Goal: Task Accomplishment & Management: Complete application form

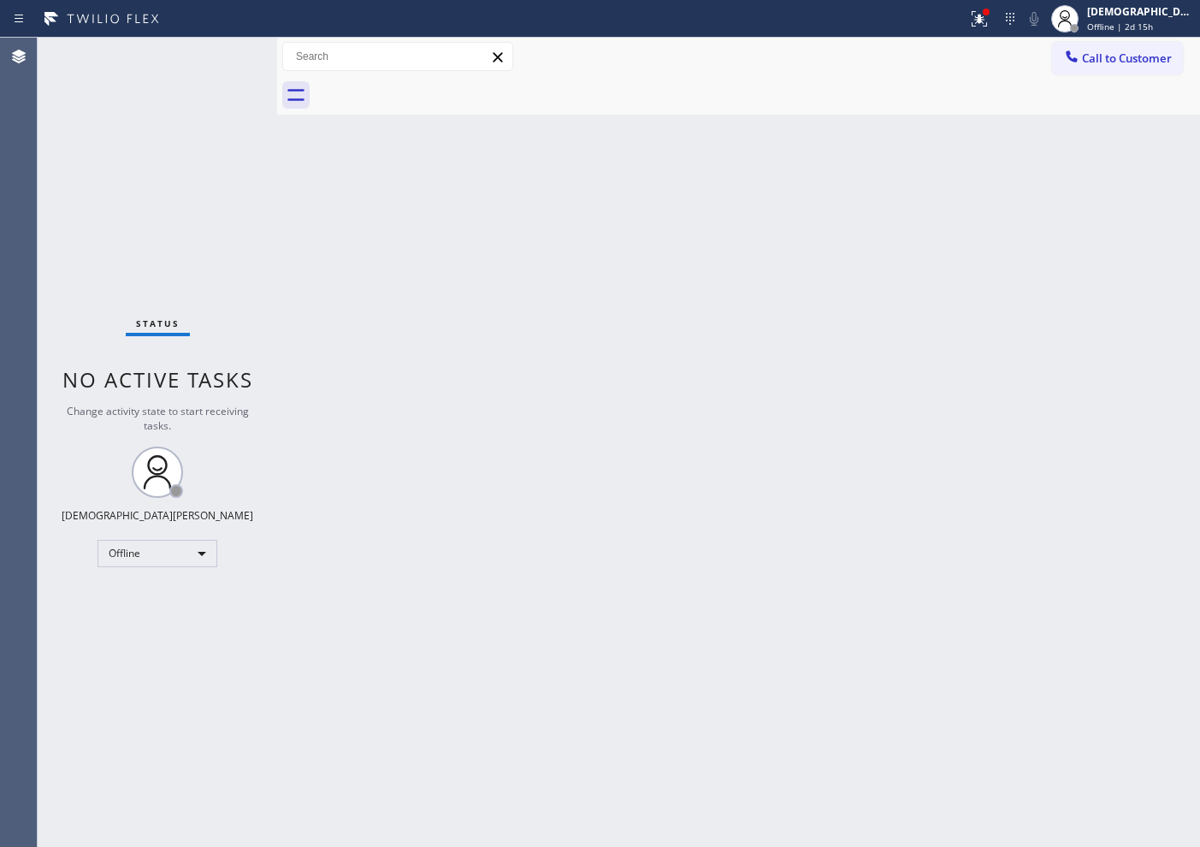
click at [959, 38] on div "Call to Customer Outbound call Location Search location Your caller id phone nu…" at bounding box center [738, 57] width 923 height 38
click at [959, 30] on button at bounding box center [979, 19] width 38 height 38
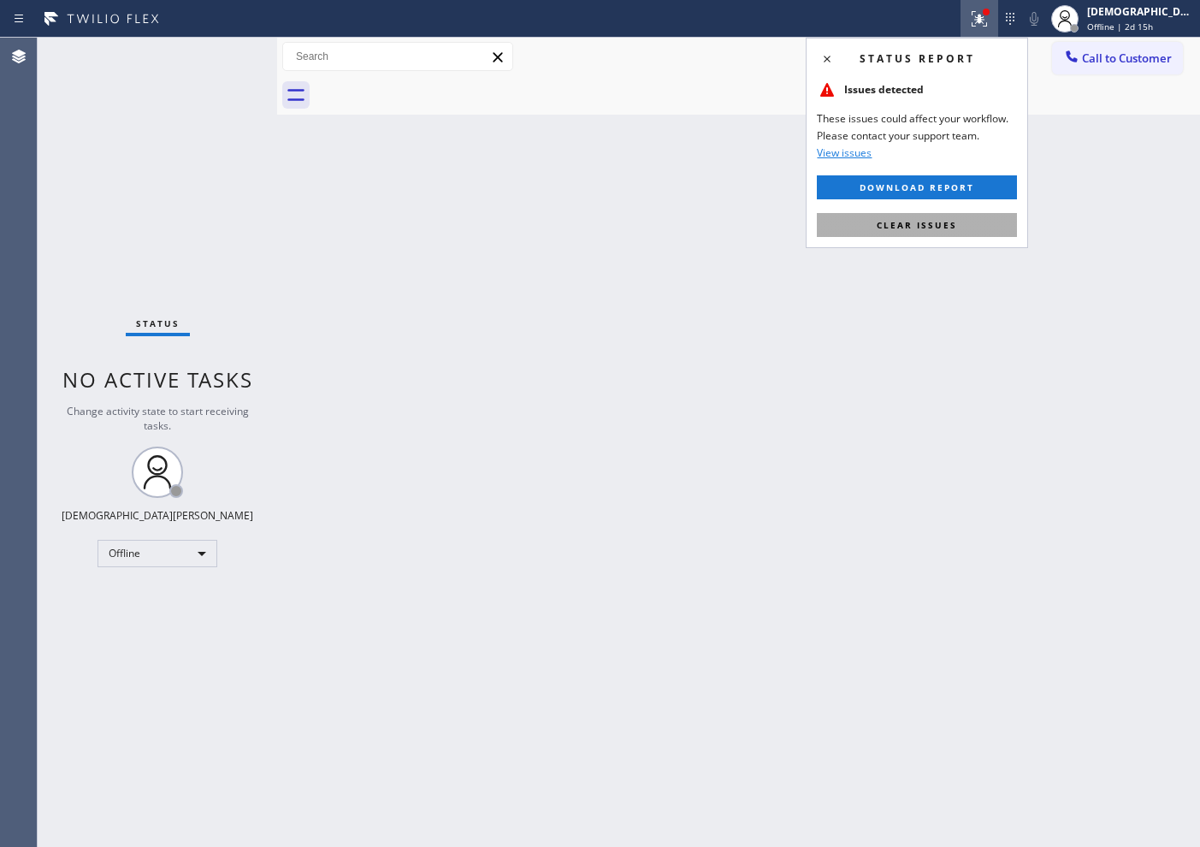
click at [959, 225] on button "Clear issues" at bounding box center [917, 225] width 200 height 24
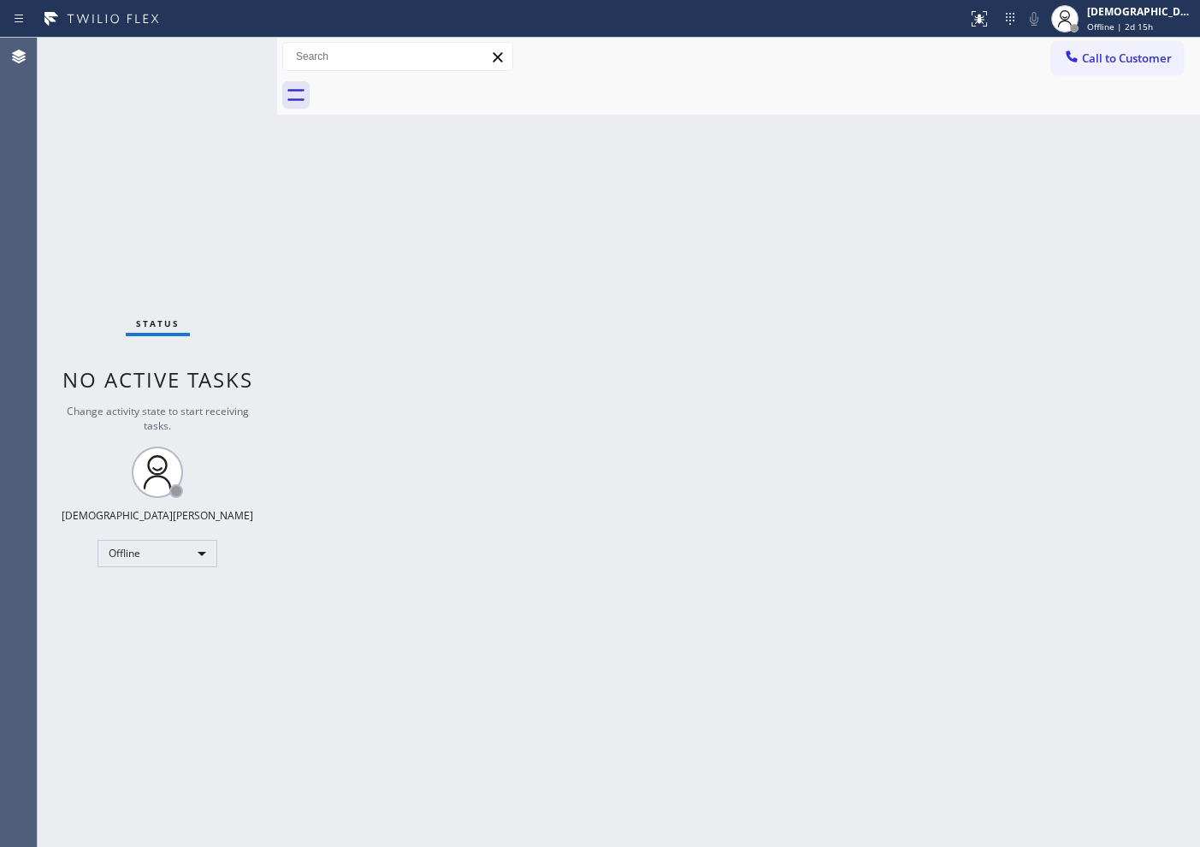
click at [75, 261] on div "Status No active tasks Change activity state to start receiving tasks. Christia…" at bounding box center [157, 442] width 239 height 809
click at [149, 565] on div "Offline" at bounding box center [158, 553] width 120 height 27
click at [154, 605] on li "Available" at bounding box center [156, 598] width 116 height 21
click at [74, 156] on div "Status No active tasks You are ready to start receiving tasks. Christian Cinco …" at bounding box center [157, 442] width 239 height 809
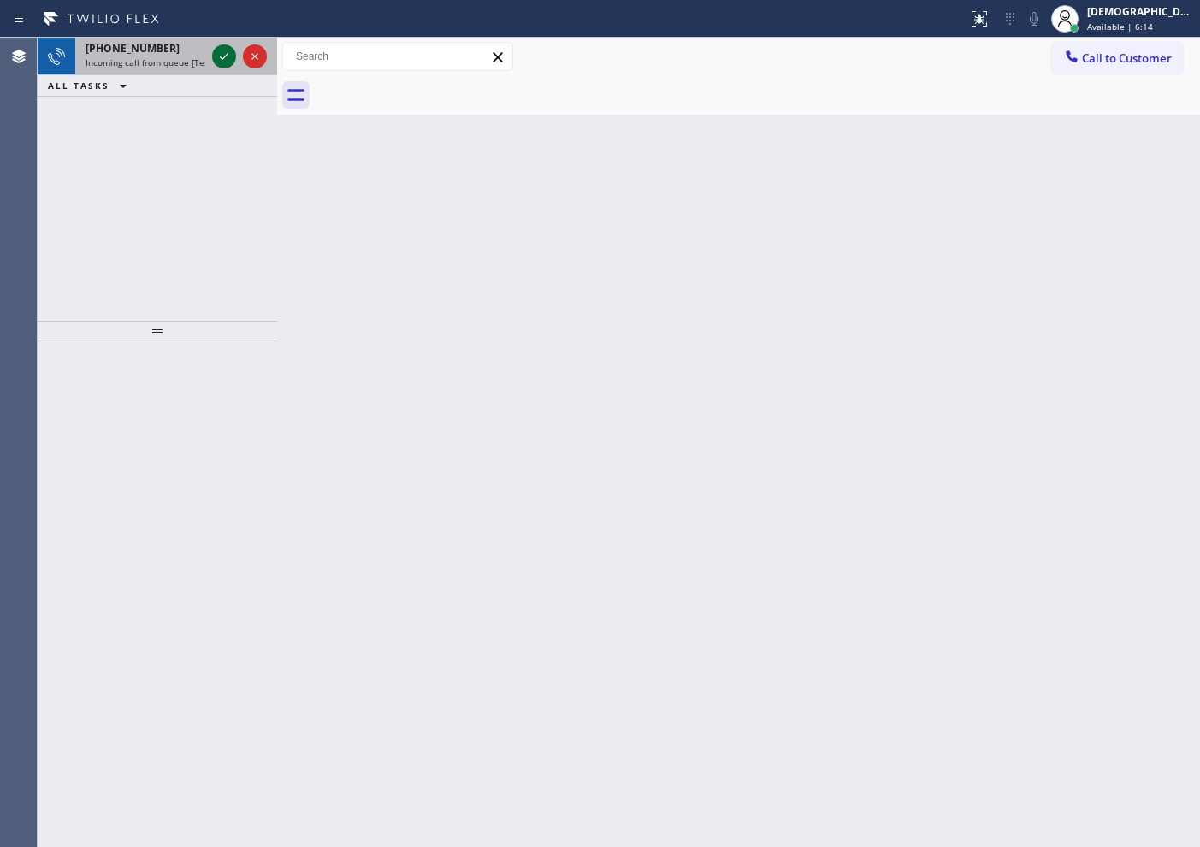
click at [222, 59] on icon at bounding box center [224, 56] width 9 height 7
click at [224, 57] on icon at bounding box center [224, 56] width 9 height 7
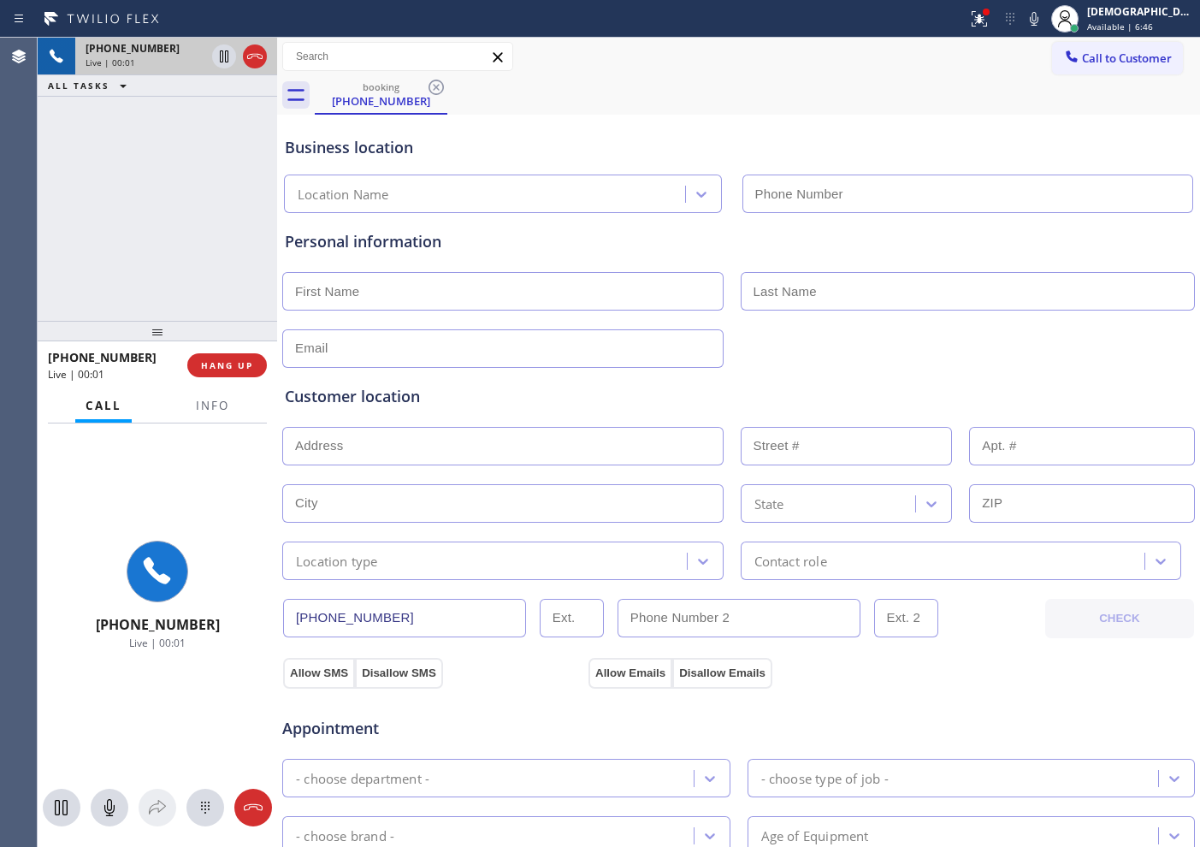
type input "[PHONE_NUMBER]"
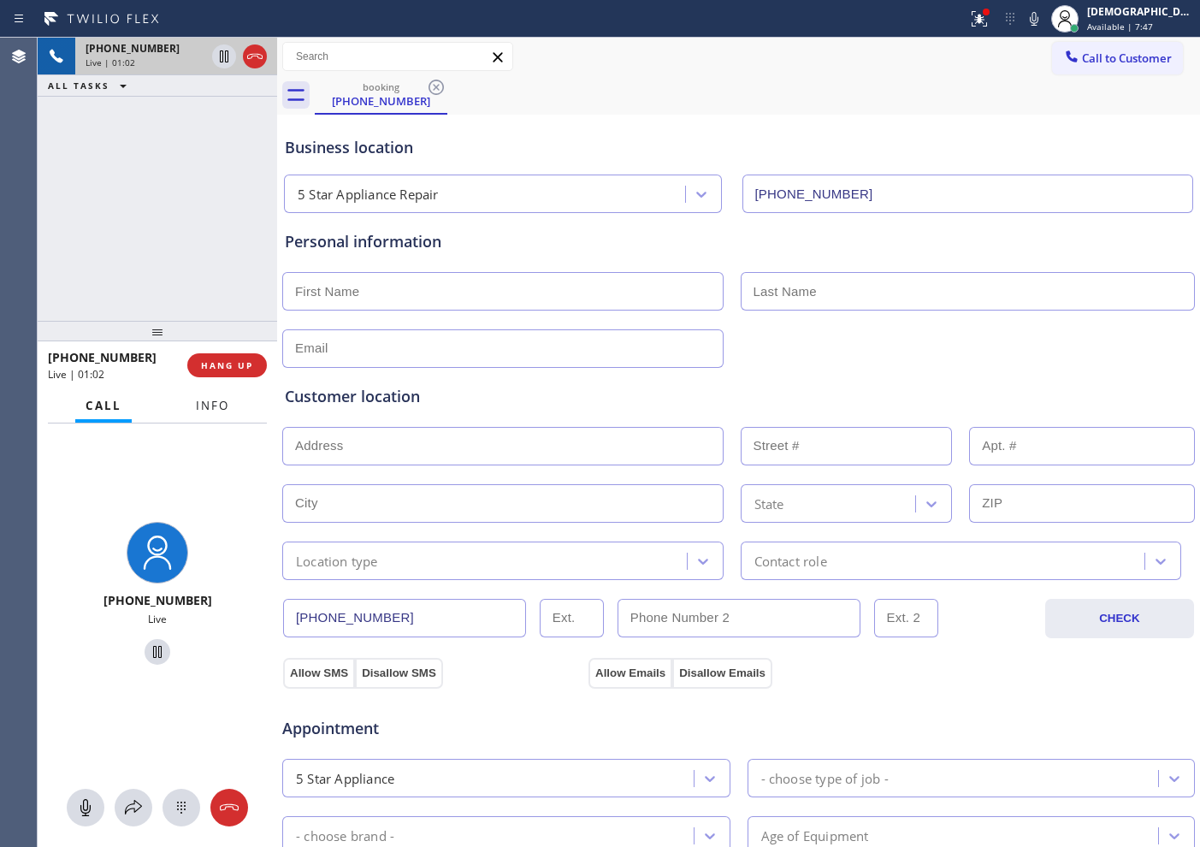
click at [221, 402] on span "Info" at bounding box center [212, 405] width 33 height 15
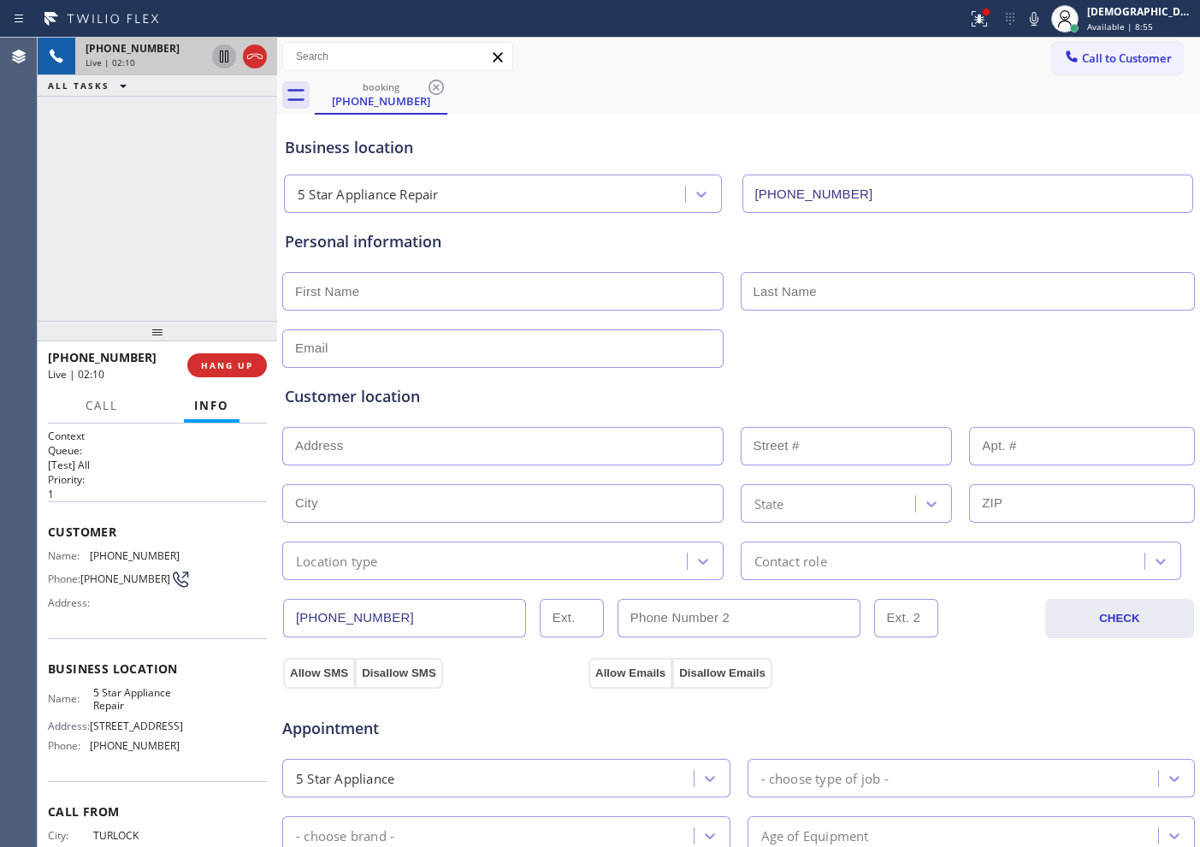
click at [217, 56] on icon at bounding box center [224, 56] width 21 height 21
click at [222, 58] on icon at bounding box center [224, 56] width 21 height 21
drag, startPoint x: 403, startPoint y: 612, endPoint x: 290, endPoint y: 615, distance: 112.9
click at [290, 615] on input "[PHONE_NUMBER]" at bounding box center [404, 618] width 243 height 38
click at [263, 56] on div "Live | 06:16" at bounding box center [176, 62] width 181 height 12
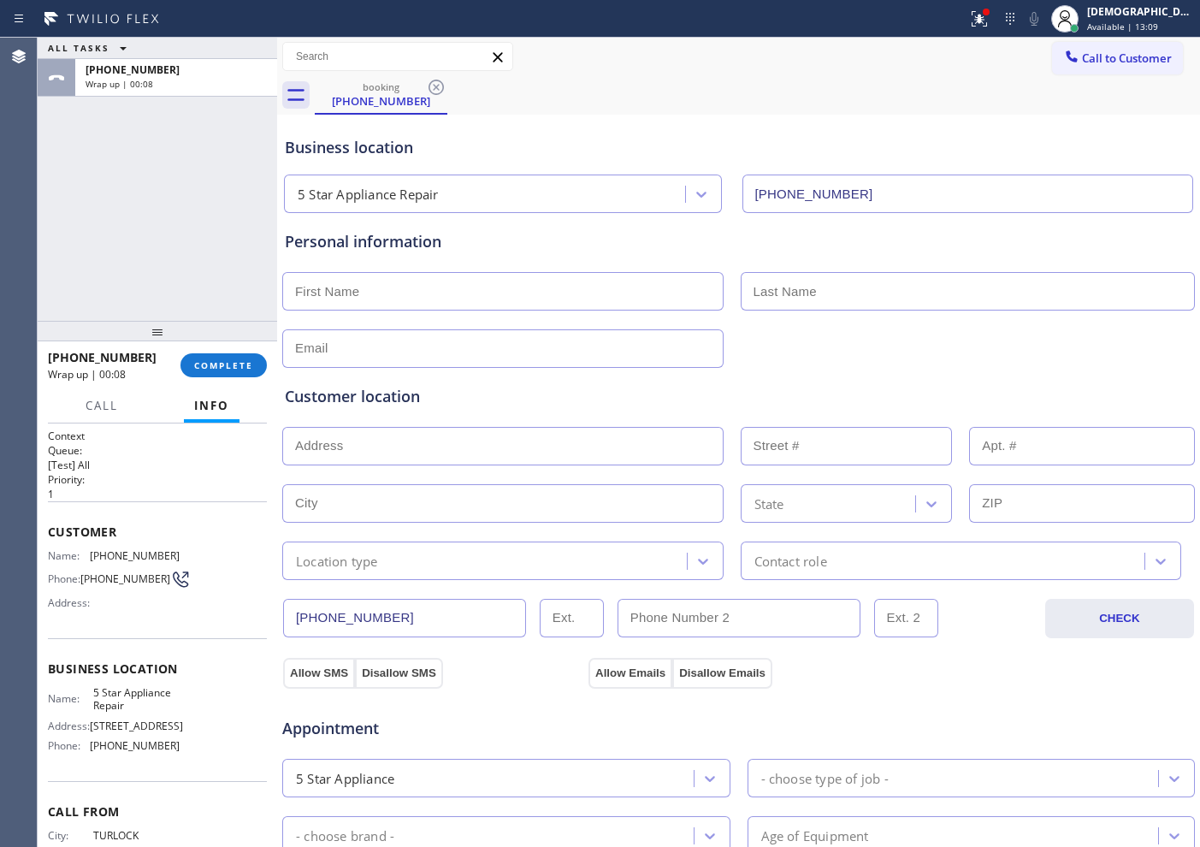
click at [461, 288] on input "text" at bounding box center [502, 291] width 441 height 38
paste input "Max"
type input "Max"
click at [856, 282] on input "text" at bounding box center [968, 291] width 455 height 38
paste input "[PERSON_NAME]"
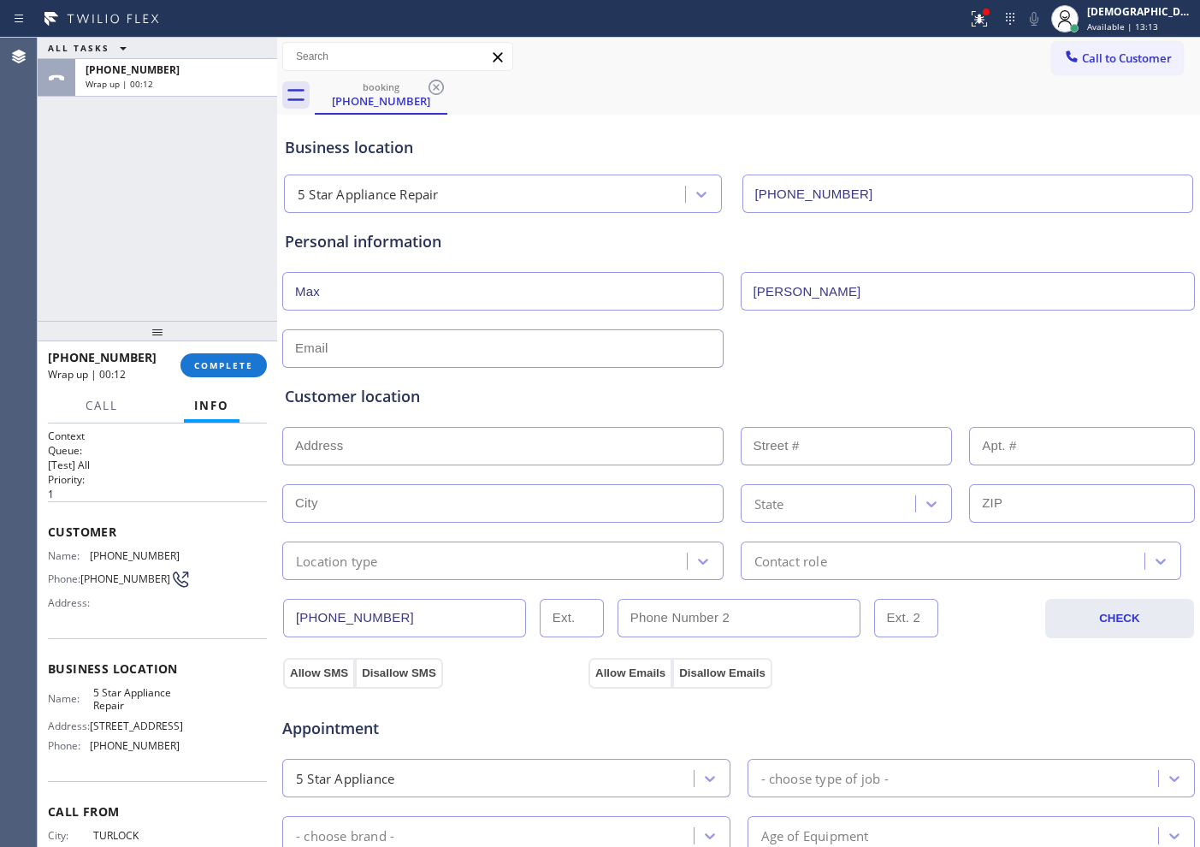
type input "[PERSON_NAME]"
click at [371, 339] on input "text" at bounding box center [502, 348] width 441 height 38
paste input "[EMAIL_ADDRESS][DOMAIN_NAME]"
type input "[EMAIL_ADDRESS][DOMAIN_NAME]"
click at [381, 451] on input "text" at bounding box center [502, 446] width 441 height 38
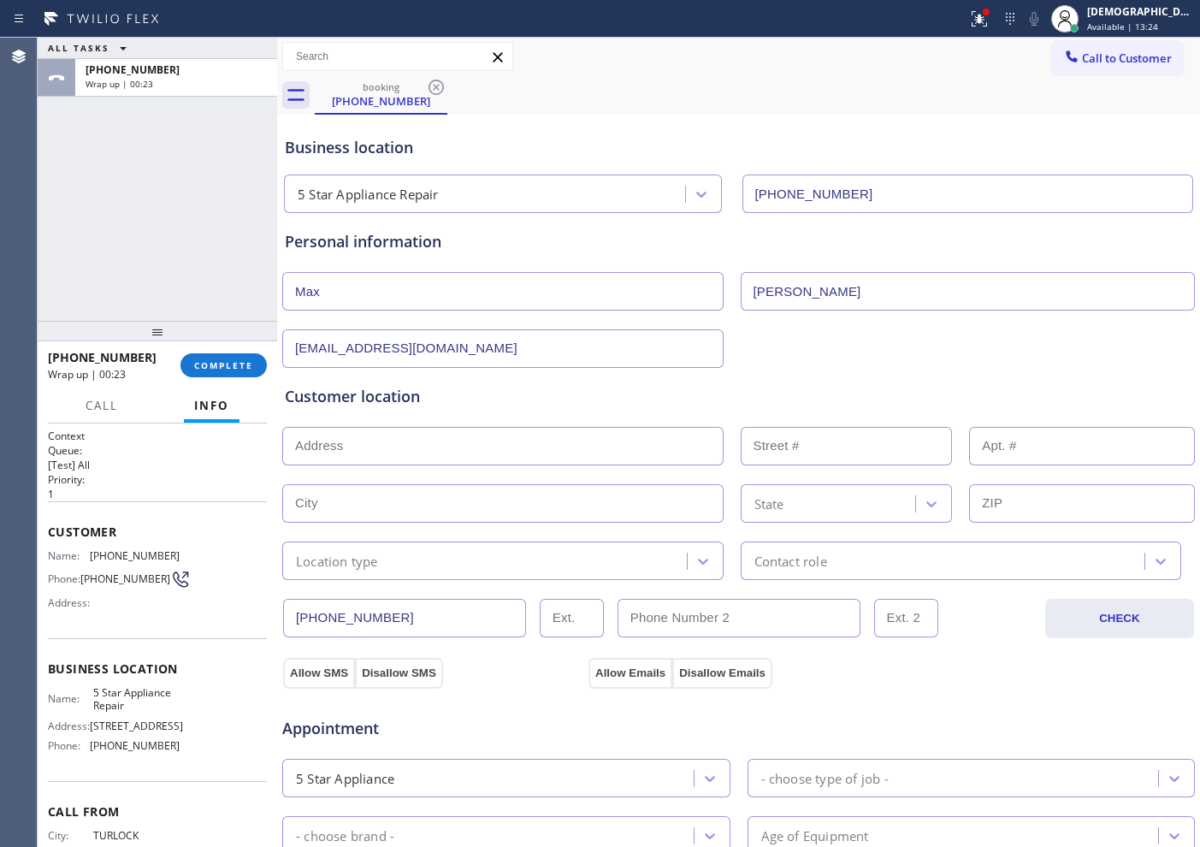
paste input "[STREET_ADDRESS]"
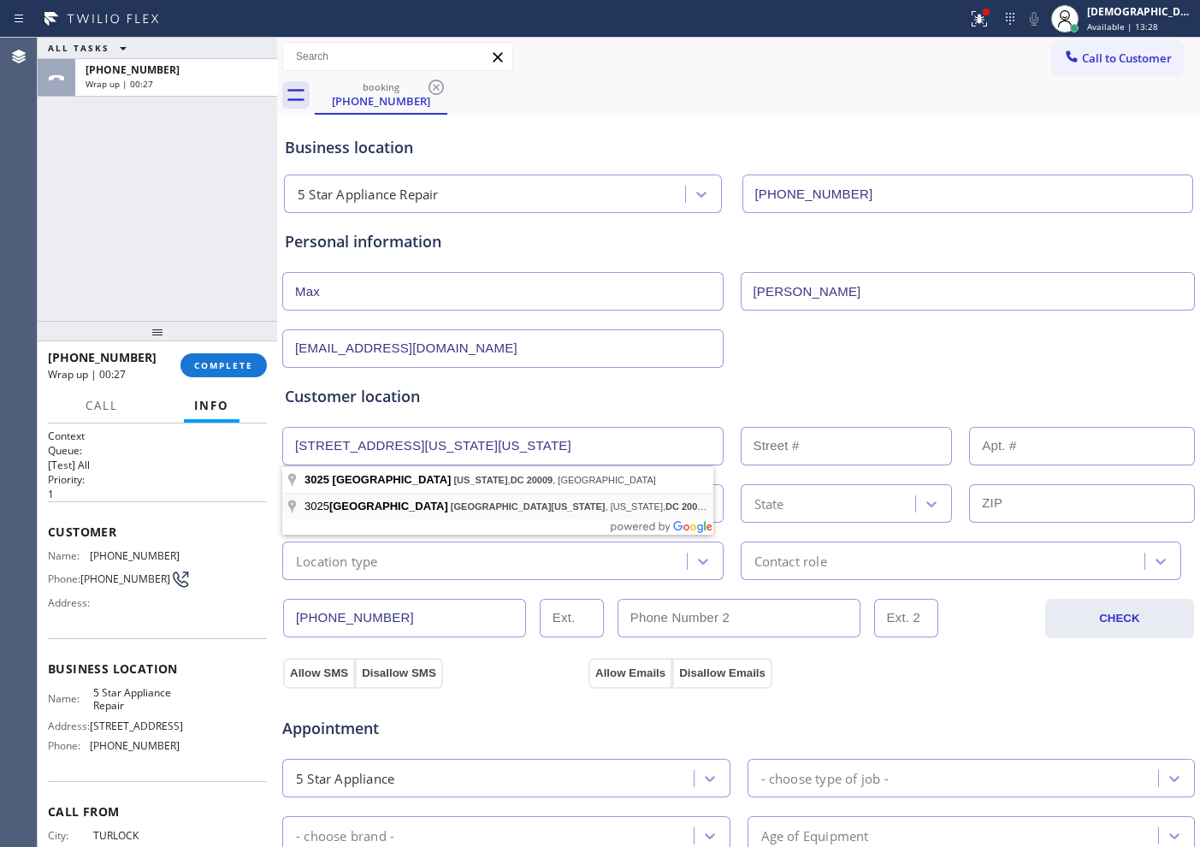
type input "Ontario [GEOGRAPHIC_DATA]"
type input "[US_STATE]"
type input "20009"
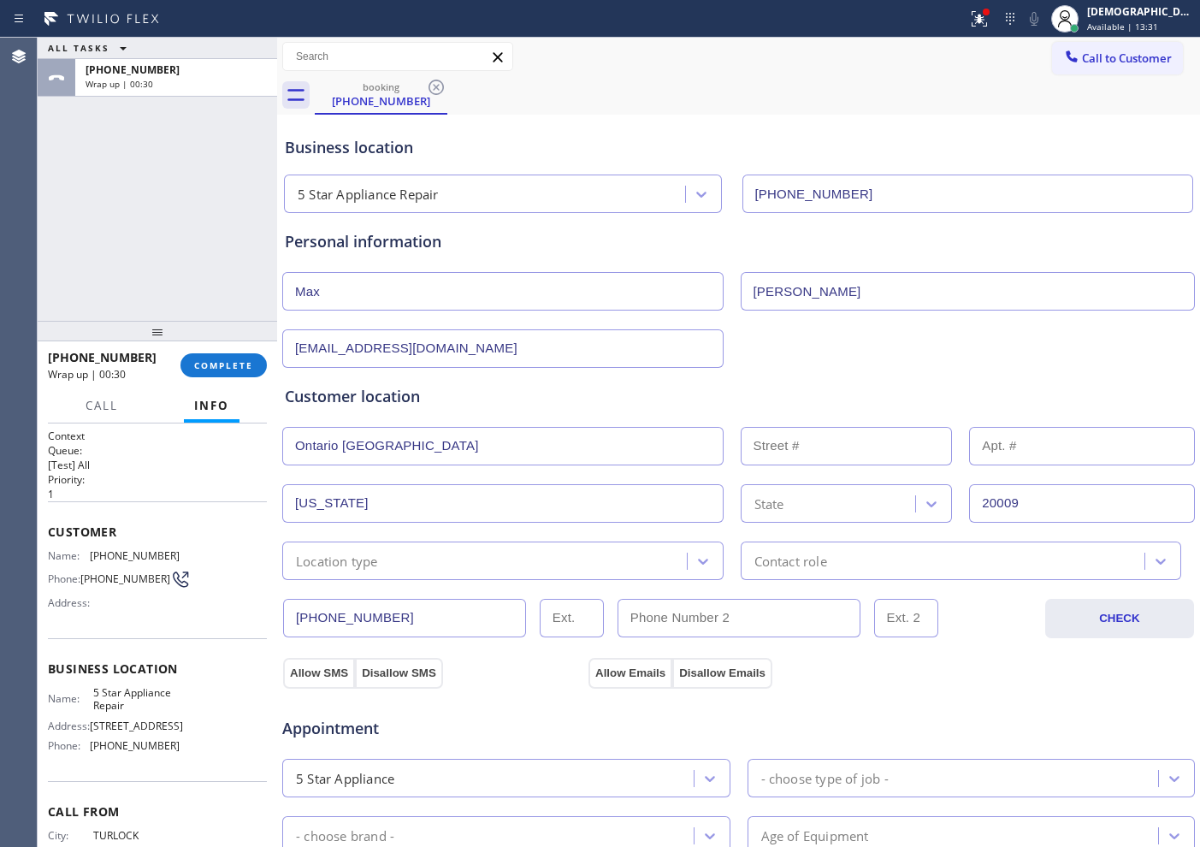
click at [474, 441] on input "Ontario [GEOGRAPHIC_DATA]" at bounding box center [502, 446] width 441 height 38
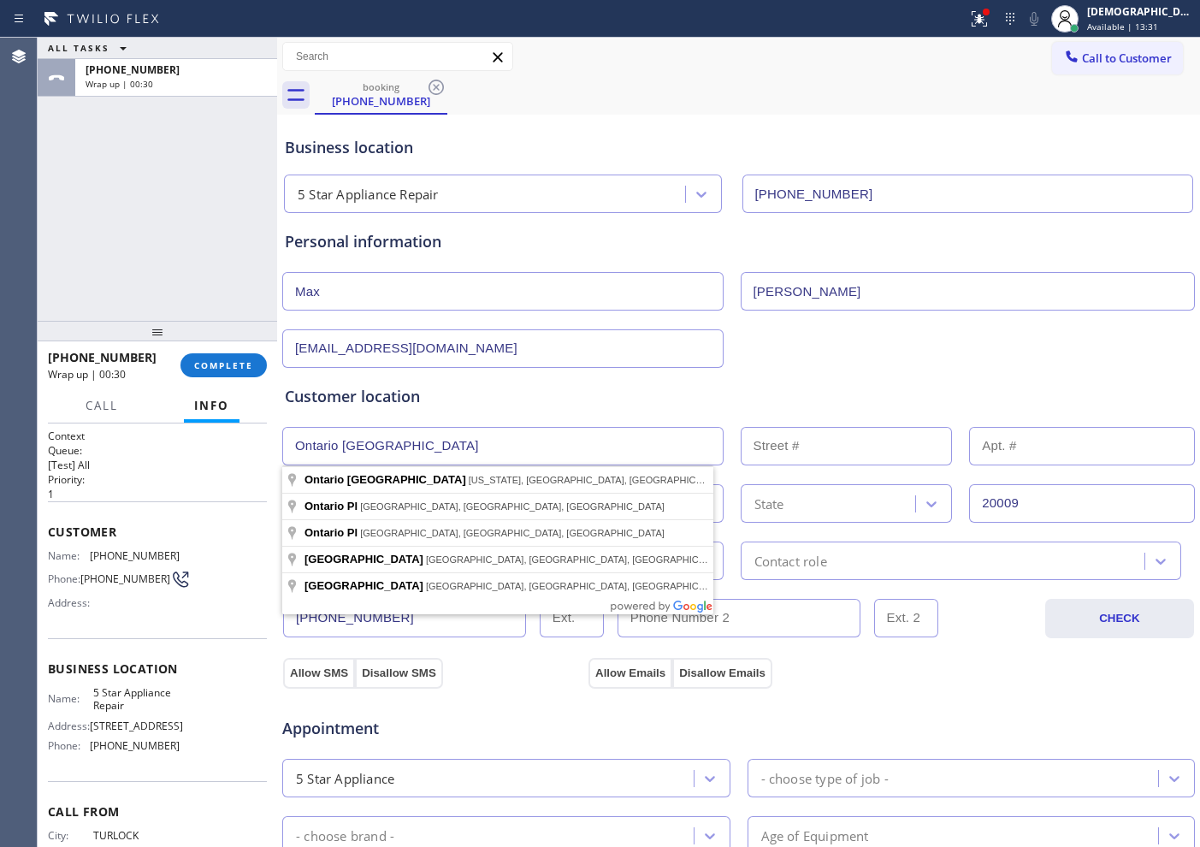
click at [474, 441] on input "Ontario [GEOGRAPHIC_DATA]" at bounding box center [502, 446] width 441 height 38
paste input "[STREET_ADDRESS]"
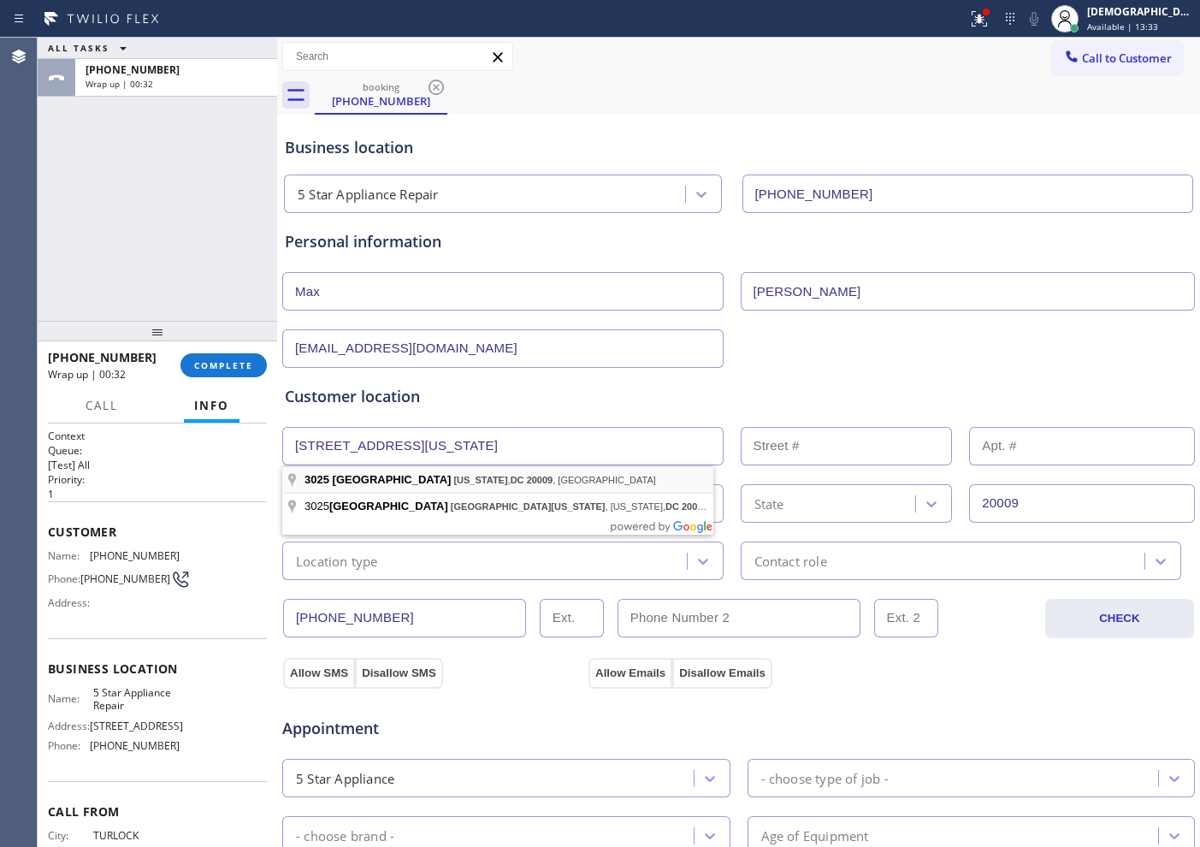
type input "[STREET_ADDRESS]"
type input "3025"
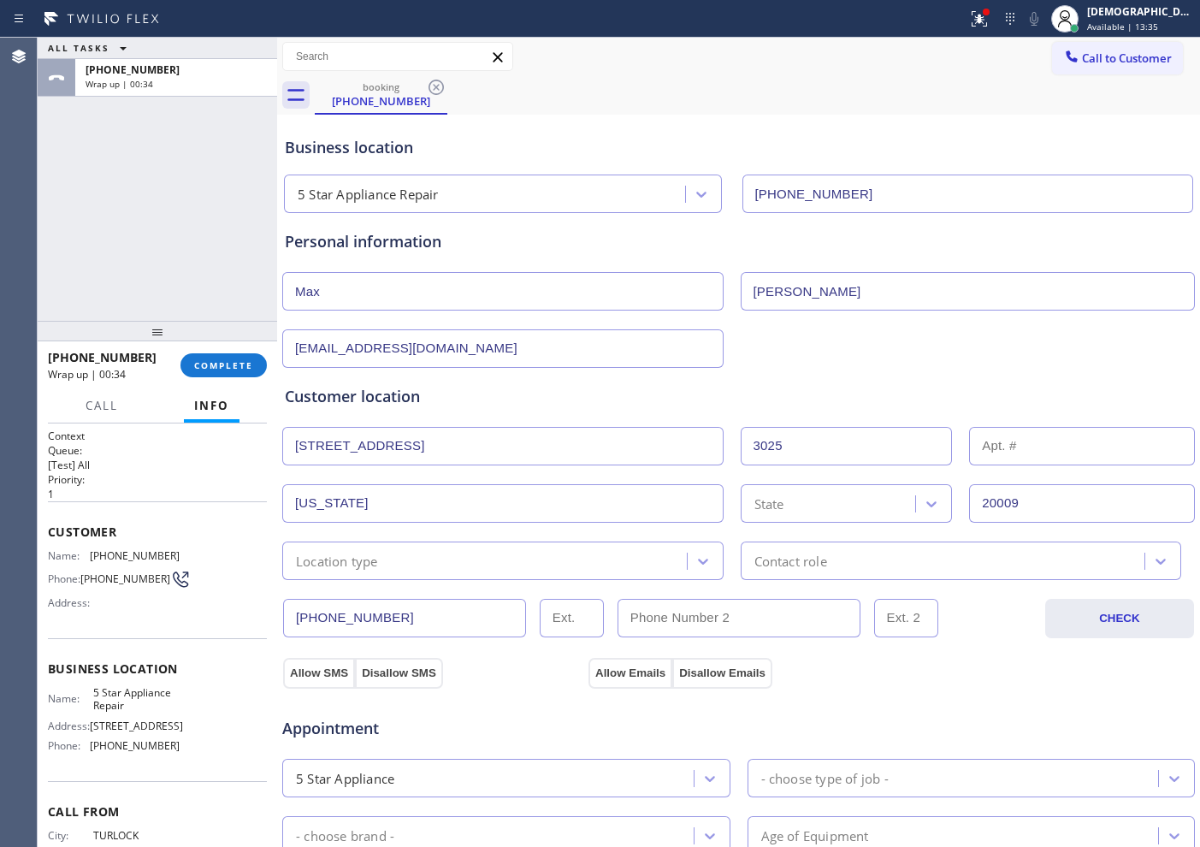
click at [428, 551] on div "Location type" at bounding box center [486, 561] width 399 height 30
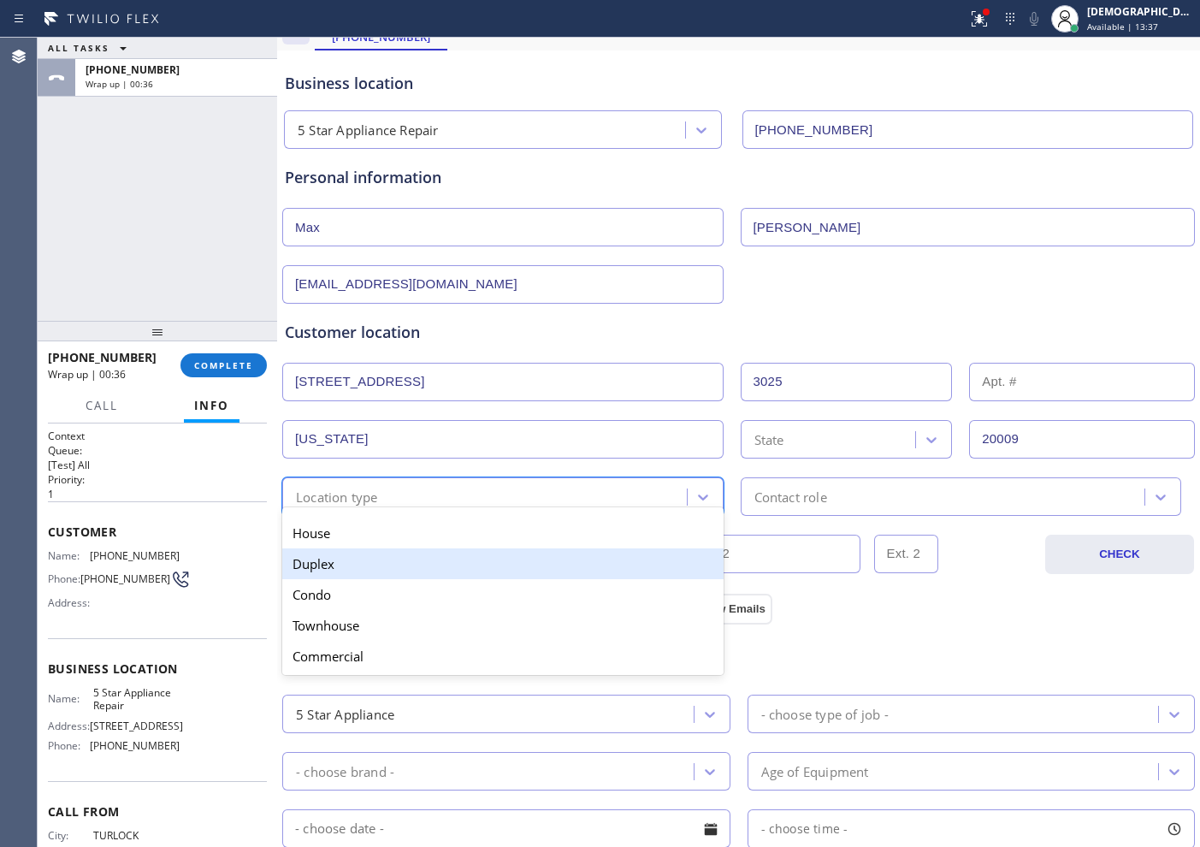
scroll to position [107, 0]
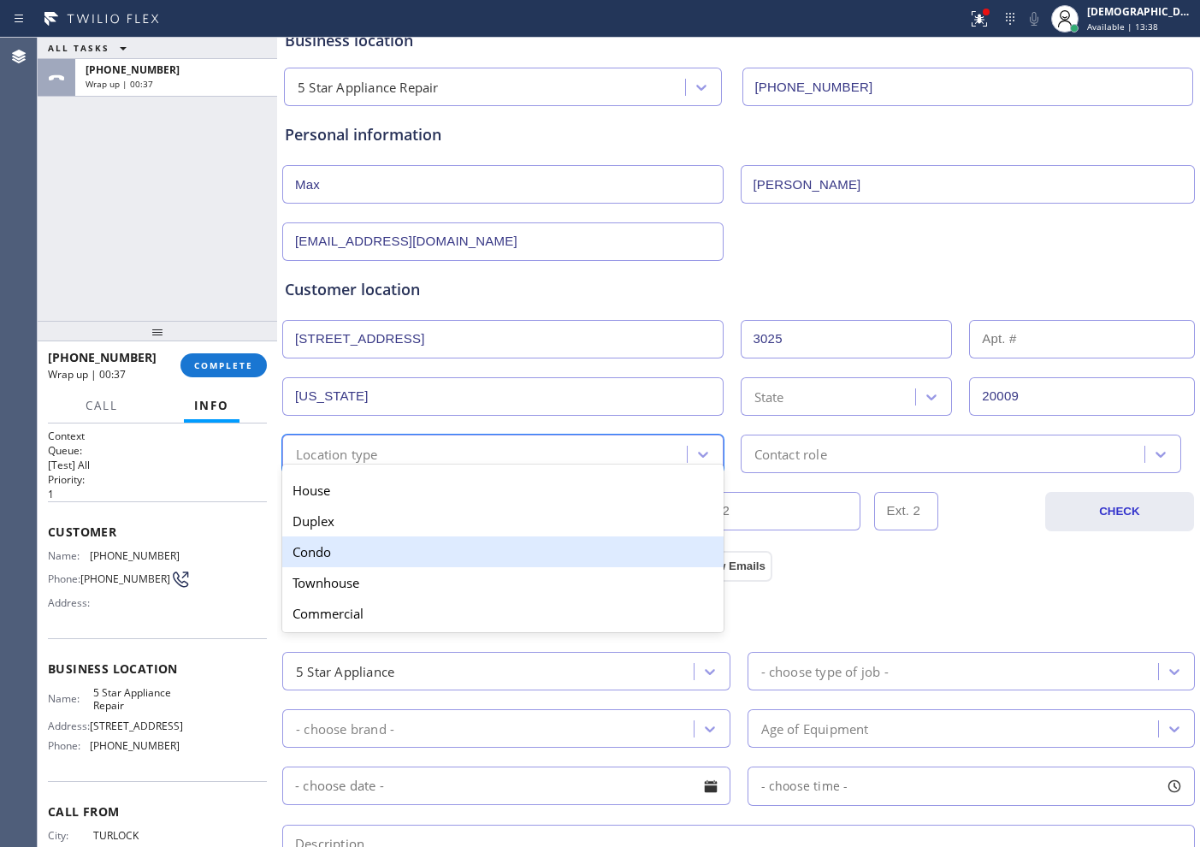
click at [362, 557] on div "Condo" at bounding box center [502, 551] width 441 height 31
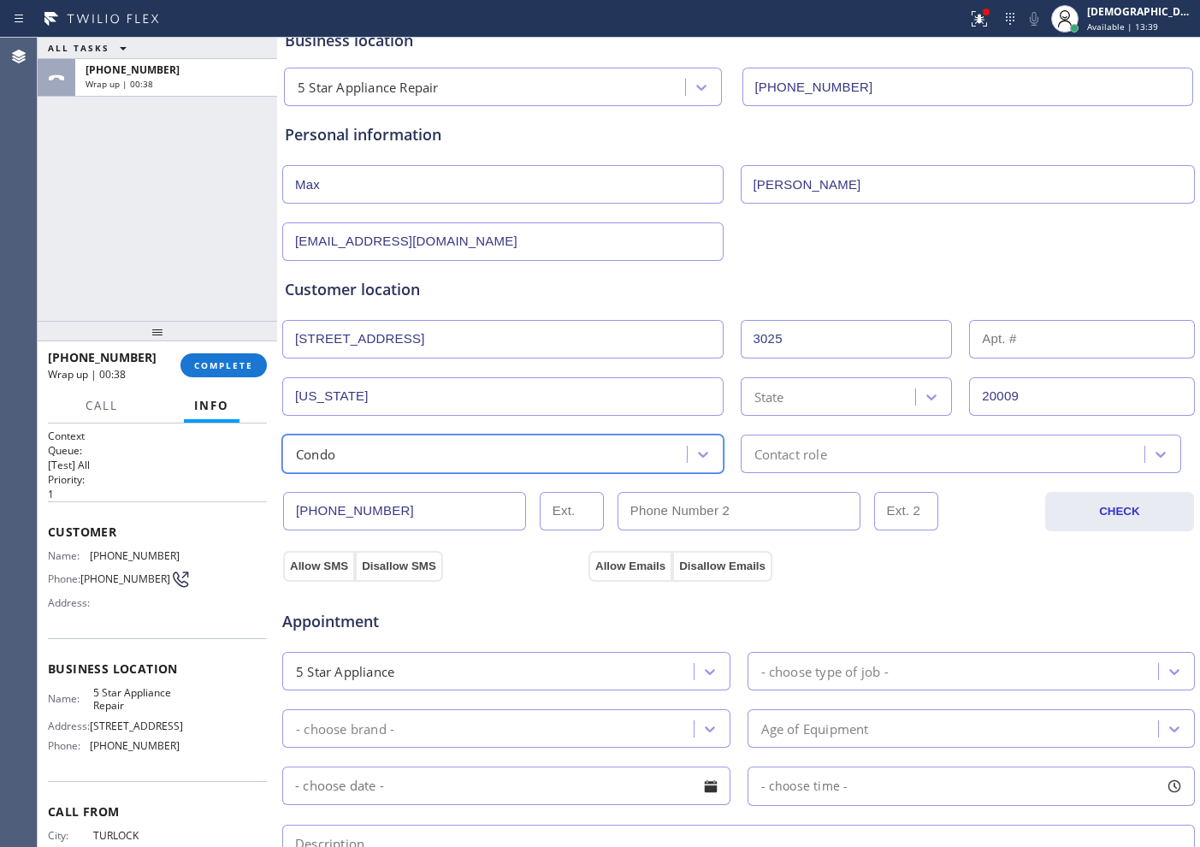
click at [878, 443] on div "Contact role" at bounding box center [945, 454] width 399 height 30
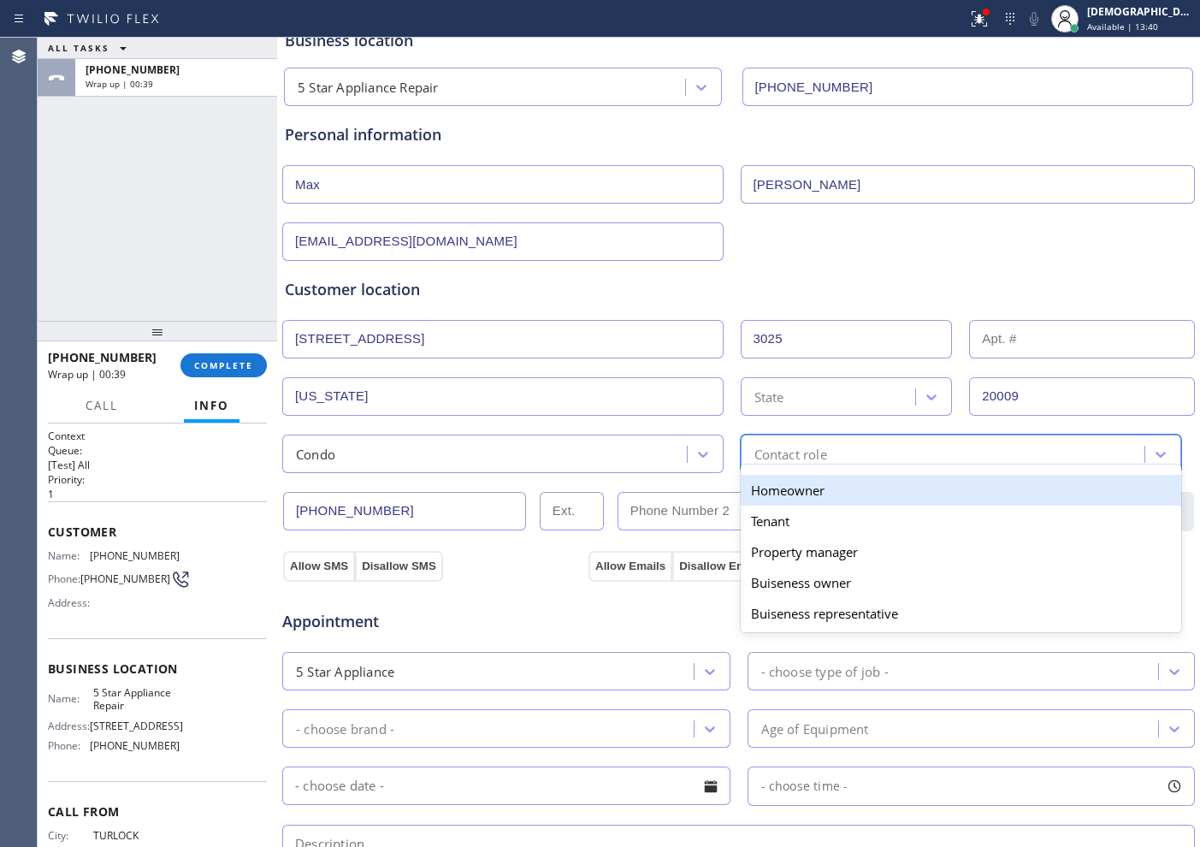
click at [803, 488] on div "Homeowner" at bounding box center [961, 490] width 441 height 31
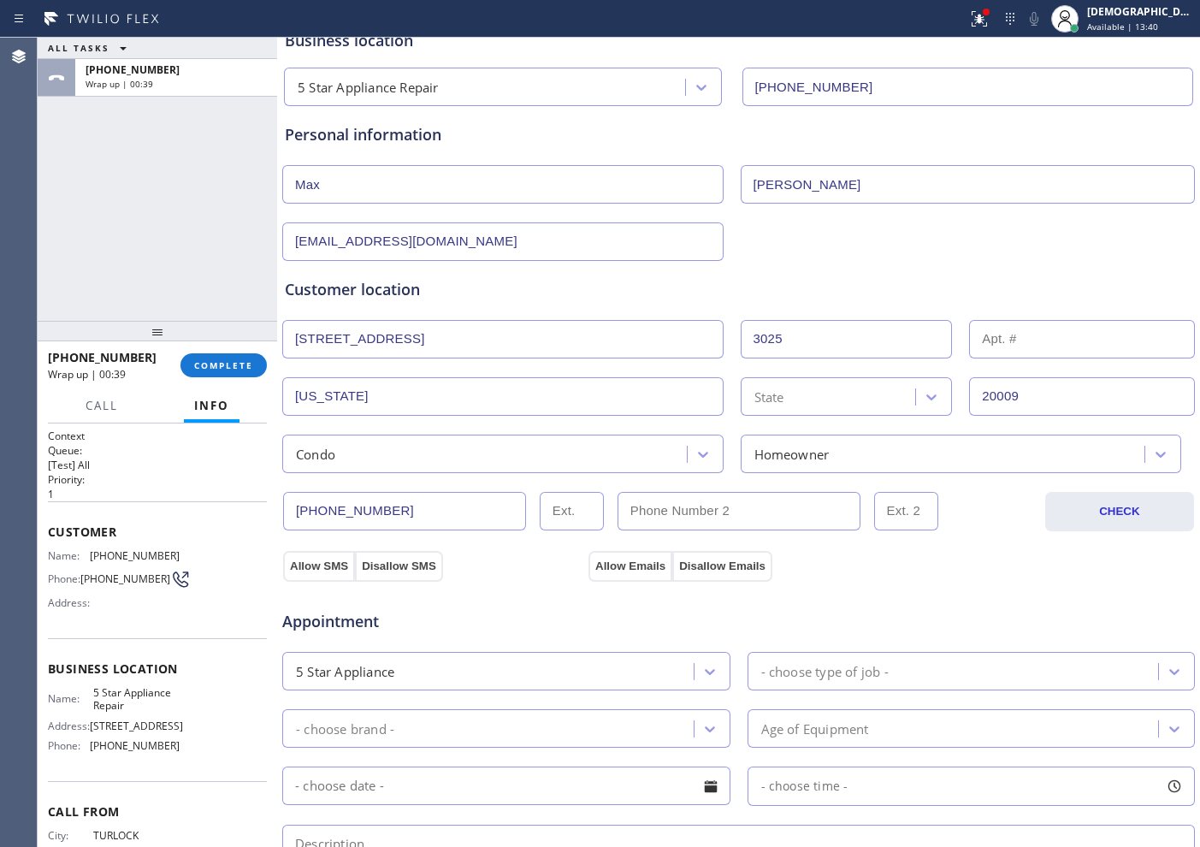
click at [959, 357] on input "text" at bounding box center [1082, 339] width 226 height 38
type input "APT 405"
click at [319, 564] on button "Allow SMS" at bounding box center [319, 566] width 72 height 31
click at [620, 558] on button "Allow Emails" at bounding box center [630, 566] width 84 height 31
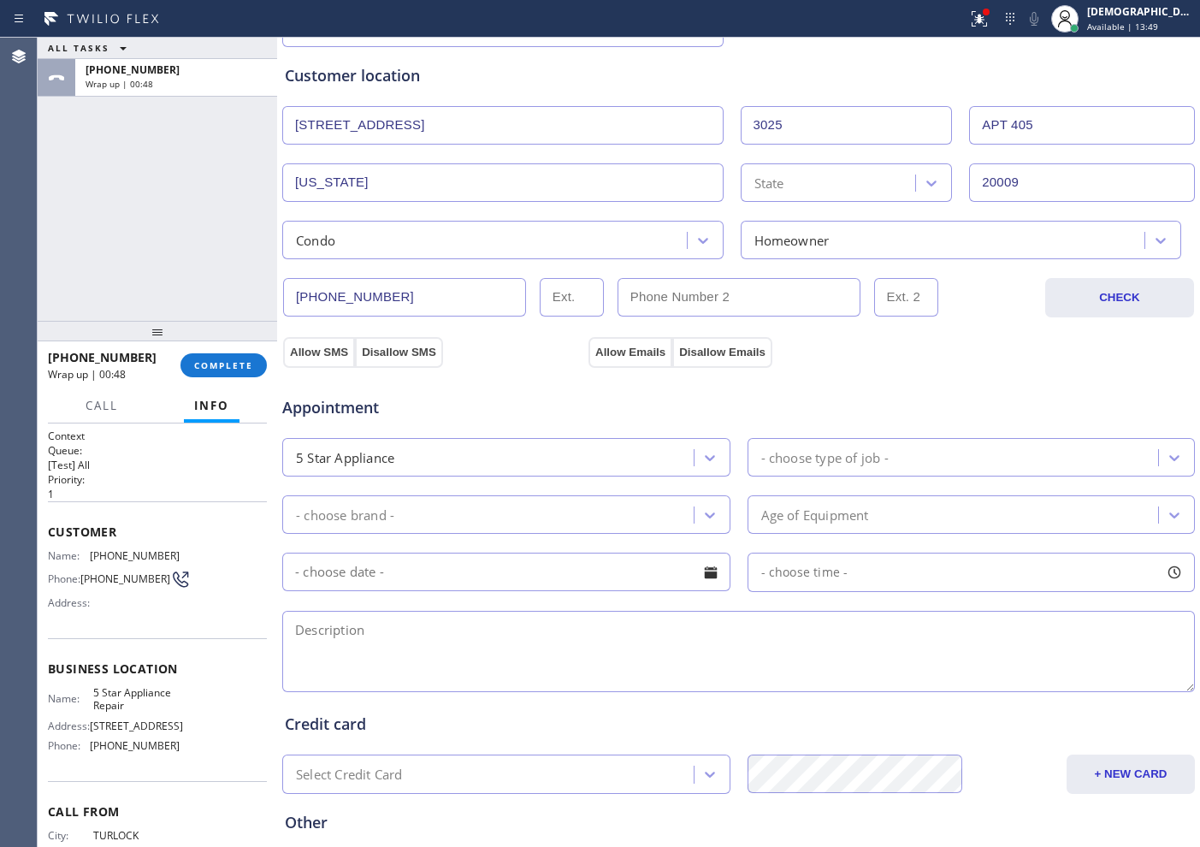
click at [647, 452] on div "5 Star Appliance" at bounding box center [490, 457] width 406 height 30
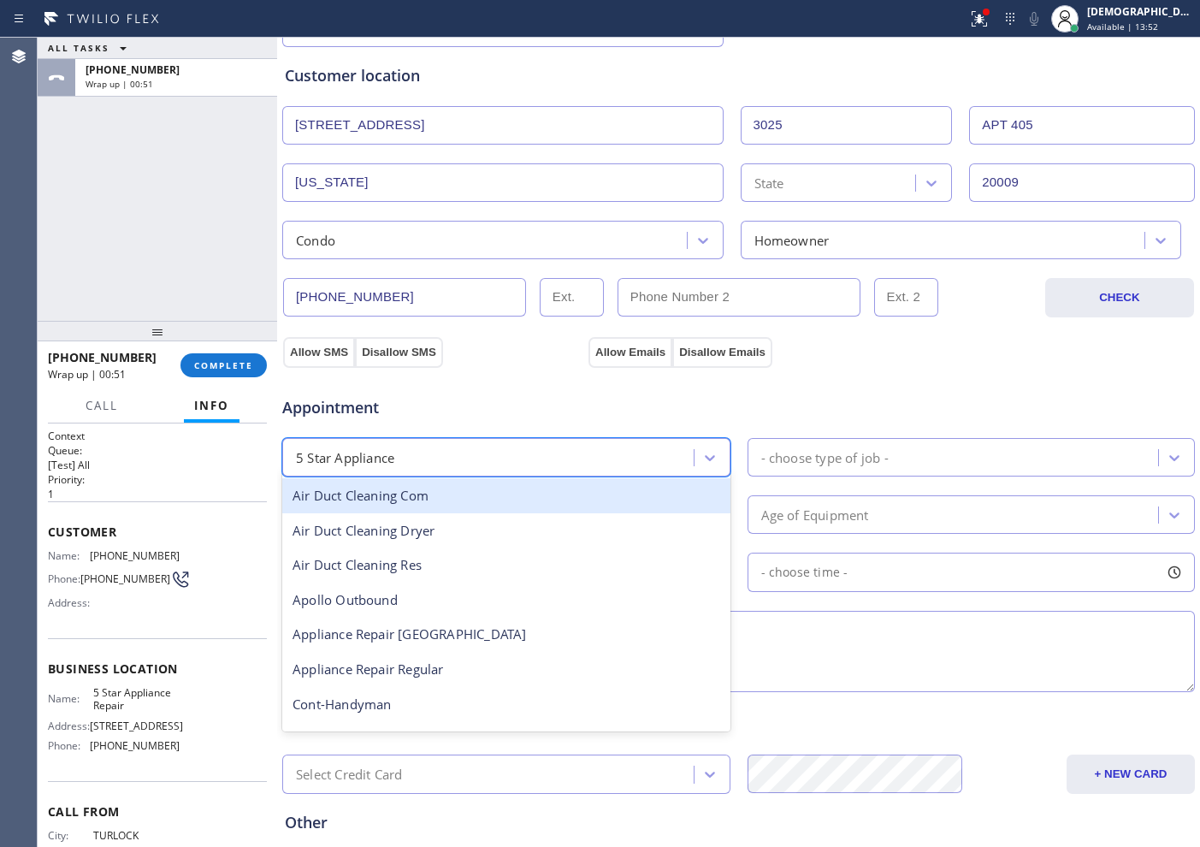
scroll to position [107, 0]
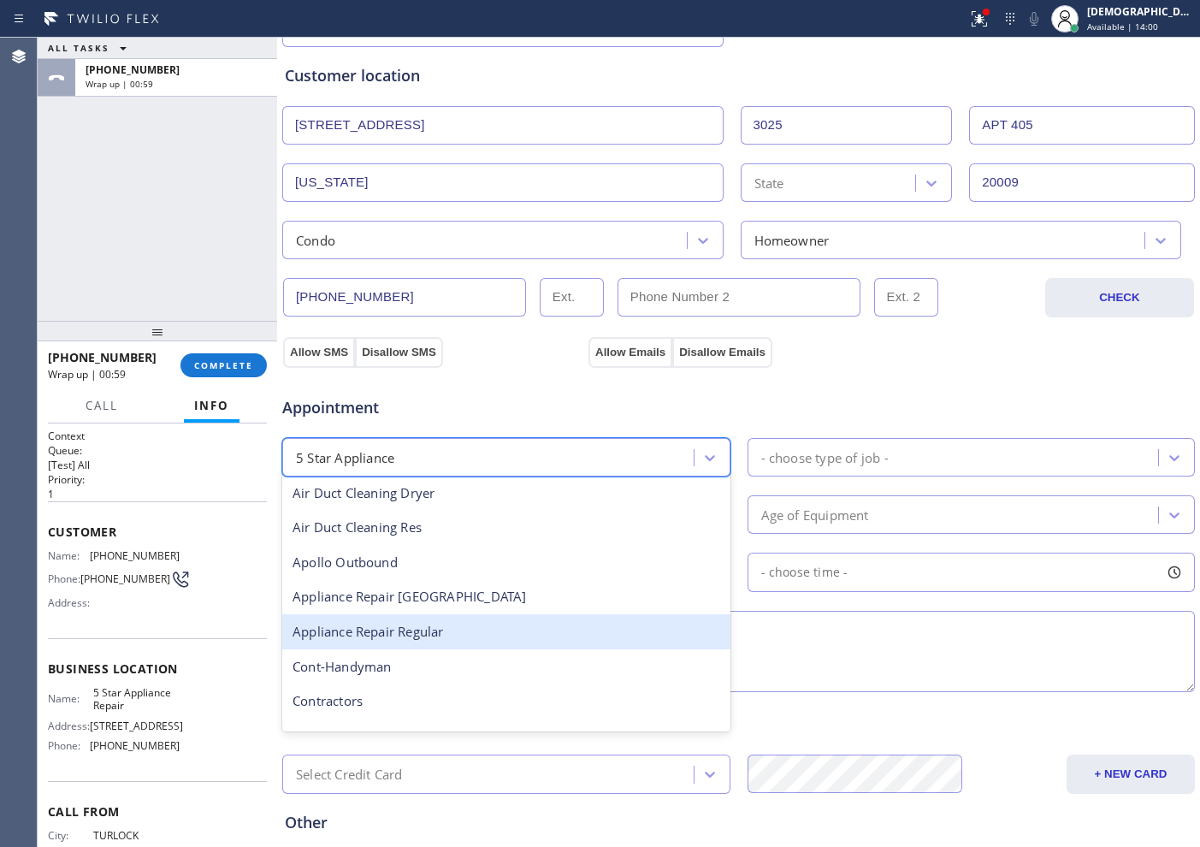
click at [517, 627] on div "Appliance Repair Regular" at bounding box center [506, 631] width 448 height 35
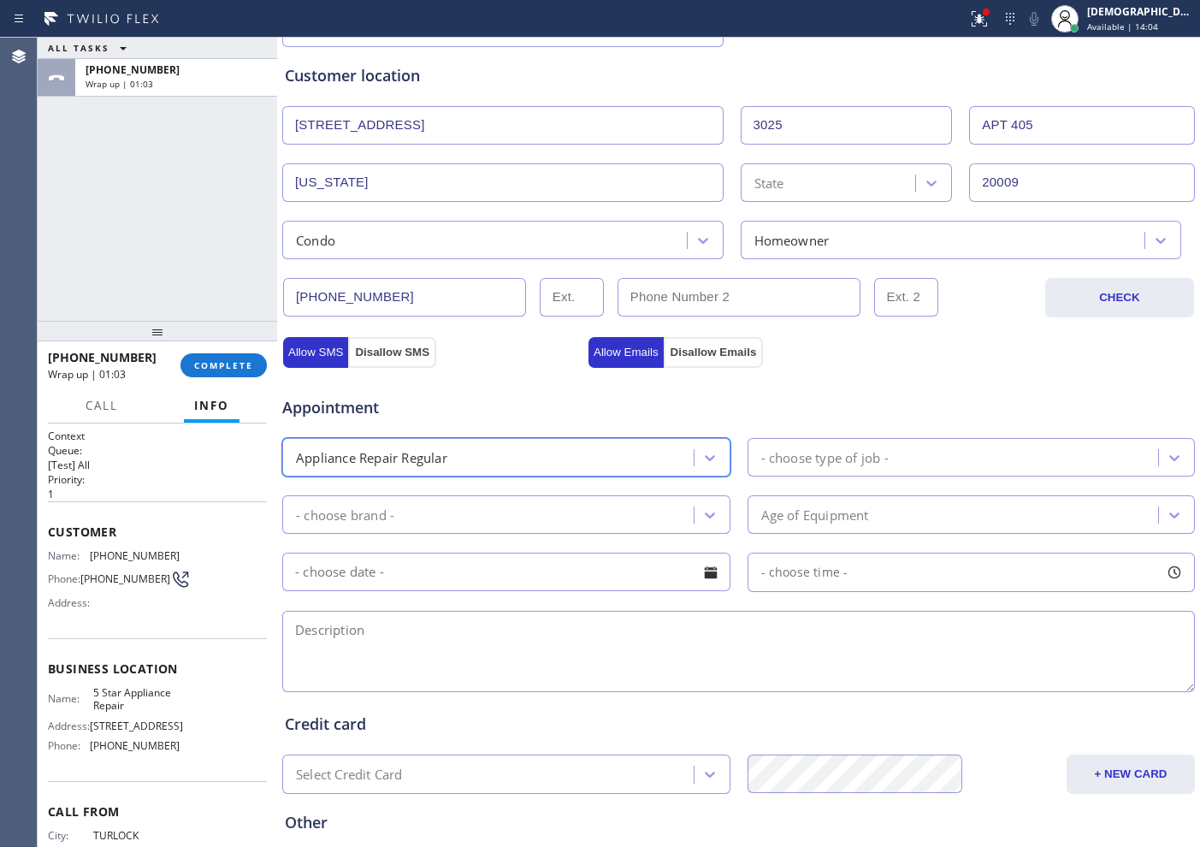
click at [800, 451] on div "- choose type of job -" at bounding box center [824, 457] width 127 height 20
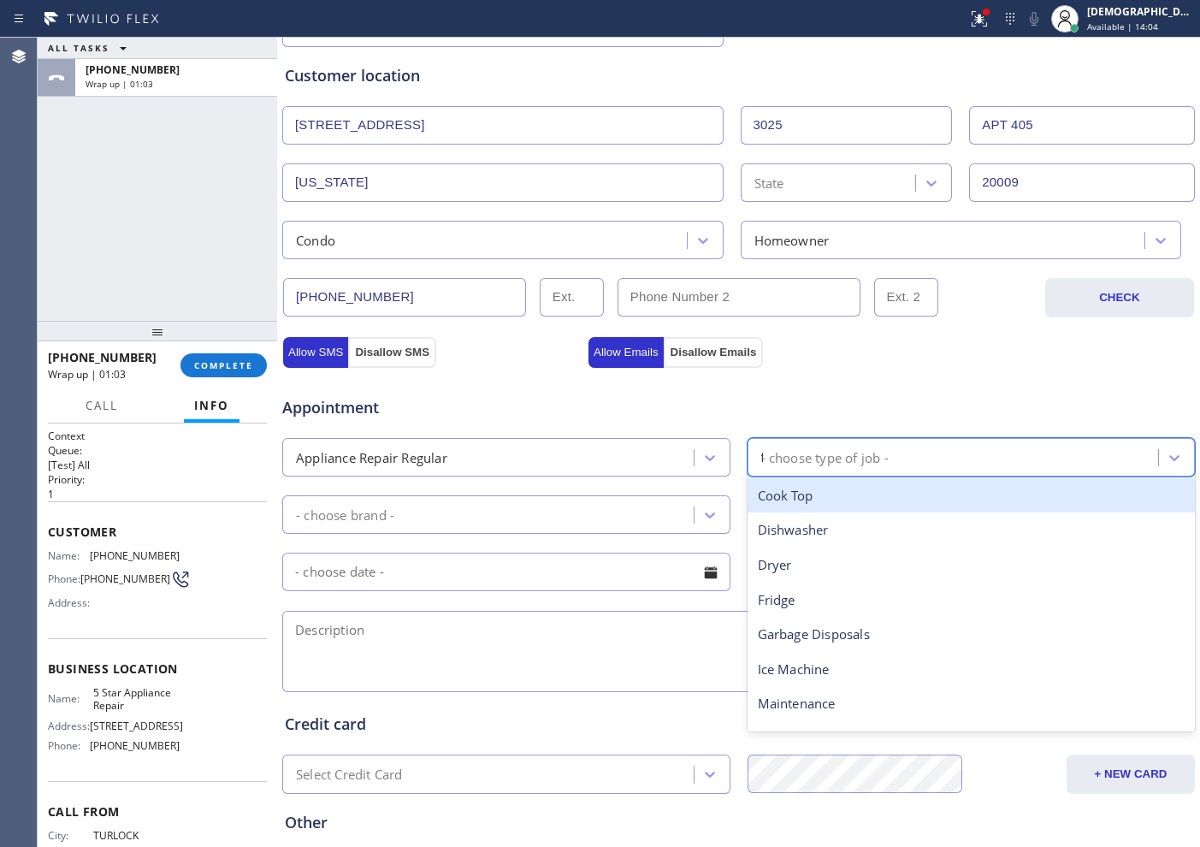
type input "fr"
click at [789, 485] on div "Fridge" at bounding box center [972, 495] width 448 height 35
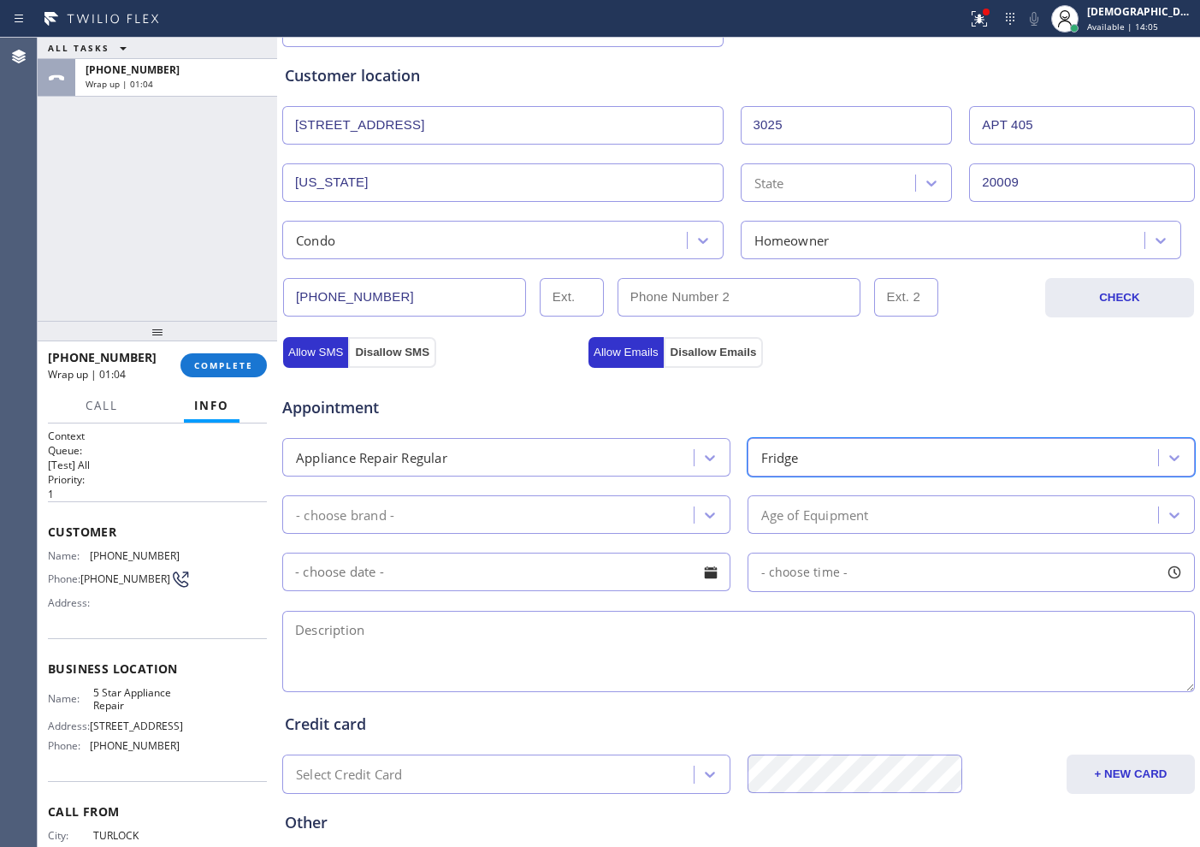
click at [635, 527] on div "- choose brand -" at bounding box center [490, 514] width 406 height 30
type input "w"
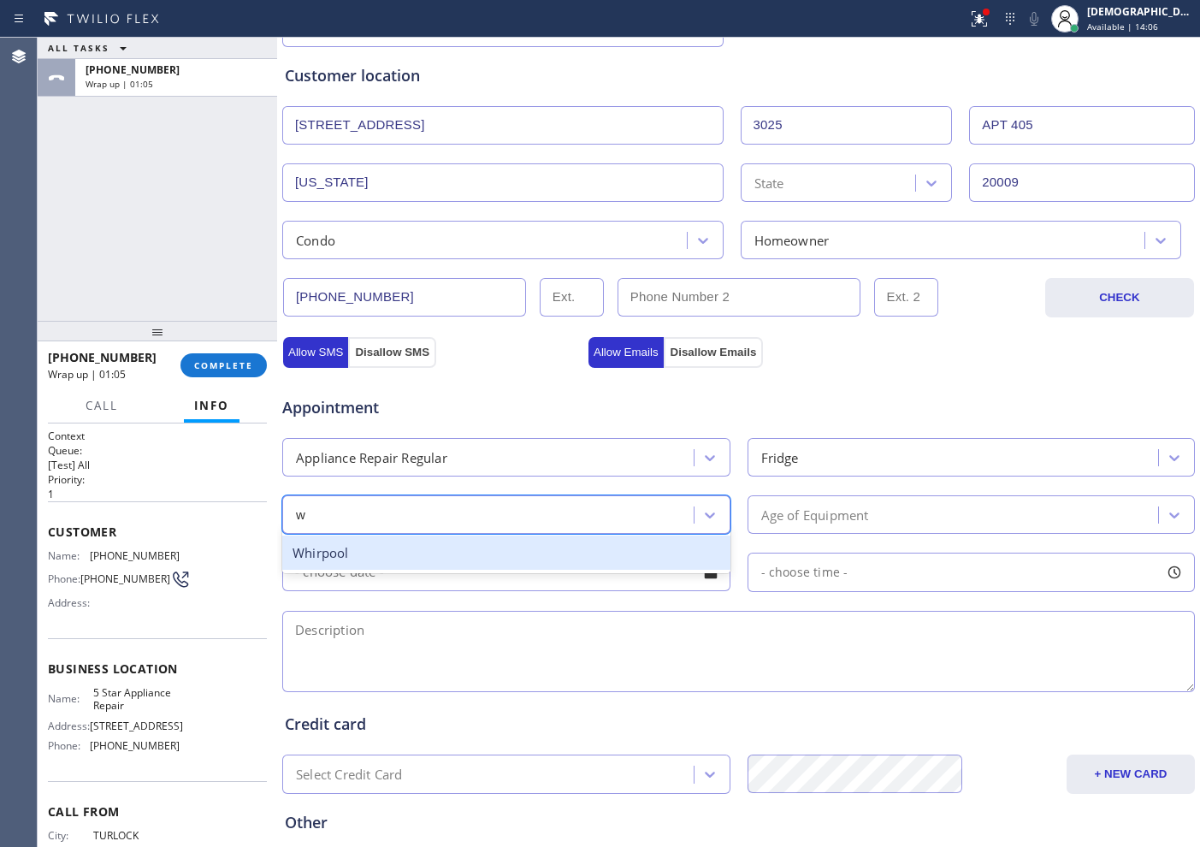
click at [592, 558] on div "Whirpool" at bounding box center [506, 552] width 448 height 35
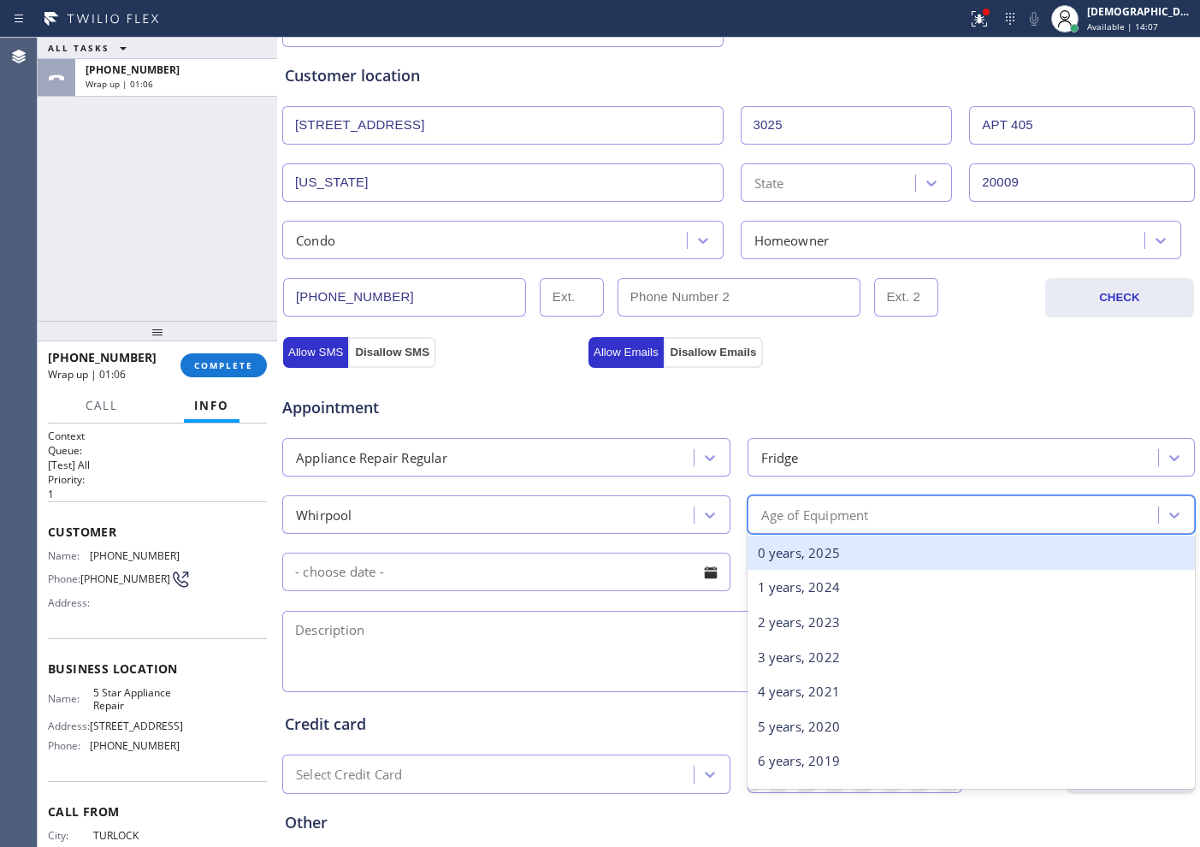
click at [853, 498] on div "Age of Equipment" at bounding box center [972, 514] width 448 height 38
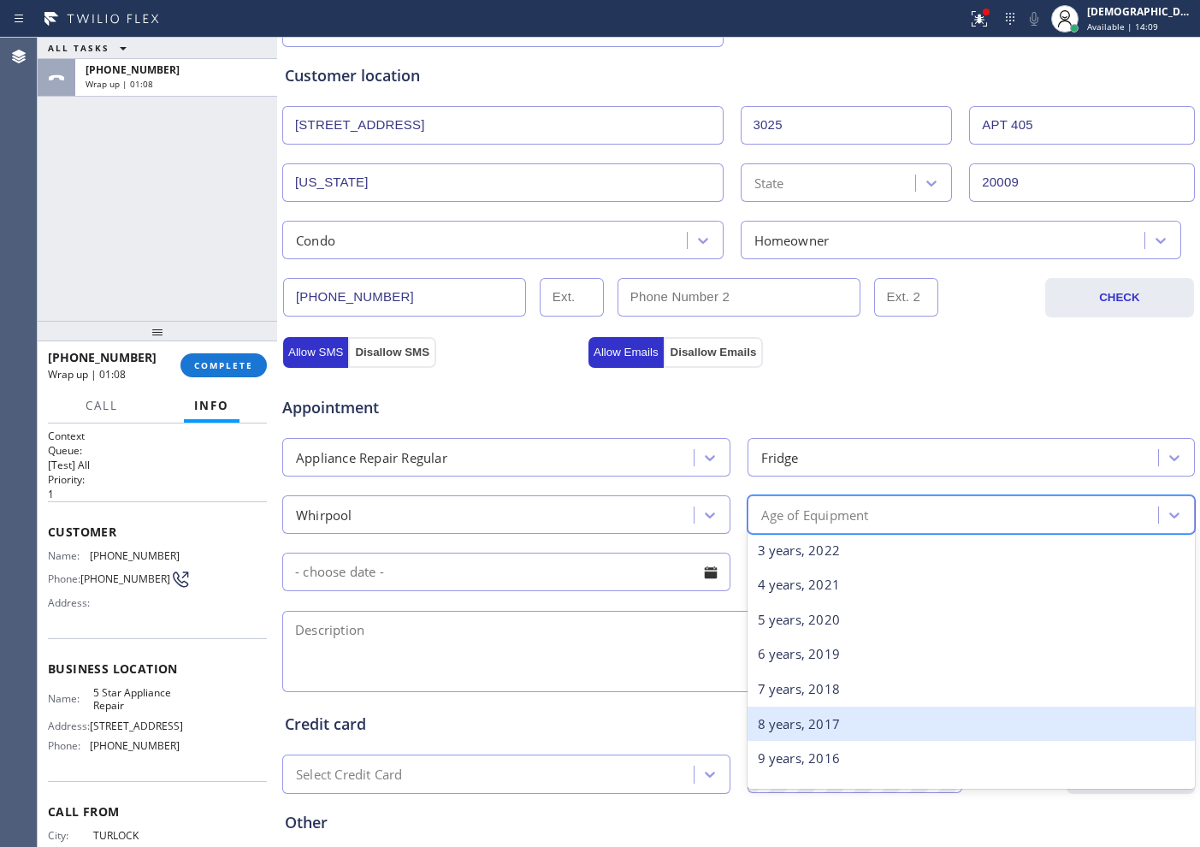
click at [831, 677] on div "8 years, 2017" at bounding box center [972, 723] width 448 height 35
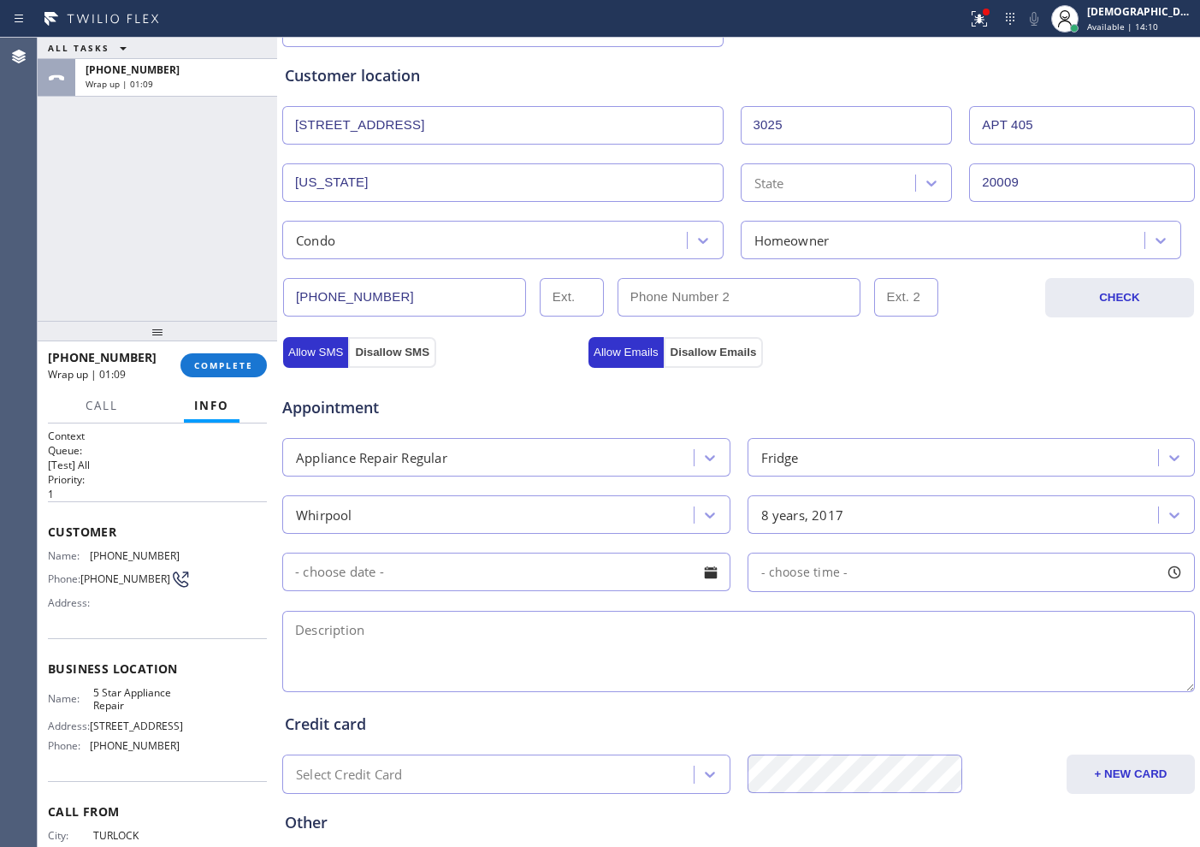
click at [476, 575] on input "text" at bounding box center [506, 572] width 448 height 38
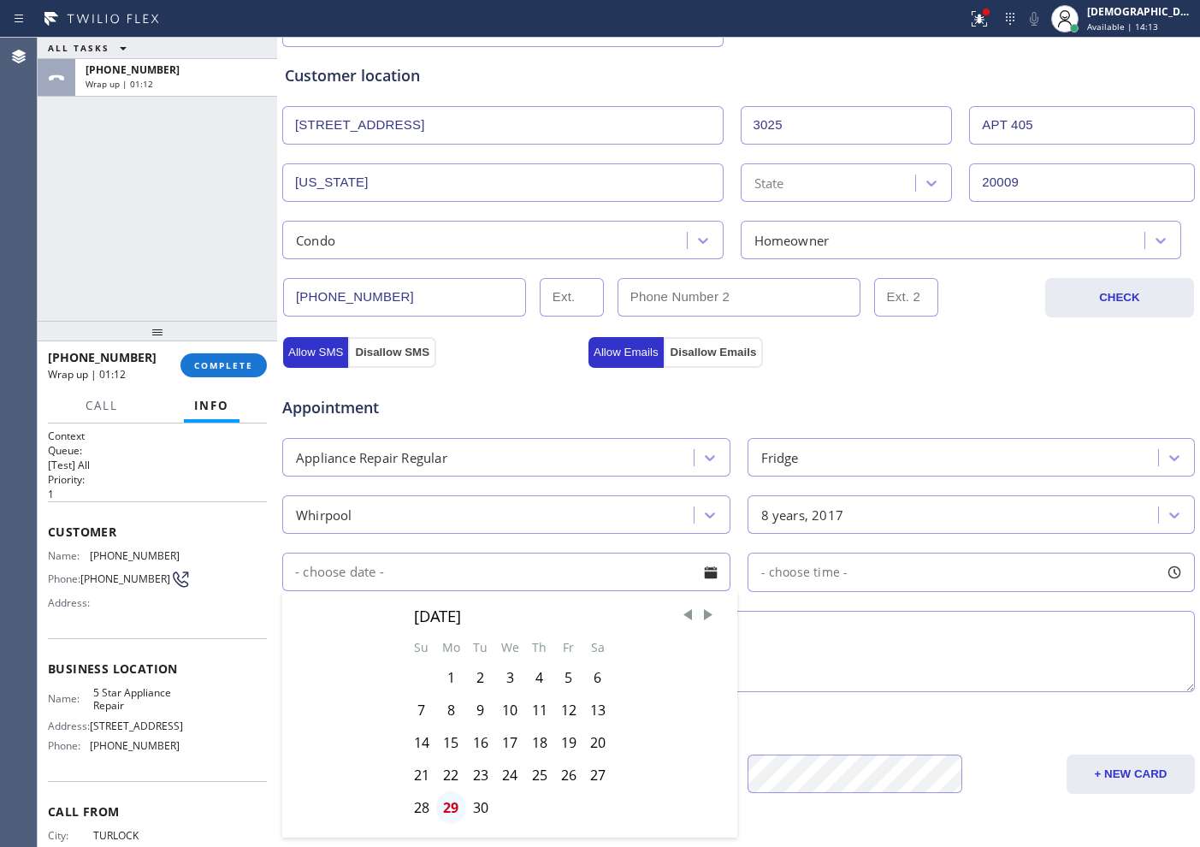
click at [453, 677] on div "29" at bounding box center [451, 807] width 30 height 33
type input "[DATE]"
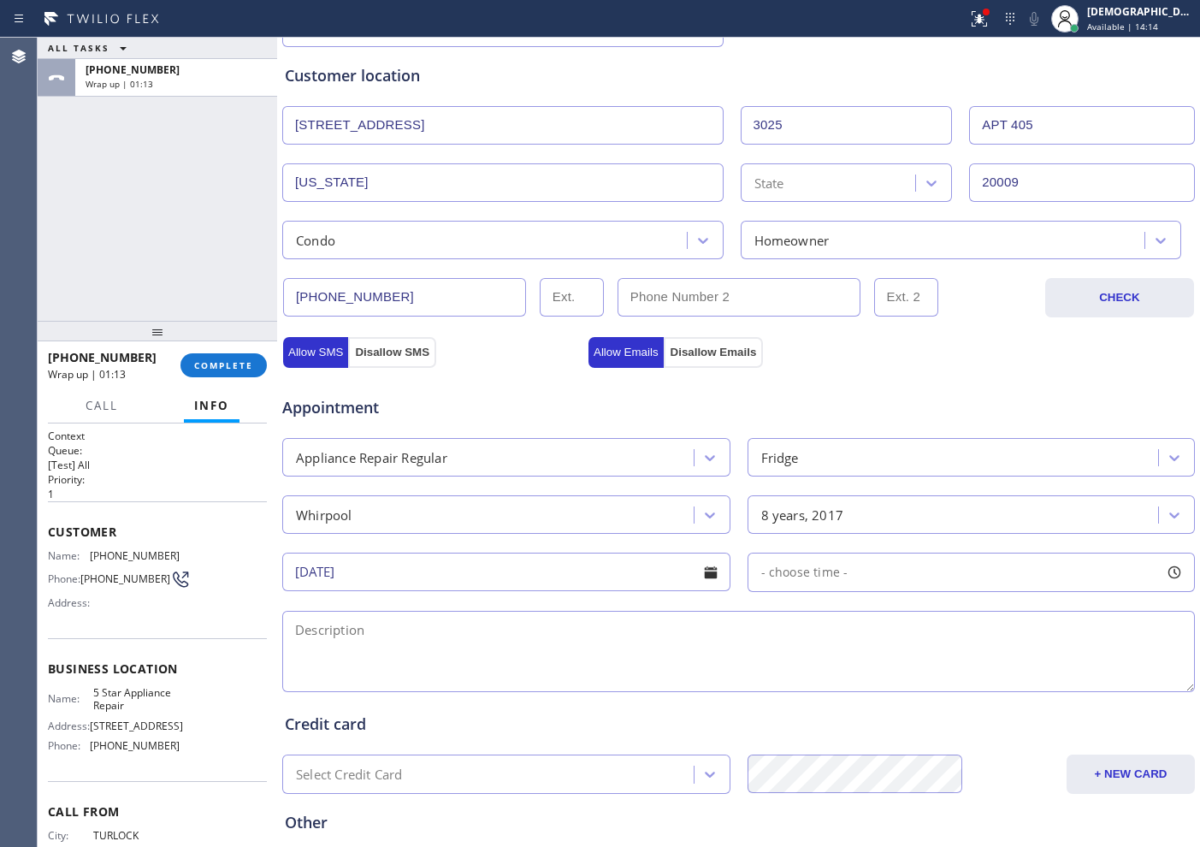
click at [853, 558] on div "- choose time -" at bounding box center [972, 572] width 448 height 39
drag, startPoint x: 759, startPoint y: 674, endPoint x: 978, endPoint y: 670, distance: 219.0
click at [959, 670] on div at bounding box center [988, 677] width 21 height 36
drag, startPoint x: 773, startPoint y: 677, endPoint x: 884, endPoint y: 677, distance: 111.2
click at [884, 677] on div at bounding box center [957, 677] width 384 height 0
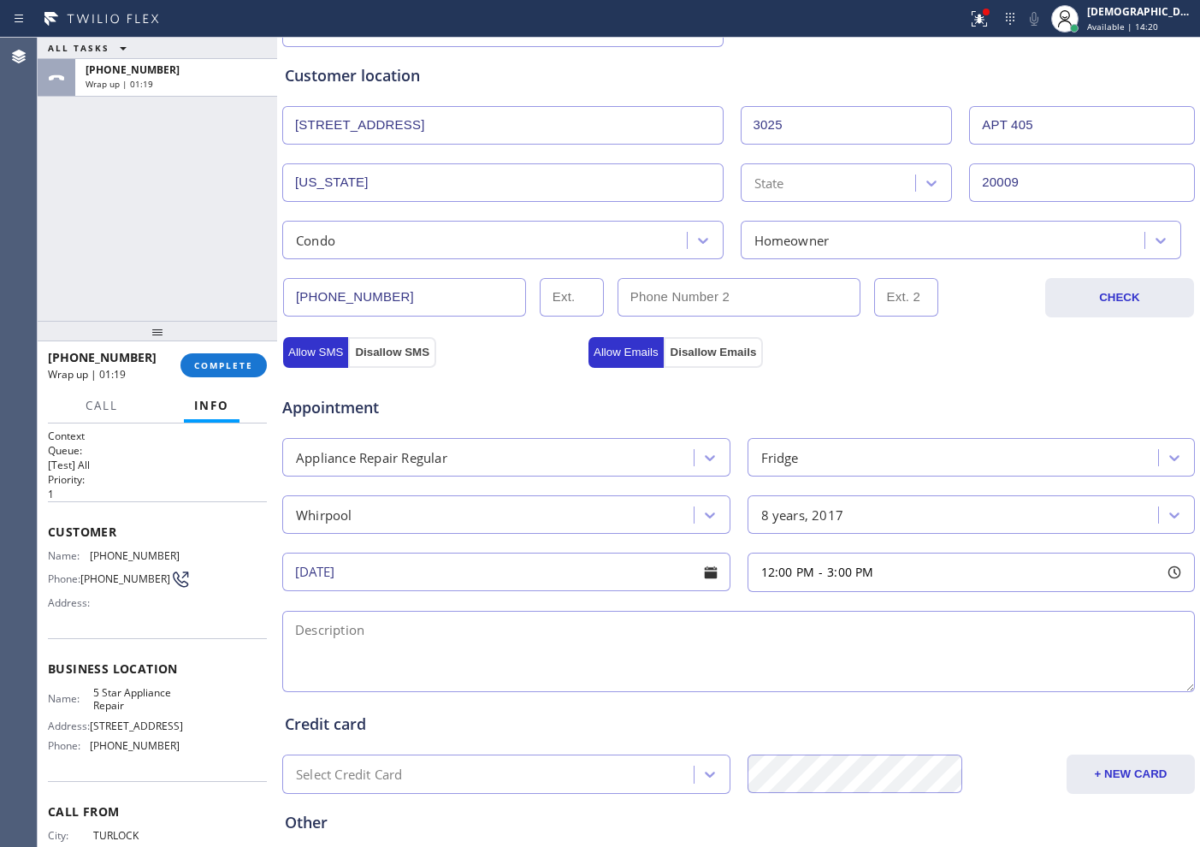
click at [450, 654] on textarea at bounding box center [738, 651] width 913 height 81
click at [535, 630] on textarea "12-3 / $75 /" at bounding box center [738, 651] width 913 height 81
paste textarea "Whirlpool / Fridge / not cooling fridge part / 8 years"
click at [722, 633] on textarea "12-3 / $75 / Whirlpool / Fridge / not cooling fridge part / 8 years / House HO /" at bounding box center [738, 651] width 913 height 81
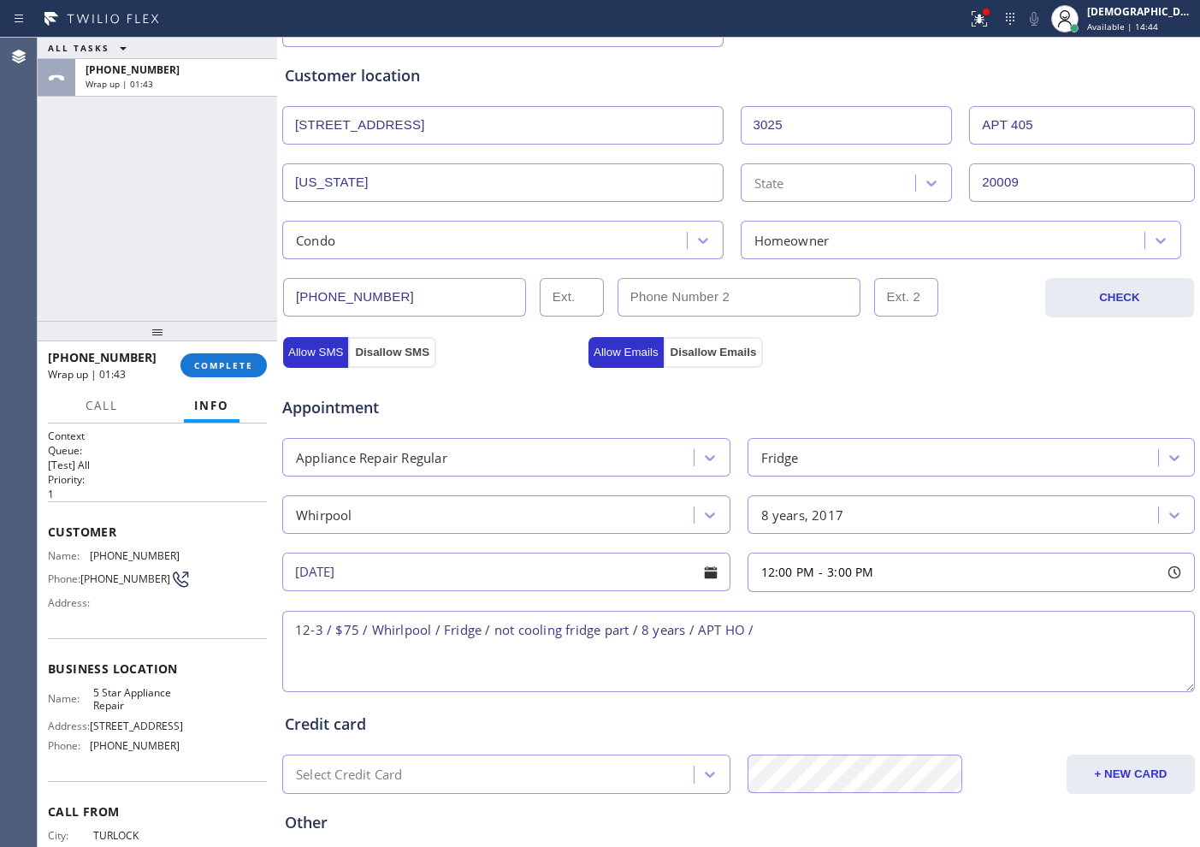
click at [822, 641] on textarea "12-3 / $75 / Whirlpool / Fridge / not cooling fridge part / 8 years / APT HO /" at bounding box center [738, 651] width 913 height 81
paste textarea "[STREET_ADDRESS]"
click at [125, 677] on span "[STREET_ADDRESS]" at bounding box center [136, 725] width 93 height 13
drag, startPoint x: 133, startPoint y: 710, endPoint x: 103, endPoint y: 700, distance: 31.6
click at [103, 677] on span "5 Star Appliance Repair" at bounding box center [136, 699] width 86 height 27
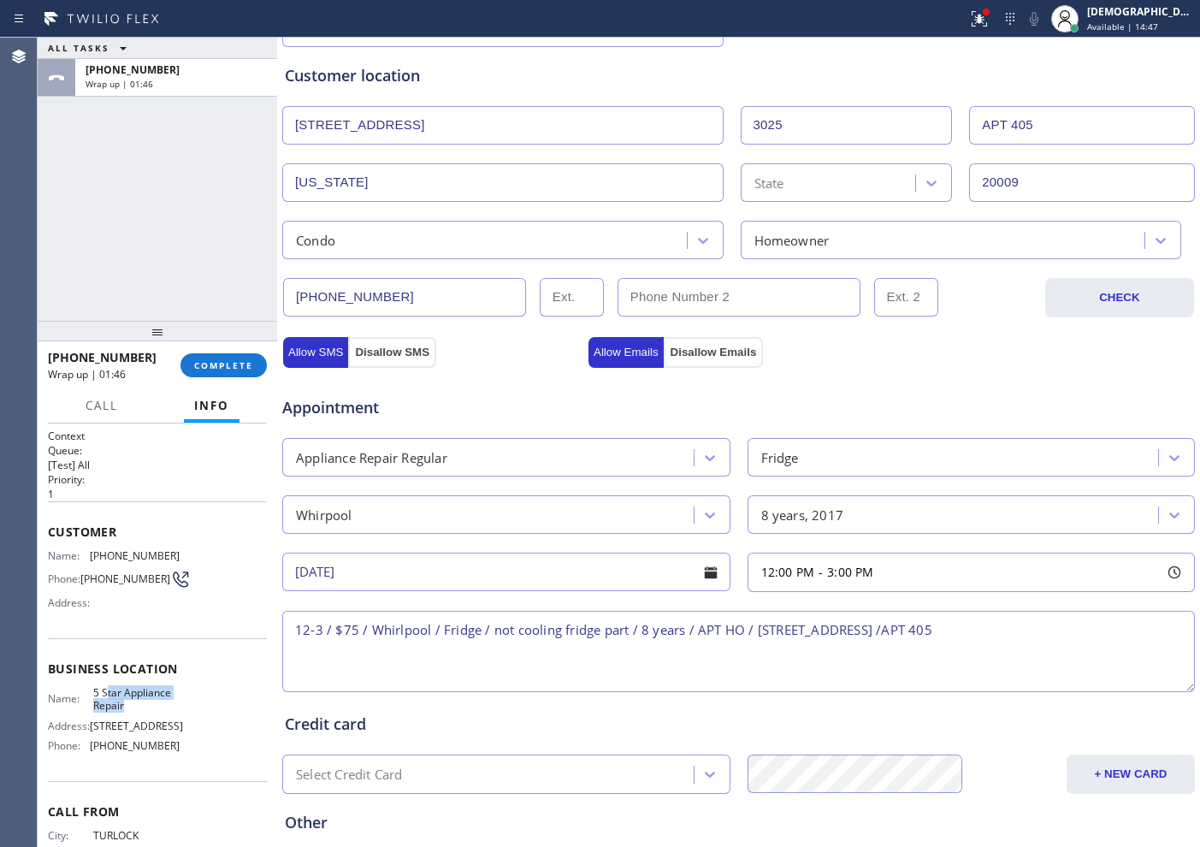
click at [130, 677] on div "Name: 5 Star Appliance Repair Address: [STREET_ADDRESS] Phone: [PHONE_NUMBER]" at bounding box center [114, 723] width 132 height 74
drag, startPoint x: 126, startPoint y: 710, endPoint x: 92, endPoint y: 698, distance: 36.2
click at [93, 677] on span "5 Star Appliance Repair" at bounding box center [136, 699] width 86 height 27
copy span "5 Star Appliance Repair"
click at [878, 632] on textarea "12-3 / $75 / Whirlpool / Fridge / not cooling fridge part / 8 years / APT HO / …" at bounding box center [738, 651] width 913 height 81
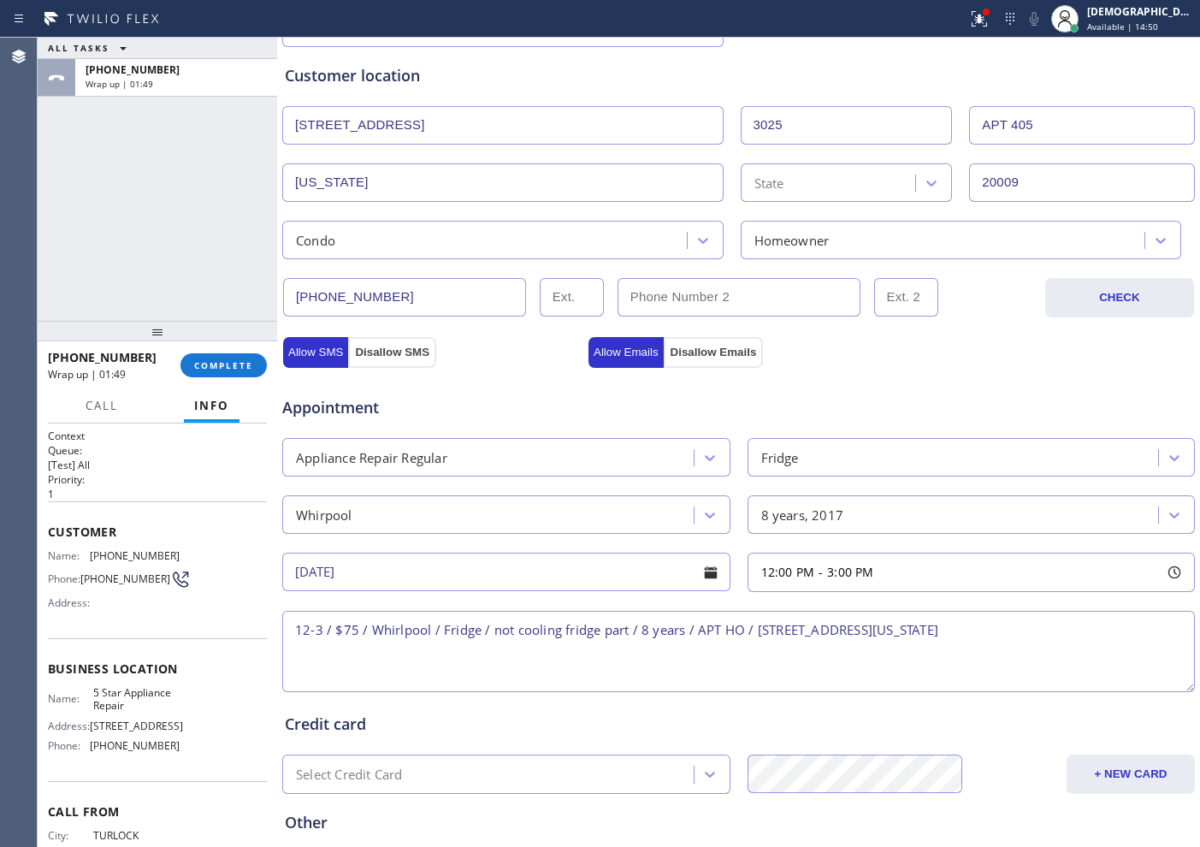
click at [959, 624] on textarea "12-3 / $75 / Whirlpool / Fridge / not cooling fridge part / 8 years / APT HO / …" at bounding box center [738, 651] width 913 height 81
paste textarea "5 Star Appliance Repair"
click at [597, 671] on textarea "12-3 / $75 / Whirlpool / Fridge / not cooling fridge part / 8 years / APT HO / …" at bounding box center [738, 651] width 913 height 81
paste textarea "Please call customer 30 minutes prior to arrival"
click at [742, 650] on textarea "12-3 / $75 / Whirlpool / Fridge / not cooling fridge part / 8 years / APT HO / …" at bounding box center [738, 651] width 913 height 81
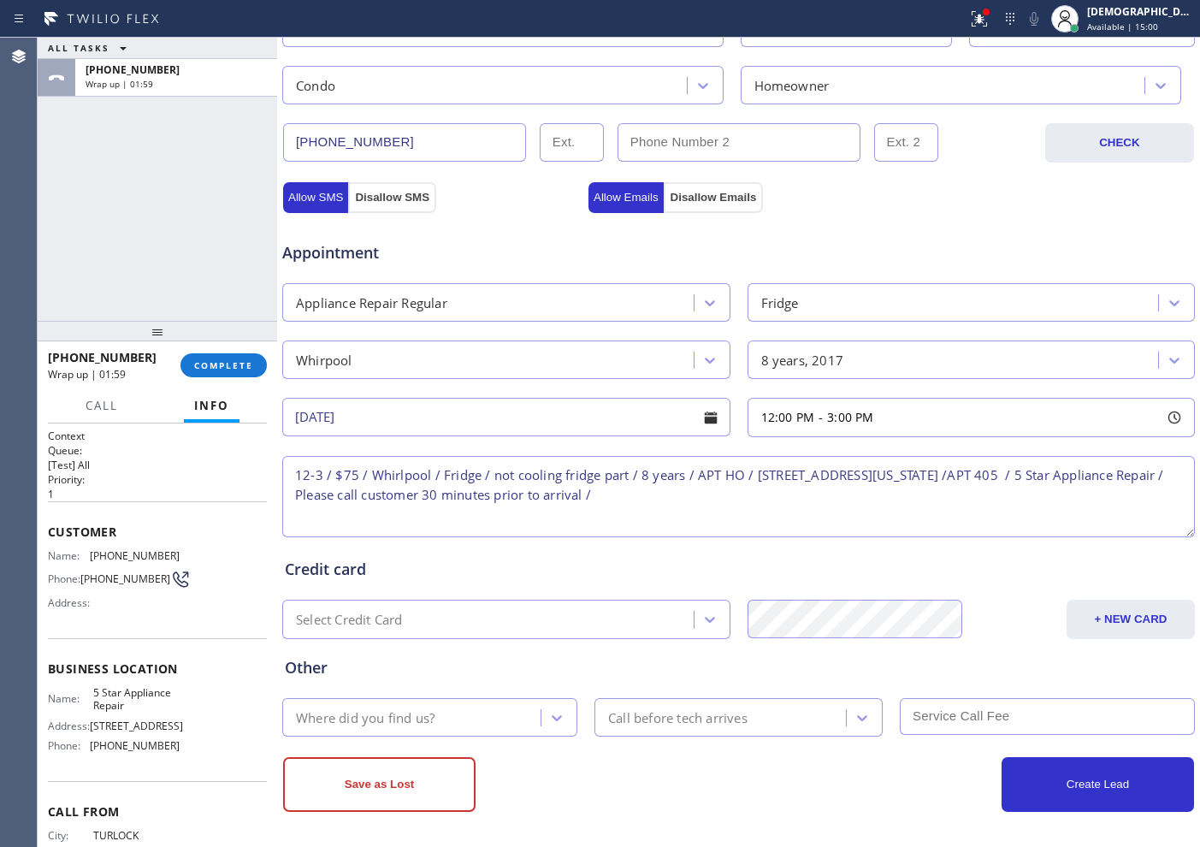
scroll to position [479, 0]
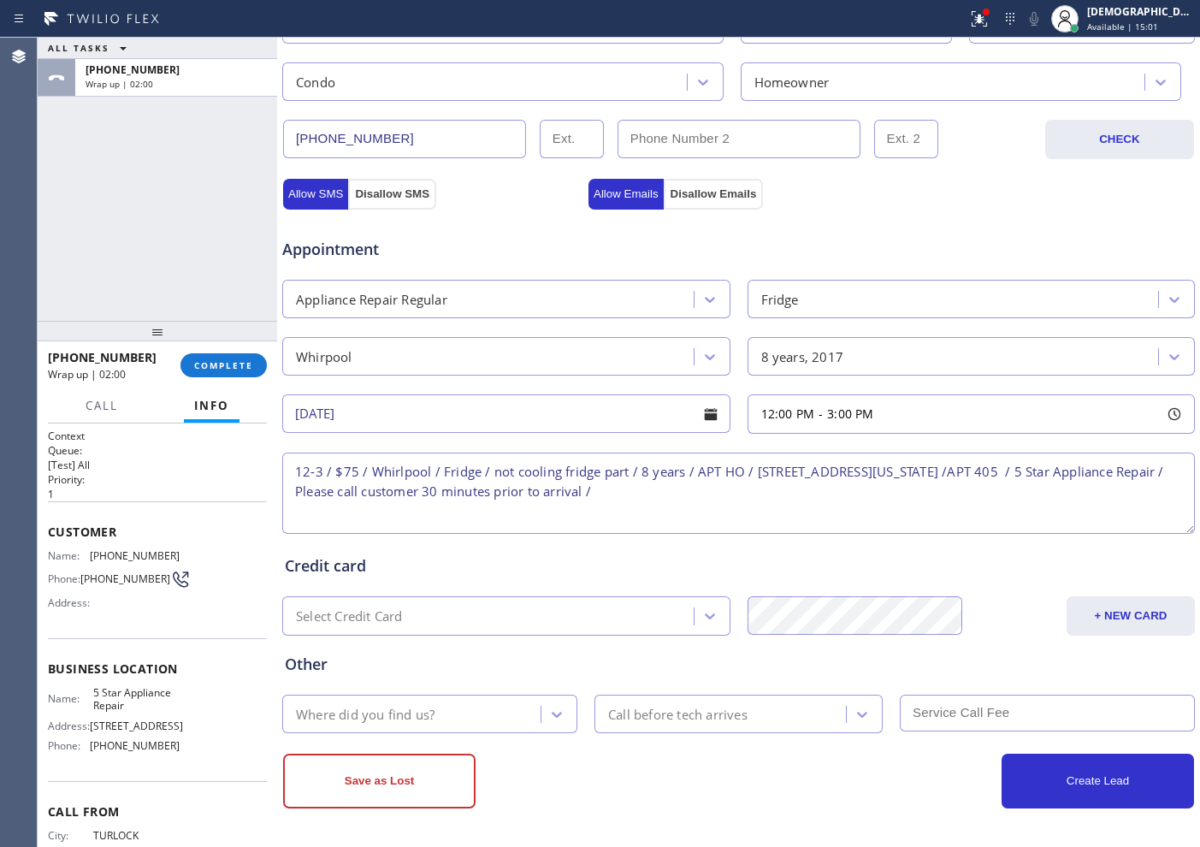
type textarea "12-3 / $75 / Whirlpool / Fridge / not cooling fridge part / 8 years / APT HO / …"
click at [481, 677] on div "Where did you find us?" at bounding box center [413, 714] width 253 height 30
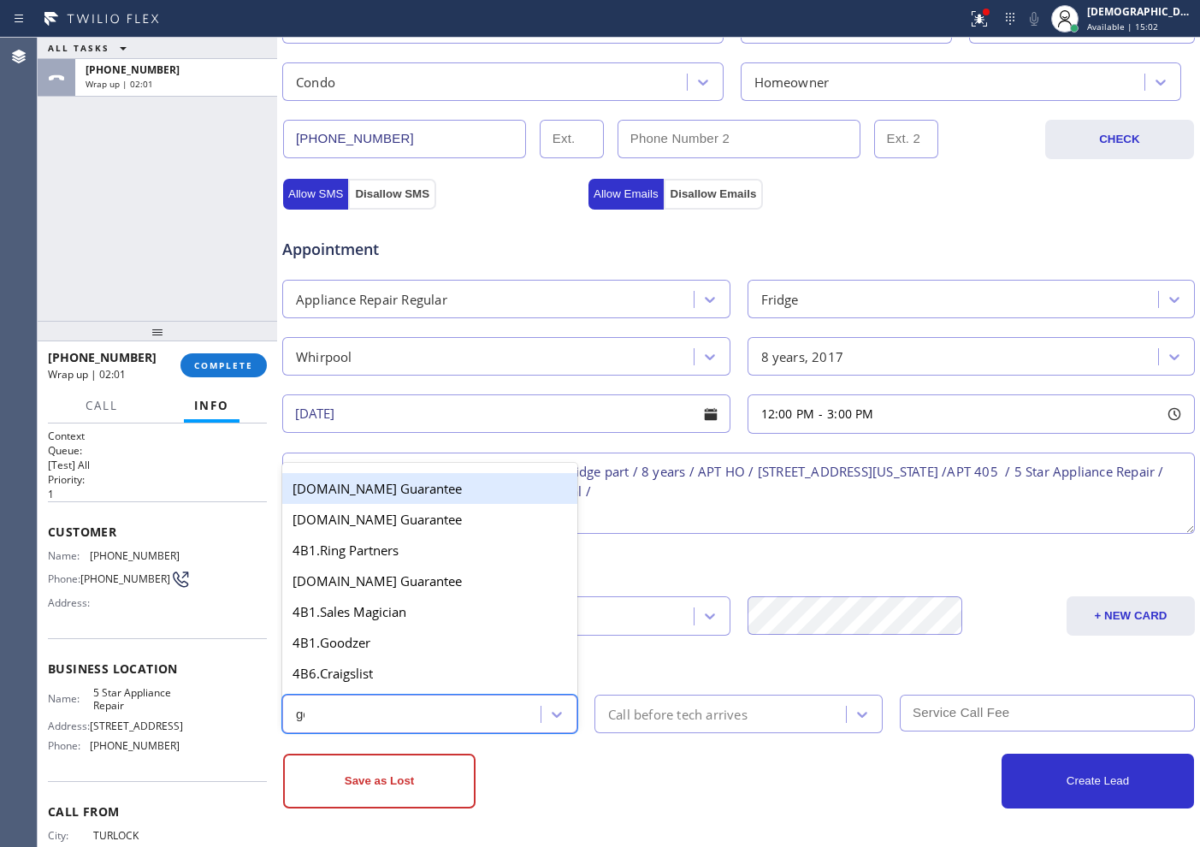
type input "goo"
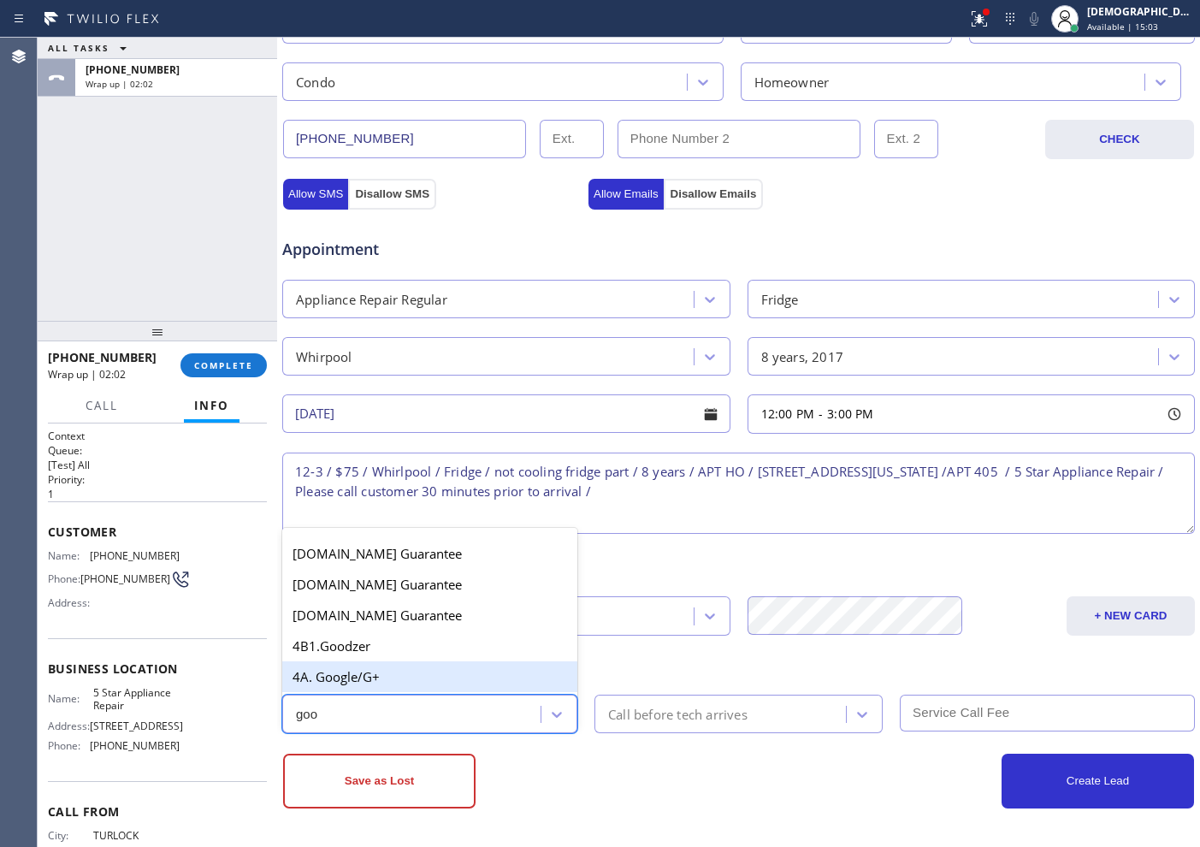
click at [409, 669] on div "4A. Google/G+" at bounding box center [429, 676] width 295 height 31
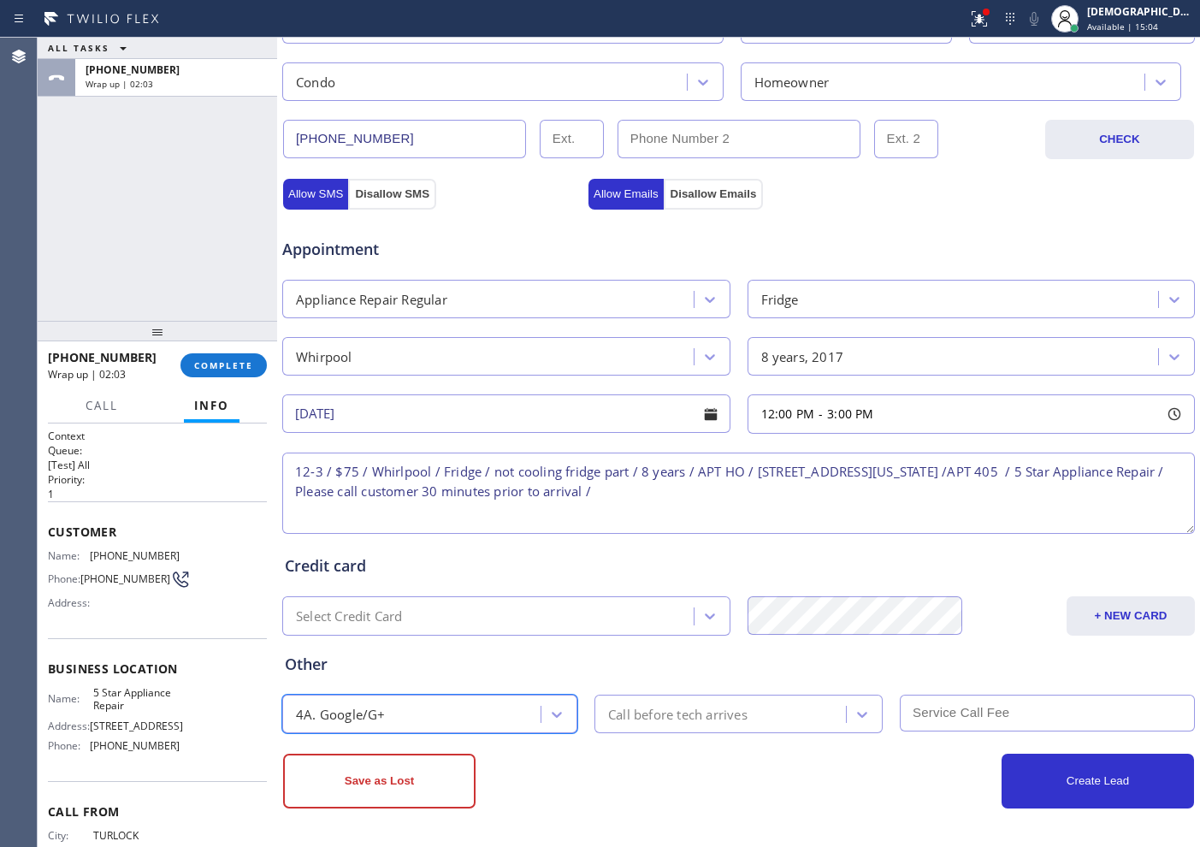
click at [714, 677] on div "Call before tech arrives" at bounding box center [677, 714] width 139 height 20
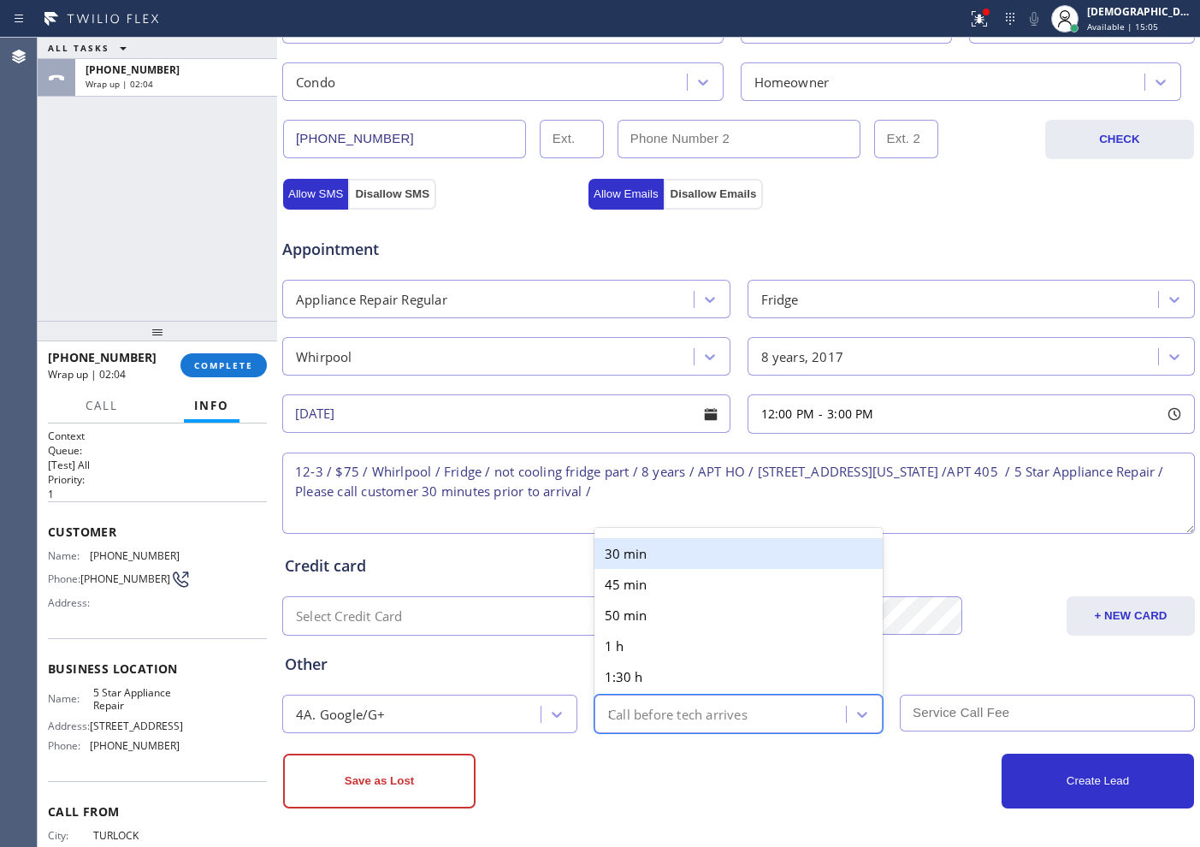
type input "30"
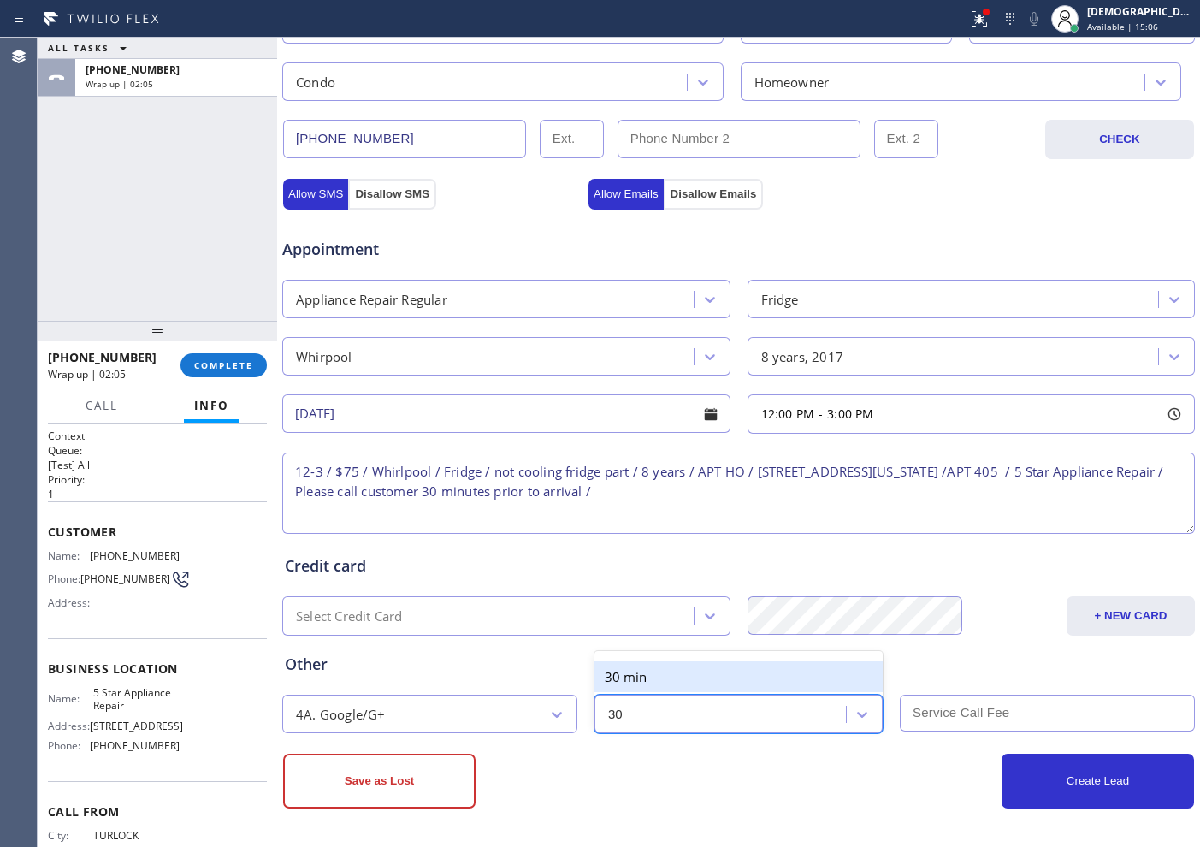
click at [694, 676] on div "30 min" at bounding box center [738, 676] width 288 height 31
click at [943, 677] on input "text" at bounding box center [1047, 712] width 295 height 37
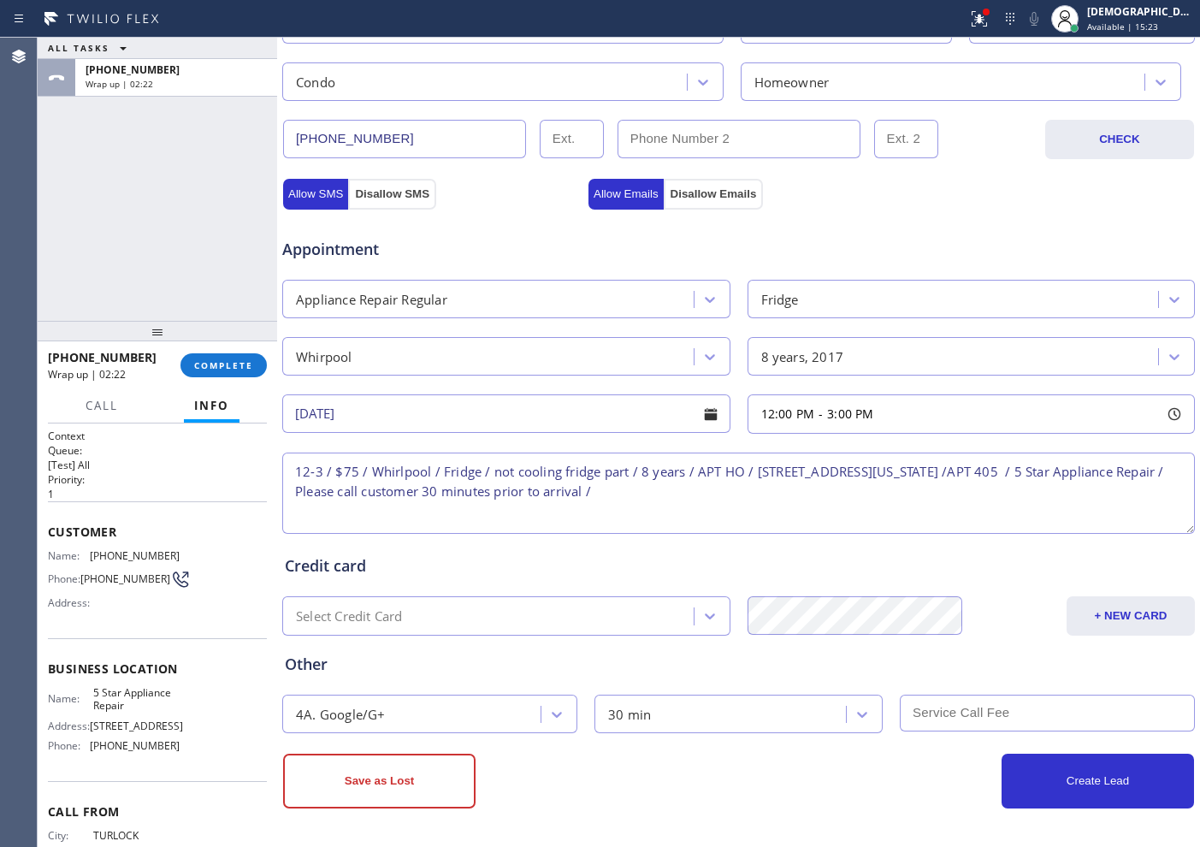
click at [949, 677] on input "text" at bounding box center [1047, 712] width 295 height 37
type input "75"
click at [959, 664] on div "Other" at bounding box center [738, 664] width 907 height 23
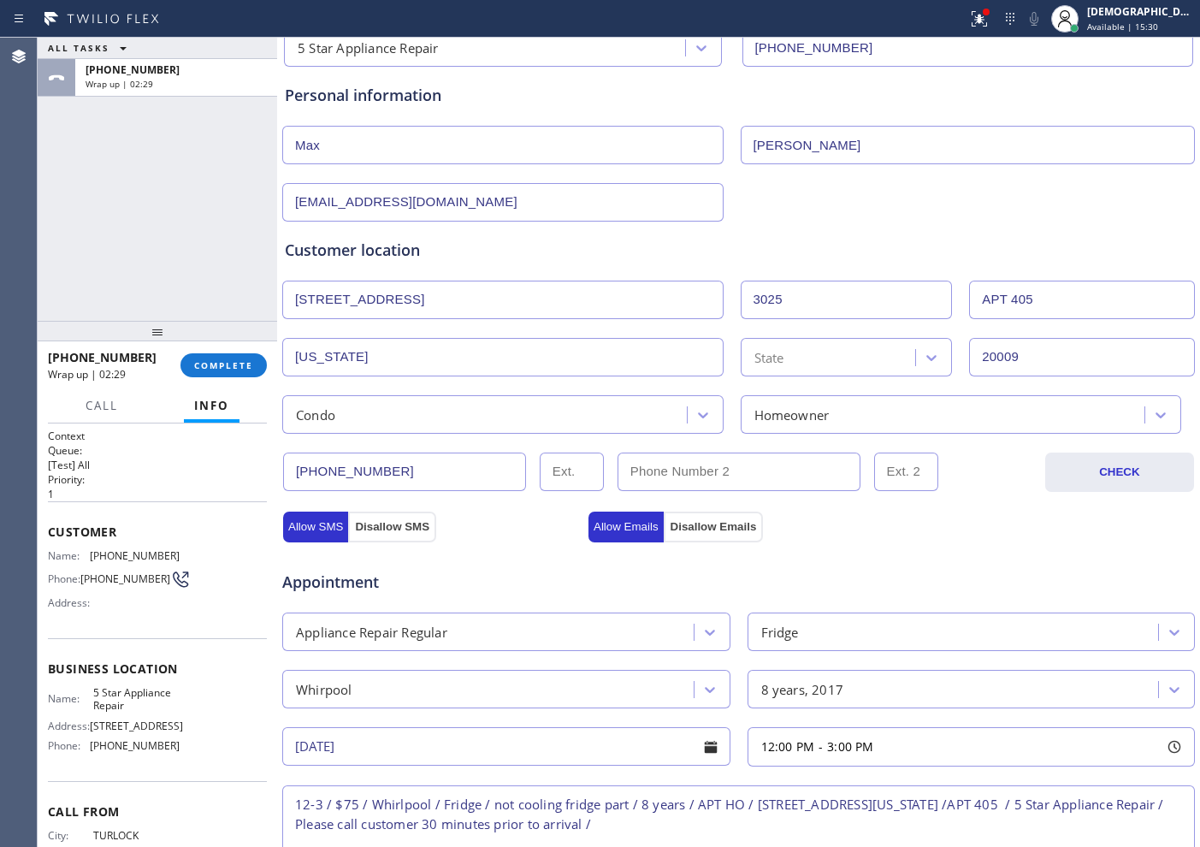
scroll to position [0, 0]
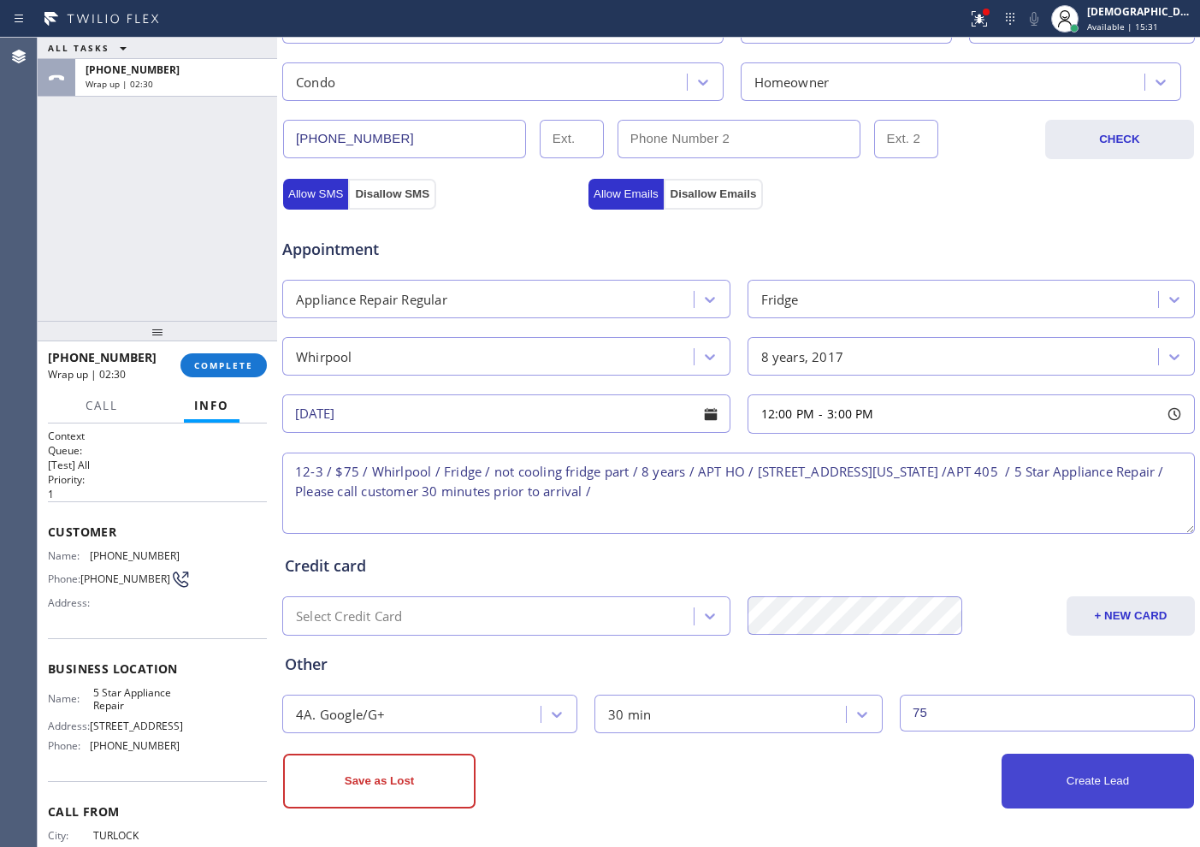
click at [959, 677] on button "Create Lead" at bounding box center [1098, 781] width 192 height 55
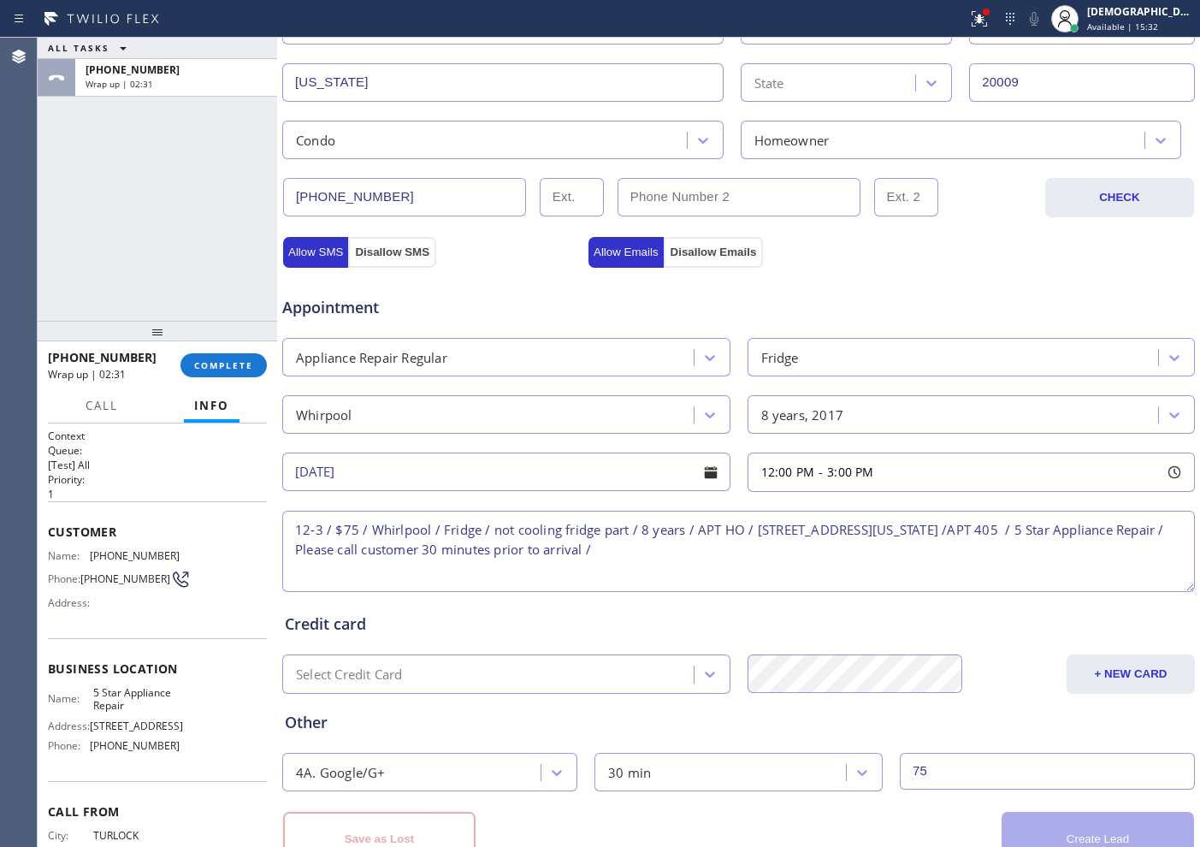
scroll to position [537, 0]
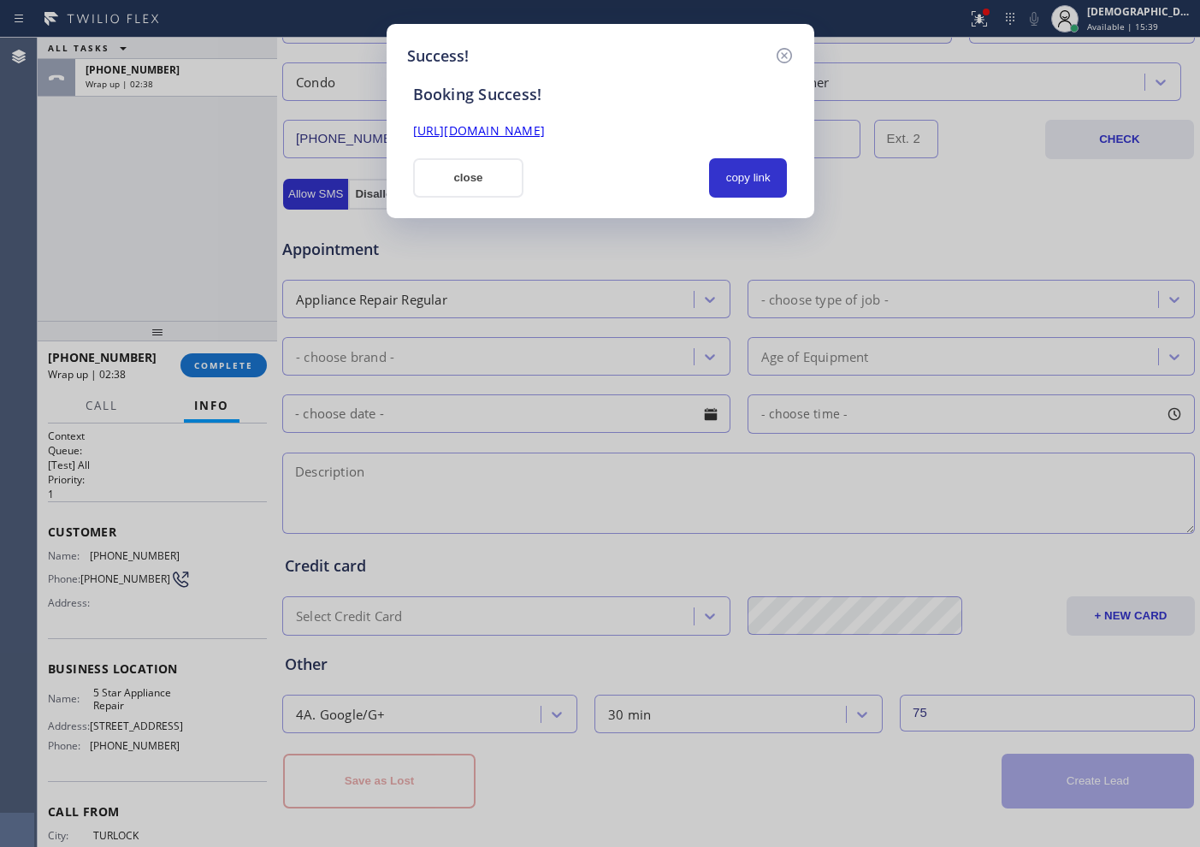
click at [545, 131] on link "[URL][DOMAIN_NAME]" at bounding box center [479, 130] width 132 height 16
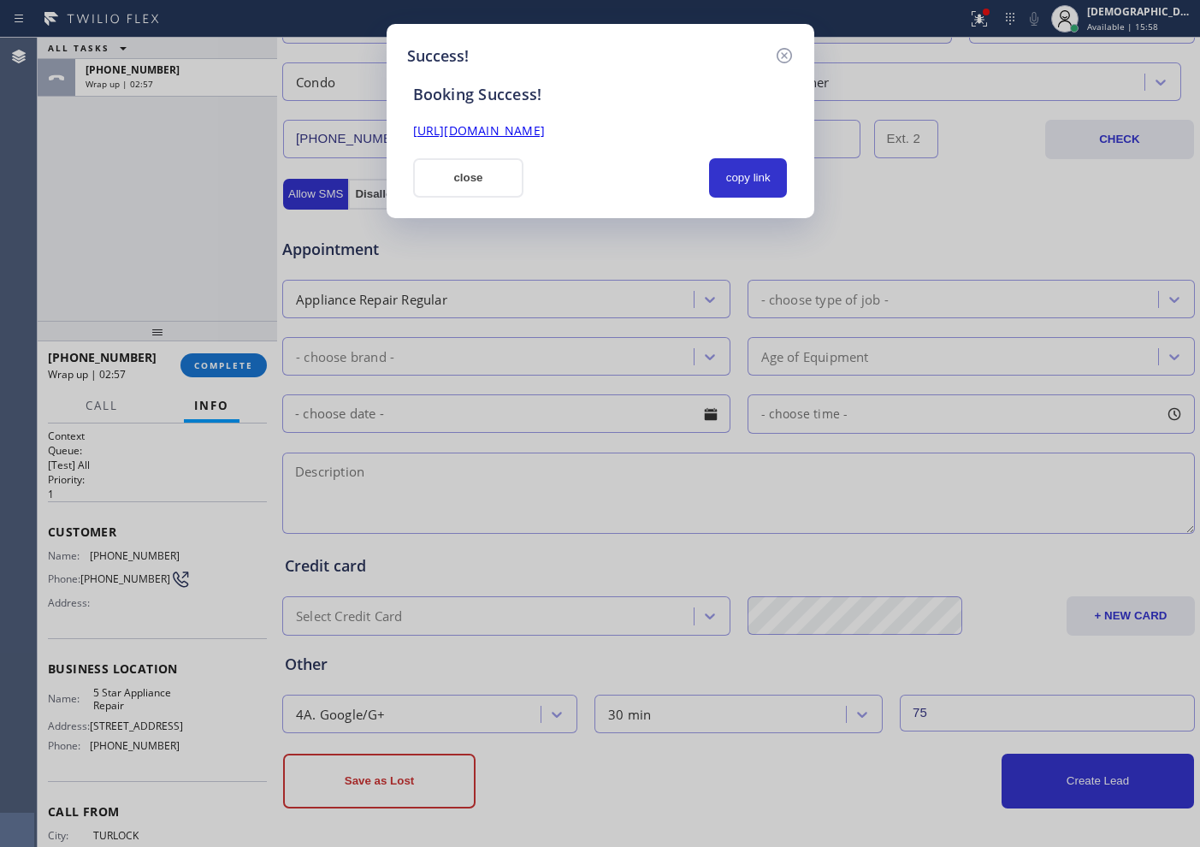
click at [497, 169] on button "close" at bounding box center [468, 177] width 111 height 39
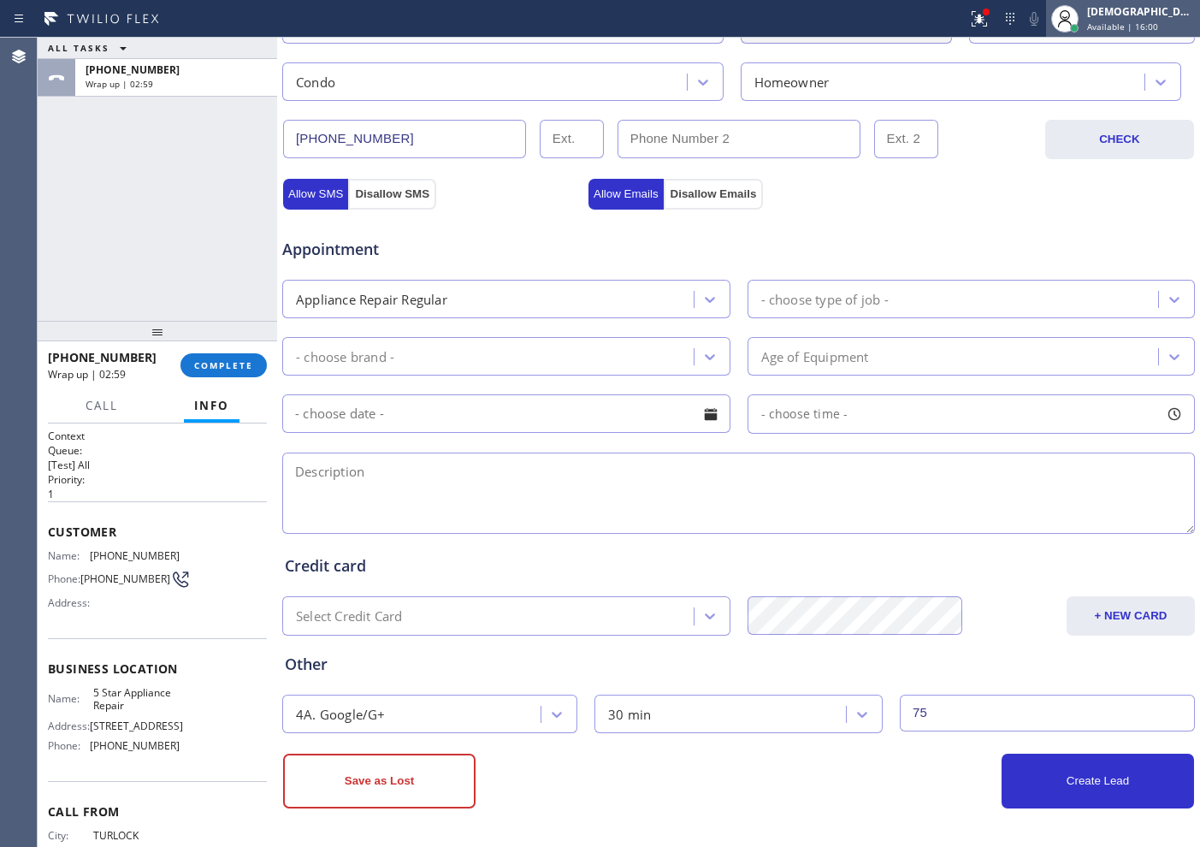
click at [959, 25] on span "Available | 16:00" at bounding box center [1122, 27] width 71 height 12
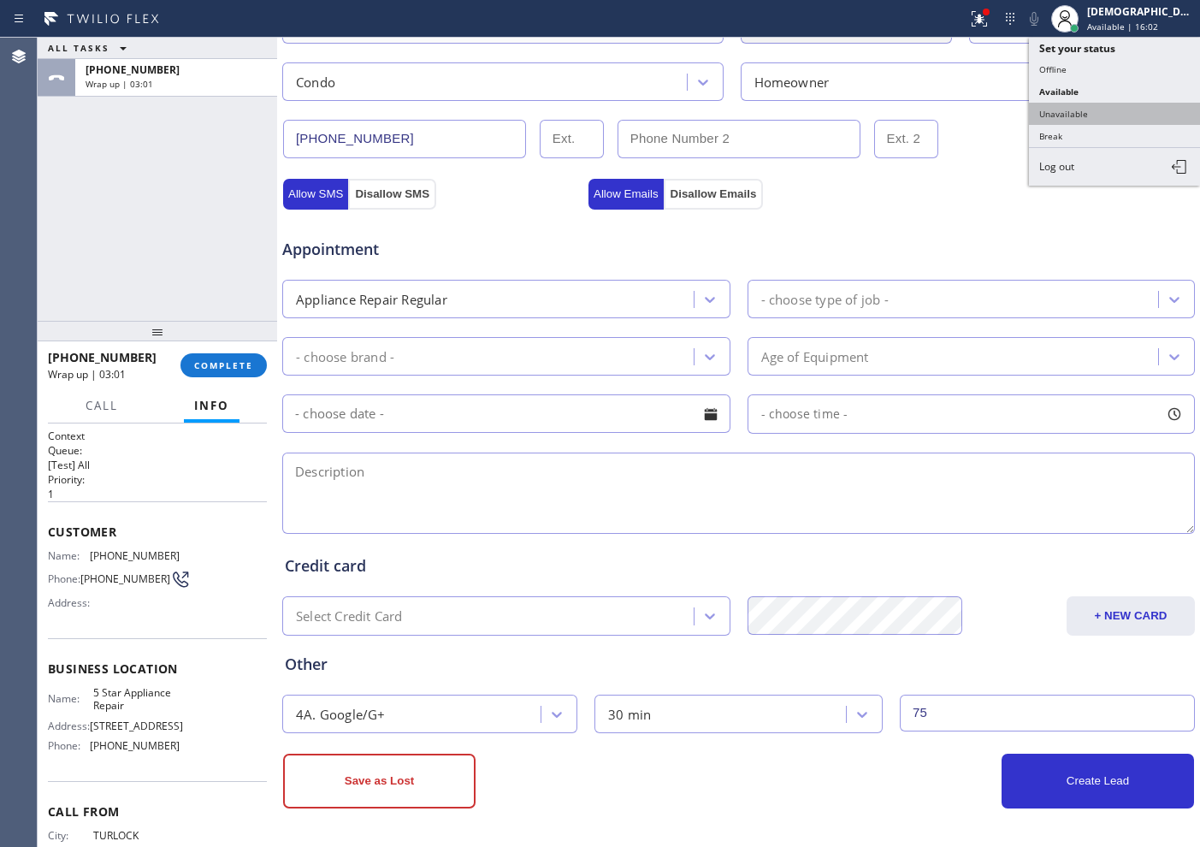
click at [959, 103] on button "Unavailable" at bounding box center [1114, 114] width 171 height 22
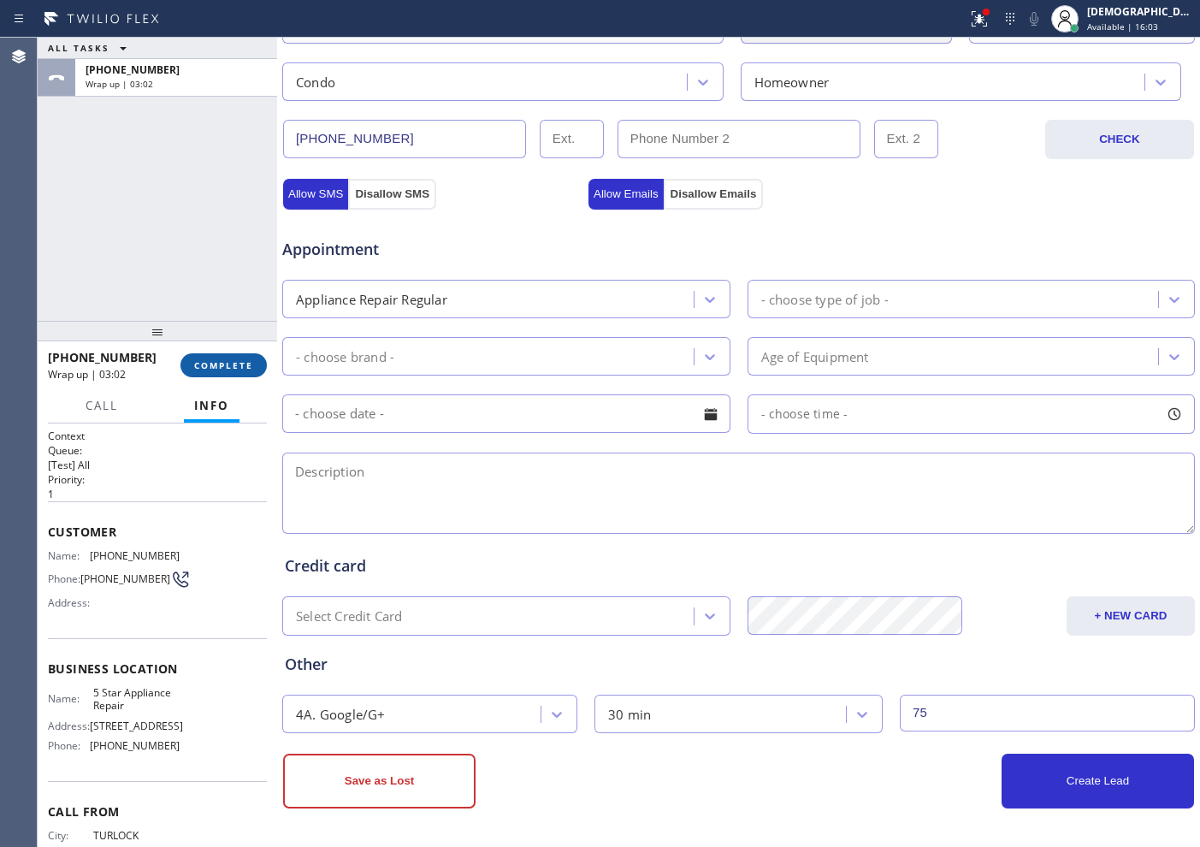
click at [217, 359] on span "COMPLETE" at bounding box center [223, 365] width 59 height 12
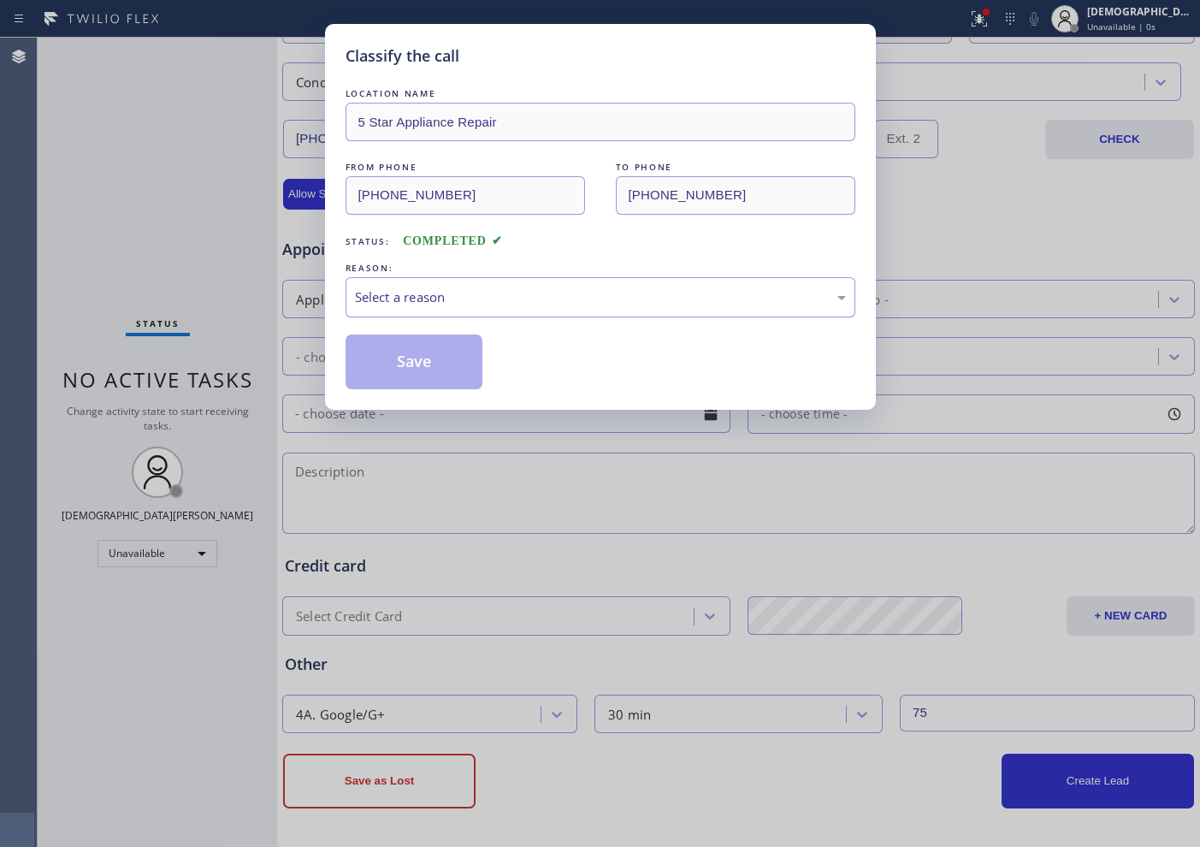
click at [470, 296] on div "Select a reason" at bounding box center [600, 297] width 491 height 20
click at [425, 368] on button "Save" at bounding box center [415, 361] width 138 height 55
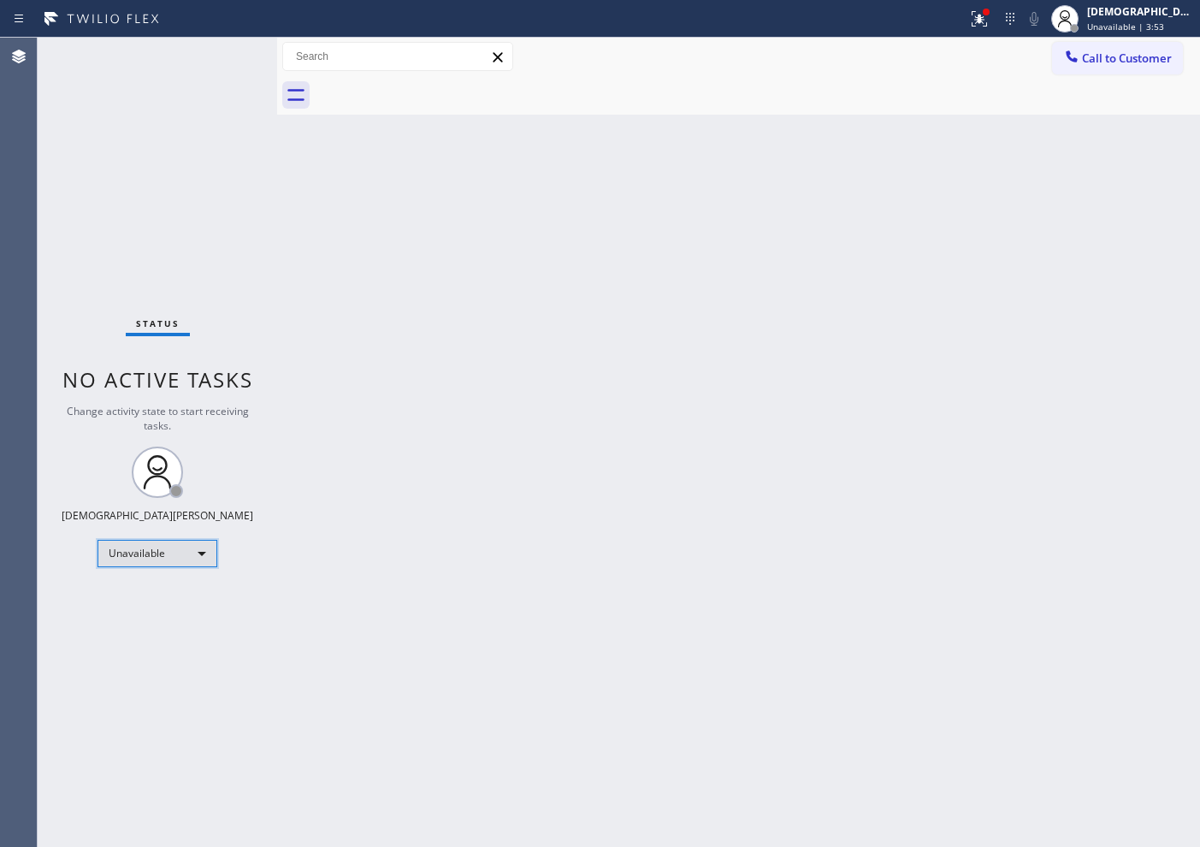
click at [157, 551] on div "Unavailable" at bounding box center [158, 553] width 120 height 27
click at [152, 589] on li "Available" at bounding box center [156, 598] width 116 height 21
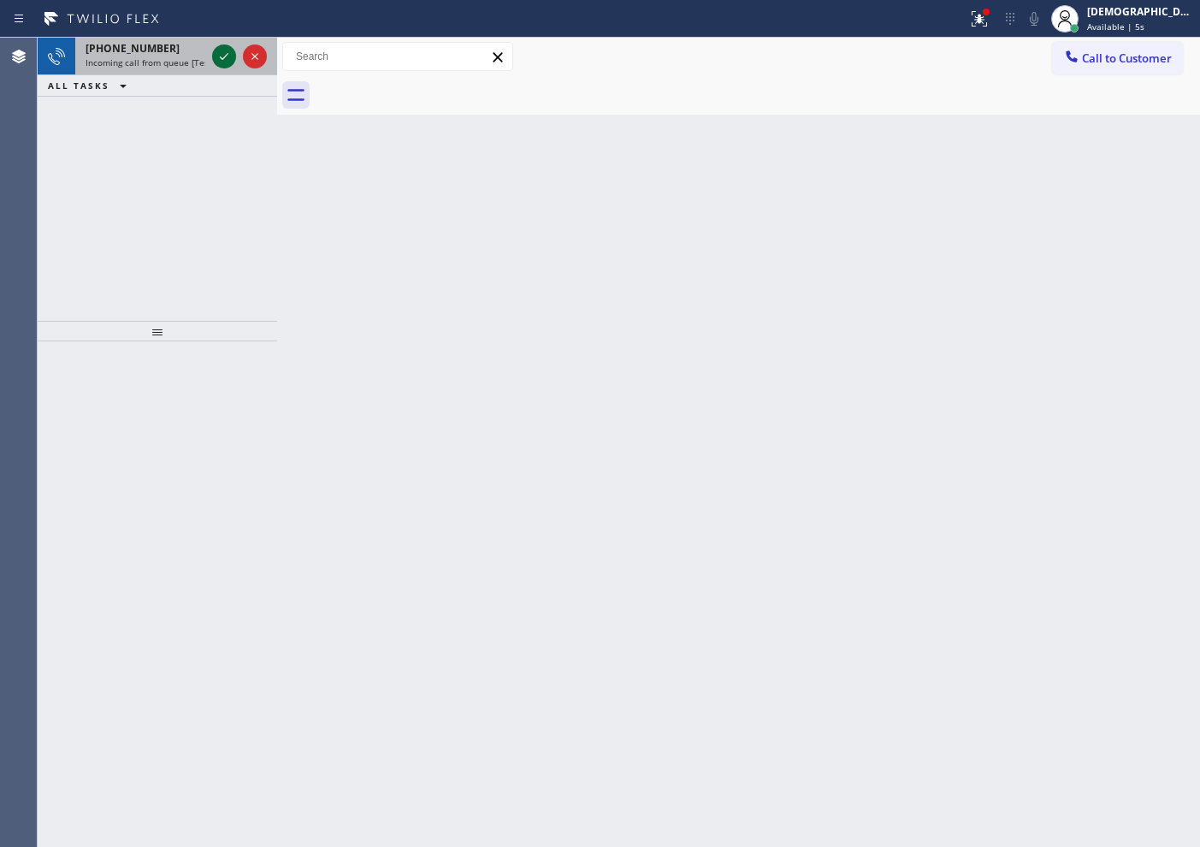
click at [216, 66] on icon at bounding box center [224, 56] width 21 height 21
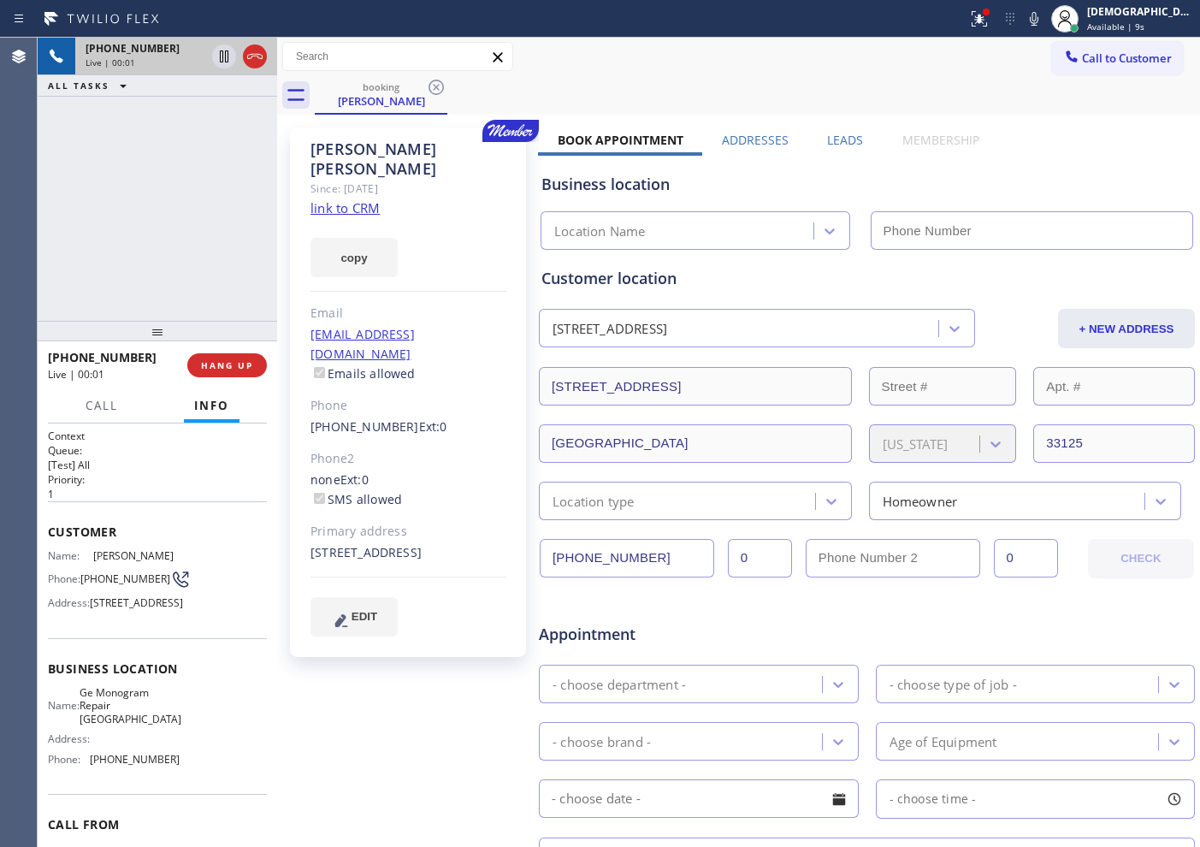
type input "[PHONE_NUMBER]"
click at [343, 199] on link "link to CRM" at bounding box center [344, 207] width 69 height 17
click at [221, 56] on icon at bounding box center [224, 56] width 9 height 12
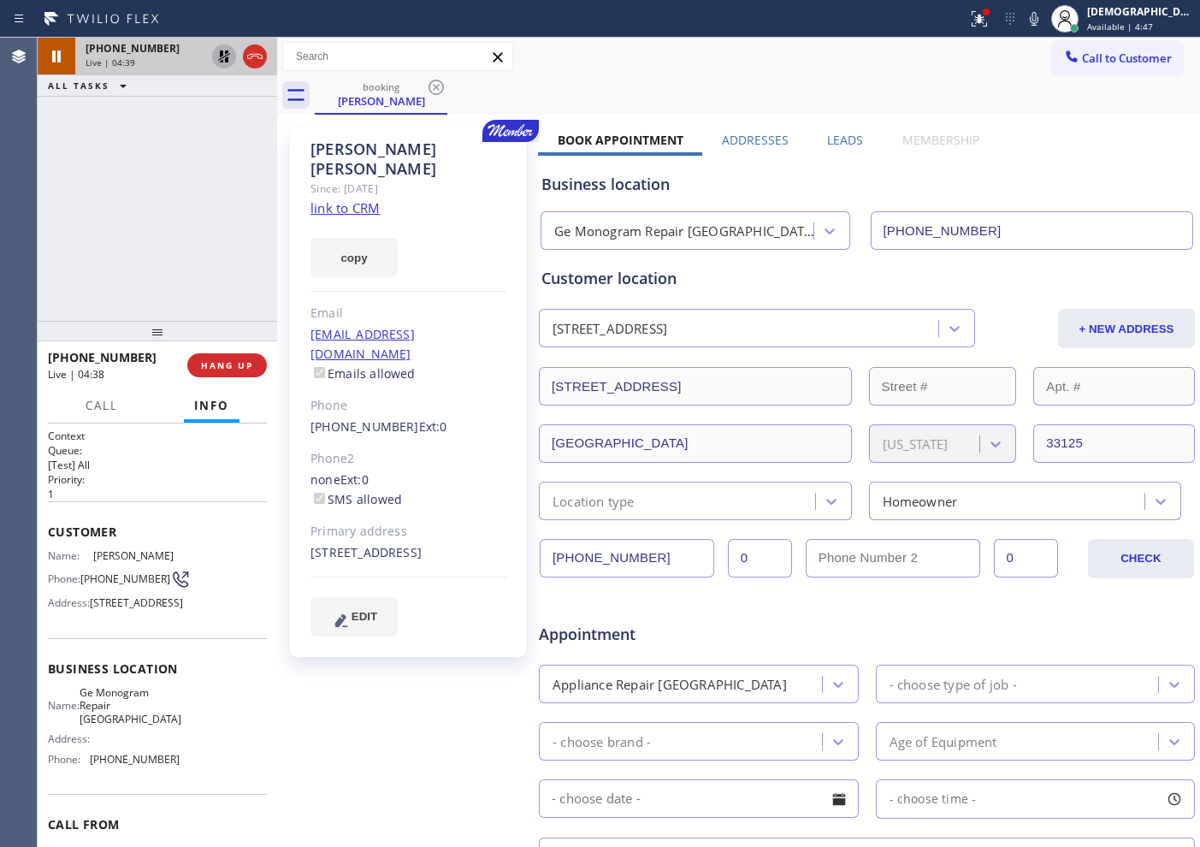
click at [218, 62] on icon at bounding box center [224, 56] width 21 height 21
click at [224, 59] on icon at bounding box center [224, 56] width 21 height 21
click at [223, 60] on icon at bounding box center [224, 56] width 12 height 12
drag, startPoint x: 393, startPoint y: 145, endPoint x: 309, endPoint y: 145, distance: 83.8
click at [309, 145] on div "[PERSON_NAME] Since: [DATE] link to CRM copy Email [EMAIL_ADDRESS][DOMAIN_NAME]…" at bounding box center [408, 391] width 236 height 529
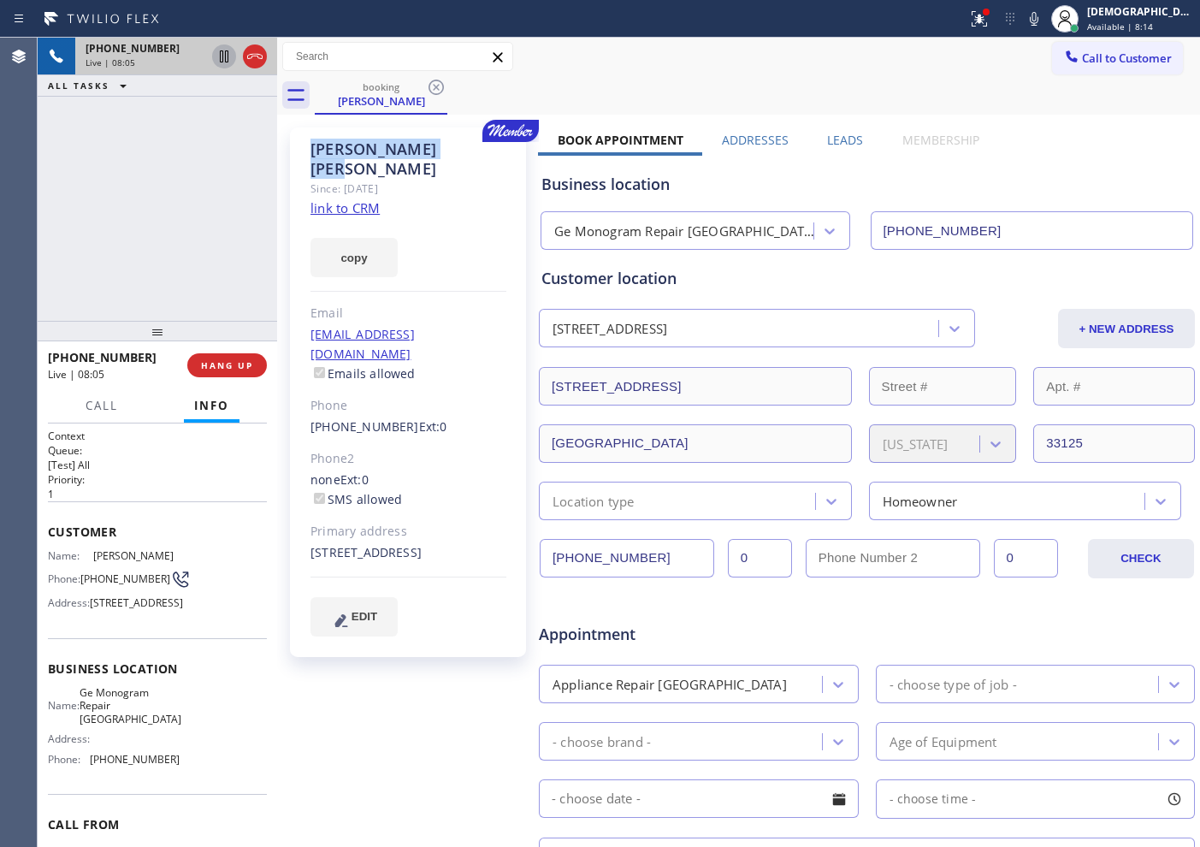
copy div "[PERSON_NAME]"
click at [254, 60] on icon at bounding box center [255, 56] width 21 height 21
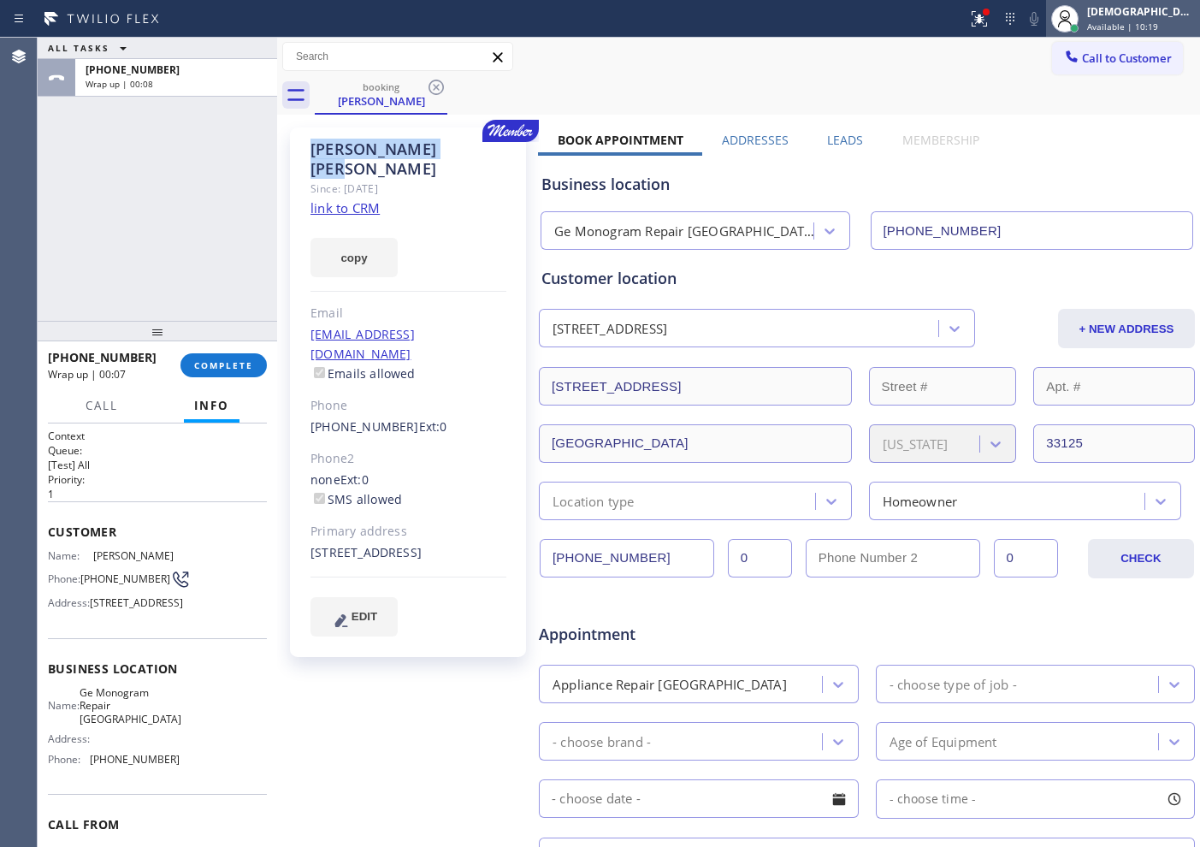
click at [959, 16] on div "[DEMOGRAPHIC_DATA][PERSON_NAME]" at bounding box center [1141, 11] width 108 height 15
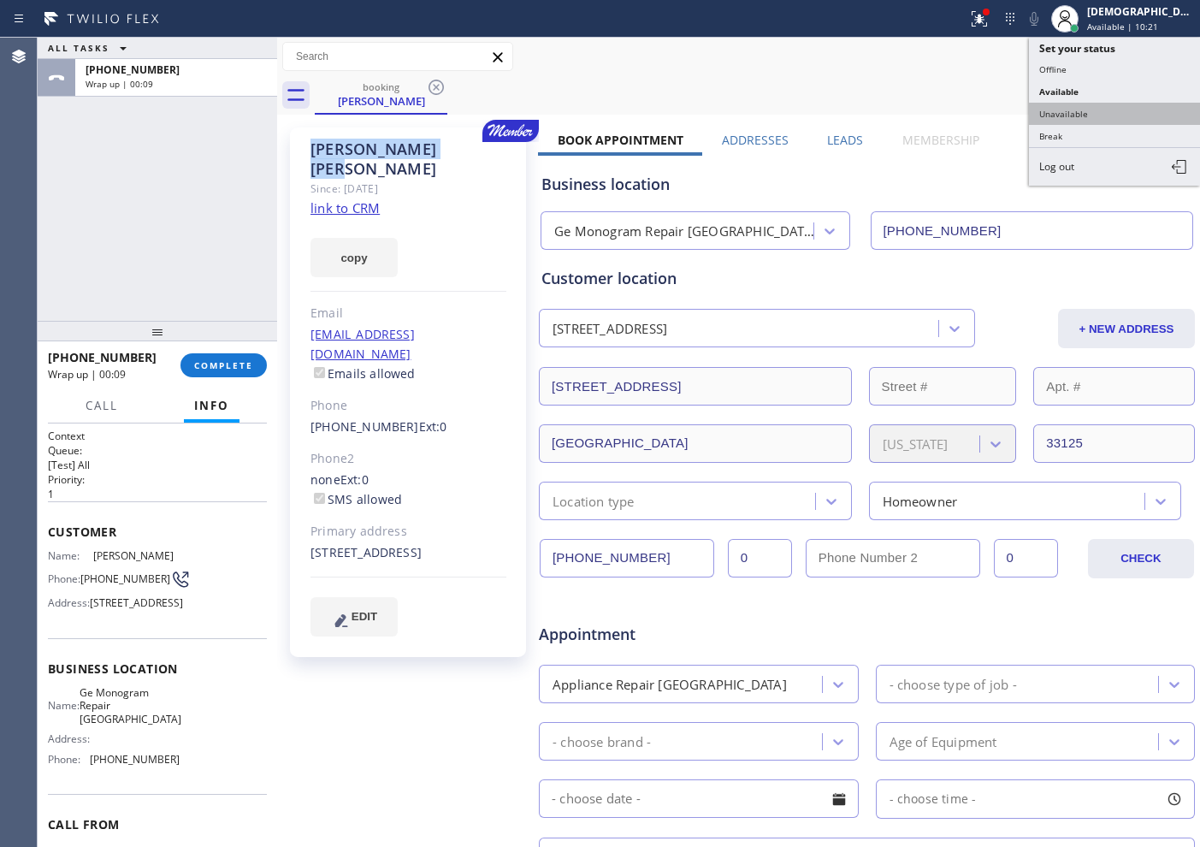
click at [959, 103] on button "Unavailable" at bounding box center [1114, 114] width 171 height 22
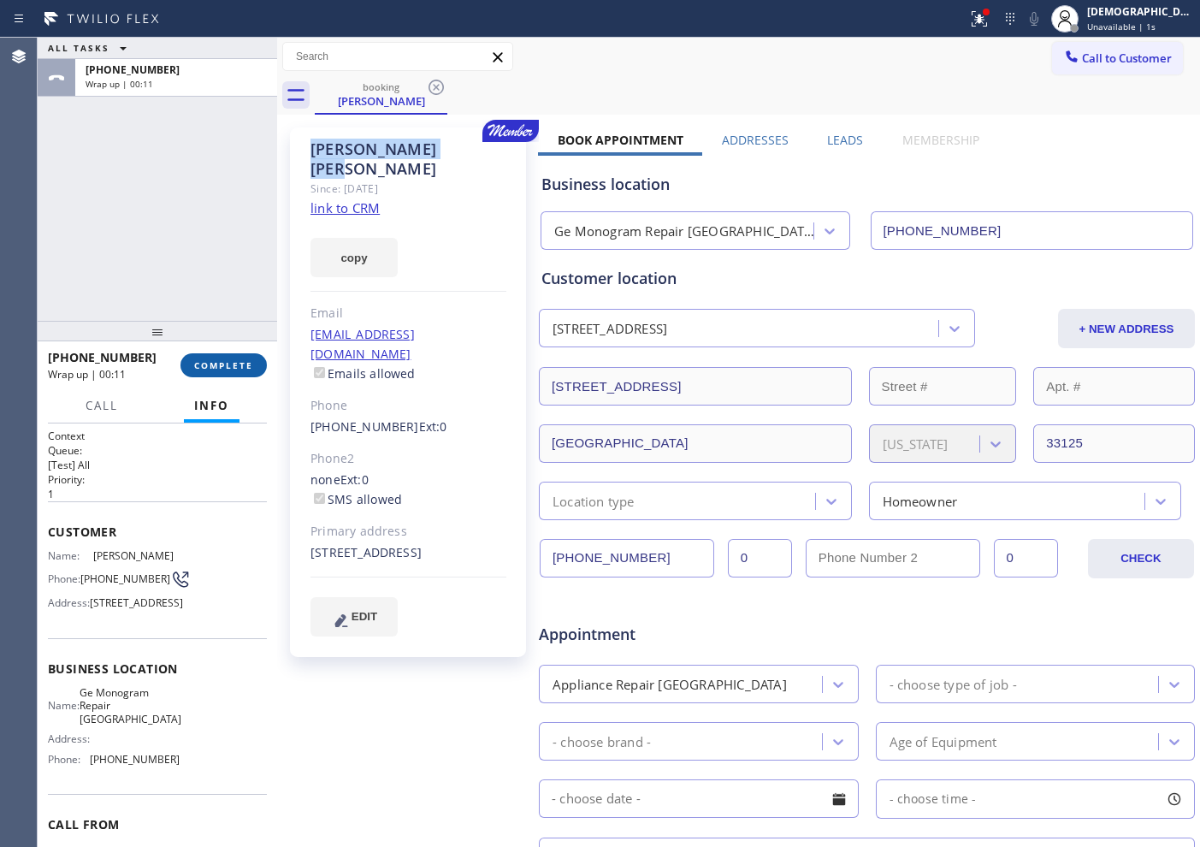
click at [254, 358] on button "COMPLETE" at bounding box center [223, 365] width 86 height 24
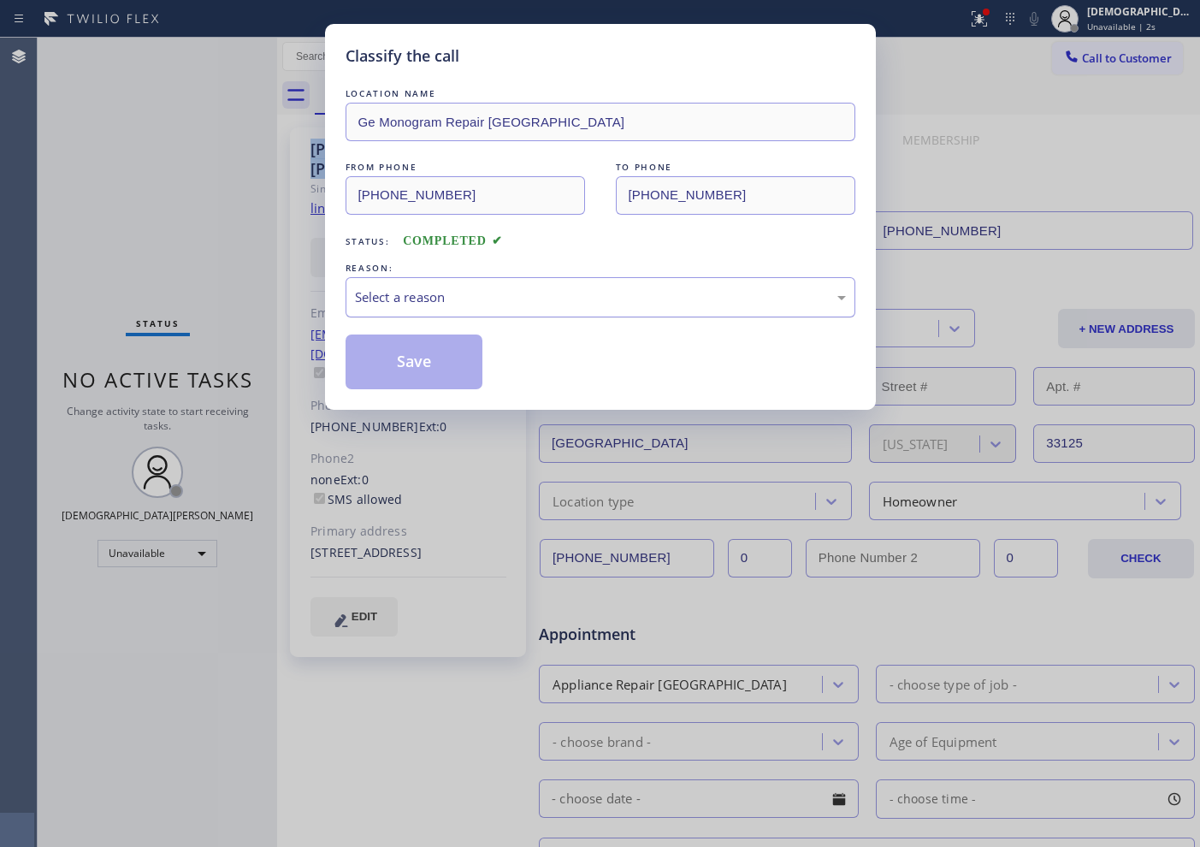
click at [499, 298] on div "Select a reason" at bounding box center [600, 297] width 491 height 20
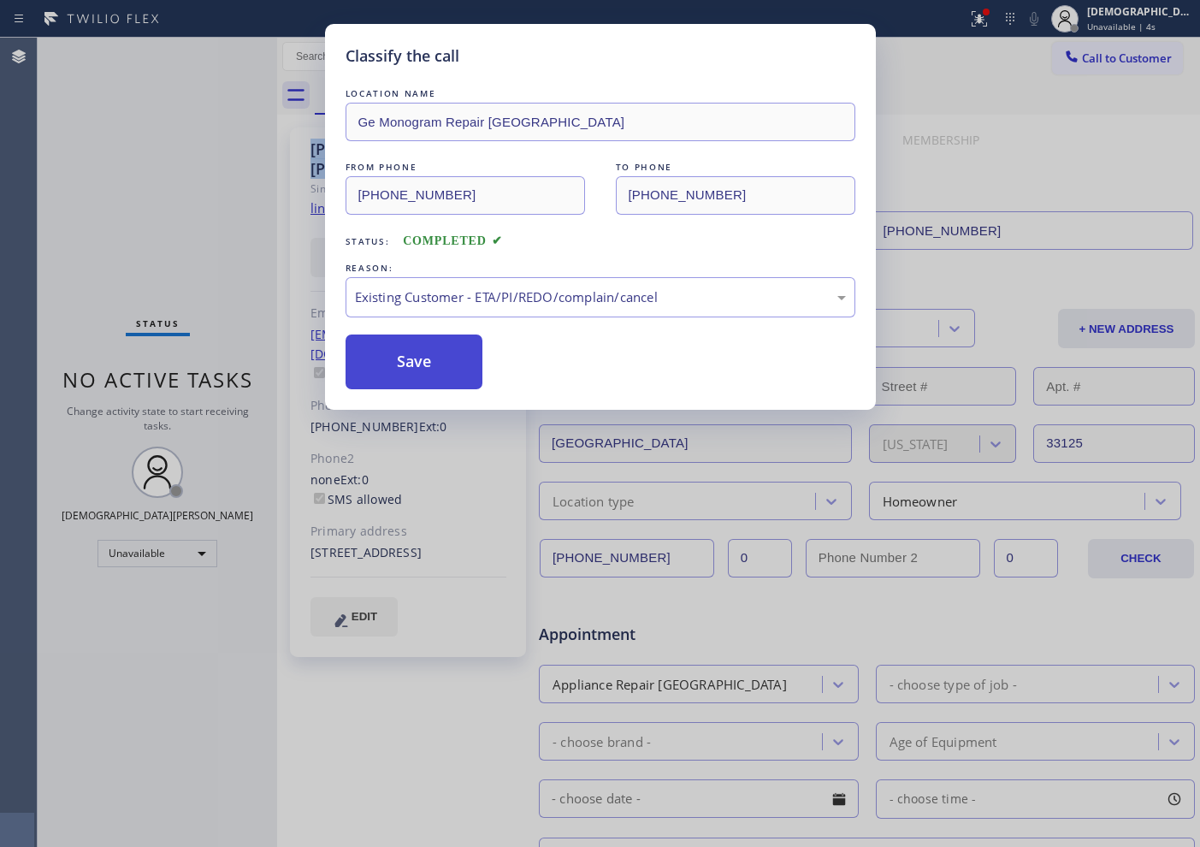
click at [417, 359] on button "Save" at bounding box center [415, 361] width 138 height 55
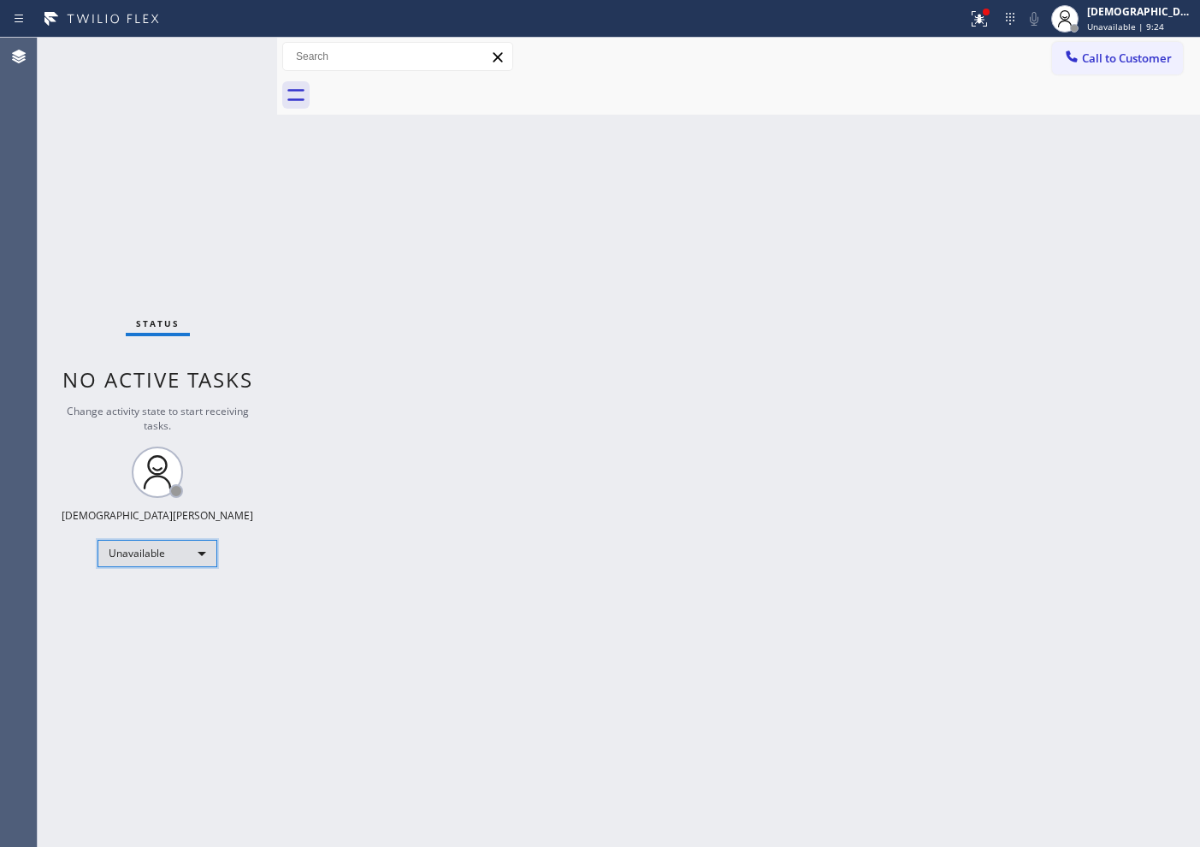
click at [181, 557] on div "Unavailable" at bounding box center [158, 553] width 120 height 27
drag, startPoint x: 163, startPoint y: 585, endPoint x: 161, endPoint y: 594, distance: 8.9
click at [161, 594] on ul "Offline Available Unavailable Break" at bounding box center [157, 609] width 118 height 85
click at [161, 594] on li "Available" at bounding box center [156, 598] width 116 height 21
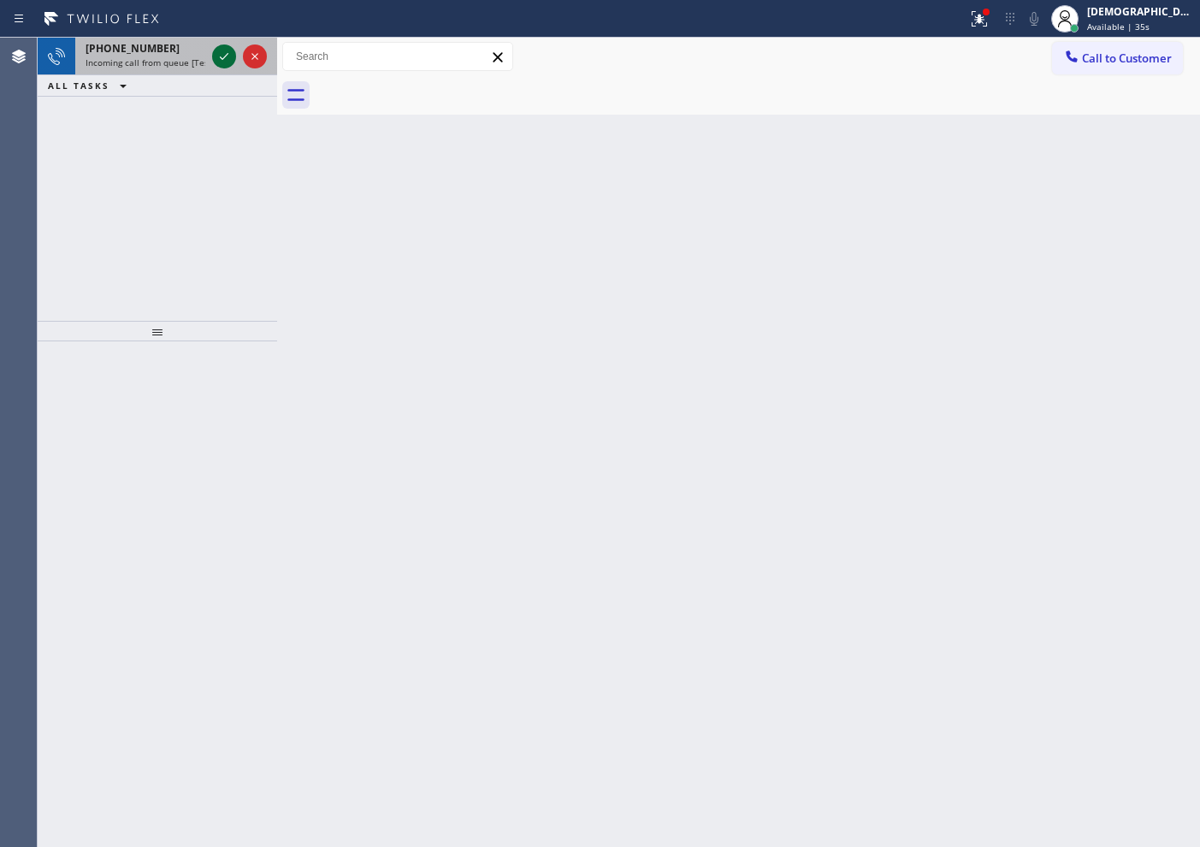
click at [226, 57] on icon at bounding box center [224, 56] width 21 height 21
click at [225, 52] on icon at bounding box center [224, 56] width 21 height 21
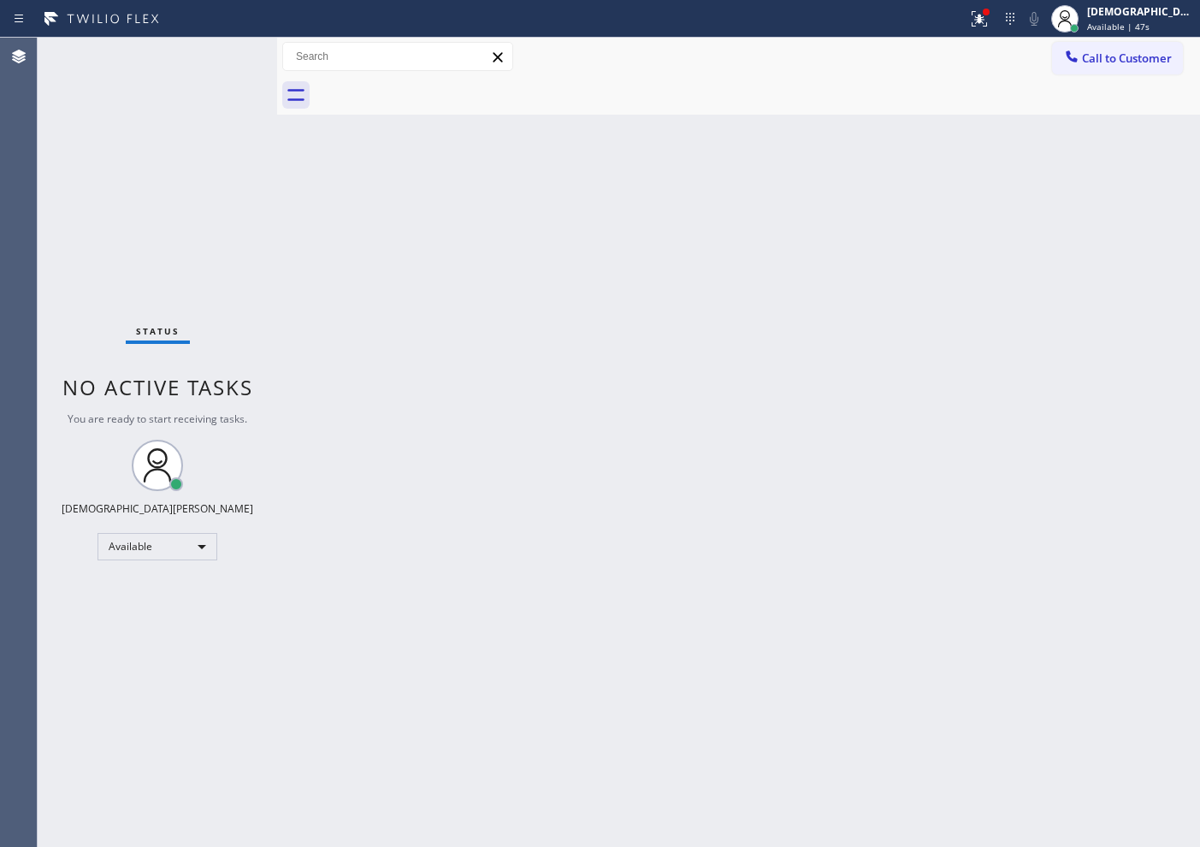
click at [224, 56] on div "Status No active tasks You are ready to start receiving tasks. Christian Cinco …" at bounding box center [157, 442] width 239 height 809
click at [959, 17] on icon at bounding box center [979, 19] width 21 height 21
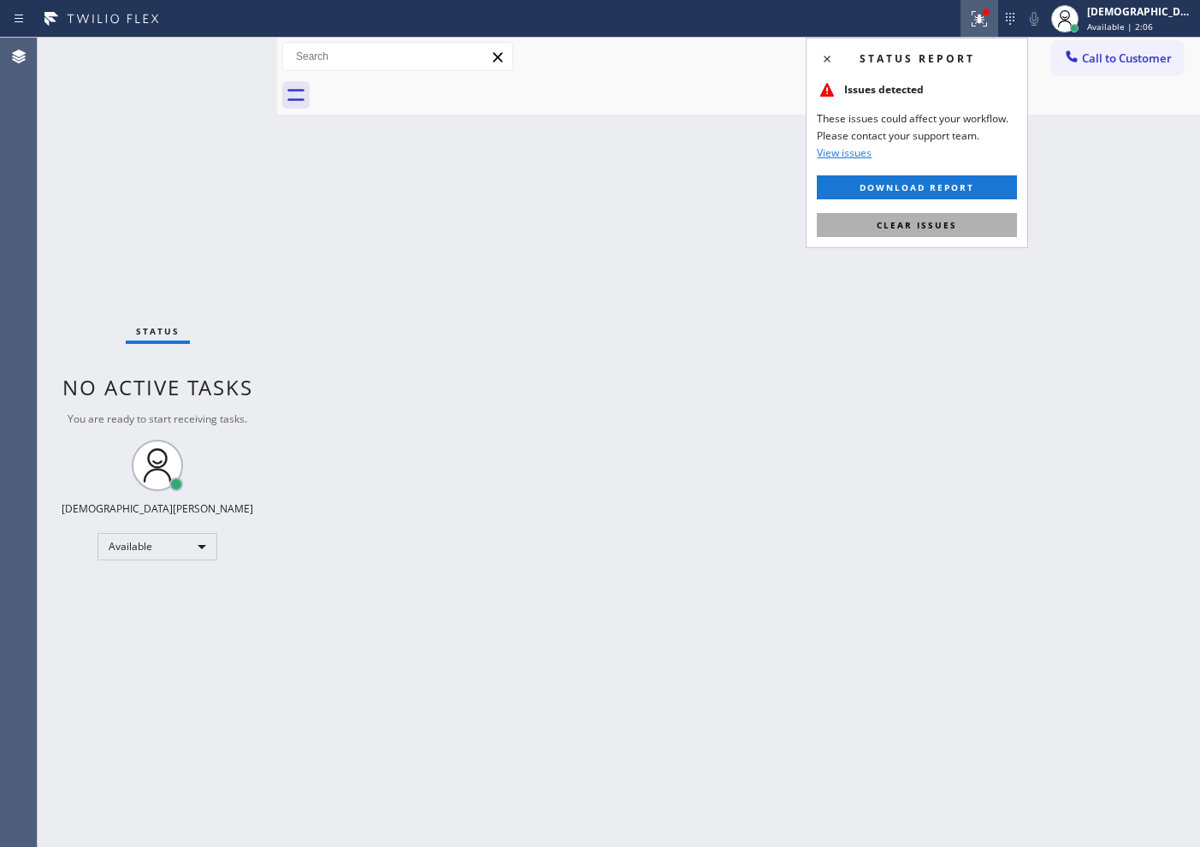
click at [900, 223] on span "Clear issues" at bounding box center [917, 225] width 80 height 12
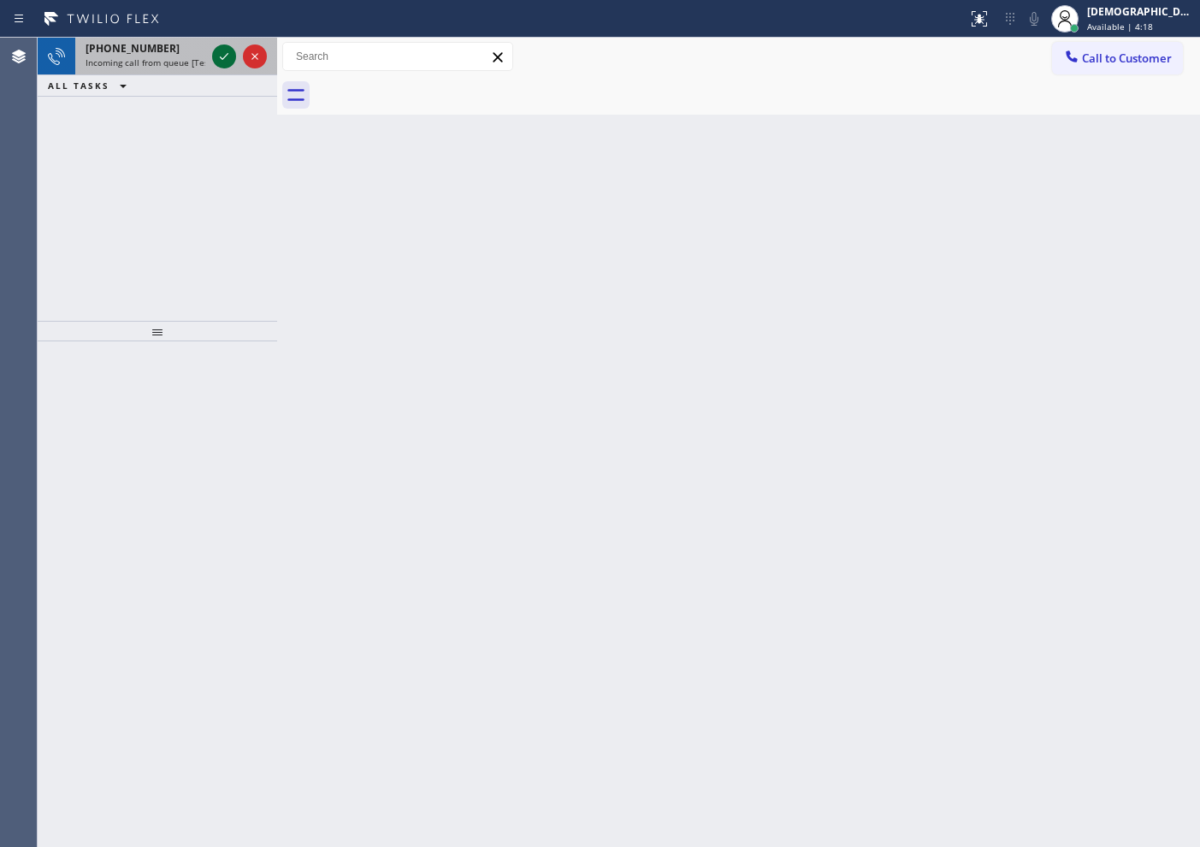
click at [222, 61] on icon at bounding box center [224, 56] width 21 height 21
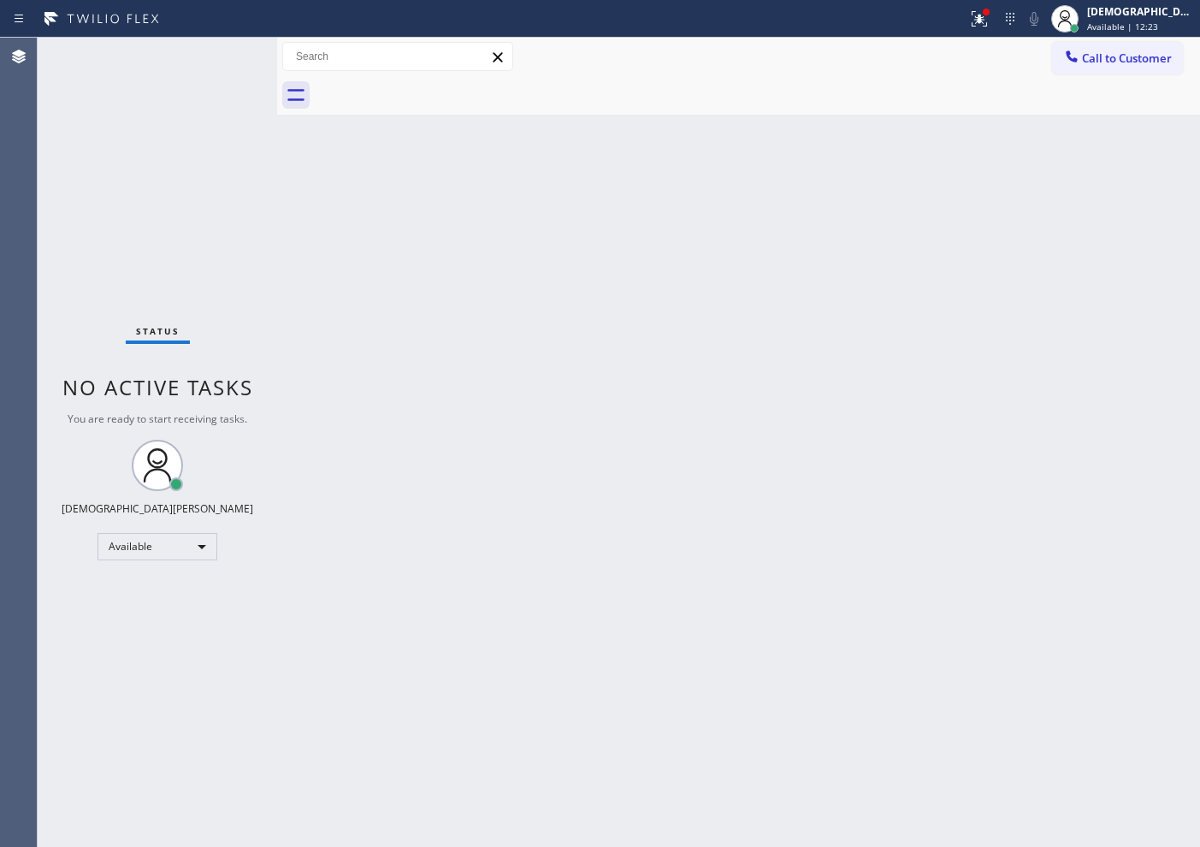
click at [218, 216] on div "Status No active tasks You are ready to start receiving tasks. Christian Cinco …" at bounding box center [157, 442] width 239 height 809
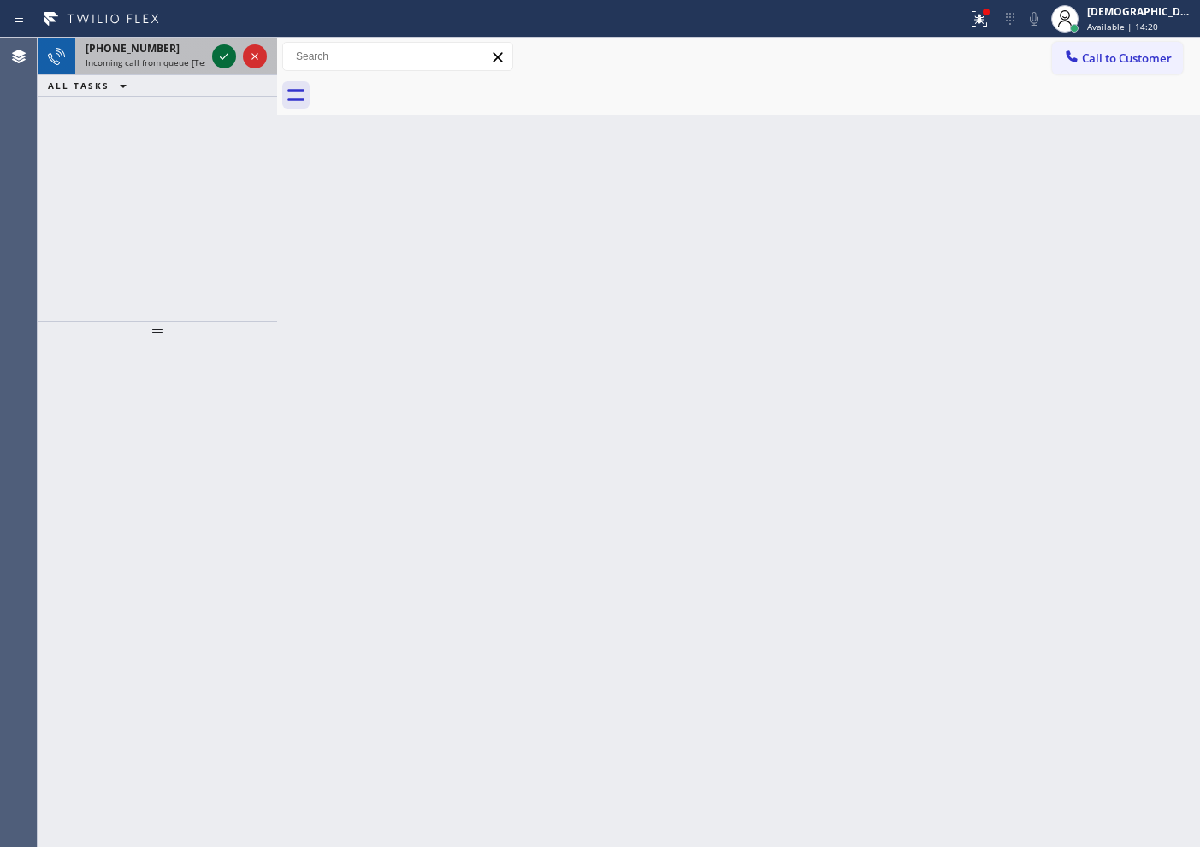
click at [224, 58] on icon at bounding box center [224, 56] width 21 height 21
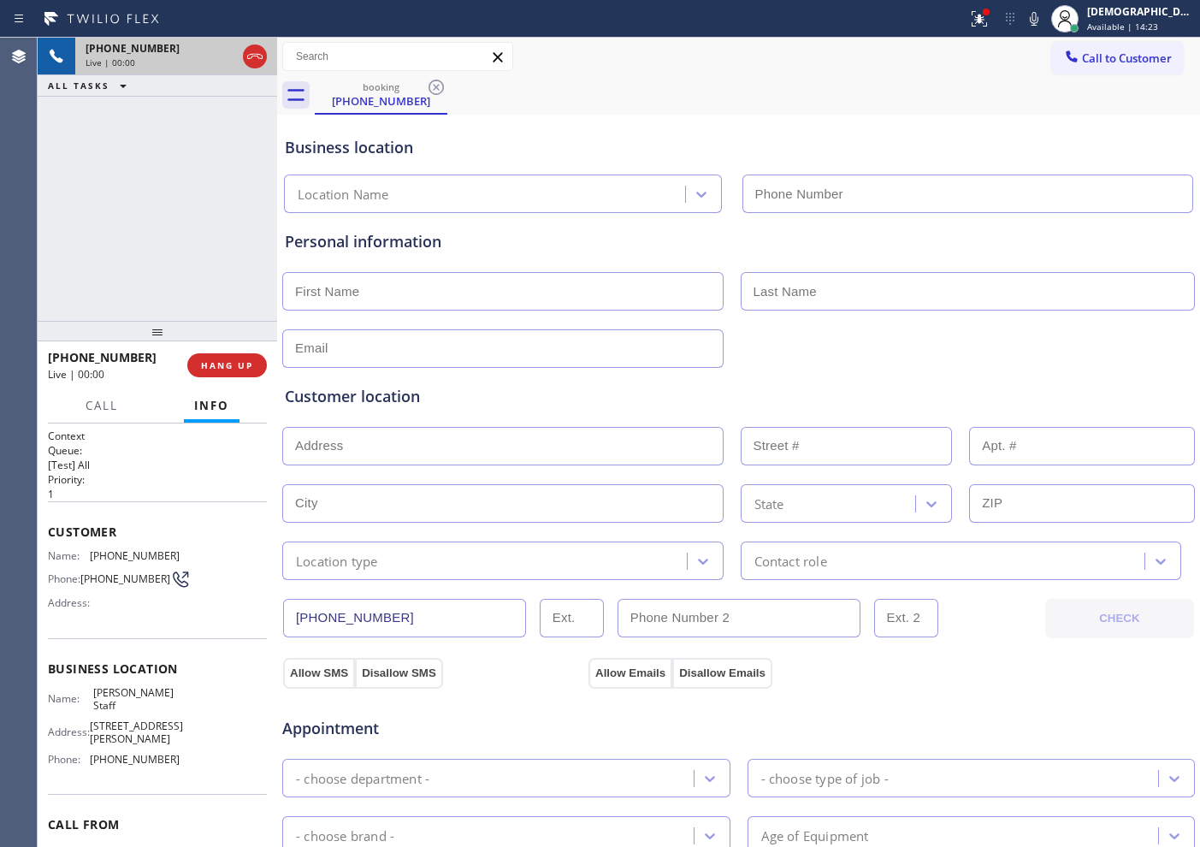
type input "[PHONE_NUMBER]"
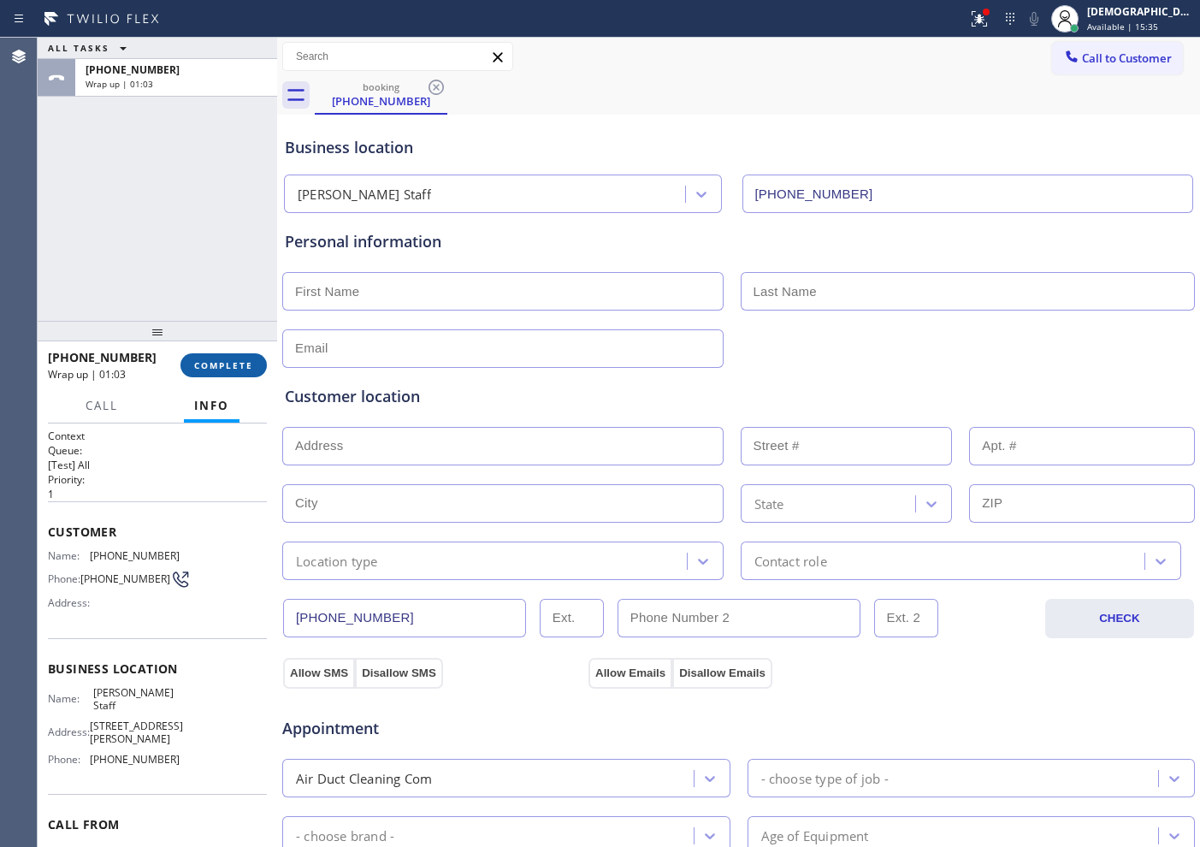
click at [222, 366] on span "COMPLETE" at bounding box center [223, 365] width 59 height 12
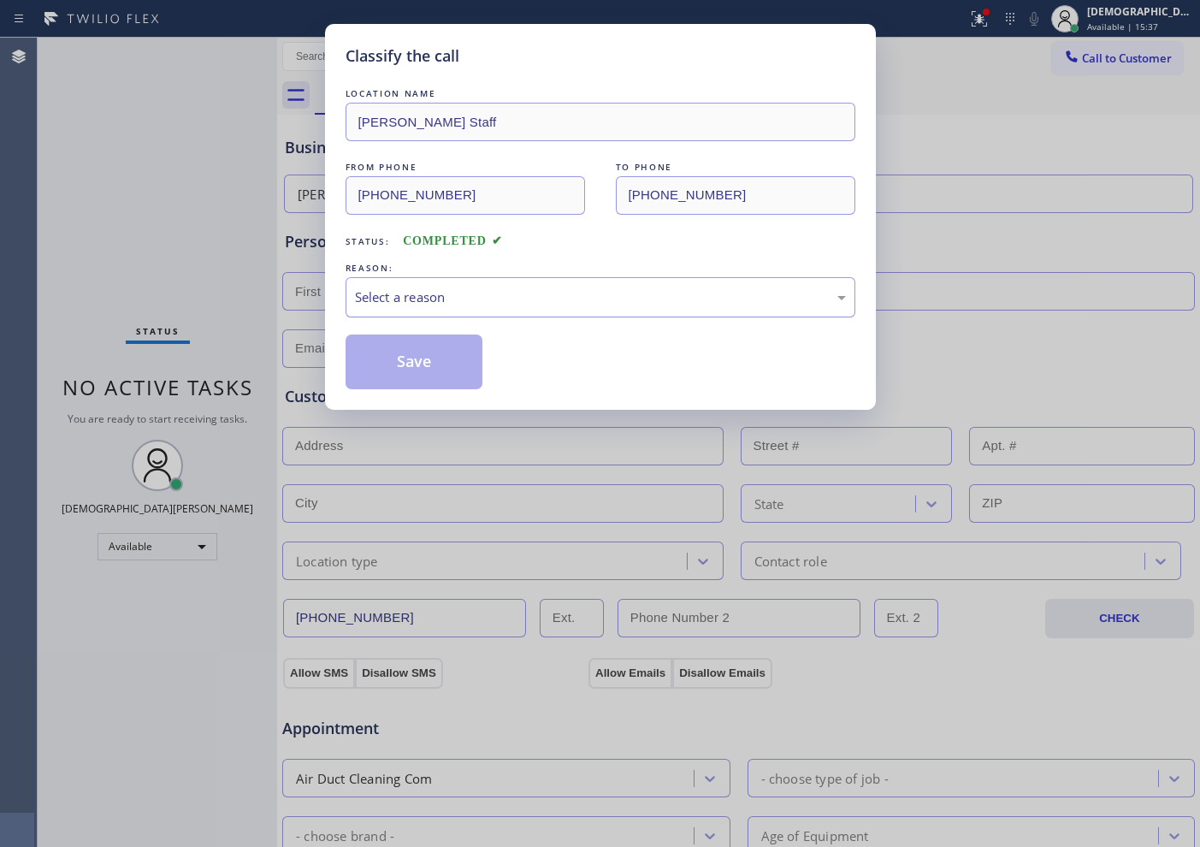
click at [420, 295] on div "Select a reason" at bounding box center [600, 297] width 491 height 20
click at [411, 359] on button "Save" at bounding box center [415, 361] width 138 height 55
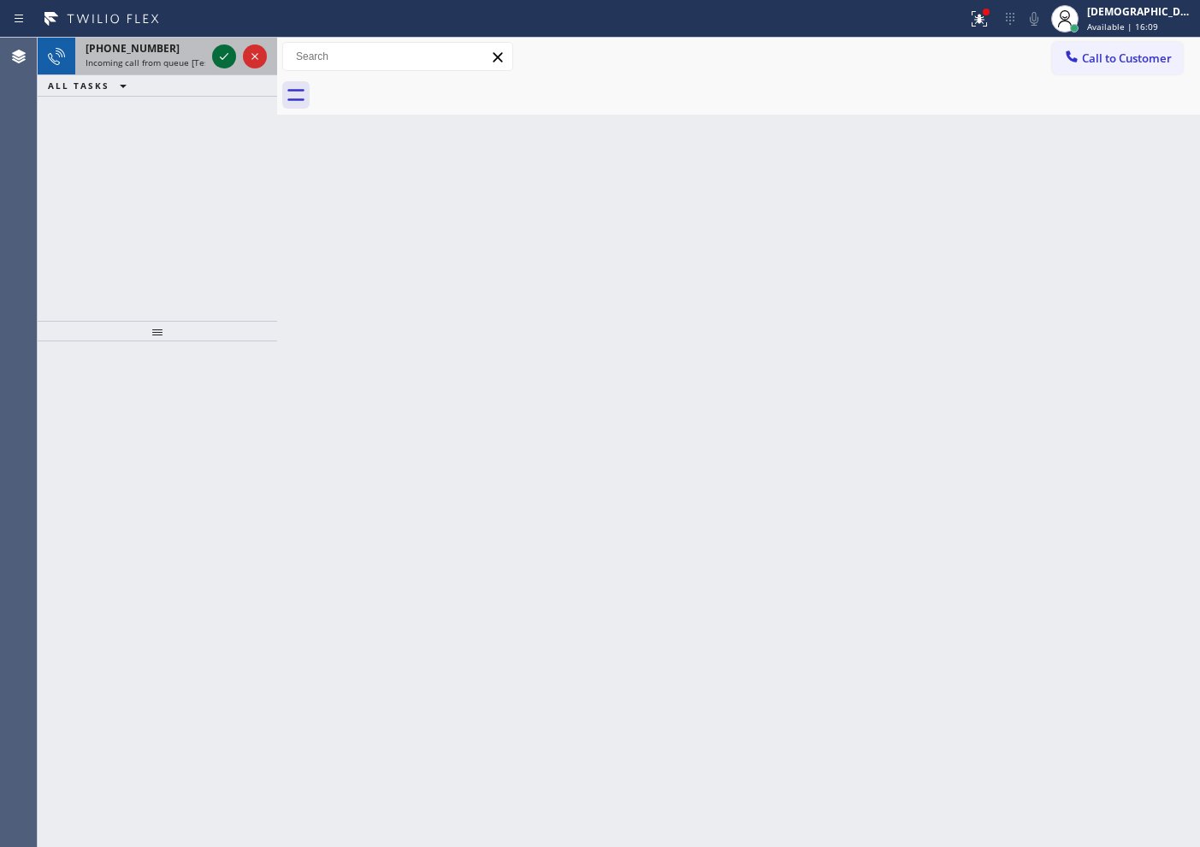
click at [227, 58] on icon at bounding box center [224, 56] width 21 height 21
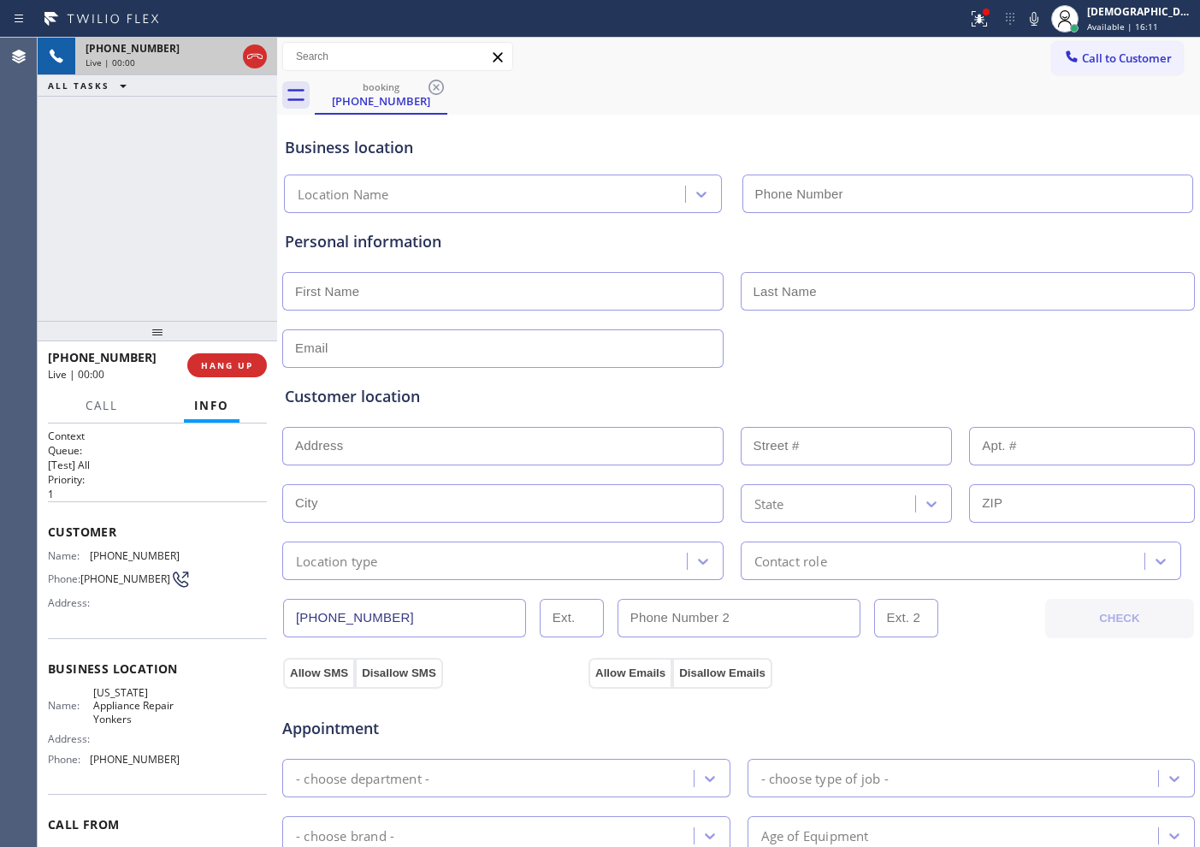
type input "[PHONE_NUMBER]"
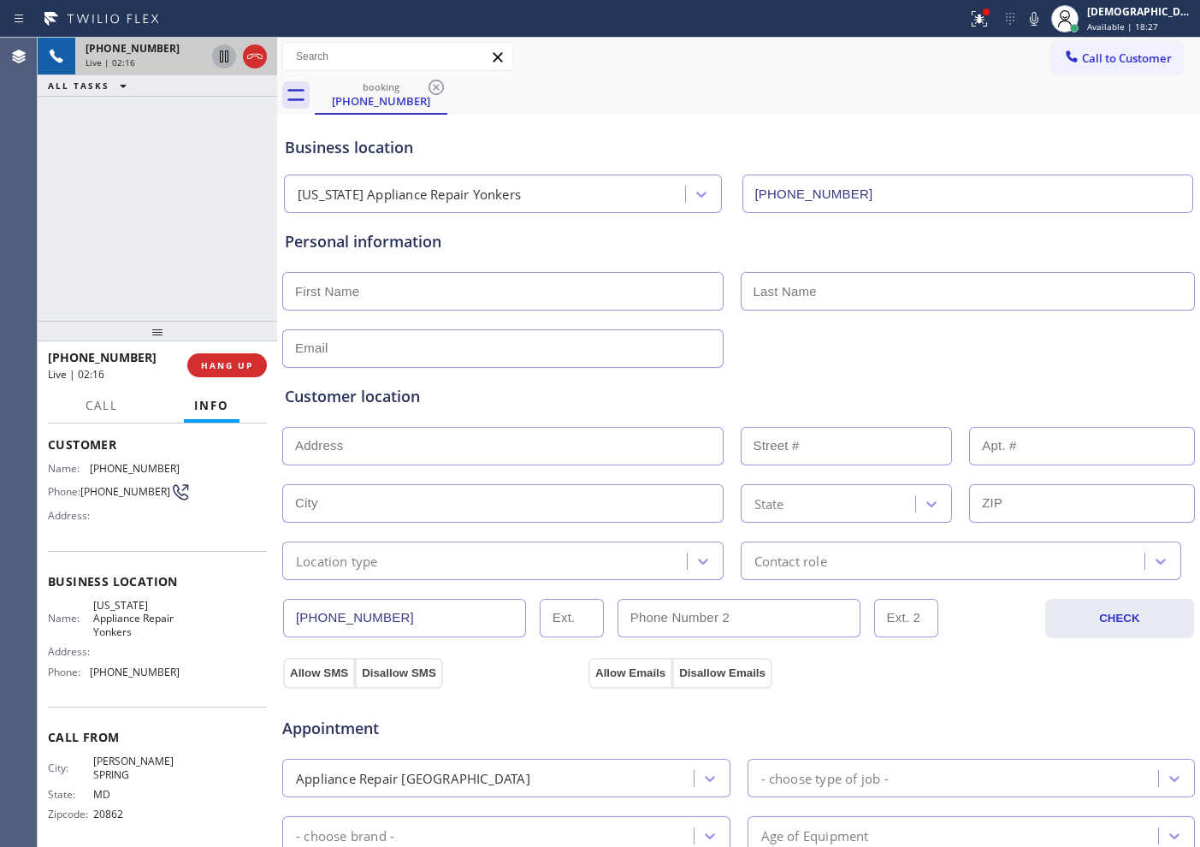
click at [217, 50] on icon at bounding box center [224, 56] width 21 height 21
click at [216, 59] on icon at bounding box center [224, 56] width 21 height 21
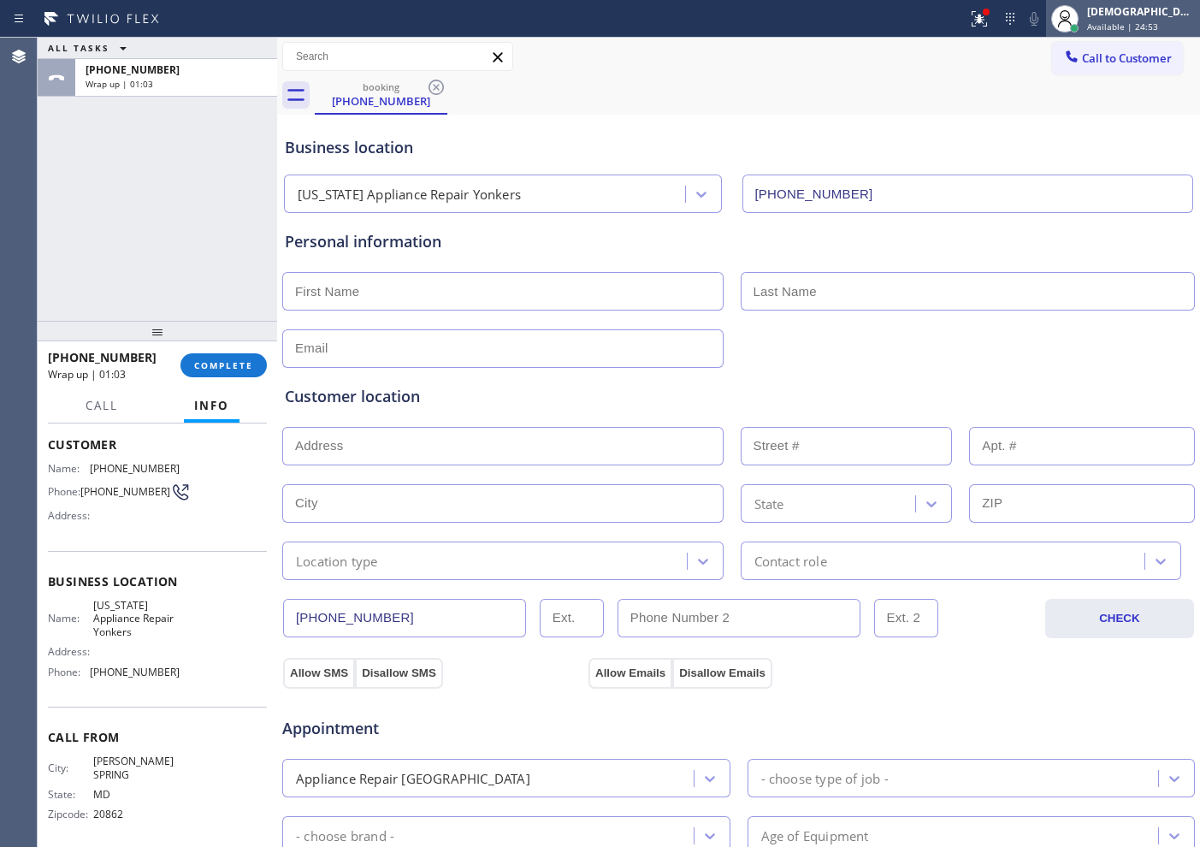
click at [959, 29] on span "Available | 24:53" at bounding box center [1122, 27] width 71 height 12
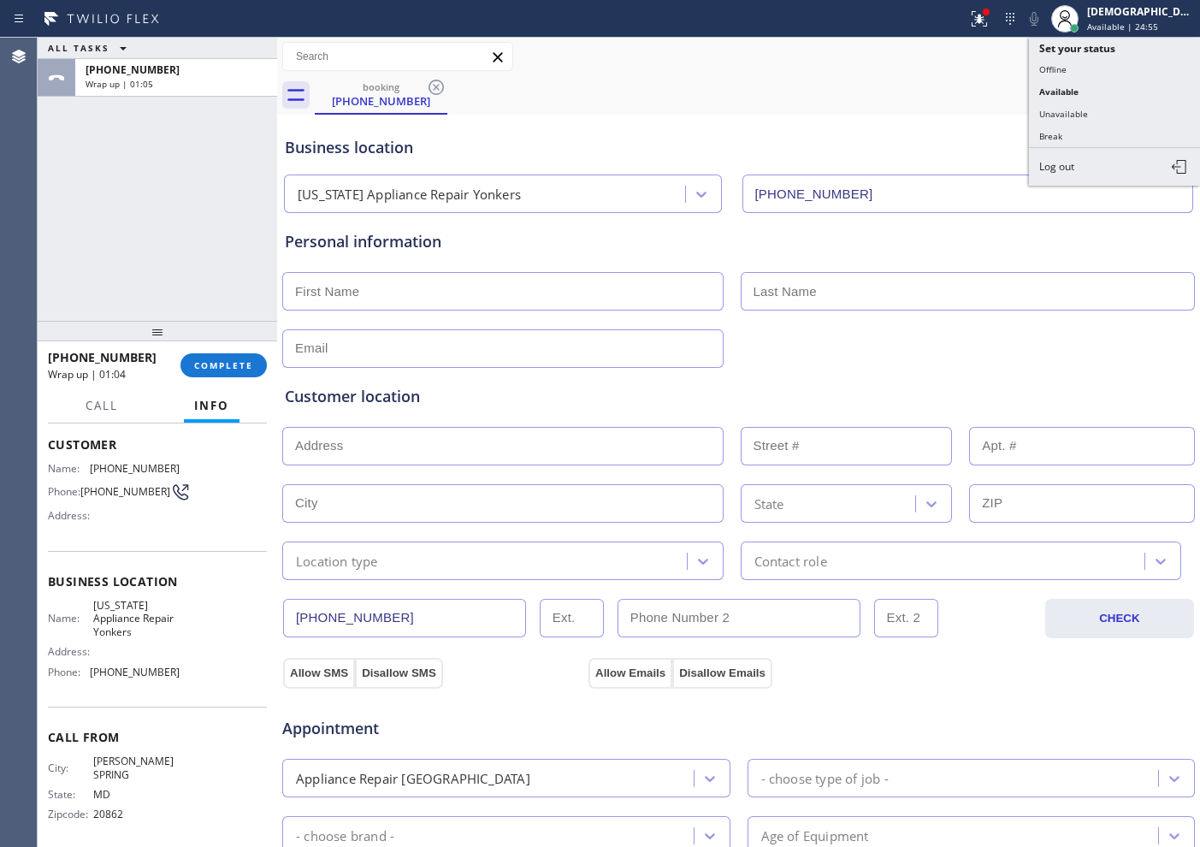
click at [912, 121] on div "Business location [US_STATE] Appliance Repair [GEOGRAPHIC_DATA] [PHONE_NUMBER]" at bounding box center [738, 166] width 914 height 94
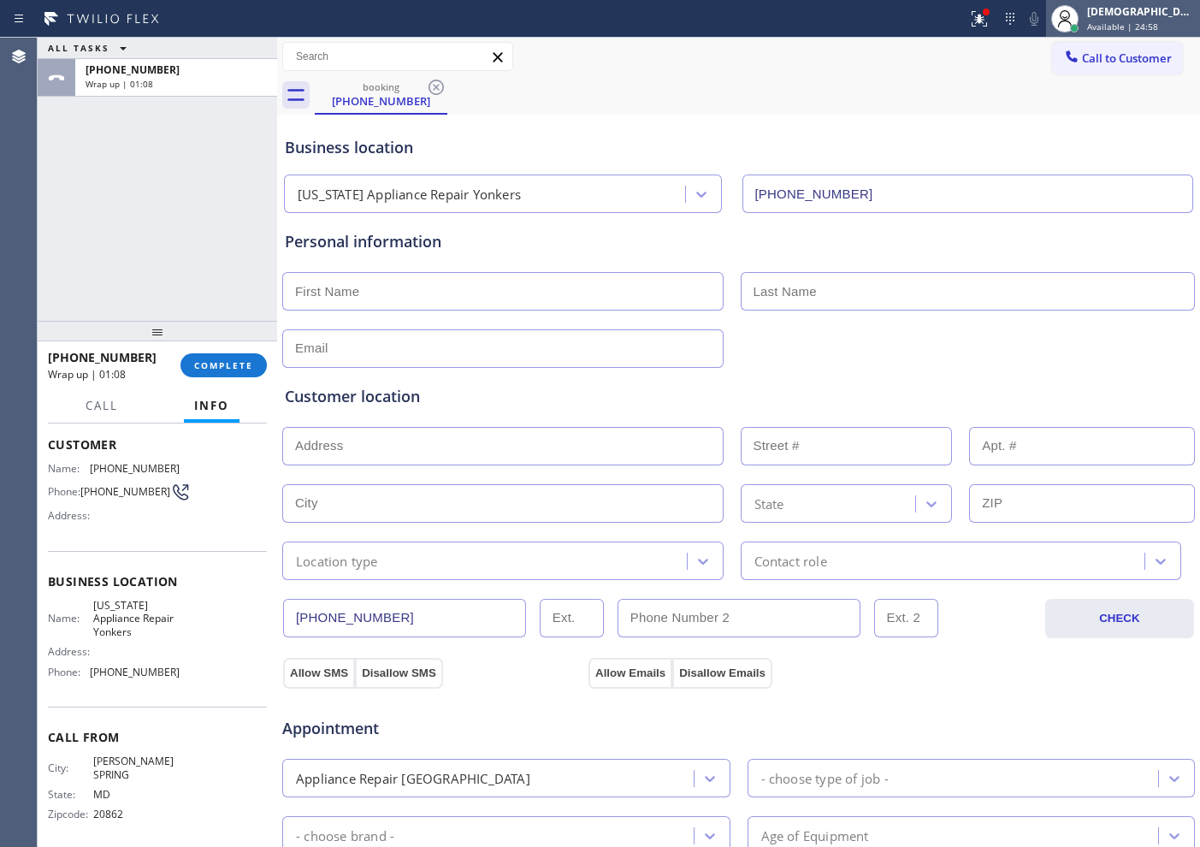
click at [959, 15] on div "[DEMOGRAPHIC_DATA][PERSON_NAME]" at bounding box center [1141, 11] width 108 height 15
click at [798, 138] on div "Business location" at bounding box center [738, 147] width 907 height 23
click at [959, 21] on span "Available | 25:01" at bounding box center [1122, 27] width 71 height 12
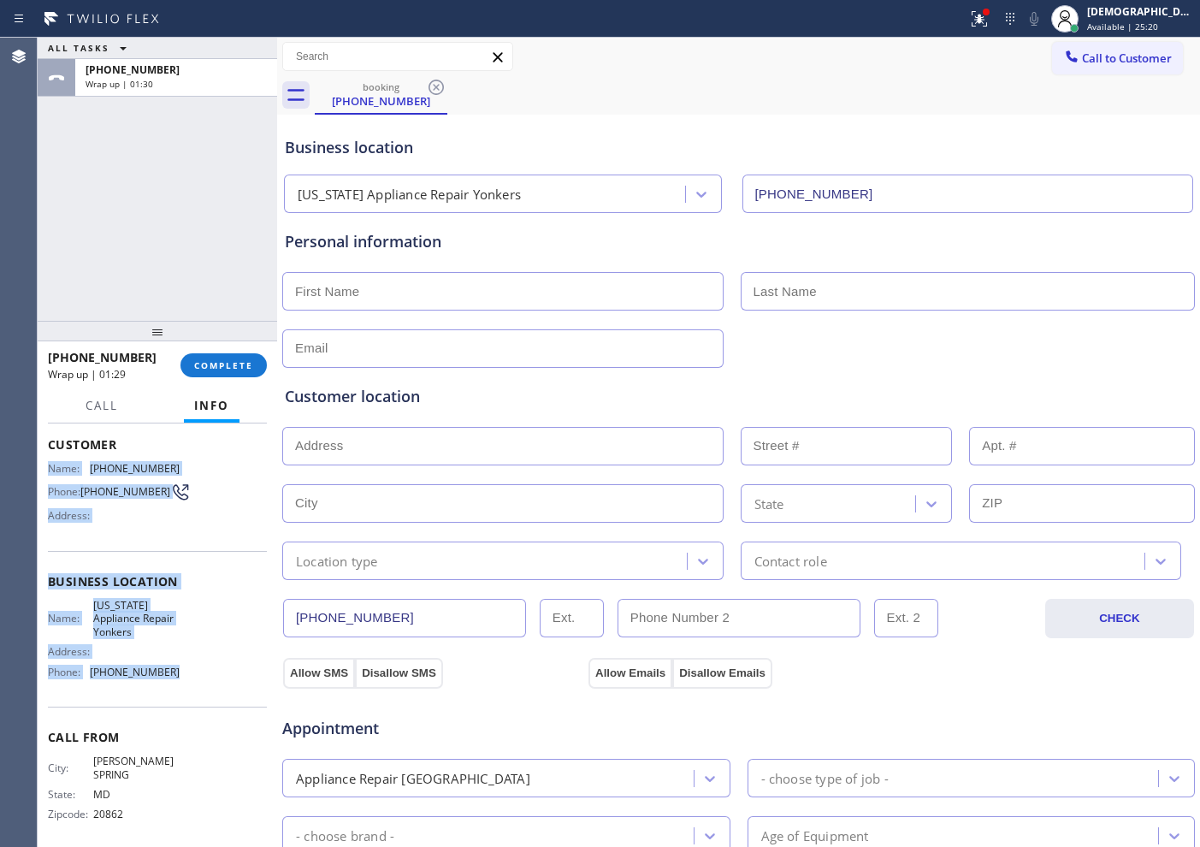
drag, startPoint x: 169, startPoint y: 675, endPoint x: 46, endPoint y: 467, distance: 241.6
click at [46, 467] on div "Context Queue: [Test] All Priority: 1 Customer Name: [PHONE_NUMBER] Phone: [PHO…" at bounding box center [157, 634] width 239 height 423
copy div "Name: [PHONE_NUMBER] Phone: [PHONE_NUMBER] Address: Business location Name: [US…"
click at [959, 54] on span "Call to Customer" at bounding box center [1127, 57] width 90 height 15
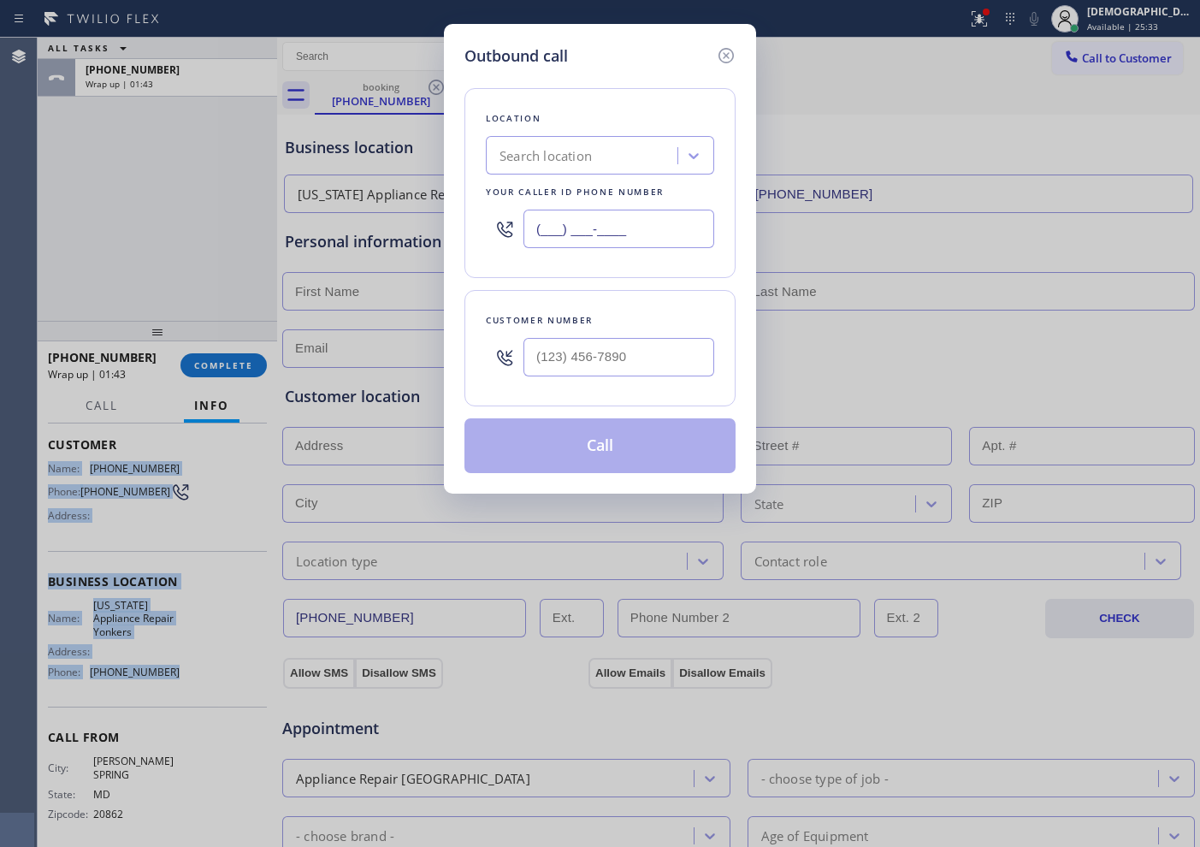
click at [628, 227] on input "(___) ___-____" at bounding box center [618, 229] width 191 height 38
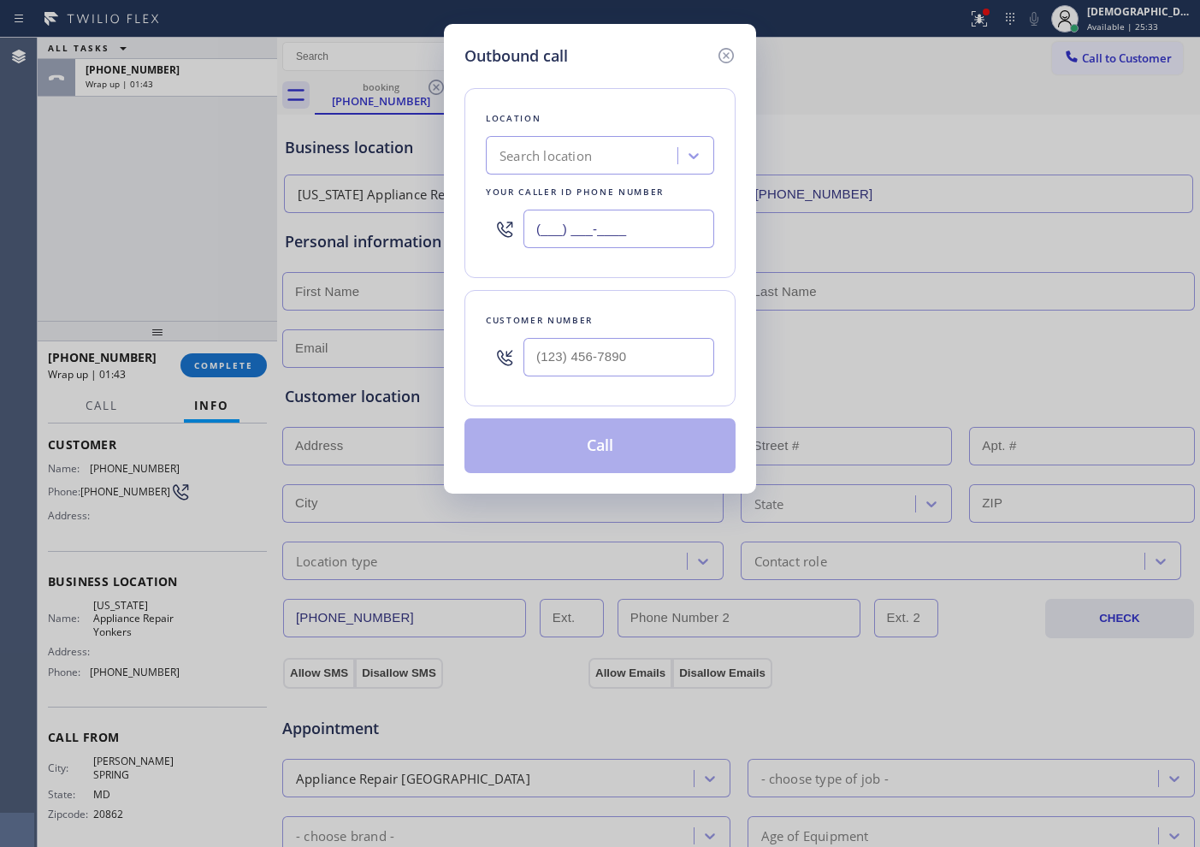
click at [628, 227] on input "(___) ___-____" at bounding box center [618, 229] width 191 height 38
paste input "914) 873-0795"
type input "[PHONE_NUMBER]"
click at [576, 350] on input "(___) ___-____" at bounding box center [618, 357] width 191 height 38
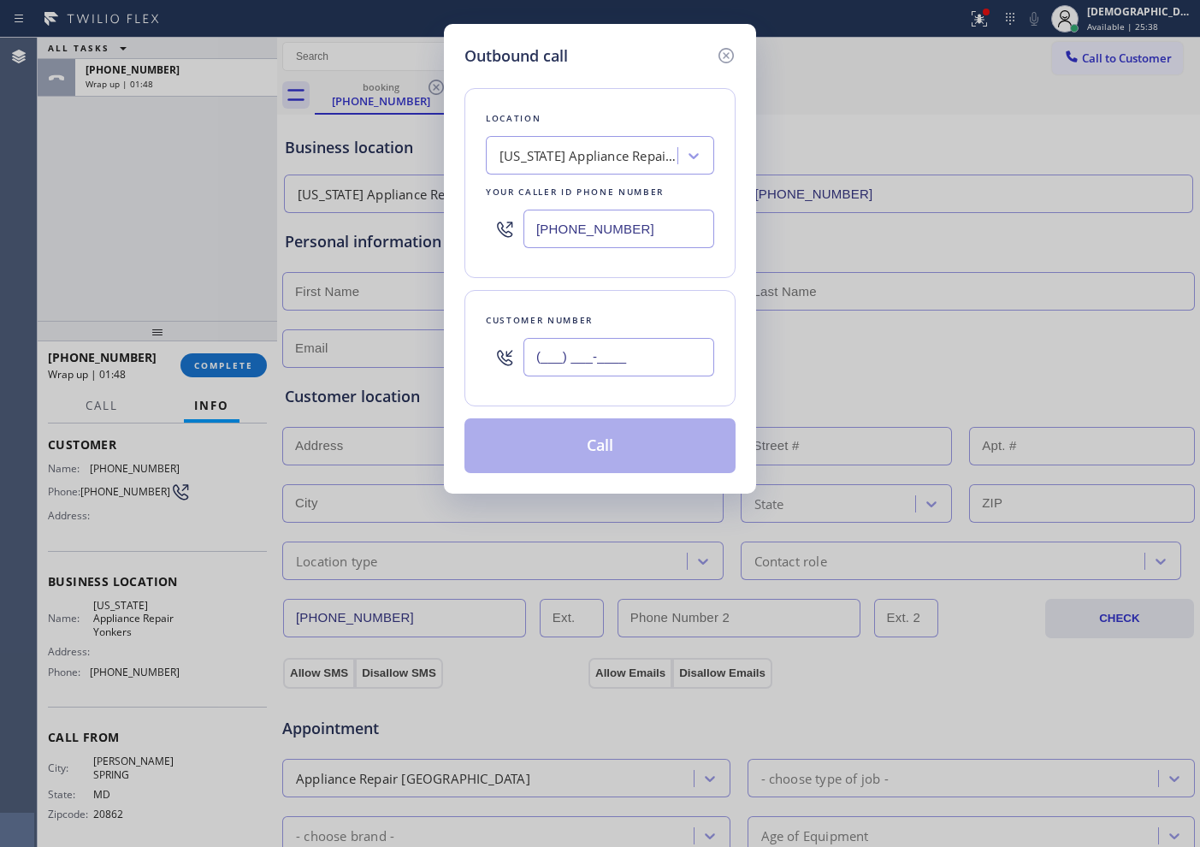
click at [576, 349] on input "(___) ___-____" at bounding box center [618, 357] width 191 height 38
click at [541, 358] on input "(___) ___-____" at bounding box center [618, 357] width 191 height 38
paste input "301) 232-2855"
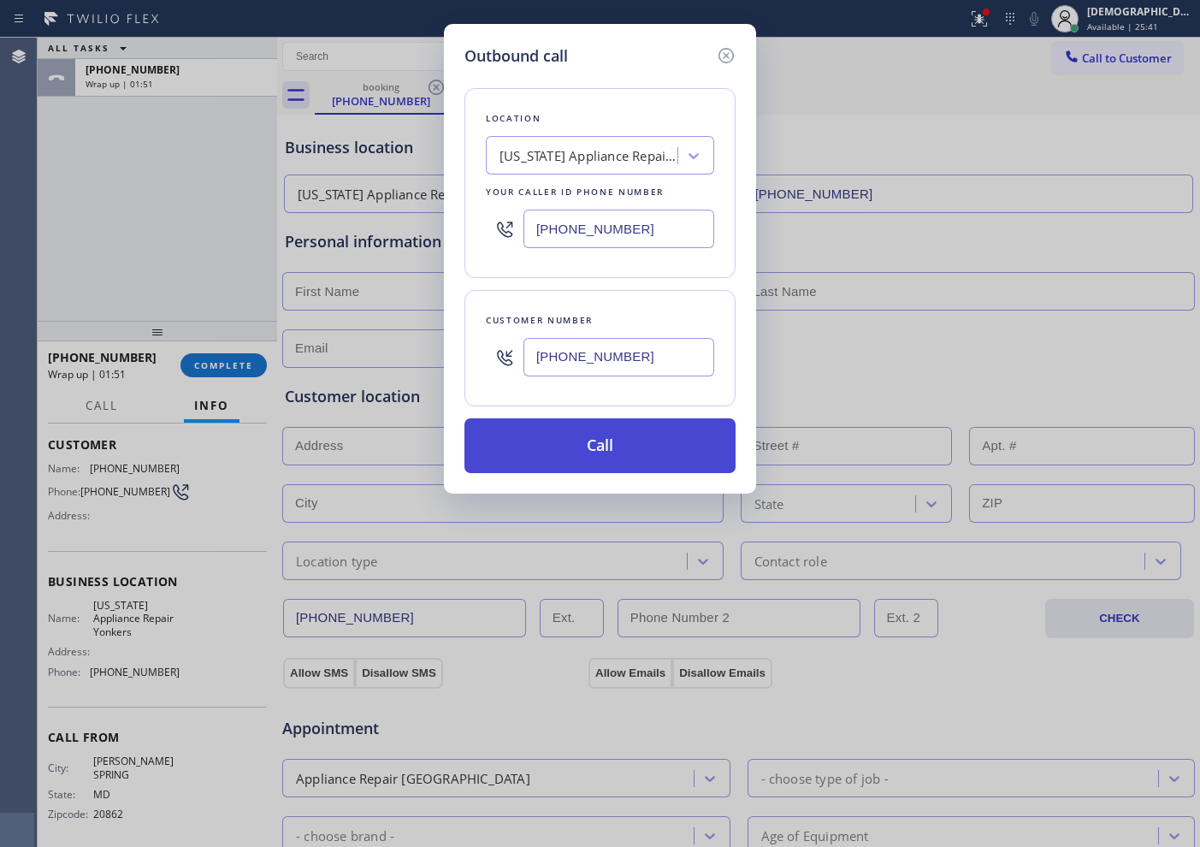
type input "[PHONE_NUMBER]"
click at [625, 462] on button "Call" at bounding box center [599, 445] width 271 height 55
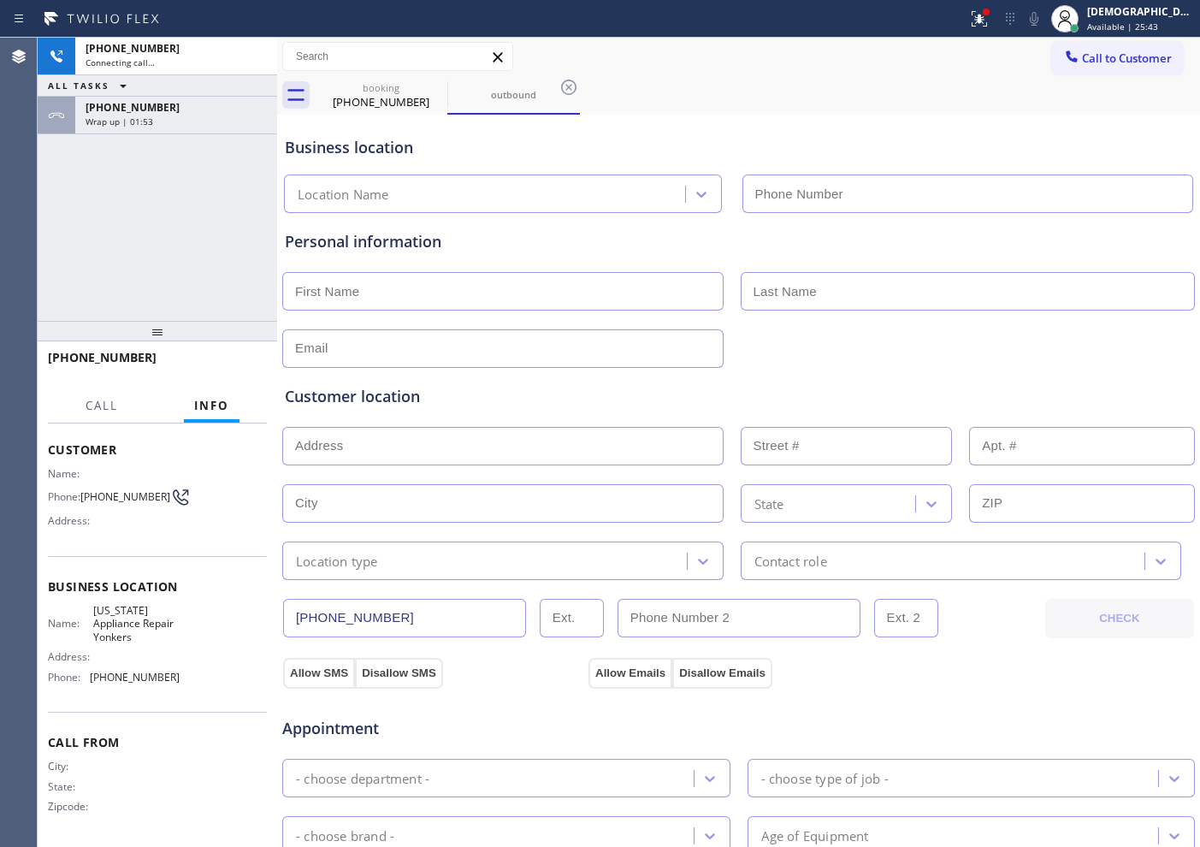
type input "[PHONE_NUMBER]"
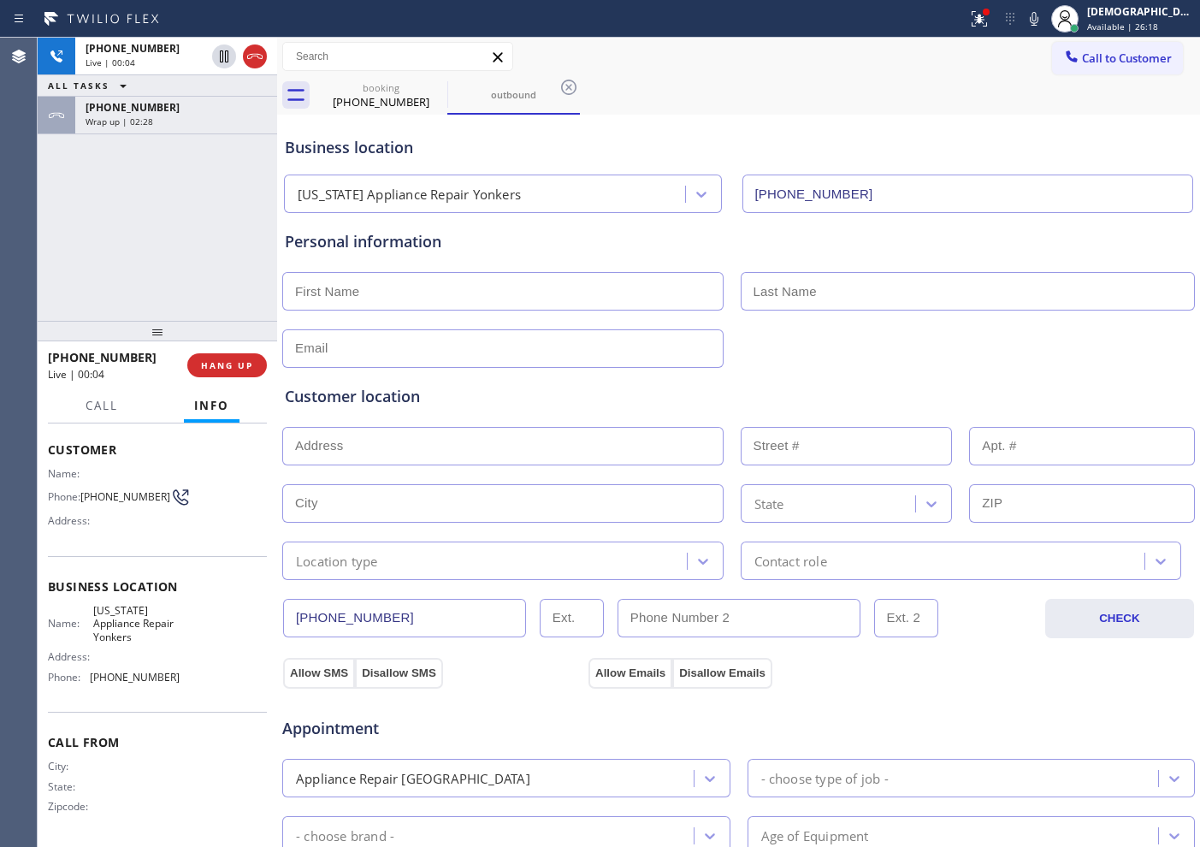
click at [759, 157] on div "Business location" at bounding box center [738, 147] width 907 height 23
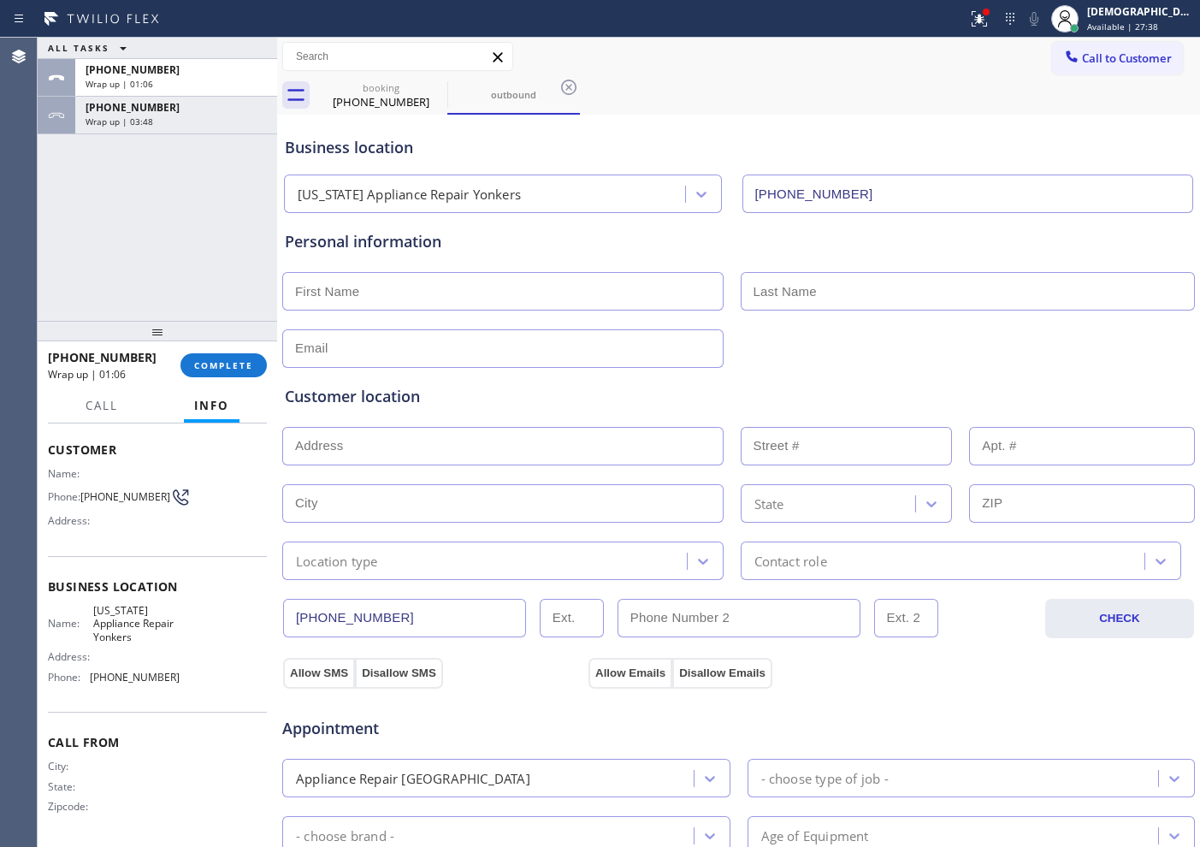
click at [393, 274] on input "text" at bounding box center [502, 291] width 441 height 38
paste input "[PERSON_NAME]"
type input "[PERSON_NAME]"
click at [757, 286] on input "text" at bounding box center [968, 291] width 455 height 38
paste input "[PERSON_NAME]"
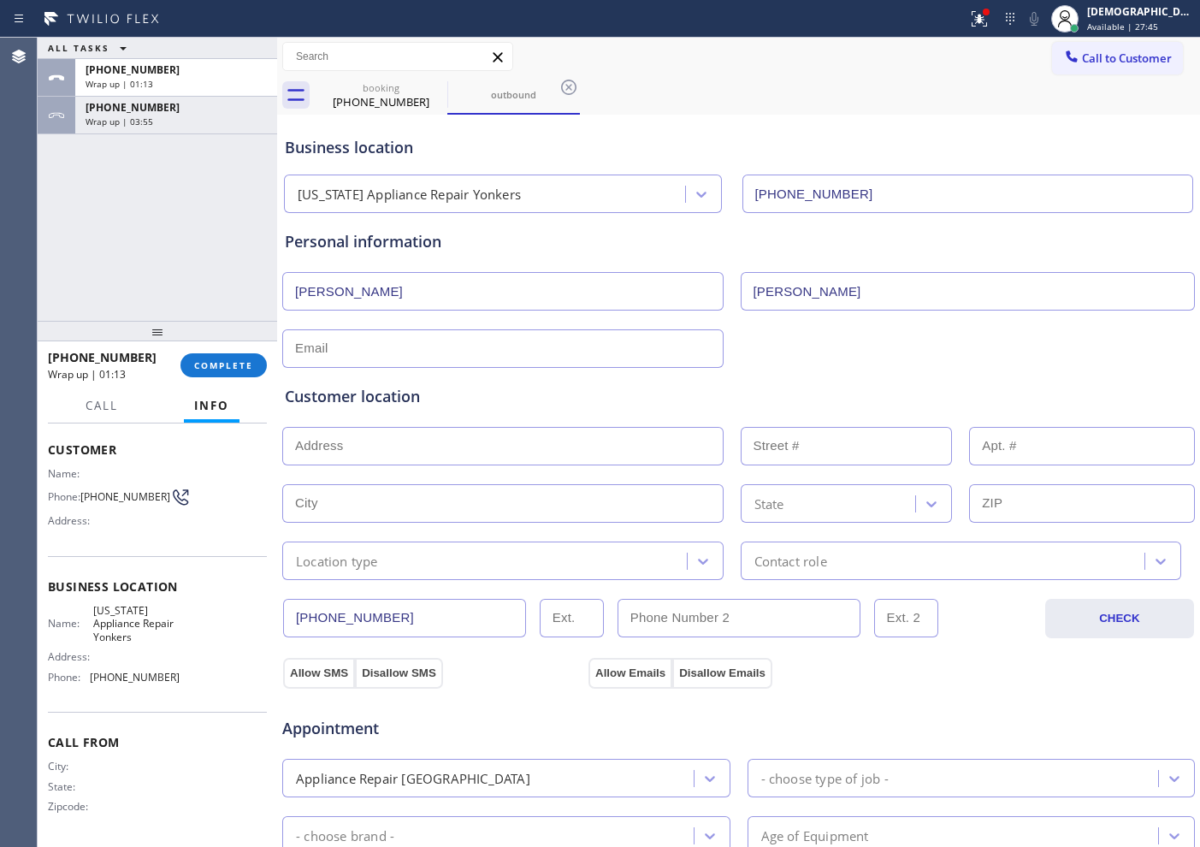
type input "[PERSON_NAME]"
click at [435, 353] on input "text" at bounding box center [502, 348] width 441 height 38
type input "[EMAIL_ADDRESS][DOMAIN_NAME]"
click at [340, 441] on input "text" at bounding box center [502, 446] width 441 height 38
paste input "[STREET_ADDRESS]"
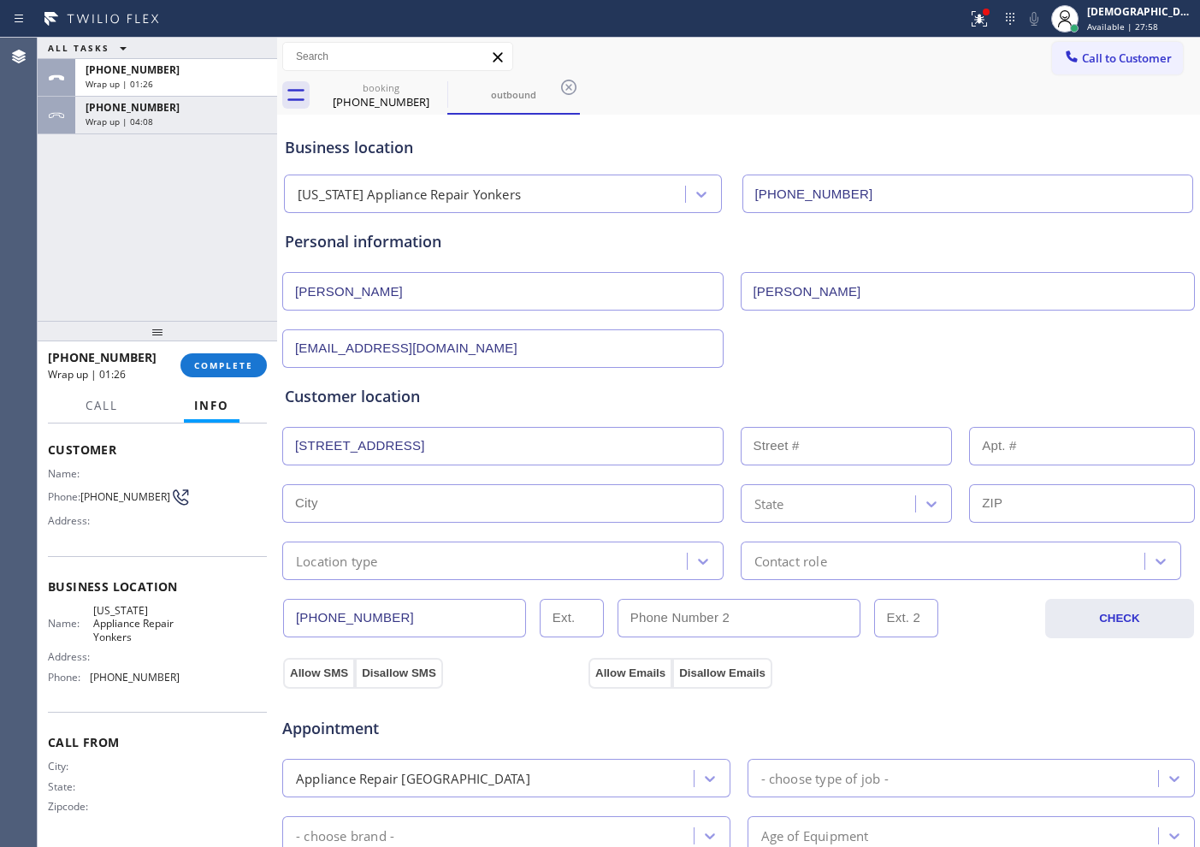
type input "[STREET_ADDRESS]"
type input "202"
type input "Freeport"
type input "11520"
click at [366, 562] on div "Location type" at bounding box center [337, 561] width 82 height 20
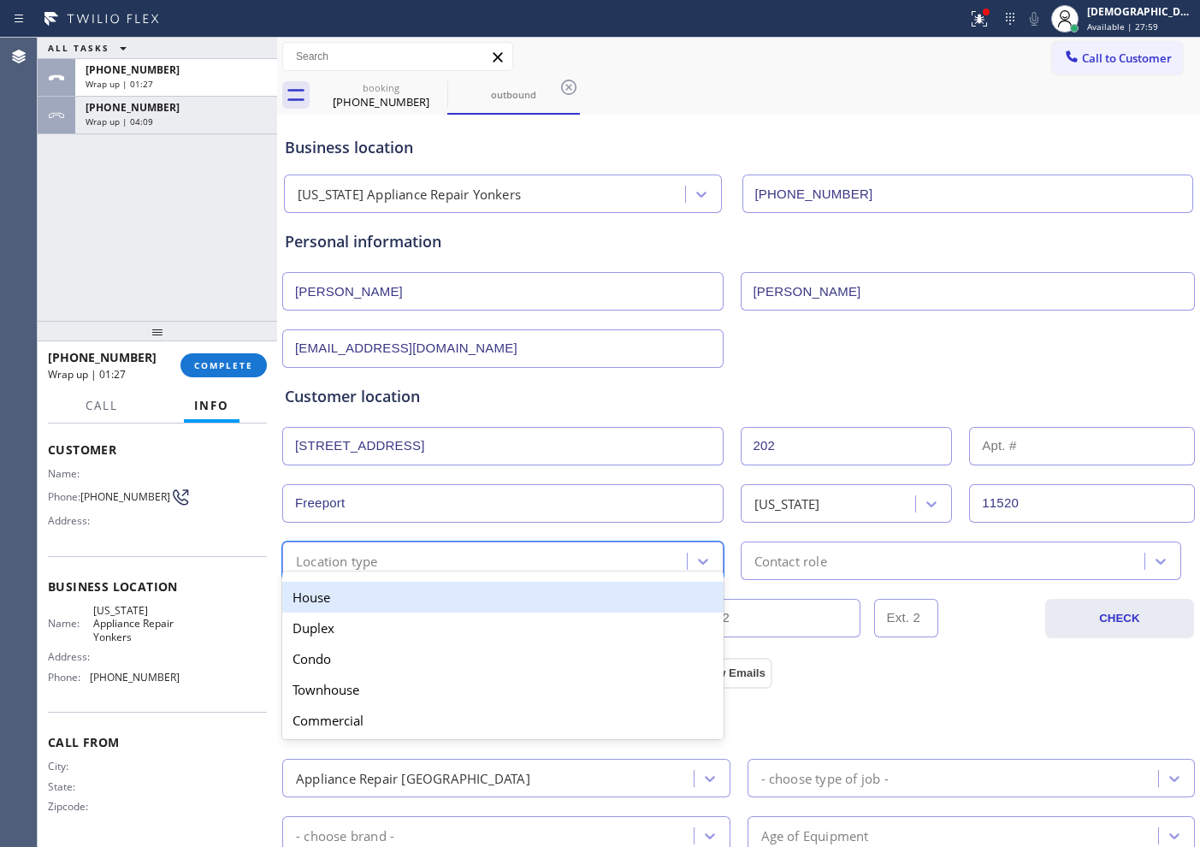
click at [359, 605] on div "House" at bounding box center [502, 597] width 441 height 31
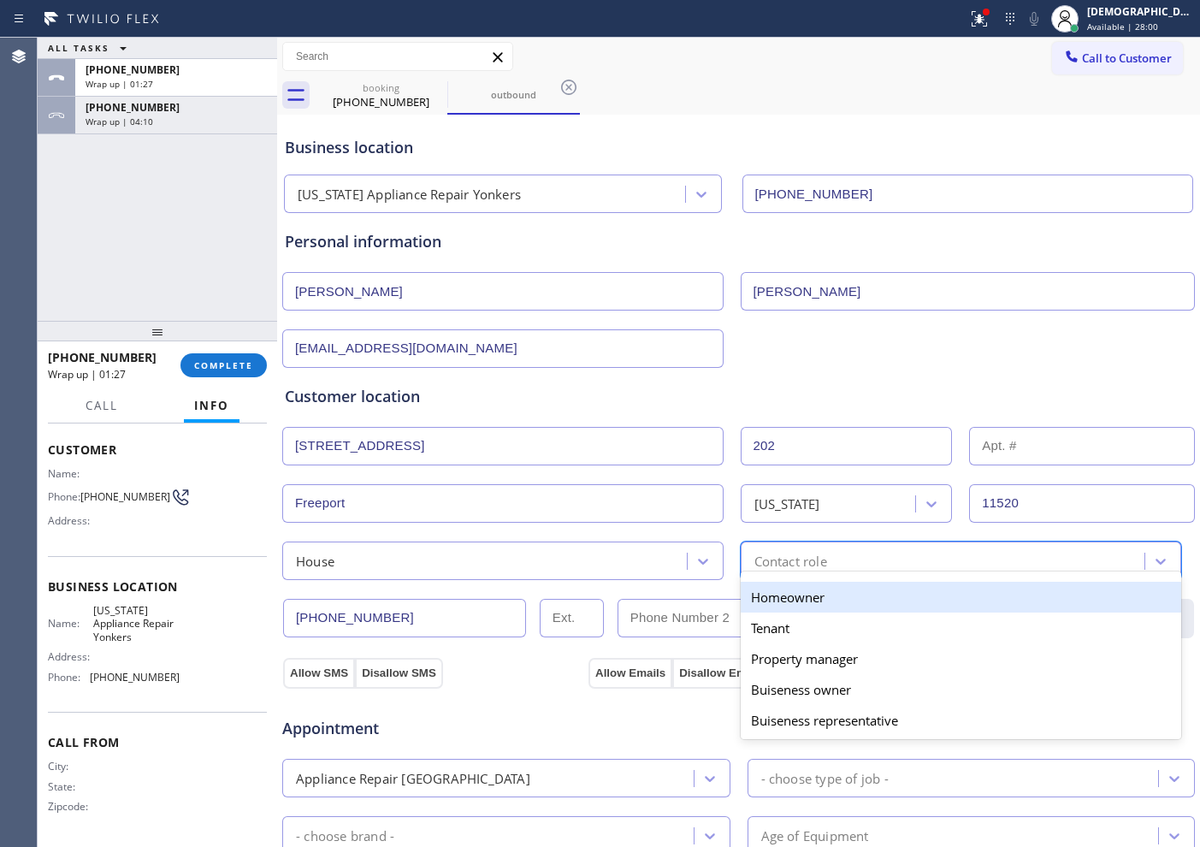
click at [754, 549] on div at bounding box center [755, 560] width 2 height 23
click at [759, 588] on div "Homeowner" at bounding box center [961, 597] width 441 height 31
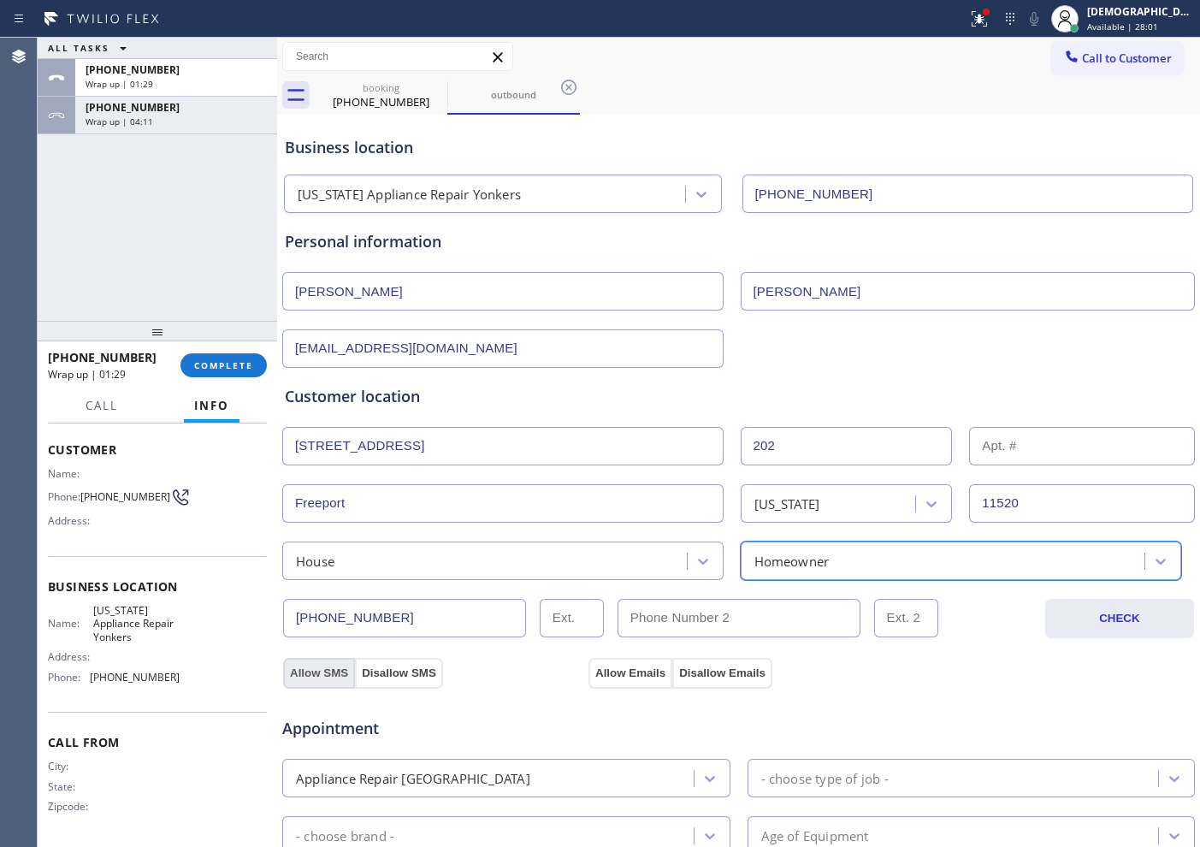
drag, startPoint x: 317, startPoint y: 667, endPoint x: 671, endPoint y: 713, distance: 357.1
click at [318, 667] on button "Allow SMS" at bounding box center [319, 673] width 72 height 31
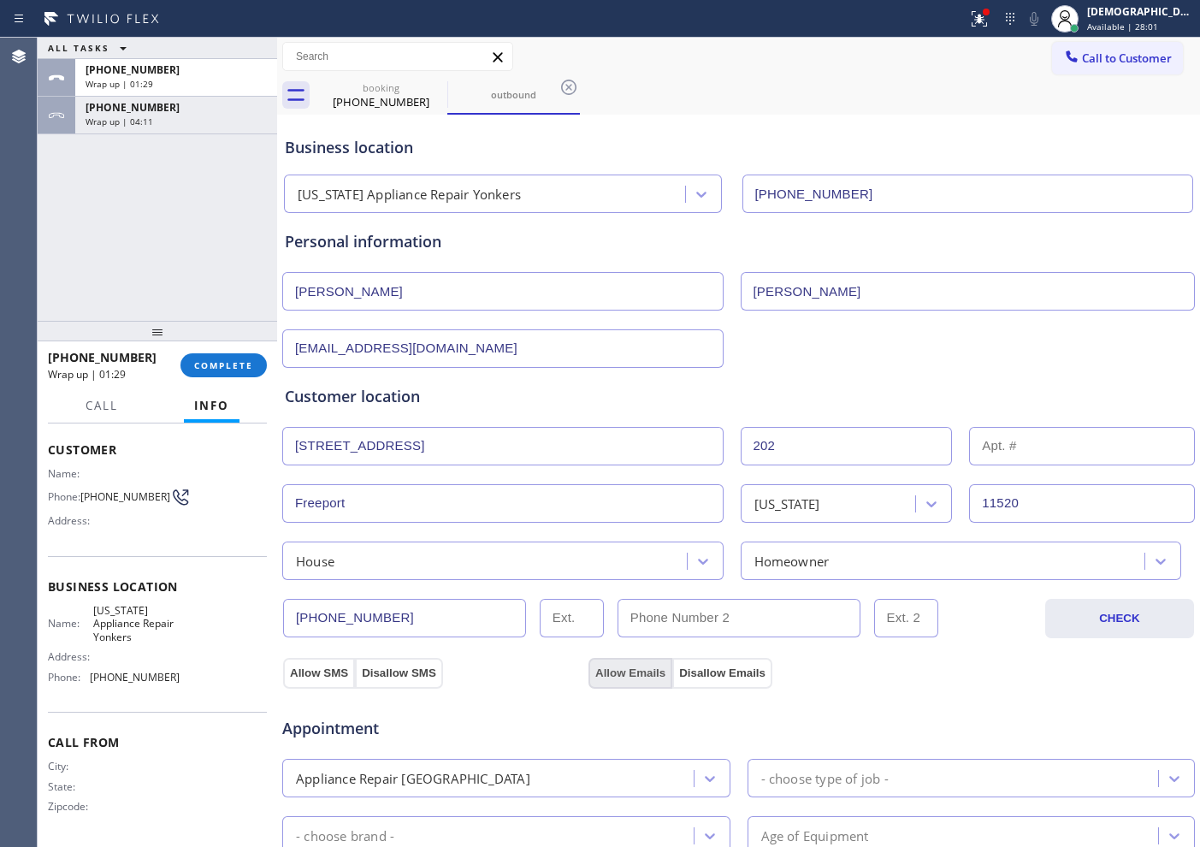
click at [635, 675] on button "Allow Emails" at bounding box center [630, 673] width 84 height 31
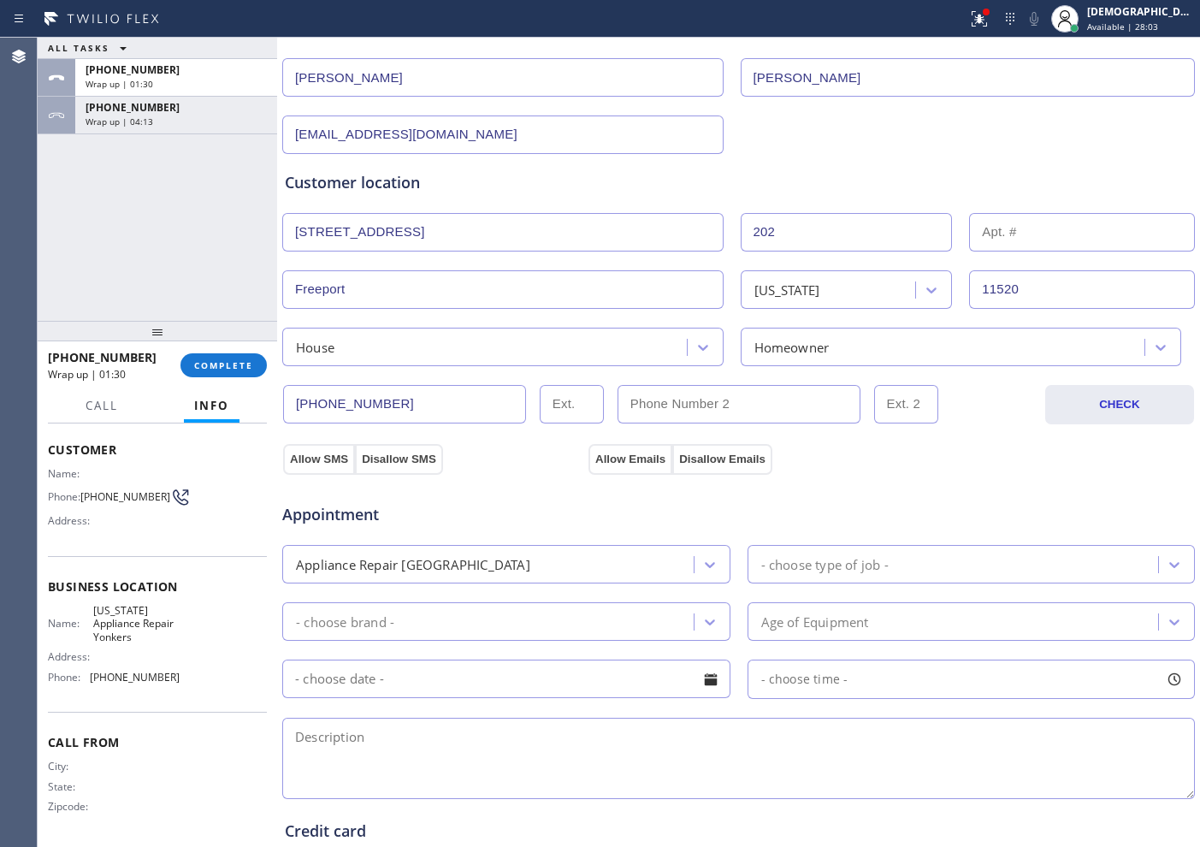
click at [617, 558] on div "Appliance Repair [GEOGRAPHIC_DATA]" at bounding box center [490, 564] width 406 height 30
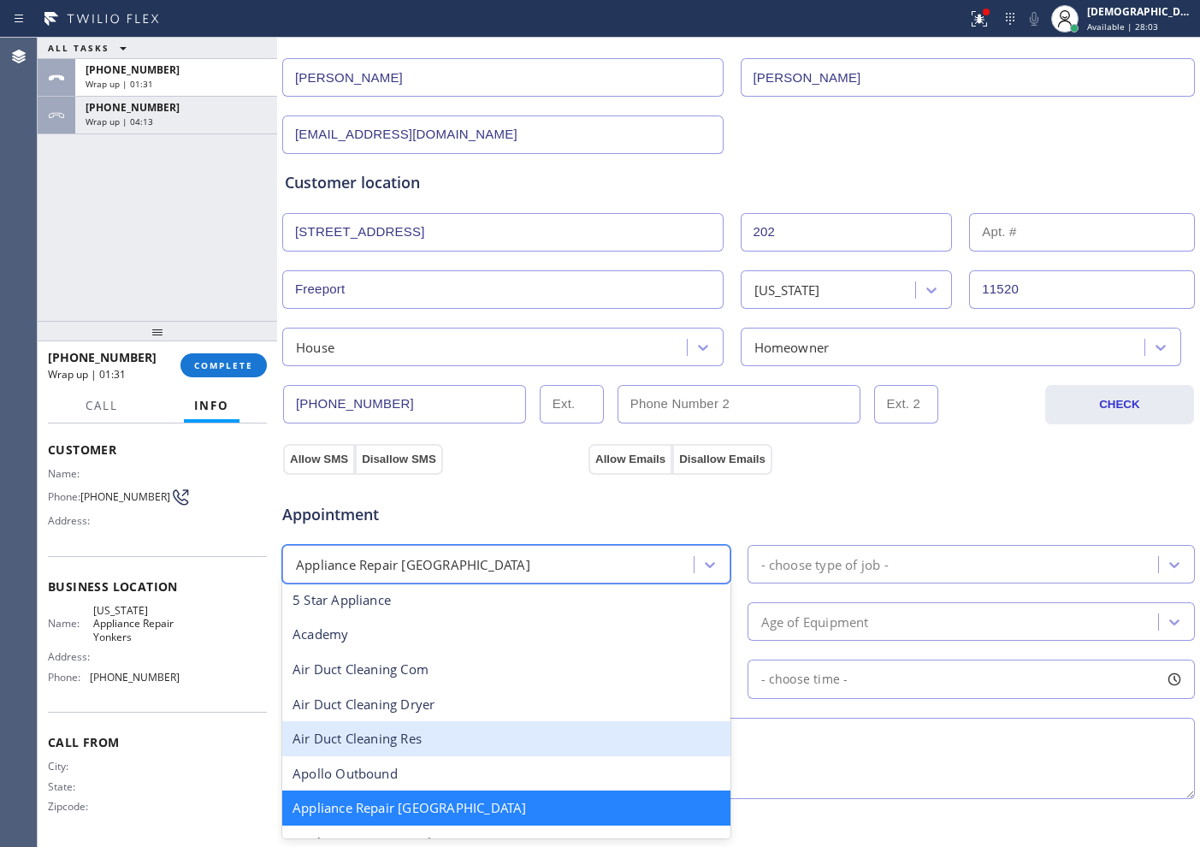
scroll to position [109, 0]
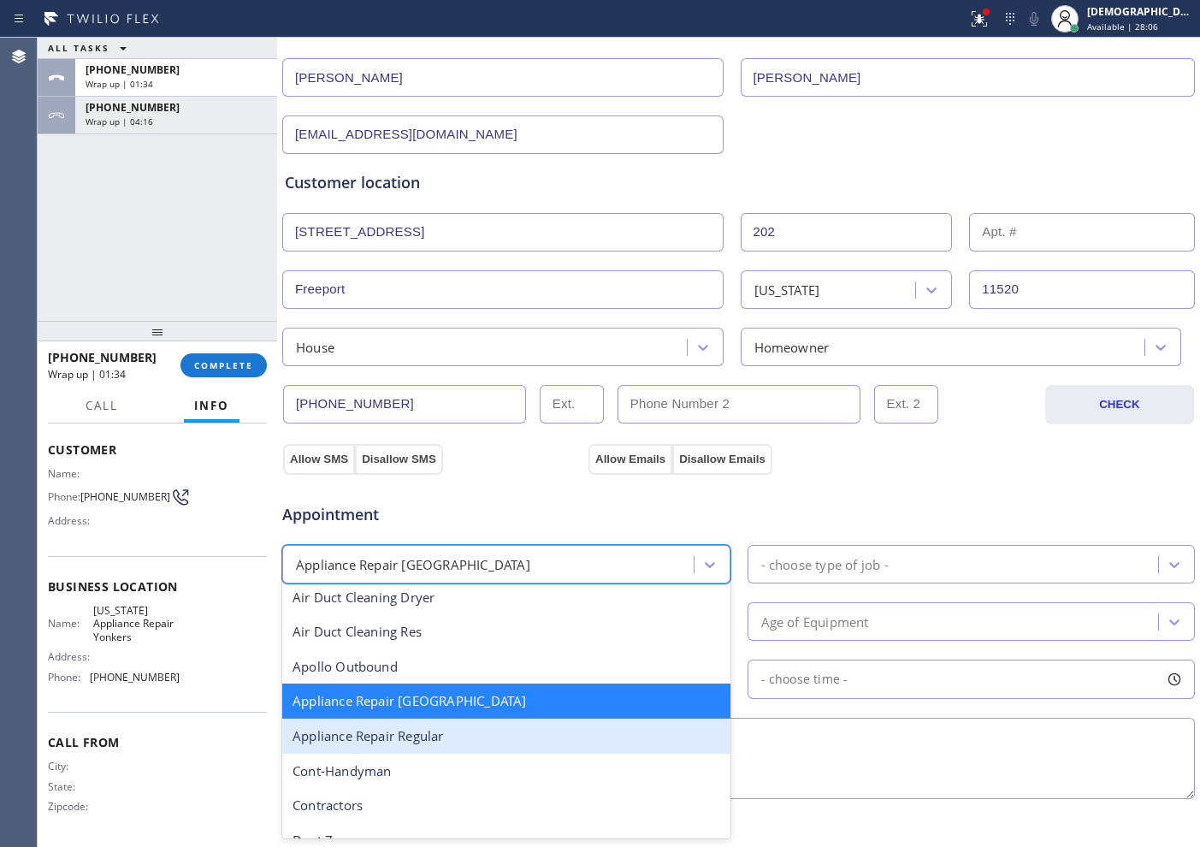
click at [493, 677] on div "Appliance Repair Regular" at bounding box center [506, 735] width 448 height 35
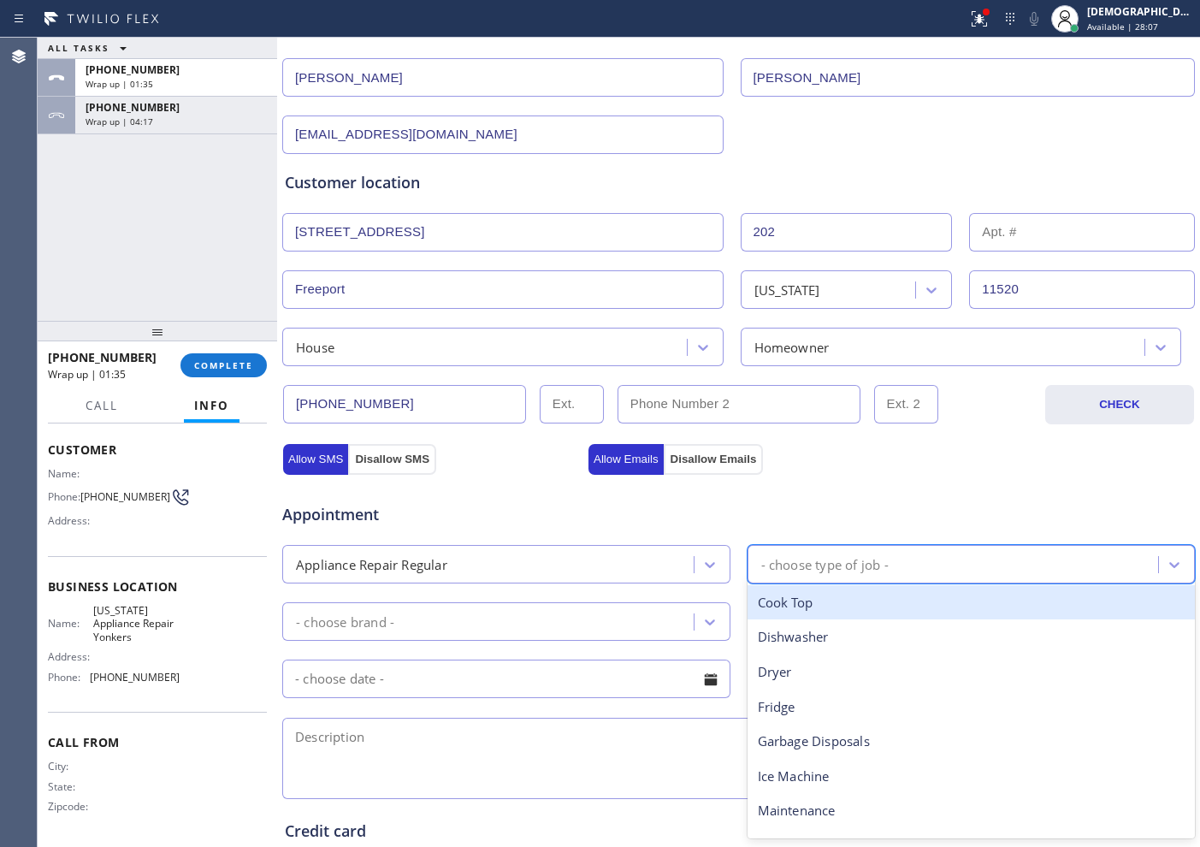
click at [785, 573] on div "- choose type of job -" at bounding box center [824, 564] width 127 height 20
type input "was"
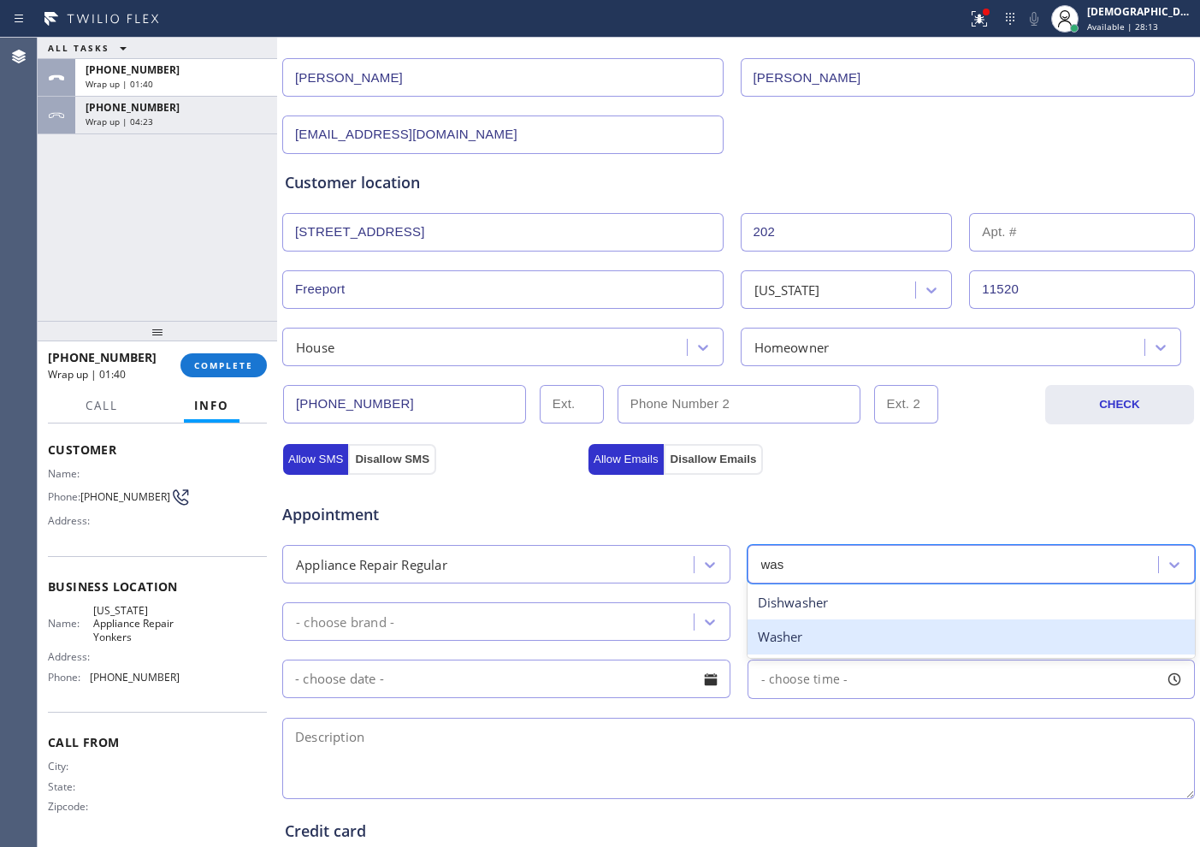
click at [775, 638] on div "Washer" at bounding box center [972, 636] width 448 height 35
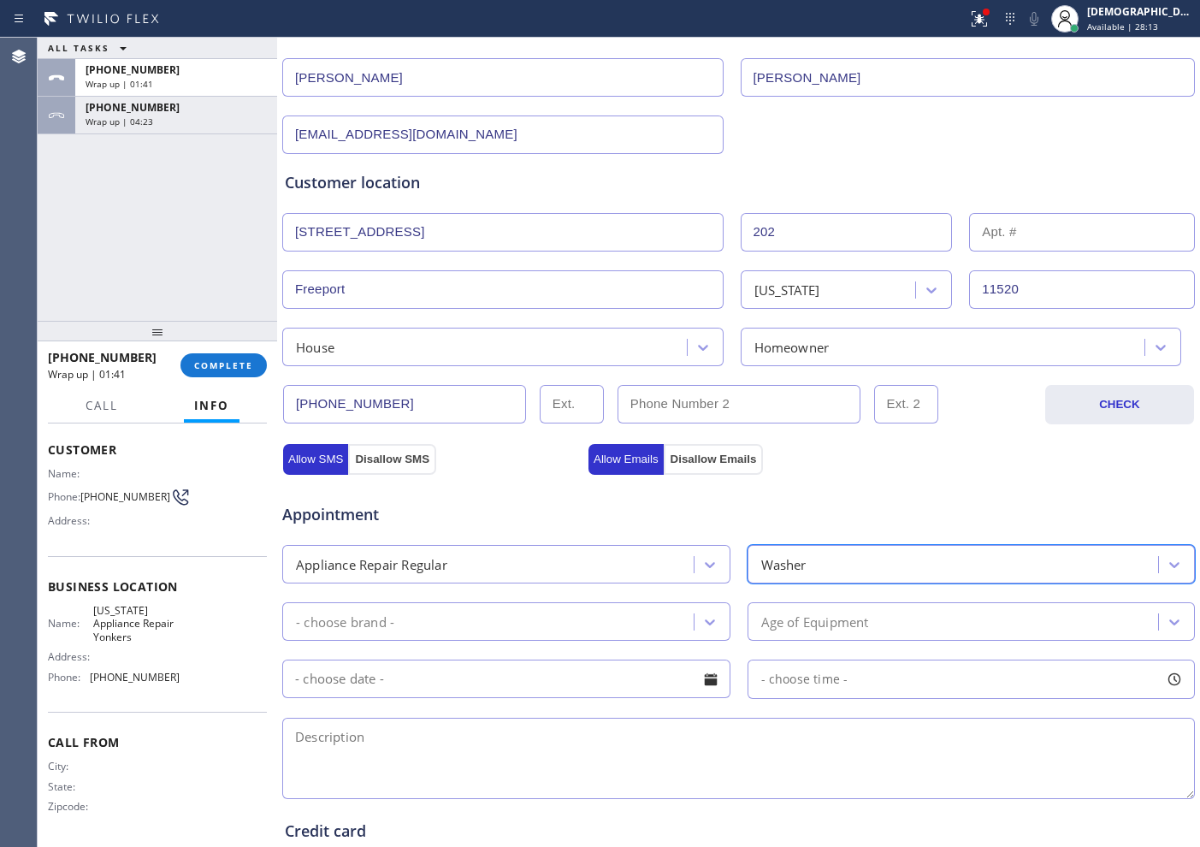
click at [573, 615] on div "- choose brand -" at bounding box center [490, 621] width 406 height 30
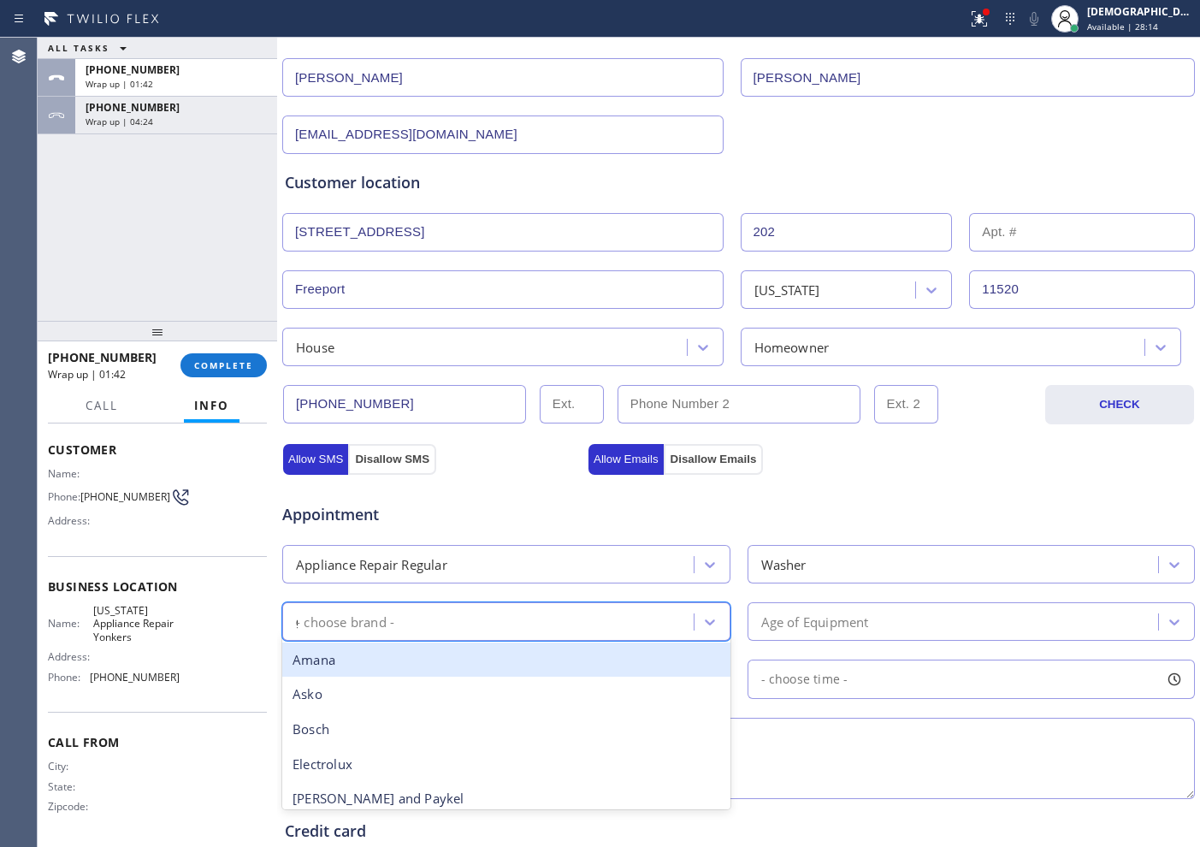
type input "ge"
click at [523, 658] on div "GE" at bounding box center [506, 659] width 448 height 35
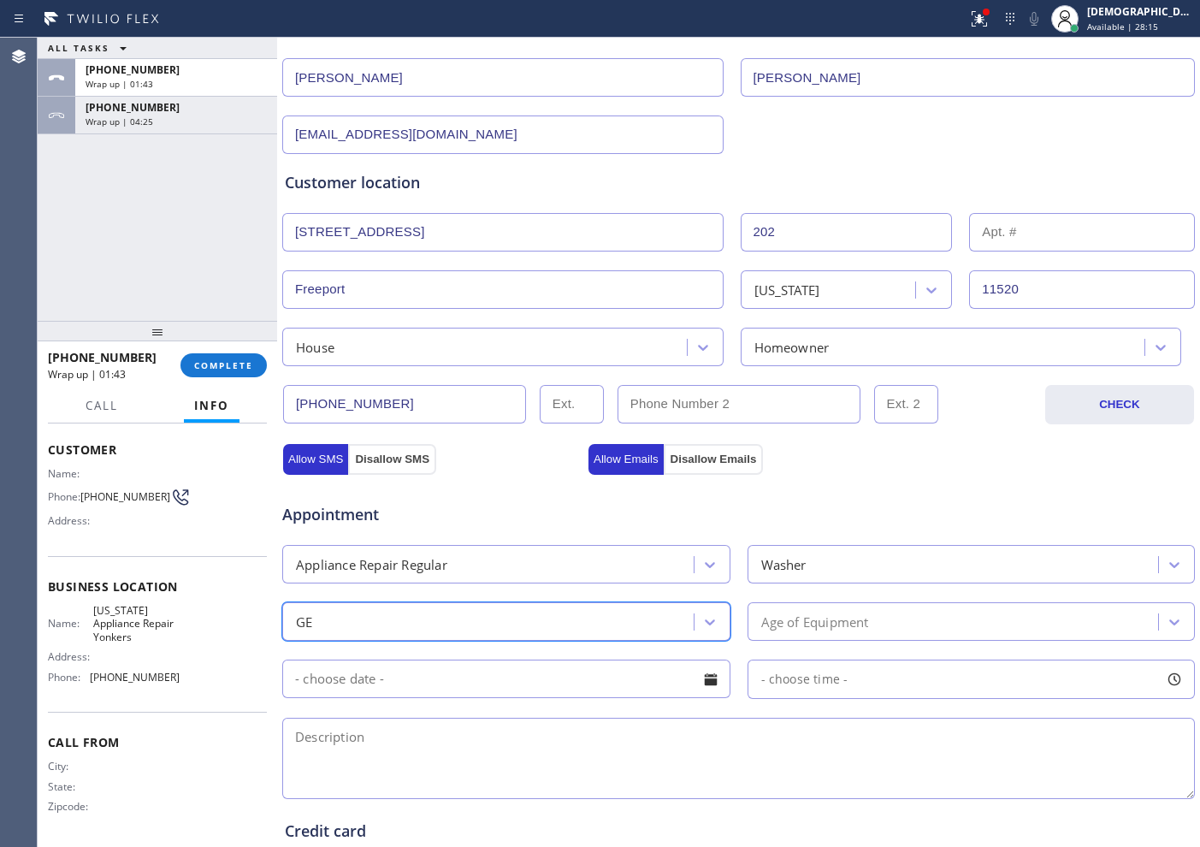
click at [810, 589] on div "Appointment Appliance Repair Regular Washer option GE, selected. 18 results ava…" at bounding box center [738, 642] width 907 height 320
click at [800, 618] on div "Age of Equipment" at bounding box center [815, 622] width 108 height 20
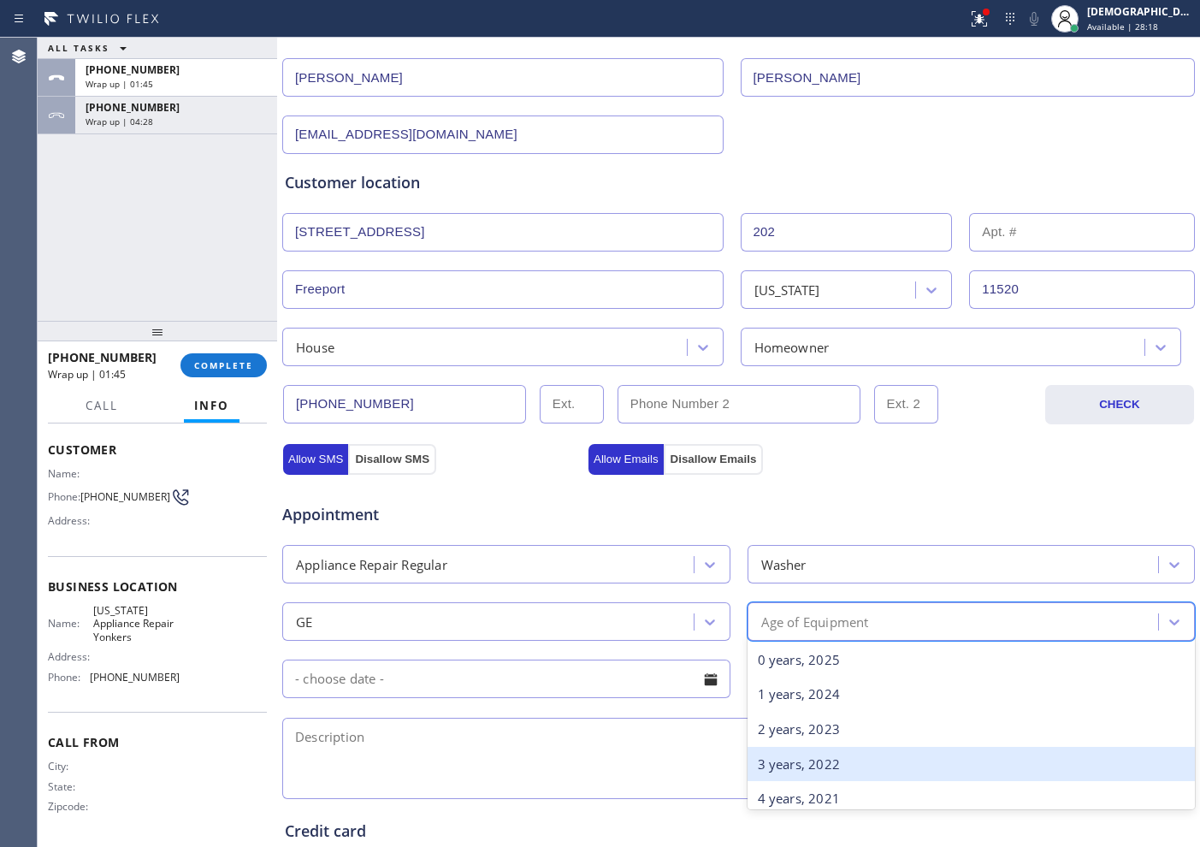
click at [790, 677] on div "3 years, 2022" at bounding box center [972, 764] width 448 height 35
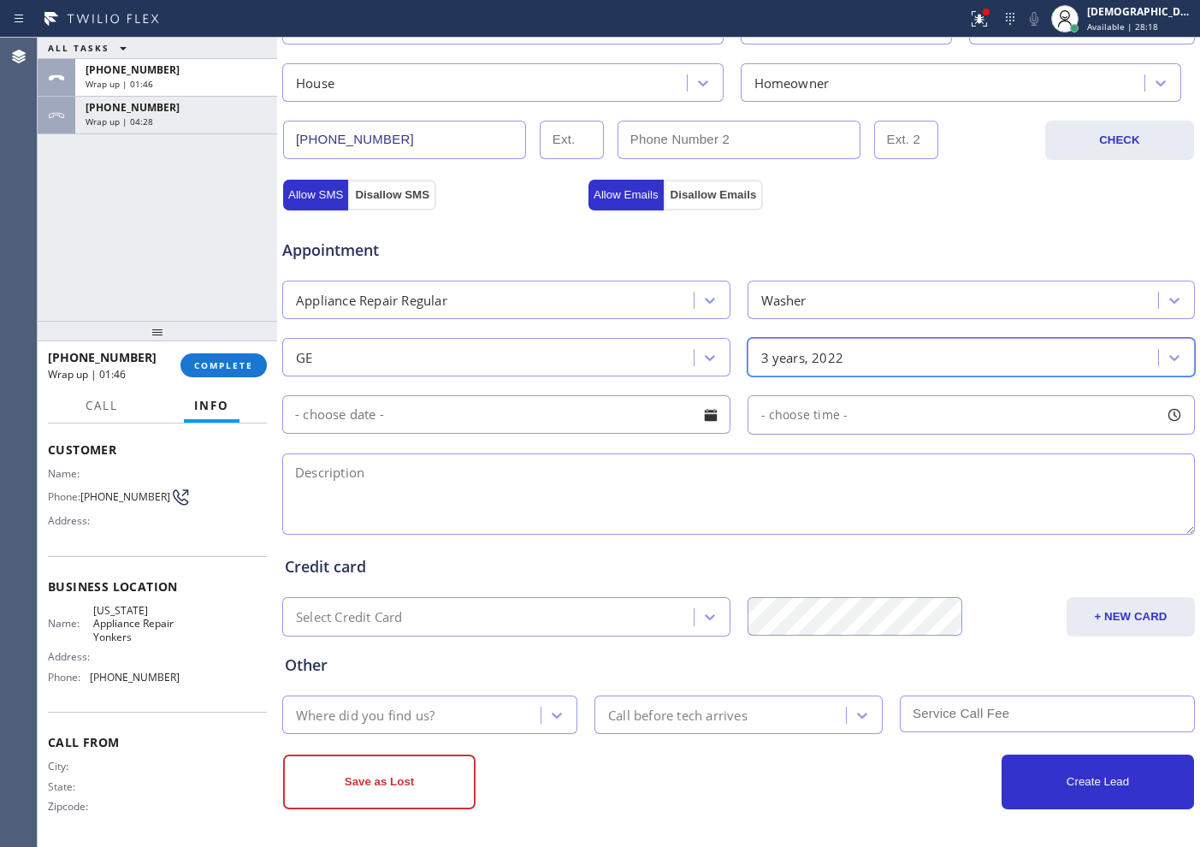
scroll to position [479, 0]
click at [412, 513] on textarea at bounding box center [738, 492] width 913 height 81
paste textarea "Ge / Washer / there is a door error / 3 years / stackable but its not in stack …"
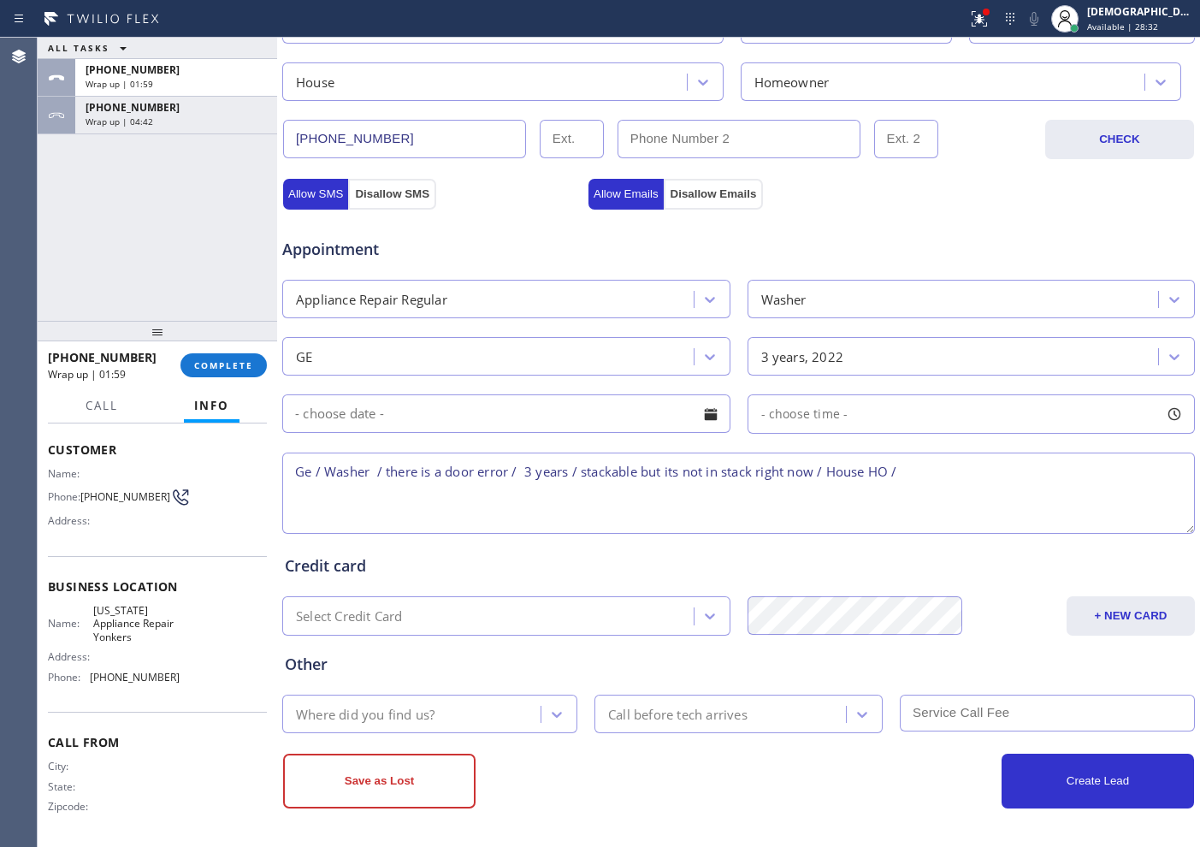
click at [959, 467] on textarea "Ge / Washer / there is a door error / 3 years / stackable but its not in stack …" at bounding box center [738, 492] width 913 height 81
paste textarea "[STREET_ADDRESS]"
click at [959, 472] on textarea "Ge / Washer / there is a door error / 3 years / stackable but its not in stack …" at bounding box center [738, 492] width 913 height 81
click at [158, 677] on div "Name: [US_STATE] Appliance Repair Yonkers Address: Phone: [PHONE_NUMBER]" at bounding box center [114, 647] width 132 height 86
drag, startPoint x: 162, startPoint y: 638, endPoint x: 89, endPoint y: 617, distance: 75.8
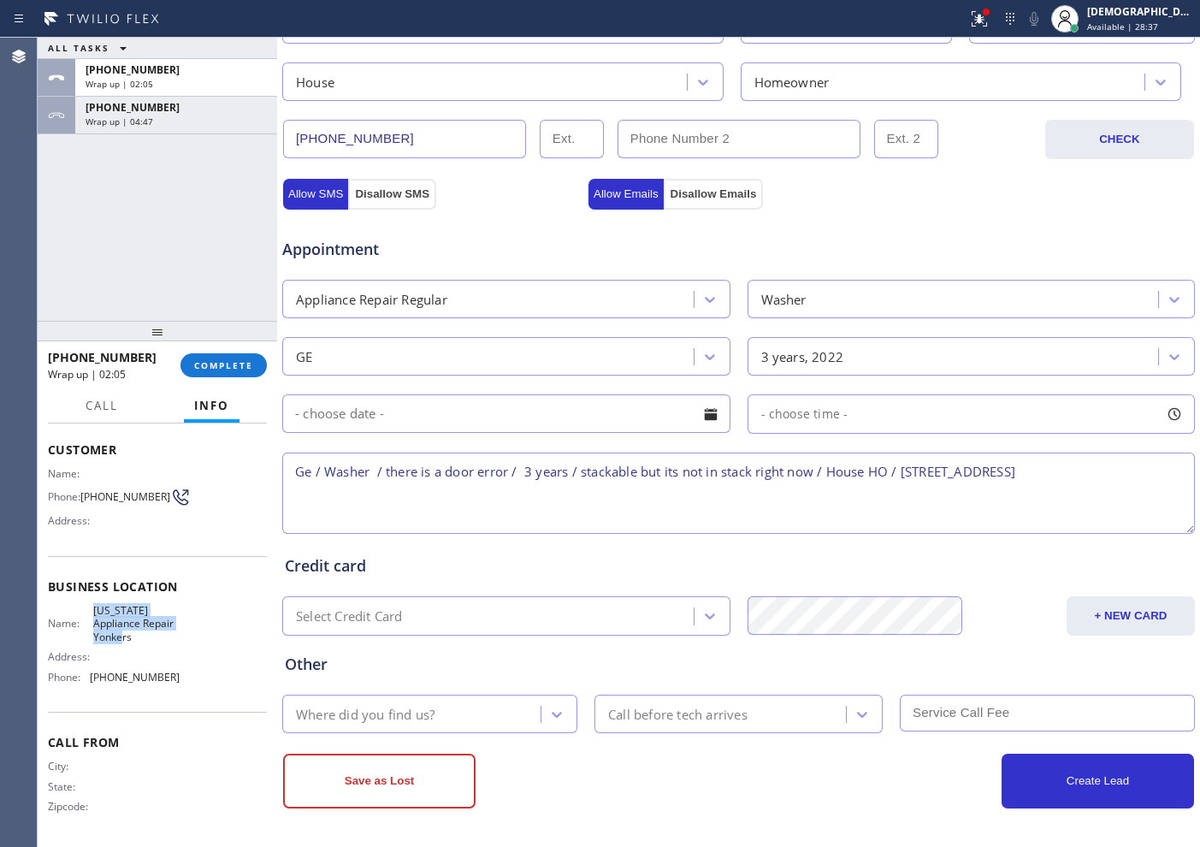
click at [89, 617] on div "Name: [US_STATE] Appliance Repair Yonkers" at bounding box center [114, 623] width 132 height 39
copy div "[US_STATE] Appliance Repair Yonkers"
click at [959, 467] on textarea "Ge / Washer / there is a door error / 3 years / stackable but its not in stack …" at bounding box center [738, 492] width 913 height 81
paste textarea "[US_STATE] Appliance Repair Yonkers"
click at [709, 497] on textarea "Ge / Washer / there is a door error / 3 years / stackable but its not in stack …" at bounding box center [738, 492] width 913 height 81
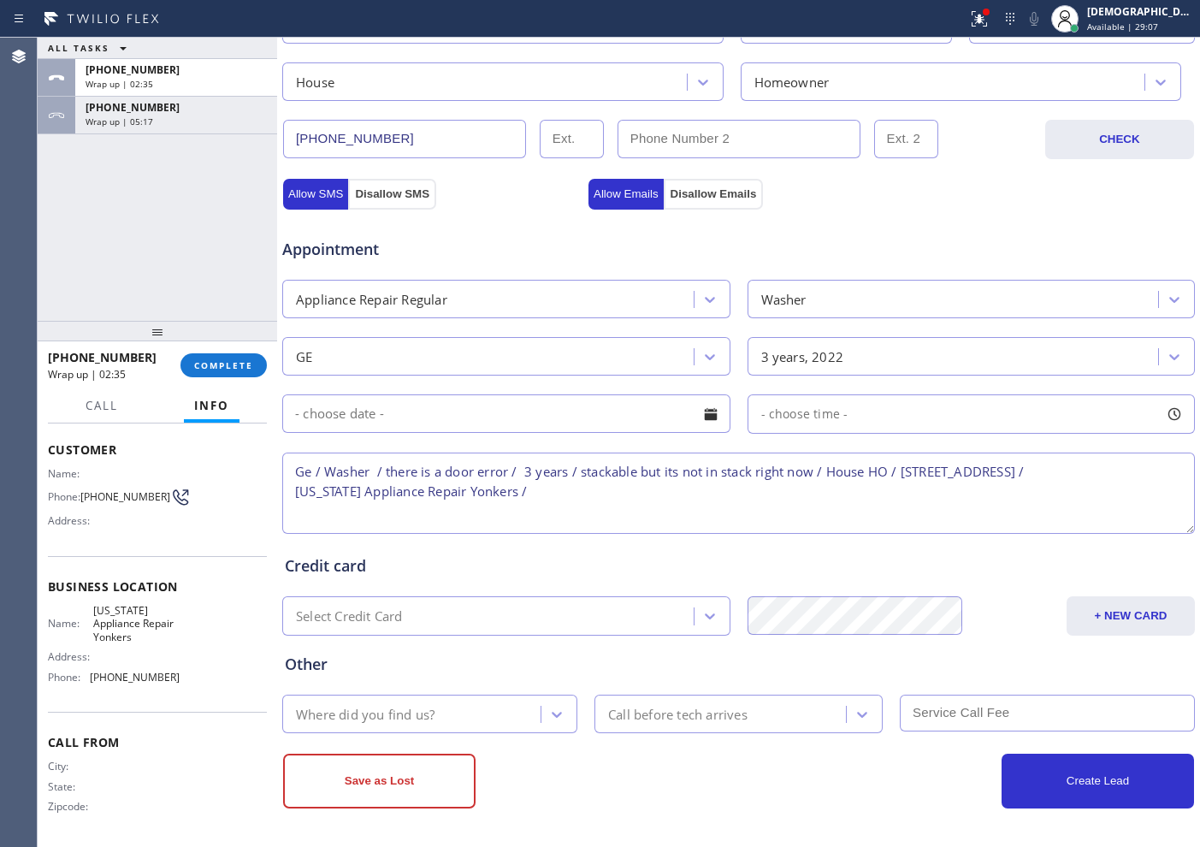
click at [717, 500] on textarea "Ge / Washer / there is a door error / 3 years / stackable but its not in stack …" at bounding box center [738, 492] width 913 height 81
click at [563, 495] on textarea "Ge / Washer / there is a door error / 3 years / stackable but its not in stack …" at bounding box center [738, 492] width 913 height 81
click at [665, 495] on textarea "Ge / Washer / there is a door error / 3 years / stackable but its not in stack …" at bounding box center [738, 492] width 913 height 81
click at [684, 493] on textarea "Ge / Washer / there is a door error / 3 years / stackable but its not in stack …" at bounding box center [738, 492] width 913 height 81
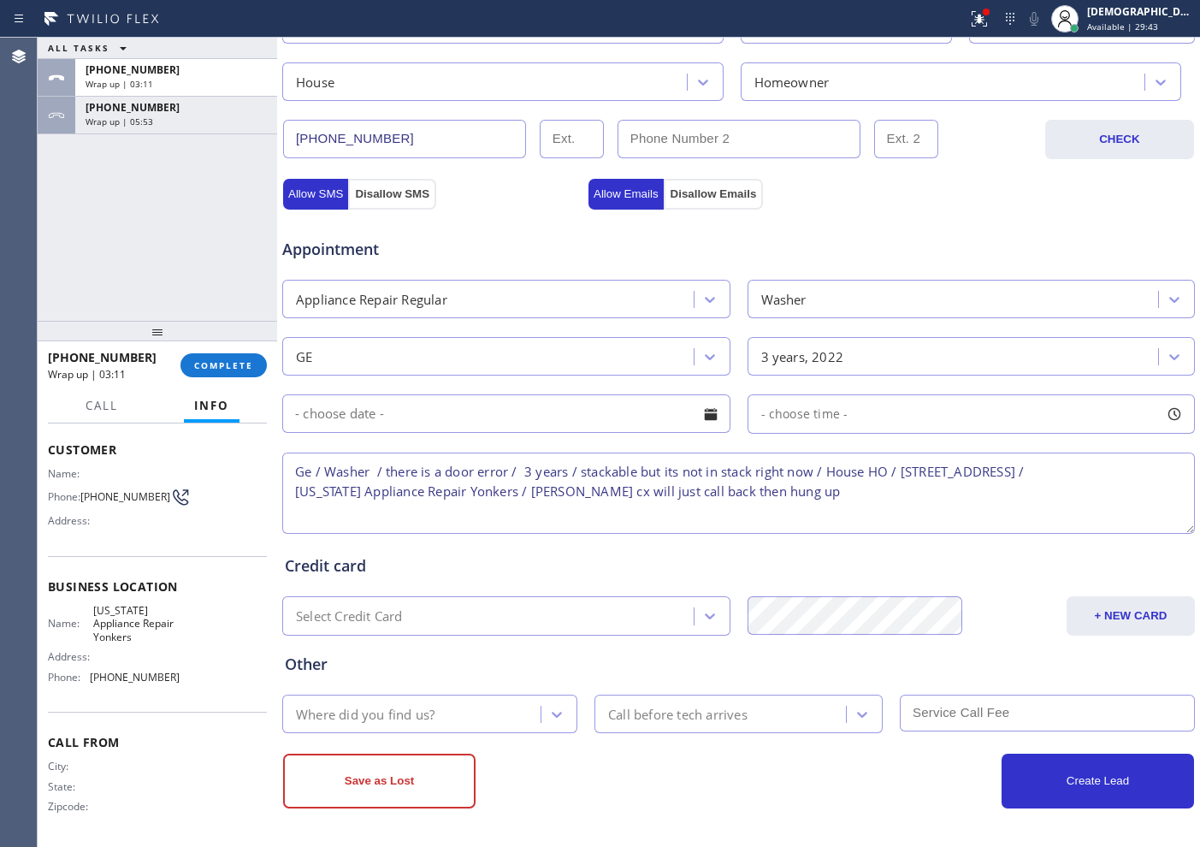
click at [791, 491] on textarea "Ge / Washer / there is a door error / 3 years / stackable but its not in stack …" at bounding box center [738, 492] width 913 height 81
click at [959, 488] on textarea "Ge / Washer / there is a door error / 3 years / stackable but its not in stack …" at bounding box center [738, 492] width 913 height 81
click at [870, 488] on textarea "Ge / Washer / there is a door error / 3 years / stackable but its not in stack …" at bounding box center [738, 492] width 913 height 81
click at [959, 494] on textarea "Ge / Washer / there is a door error / 3 years / stackable but its not in stack …" at bounding box center [738, 492] width 913 height 81
drag, startPoint x: 966, startPoint y: 489, endPoint x: 904, endPoint y: 490, distance: 61.6
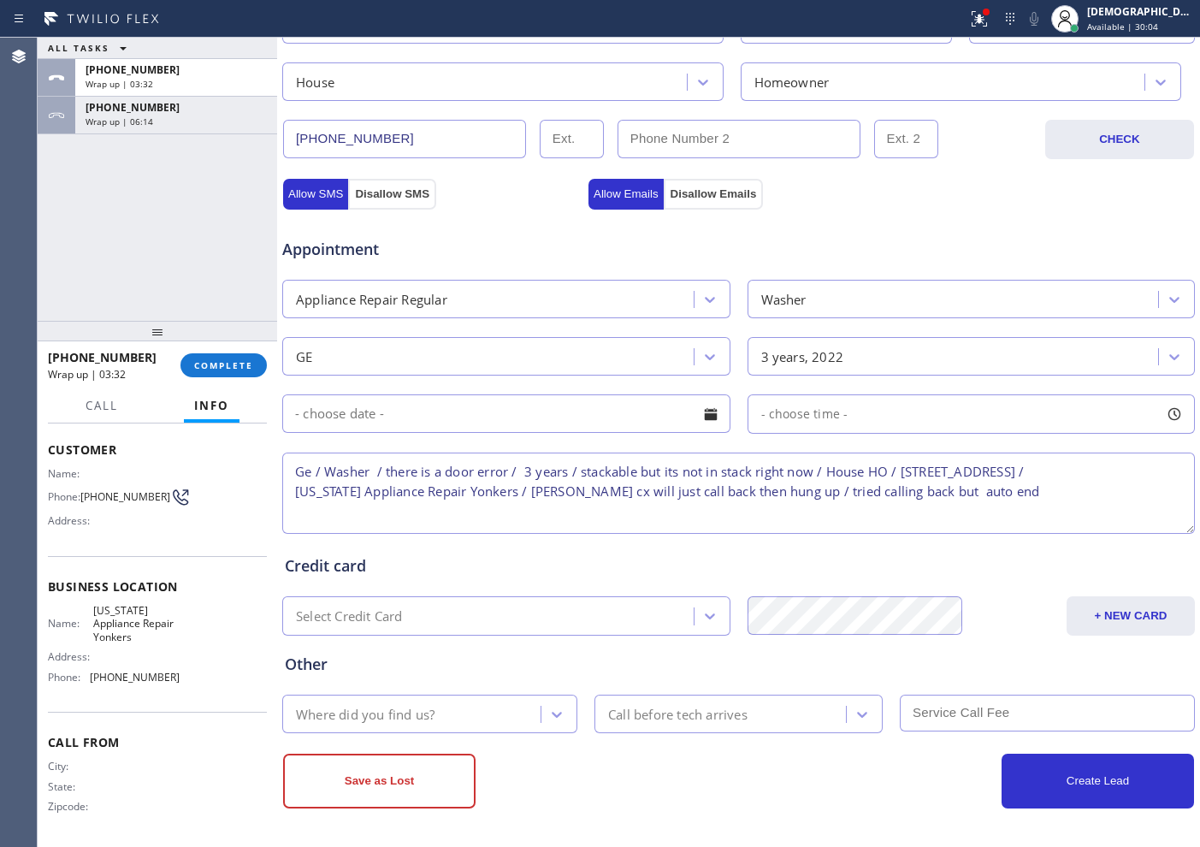
click at [904, 490] on textarea "Ge / Washer / there is a door error / 3 years / stackable but its not in stack …" at bounding box center [738, 492] width 913 height 81
type textarea "Ge / Washer / there is a door error / 3 years / stackable but its not in stack …"
click at [457, 677] on div "Where did you find us?" at bounding box center [413, 714] width 253 height 30
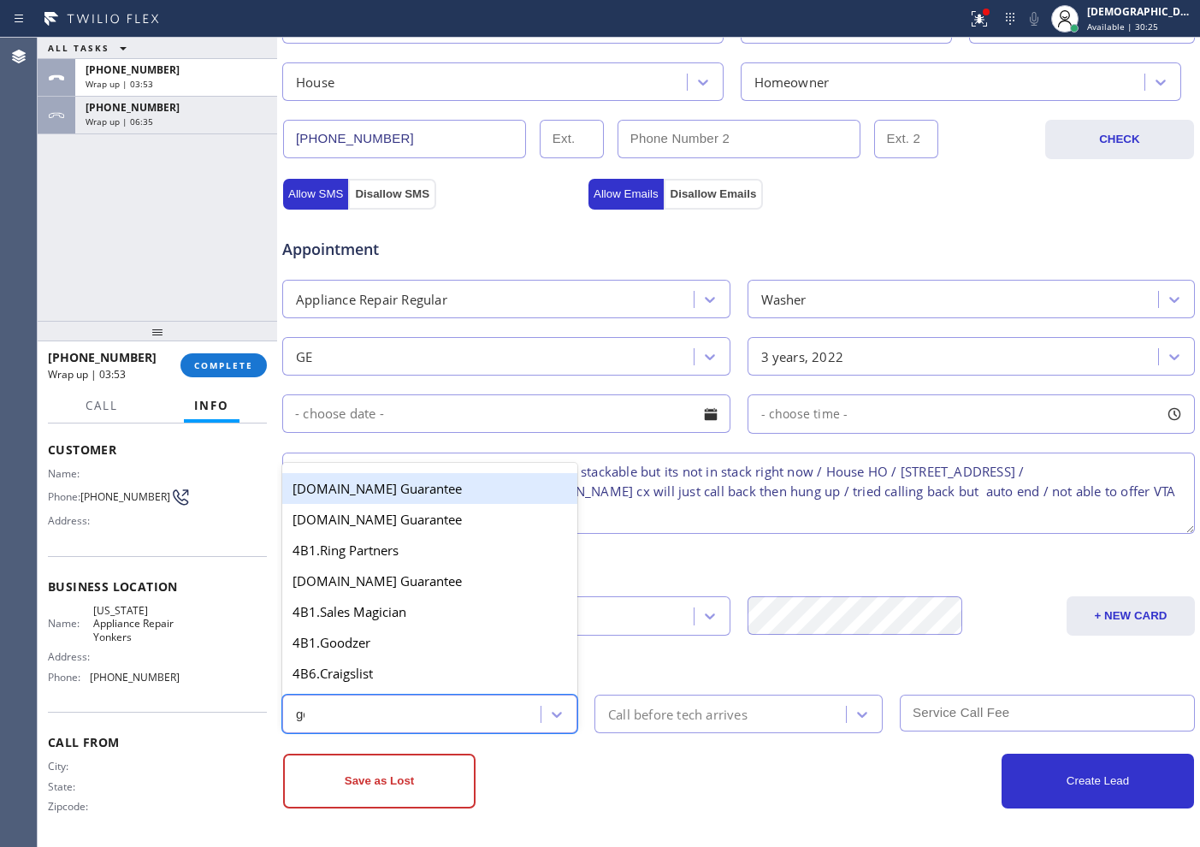
type input "goo"
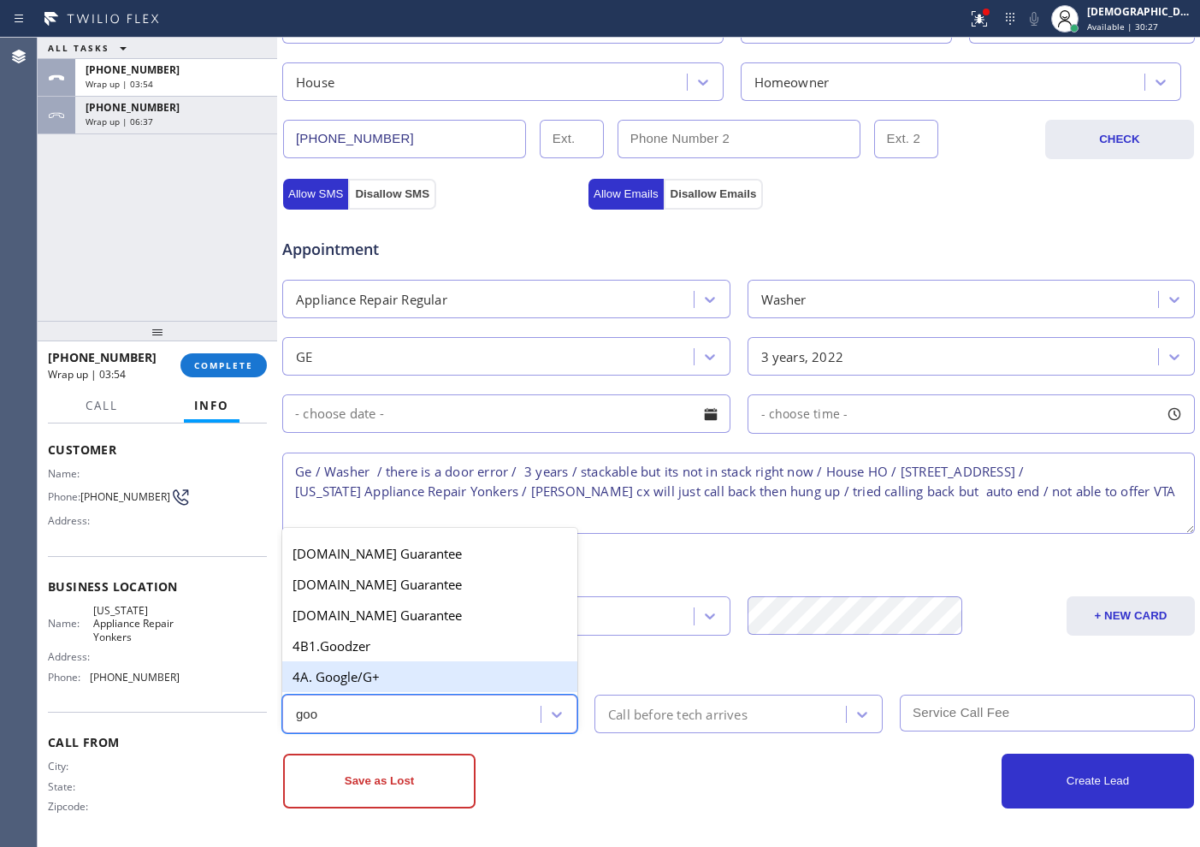
click at [358, 677] on div "4A. Google/G+" at bounding box center [429, 676] width 295 height 31
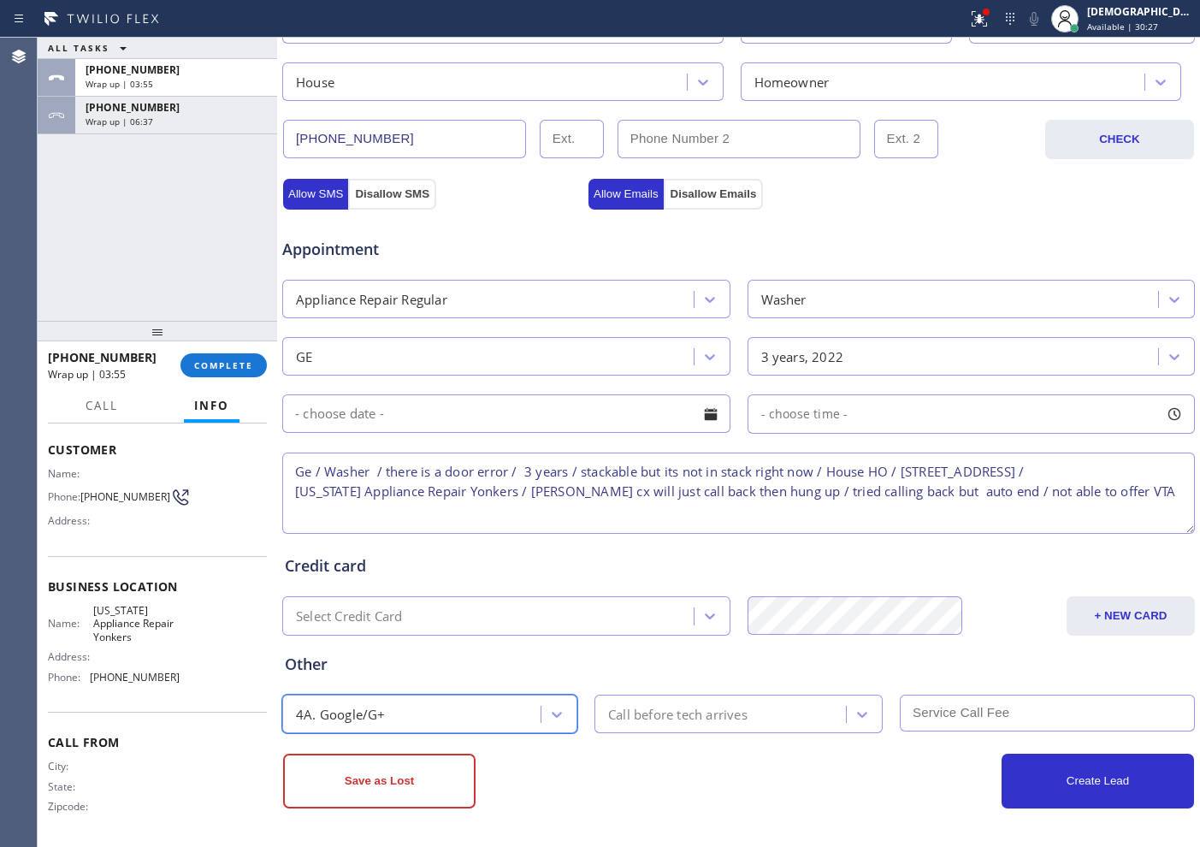
click at [666, 677] on div "Call before tech arrives" at bounding box center [677, 714] width 139 height 20
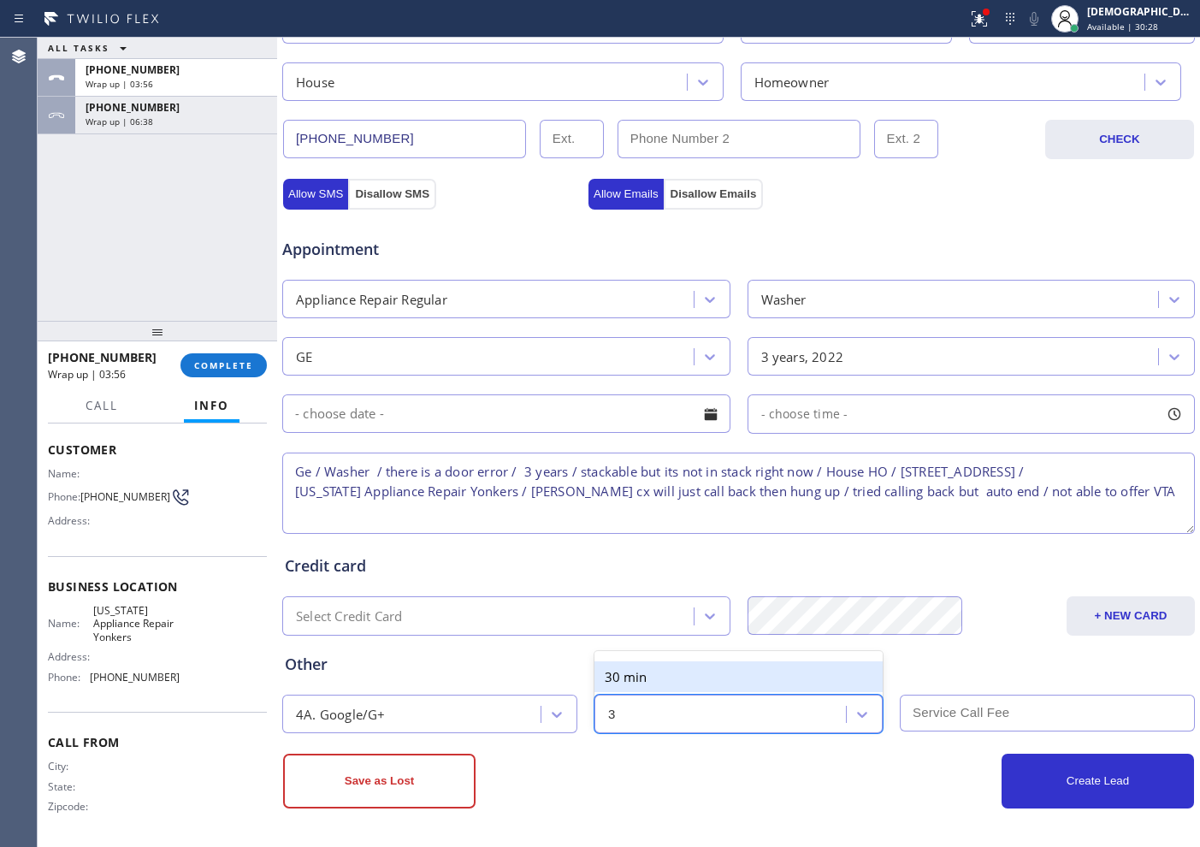
type input "30"
drag, startPoint x: 670, startPoint y: 667, endPoint x: 734, endPoint y: 664, distance: 64.2
click at [670, 666] on div "30 min" at bounding box center [738, 676] width 288 height 31
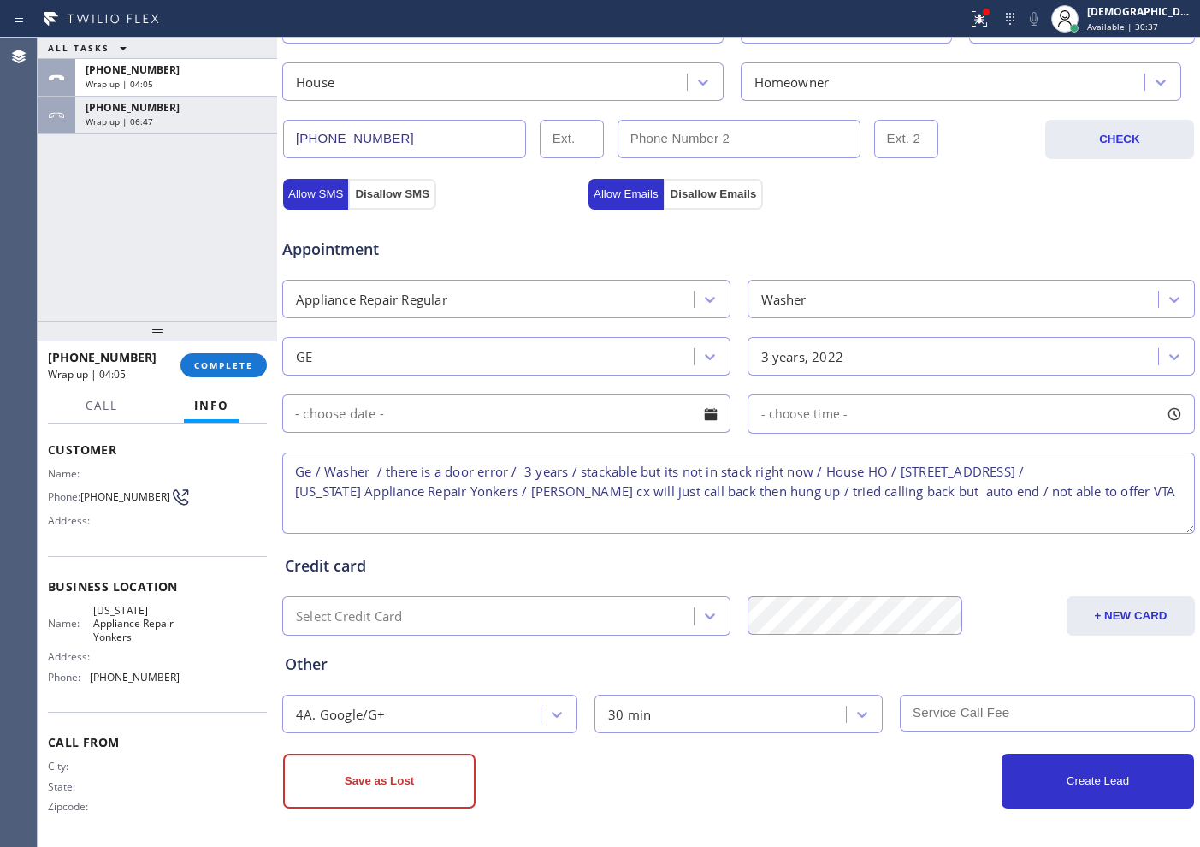
click at [483, 504] on textarea "Ge / Washer / there is a door error / 3 years / stackable but its not in stack …" at bounding box center [738, 492] width 913 height 81
click at [451, 677] on button "Save as Lost" at bounding box center [379, 781] width 192 height 55
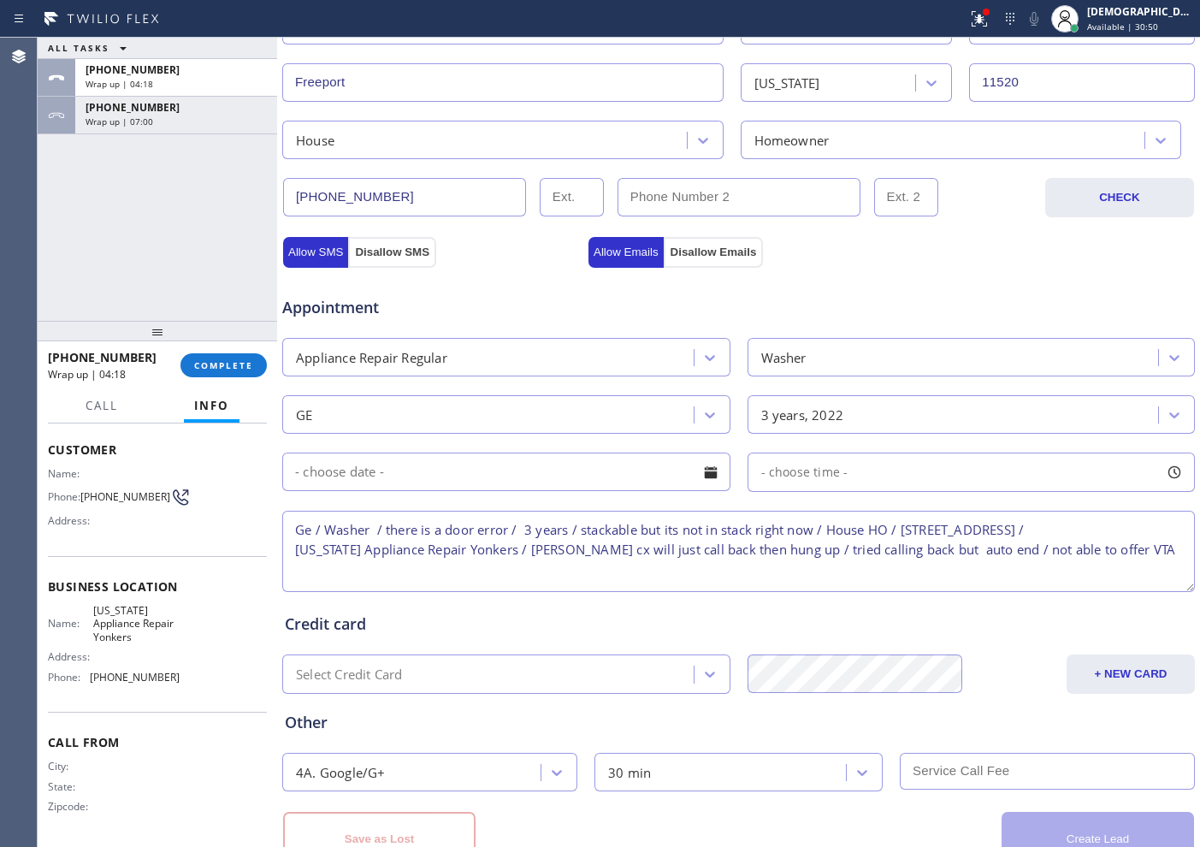
scroll to position [537, 0]
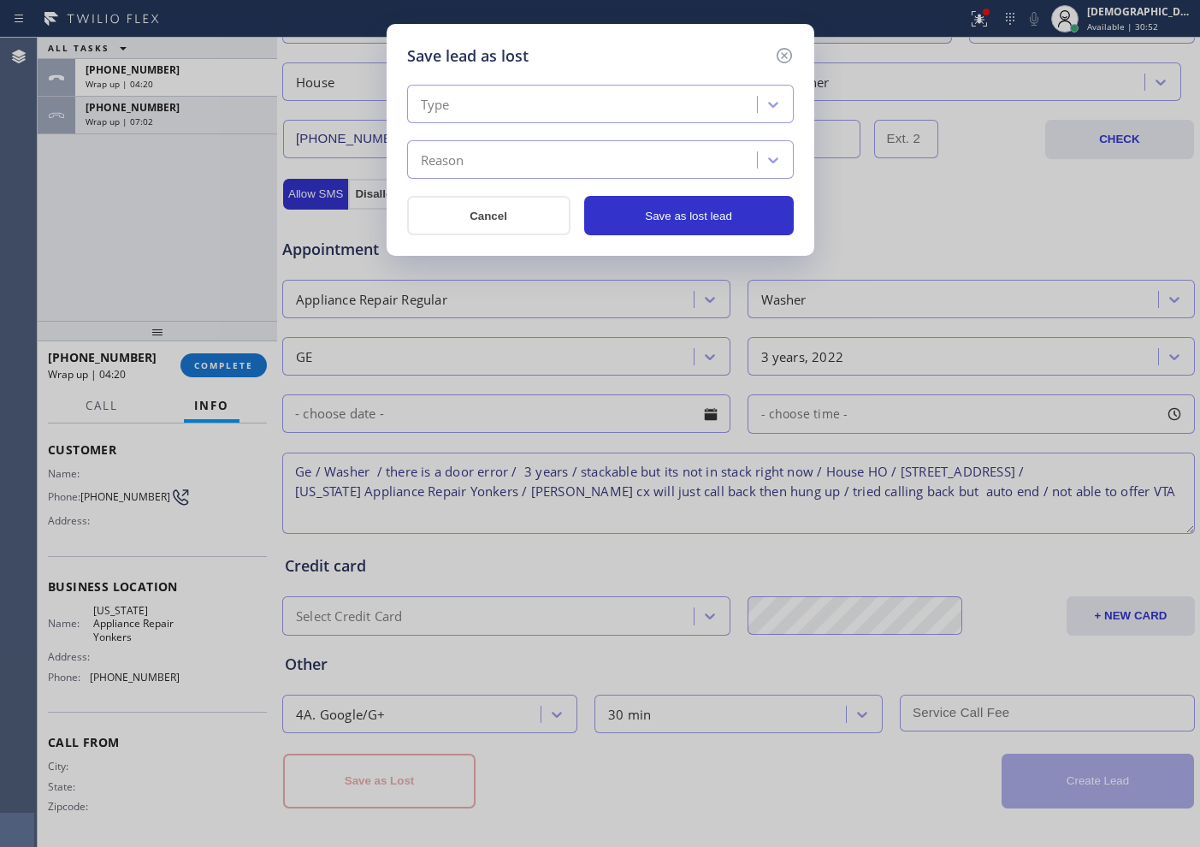
click at [633, 97] on div "Type" at bounding box center [584, 105] width 345 height 30
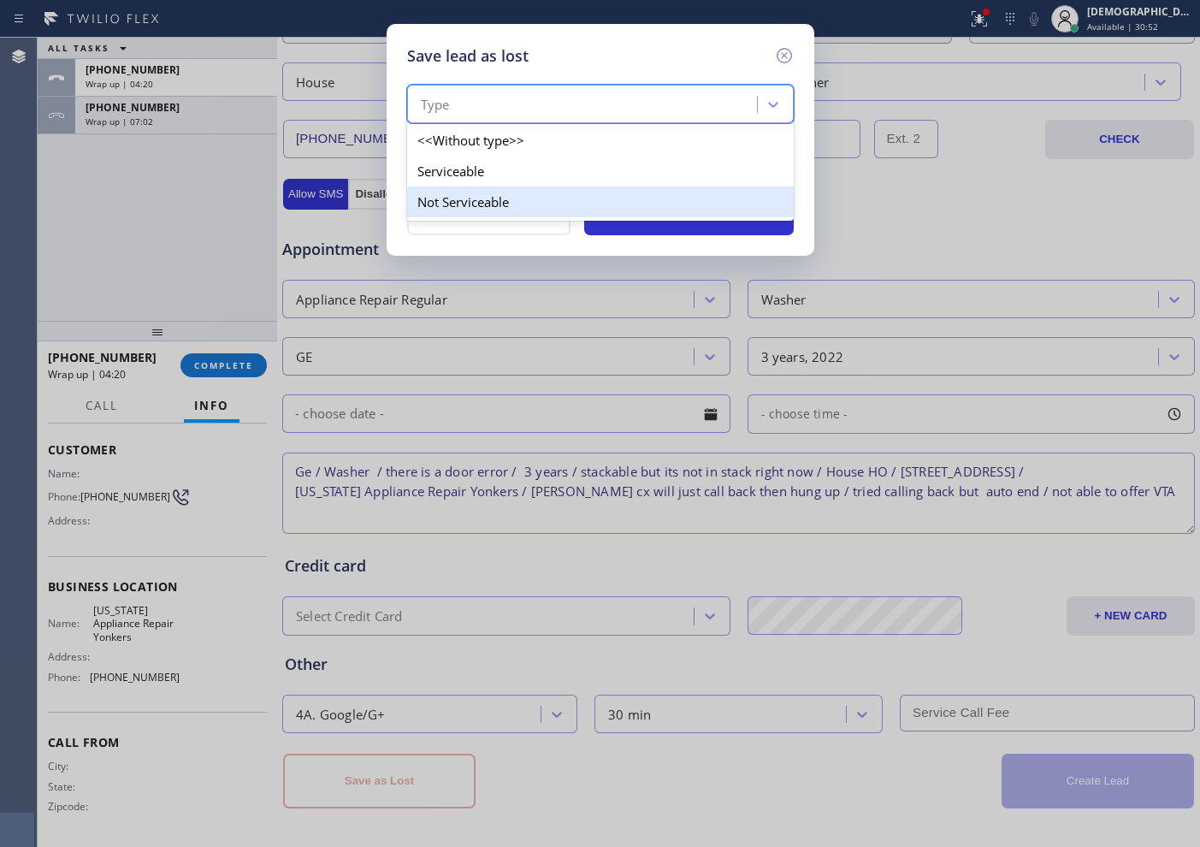
click at [570, 196] on div "Not Serviceable" at bounding box center [600, 201] width 387 height 31
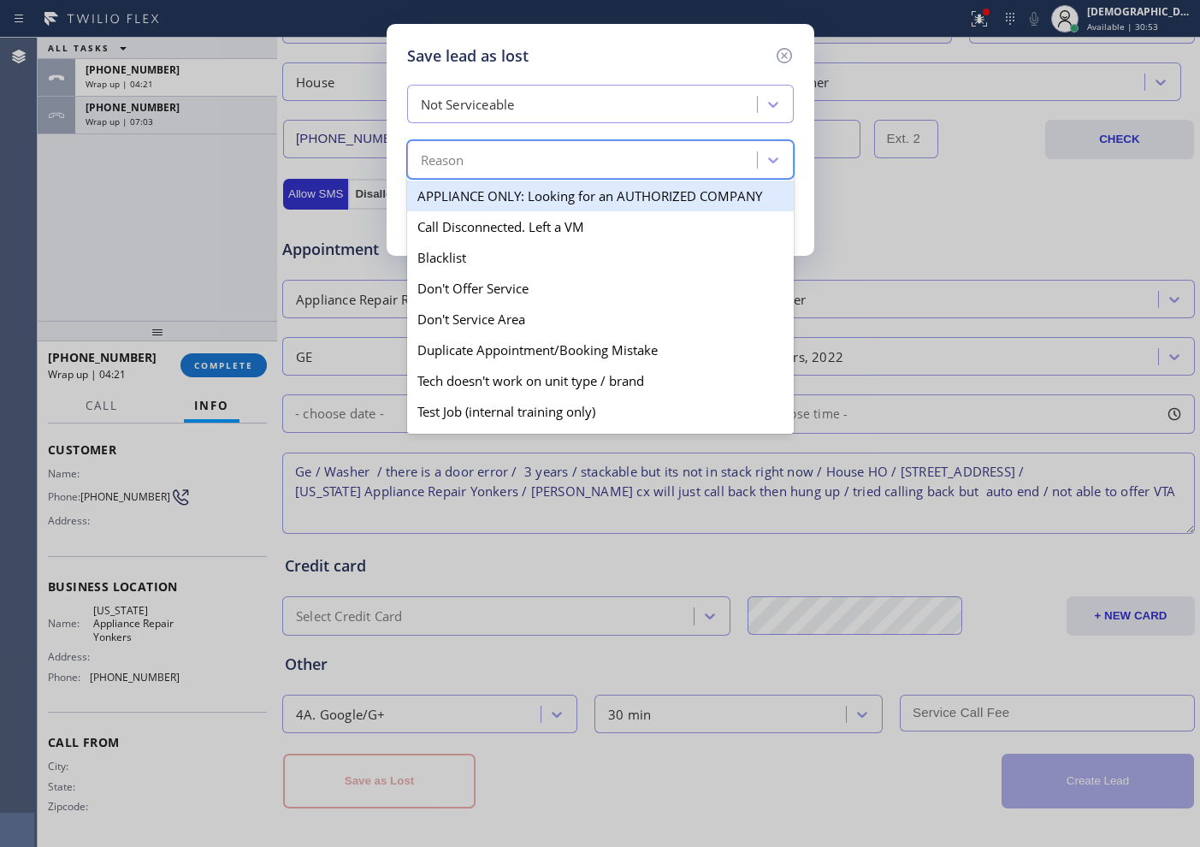
click at [548, 155] on div "Reason" at bounding box center [584, 160] width 345 height 30
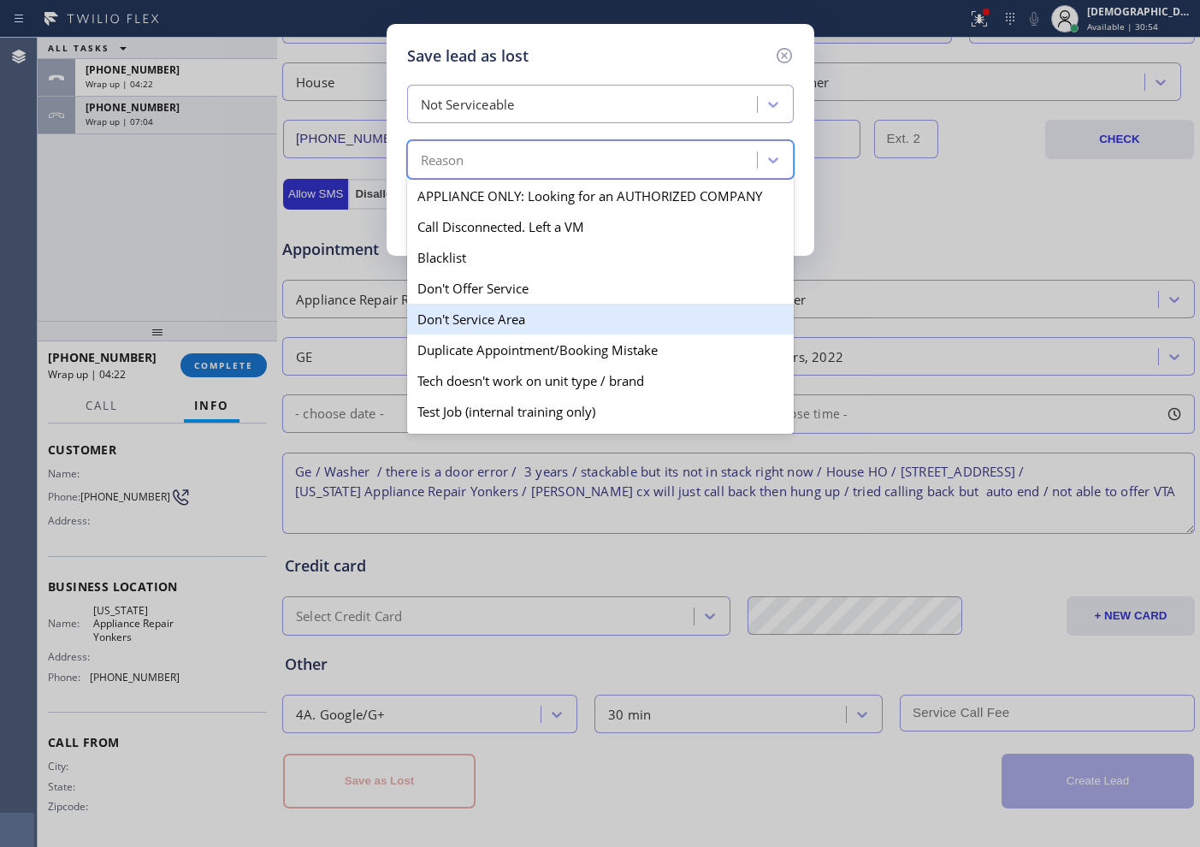
click at [500, 304] on div "Don't Service Area" at bounding box center [600, 319] width 387 height 31
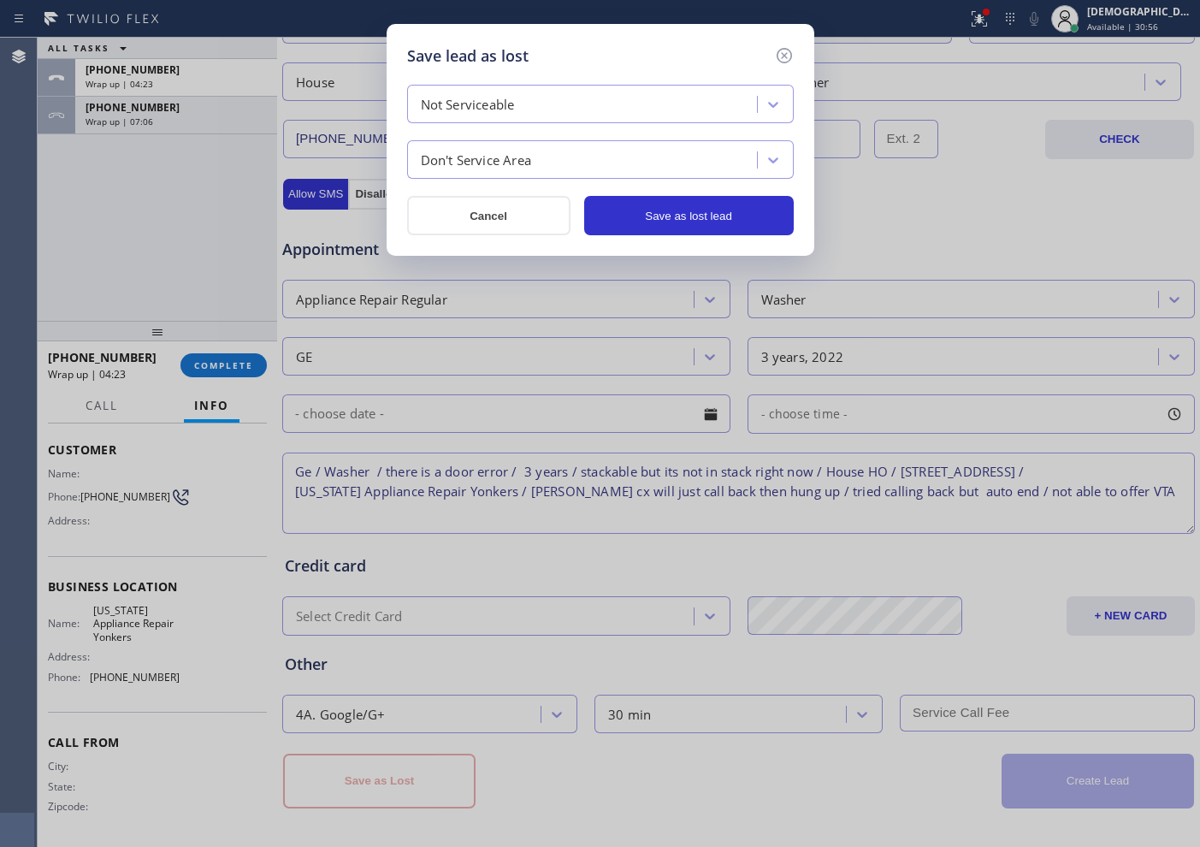
click at [572, 122] on div "Not Serviceable" at bounding box center [600, 104] width 387 height 38
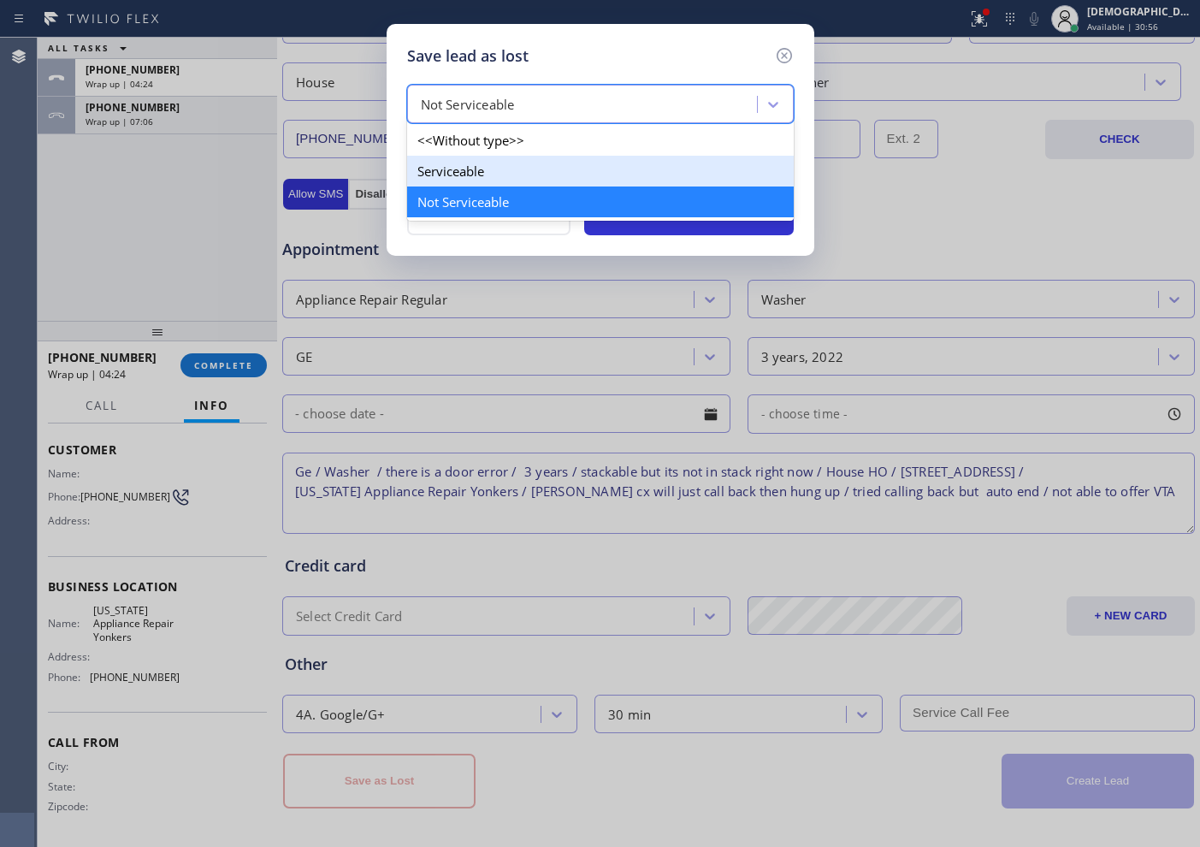
click at [521, 170] on div "Serviceable" at bounding box center [600, 171] width 387 height 31
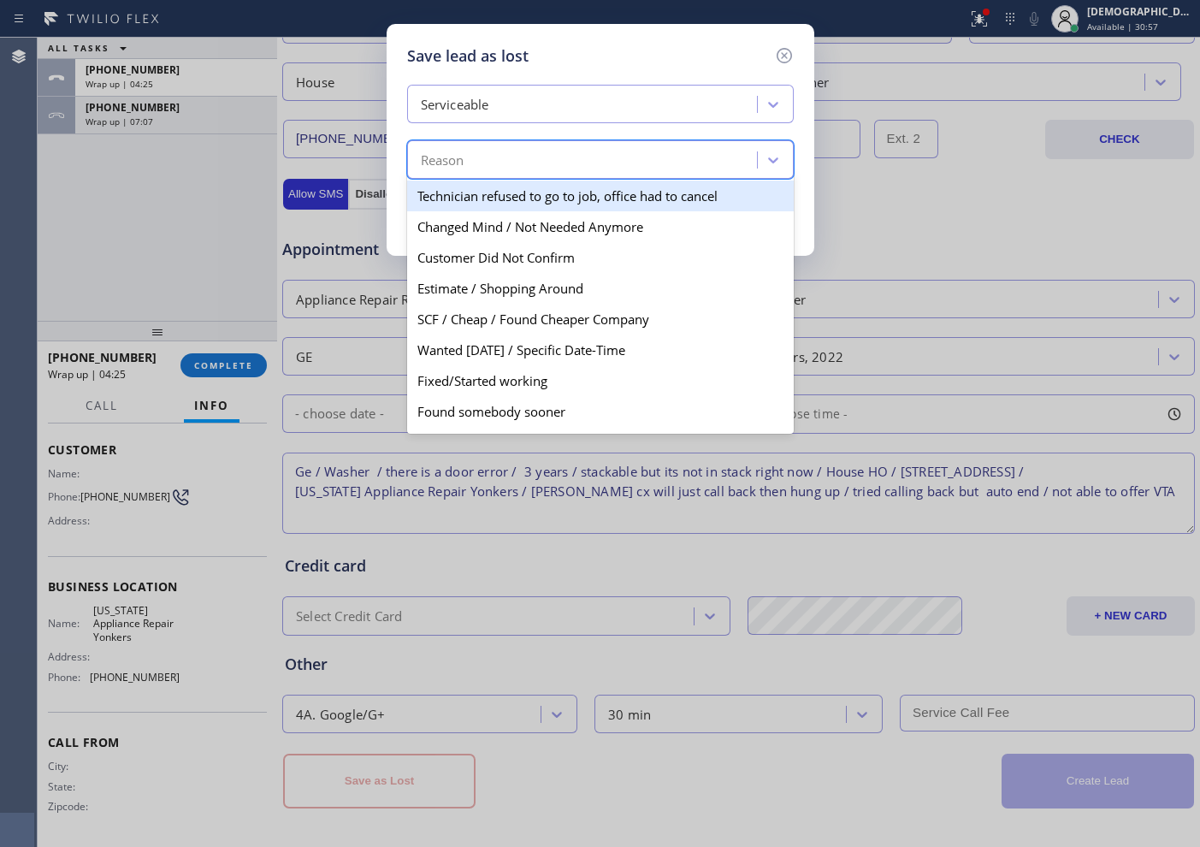
drag, startPoint x: 529, startPoint y: 153, endPoint x: 551, endPoint y: 189, distance: 41.8
click at [530, 153] on div "Reason" at bounding box center [584, 160] width 345 height 30
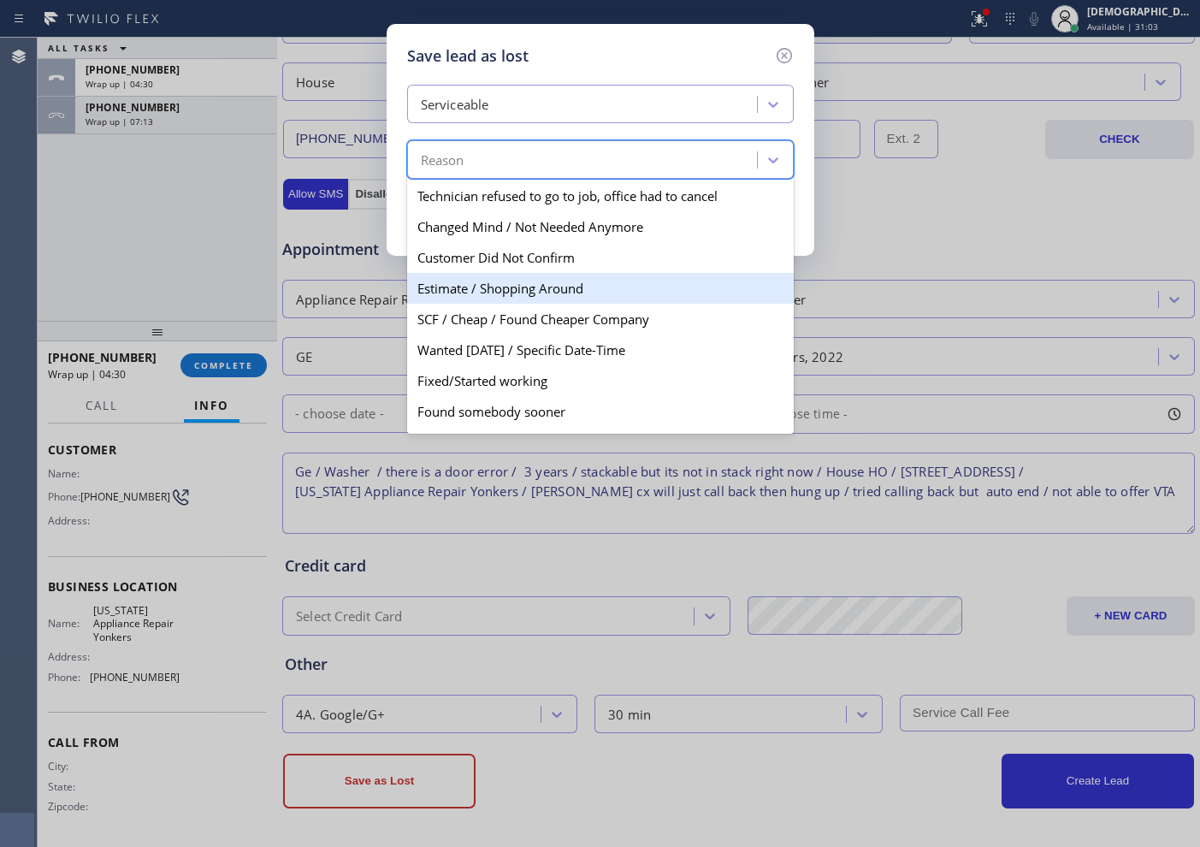
click at [565, 285] on div "Estimate / Shopping Around" at bounding box center [600, 288] width 387 height 31
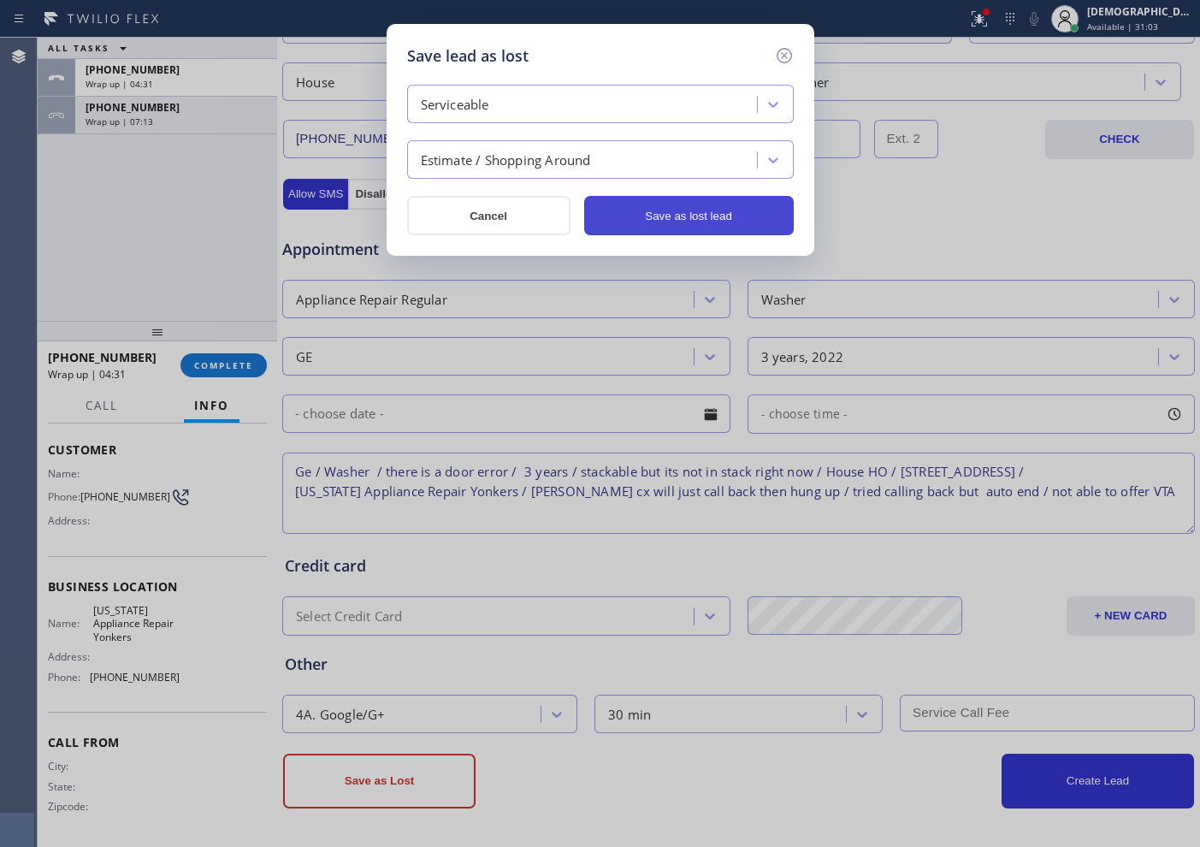
click at [635, 218] on button "Save as lost lead" at bounding box center [689, 215] width 210 height 39
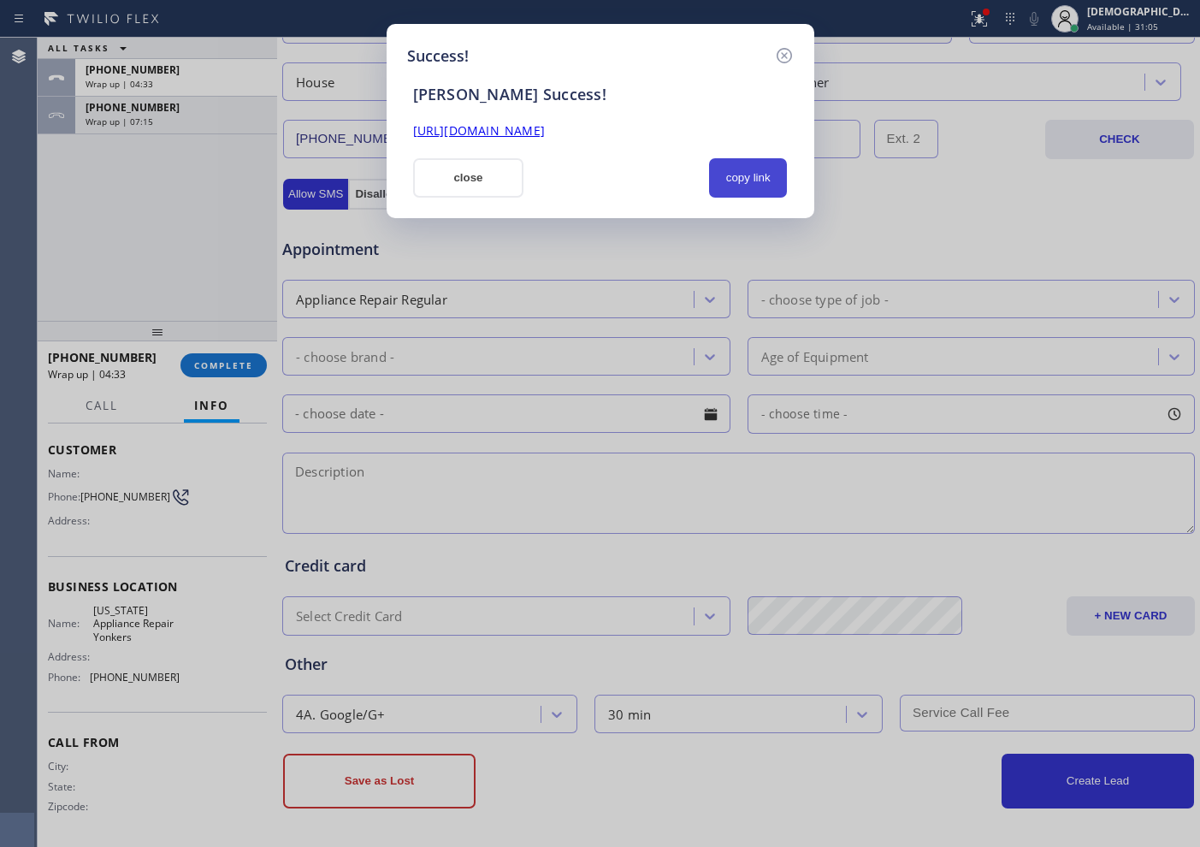
click at [729, 192] on button "copy link" at bounding box center [748, 177] width 79 height 39
click at [174, 248] on div "Success! [PERSON_NAME] Success! [URL][DOMAIN_NAME] close copy link" at bounding box center [600, 423] width 1200 height 847
click at [495, 179] on button "close" at bounding box center [468, 177] width 111 height 39
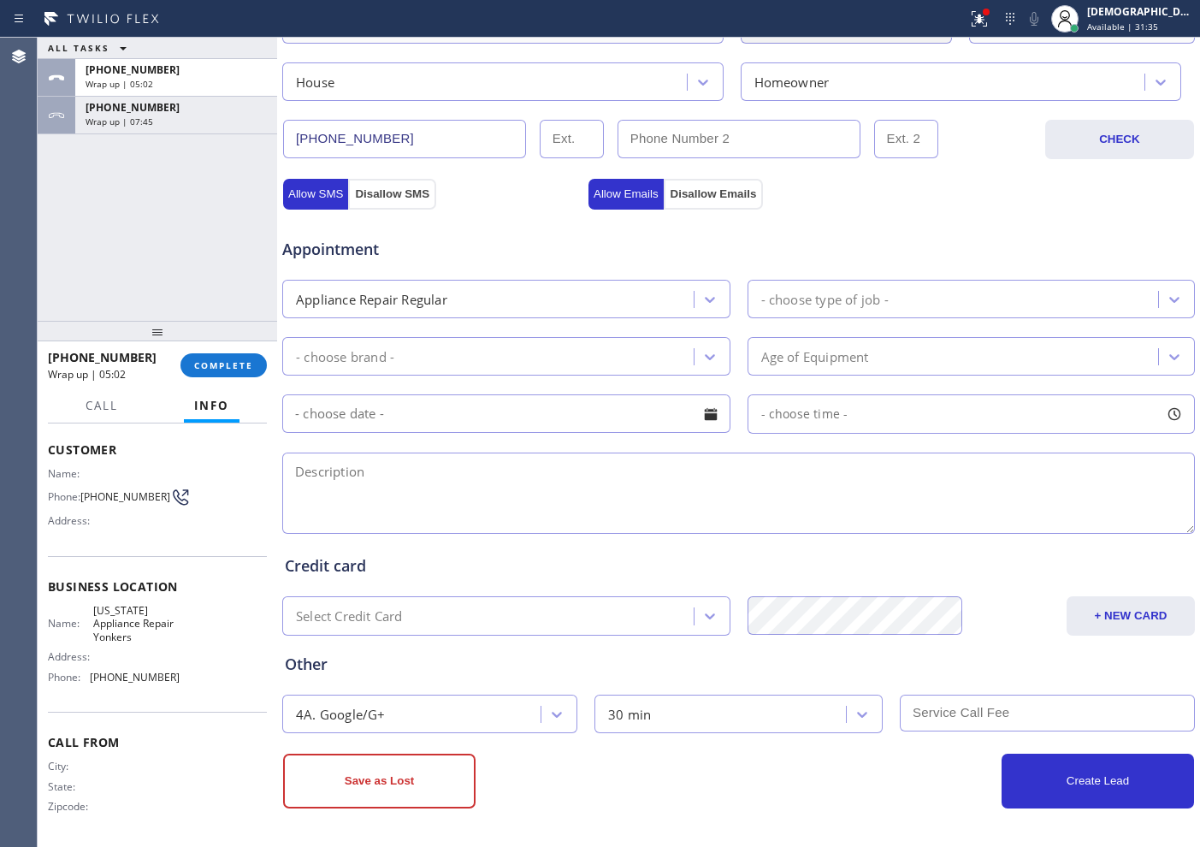
click at [189, 381] on div "[PHONE_NUMBER] Wrap up | 05:02 COMPLETE" at bounding box center [157, 365] width 219 height 44
click at [189, 371] on button "COMPLETE" at bounding box center [223, 365] width 86 height 24
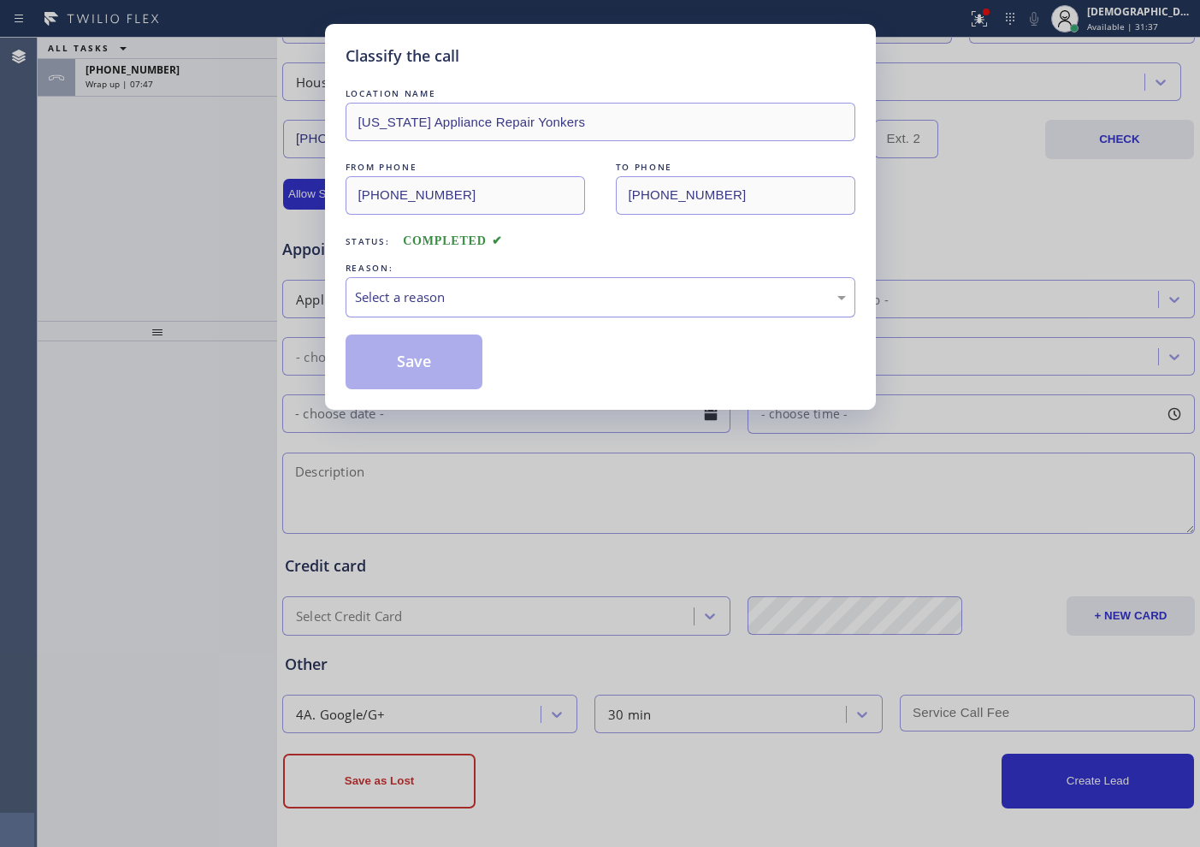
click at [390, 303] on div "Select a reason" at bounding box center [600, 297] width 491 height 20
click at [385, 352] on button "Save" at bounding box center [415, 361] width 138 height 55
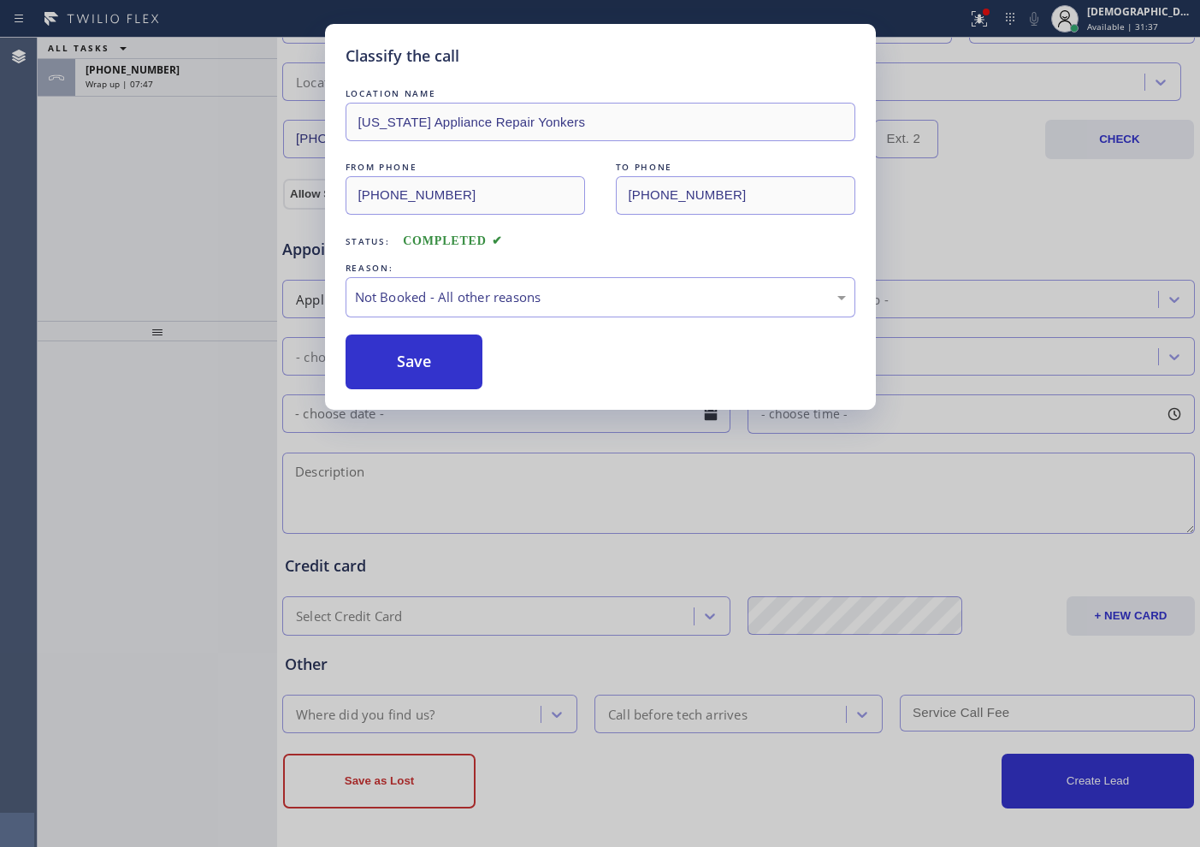
scroll to position [479, 0]
click at [200, 84] on div "Classify the call LOCATION NAME [US_STATE] Appliance Repair Yonkers FROM PHONE …" at bounding box center [600, 423] width 1200 height 847
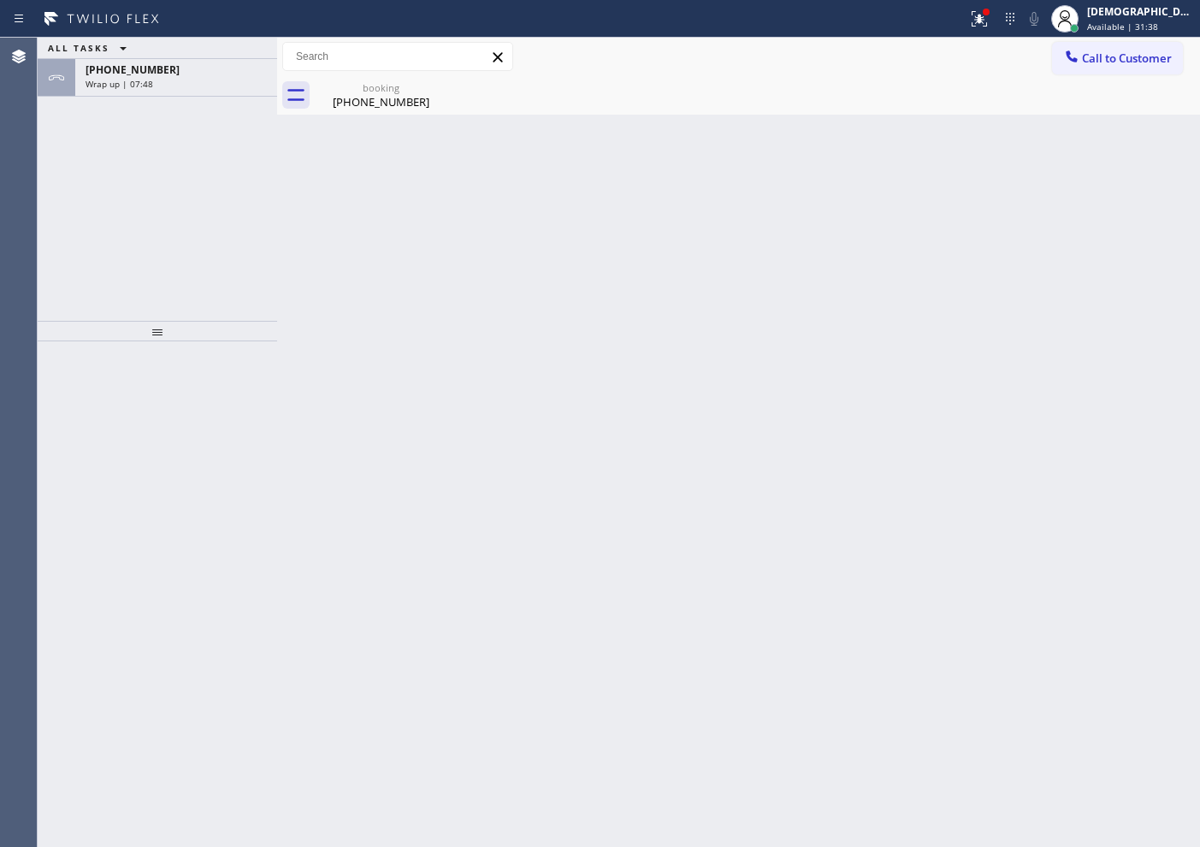
scroll to position [0, 0]
click at [215, 80] on div "Wrap up | 07:49" at bounding box center [176, 84] width 181 height 12
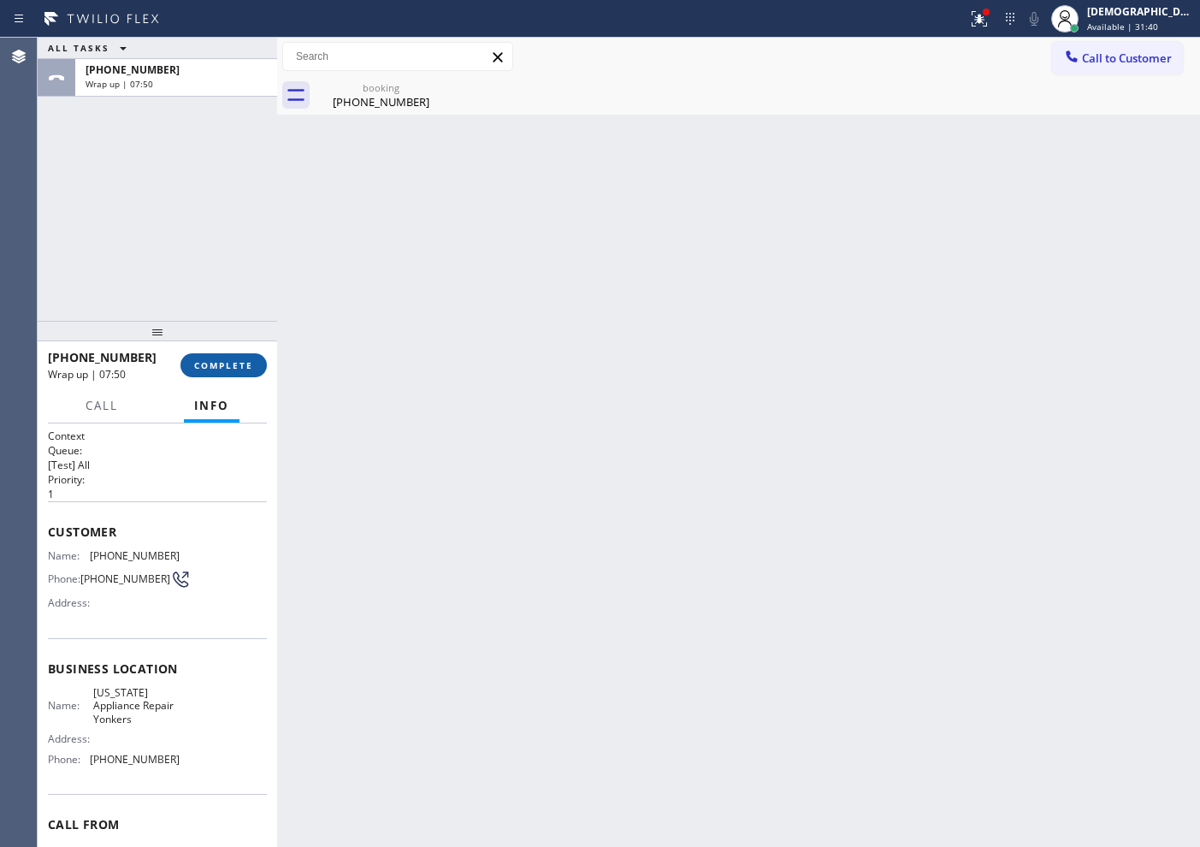
click at [228, 370] on span "COMPLETE" at bounding box center [223, 365] width 59 height 12
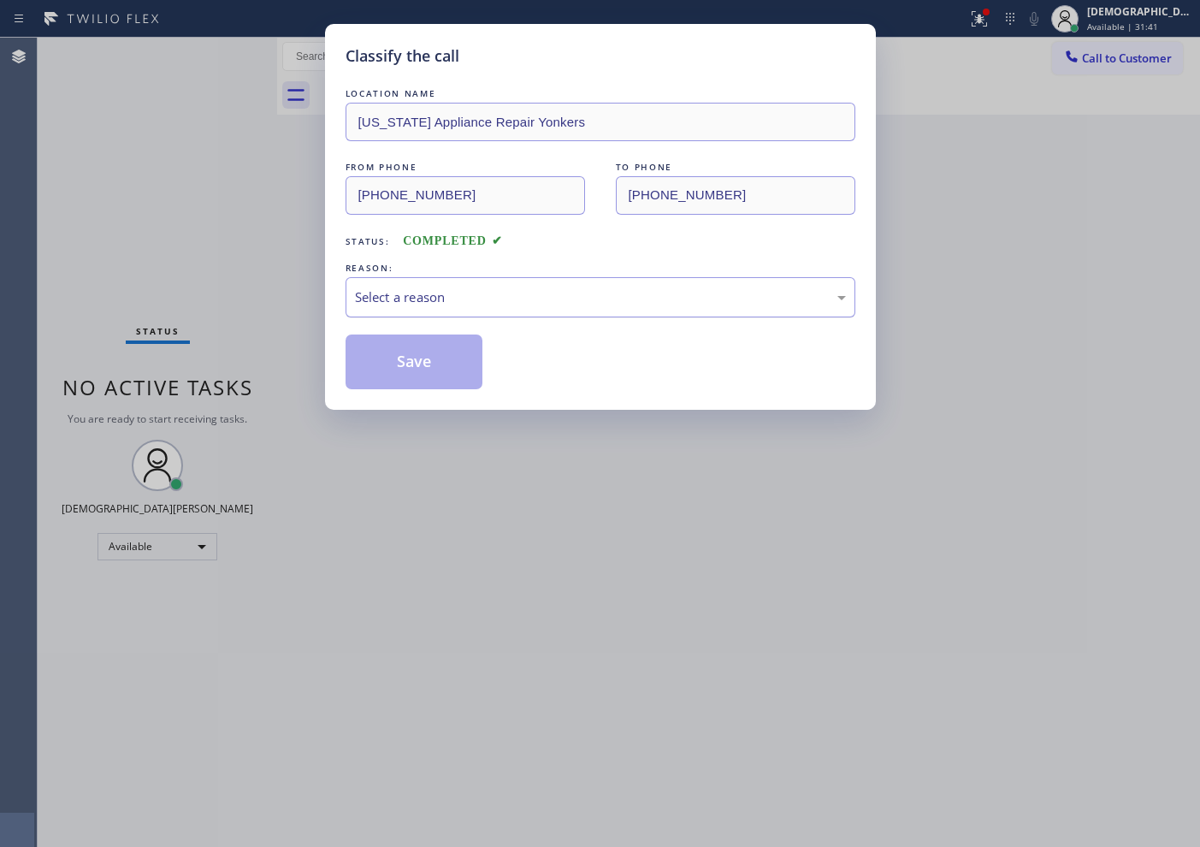
click at [429, 287] on div "Select a reason" at bounding box center [600, 297] width 491 height 20
click at [407, 355] on button "Save" at bounding box center [415, 361] width 138 height 55
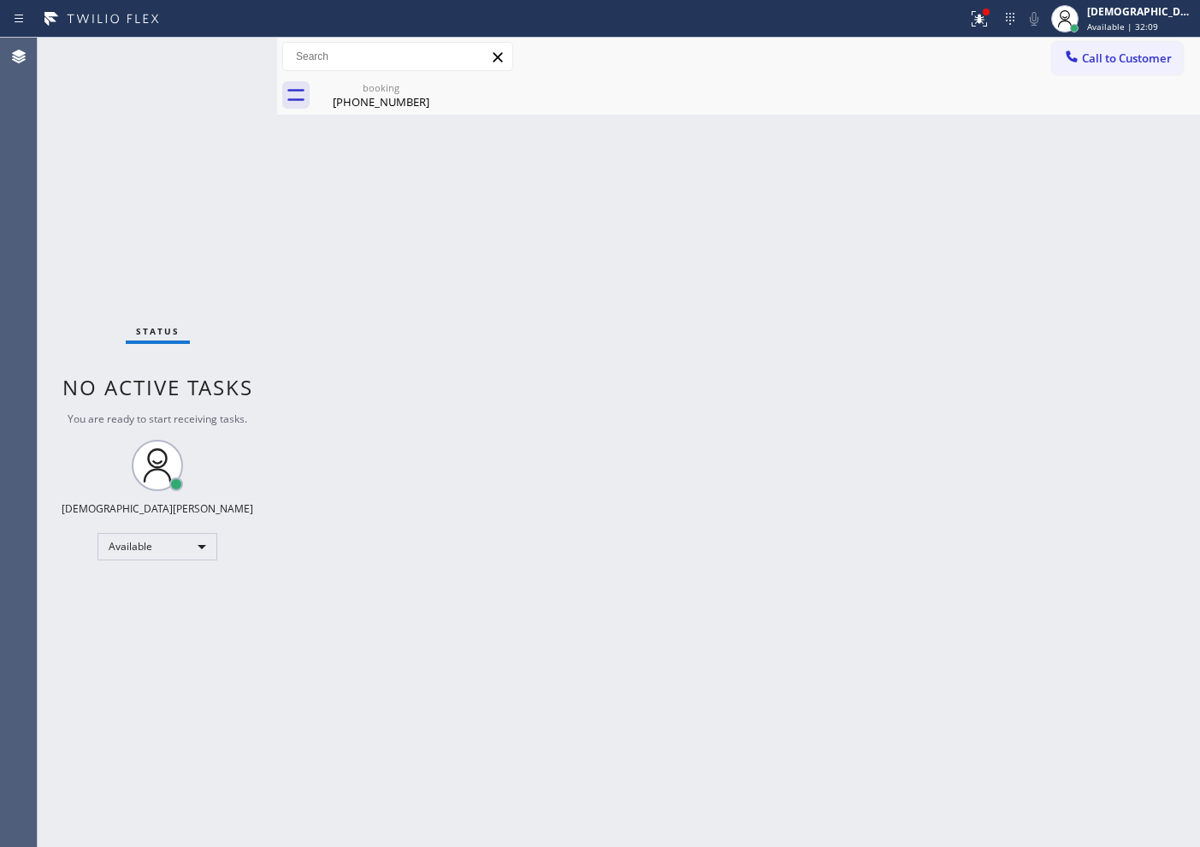
click at [106, 286] on div "Status No active tasks You are ready to start receiving tasks. Christian Cinco …" at bounding box center [157, 442] width 239 height 809
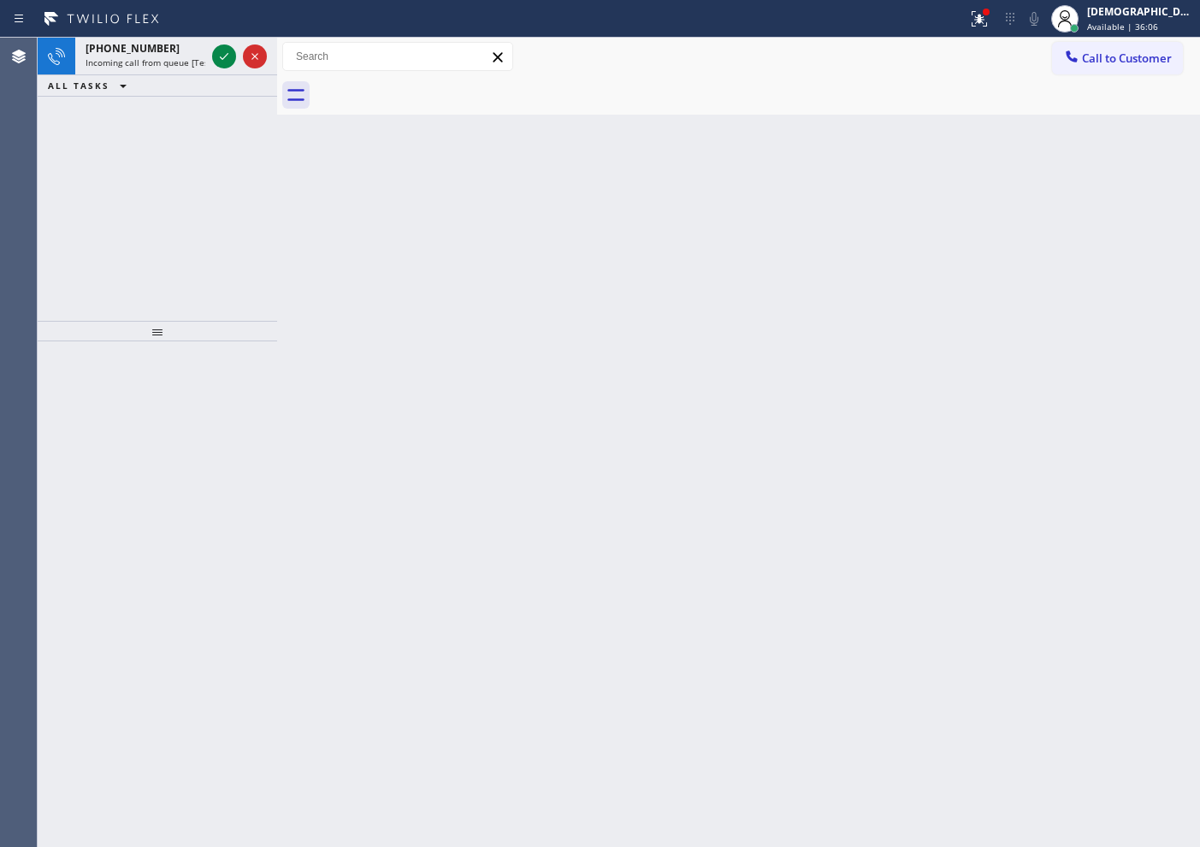
click at [131, 201] on div "[PHONE_NUMBER] Incoming call from queue [Test] All ALL TASKS ALL TASKS ACTIVE T…" at bounding box center [157, 179] width 239 height 283
click at [226, 49] on icon at bounding box center [224, 56] width 21 height 21
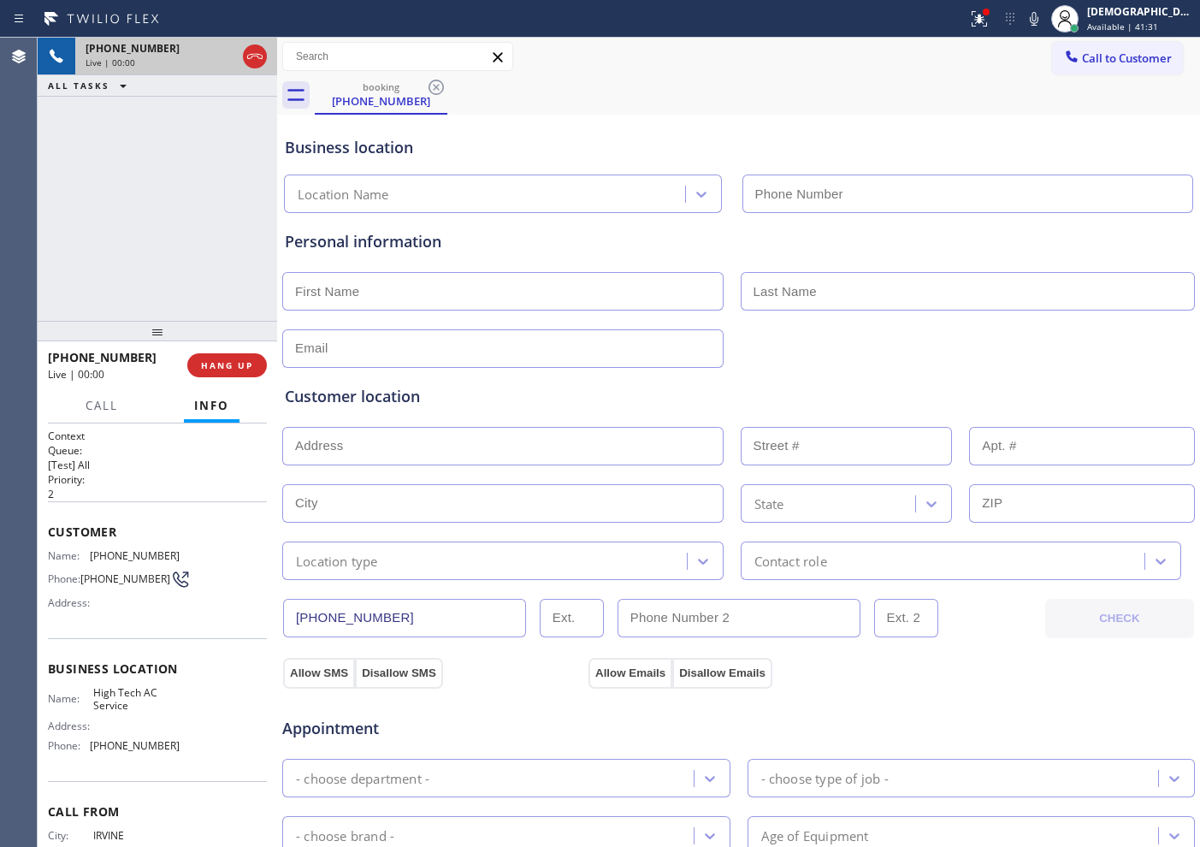
type input "[PHONE_NUMBER]"
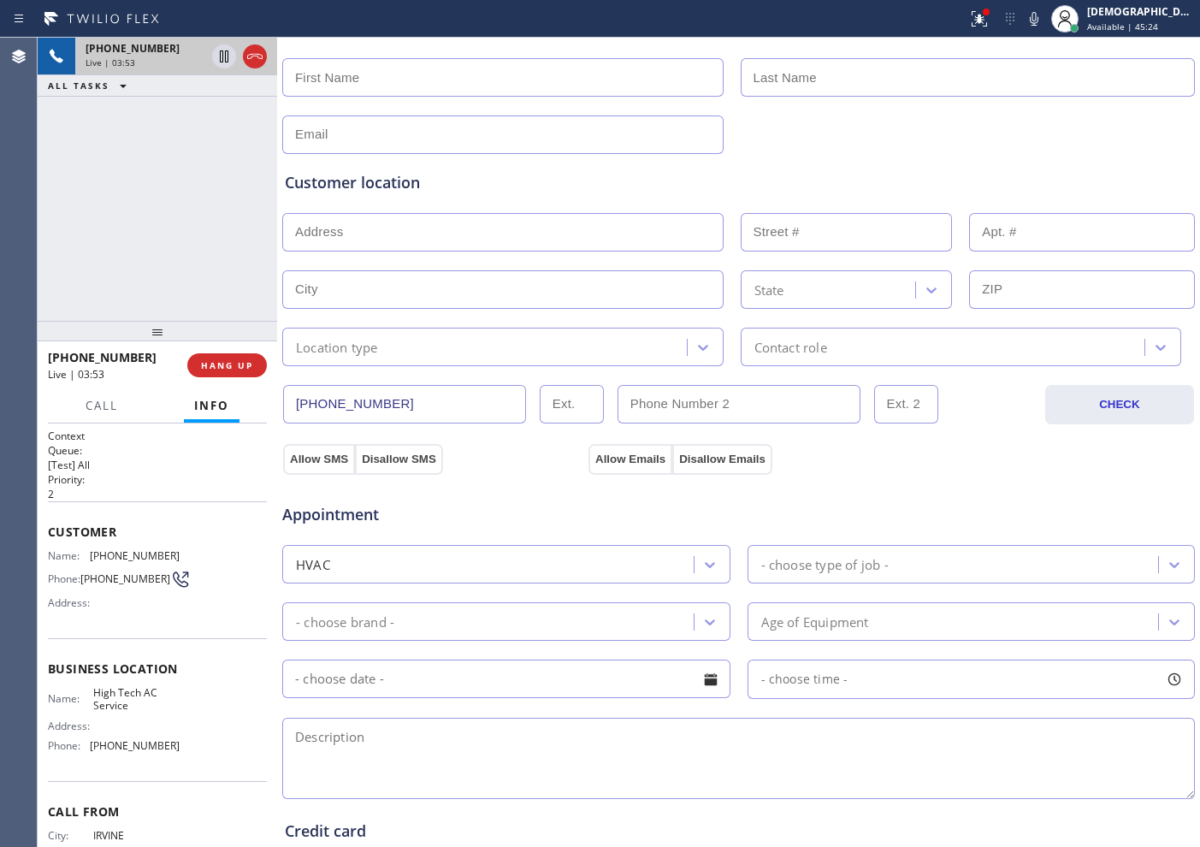
drag, startPoint x: 405, startPoint y: 399, endPoint x: 291, endPoint y: 401, distance: 114.6
click at [291, 401] on input "[PHONE_NUMBER]" at bounding box center [404, 404] width 243 height 38
click at [203, 130] on div "[PHONE_NUMBER] Live | 05:39 ALL TASKS ALL TASKS ACTIVE TASKS TASKS IN WRAP UP" at bounding box center [157, 179] width 239 height 283
click at [220, 56] on icon at bounding box center [224, 56] width 9 height 12
drag, startPoint x: 109, startPoint y: 249, endPoint x: 223, endPoint y: 249, distance: 114.6
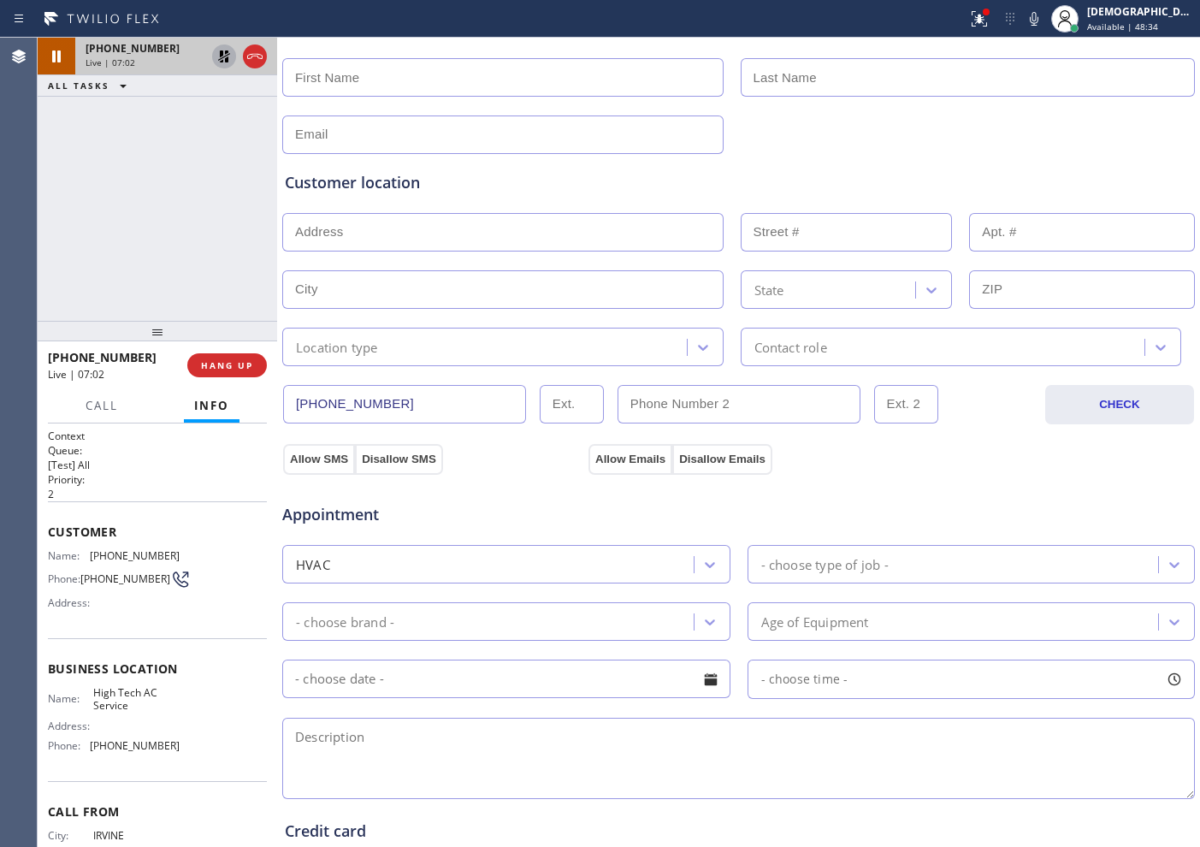
click at [109, 249] on div "[PHONE_NUMBER] Live | 07:02 ALL TASKS ALL TASKS ACTIVE TASKS TASKS IN WRAP UP" at bounding box center [157, 179] width 239 height 283
click at [219, 61] on icon at bounding box center [224, 56] width 21 height 21
click at [132, 222] on div "[PHONE_NUMBER] Live | 08:16 ALL TASKS ALL TASKS ACTIVE TASKS TASKS IN WRAP UP" at bounding box center [157, 179] width 239 height 283
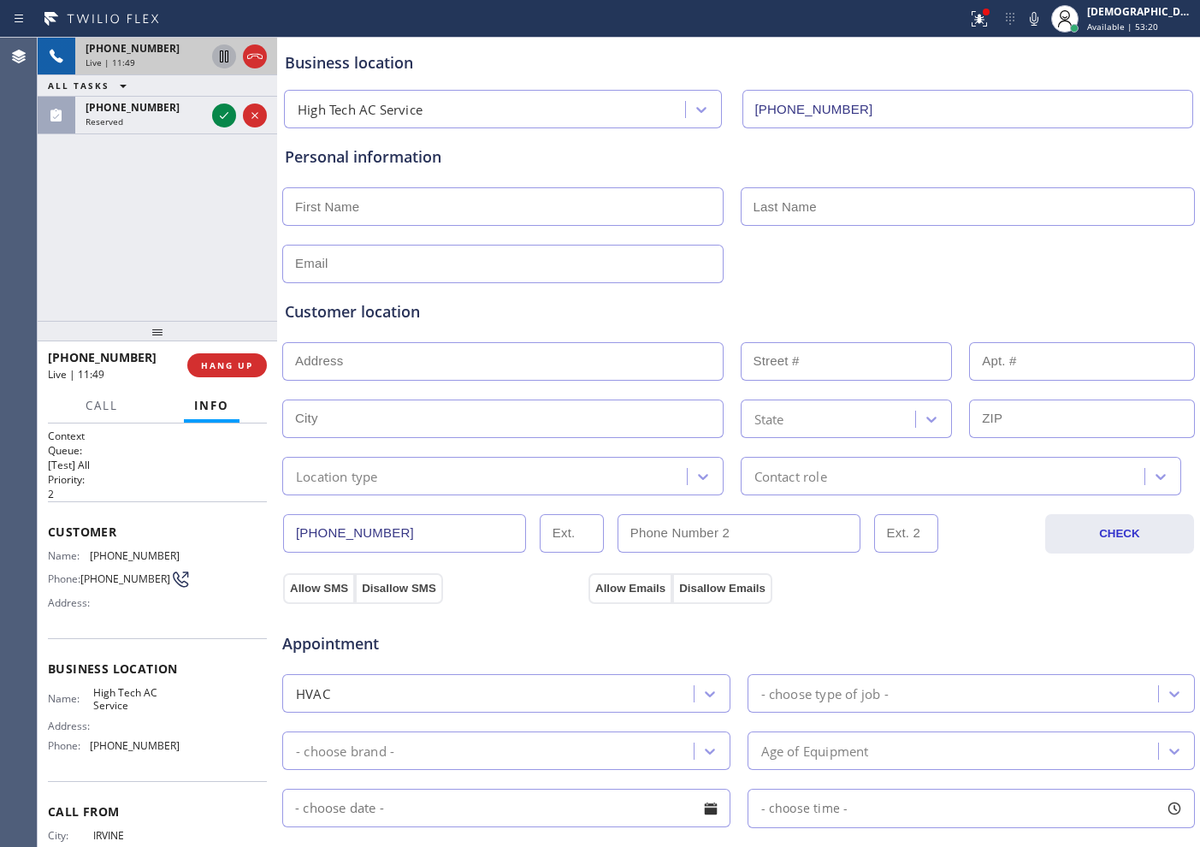
scroll to position [0, 0]
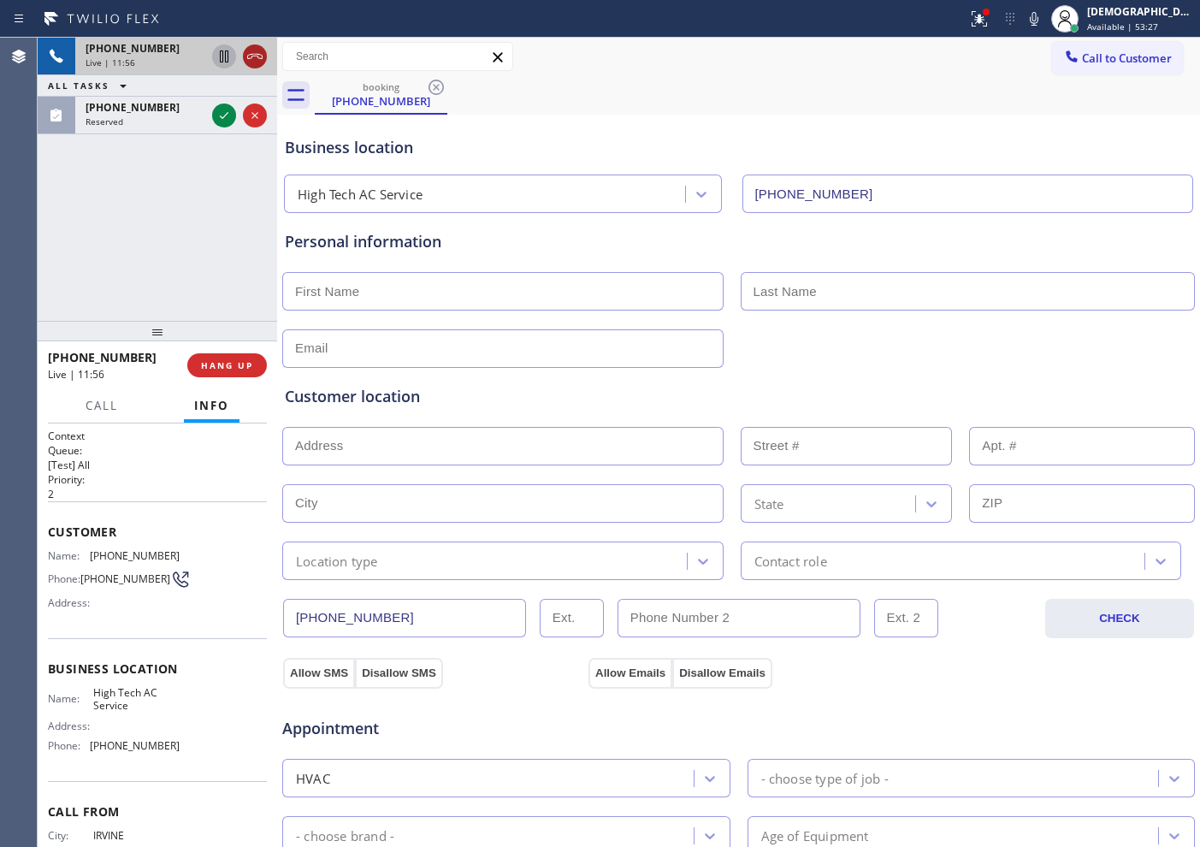
click at [250, 59] on icon at bounding box center [255, 56] width 21 height 21
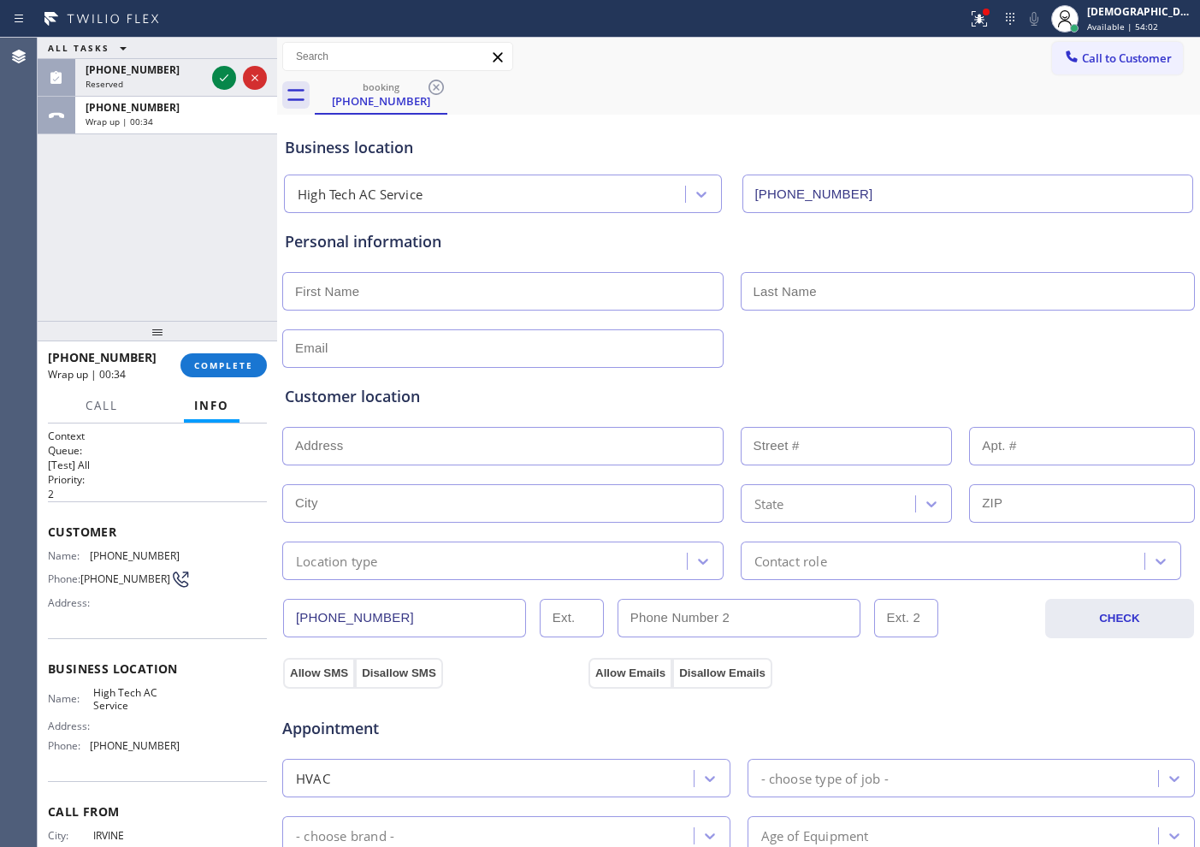
click at [124, 201] on div "ALL TASKS ALL TASKS ACTIVE TASKS TASKS IN WRAP UP [PHONE_NUMBER] Reserved [PHON…" at bounding box center [157, 179] width 239 height 283
drag, startPoint x: 101, startPoint y: 178, endPoint x: 127, endPoint y: 160, distance: 31.3
click at [101, 178] on div "ALL TASKS ALL TASKS ACTIVE TASKS TASKS IN WRAP UP [PHONE_NUMBER] Wrap up | 01:59" at bounding box center [157, 179] width 239 height 283
click at [473, 281] on input "text" at bounding box center [502, 291] width 441 height 38
paste input "[PERSON_NAME]"
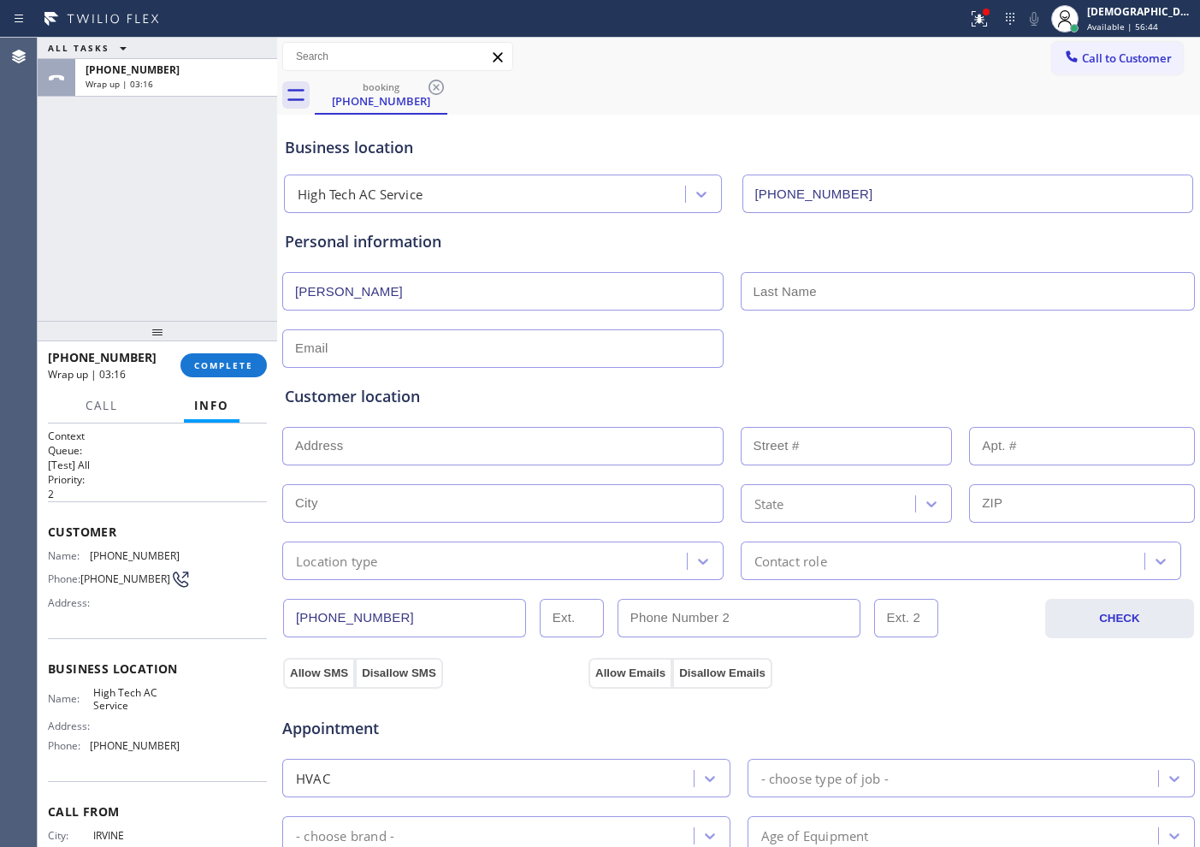
click at [303, 291] on input "[PERSON_NAME]" at bounding box center [502, 291] width 441 height 38
type input "[PERSON_NAME]"
click at [827, 281] on input "text" at bounding box center [968, 291] width 455 height 38
paste input "[PERSON_NAME]"
type input "[PERSON_NAME]"
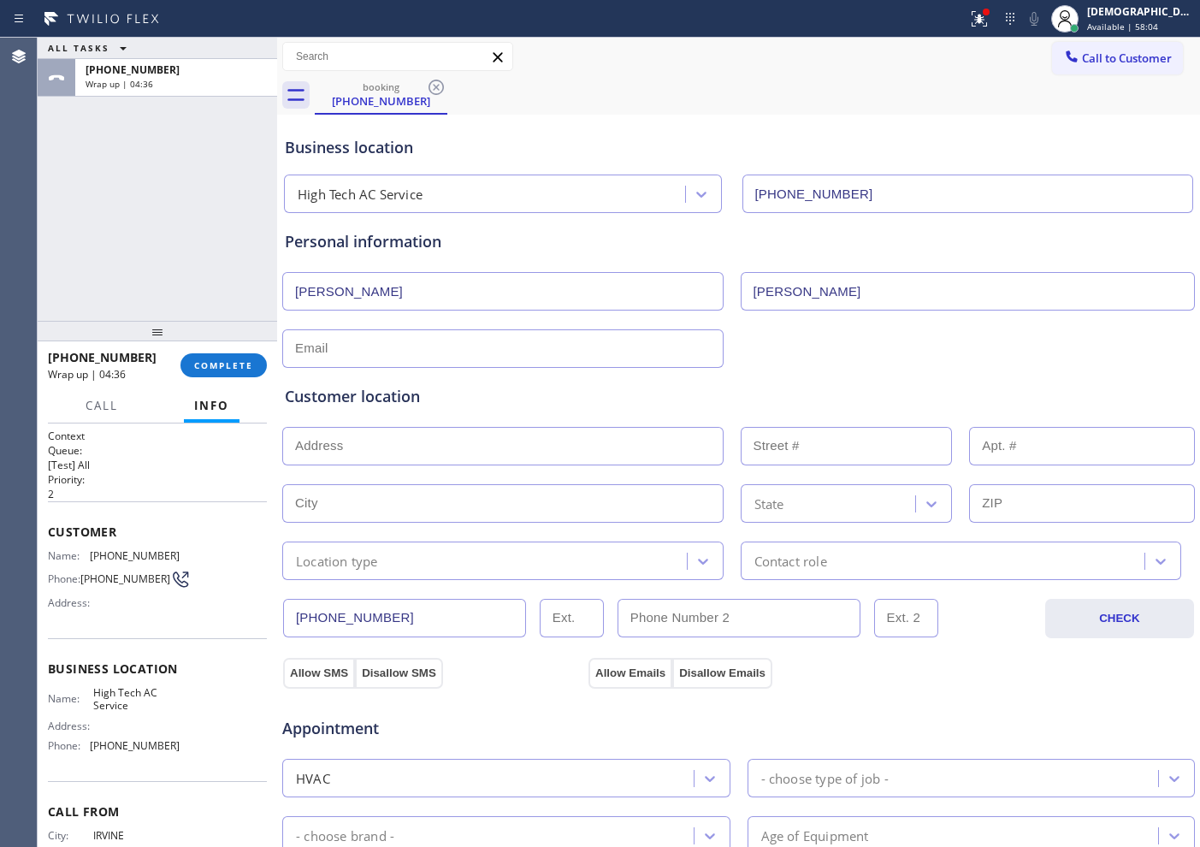
click at [441, 439] on input "text" at bounding box center [502, 446] width 441 height 38
paste input "[STREET_ADDRESS][PERSON_NAME][PERSON_NAME]"
type input "[STREET_ADDRESS][PERSON_NAME]"
type input "1114"
type input "Santa [PERSON_NAME]"
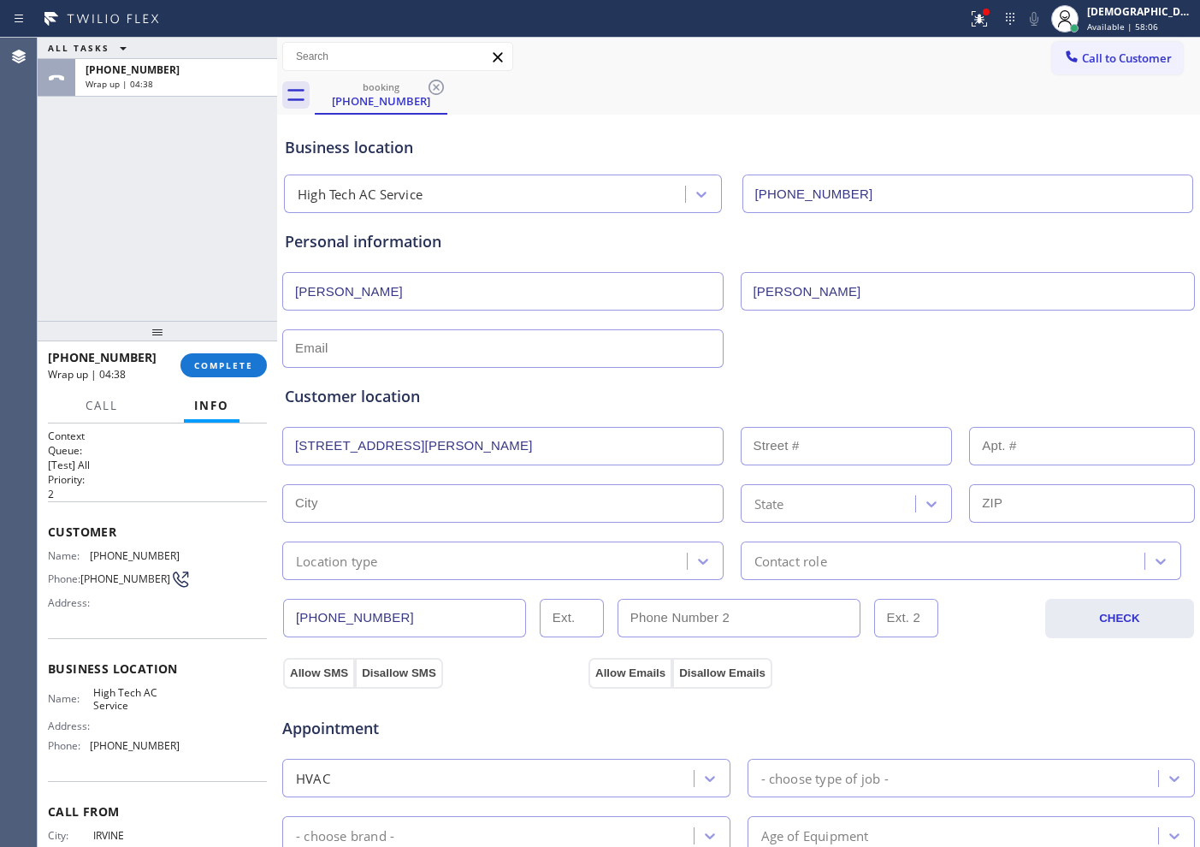
type input "92703"
click at [409, 562] on div "Location type" at bounding box center [486, 561] width 399 height 30
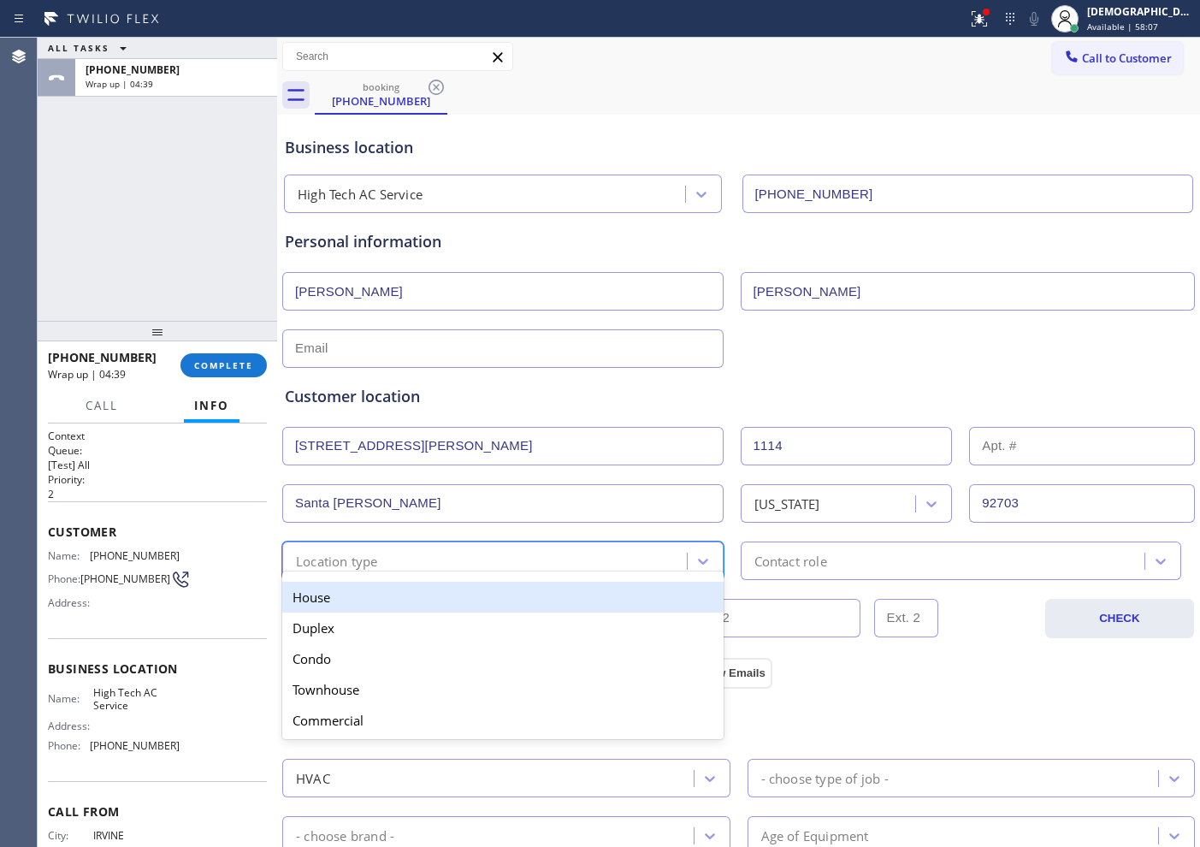
click at [391, 588] on div "House" at bounding box center [502, 597] width 441 height 31
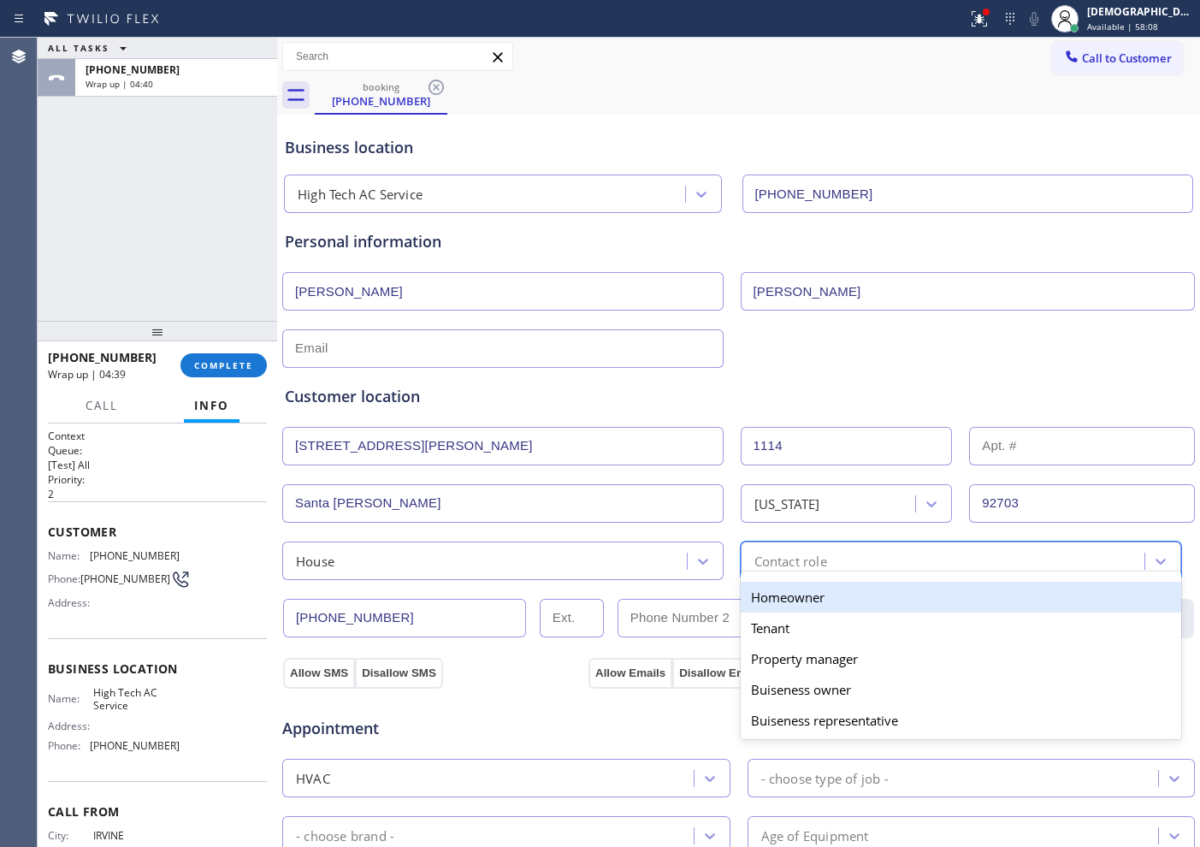
click at [756, 559] on div "Contact role" at bounding box center [790, 561] width 73 height 20
click at [750, 596] on div "Homeowner" at bounding box center [961, 597] width 441 height 31
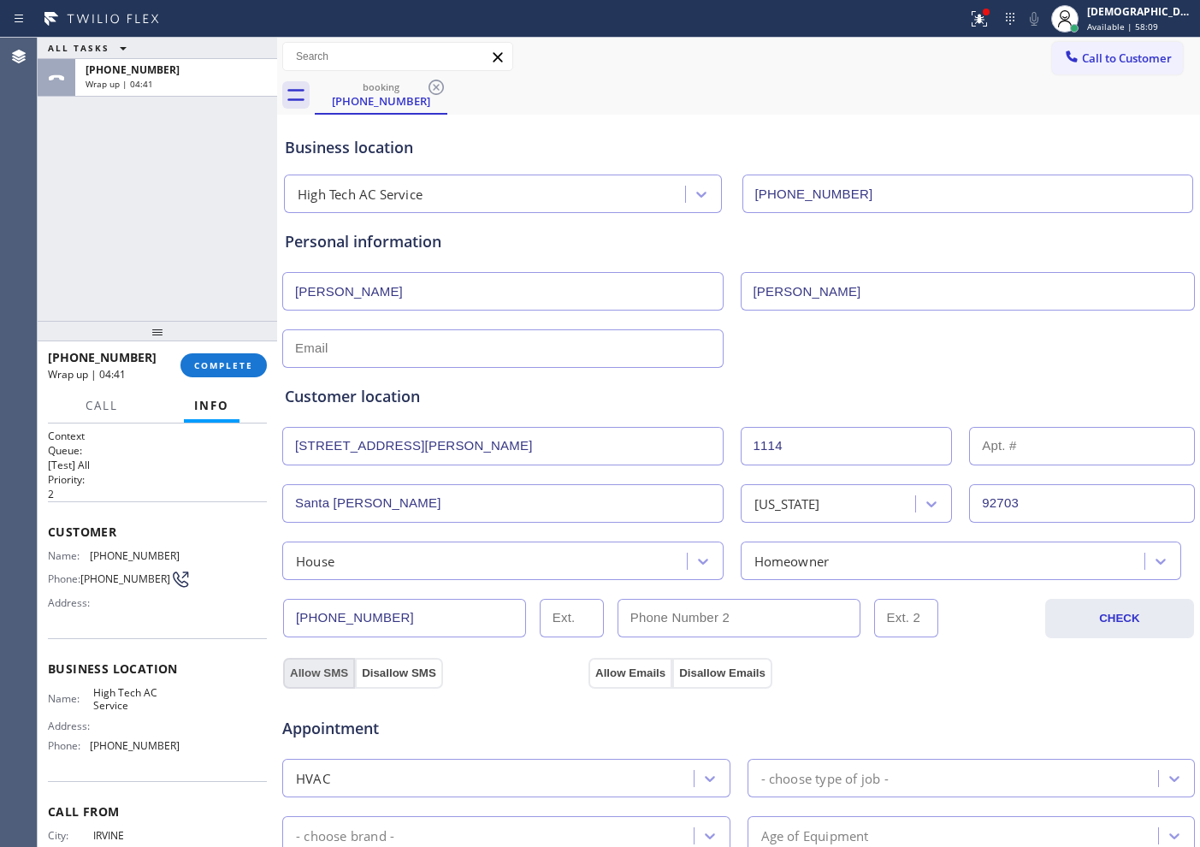
click at [323, 671] on button "Allow SMS" at bounding box center [319, 673] width 72 height 31
click at [598, 664] on button "Allow Emails" at bounding box center [630, 673] width 84 height 31
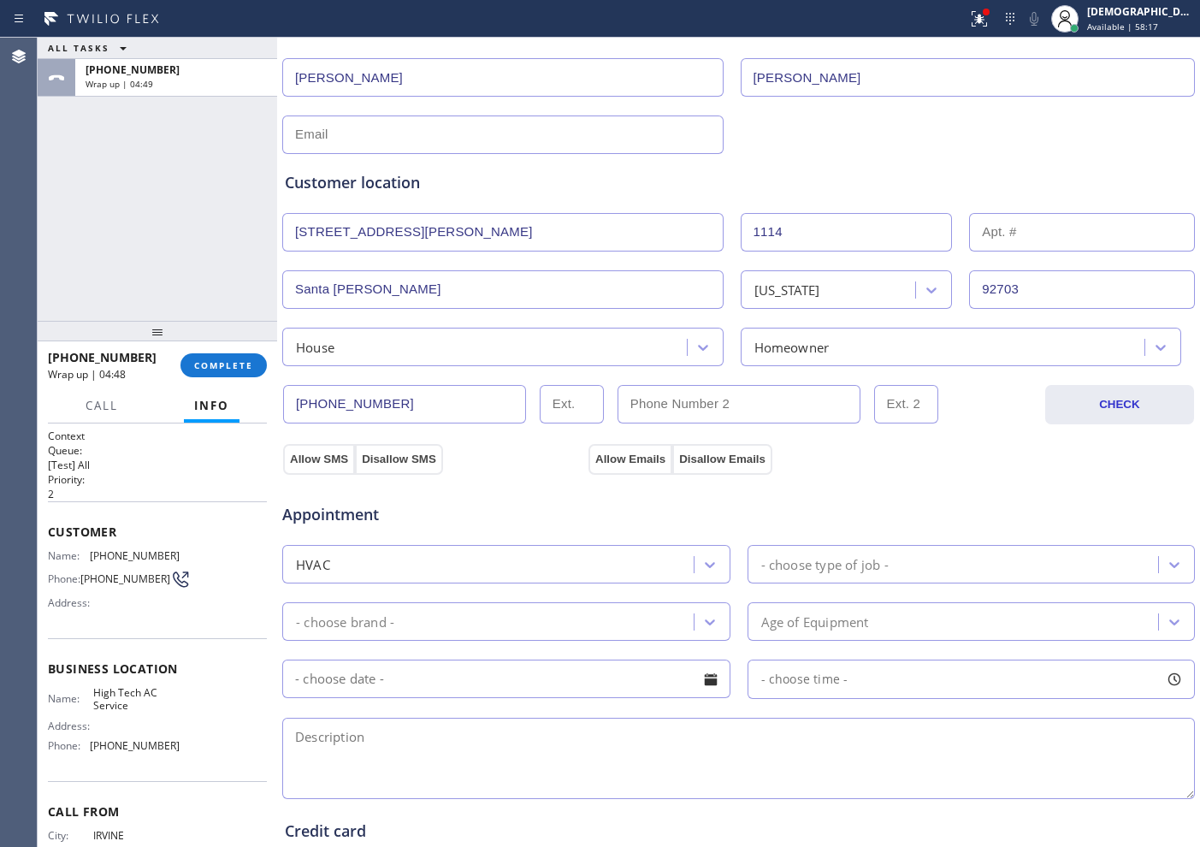
click at [779, 567] on div "- choose type of job -" at bounding box center [824, 564] width 127 height 20
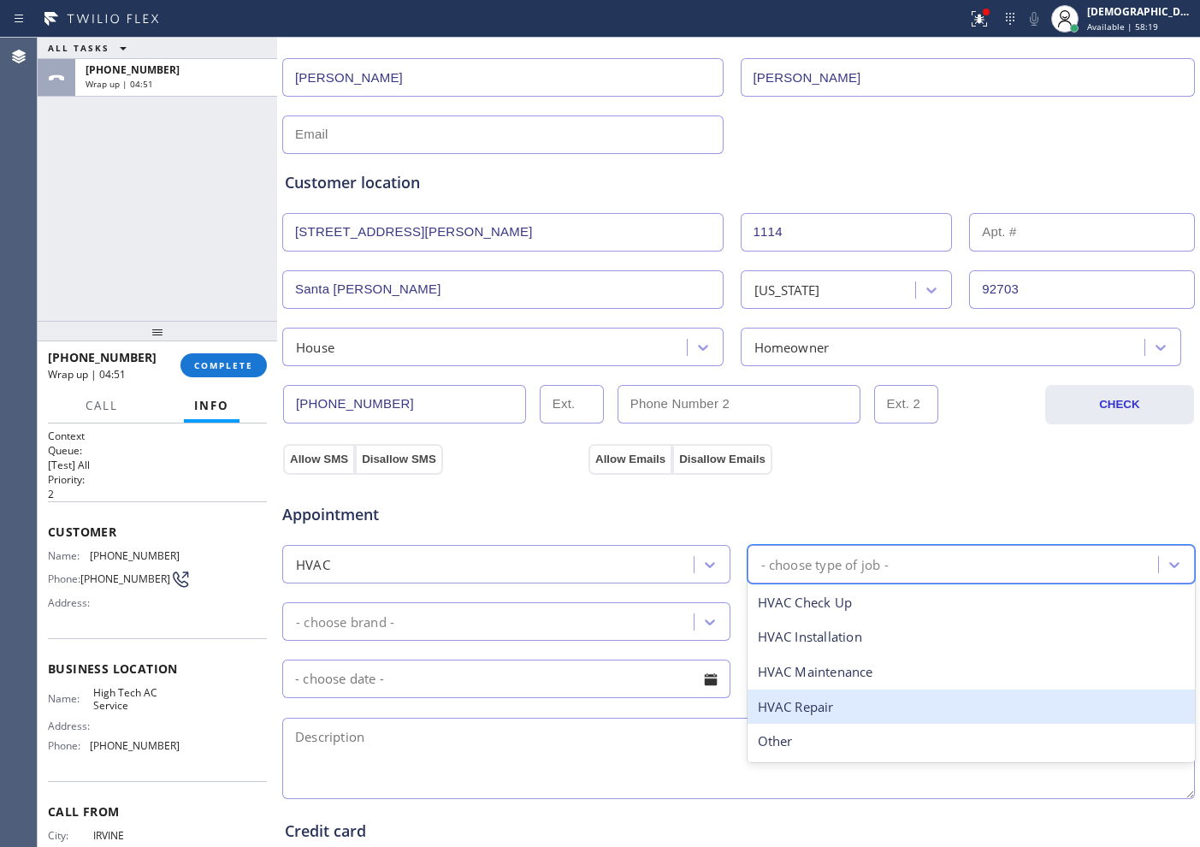
click at [813, 677] on div "HVAC Repair" at bounding box center [972, 706] width 448 height 35
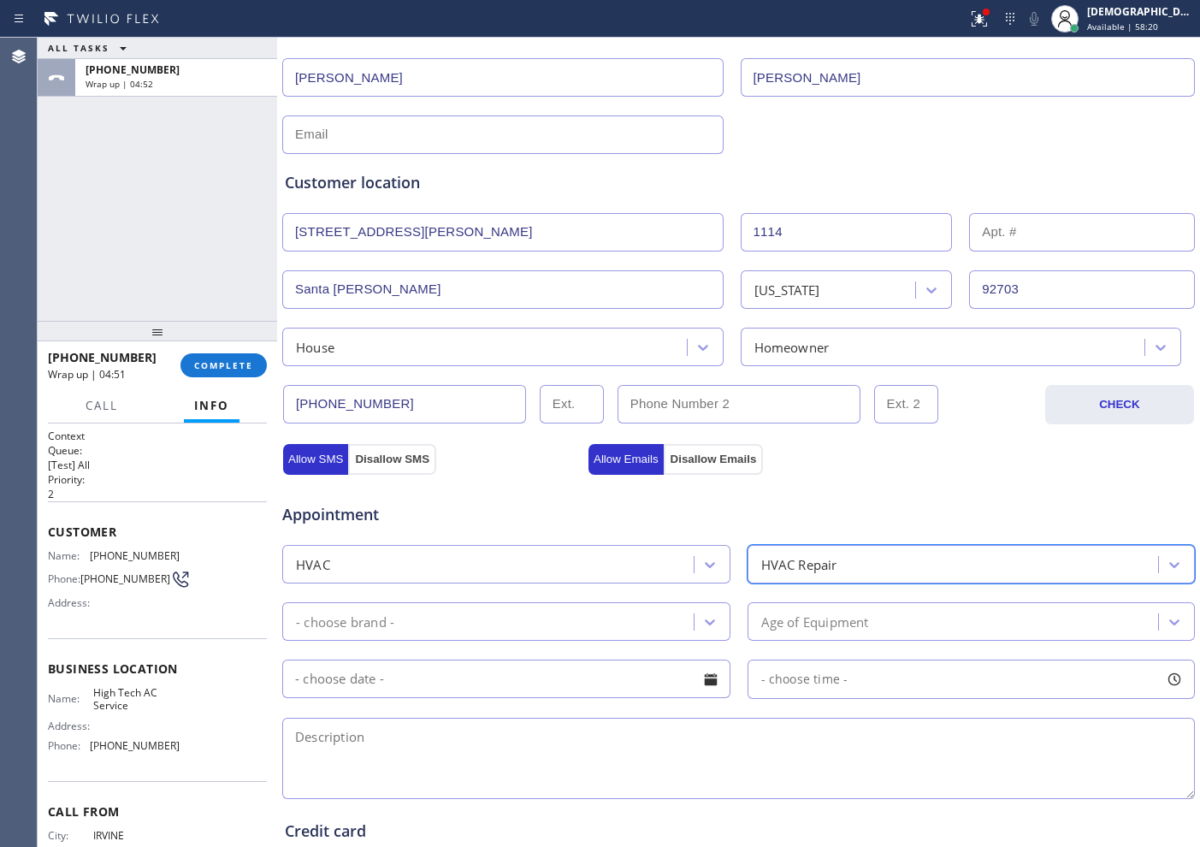
click at [555, 628] on div "- choose brand -" at bounding box center [490, 621] width 406 height 30
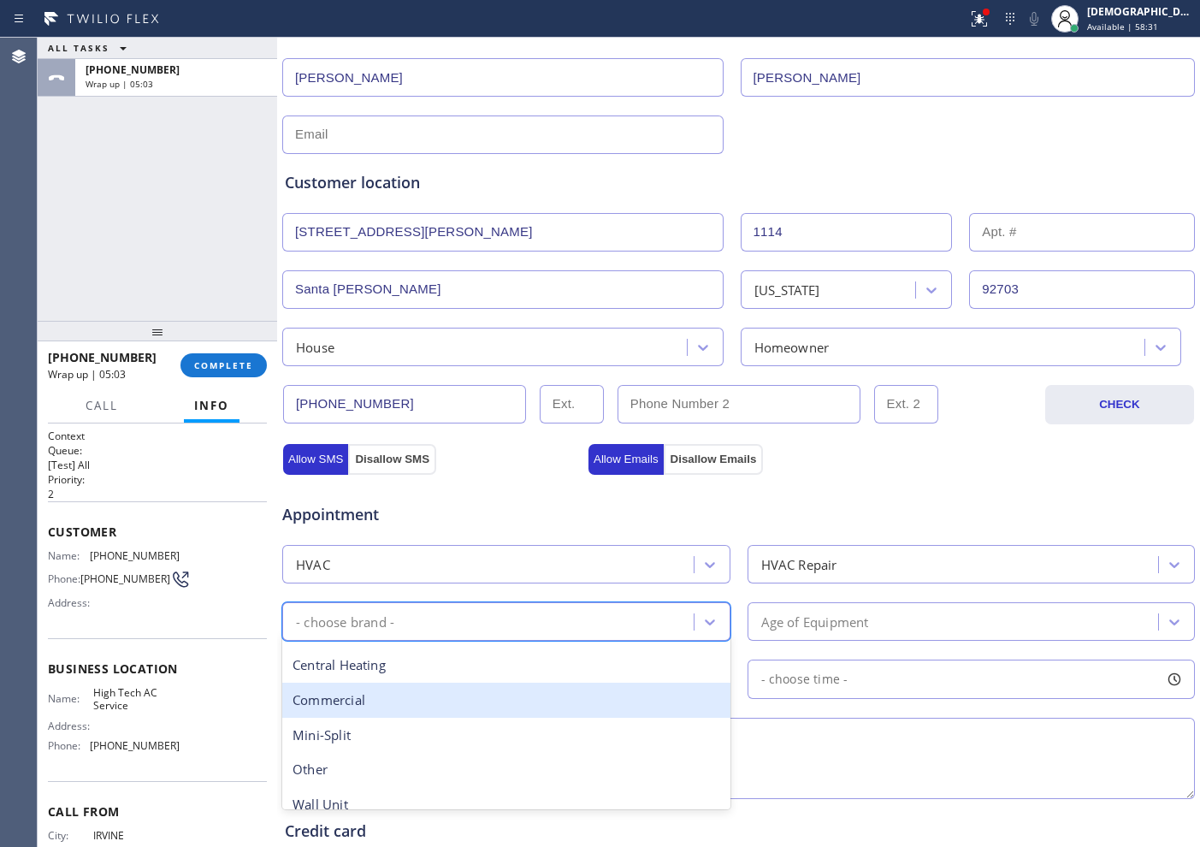
scroll to position [44, 0]
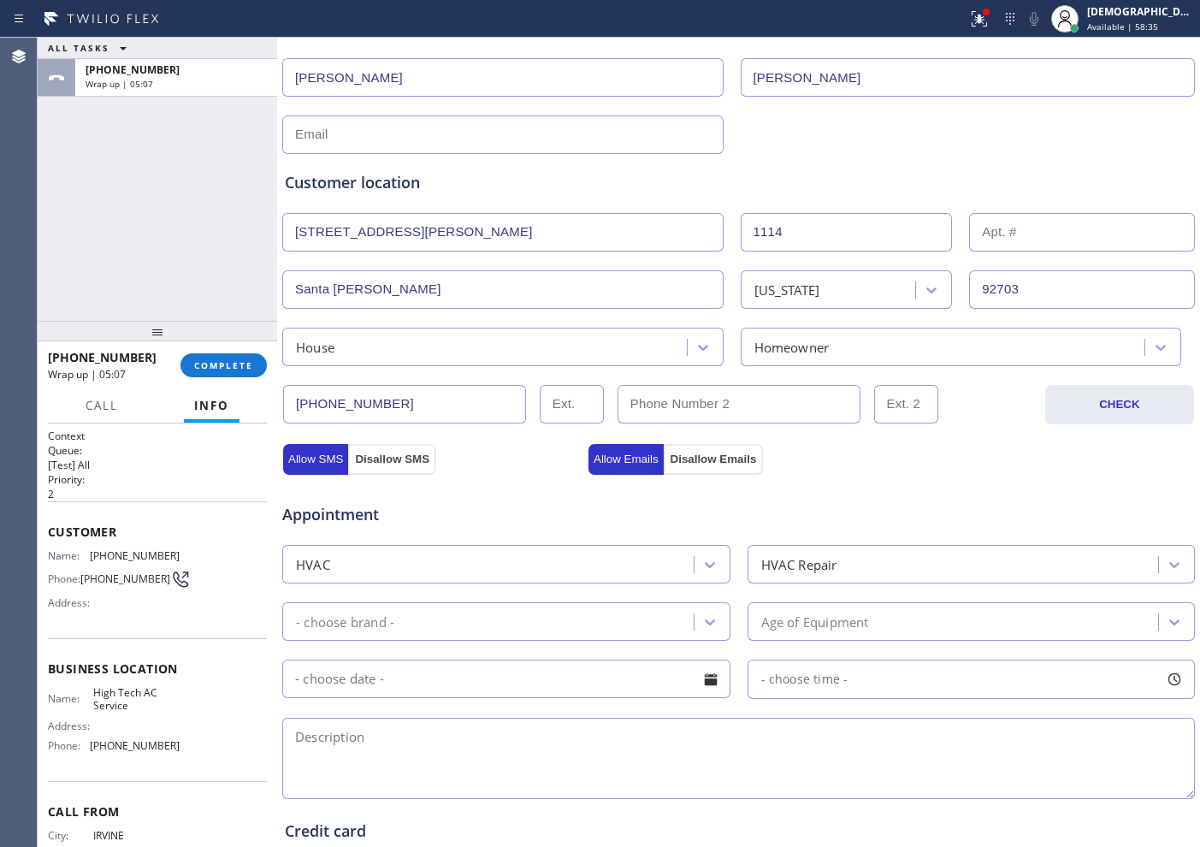
click at [476, 499] on div "Appointment" at bounding box center [433, 506] width 305 height 40
click at [455, 616] on div "- choose brand -" at bounding box center [490, 621] width 406 height 30
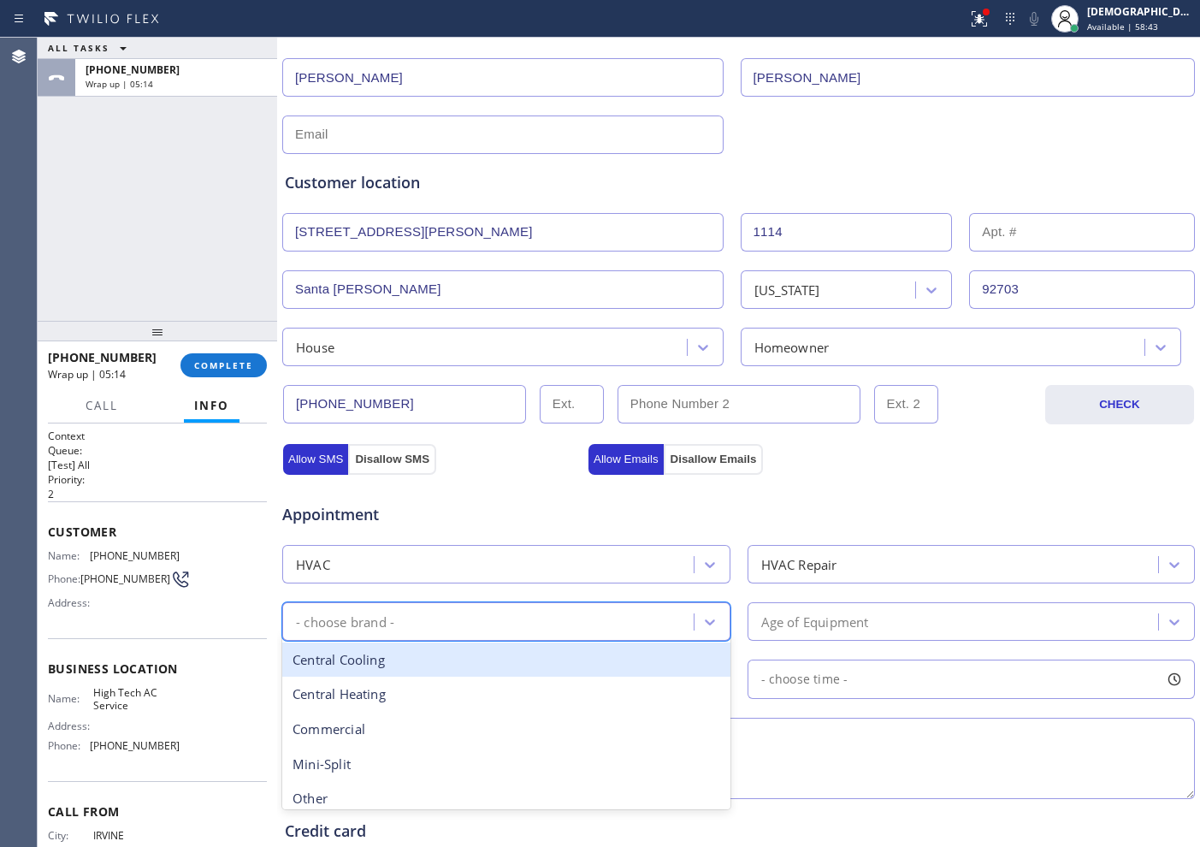
click at [450, 659] on div "Central Cooling" at bounding box center [506, 659] width 448 height 35
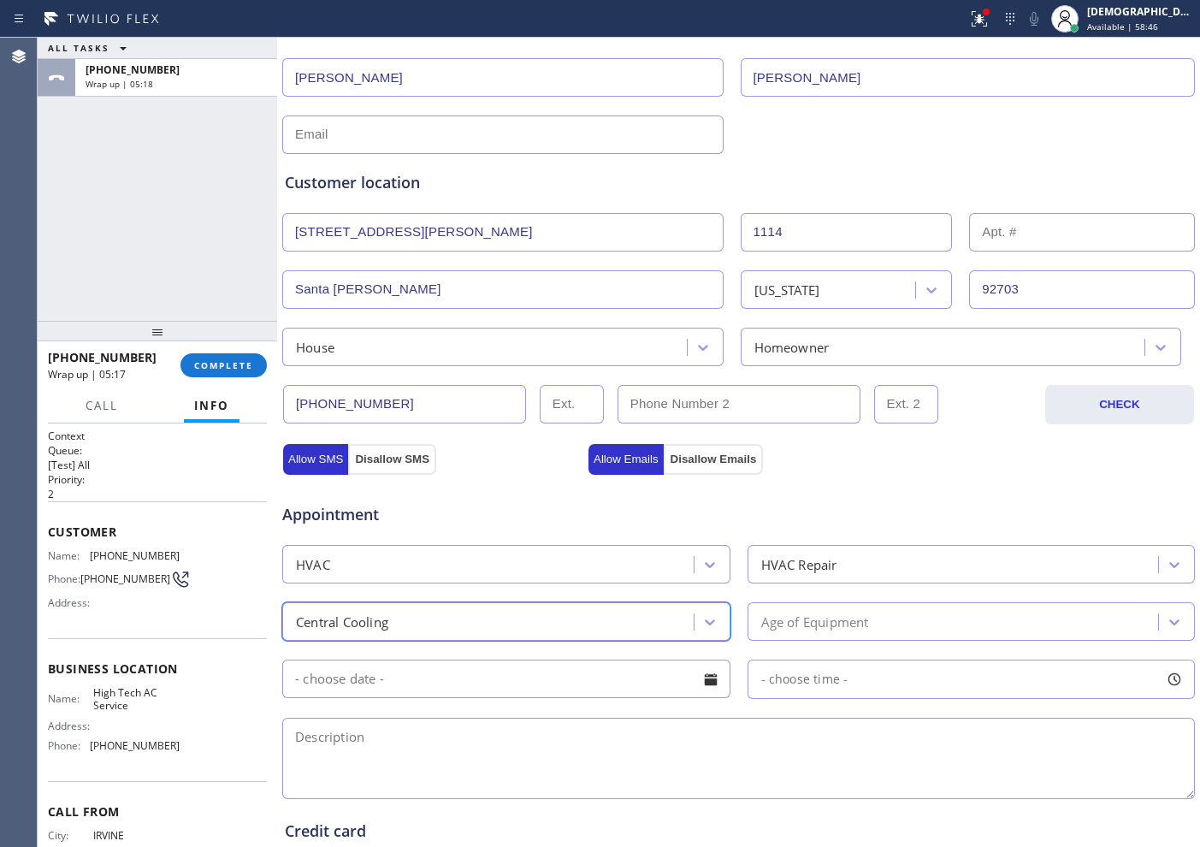
click at [773, 625] on div "Age of Equipment" at bounding box center [815, 622] width 108 height 20
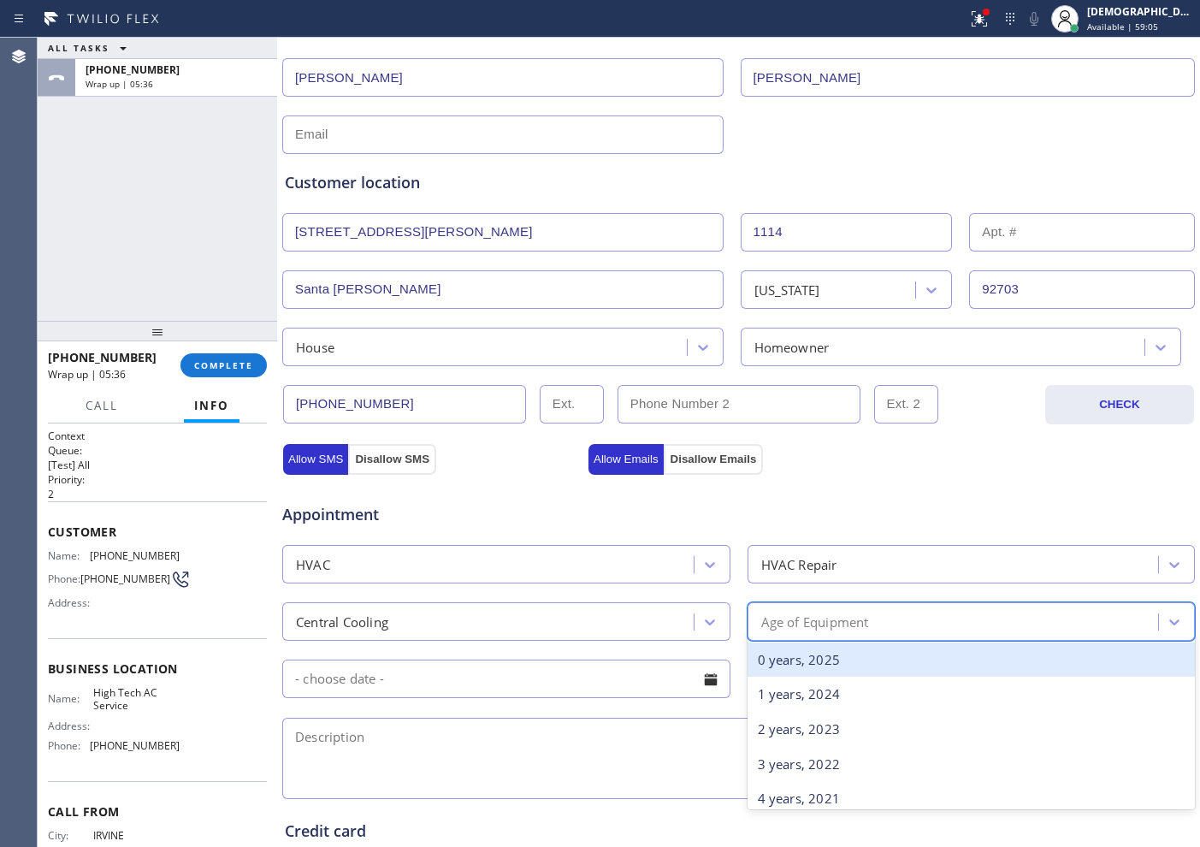
click at [617, 567] on div "HVAC" at bounding box center [490, 564] width 406 height 30
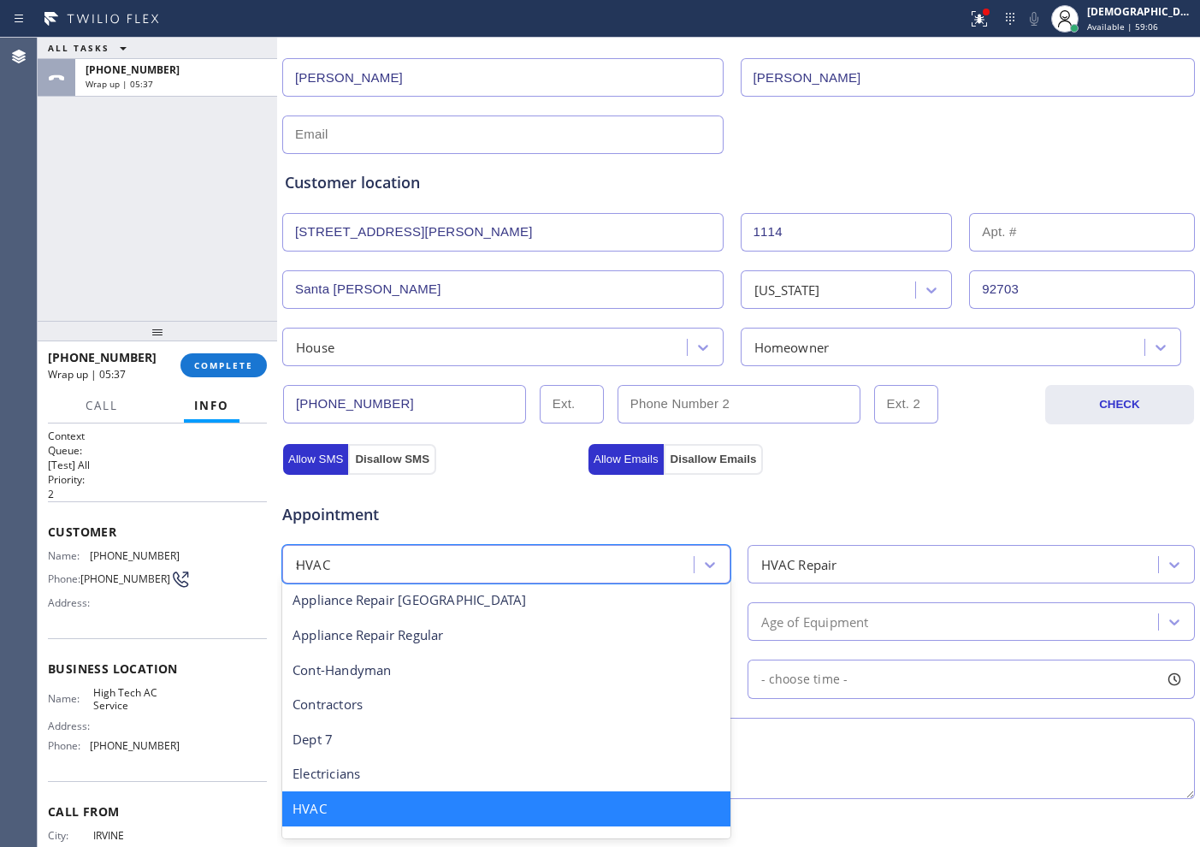
scroll to position [0, 0]
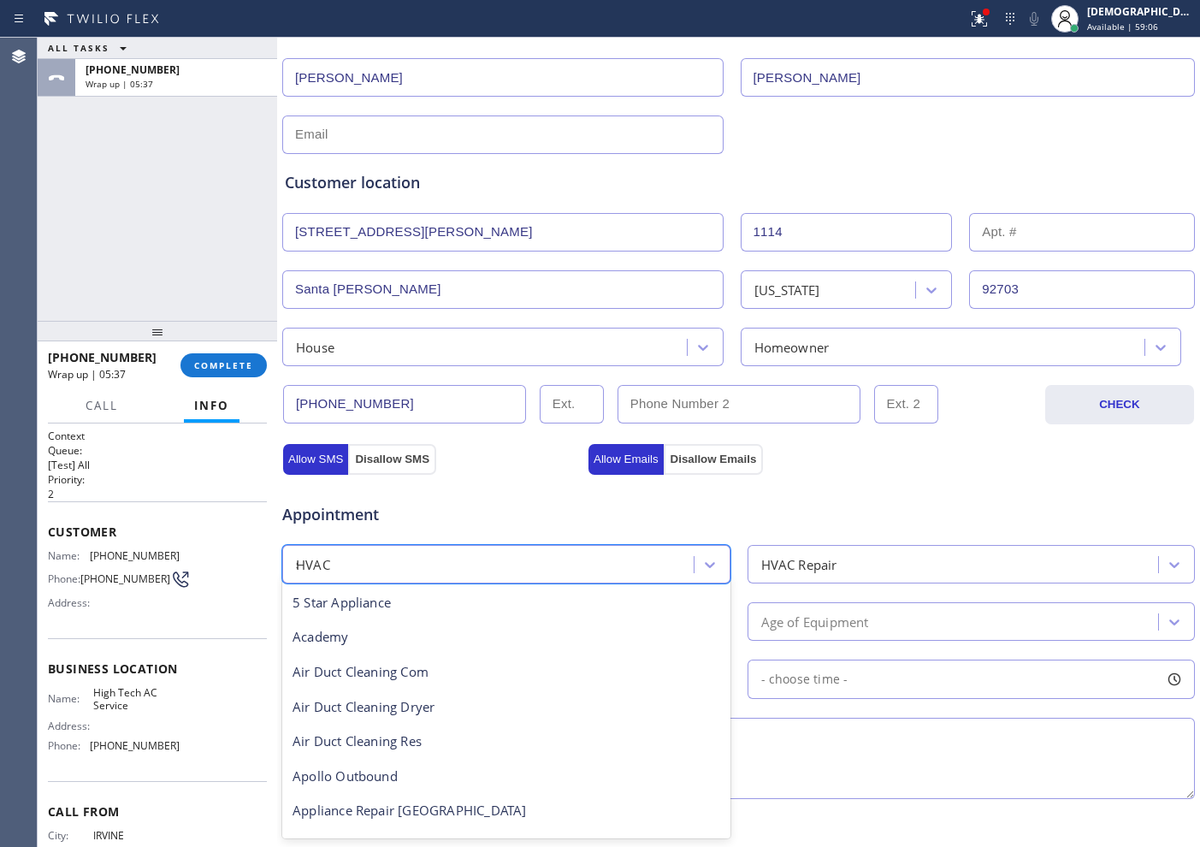
type input "sa"
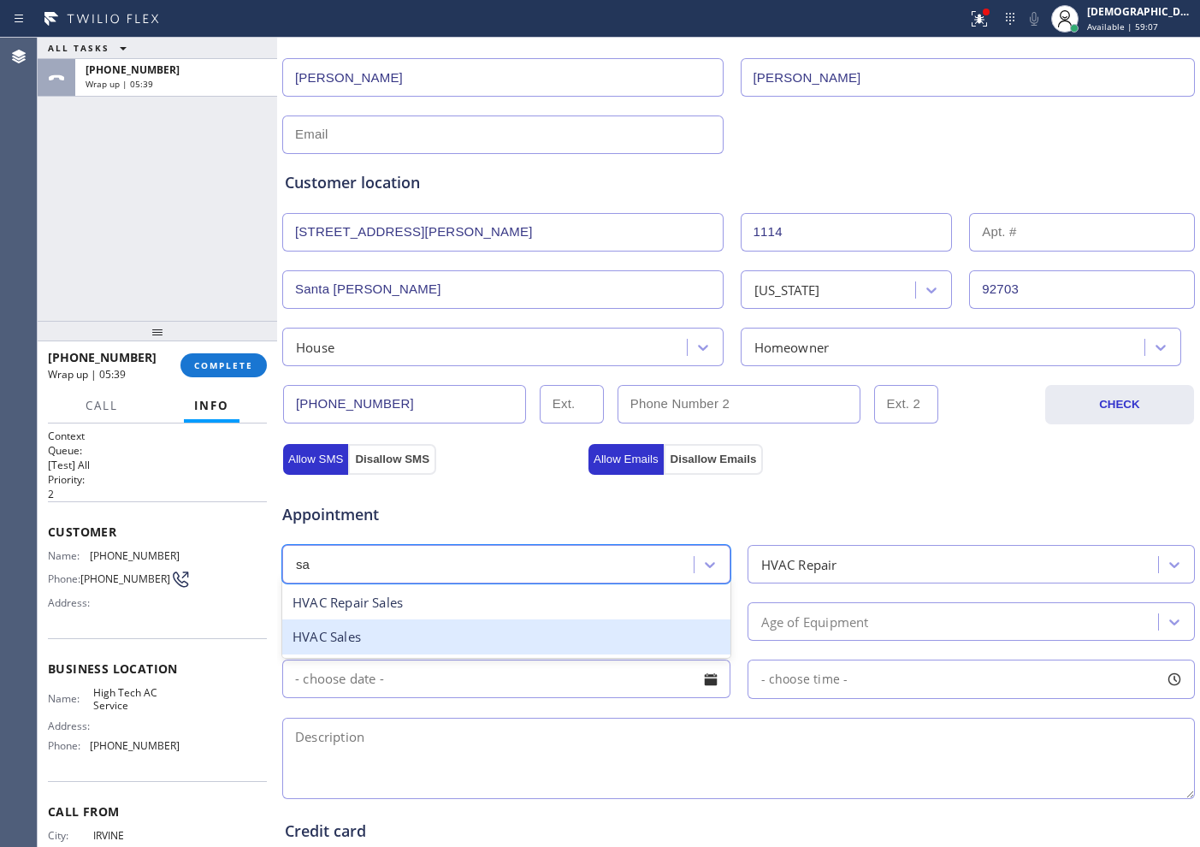
click at [591, 639] on div "HVAC Sales" at bounding box center [506, 636] width 448 height 35
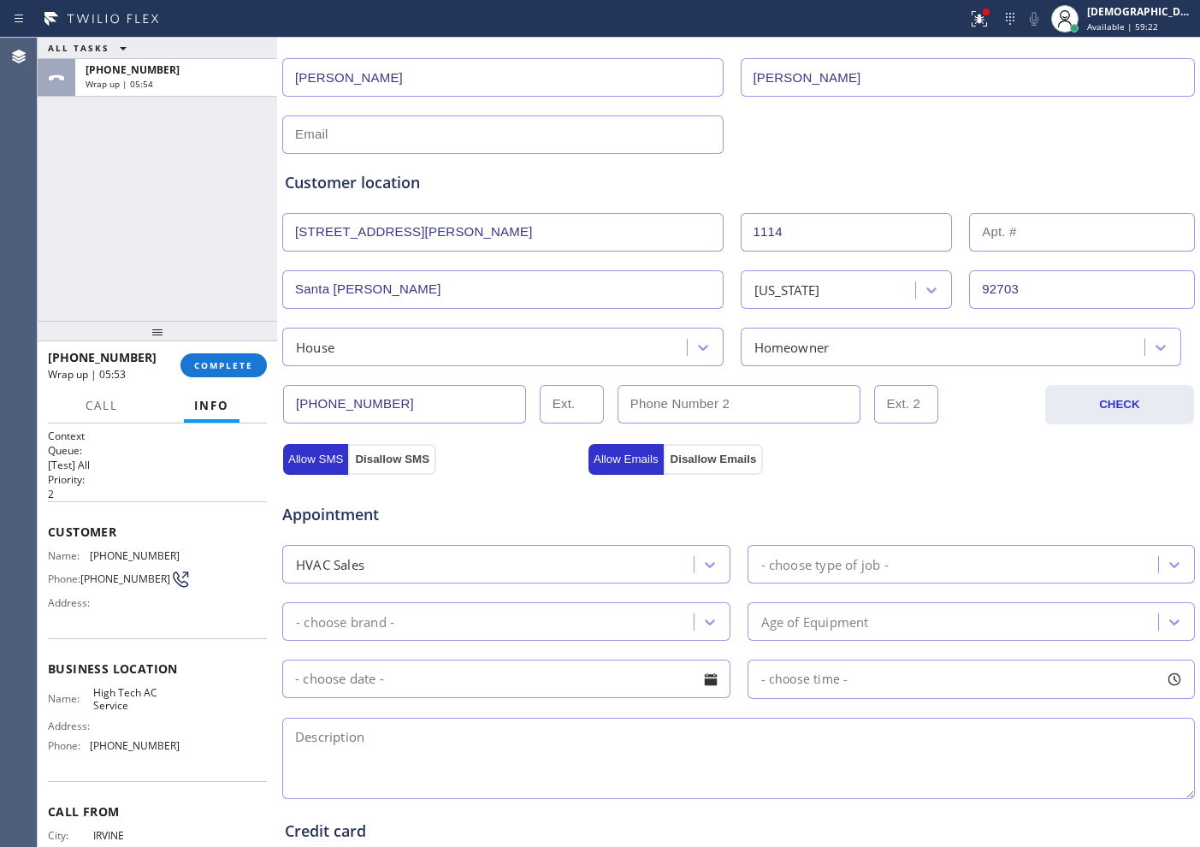
click at [124, 270] on div "ALL TASKS ALL TASKS ACTIVE TASKS TASKS IN WRAP UP [PHONE_NUMBER] Wrap up | 05:54" at bounding box center [157, 179] width 239 height 283
click at [873, 581] on div "- choose type of job -" at bounding box center [972, 564] width 448 height 38
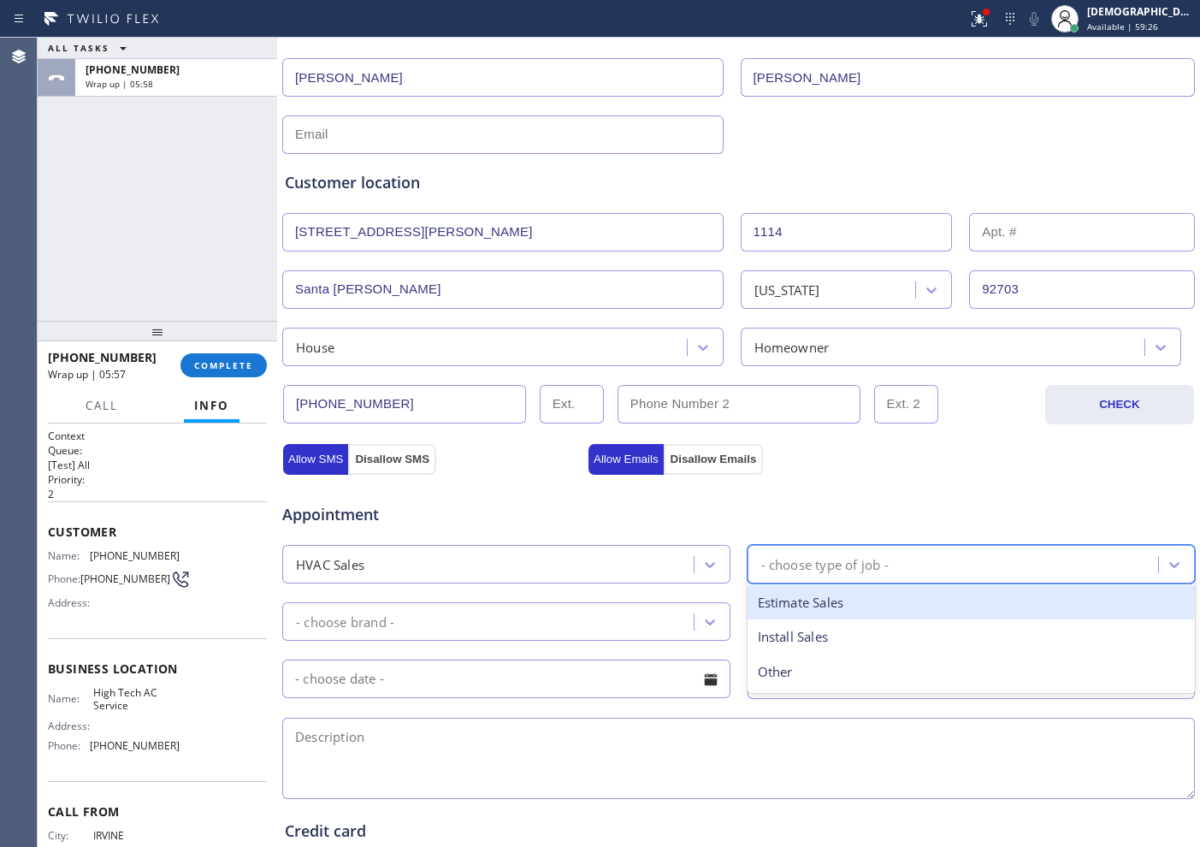
click at [878, 600] on div "Estimate Sales" at bounding box center [972, 602] width 448 height 35
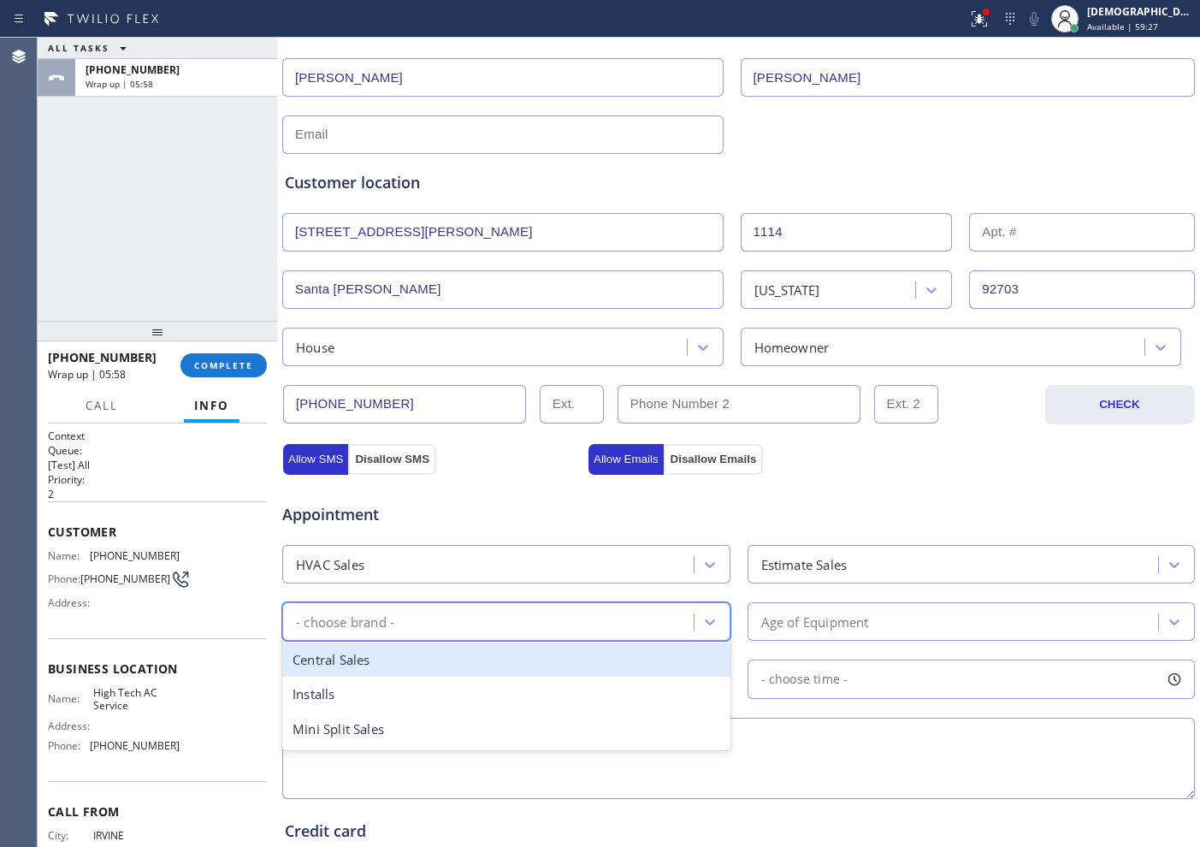
click at [587, 612] on div "- choose brand -" at bounding box center [490, 621] width 406 height 30
click at [569, 673] on div "Central Sales" at bounding box center [506, 659] width 448 height 35
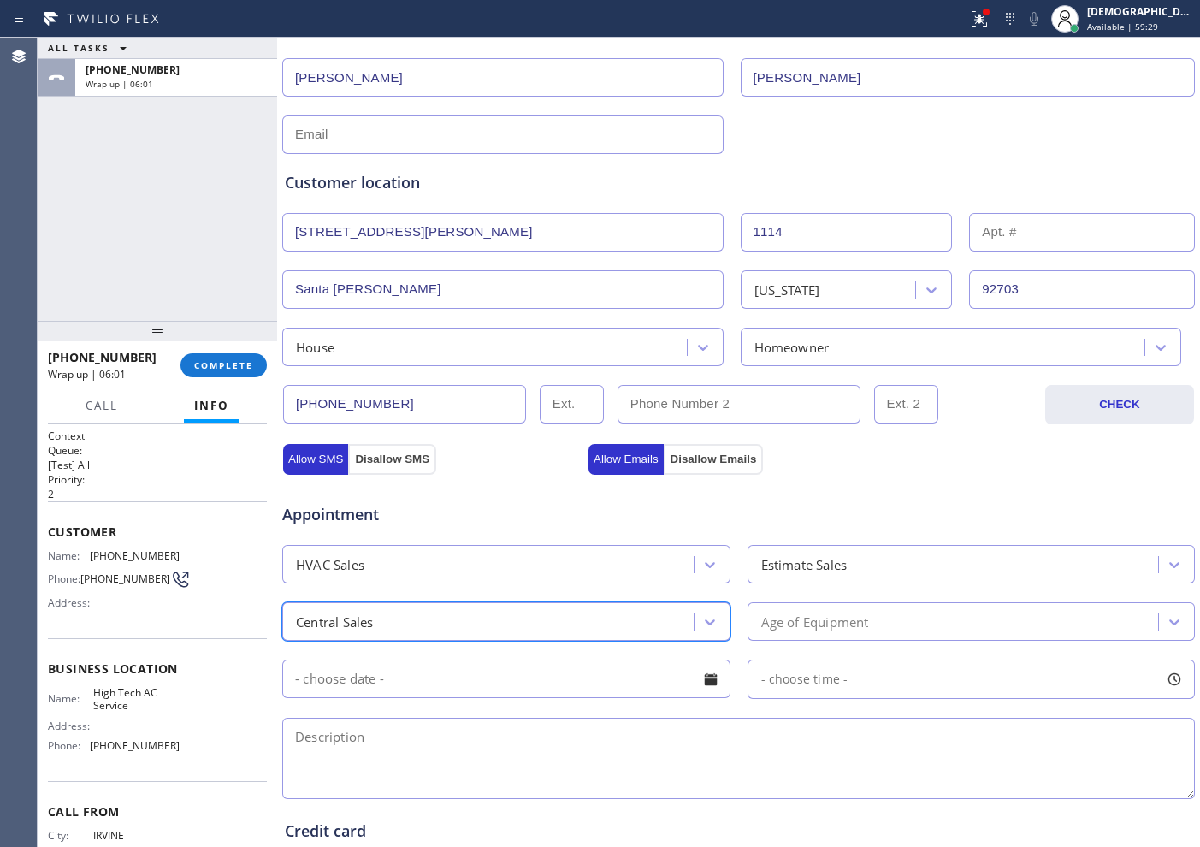
click at [786, 620] on div "Age of Equipment" at bounding box center [815, 622] width 108 height 20
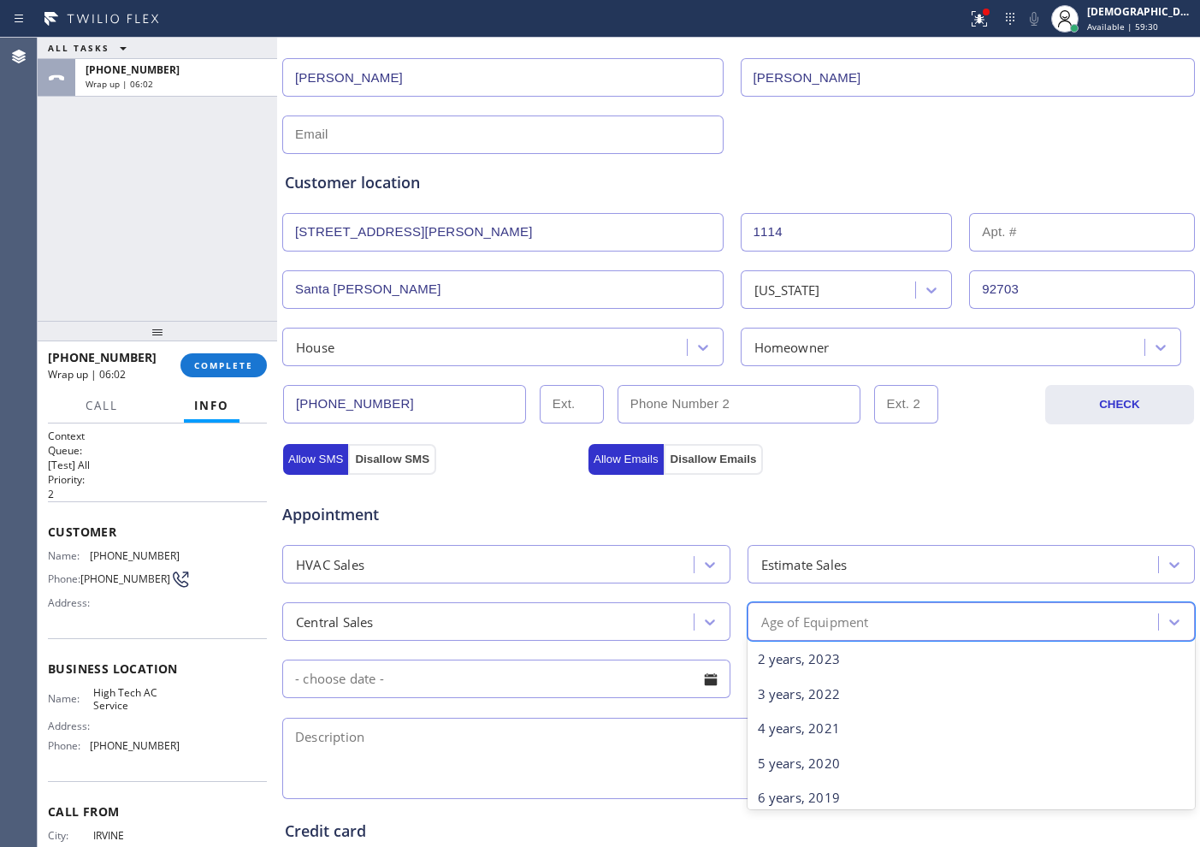
scroll to position [107, 0]
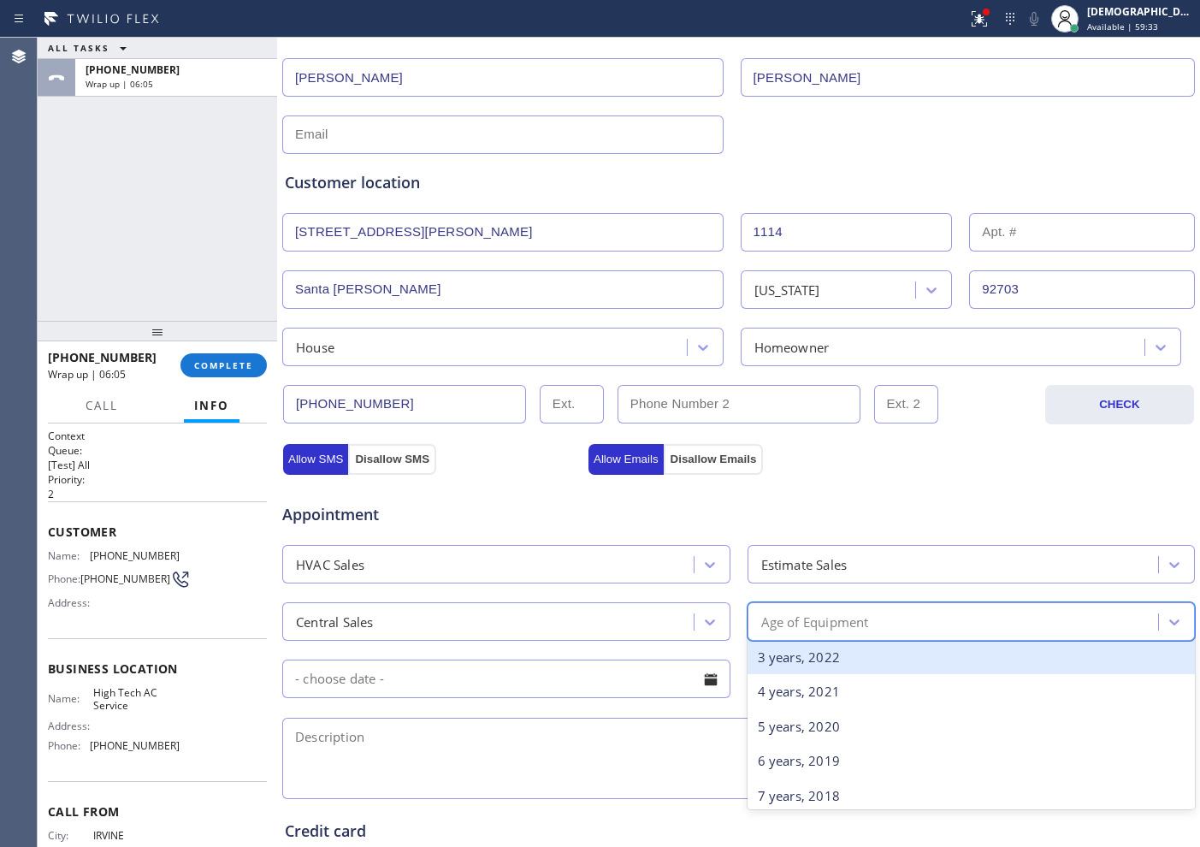
click at [798, 651] on div "3 years, 2022" at bounding box center [972, 657] width 448 height 35
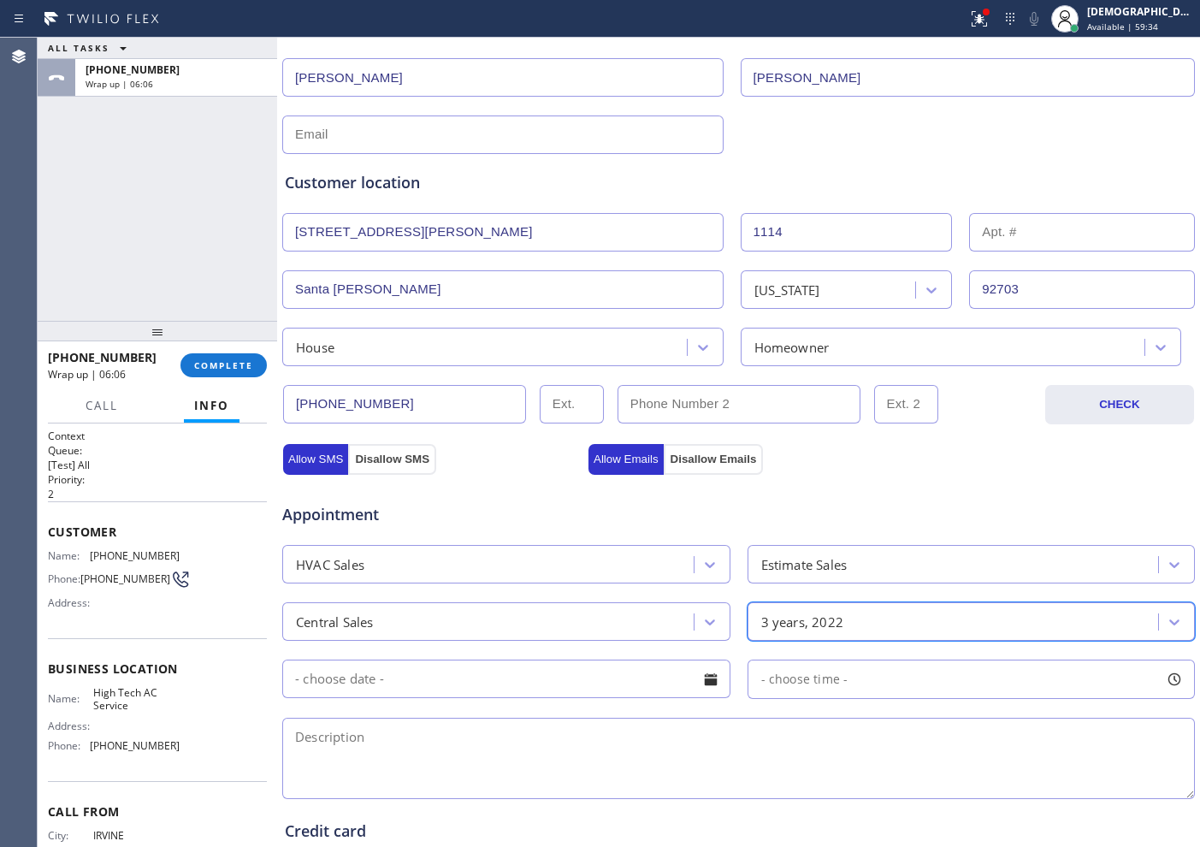
click at [406, 677] on input "text" at bounding box center [506, 678] width 448 height 38
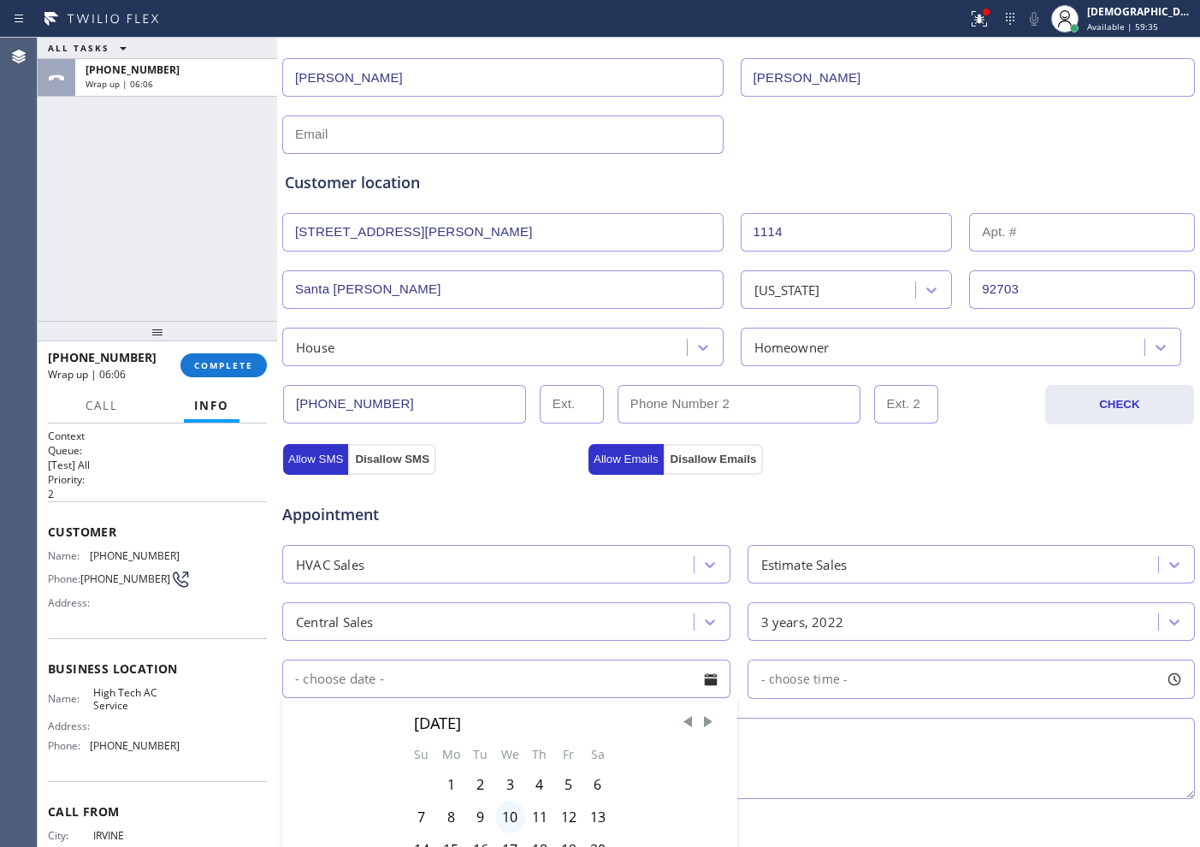
scroll to position [428, 0]
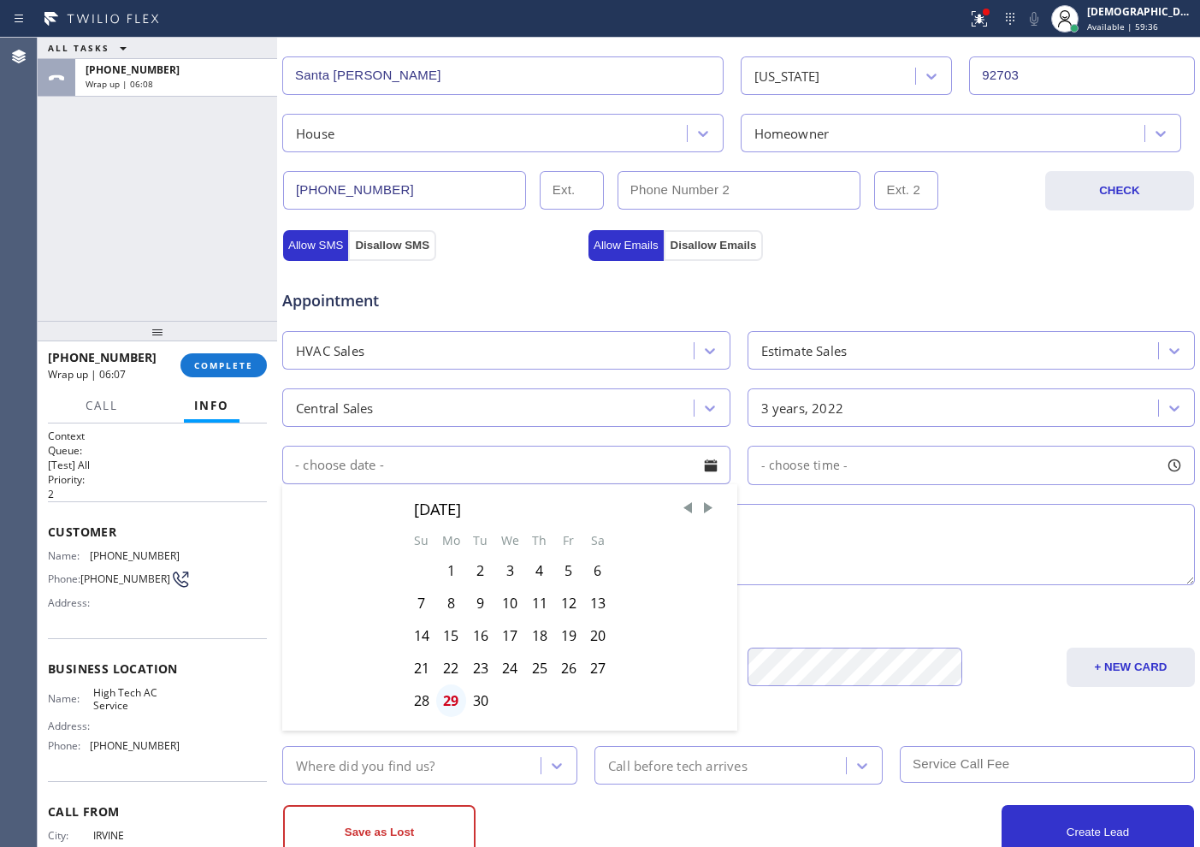
click at [445, 677] on div "29" at bounding box center [451, 700] width 30 height 33
type input "[DATE]"
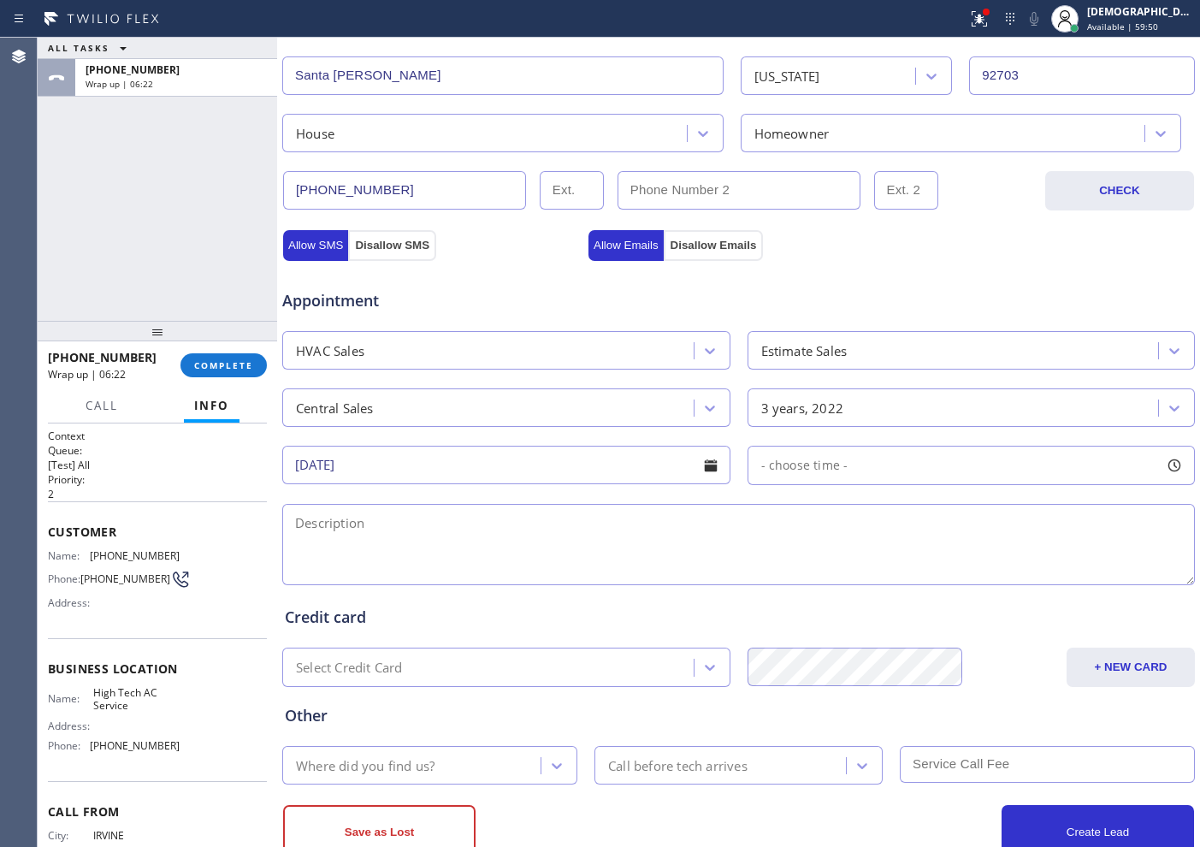
click at [143, 206] on div "ALL TASKS ALL TASKS ACTIVE TASKS TASKS IN WRAP UP [PHONE_NUMBER] Wrap up | 06:22" at bounding box center [157, 179] width 239 height 283
drag, startPoint x: 850, startPoint y: 462, endPoint x: 848, endPoint y: 470, distance: 8.9
click at [850, 462] on div "- choose time -" at bounding box center [972, 465] width 448 height 39
drag, startPoint x: 756, startPoint y: 565, endPoint x: 980, endPoint y: 624, distance: 231.7
click at [959, 624] on div "Business location High Tech AC Service [PHONE_NUMBER] Personal information [PER…" at bounding box center [738, 275] width 914 height 1168
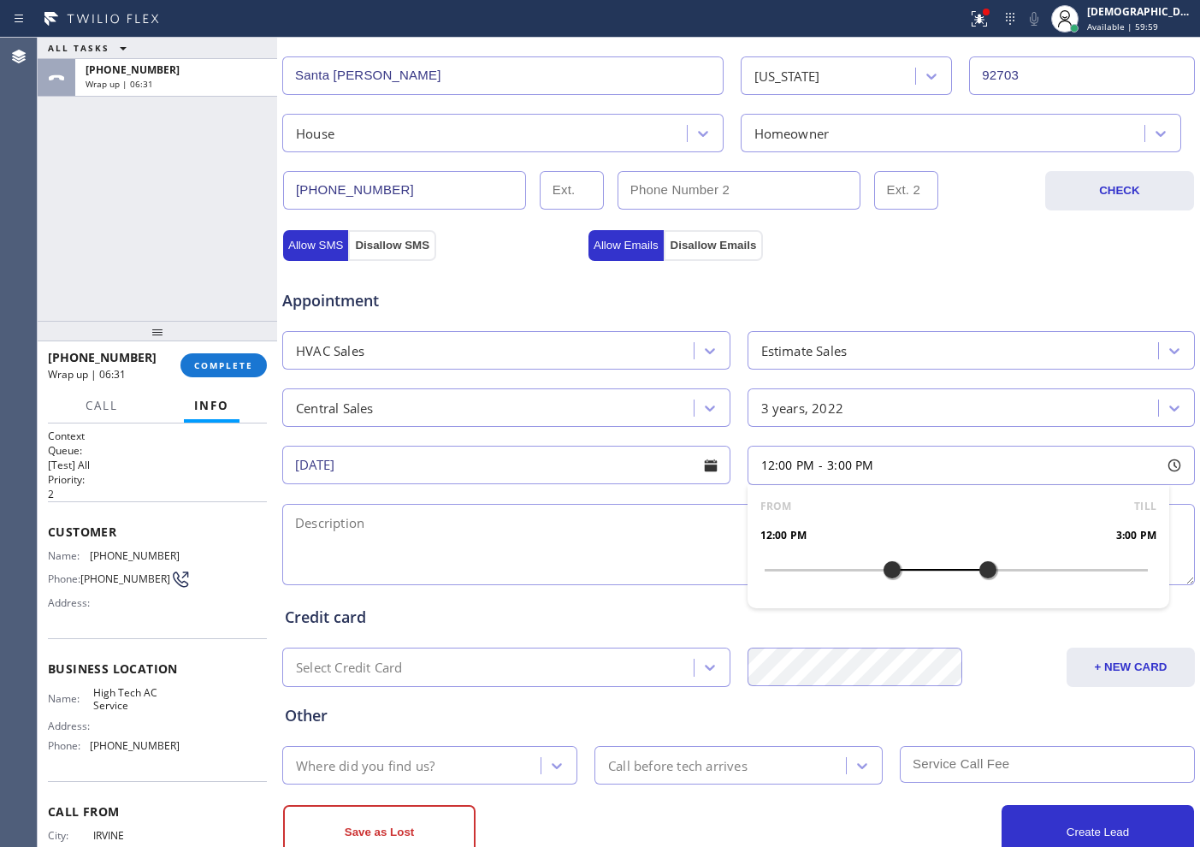
drag, startPoint x: 756, startPoint y: 568, endPoint x: 888, endPoint y: 572, distance: 131.8
click at [888, 572] on div at bounding box center [892, 570] width 21 height 36
click at [481, 529] on textarea at bounding box center [738, 544] width 913 height 81
click at [582, 535] on textarea "12-3 / No SCF /" at bounding box center [738, 544] width 913 height 81
paste textarea "central /condenser located in balcony accesible / 3 years / not cooling at all"
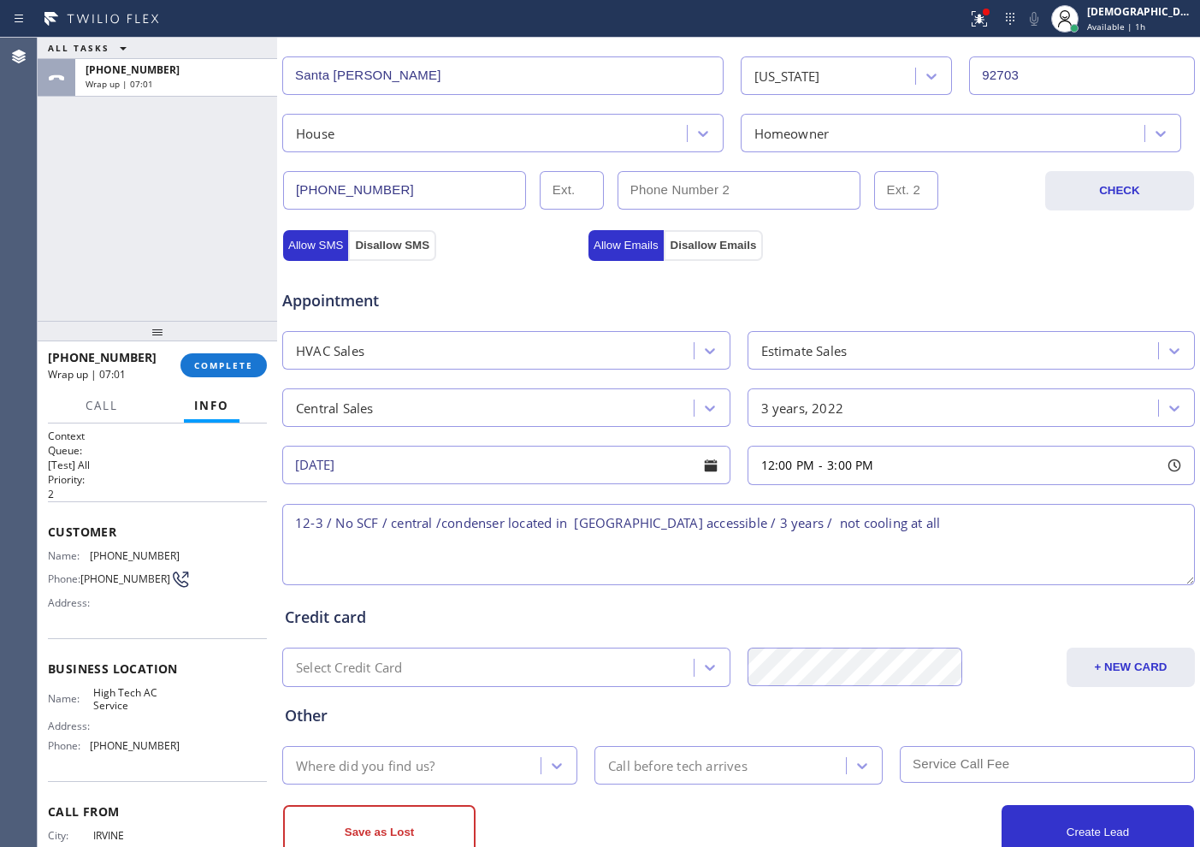
click at [868, 526] on textarea "12-3 / No SCF / central /condenser located in [GEOGRAPHIC_DATA] accessible / 3 …" at bounding box center [738, 544] width 913 height 81
drag, startPoint x: 878, startPoint y: 525, endPoint x: 840, endPoint y: 541, distance: 41.5
click at [792, 563] on textarea "12-3 / No SCF / central /condenser located in [GEOGRAPHIC_DATA] accessible / 3 …" at bounding box center [738, 544] width 913 height 81
click at [959, 526] on textarea "12-3 / No SCF / central /condenser located in [GEOGRAPHIC_DATA] accessible / 3 …" at bounding box center [738, 544] width 913 height 81
click at [959, 529] on textarea "12-3 / No SCF / central /condenser located in [GEOGRAPHIC_DATA] accessible / 3 …" at bounding box center [738, 544] width 913 height 81
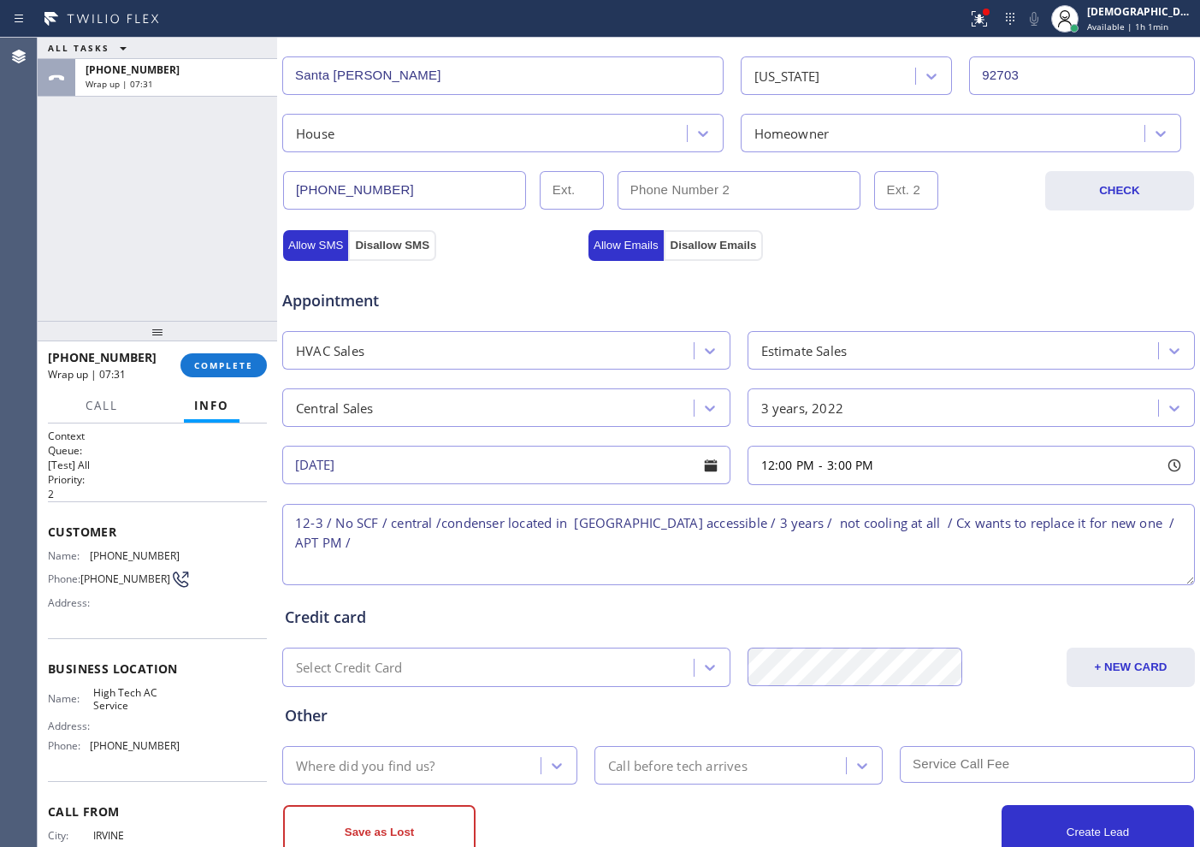
paste textarea "[STREET_ADDRESS][PERSON_NAME][PERSON_NAME] /APT 17"
click at [180, 677] on div "Name: High Tech AC Service Address: Phone: [PHONE_NUMBER]" at bounding box center [157, 723] width 219 height 74
drag, startPoint x: 125, startPoint y: 709, endPoint x: 86, endPoint y: 697, distance: 40.3
click at [86, 677] on div "Name: High Tech AC Service" at bounding box center [114, 699] width 132 height 27
copy div "High Tech AC Service"
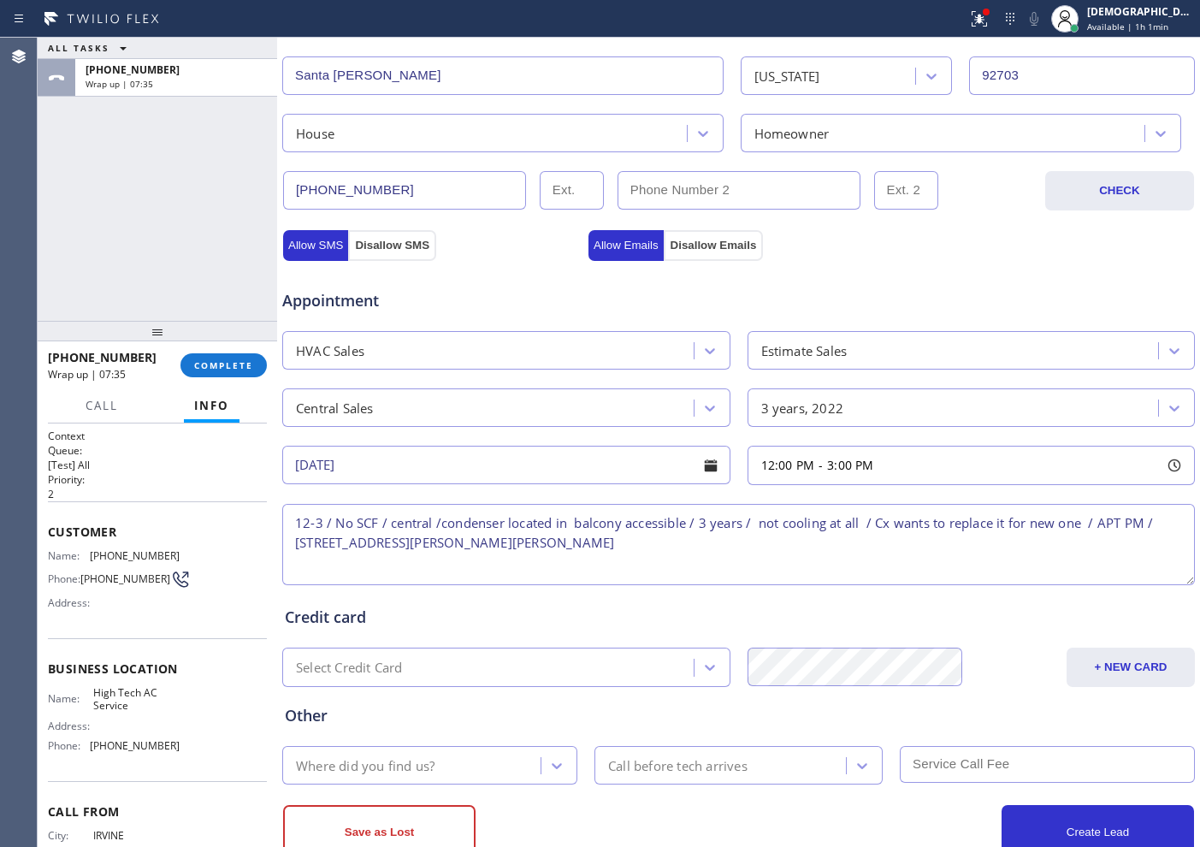
click at [649, 543] on textarea "12-3 / No SCF / central /condenser located in balcony accessible / 3 years / no…" at bounding box center [738, 544] width 913 height 81
paste textarea "High Tech AC Service"
click at [287, 563] on textarea "12-3 / No SCF / central /condenser located in balcony accessible / 3 years / no…" at bounding box center [738, 544] width 913 height 81
click at [801, 548] on textarea "12-3 / No SCF / central /condenser located in balcony accessible / 3 years / no…" at bounding box center [738, 544] width 913 height 81
click at [825, 532] on textarea "12-3 / No SCF / central /condenser located in balcony accessible / 3 years / no…" at bounding box center [738, 544] width 913 height 81
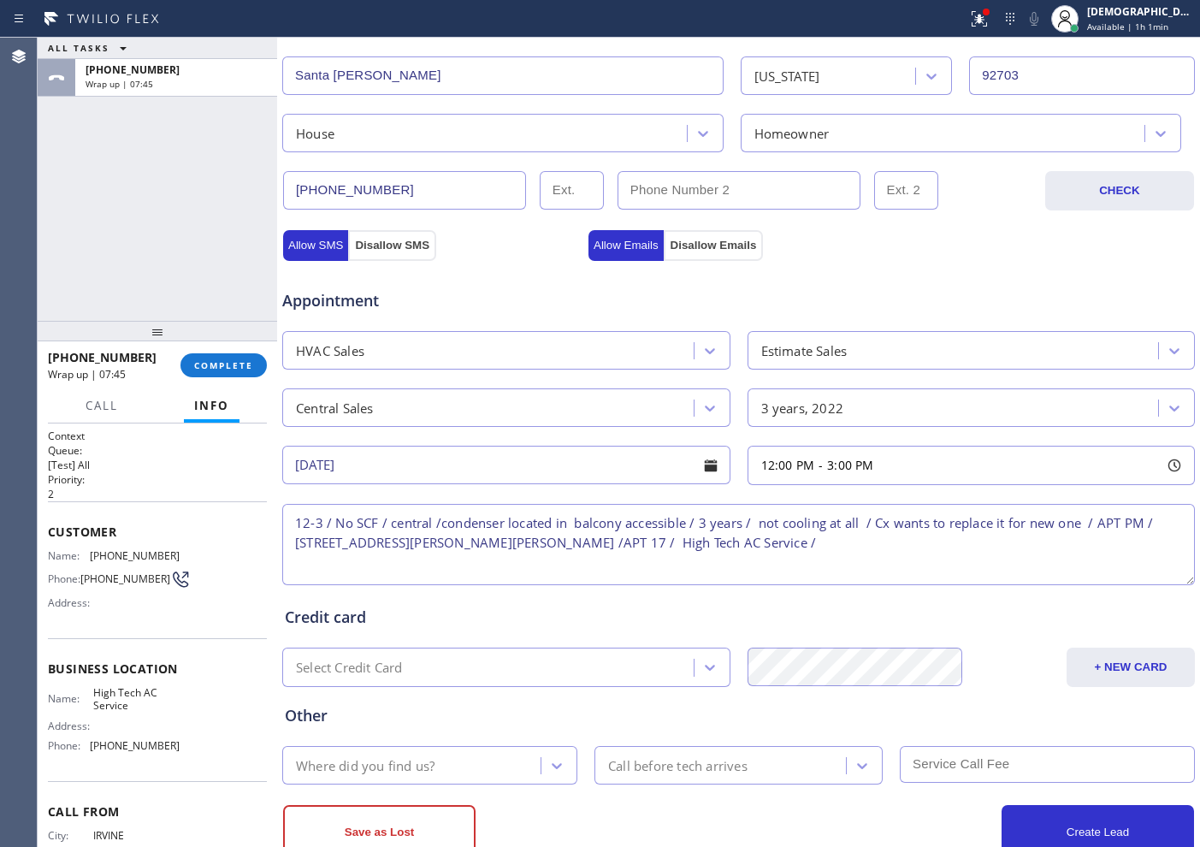
paste textarea "Please call customer 30 minutes prior to arrival"
click at [881, 544] on textarea "12-3 / No SCF / central /condenser located in balcony accessible / 3 years / no…" at bounding box center [738, 544] width 913 height 81
paste textarea "Please call customer 30 minutes prior to arrival"
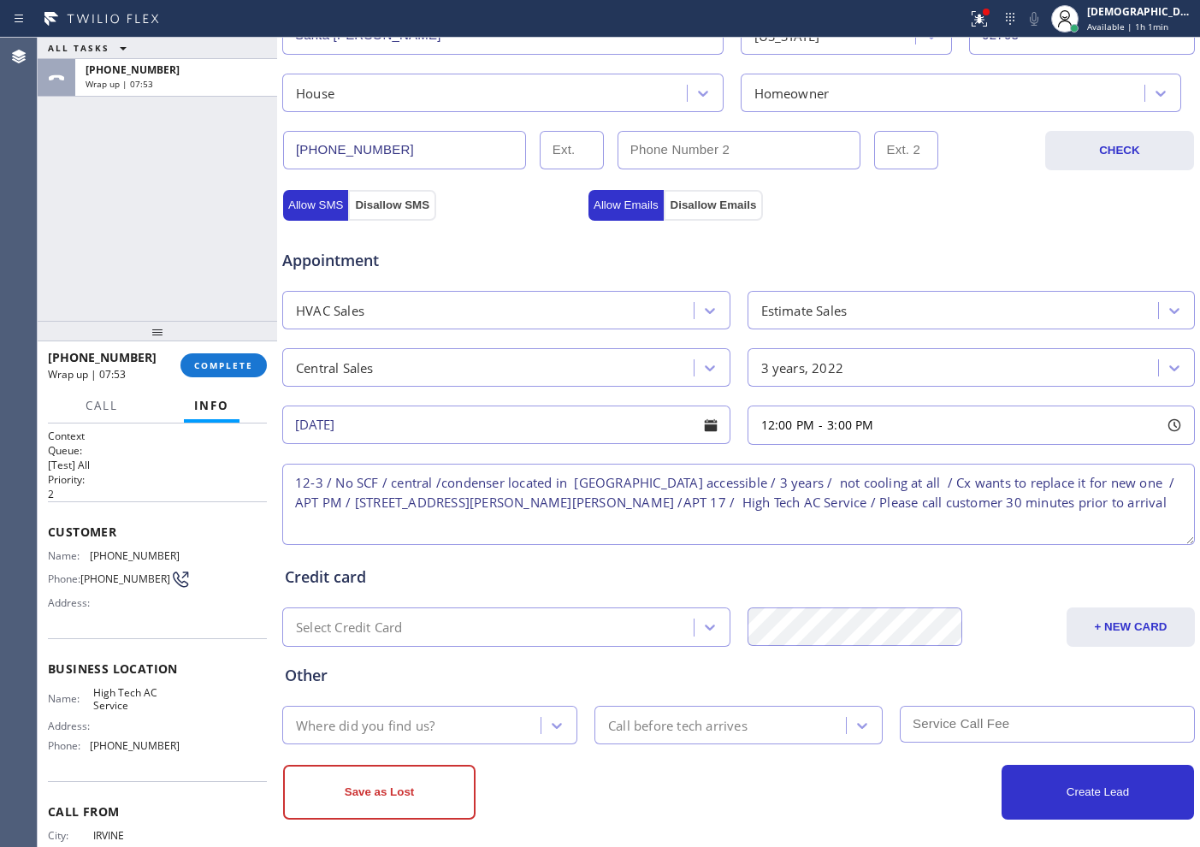
scroll to position [479, 0]
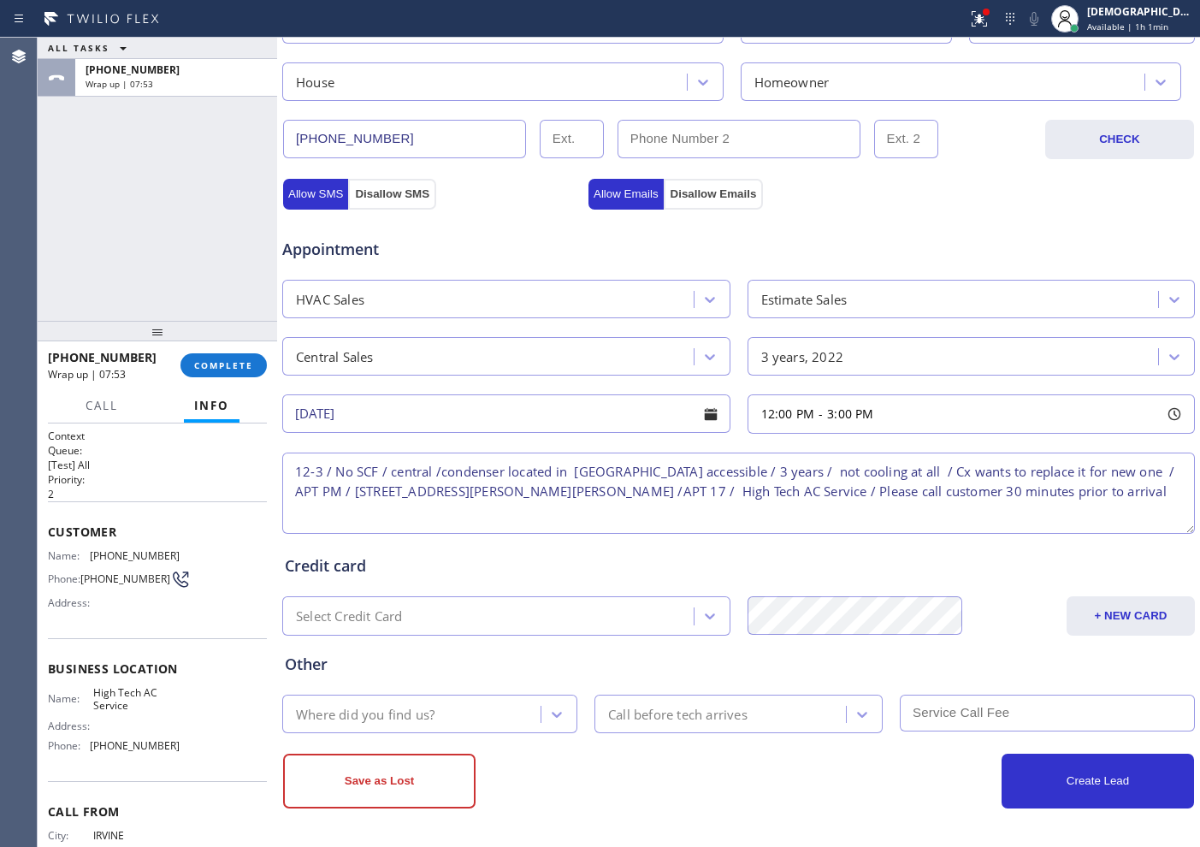
type textarea "12-3 / No SCF / central /condenser located in [GEOGRAPHIC_DATA] accessible / 3 …"
click at [451, 677] on div "Where did you find us?" at bounding box center [413, 714] width 253 height 30
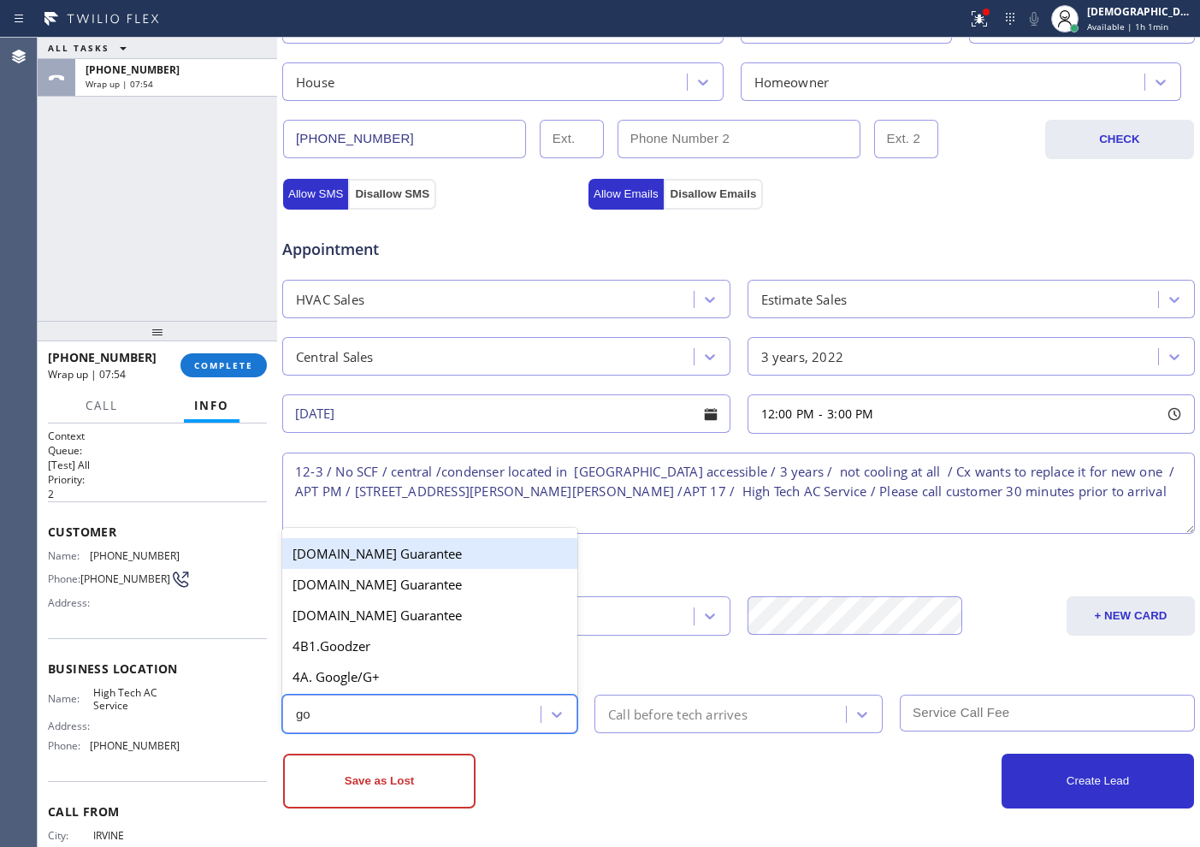
type input "goo"
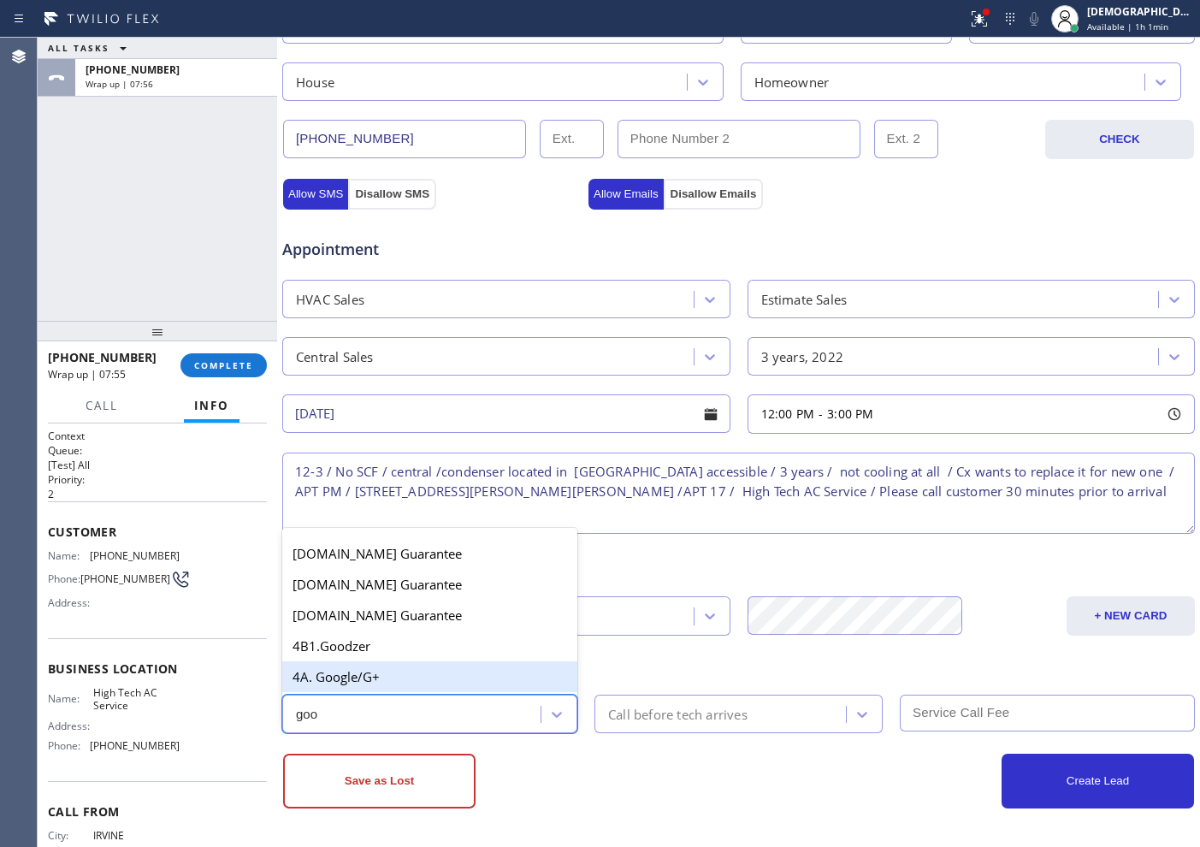
click at [410, 677] on div "4A. Google/G+" at bounding box center [429, 676] width 295 height 31
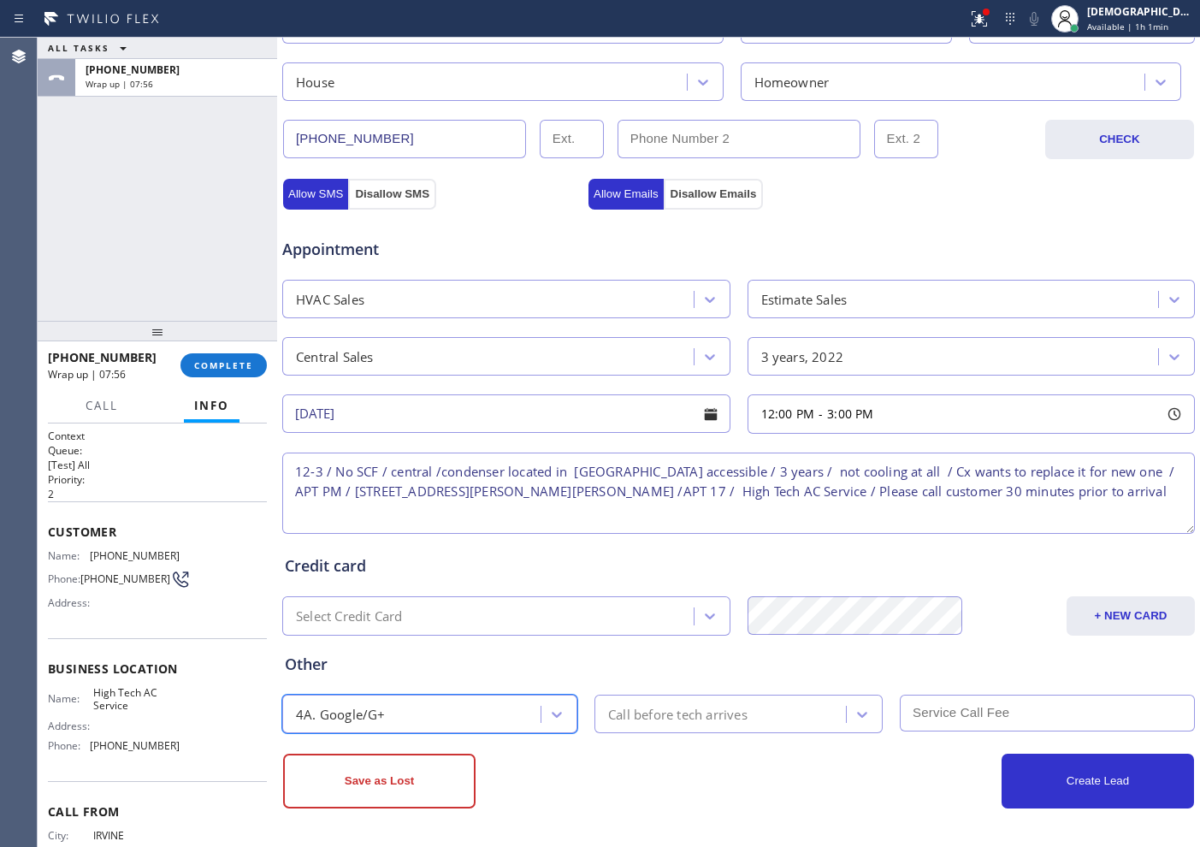
click at [660, 677] on div "Call before tech arrives" at bounding box center [723, 714] width 246 height 30
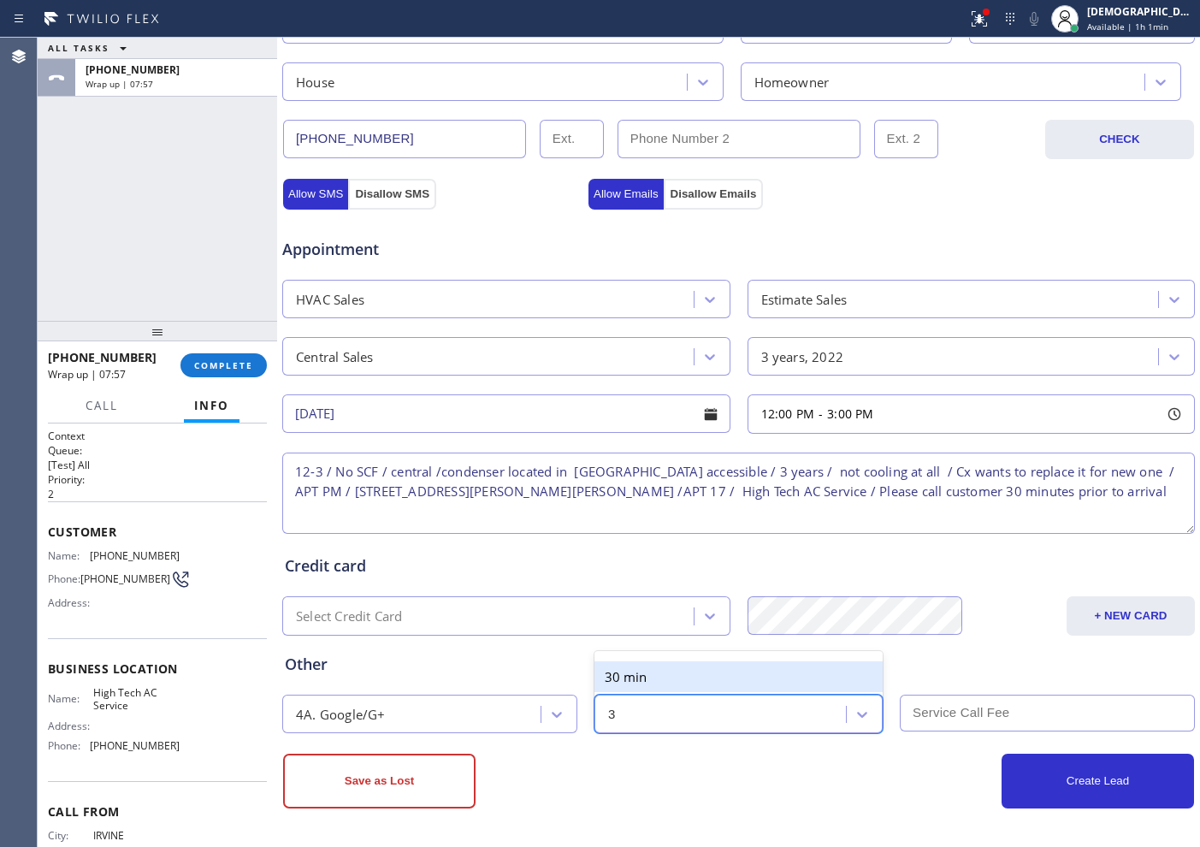
type input "30"
click at [671, 670] on div "30 min" at bounding box center [738, 676] width 288 height 31
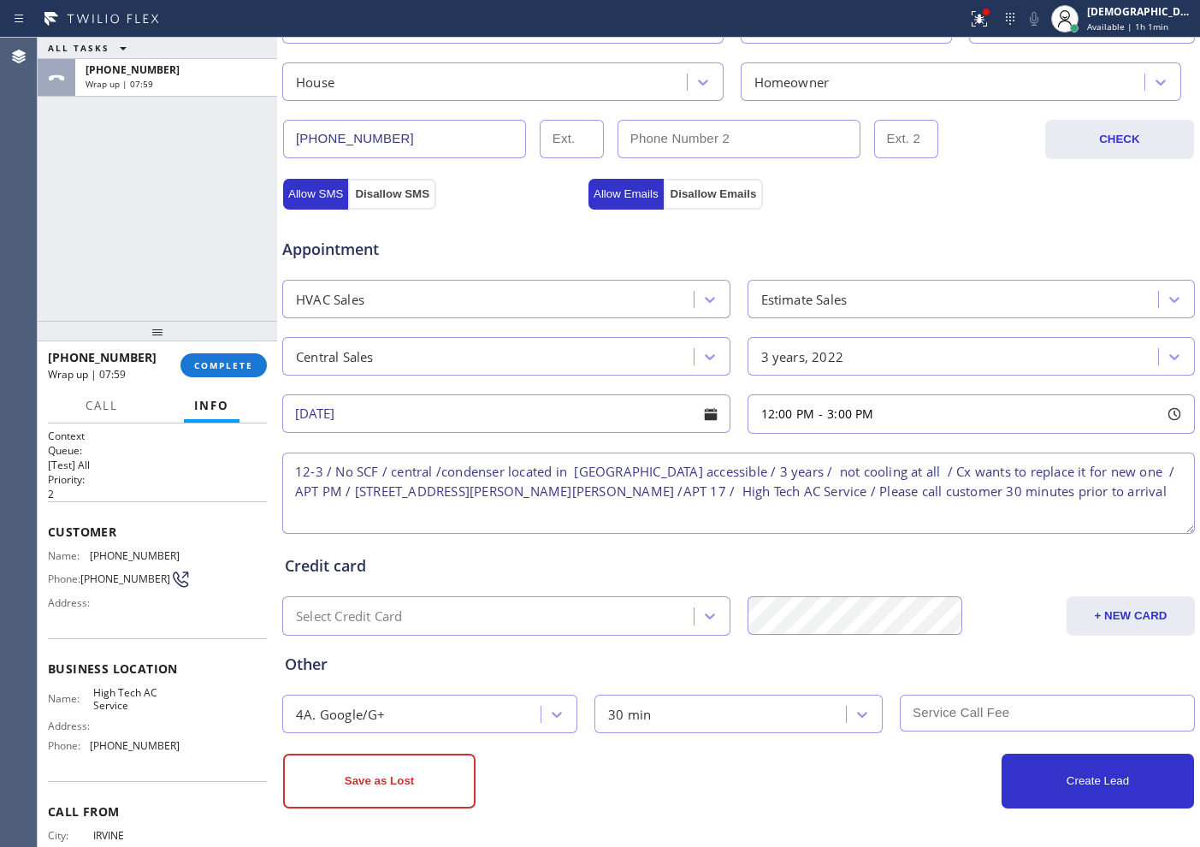
click at [954, 677] on input "text" at bounding box center [1047, 712] width 295 height 37
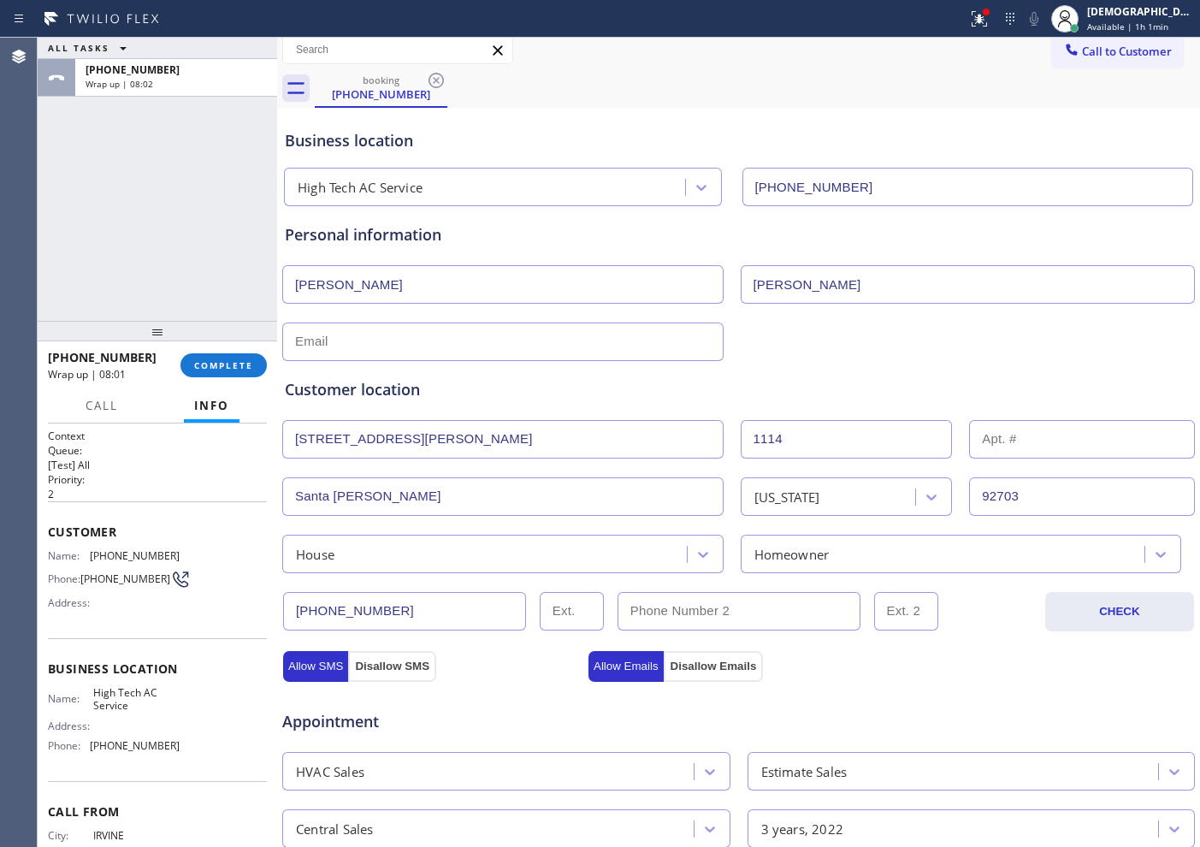
scroll to position [0, 0]
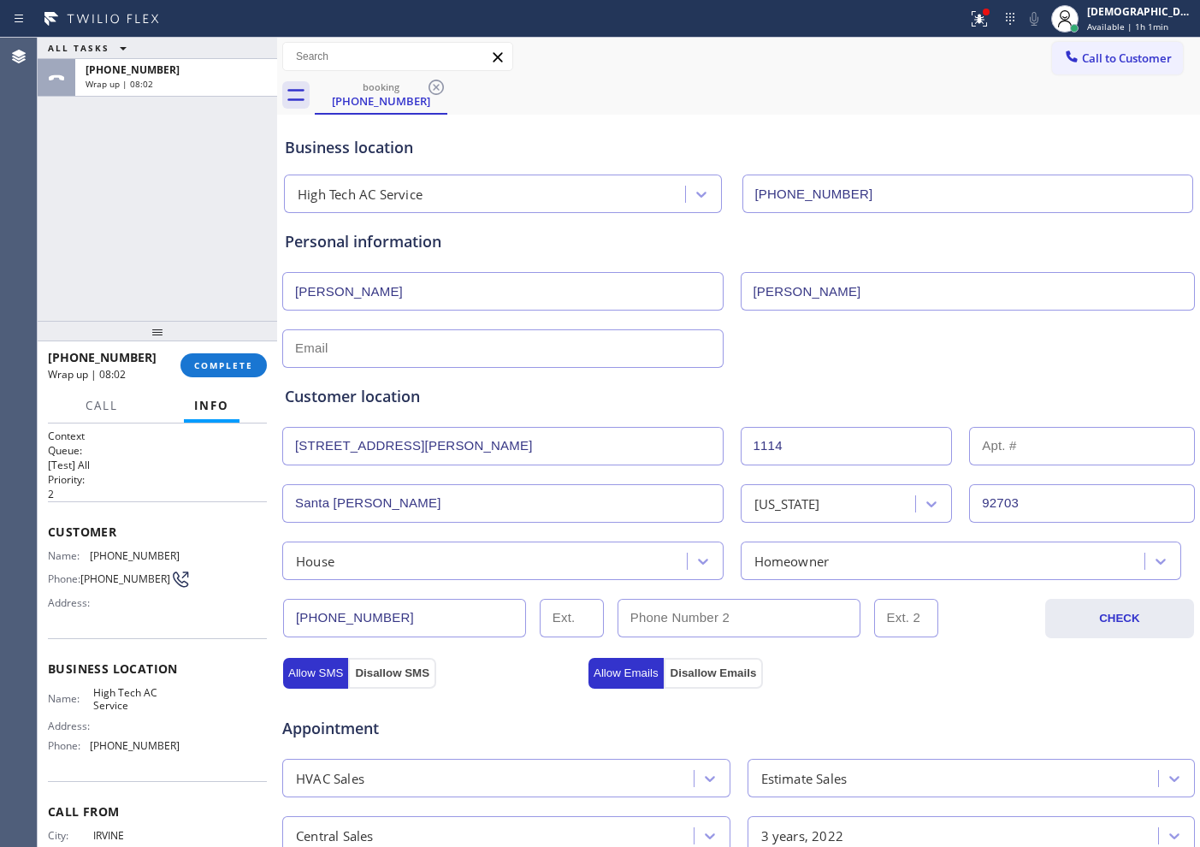
type input "0"
click at [393, 356] on input "text" at bounding box center [502, 348] width 441 height 38
paste input "[PERSON_NAME][EMAIL_ADDRESS][DOMAIN_NAME]"
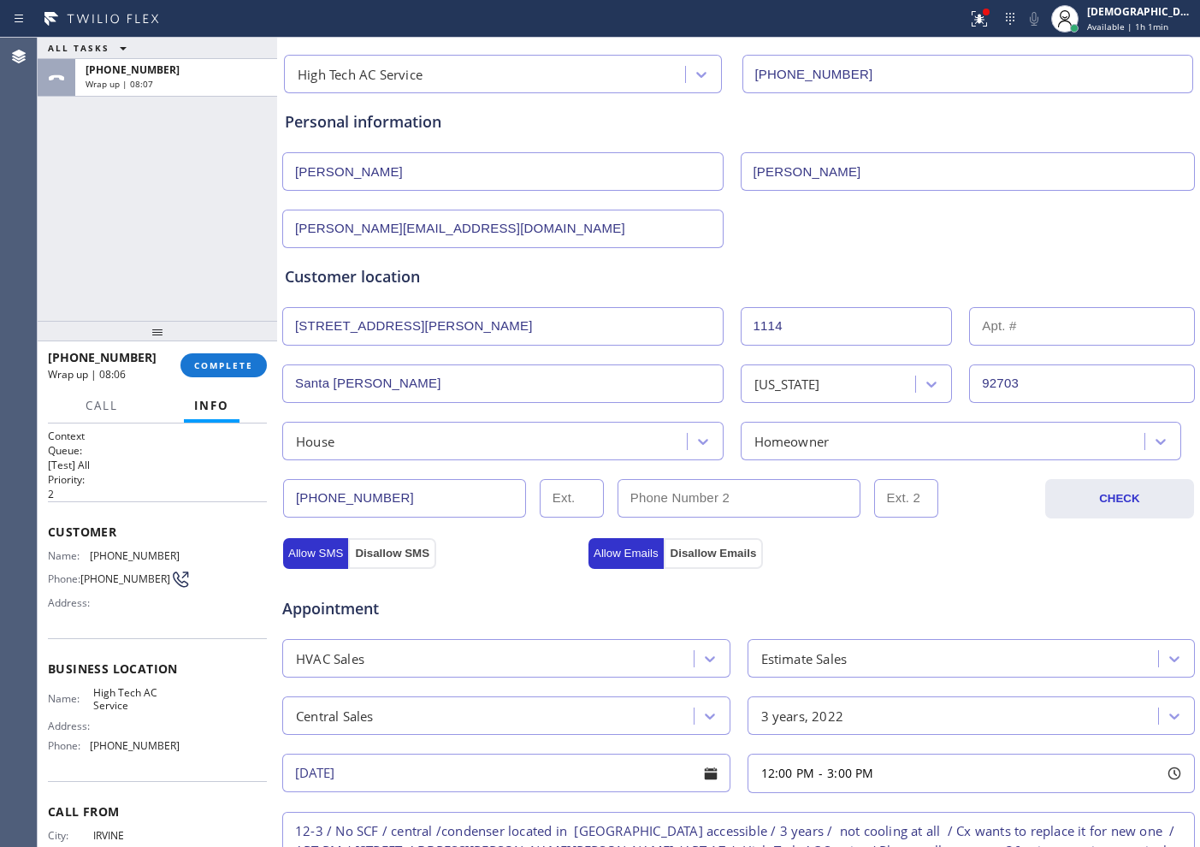
scroll to position [479, 0]
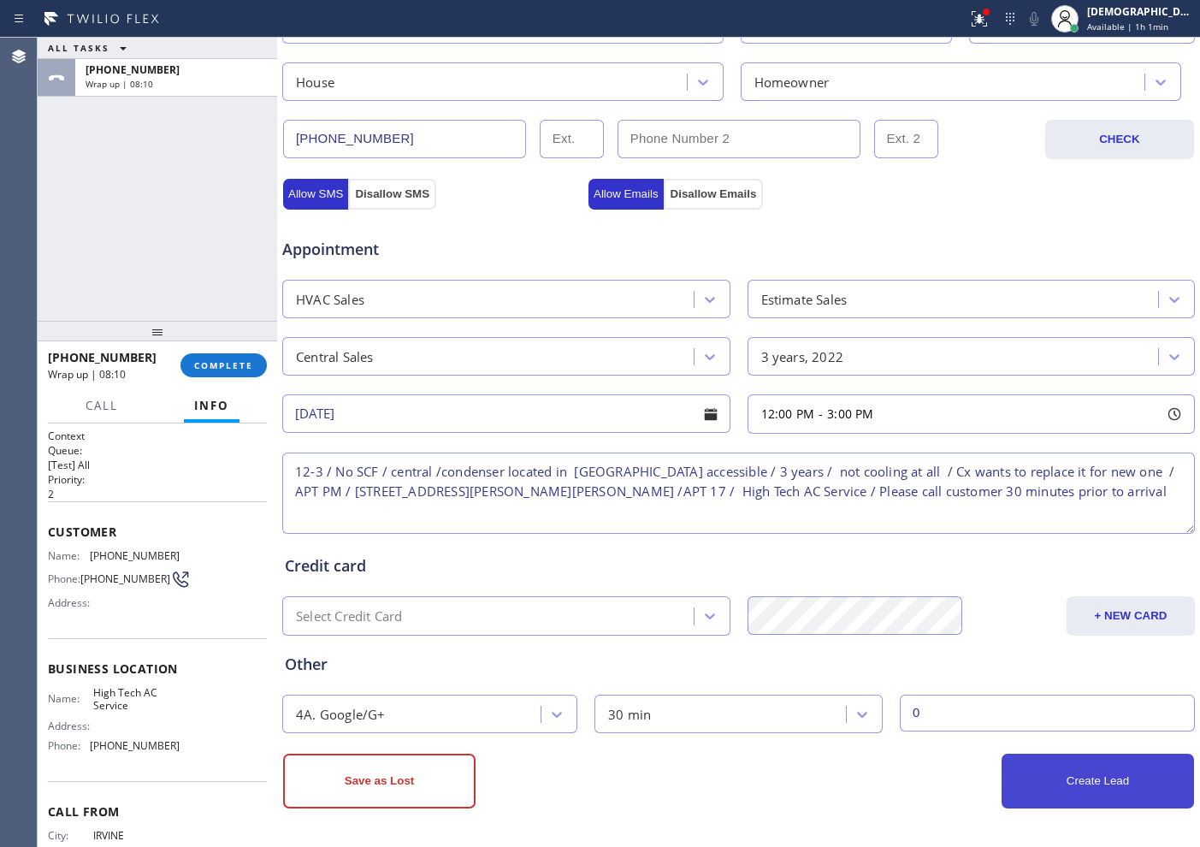
type input "[PERSON_NAME][EMAIL_ADDRESS][DOMAIN_NAME]"
click at [959, 677] on button "Create Lead" at bounding box center [1098, 781] width 192 height 55
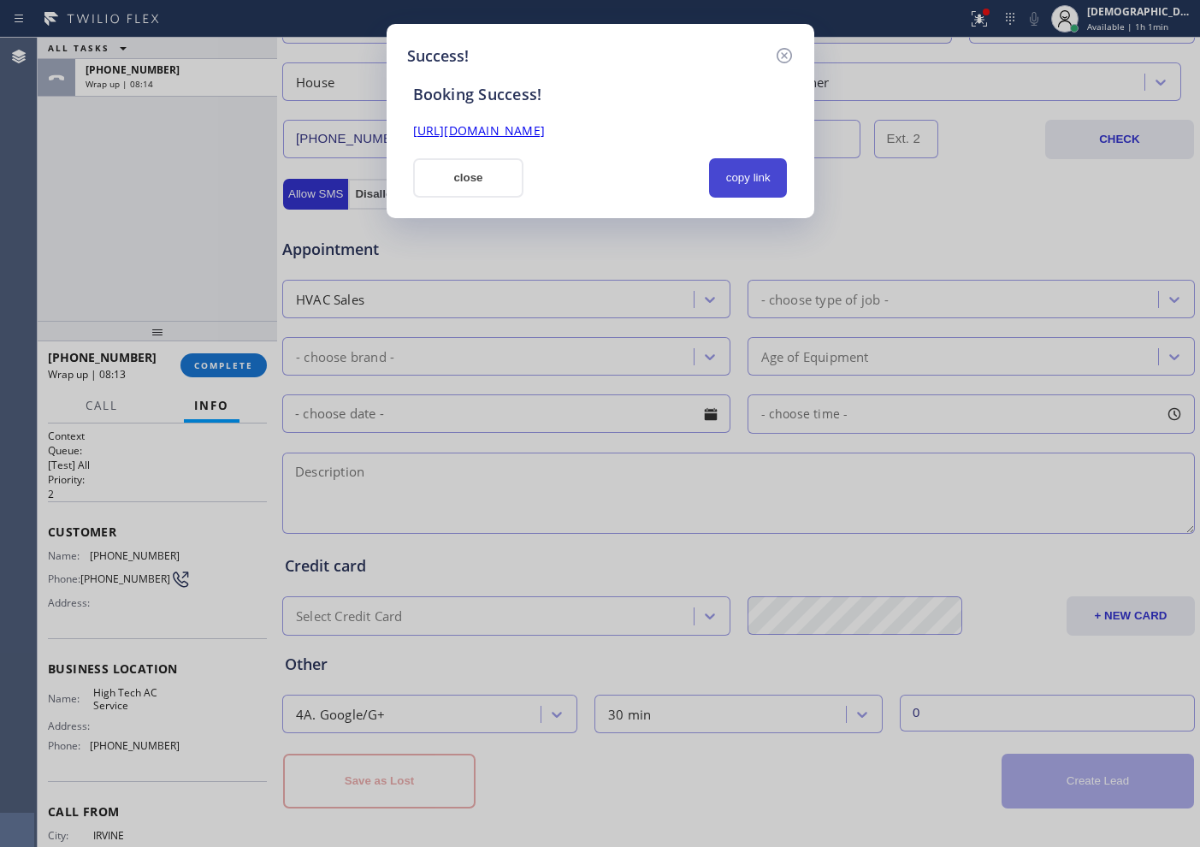
click at [752, 176] on button "copy link" at bounding box center [748, 177] width 79 height 39
click at [545, 133] on link "[URL][DOMAIN_NAME]" at bounding box center [479, 130] width 132 height 16
drag, startPoint x: 468, startPoint y: 181, endPoint x: 959, endPoint y: 105, distance: 496.8
click at [469, 181] on button "close" at bounding box center [468, 177] width 111 height 39
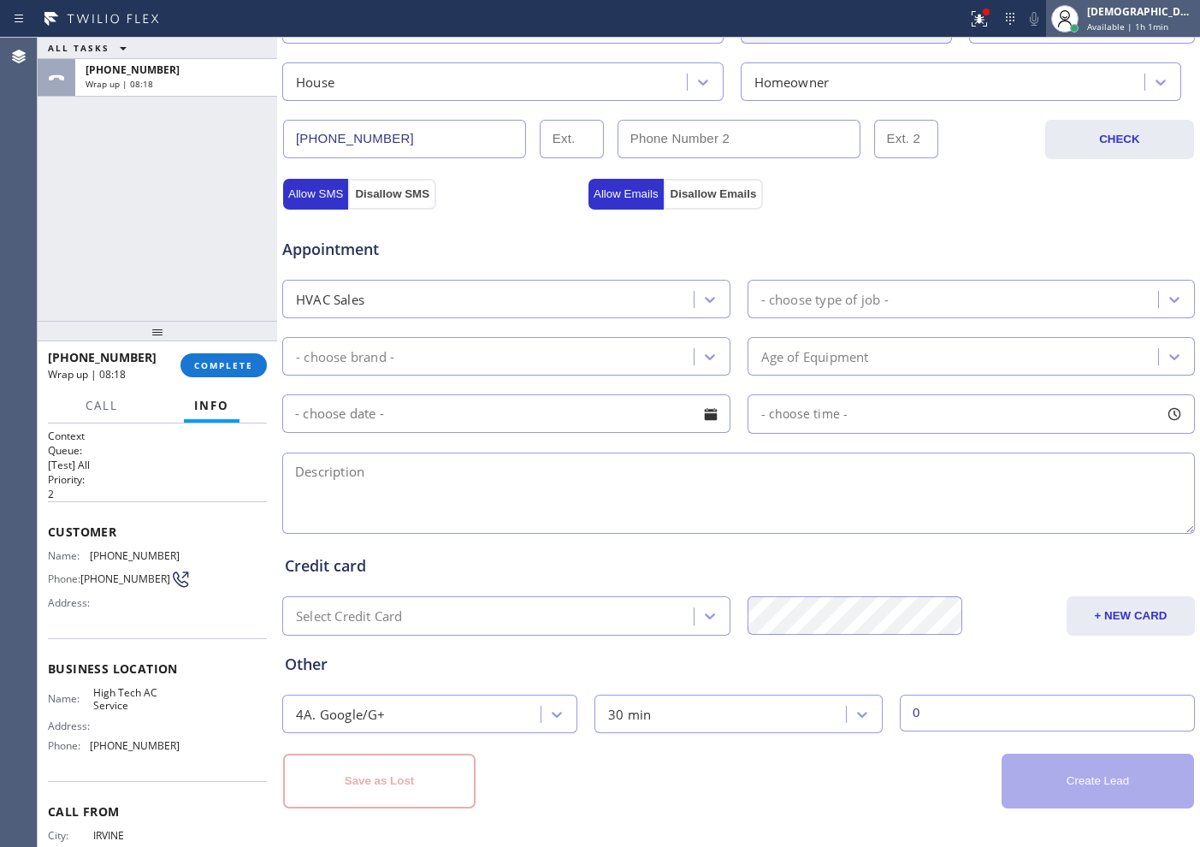
click at [959, 33] on div "[DEMOGRAPHIC_DATA] Cinco Available | 1h 1min" at bounding box center [1123, 19] width 154 height 38
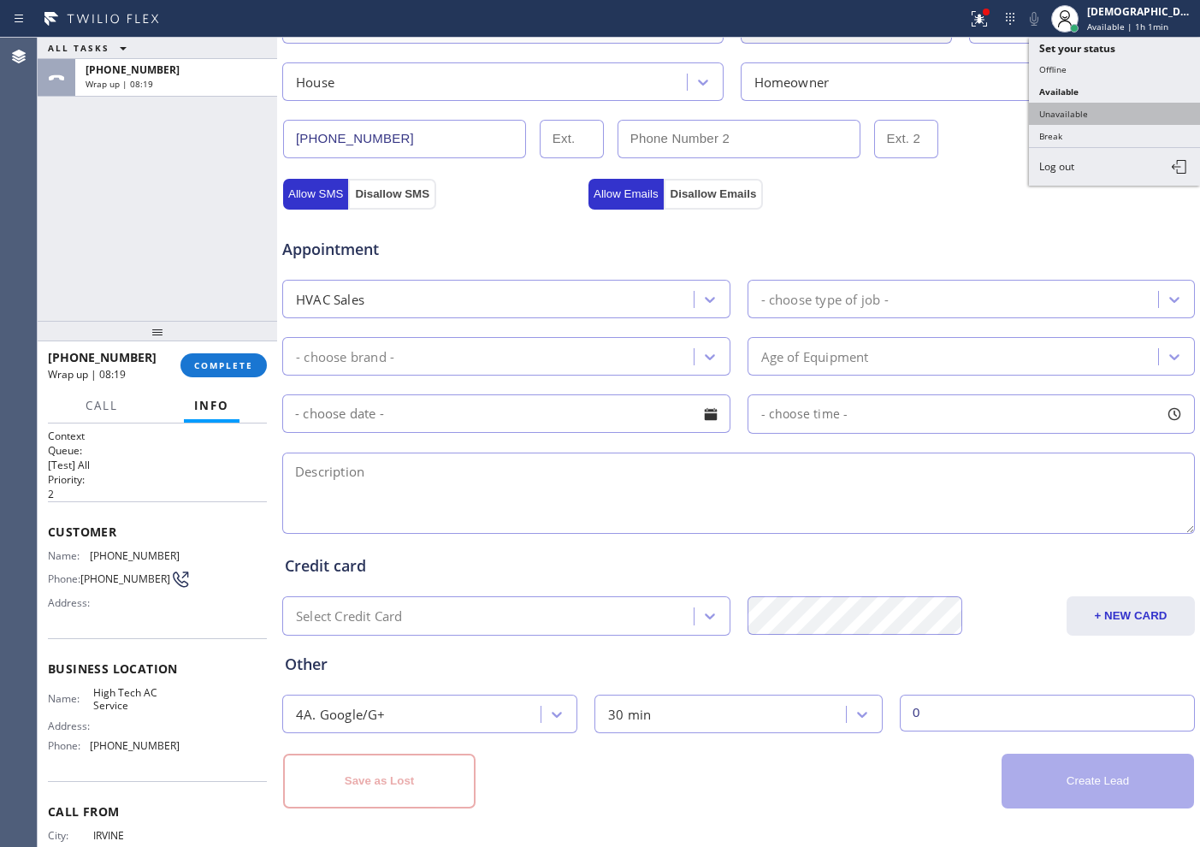
click at [959, 115] on button "Unavailable" at bounding box center [1114, 114] width 171 height 22
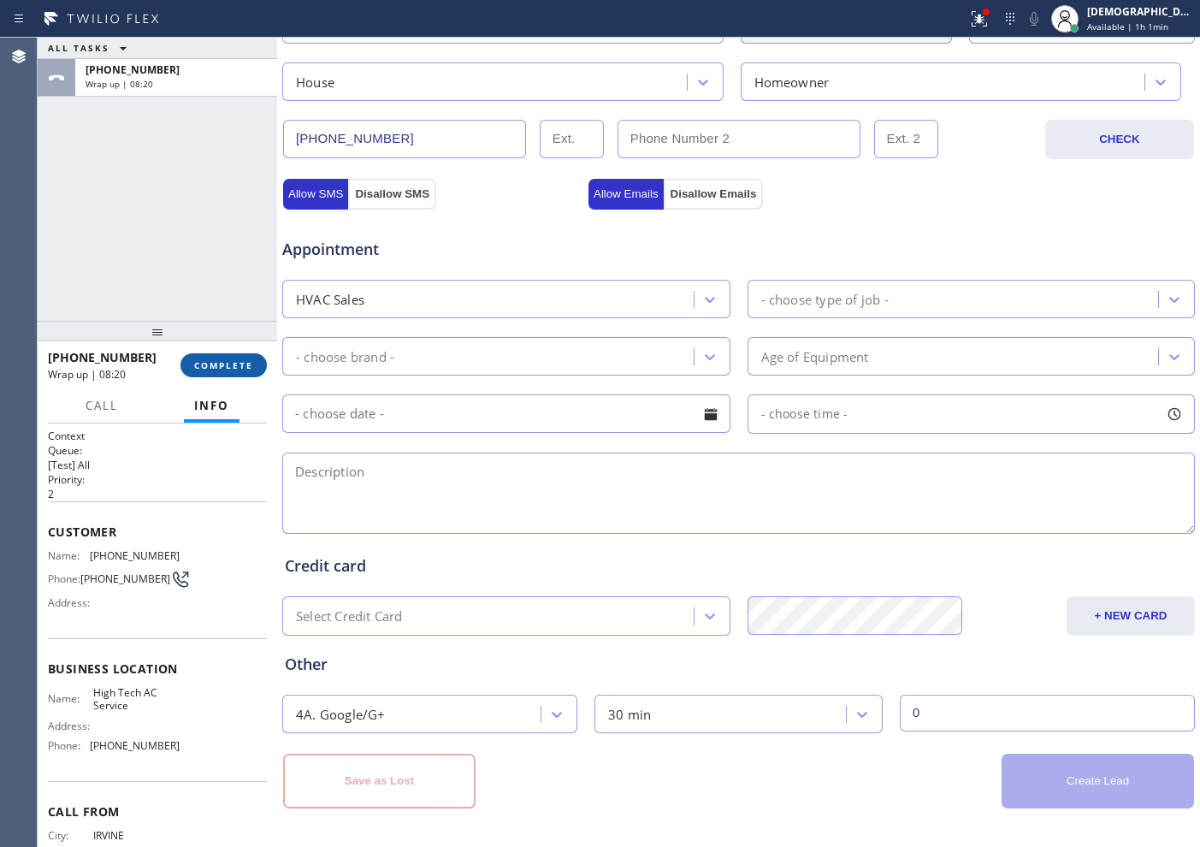
click at [255, 367] on button "COMPLETE" at bounding box center [223, 365] width 86 height 24
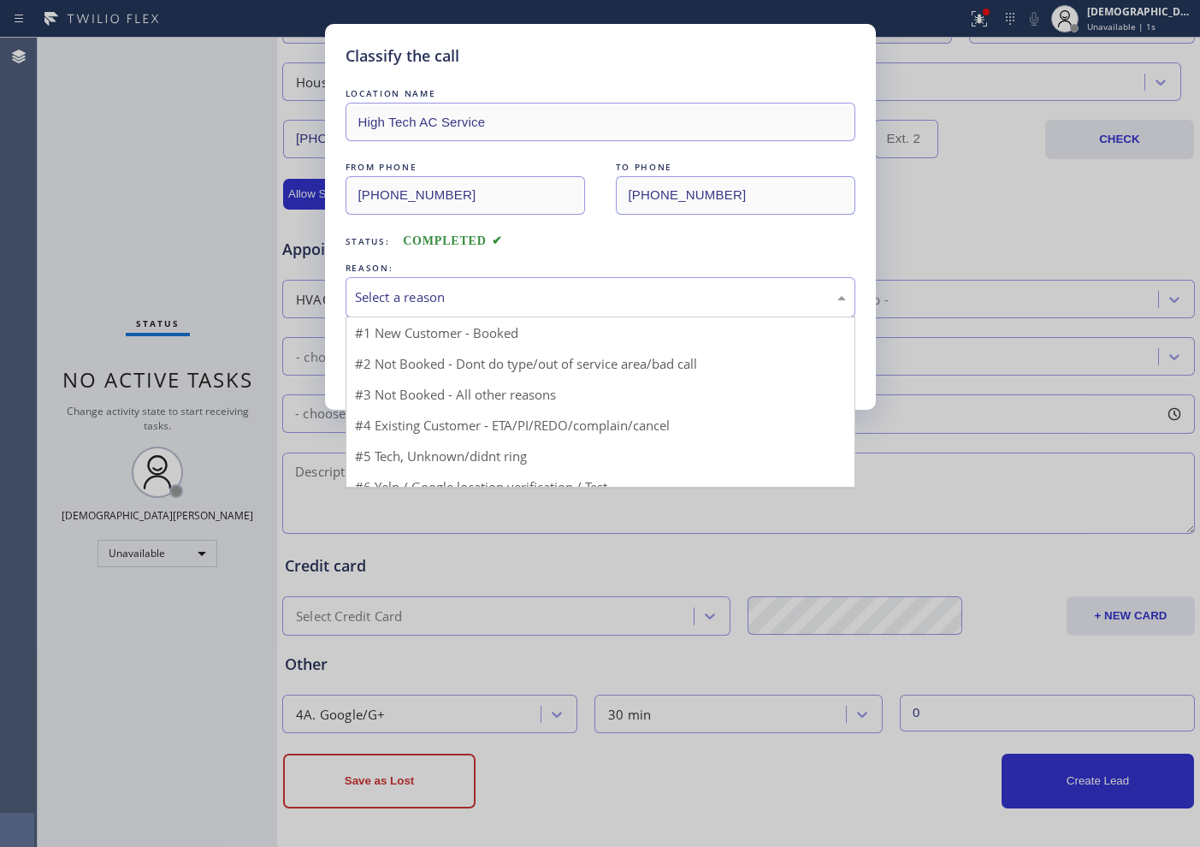
click at [429, 297] on div "Select a reason" at bounding box center [600, 297] width 491 height 20
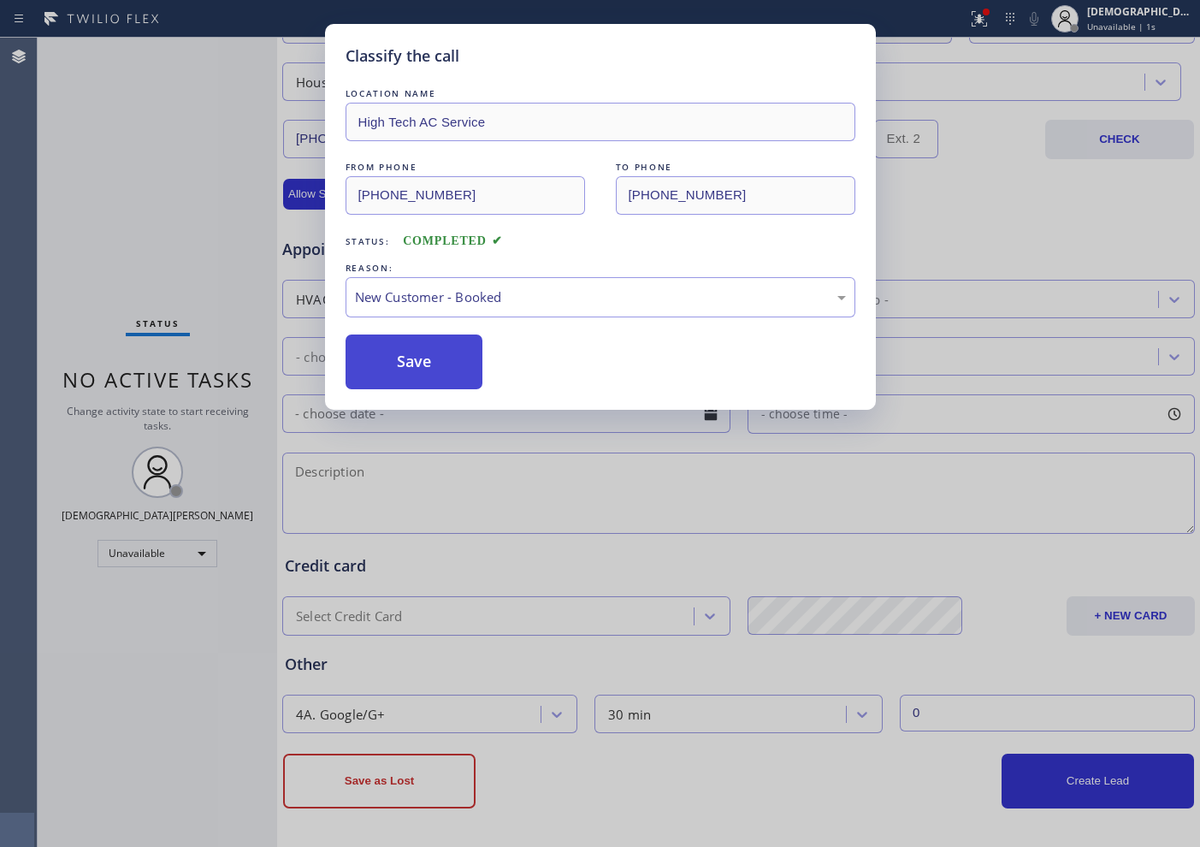
click at [399, 358] on button "Save" at bounding box center [415, 361] width 138 height 55
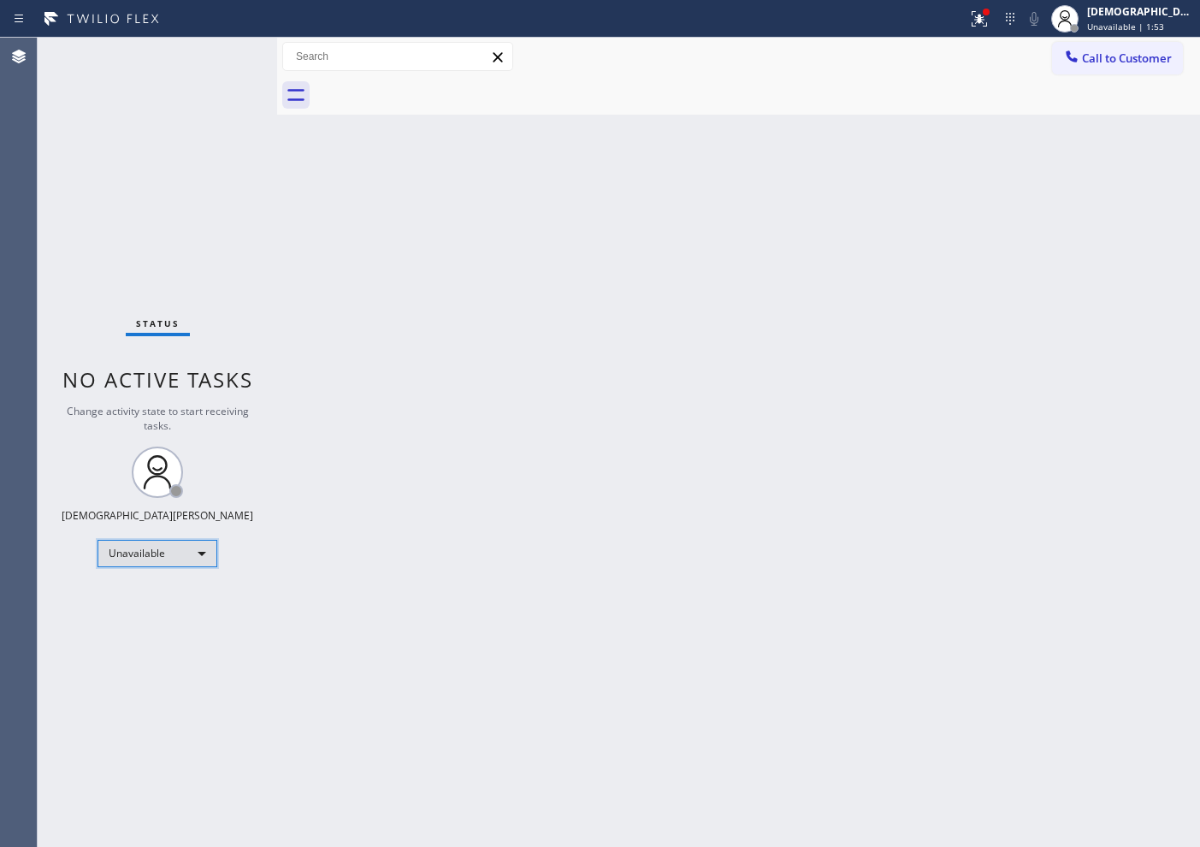
click at [139, 553] on div "Unavailable" at bounding box center [158, 553] width 120 height 27
click at [148, 598] on li "Available" at bounding box center [156, 598] width 116 height 21
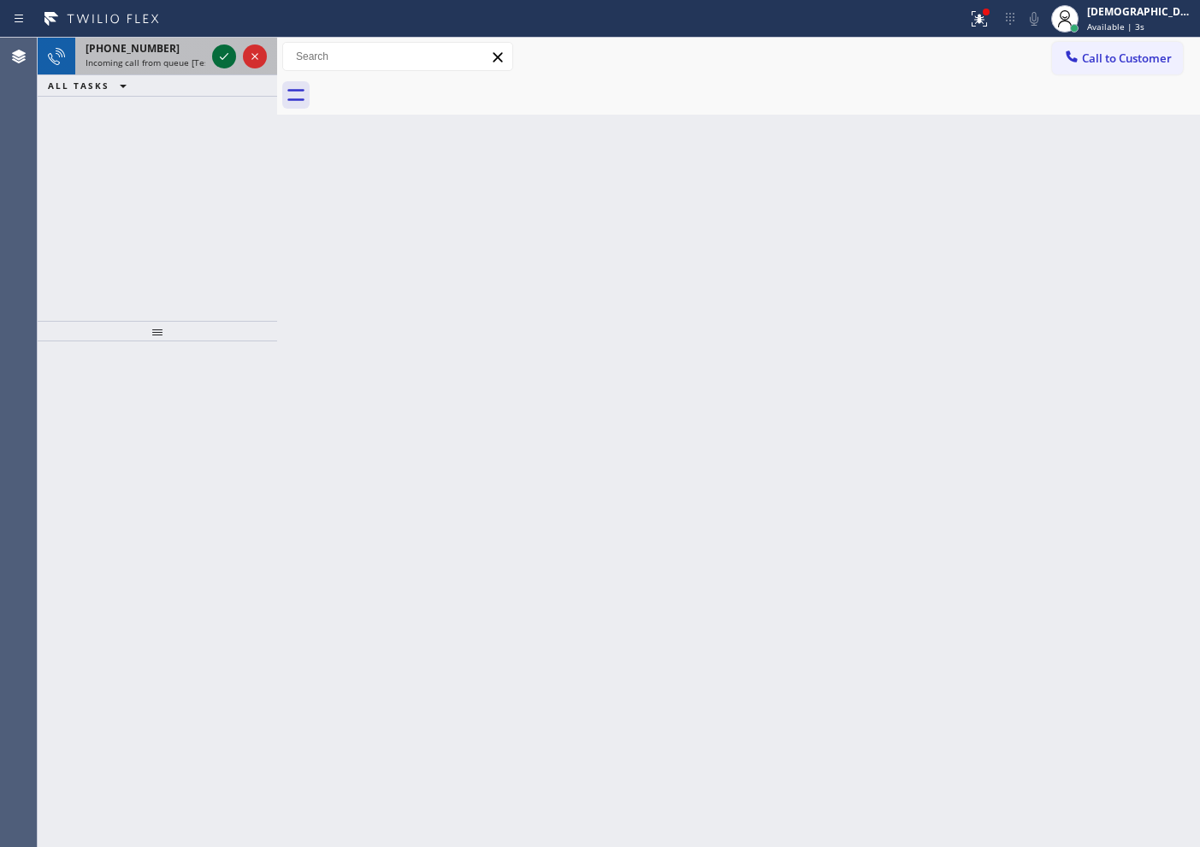
click at [219, 53] on icon at bounding box center [224, 56] width 21 height 21
click at [223, 60] on icon at bounding box center [224, 56] width 21 height 21
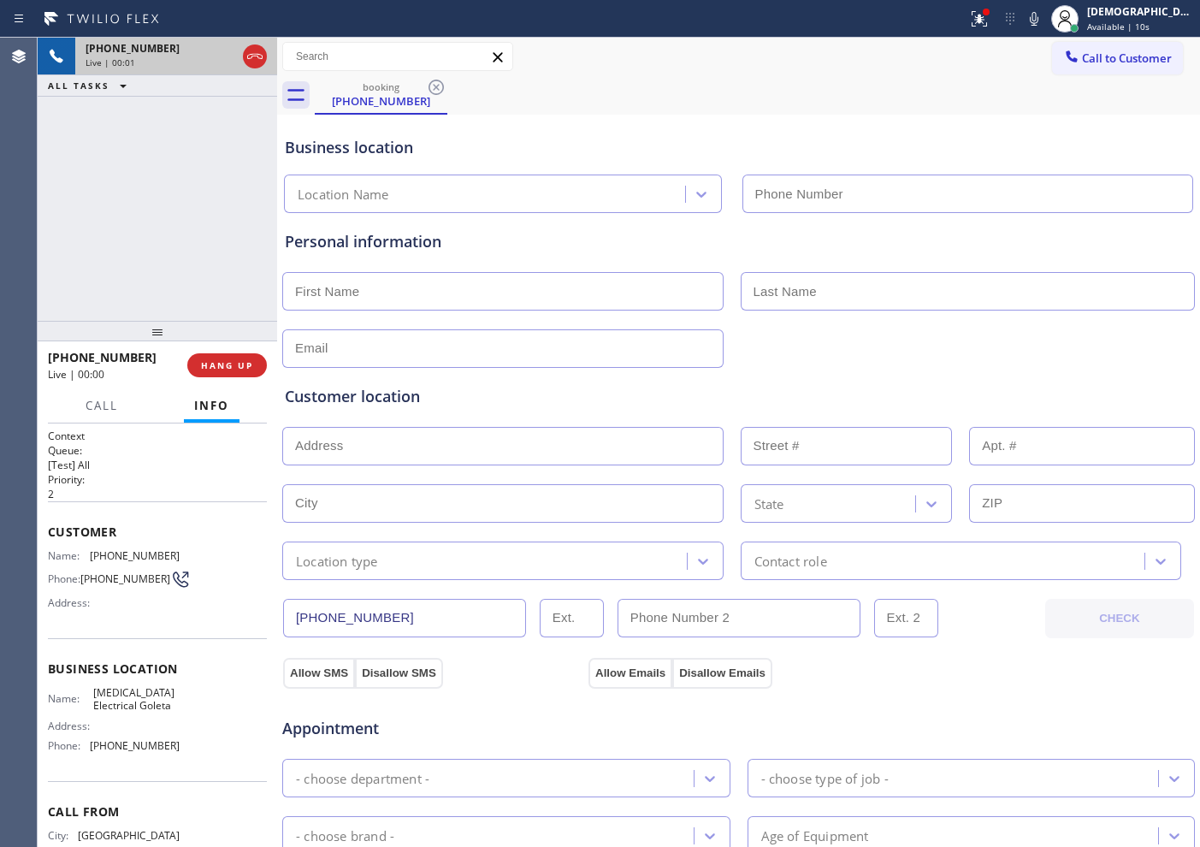
type input "[PHONE_NUMBER]"
click at [257, 54] on icon at bounding box center [255, 56] width 21 height 21
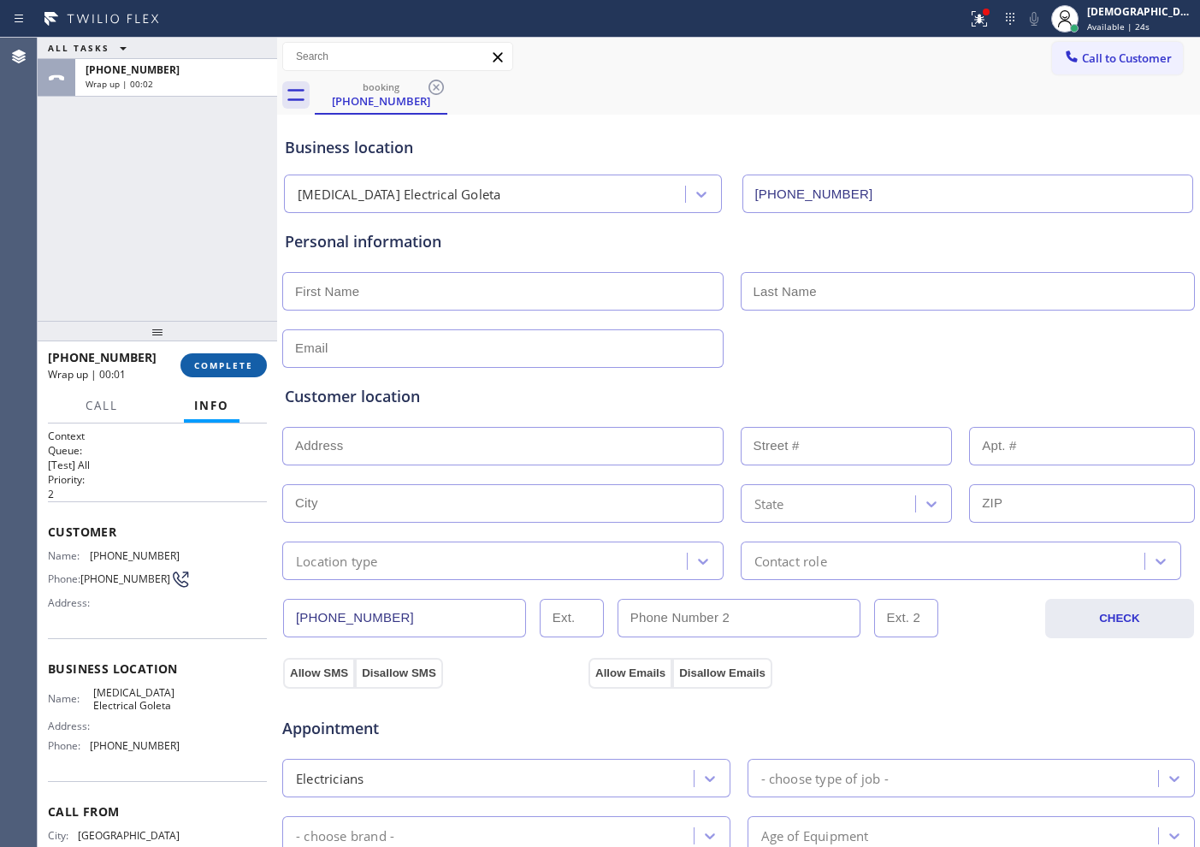
click at [245, 364] on span "COMPLETE" at bounding box center [223, 365] width 59 height 12
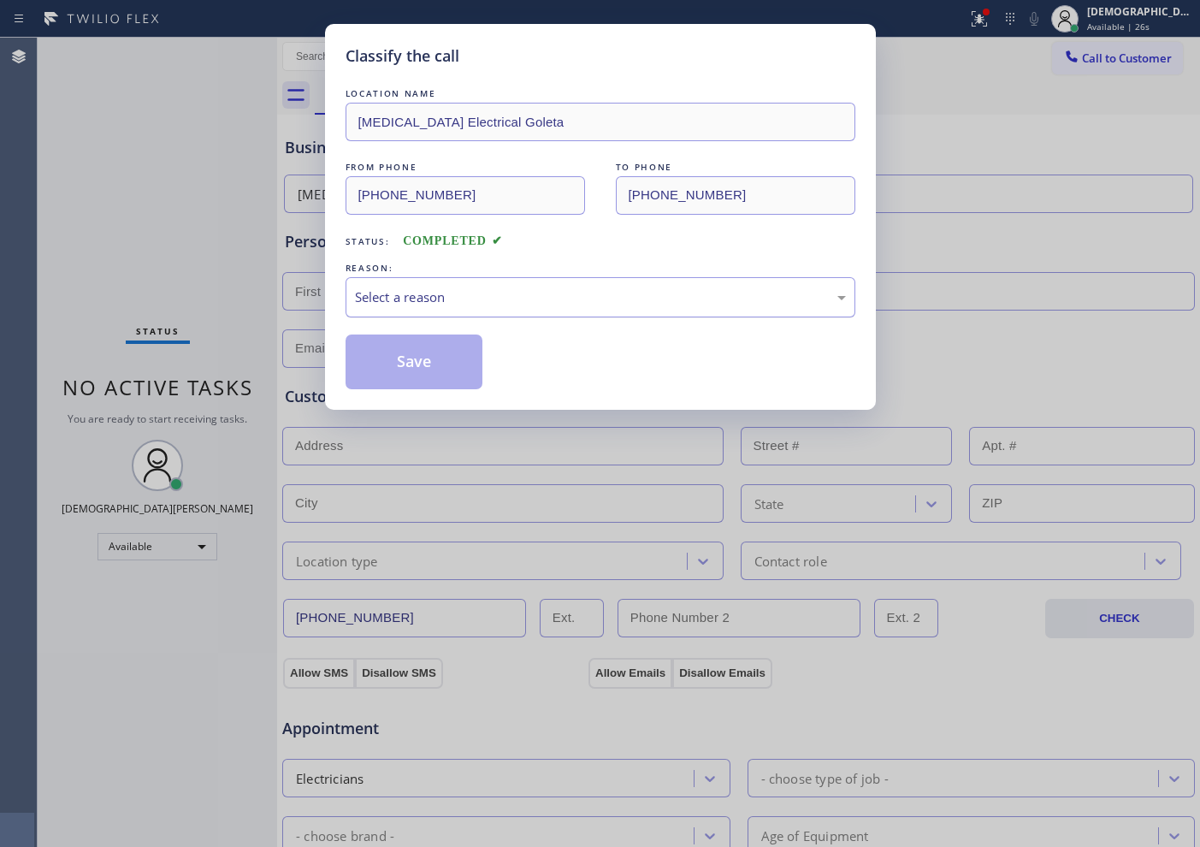
click at [439, 292] on div "Select a reason" at bounding box center [600, 297] width 491 height 20
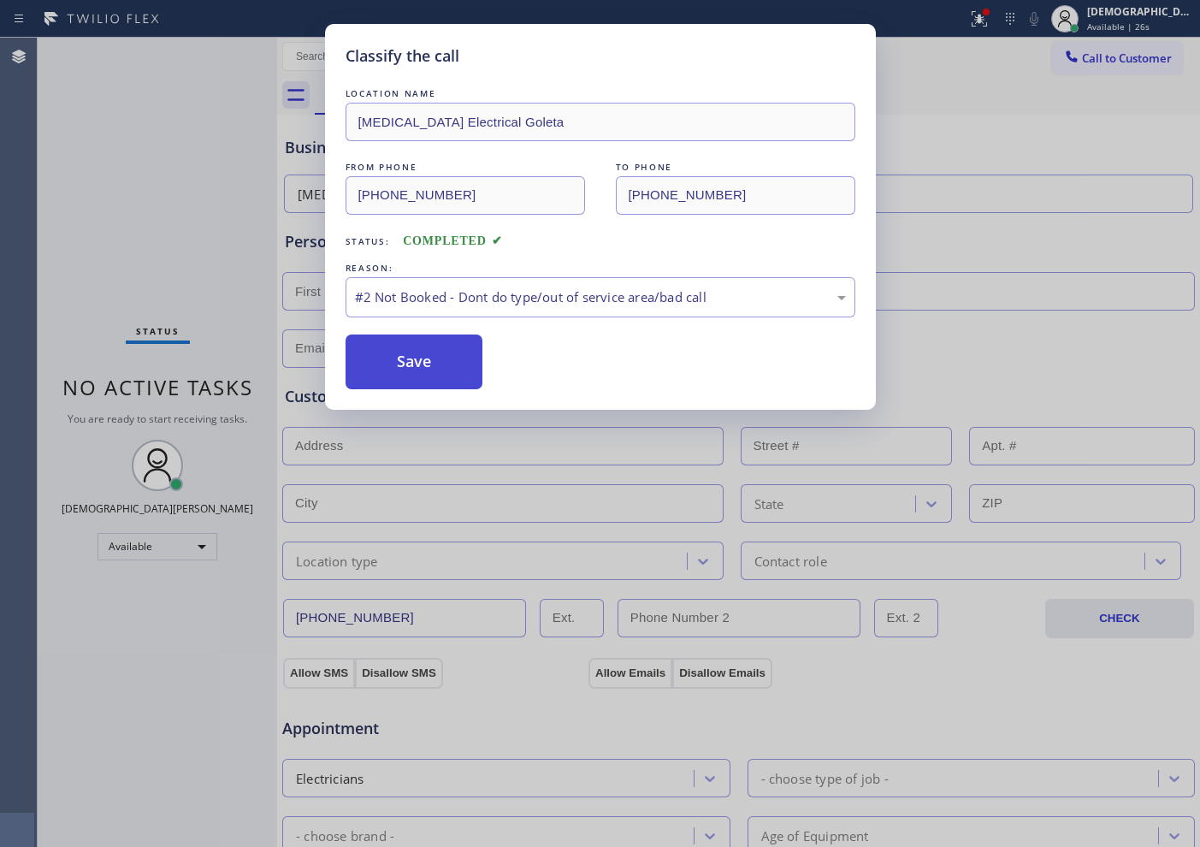
click at [417, 352] on button "Save" at bounding box center [415, 361] width 138 height 55
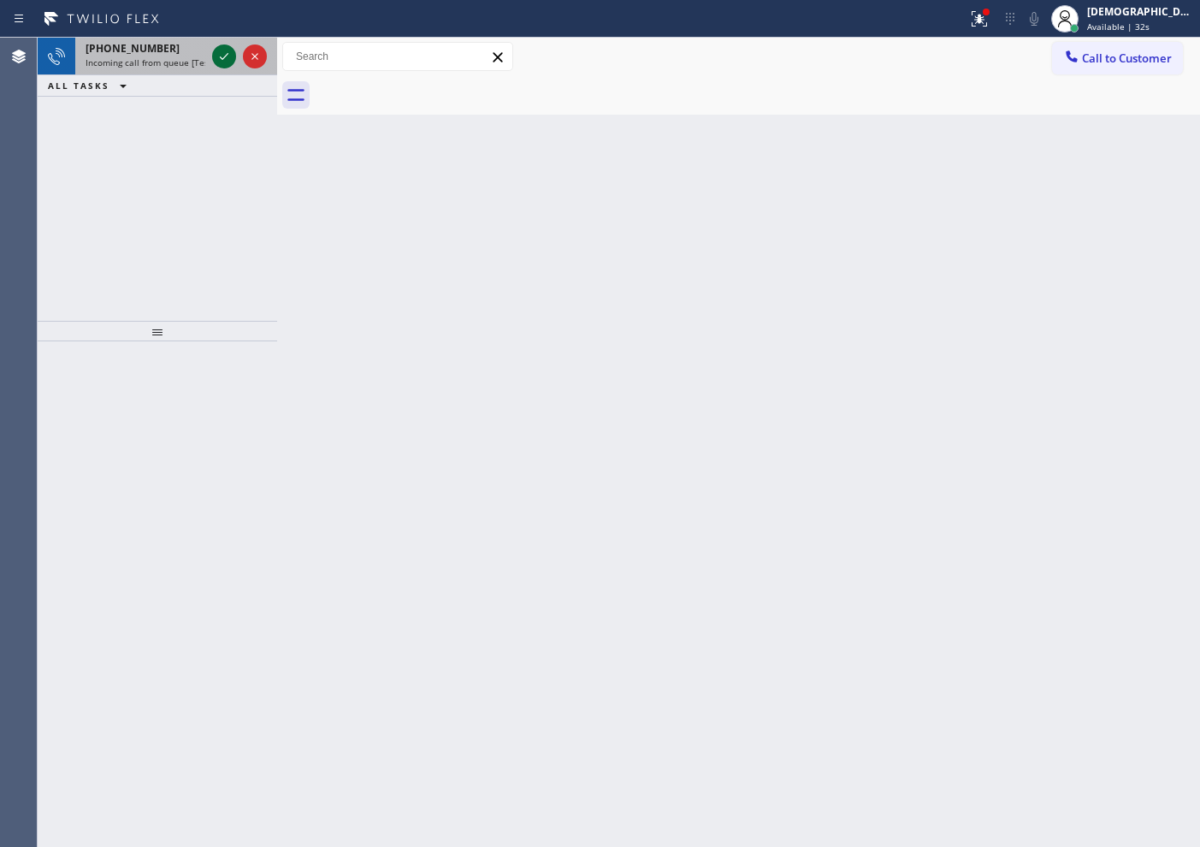
click at [223, 60] on icon at bounding box center [224, 56] width 21 height 21
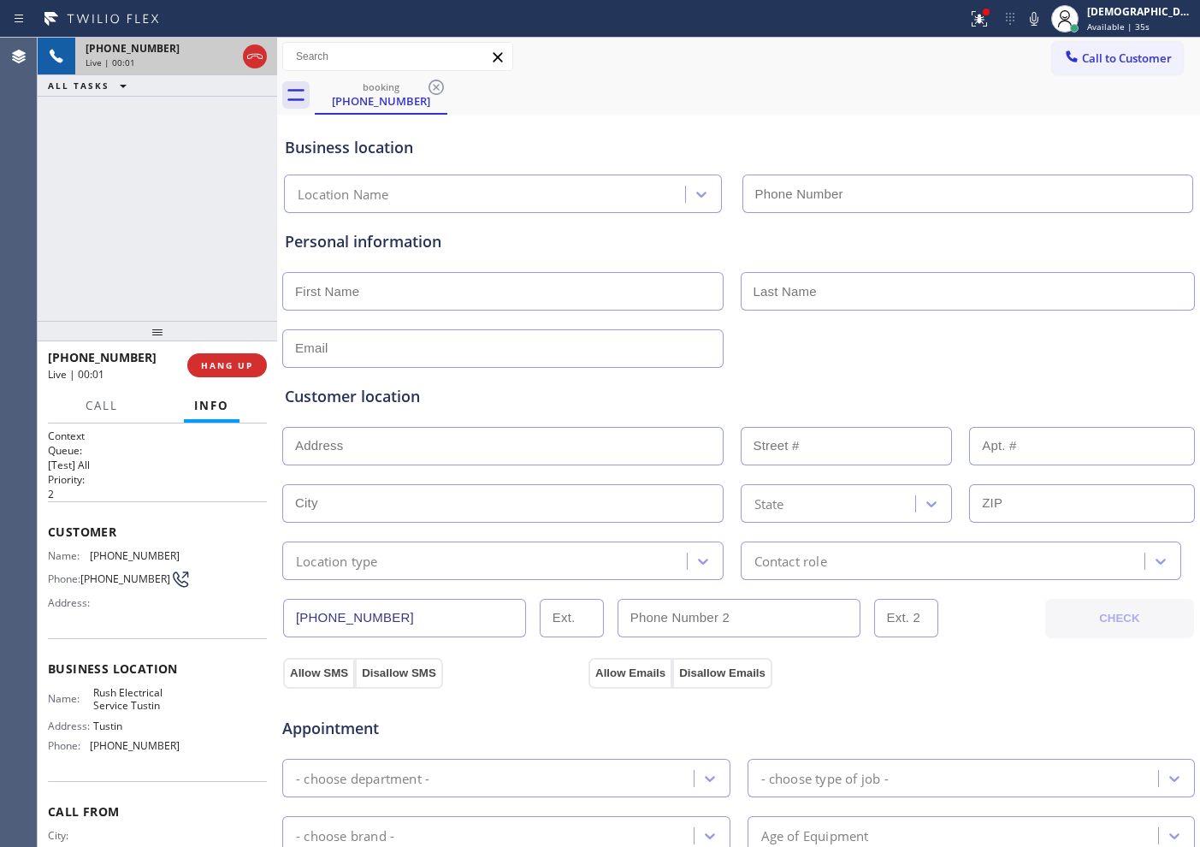
type input "[PHONE_NUMBER]"
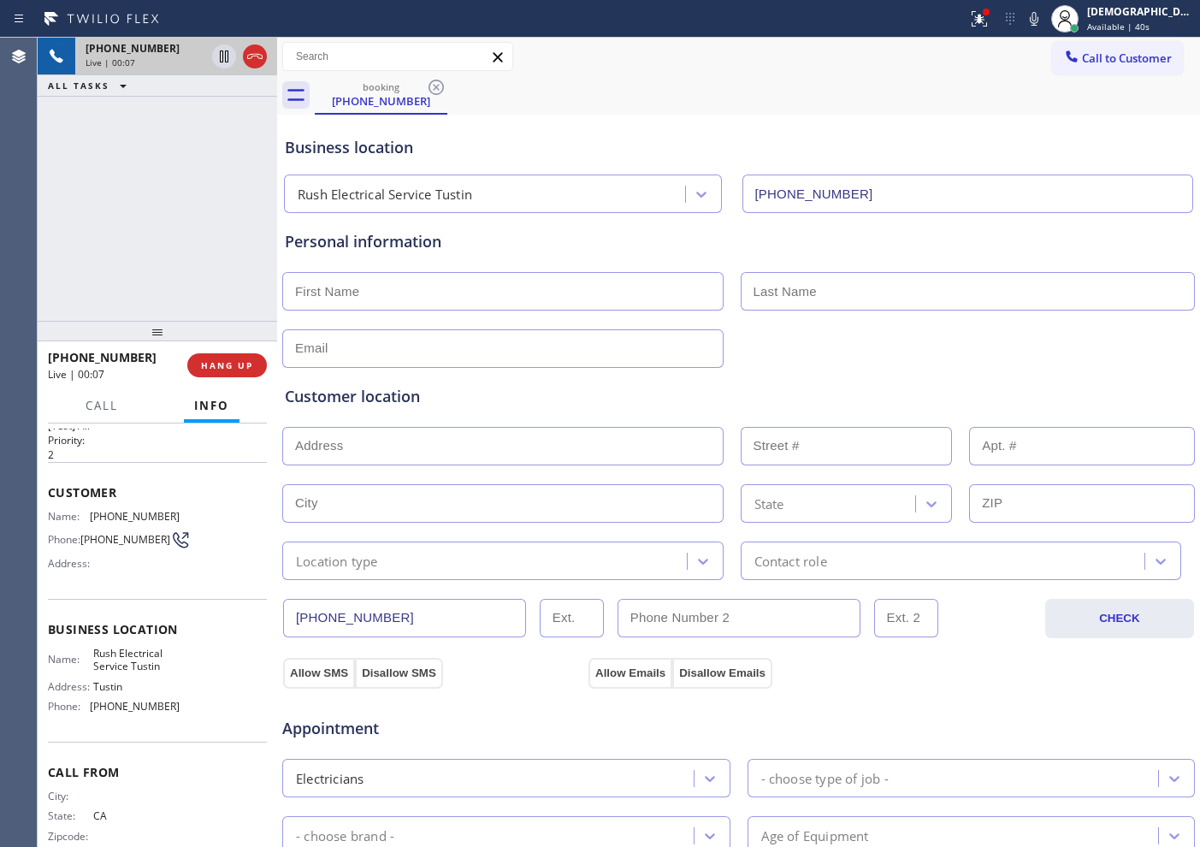
scroll to position [74, 0]
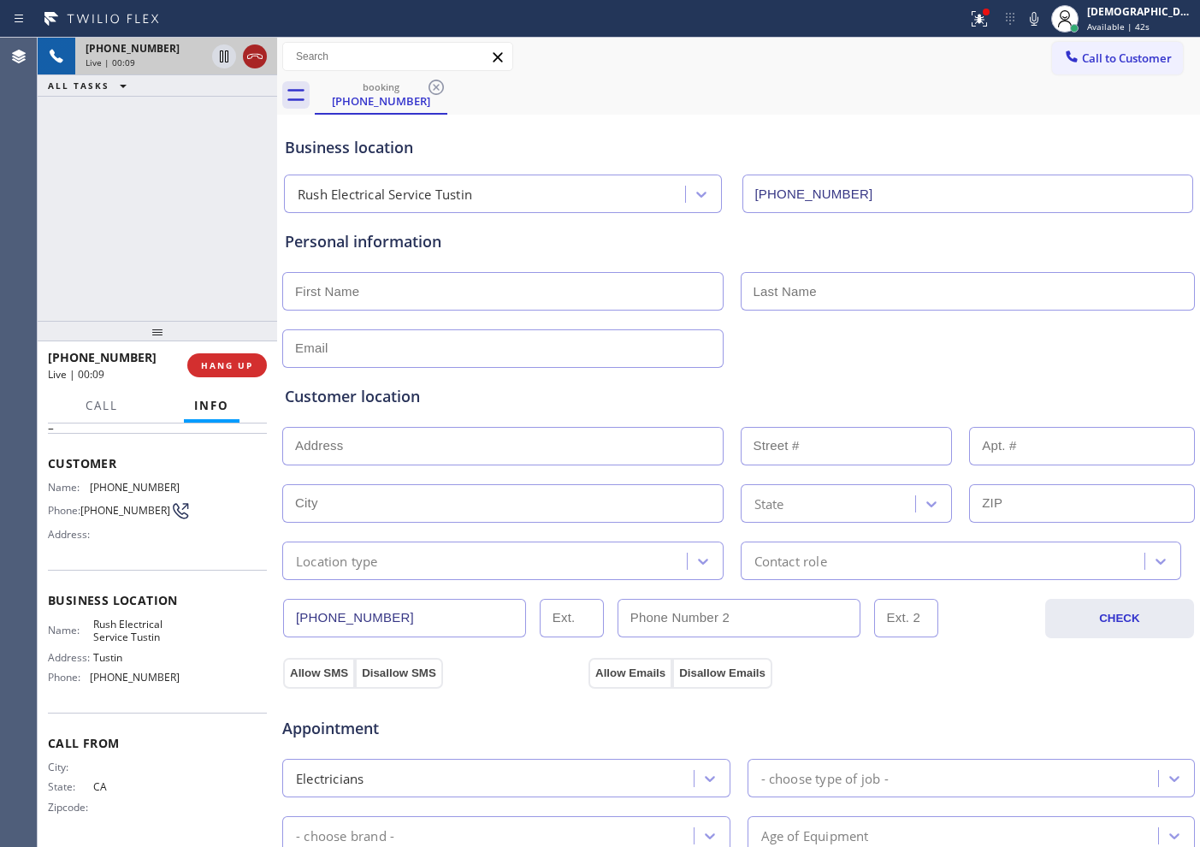
click at [256, 62] on icon at bounding box center [255, 56] width 21 height 21
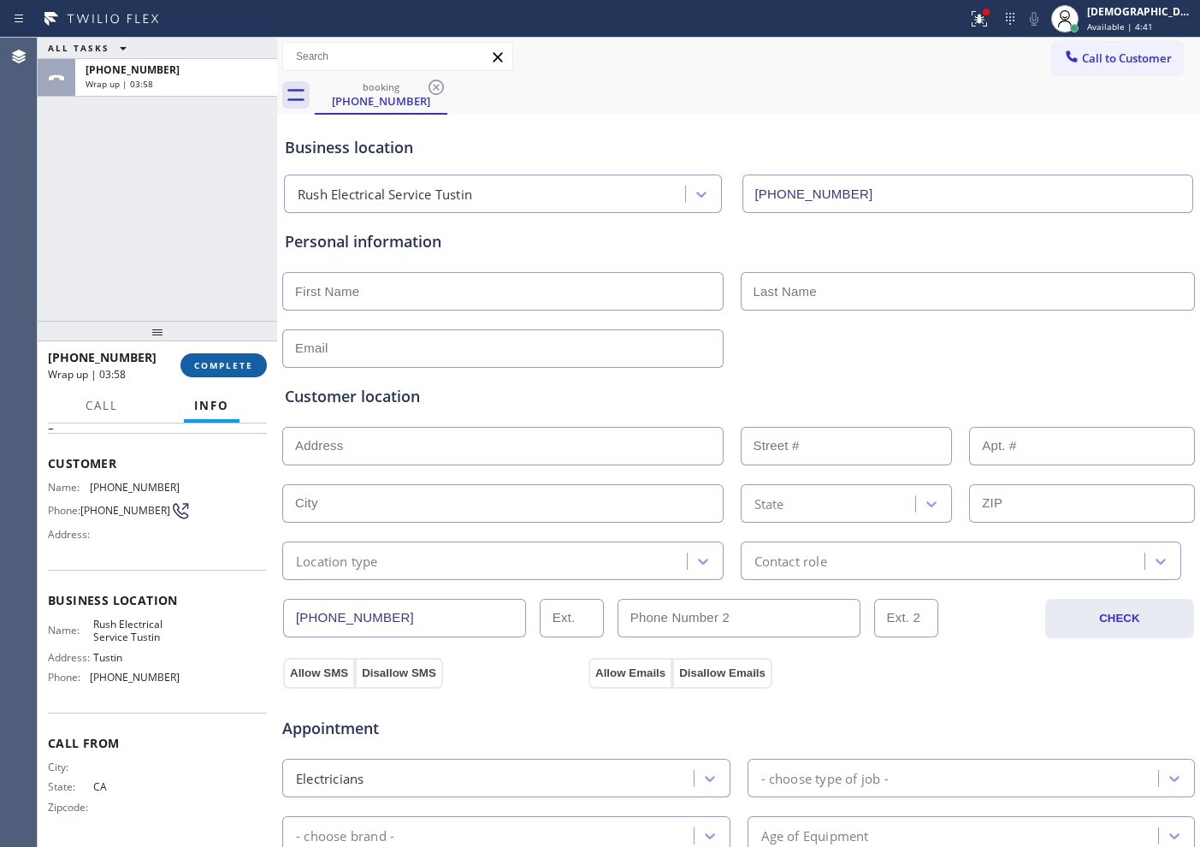
click at [227, 368] on span "COMPLETE" at bounding box center [223, 365] width 59 height 12
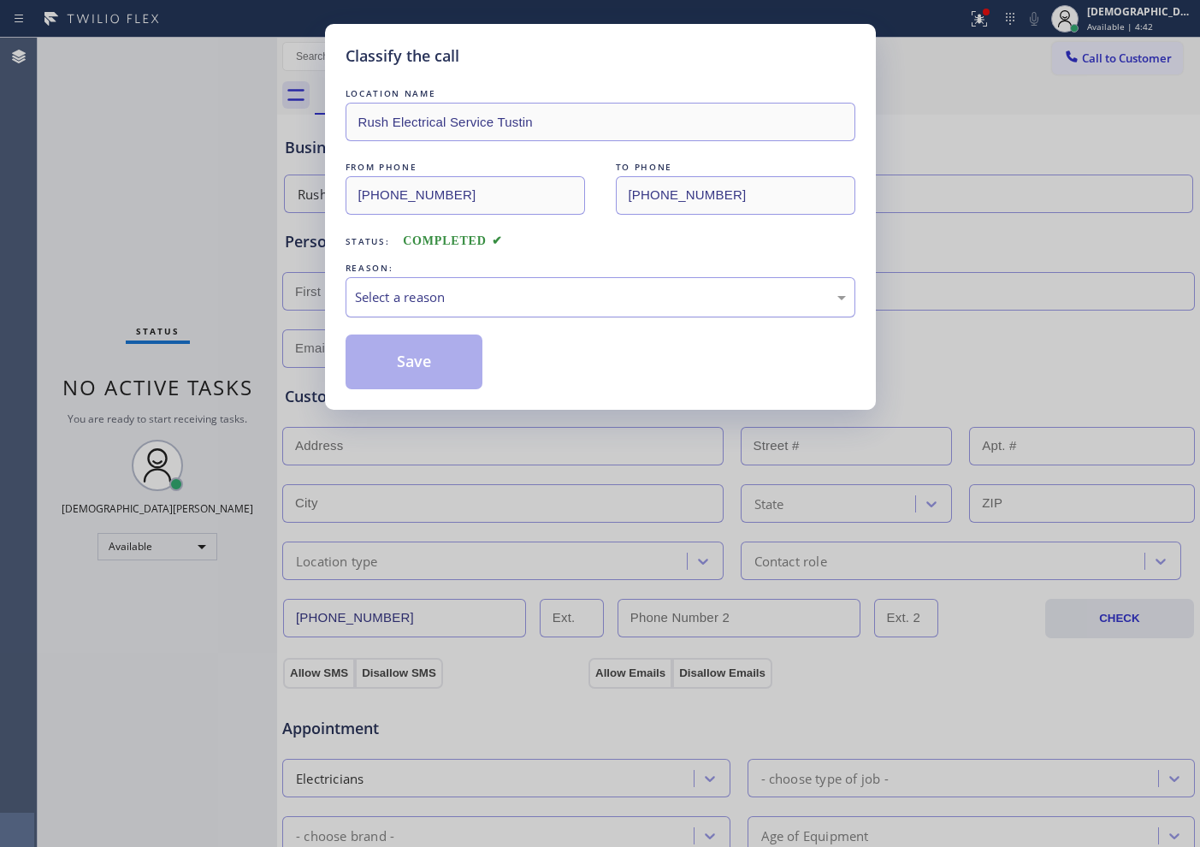
click at [569, 298] on div "Select a reason" at bounding box center [600, 297] width 491 height 20
click at [399, 358] on button "Save" at bounding box center [415, 361] width 138 height 55
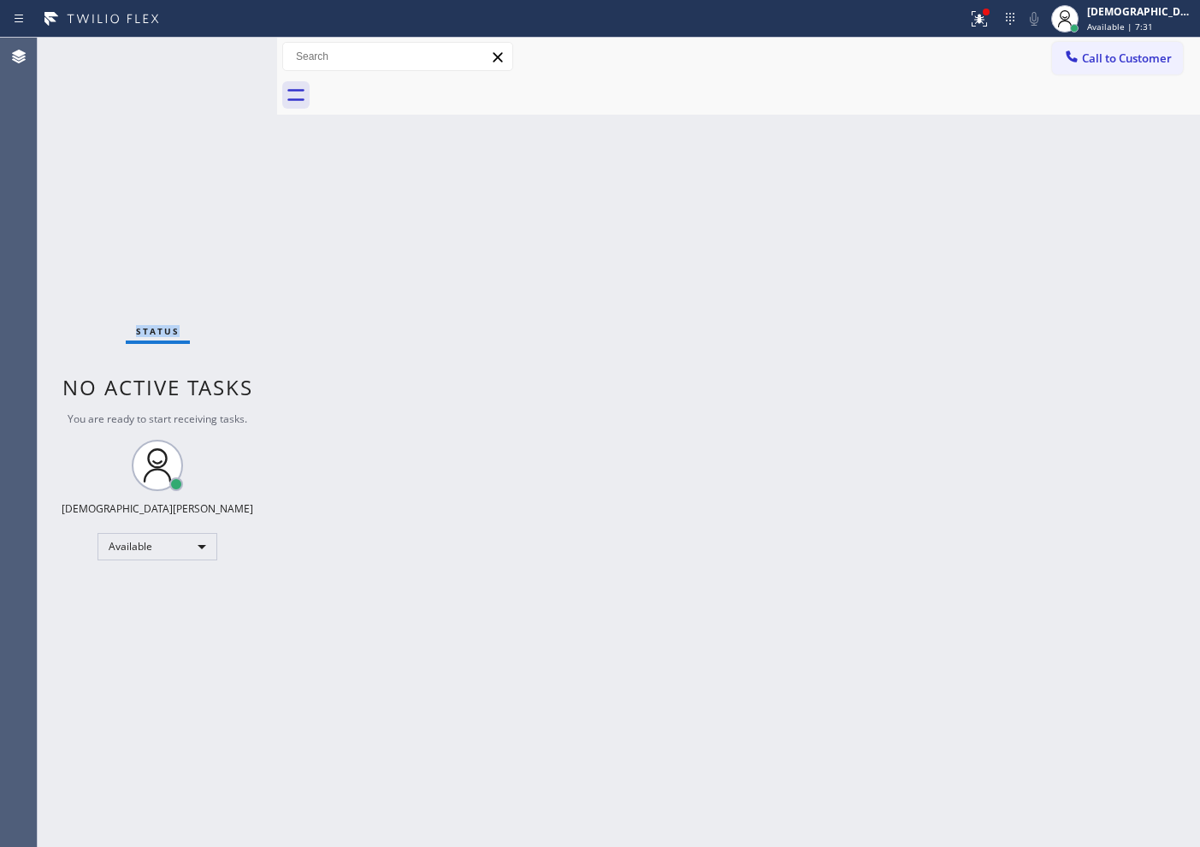
click at [222, 50] on div "Status No active tasks You are ready to start receiving tasks. Christian Cinco …" at bounding box center [157, 442] width 239 height 809
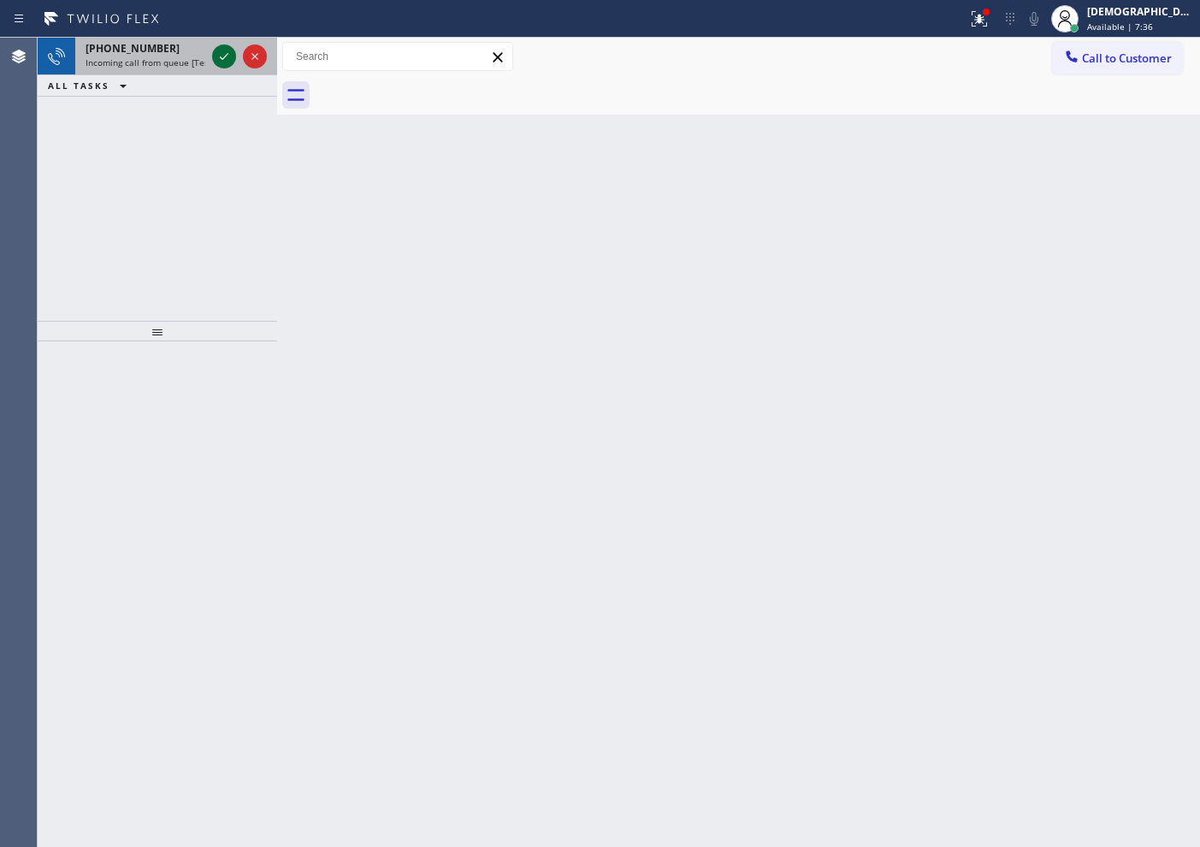
click at [222, 50] on icon at bounding box center [224, 56] width 21 height 21
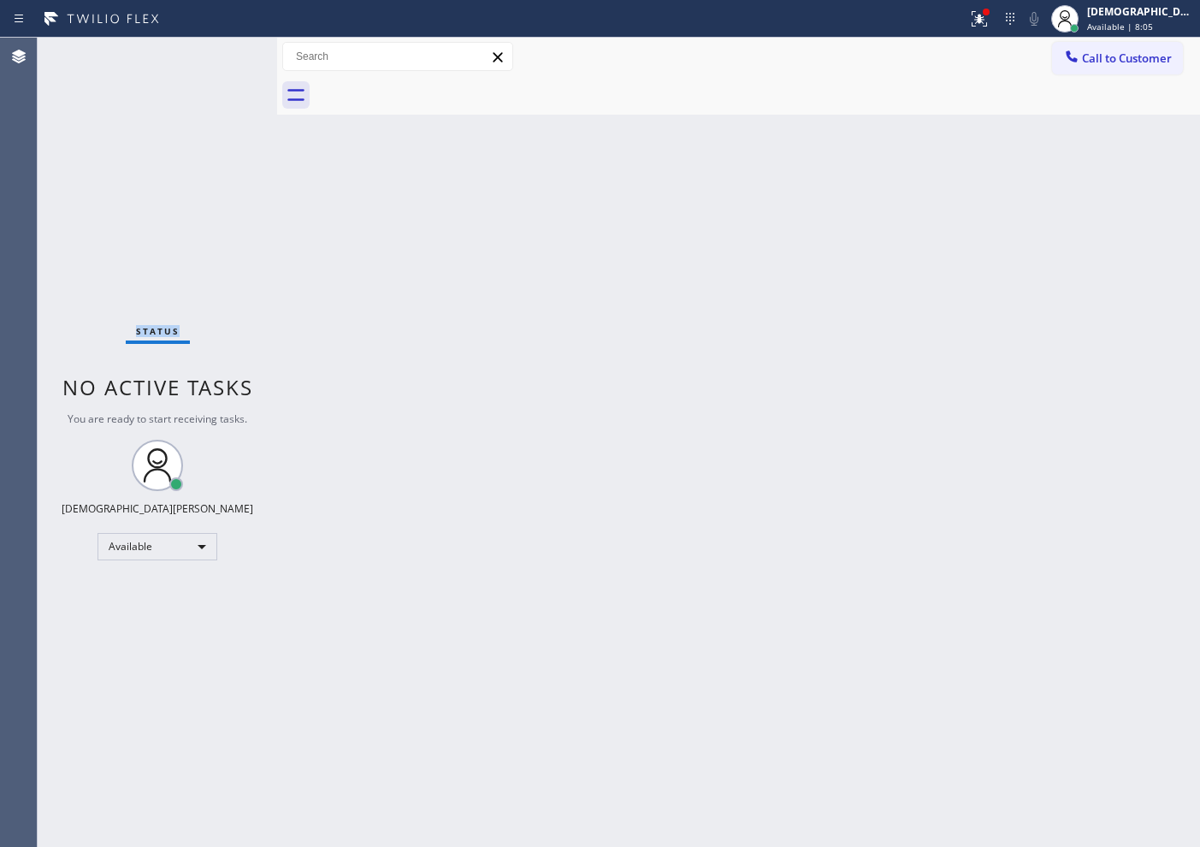
click at [222, 50] on div "Status No active tasks You are ready to start receiving tasks. Christian Cinco …" at bounding box center [157, 442] width 239 height 809
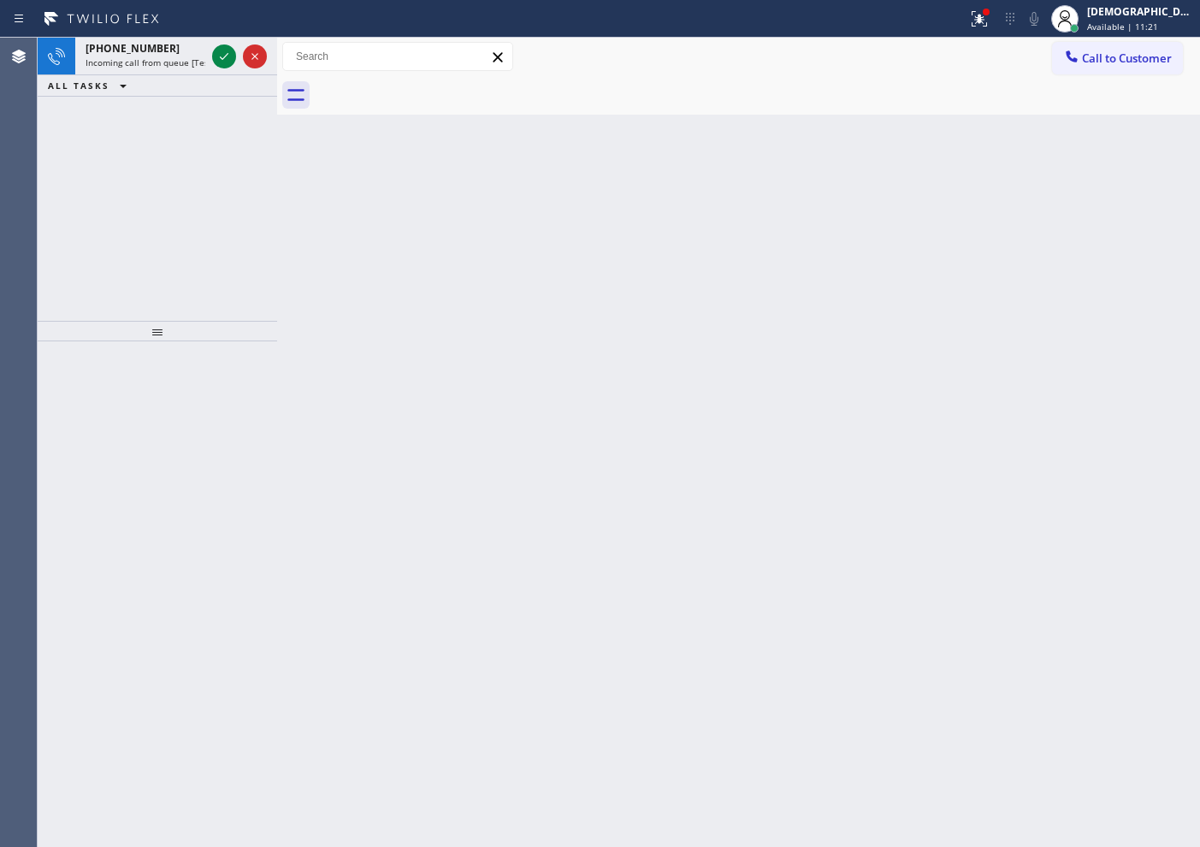
click at [135, 193] on div "[PHONE_NUMBER] Incoming call from queue [Test] All ALL TASKS ALL TASKS ACTIVE T…" at bounding box center [157, 179] width 239 height 283
click at [223, 62] on icon at bounding box center [224, 56] width 21 height 21
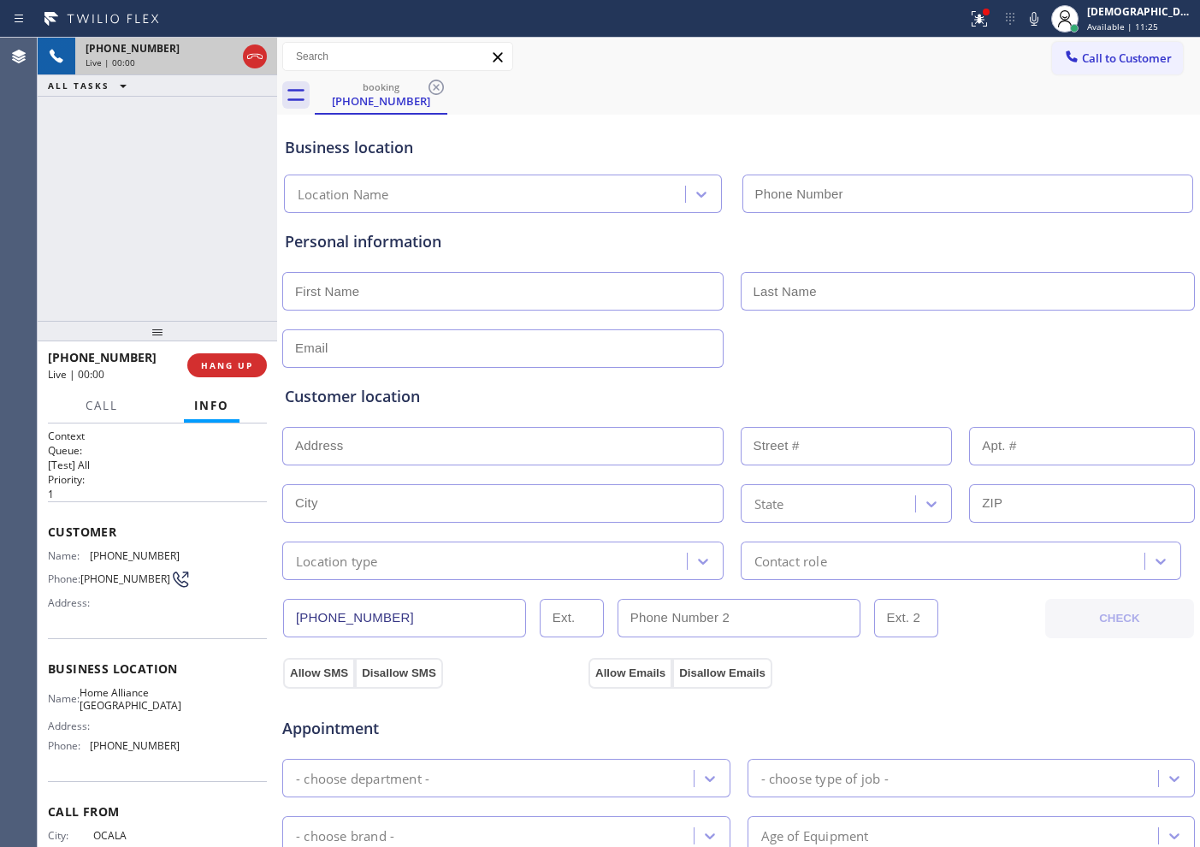
type input "[PHONE_NUMBER]"
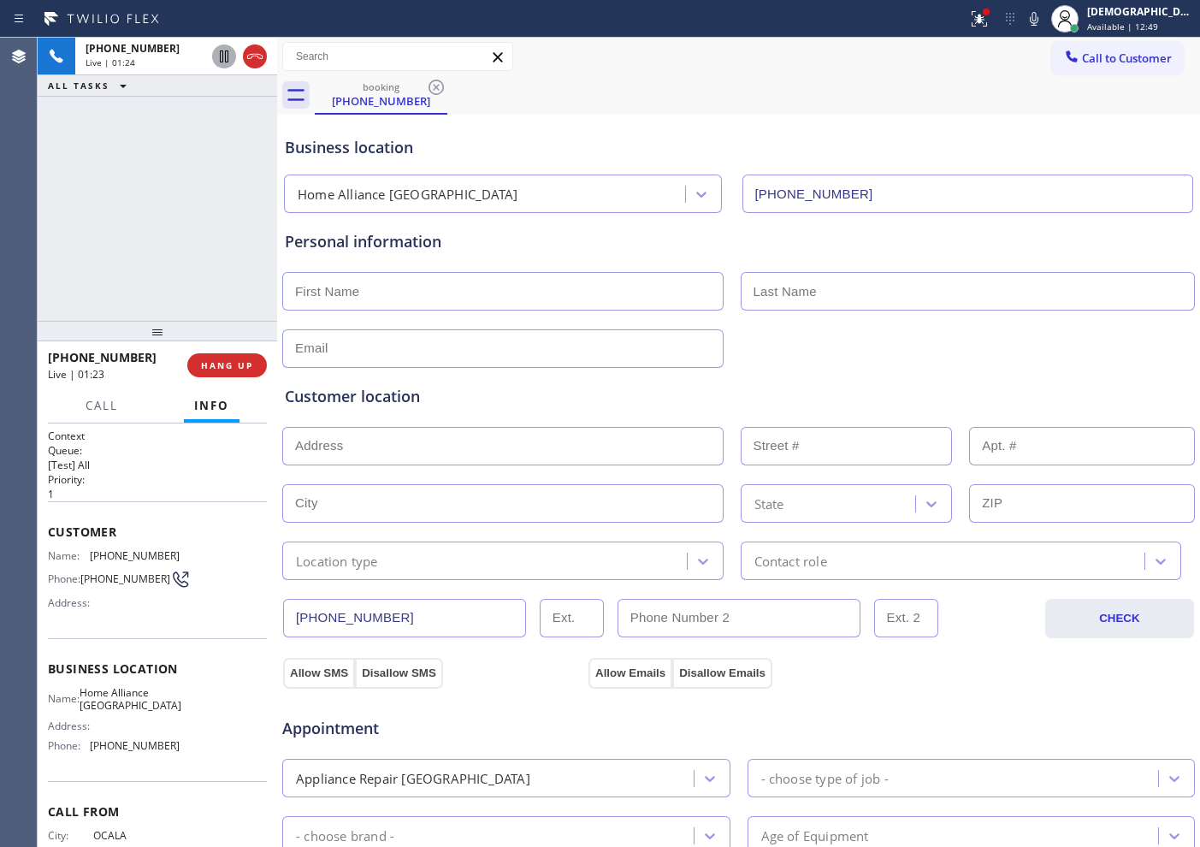
click at [212, 50] on div at bounding box center [224, 56] width 24 height 21
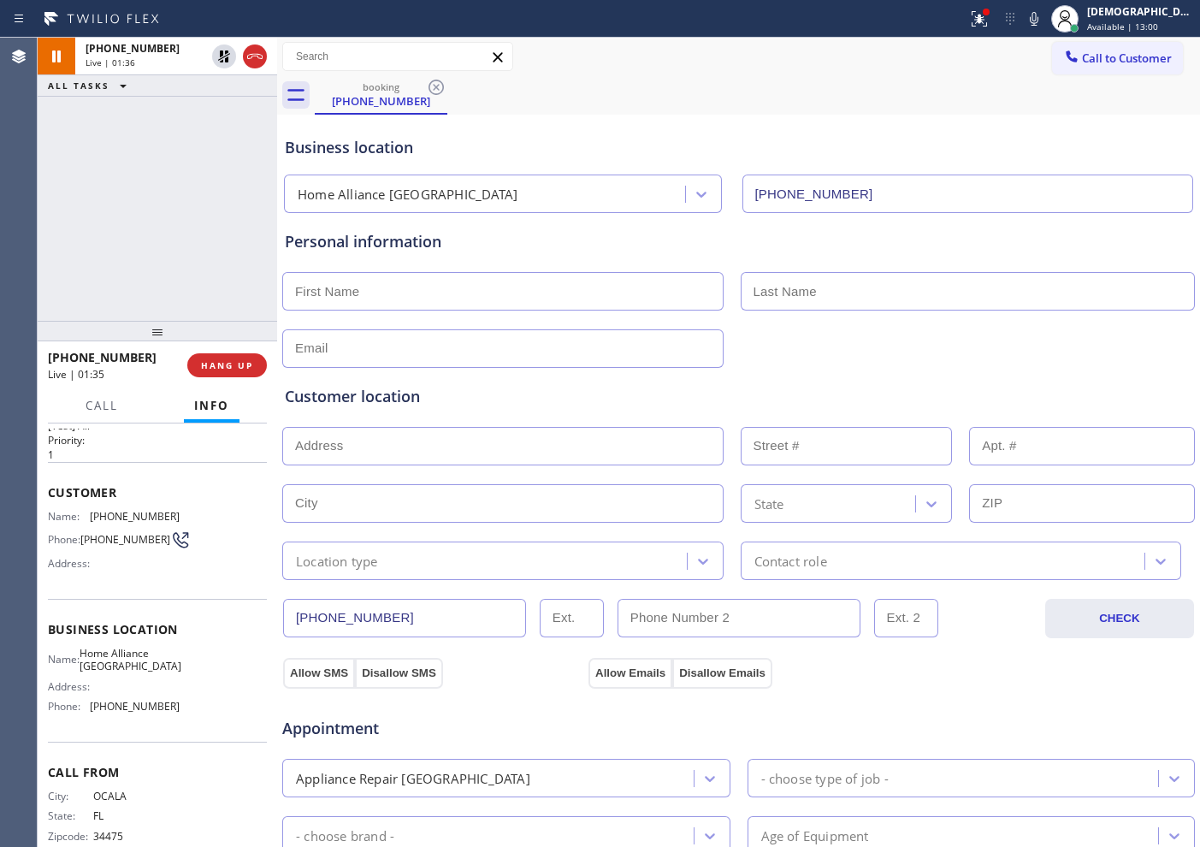
scroll to position [74, 0]
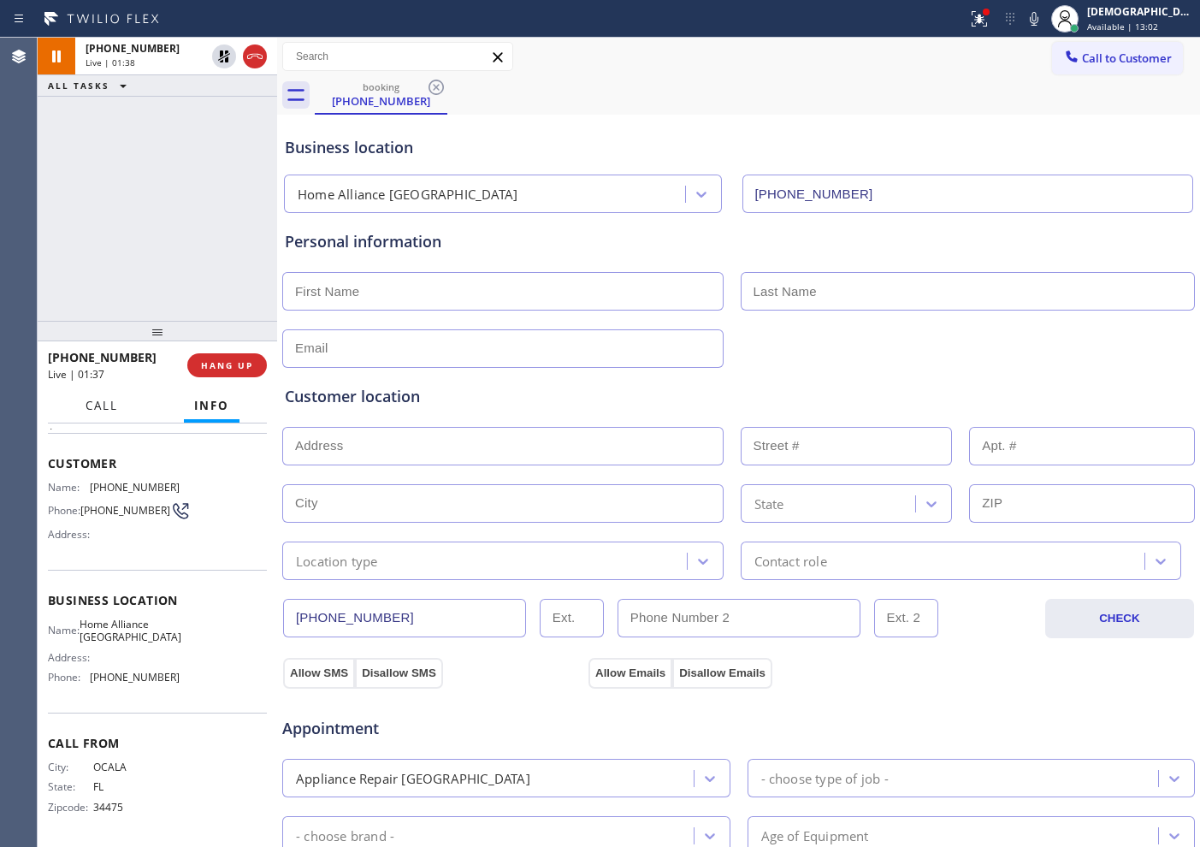
click at [106, 400] on span "Call" at bounding box center [102, 405] width 33 height 15
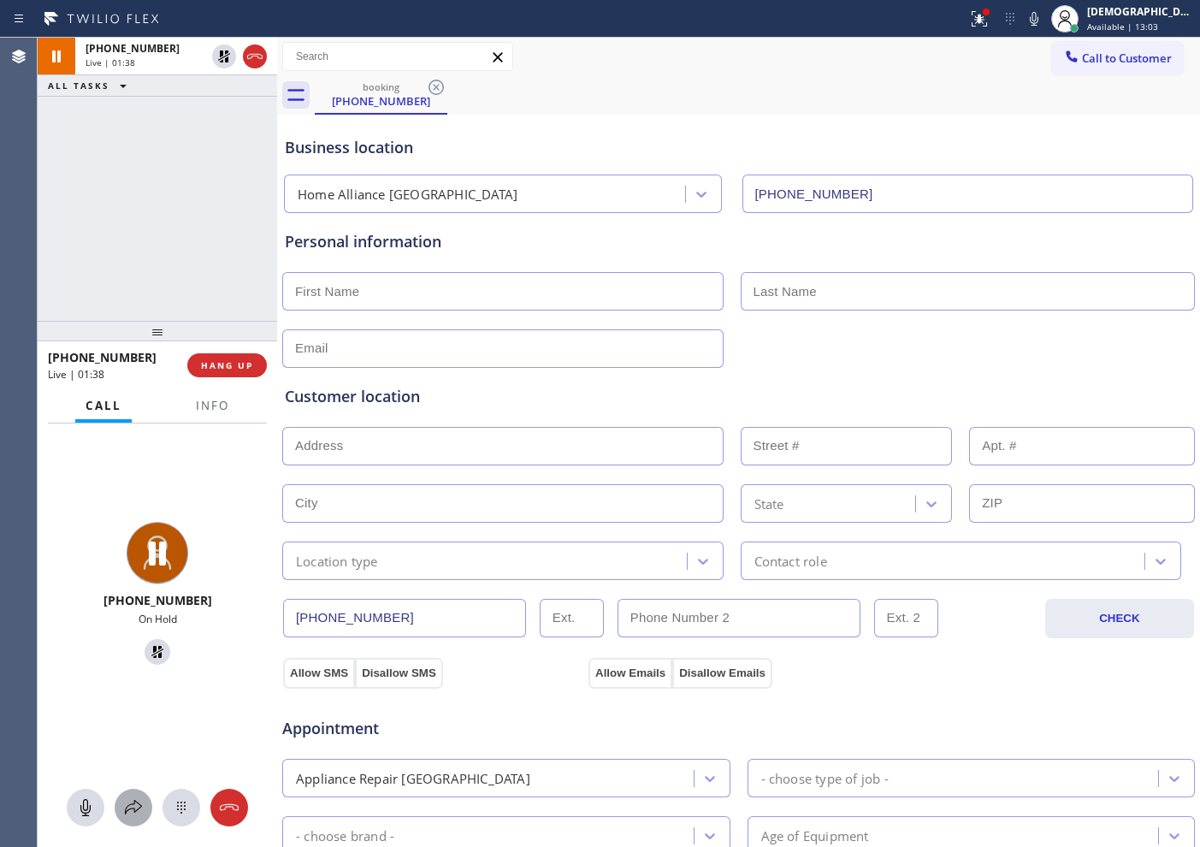
click at [126, 677] on icon at bounding box center [133, 807] width 21 height 21
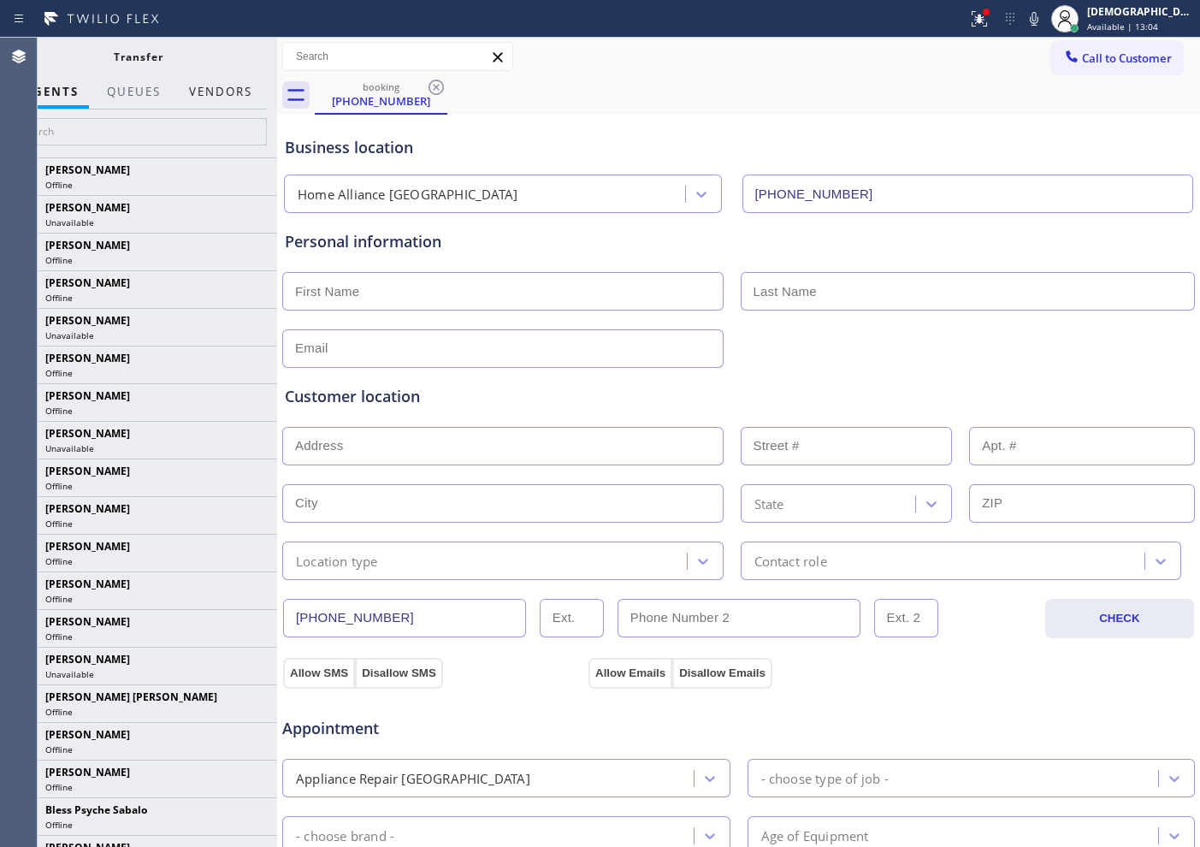
click at [230, 98] on button "Vendors" at bounding box center [221, 91] width 84 height 33
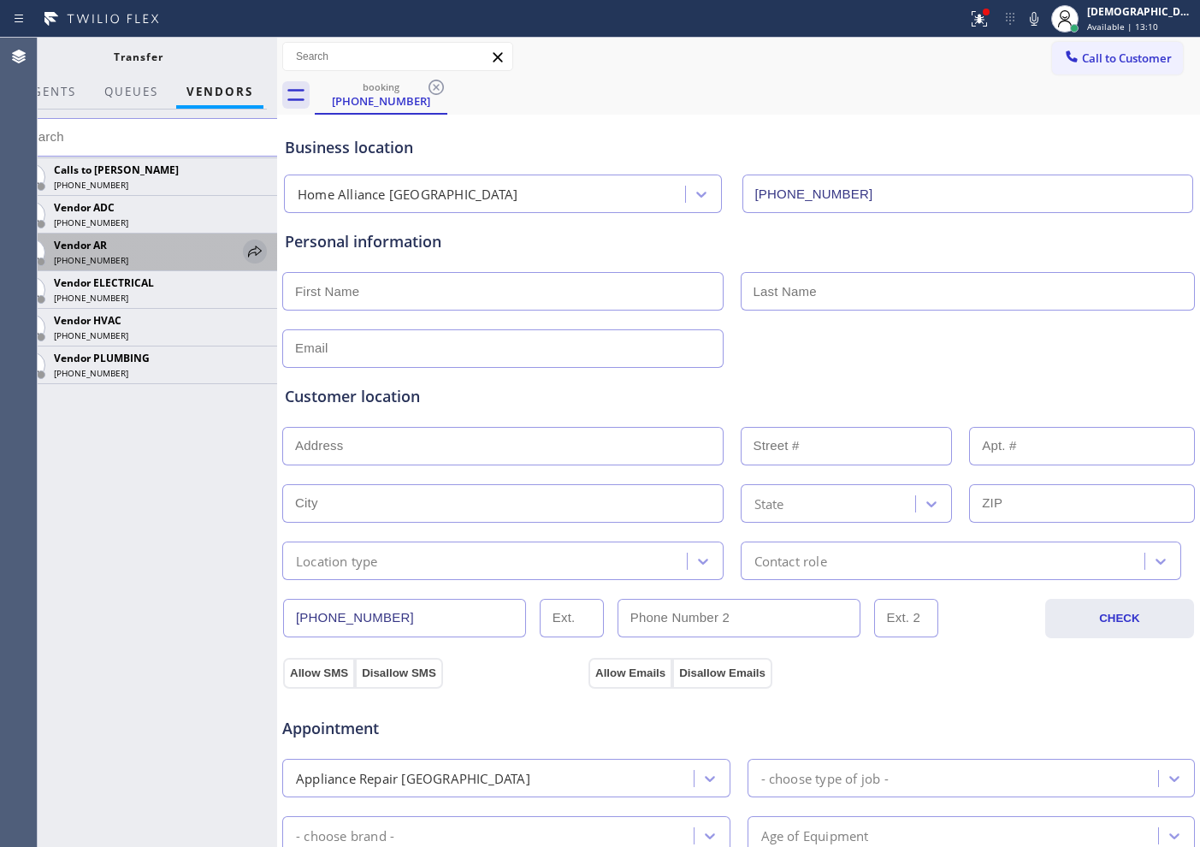
click at [253, 258] on icon at bounding box center [255, 251] width 21 height 21
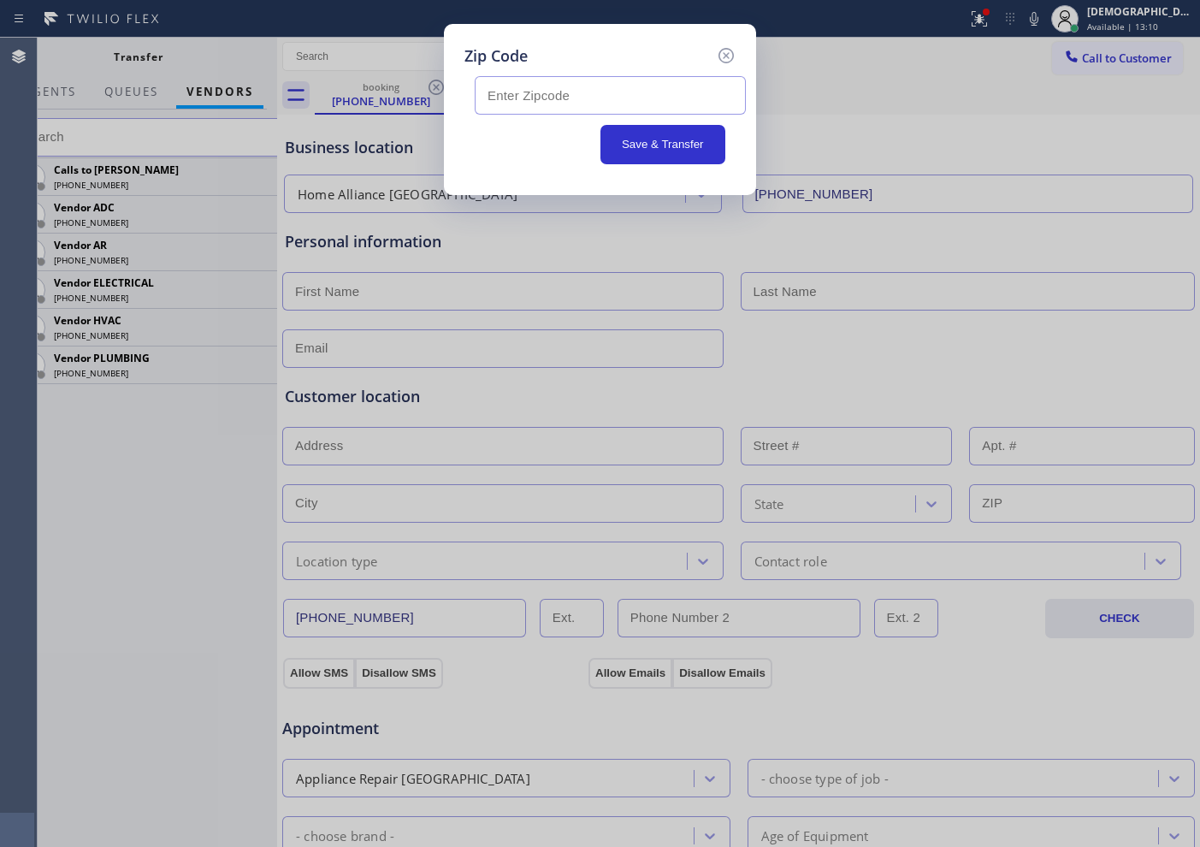
click at [600, 107] on input "text" at bounding box center [610, 95] width 271 height 38
paste input "32250"
type input "32250"
click at [641, 155] on button "Save & Transfer" at bounding box center [663, 144] width 126 height 39
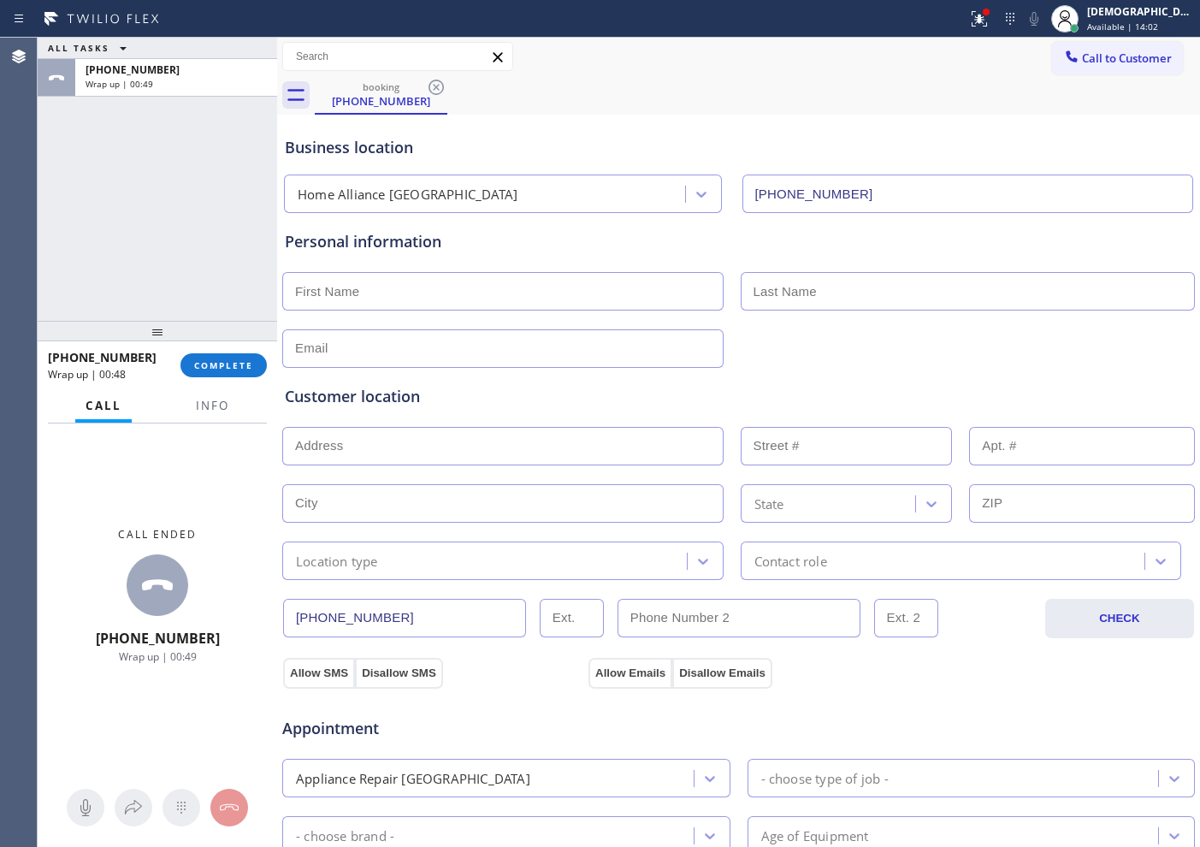
click at [79, 204] on div "ALL TASKS ALL TASKS ACTIVE TASKS TASKS IN WRAP UP [PHONE_NUMBER] Wrap up | 00:49" at bounding box center [157, 179] width 239 height 283
click at [210, 364] on span "COMPLETE" at bounding box center [223, 365] width 59 height 12
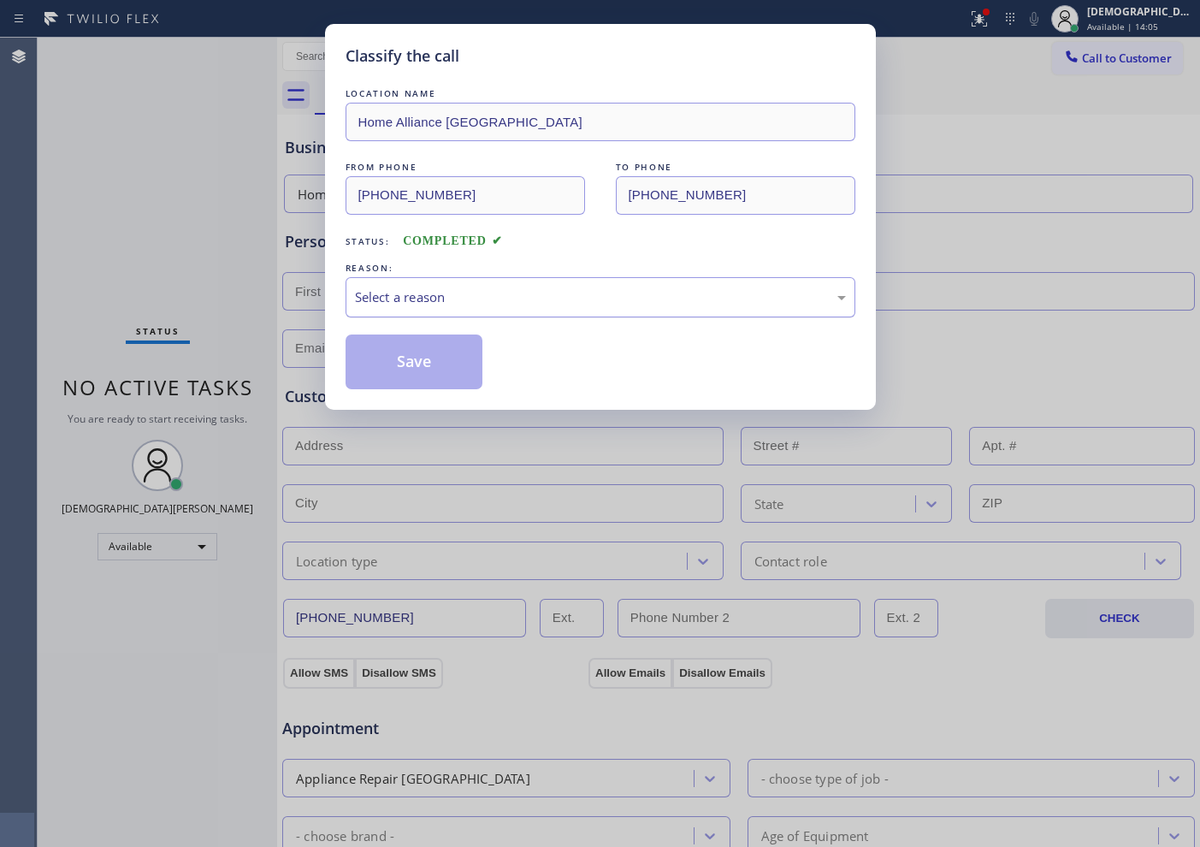
click at [503, 287] on div "Select a reason" at bounding box center [600, 297] width 491 height 20
click at [464, 360] on button "Save" at bounding box center [415, 361] width 138 height 55
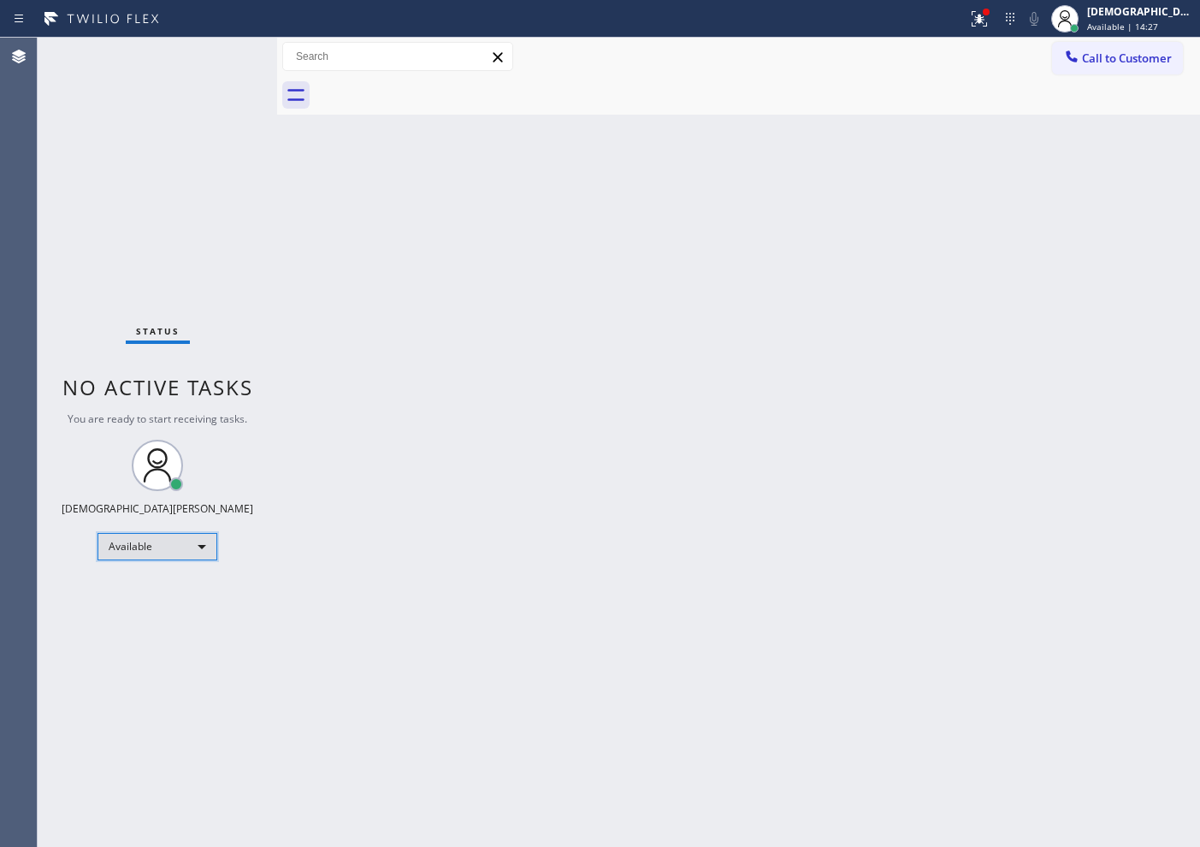
click at [142, 535] on div "Available" at bounding box center [158, 546] width 120 height 27
click at [119, 635] on li "Break" at bounding box center [156, 634] width 116 height 21
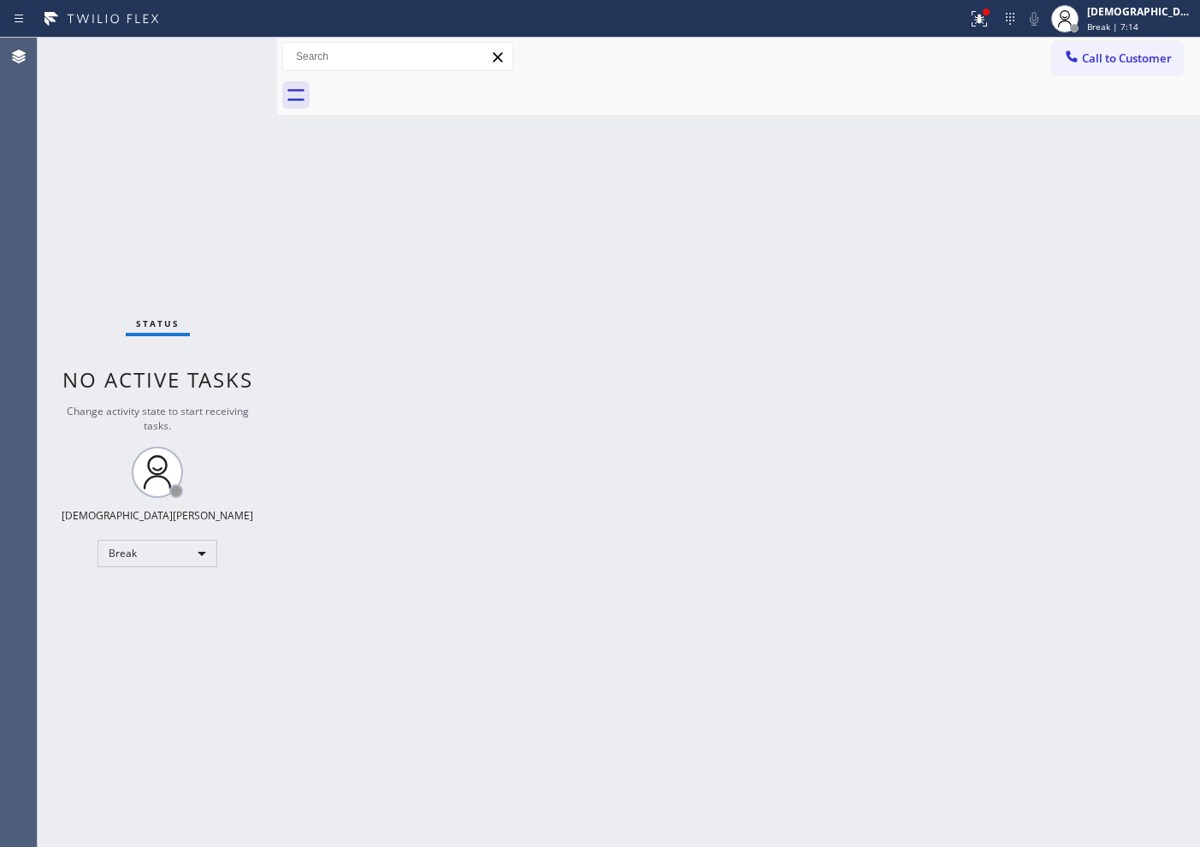
click at [132, 256] on div "Status No active tasks Change activity state to start receiving tasks. Christia…" at bounding box center [157, 442] width 239 height 809
click at [151, 552] on div "Break" at bounding box center [158, 553] width 120 height 27
click at [148, 591] on li "Available" at bounding box center [156, 598] width 116 height 21
click at [229, 61] on div "Status No active tasks You are ready to start receiving tasks. Christian Cinco …" at bounding box center [157, 442] width 239 height 809
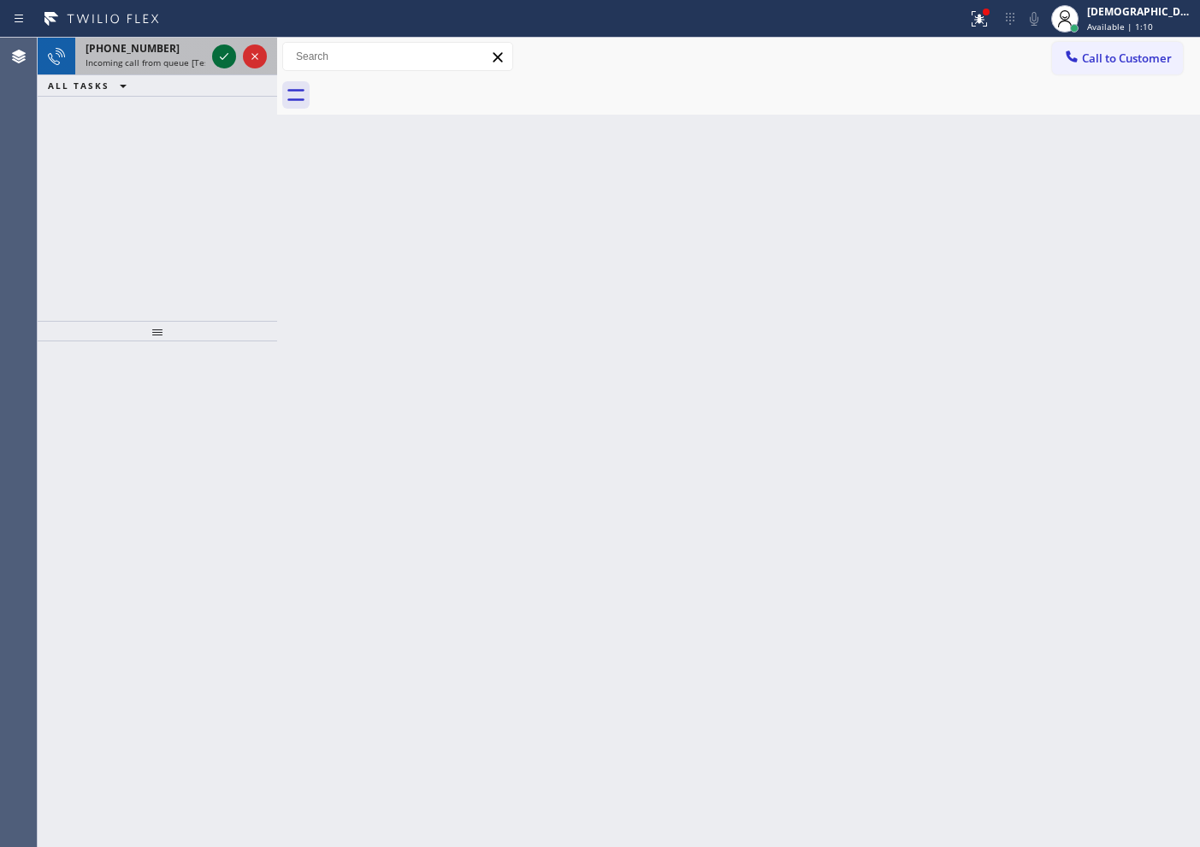
click at [229, 62] on icon at bounding box center [224, 56] width 21 height 21
click at [220, 64] on icon at bounding box center [224, 56] width 21 height 21
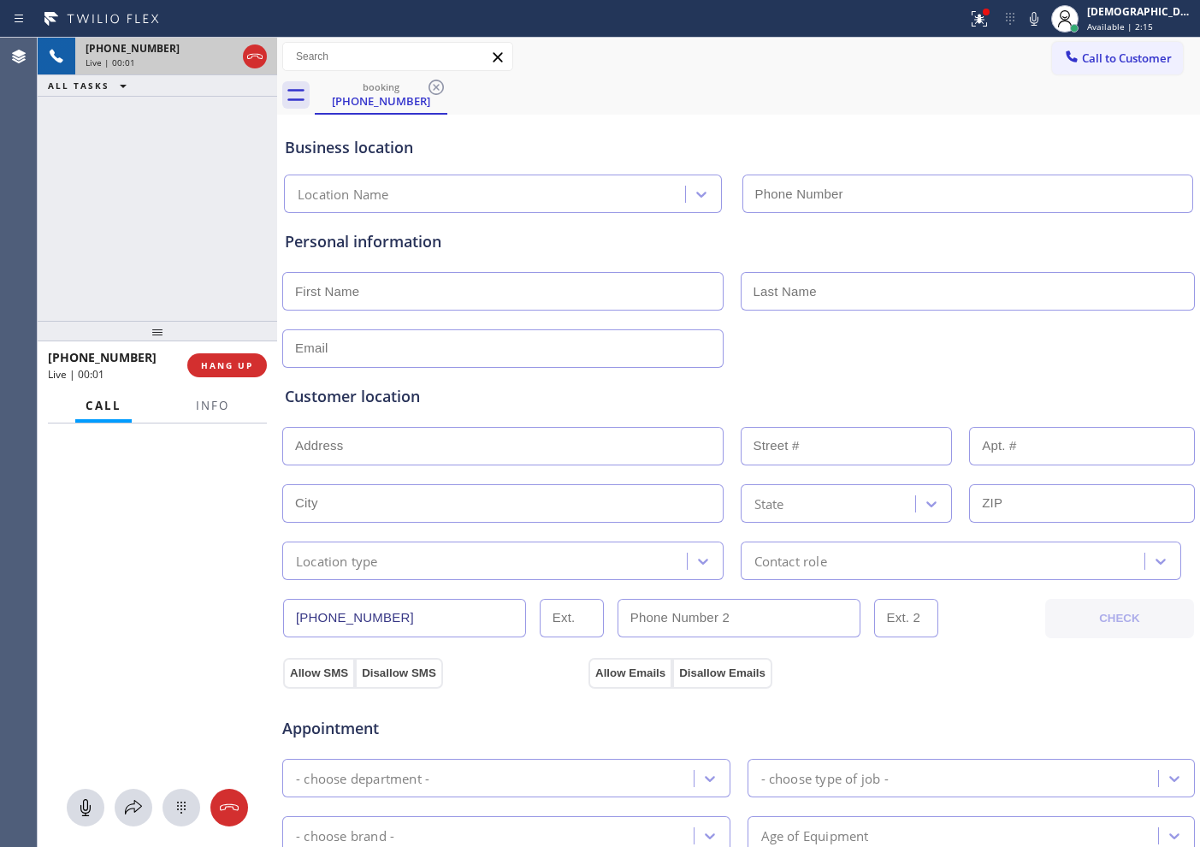
type input "[PHONE_NUMBER]"
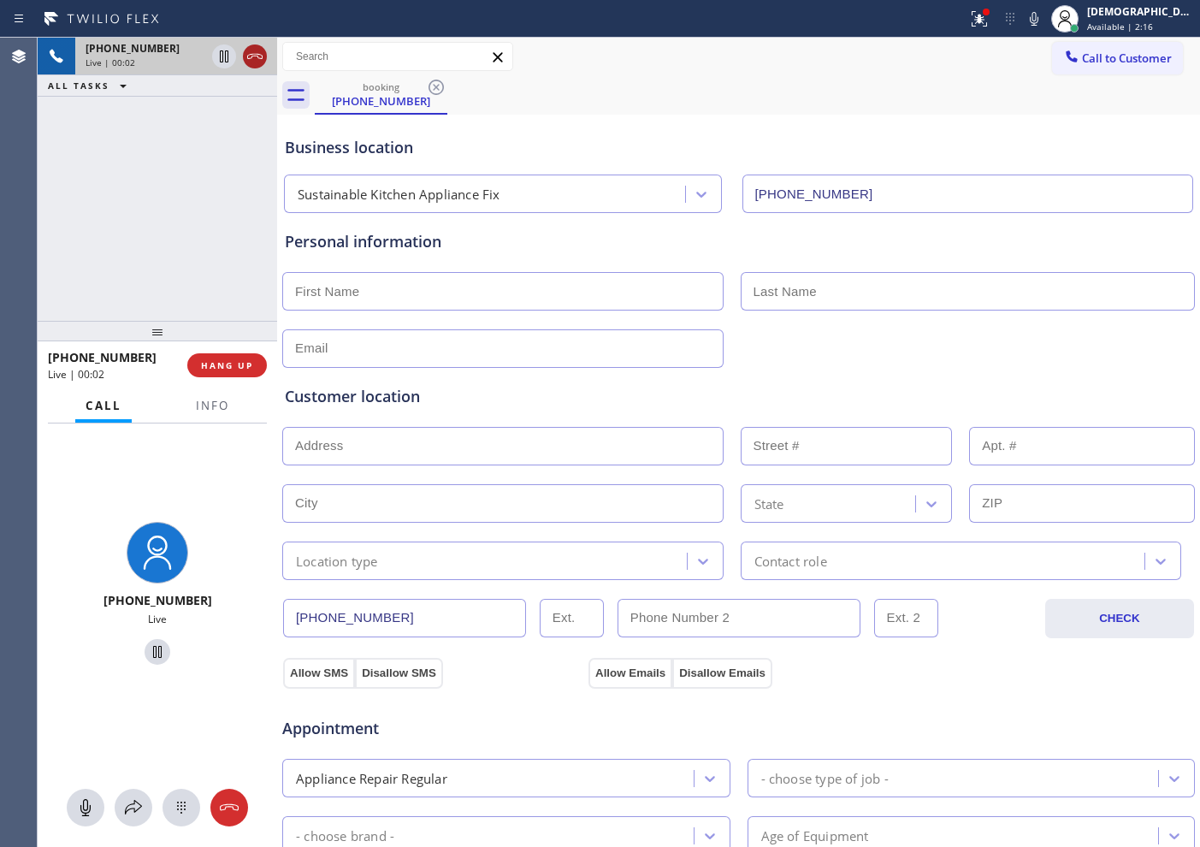
click at [258, 56] on icon at bounding box center [254, 56] width 15 height 5
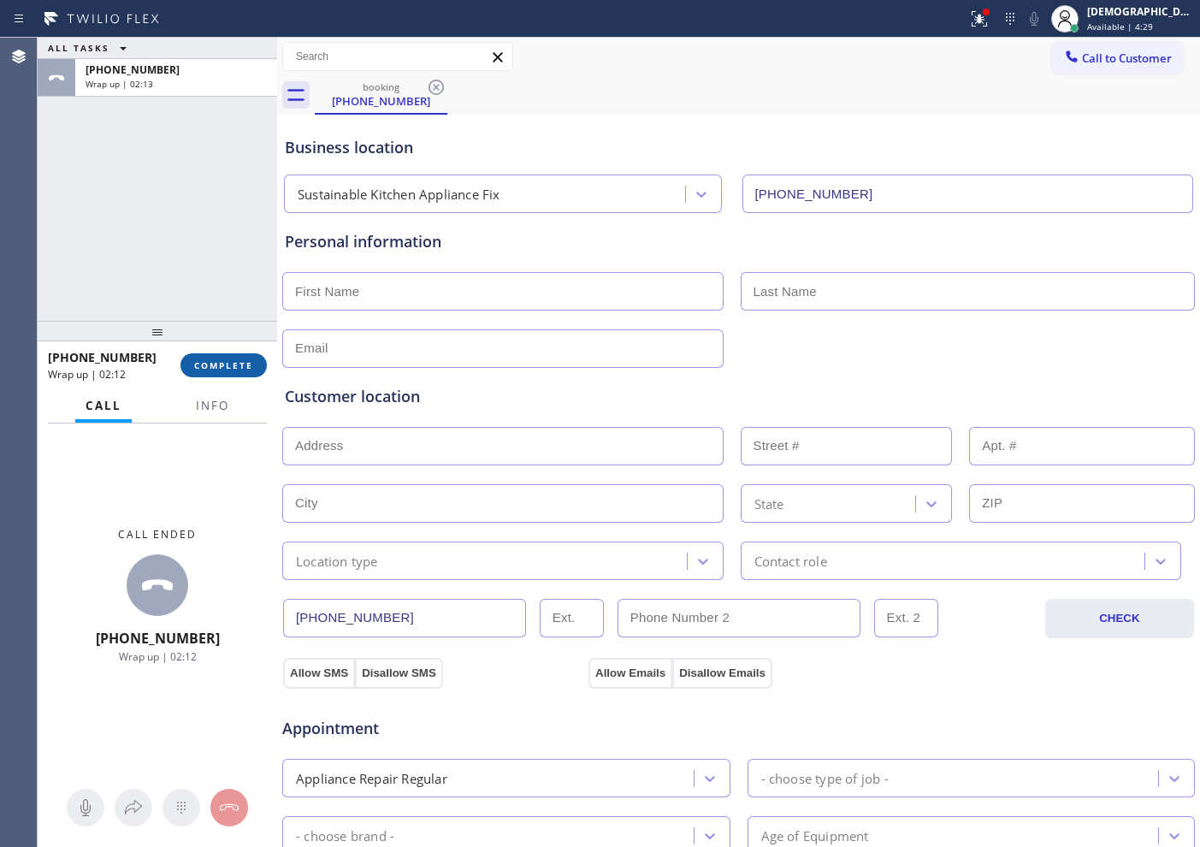
click at [223, 361] on span "COMPLETE" at bounding box center [223, 365] width 59 height 12
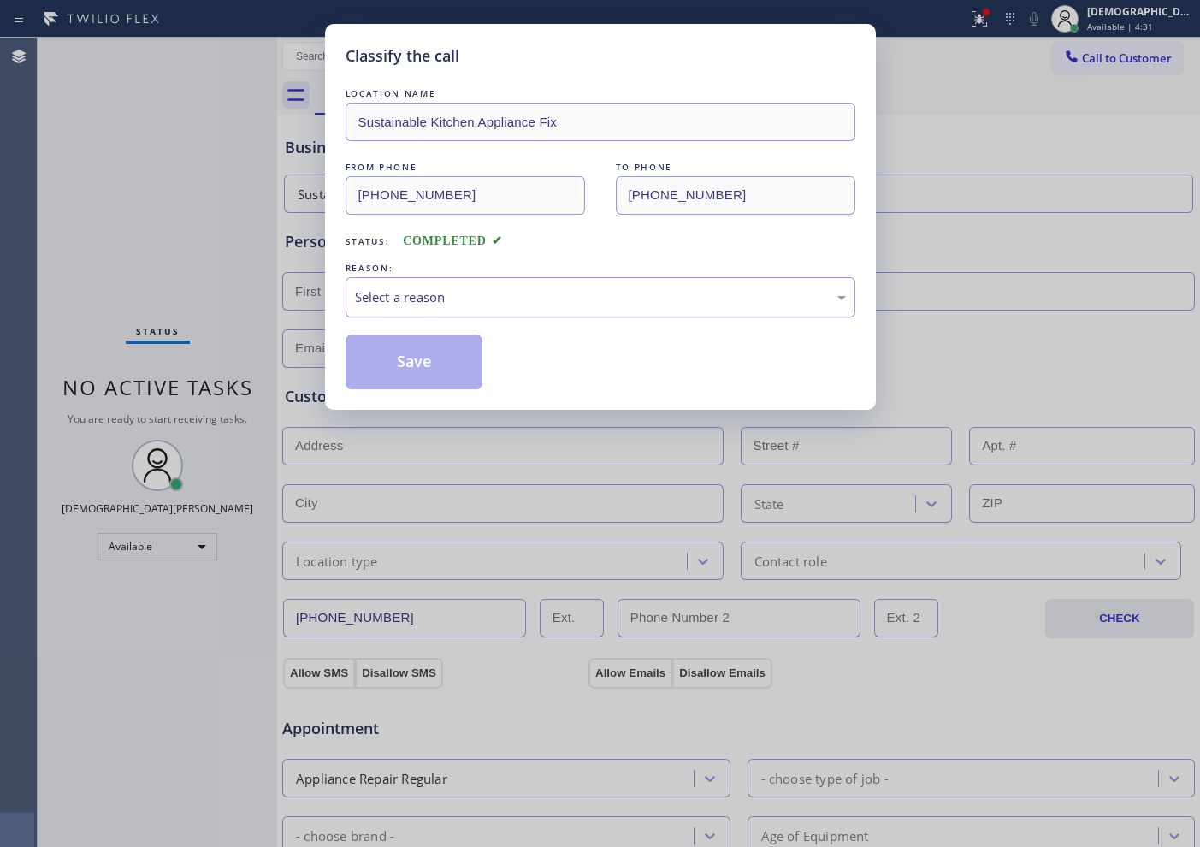
click at [429, 299] on div "Select a reason" at bounding box center [600, 297] width 491 height 20
click at [421, 350] on button "Save" at bounding box center [415, 361] width 138 height 55
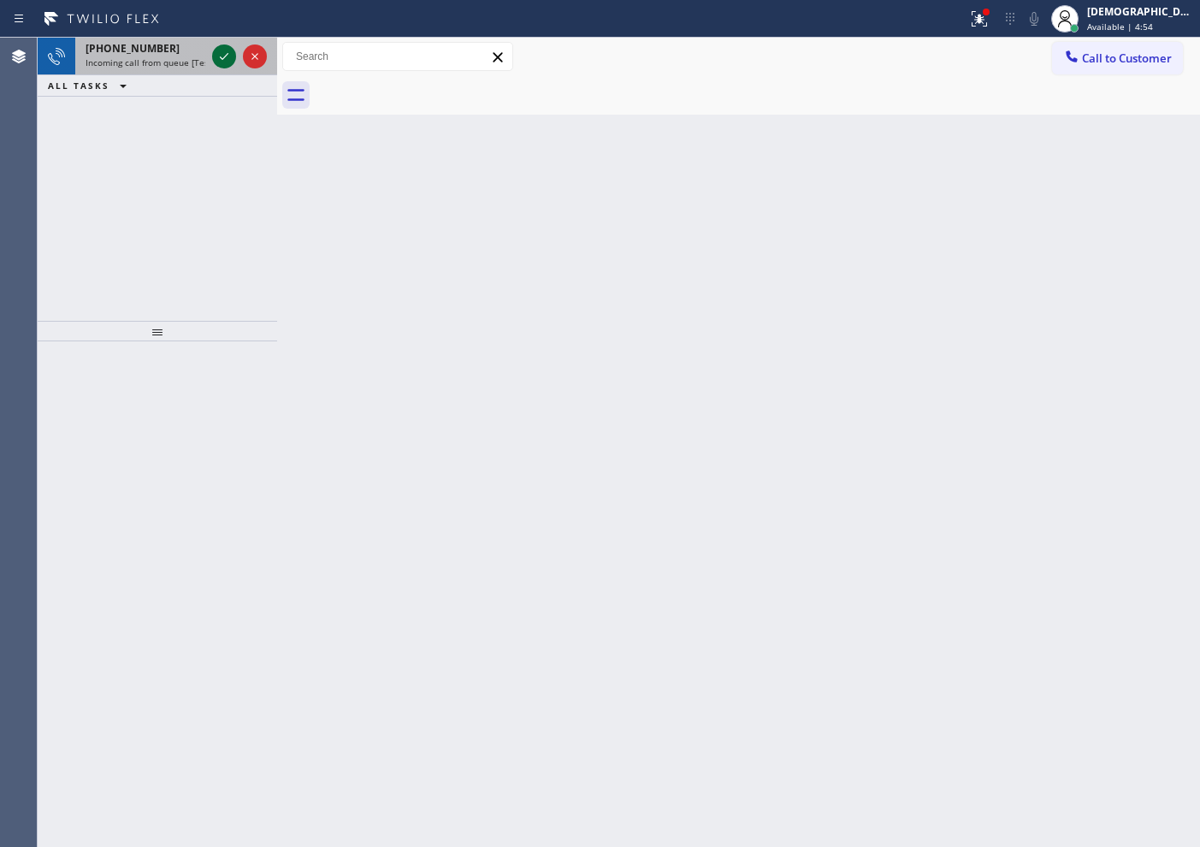
click at [216, 57] on icon at bounding box center [224, 56] width 21 height 21
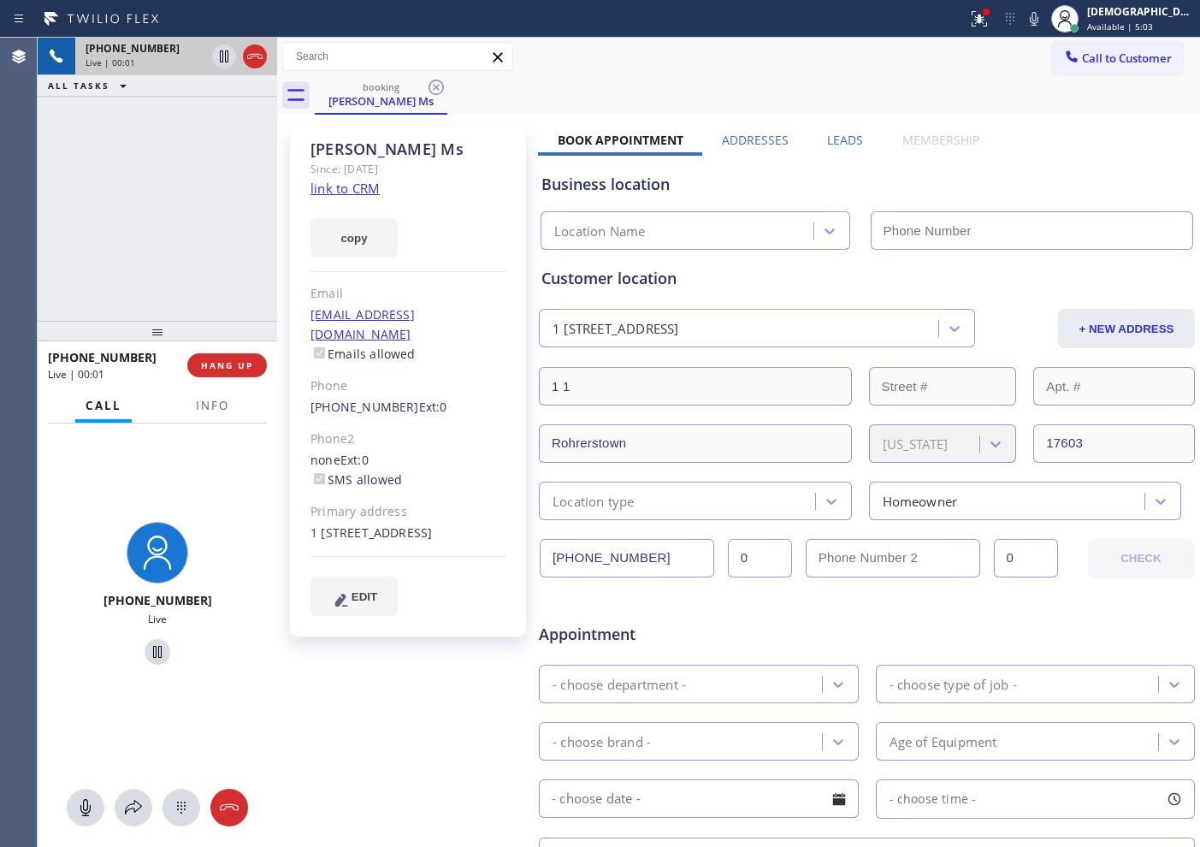
type input "[PHONE_NUMBER]"
click at [351, 186] on link "link to CRM" at bounding box center [344, 188] width 69 height 17
click at [221, 56] on icon at bounding box center [224, 56] width 9 height 12
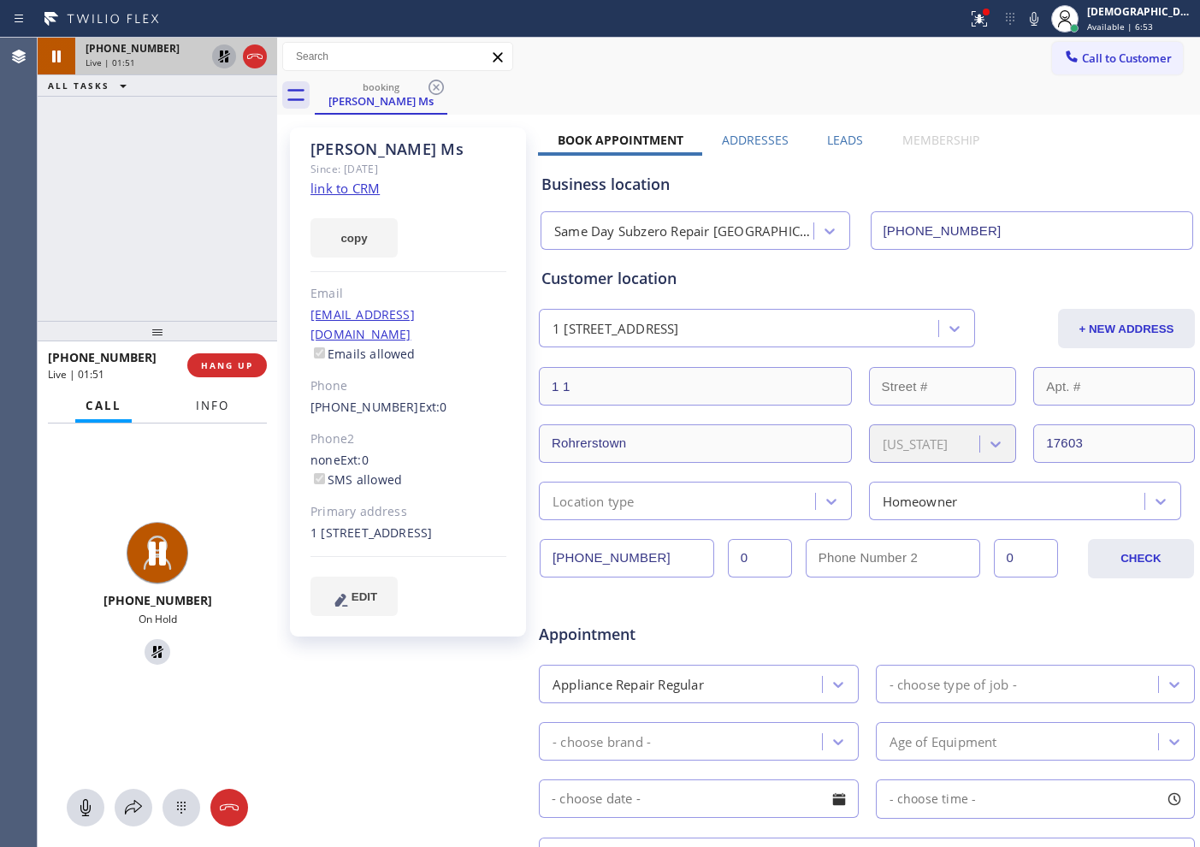
click at [211, 400] on span "Info" at bounding box center [212, 405] width 33 height 15
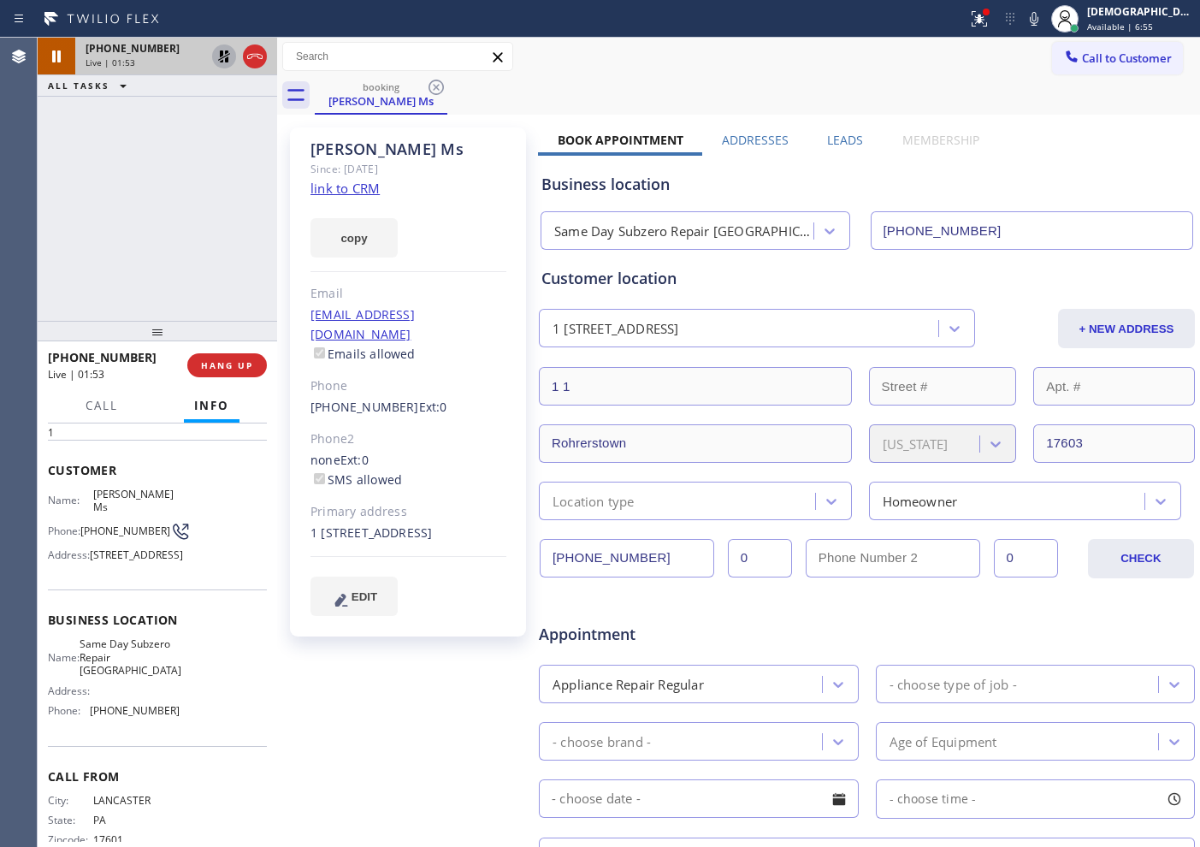
scroll to position [114, 0]
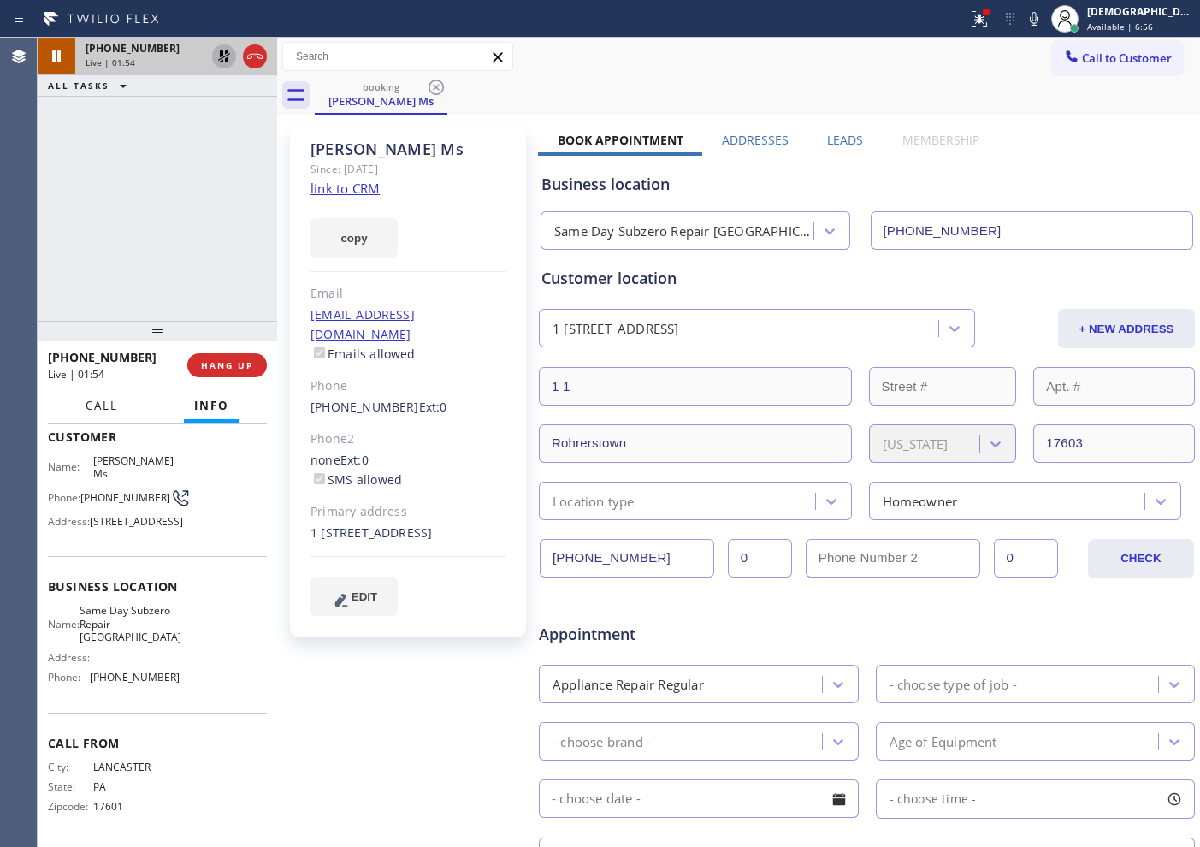
click at [81, 405] on button "Call" at bounding box center [101, 405] width 53 height 33
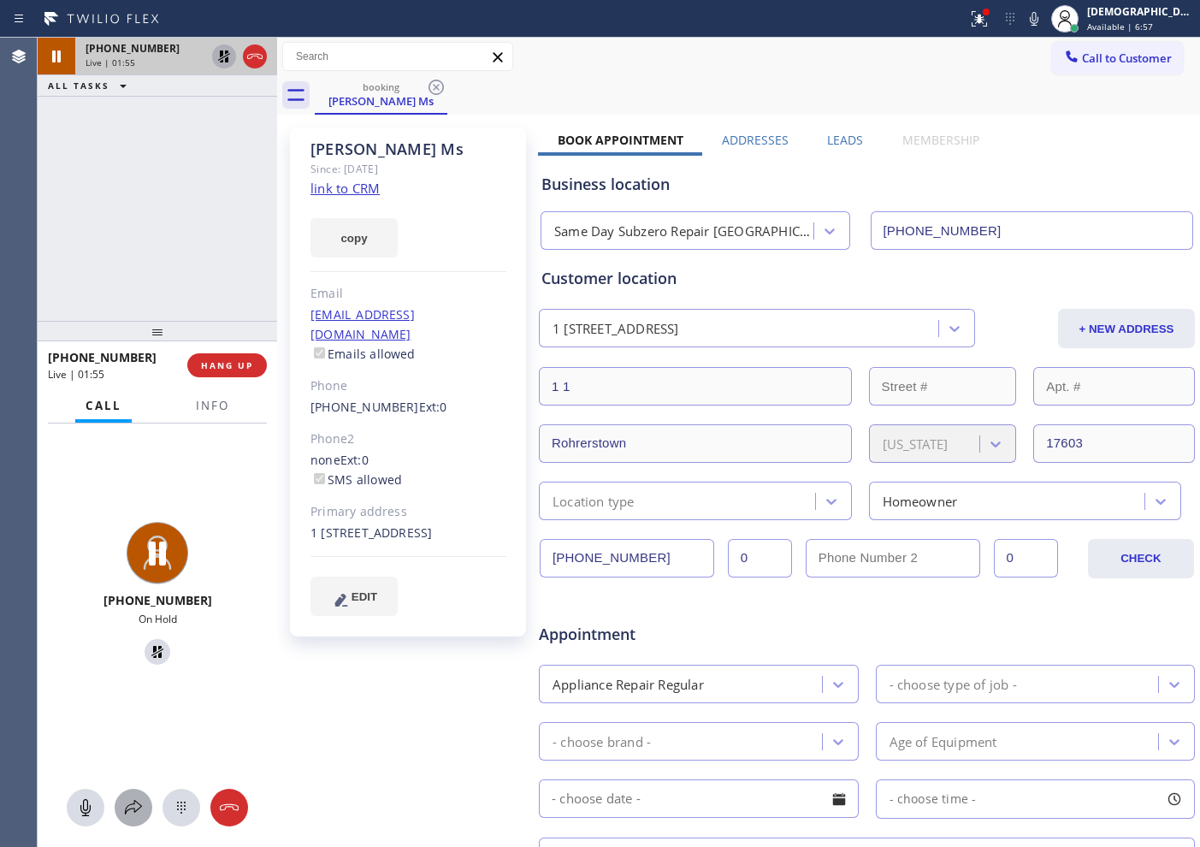
click at [139, 677] on icon at bounding box center [133, 807] width 21 height 21
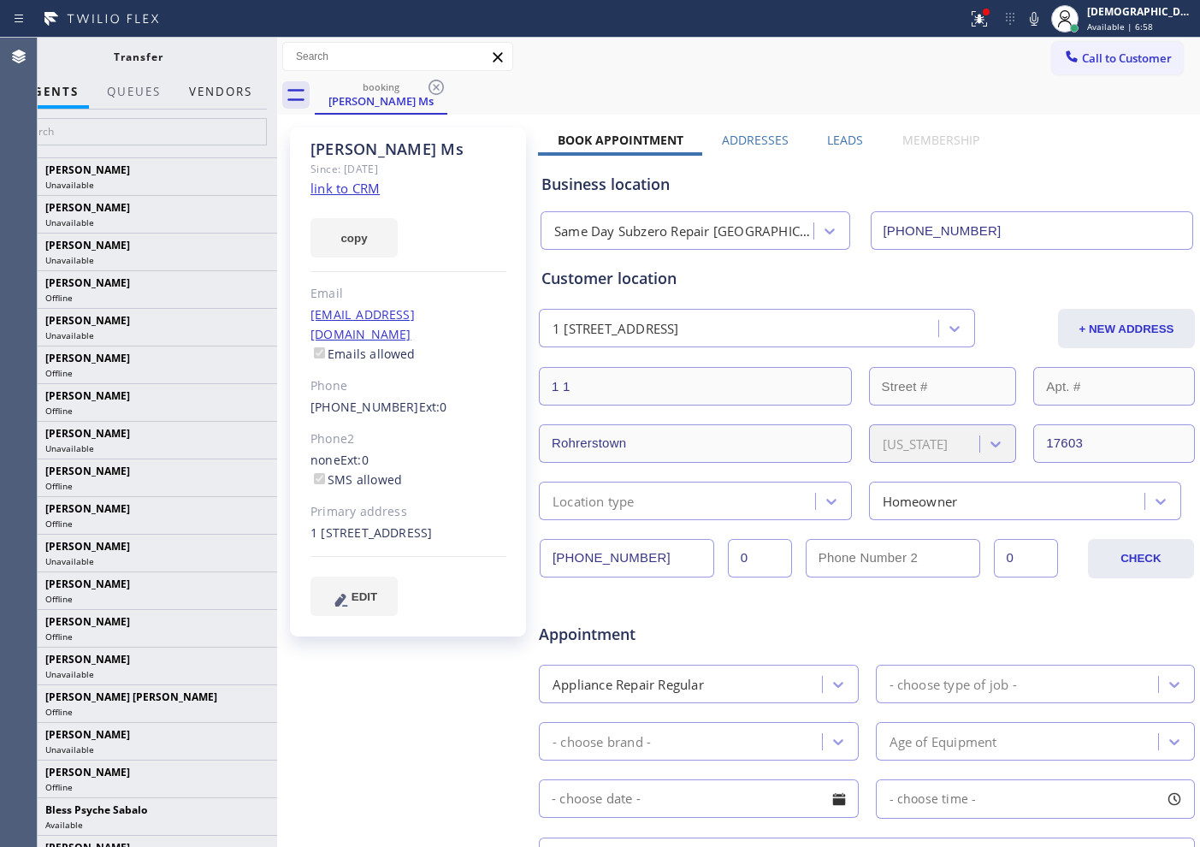
click at [224, 90] on button "Vendors" at bounding box center [221, 91] width 84 height 33
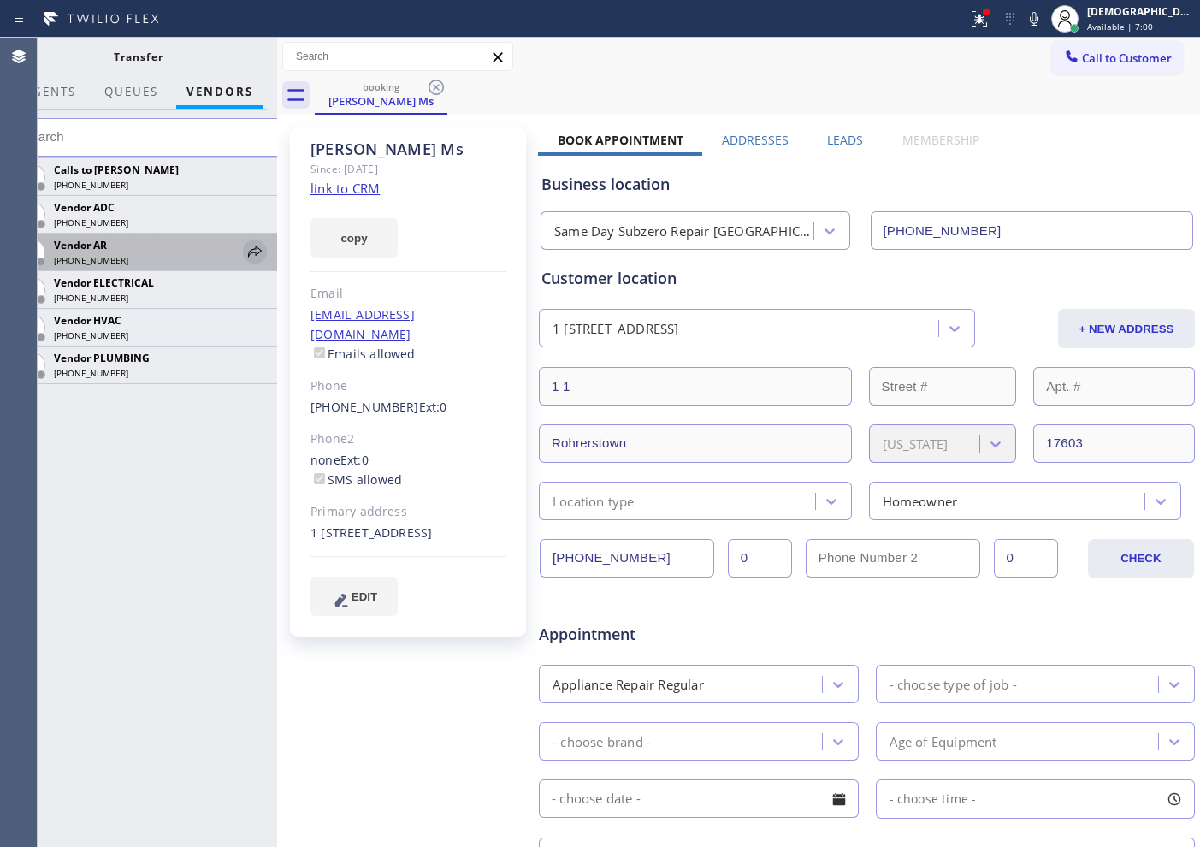
click at [245, 250] on icon at bounding box center [255, 251] width 21 height 21
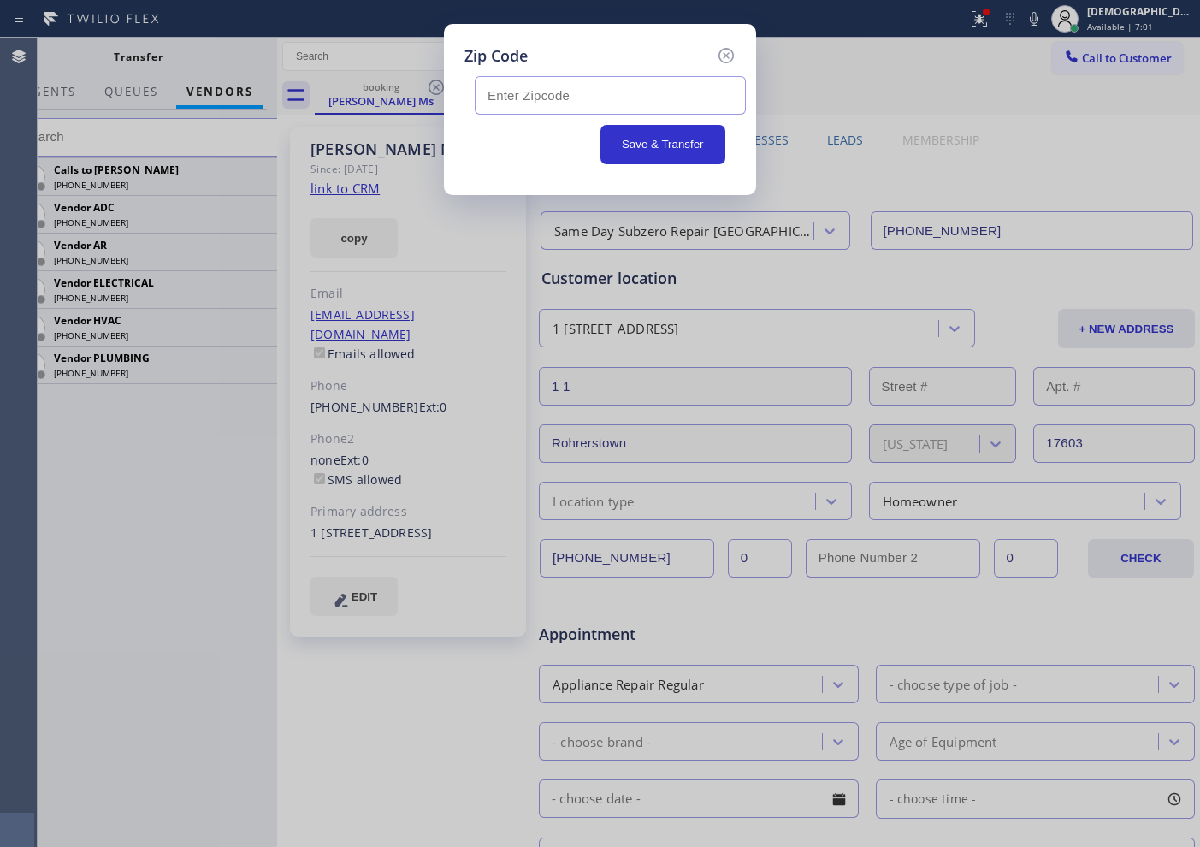
click at [486, 86] on input "text" at bounding box center [610, 95] width 271 height 38
paste input "17603"
type input "17603"
click at [646, 127] on button "Save & Transfer" at bounding box center [663, 144] width 126 height 39
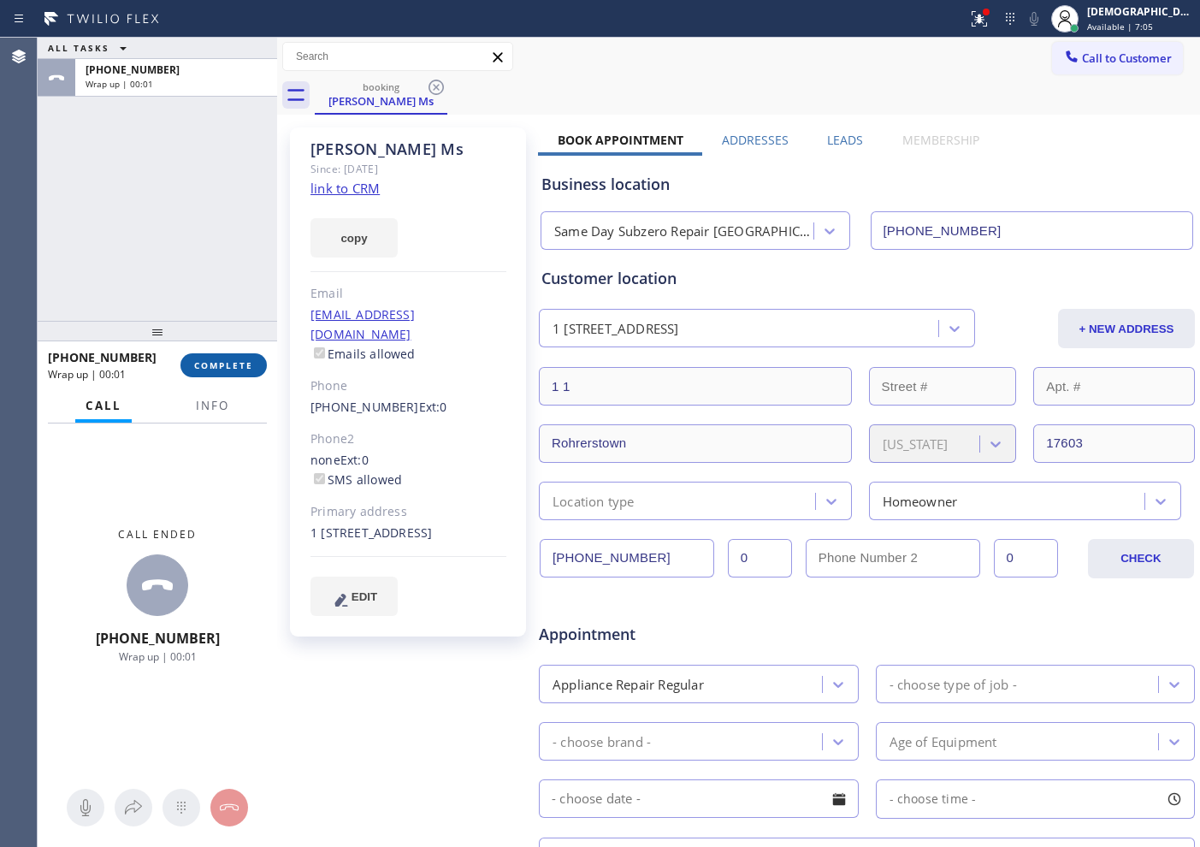
click at [226, 375] on button "COMPLETE" at bounding box center [223, 365] width 86 height 24
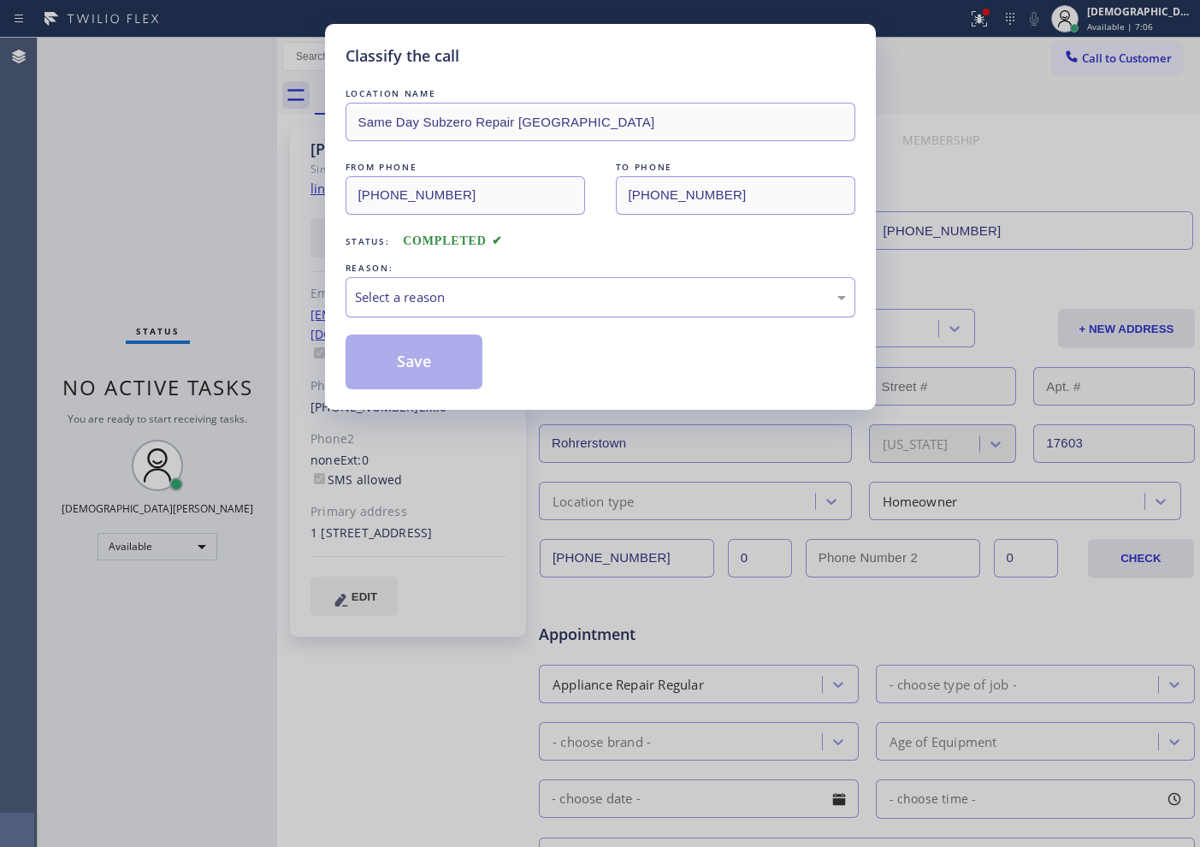
click at [527, 296] on div "Select a reason" at bounding box center [600, 297] width 491 height 20
click at [432, 362] on button "Save" at bounding box center [415, 361] width 138 height 55
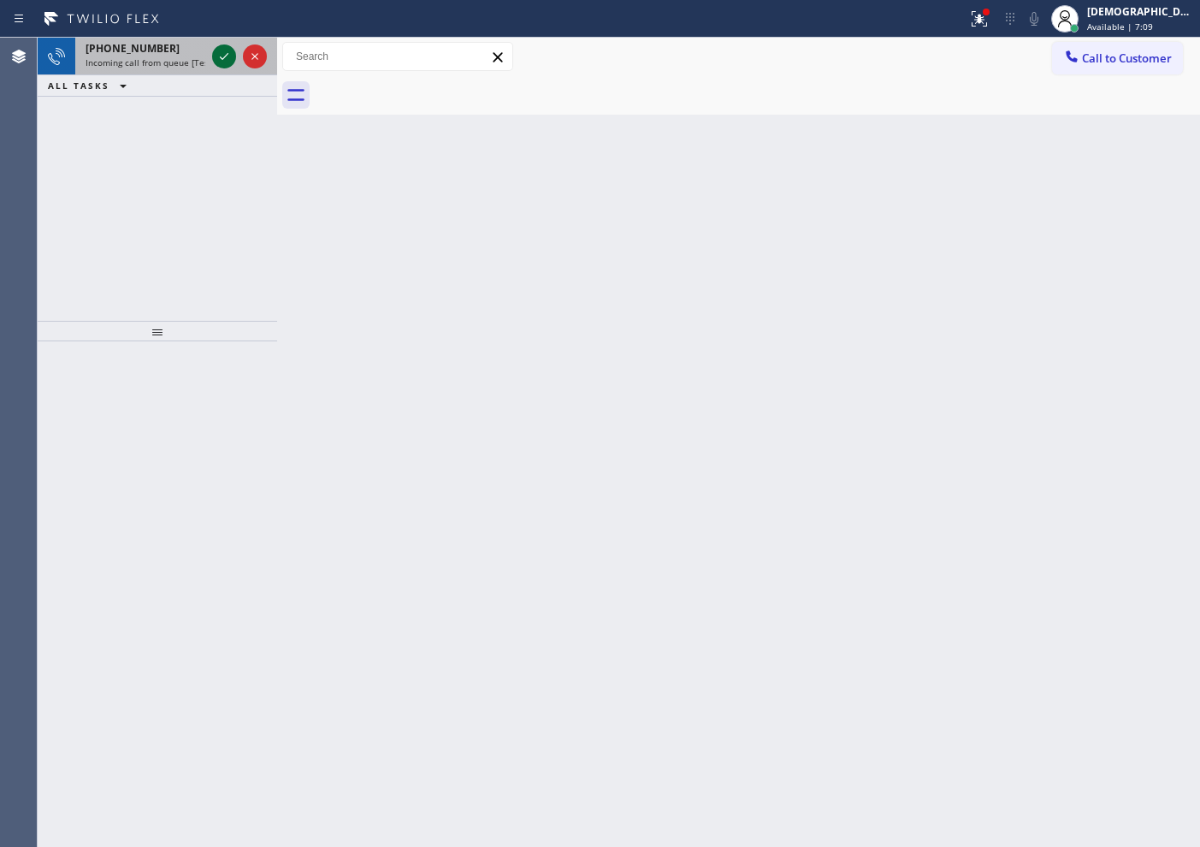
click at [215, 57] on icon at bounding box center [224, 56] width 21 height 21
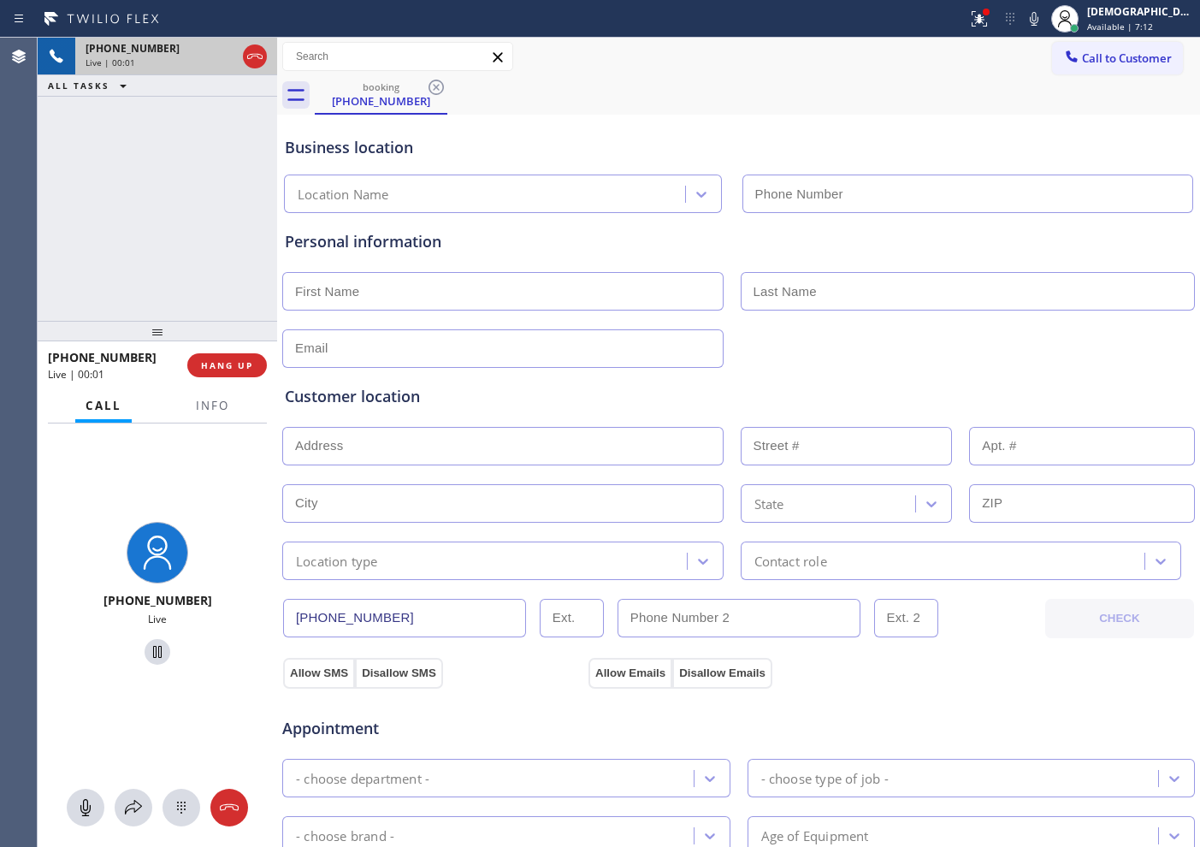
type input "[PHONE_NUMBER]"
click at [198, 403] on span "Info" at bounding box center [212, 405] width 33 height 15
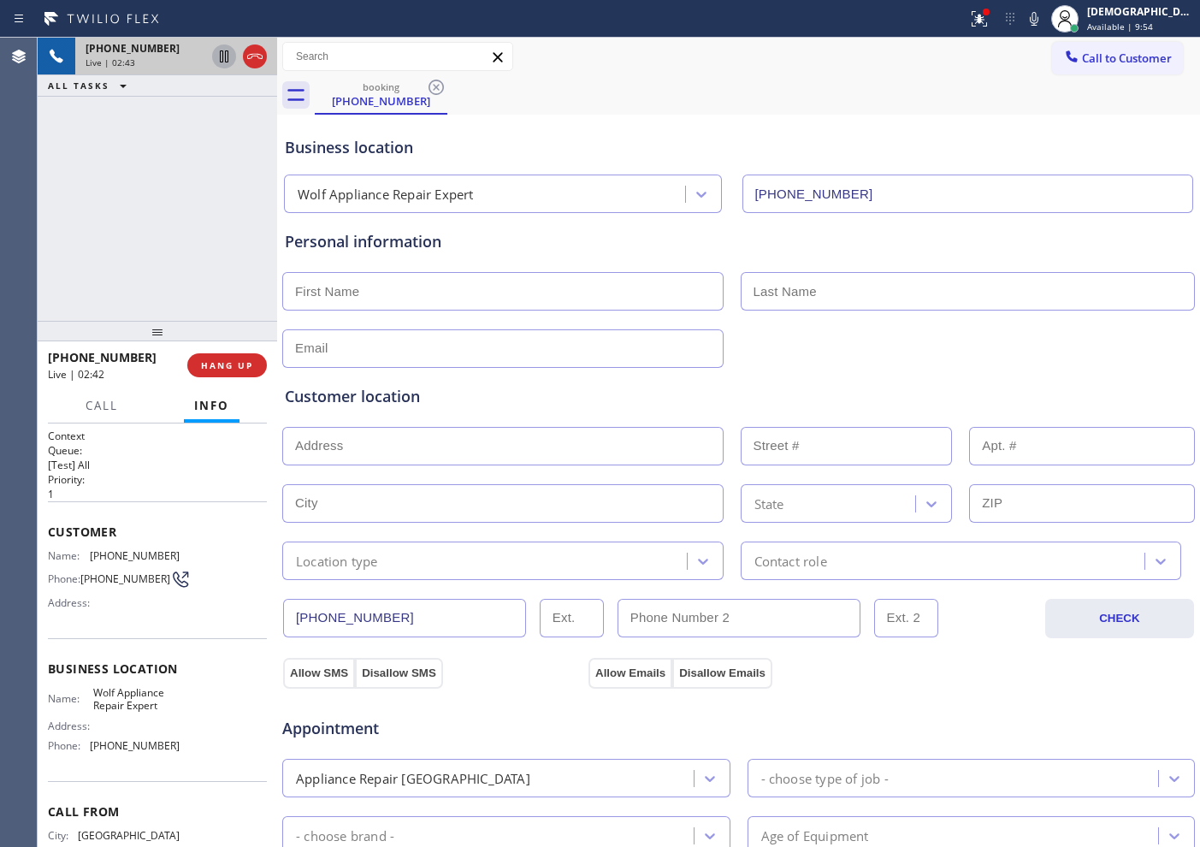
click at [218, 62] on icon at bounding box center [224, 56] width 21 height 21
click at [222, 62] on icon at bounding box center [224, 56] width 12 height 12
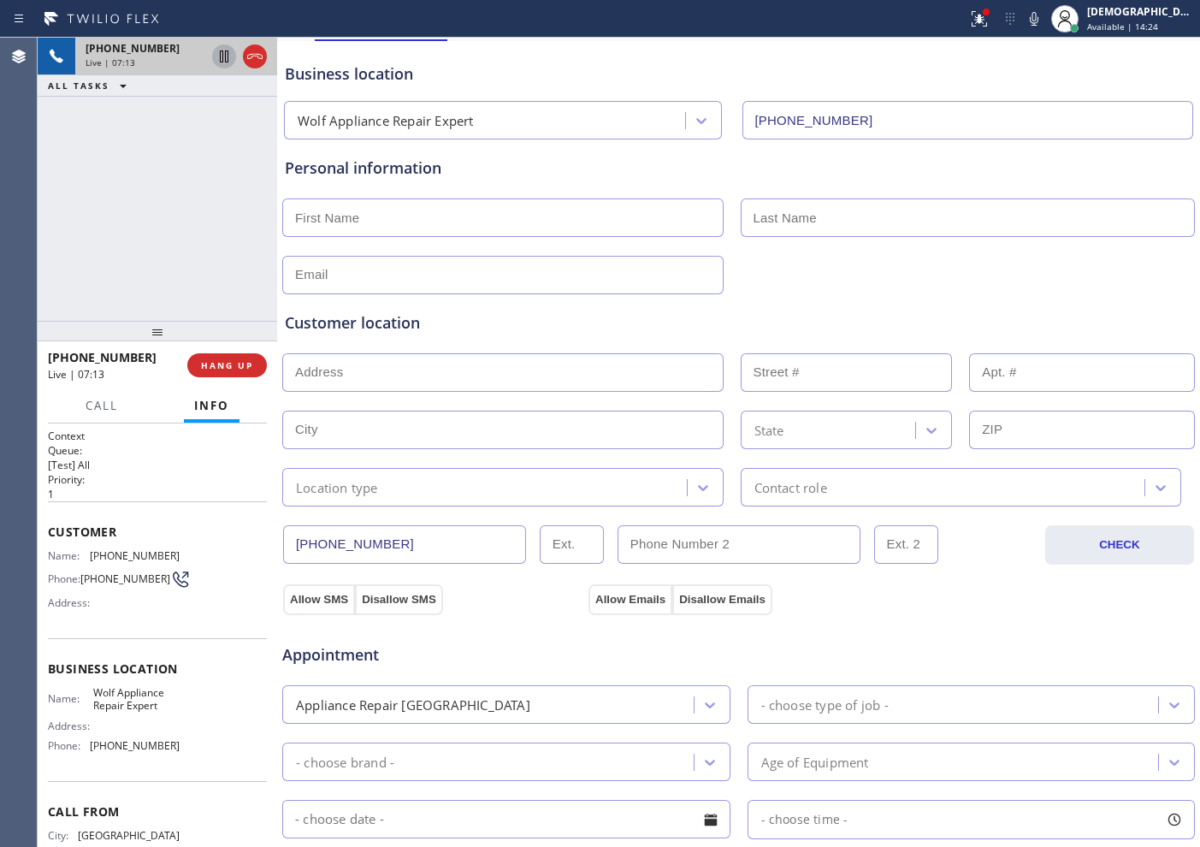
scroll to position [107, 0]
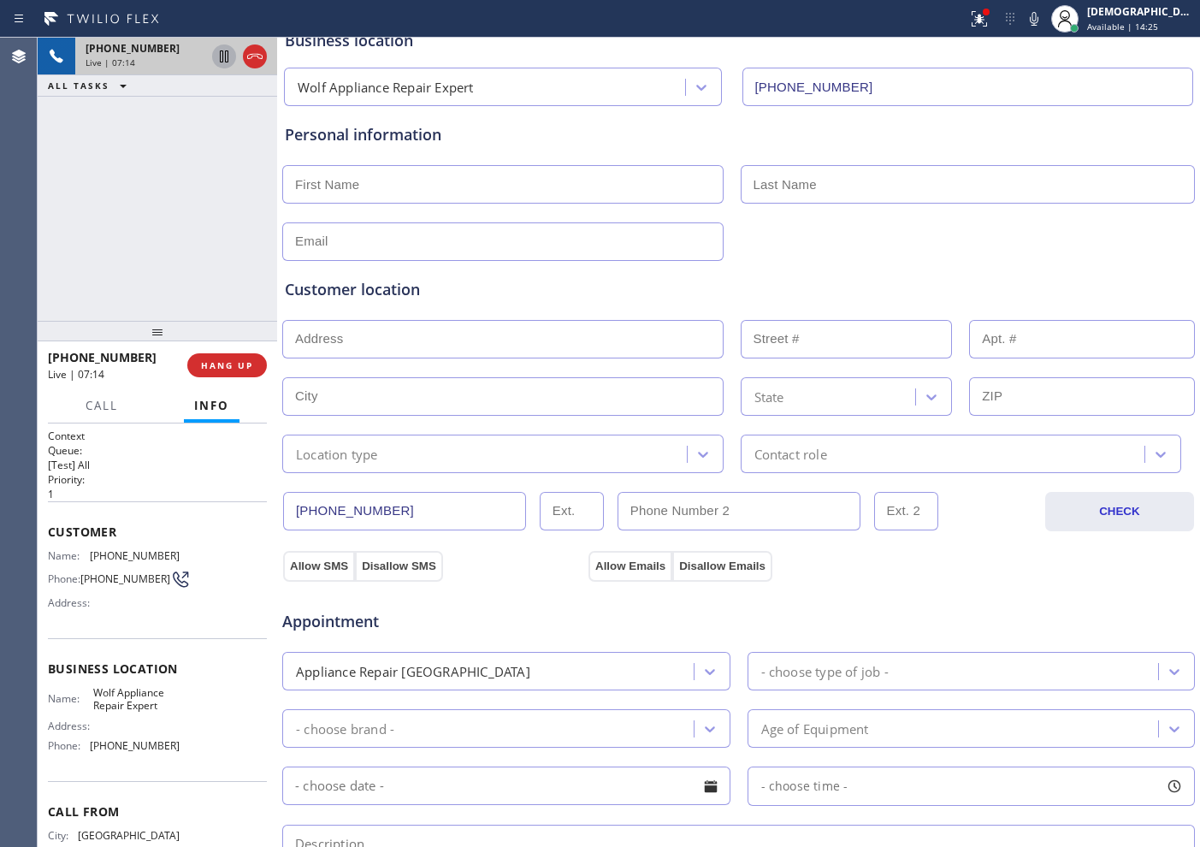
click at [385, 525] on div "Allow SMS Disallow SMS Allow Emails Disallow Emails" at bounding box center [738, 552] width 914 height 56
drag, startPoint x: 392, startPoint y: 510, endPoint x: 275, endPoint y: 511, distance: 117.2
click at [275, 511] on div "[PHONE_NUMBER] Live | 07:15 ALL TASKS ALL TASKS ACTIVE TASKS TASKS IN WRAP UP […" at bounding box center [619, 442] width 1162 height 809
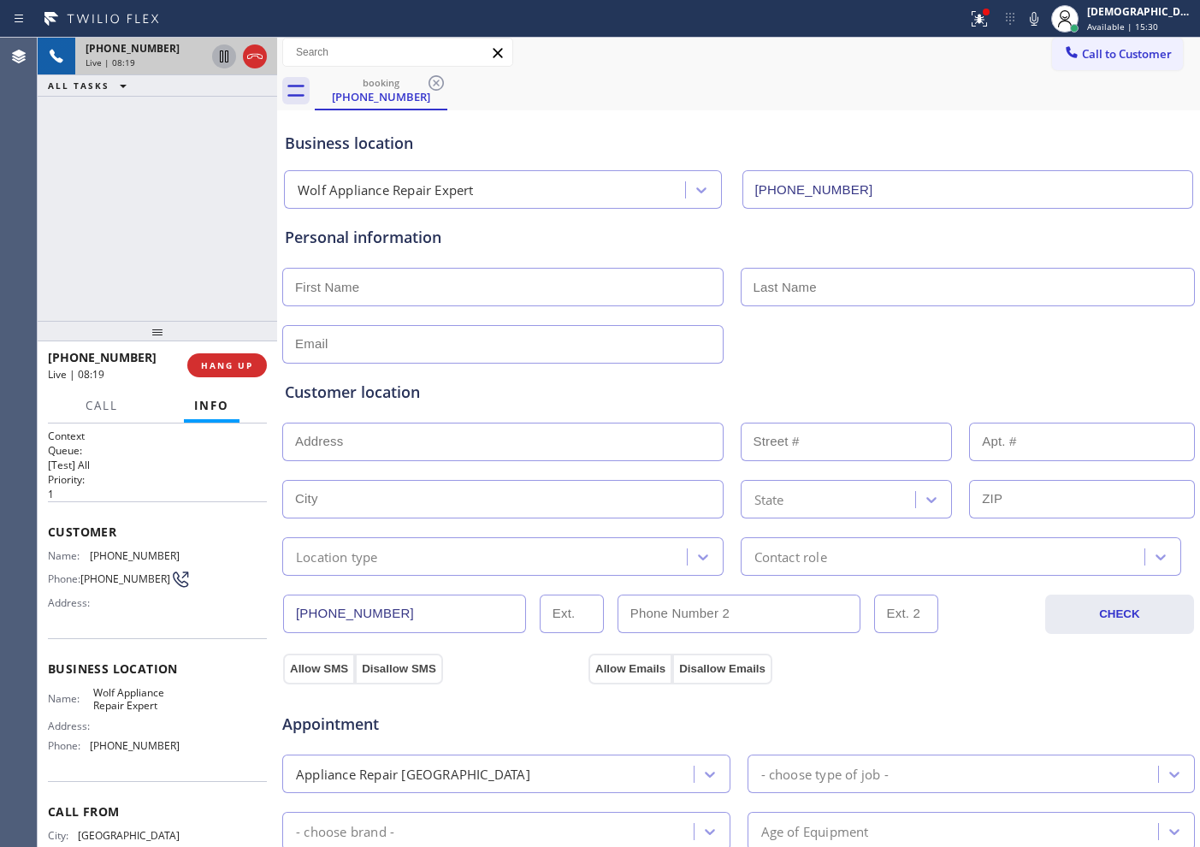
scroll to position [0, 0]
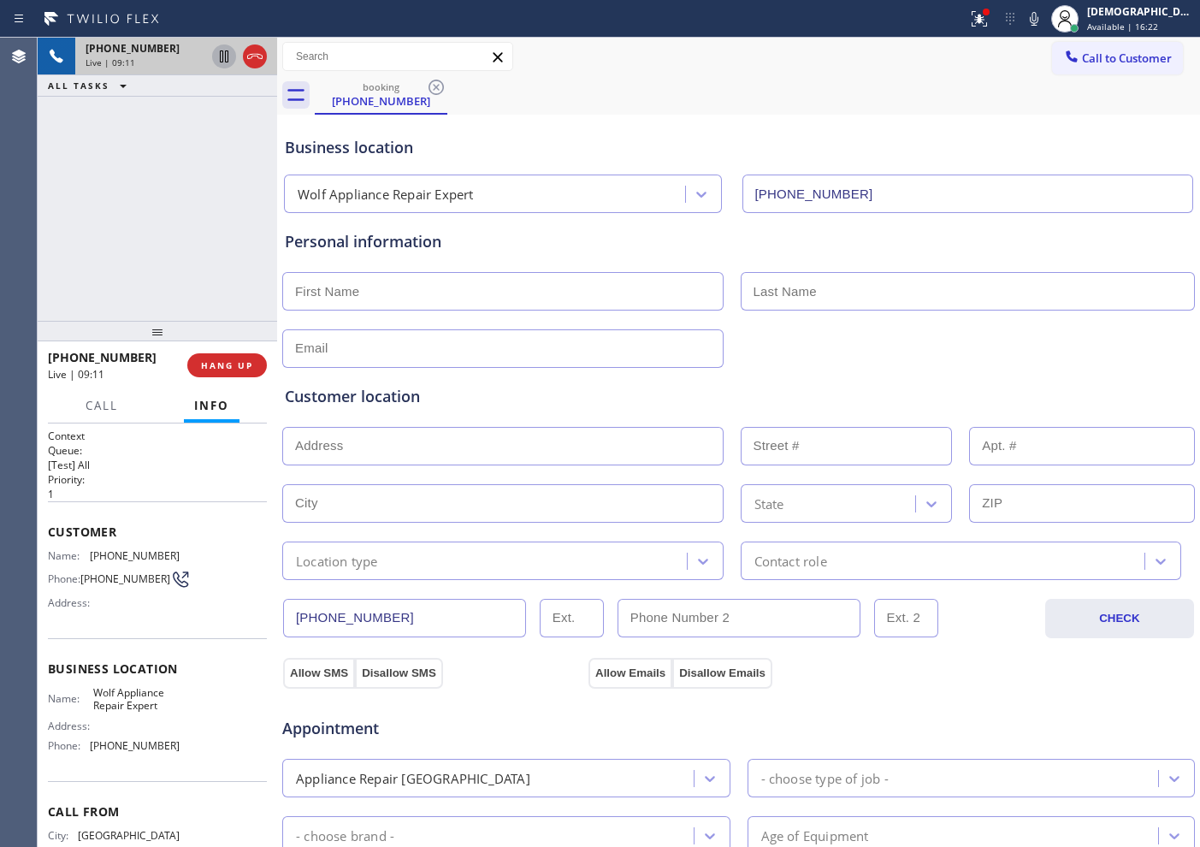
drag, startPoint x: 259, startPoint y: 62, endPoint x: 269, endPoint y: 59, distance: 10.6
click at [259, 61] on icon at bounding box center [255, 56] width 21 height 21
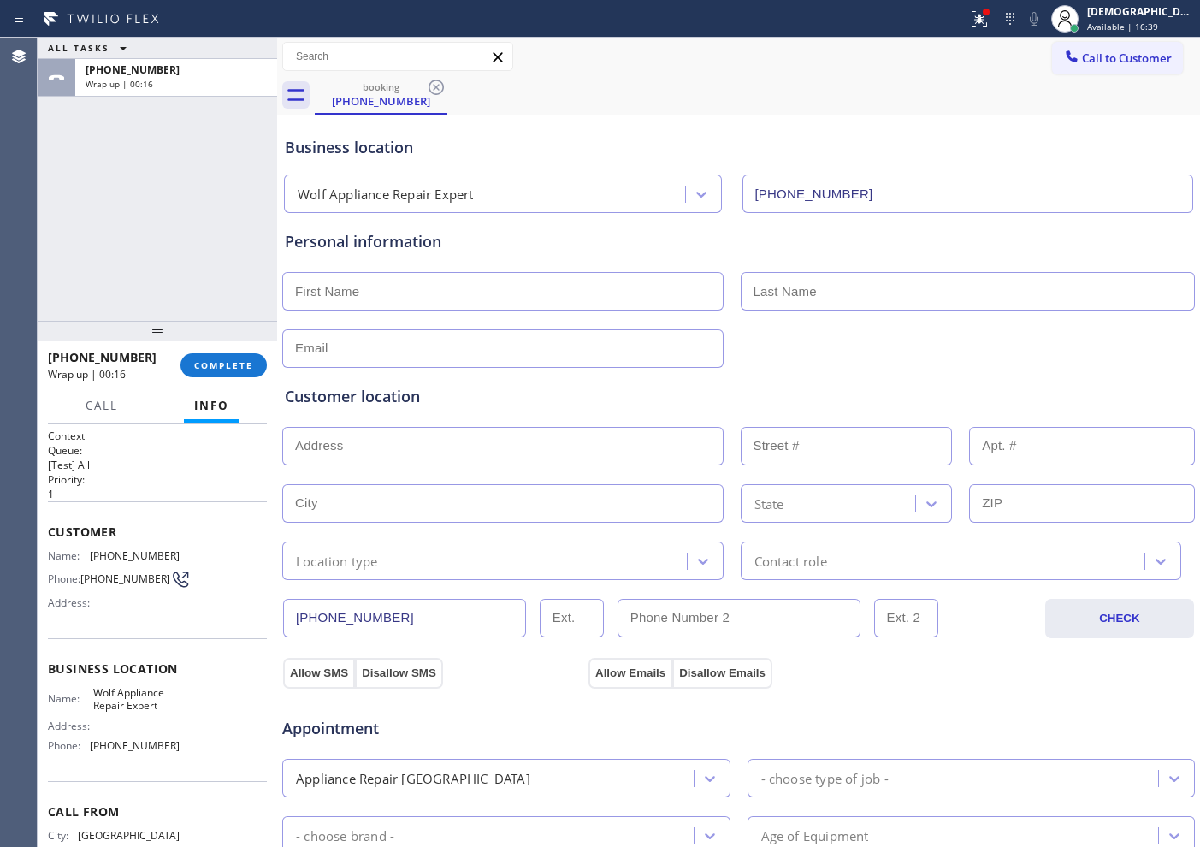
click at [334, 281] on input "text" at bounding box center [502, 291] width 441 height 38
paste input "Eleni"
type input "Eleni"
click at [767, 299] on input "text" at bounding box center [968, 291] width 455 height 38
paste input "[PERSON_NAME]"
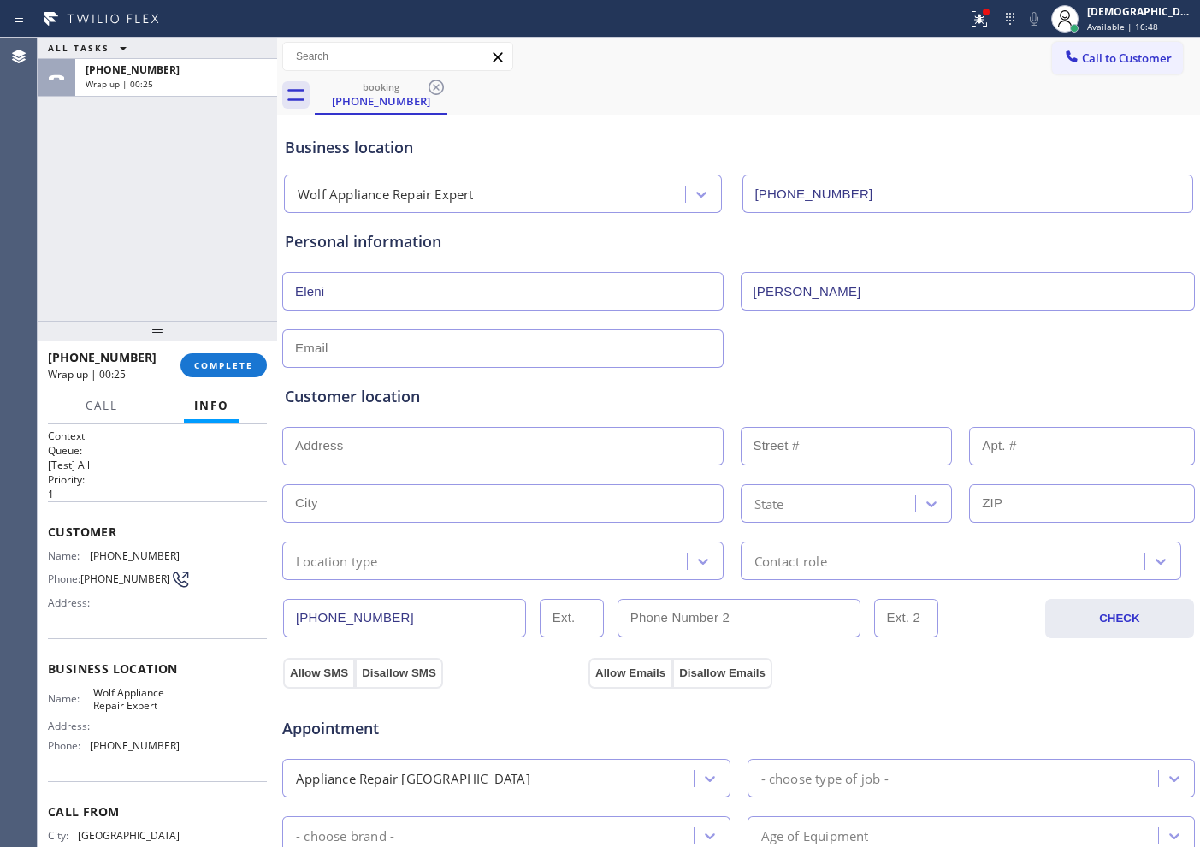
type input "[PERSON_NAME]"
click at [419, 351] on input "text" at bounding box center [502, 348] width 441 height 38
paste input "[EMAIL_ADDRESS][DOMAIN_NAME]"
type input "[EMAIL_ADDRESS][DOMAIN_NAME]"
click at [380, 442] on input "text" at bounding box center [502, 446] width 441 height 38
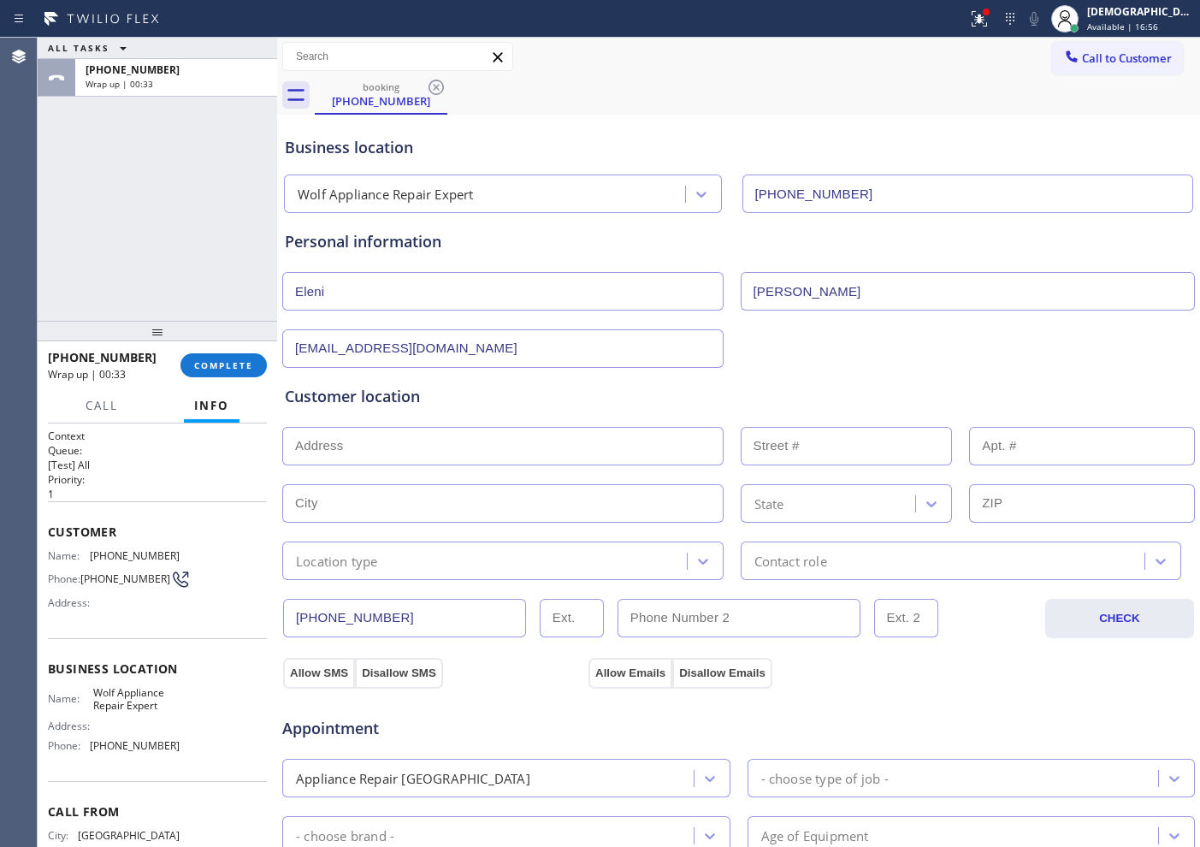
paste input "[STREET_ADDRESS] / House"
type input "[STREET_ADDRESS]"
type input "14288"
type input "Del Mar"
type input "92014"
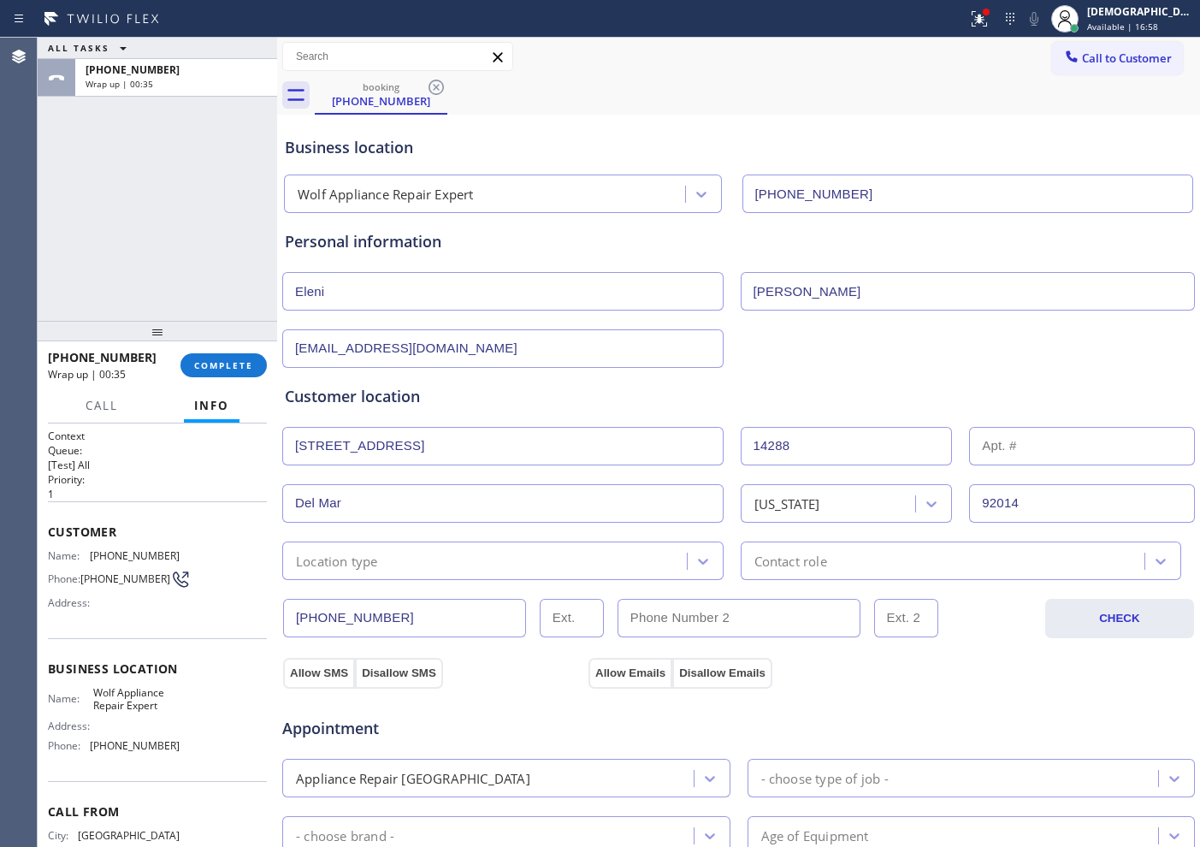
click at [395, 549] on div "Location type" at bounding box center [486, 561] width 399 height 30
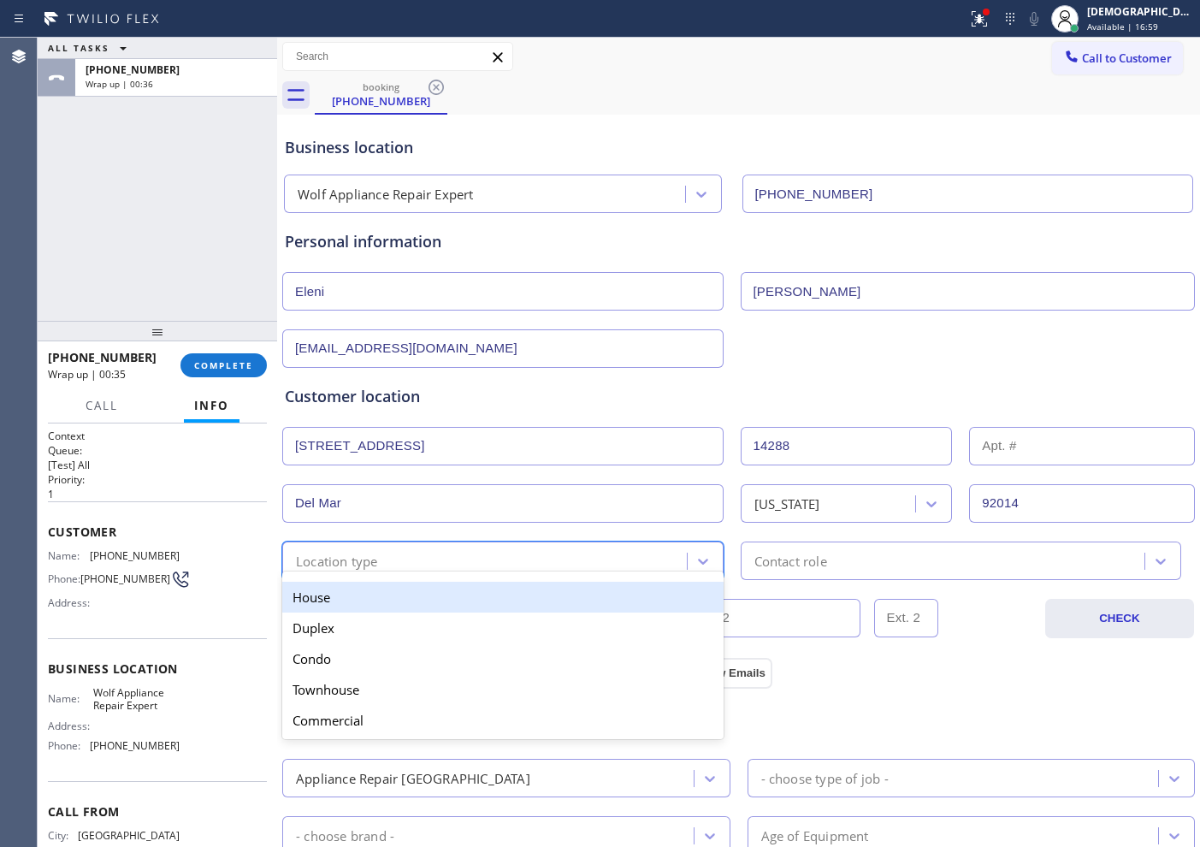
drag, startPoint x: 366, startPoint y: 596, endPoint x: 588, endPoint y: 541, distance: 229.2
click at [372, 595] on div "House" at bounding box center [502, 597] width 441 height 31
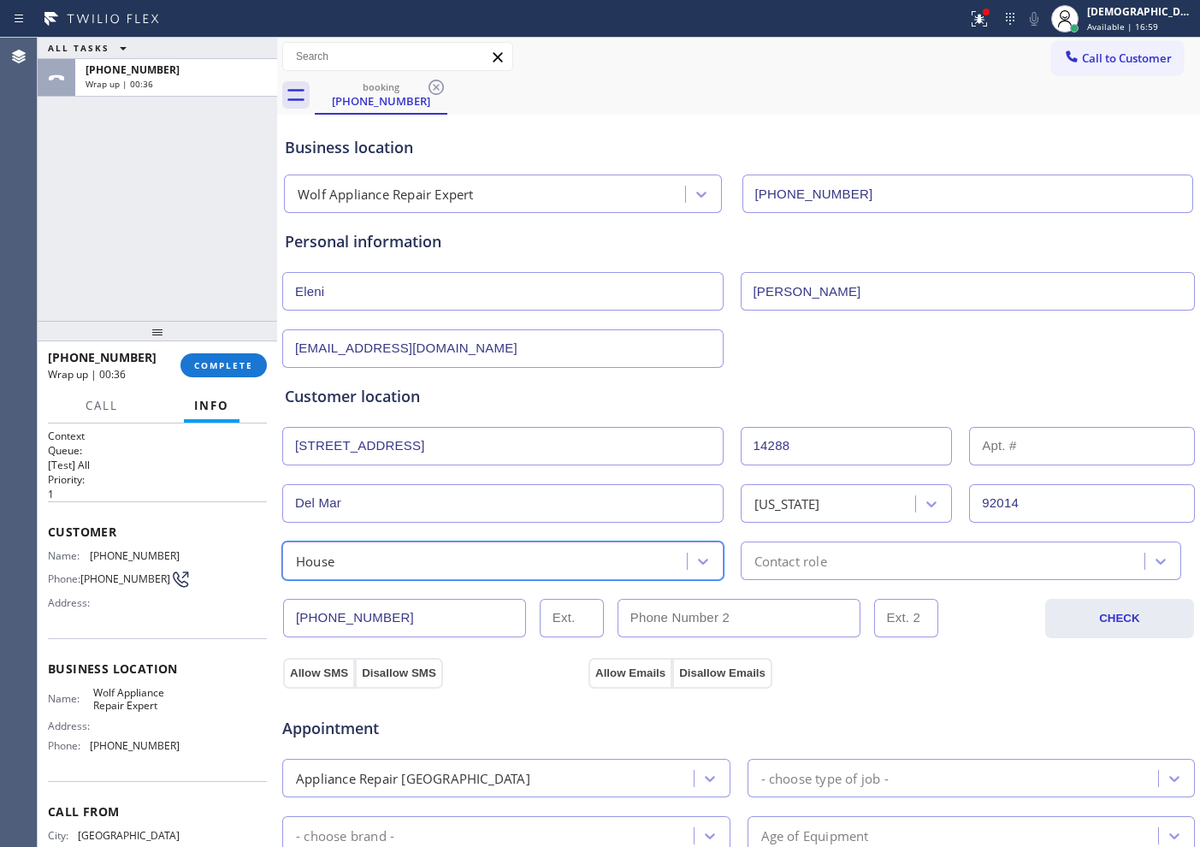
click at [765, 558] on div "Contact role" at bounding box center [790, 561] width 73 height 20
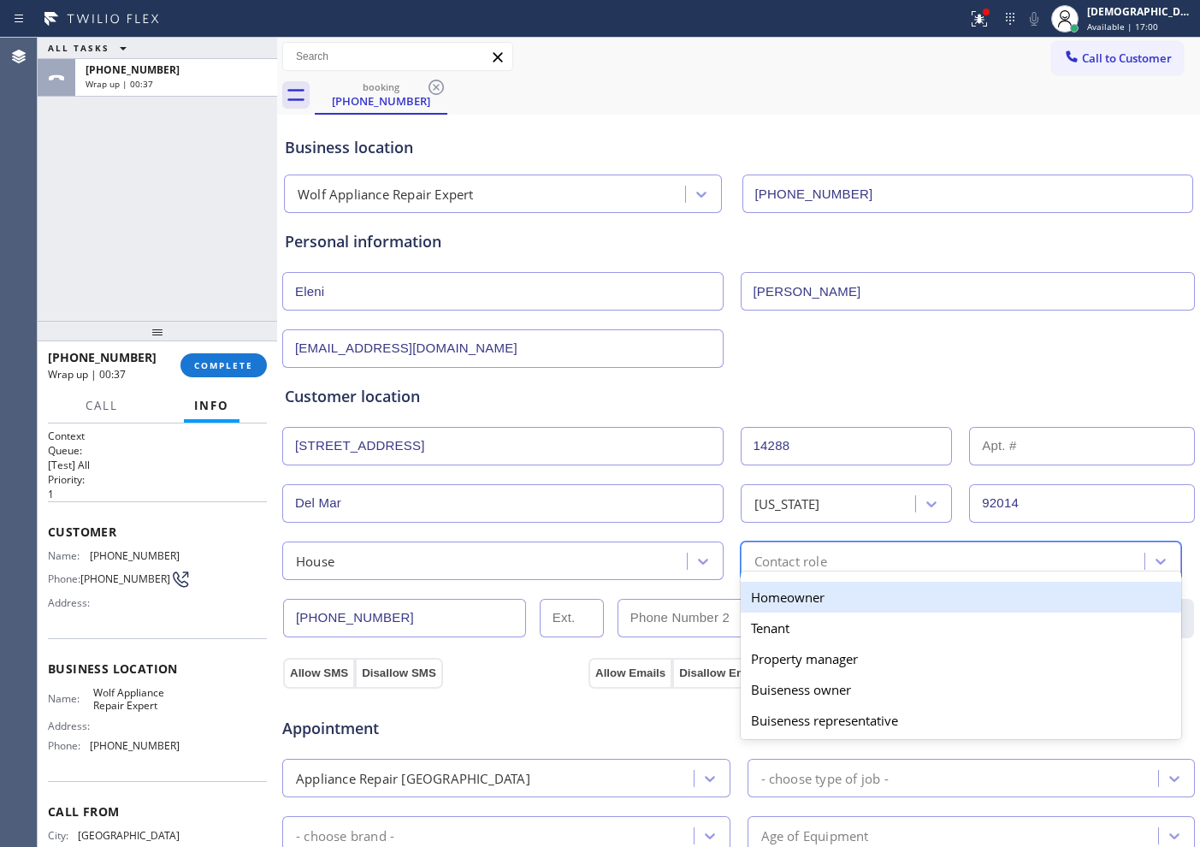
click at [769, 589] on div "Homeowner" at bounding box center [961, 597] width 441 height 31
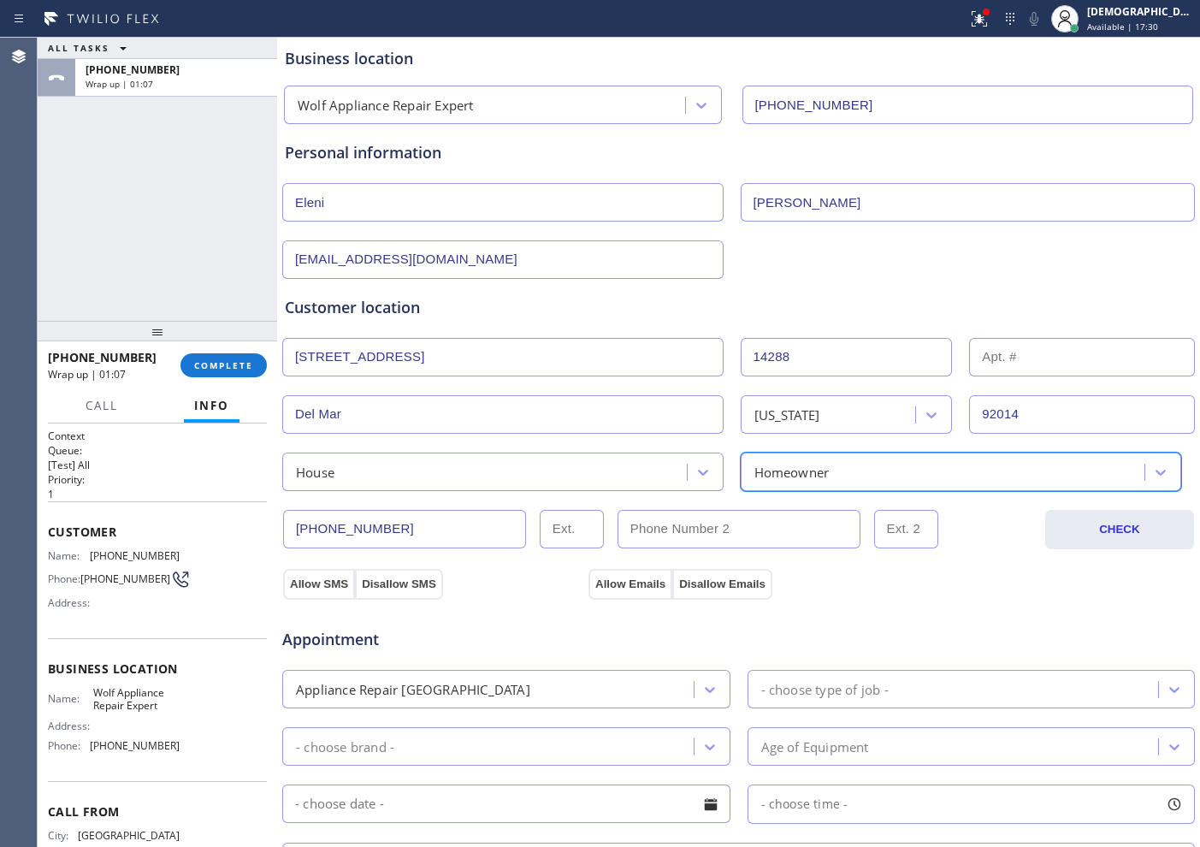
scroll to position [214, 0]
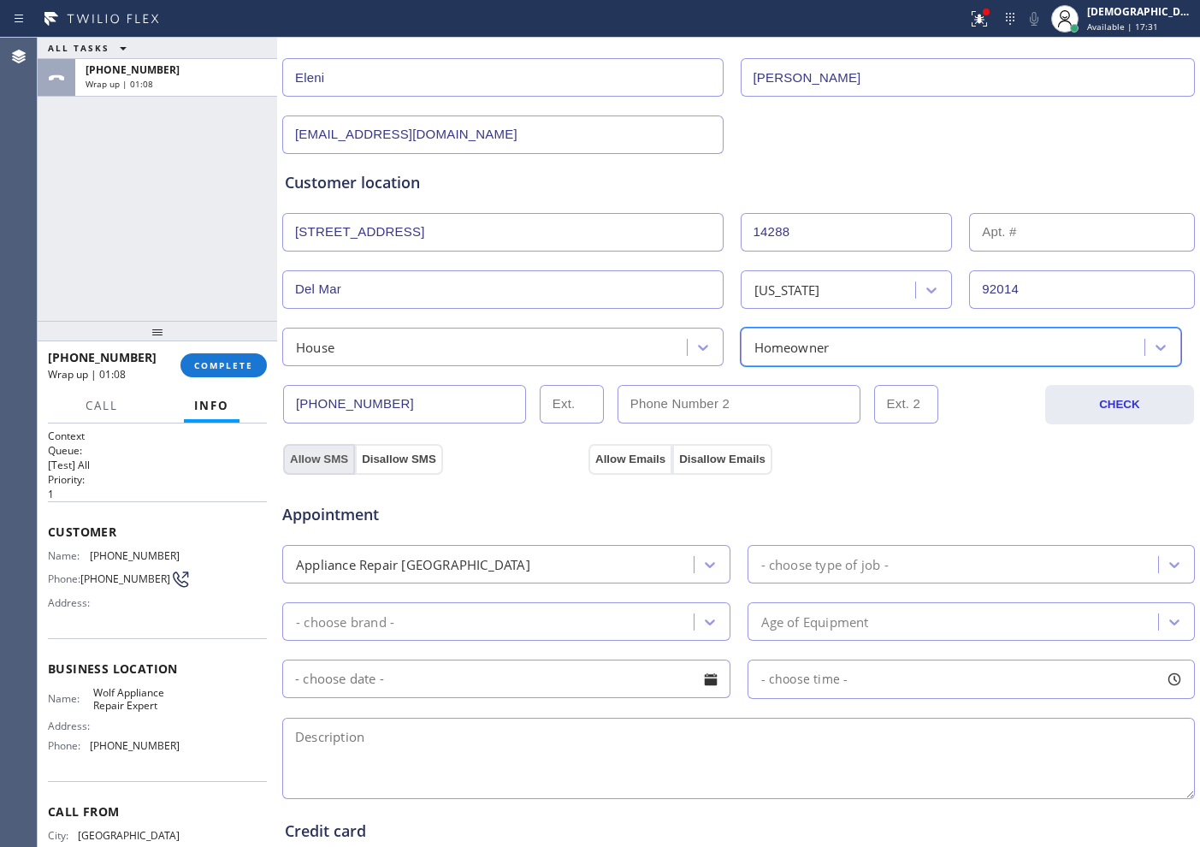
click at [344, 458] on button "Allow SMS" at bounding box center [319, 459] width 72 height 31
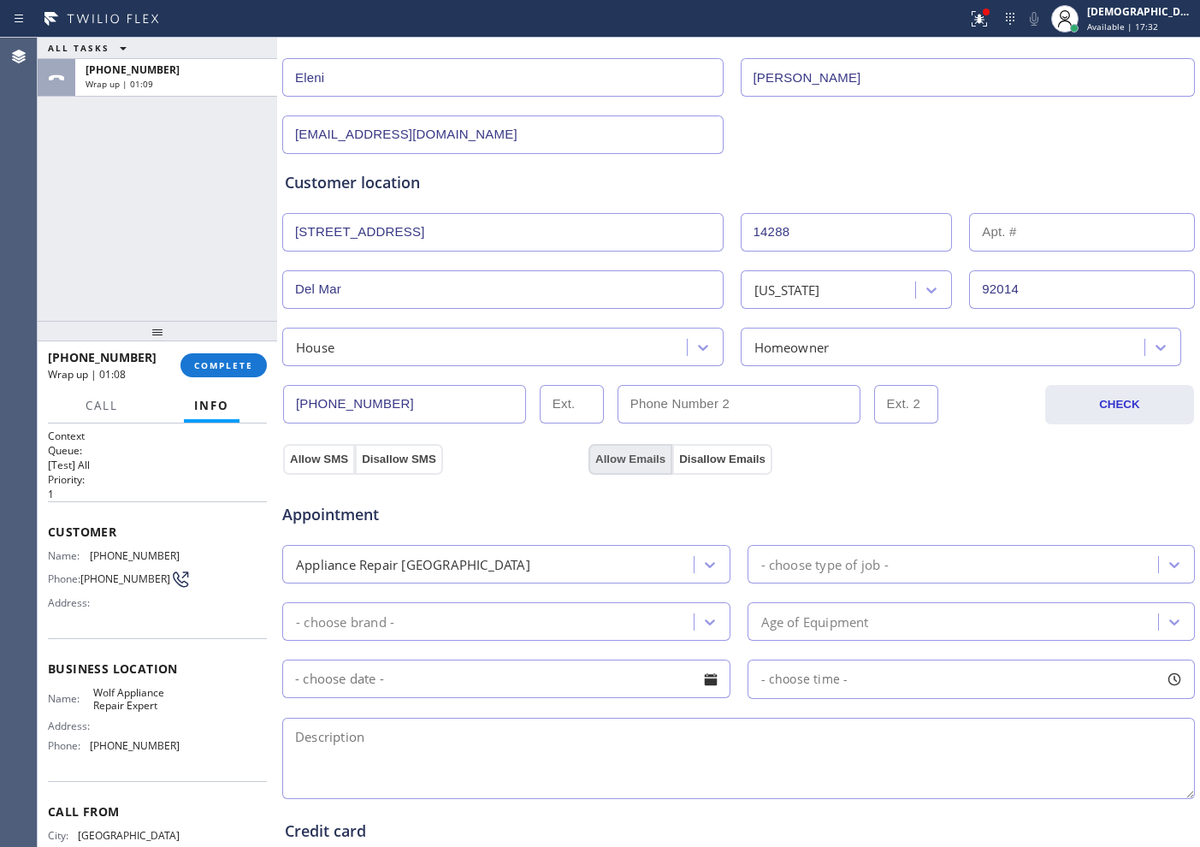
click at [602, 452] on button "Allow Emails" at bounding box center [630, 459] width 84 height 31
click at [875, 549] on div "- choose type of job -" at bounding box center [956, 564] width 406 height 30
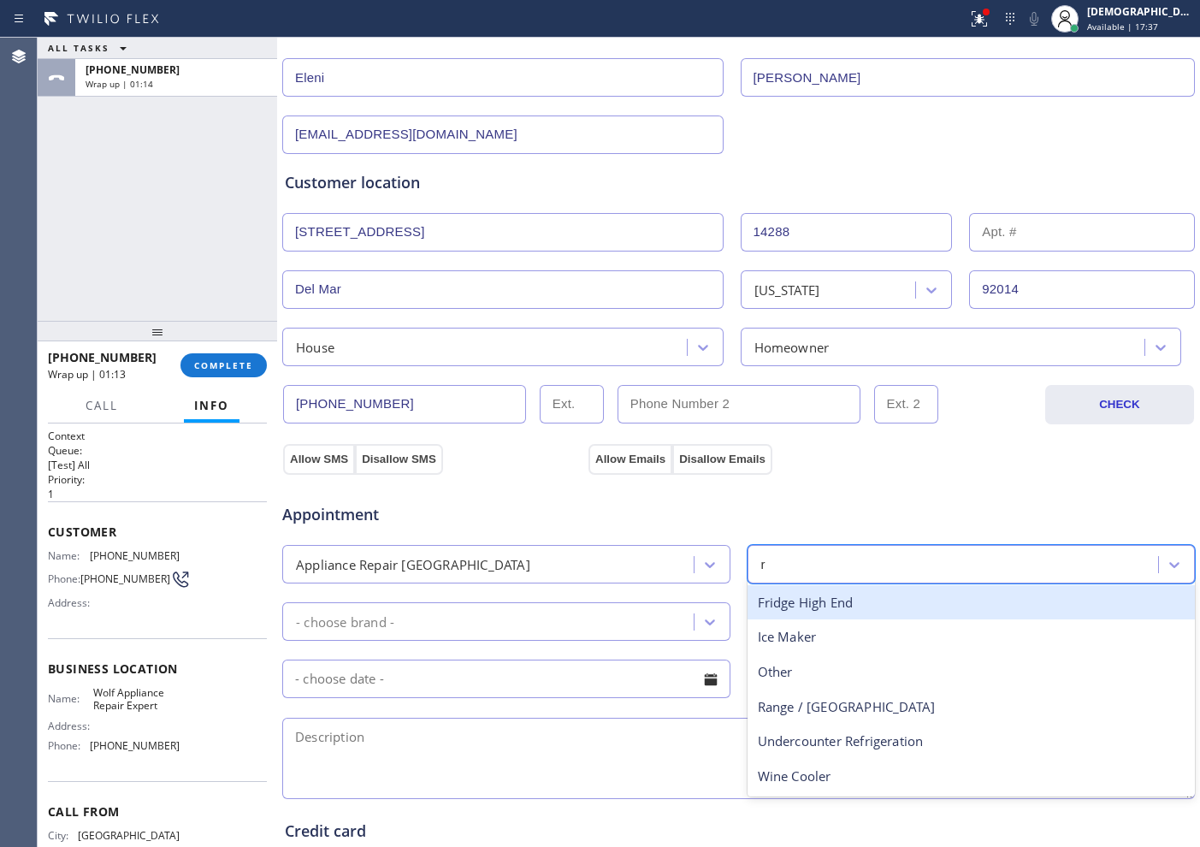
type input "ra"
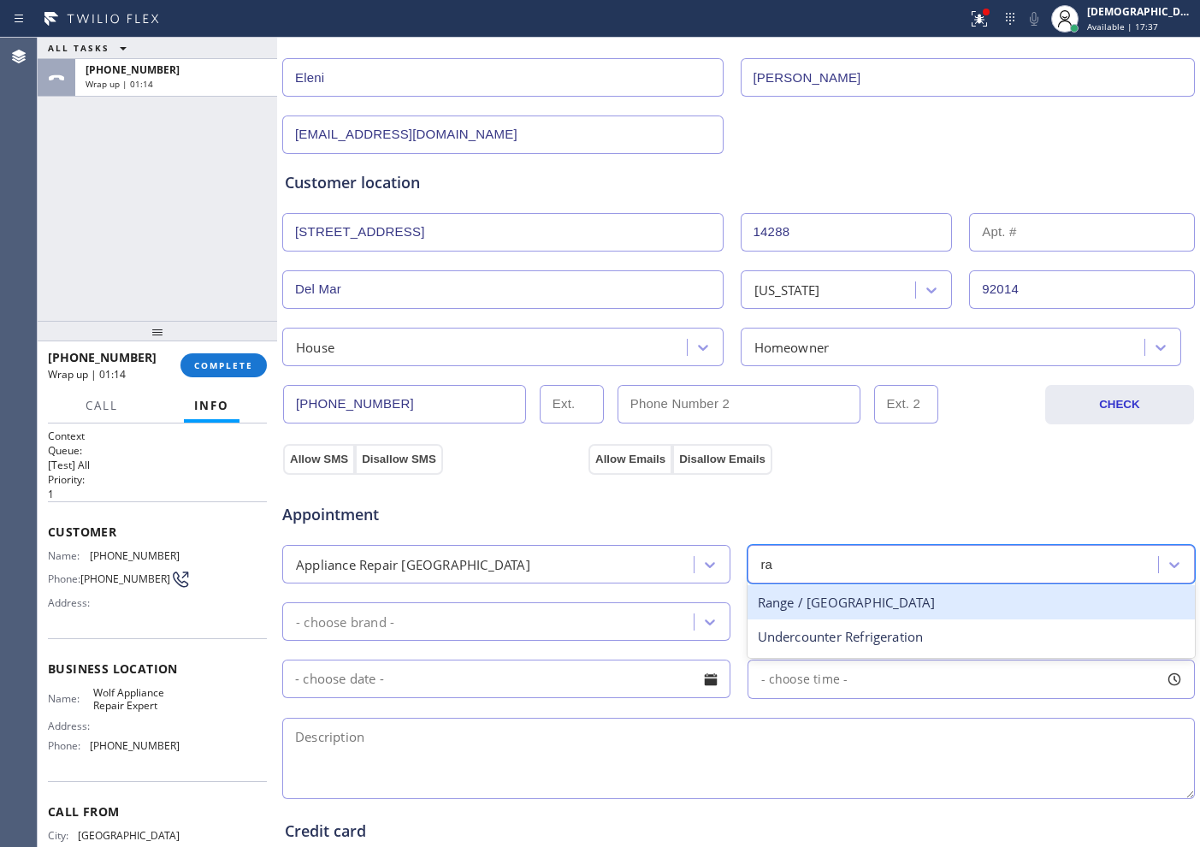
click at [898, 606] on div "Range / [GEOGRAPHIC_DATA]" at bounding box center [972, 602] width 448 height 35
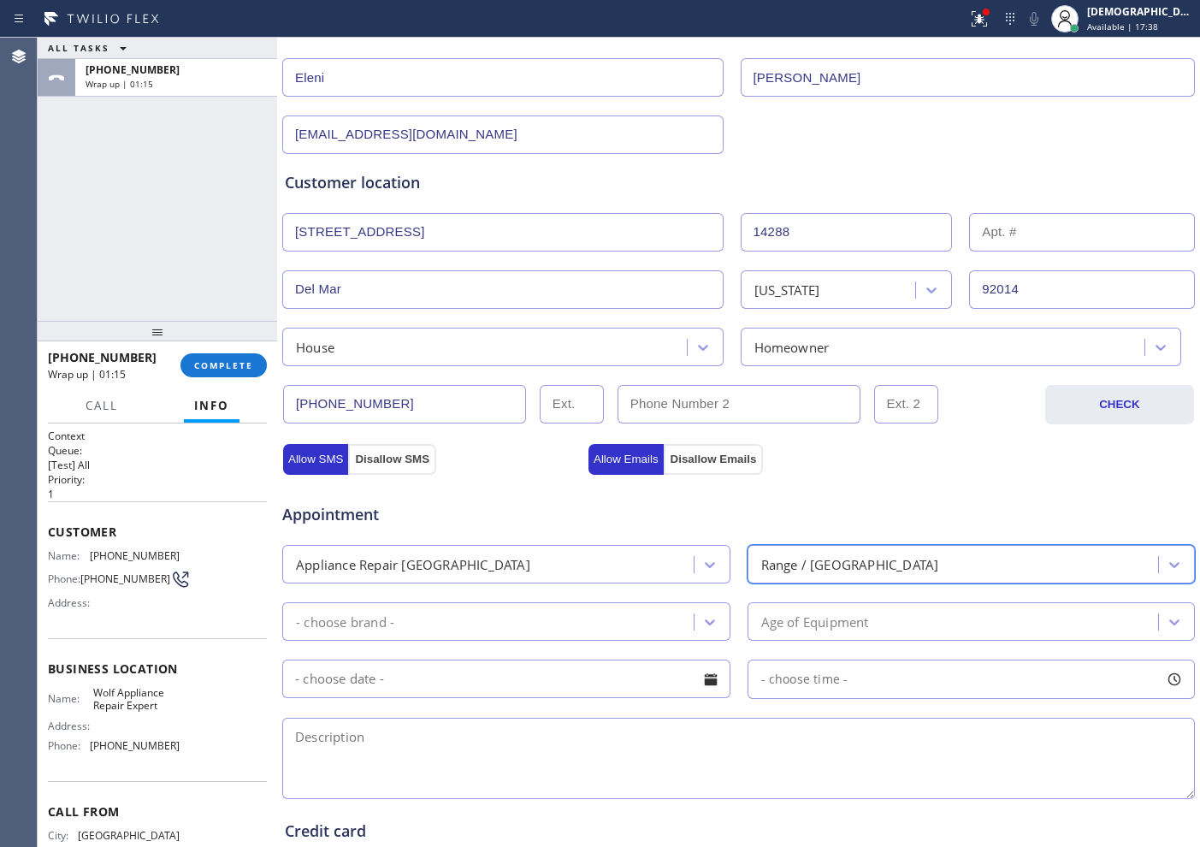
click at [434, 629] on div "- choose brand -" at bounding box center [490, 621] width 406 height 30
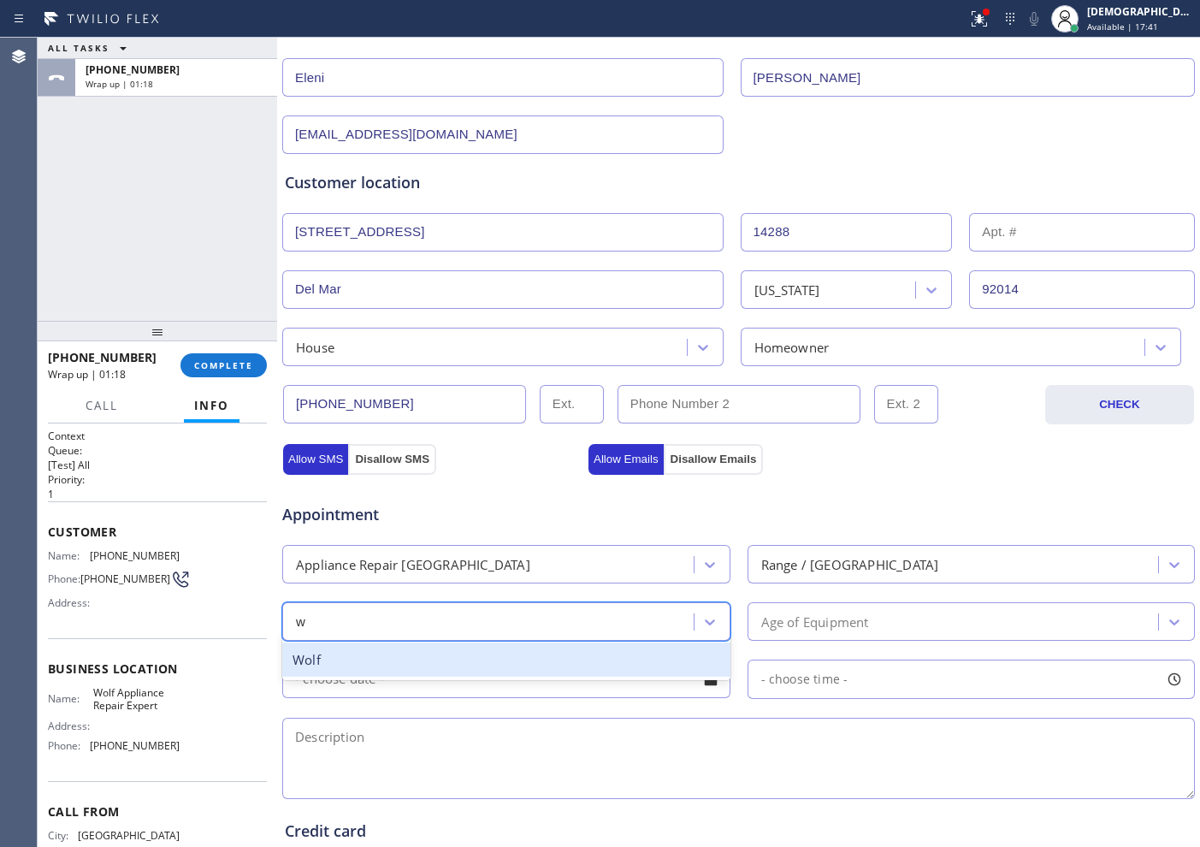
type input "wo"
click at [420, 668] on div "Wolf" at bounding box center [506, 659] width 448 height 35
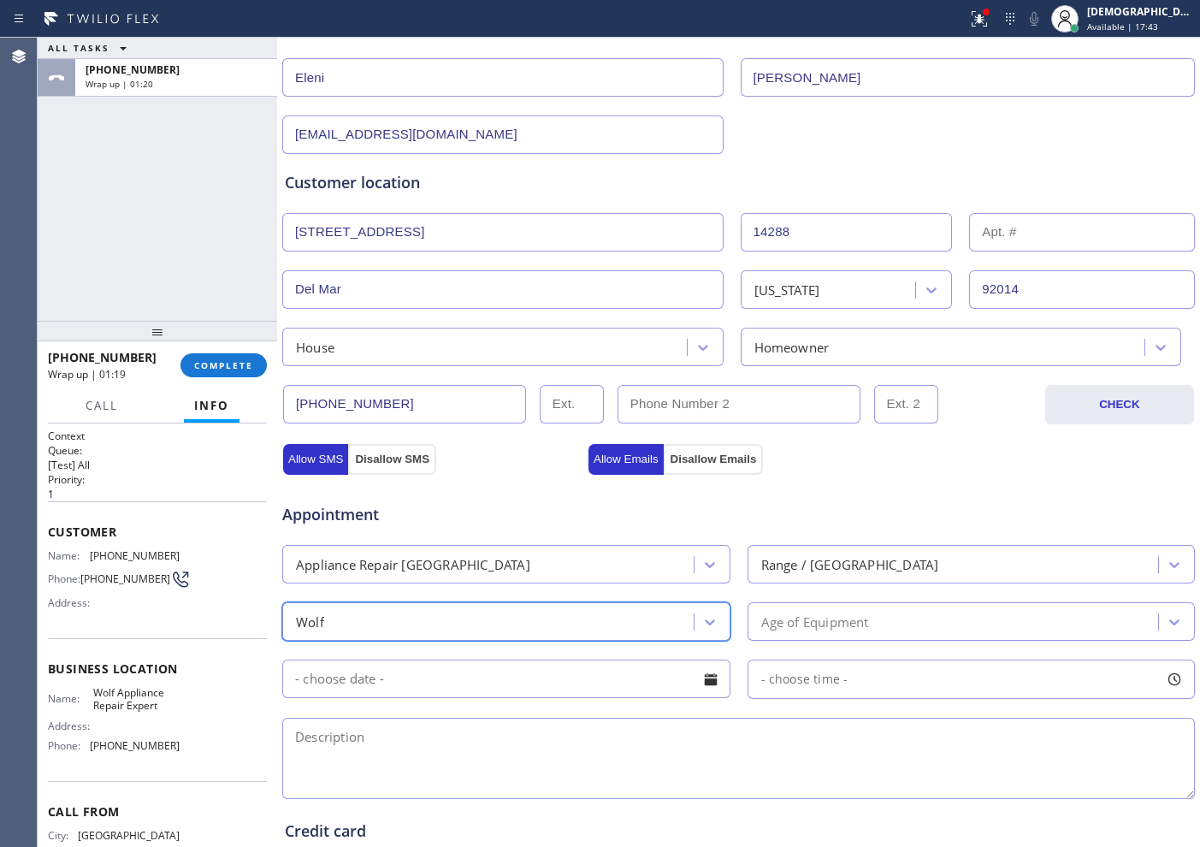
click at [753, 615] on div "Age of Equipment" at bounding box center [956, 621] width 406 height 30
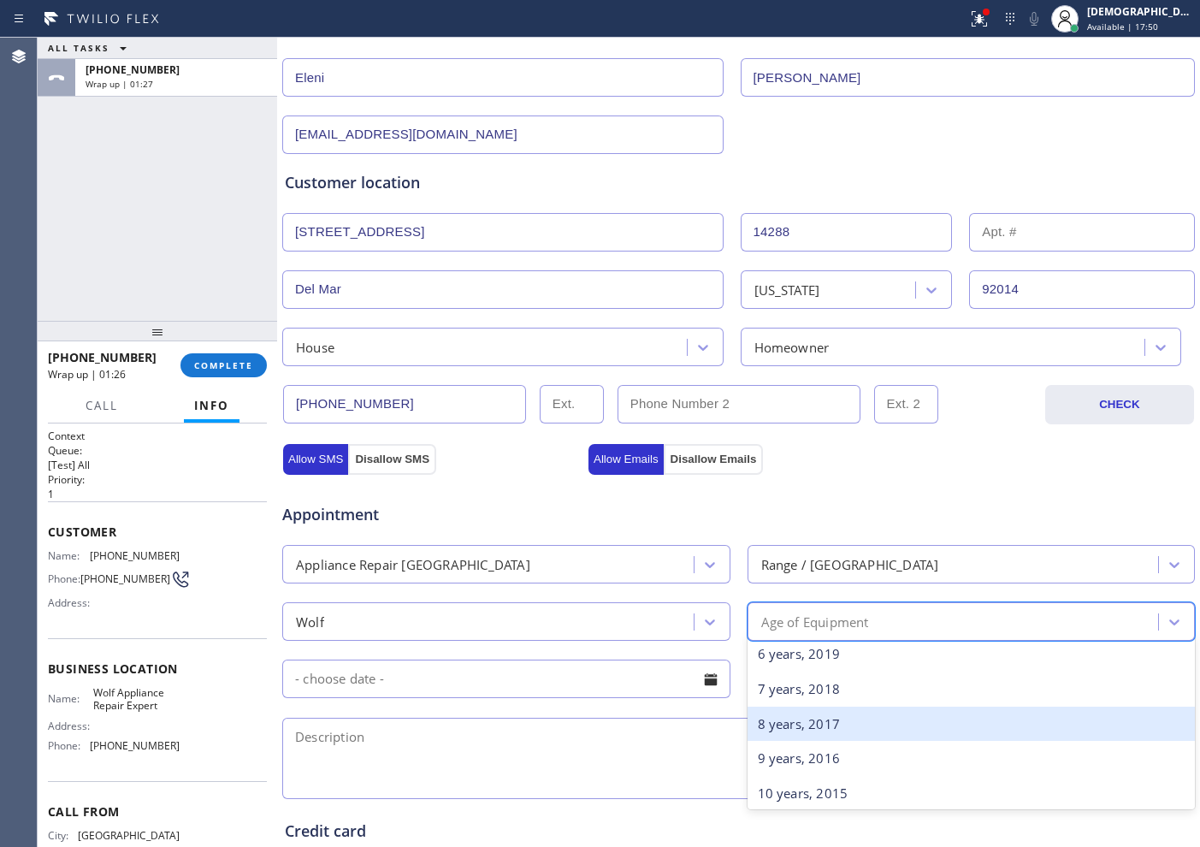
click at [852, 677] on div "8 years, 2017" at bounding box center [972, 723] width 448 height 35
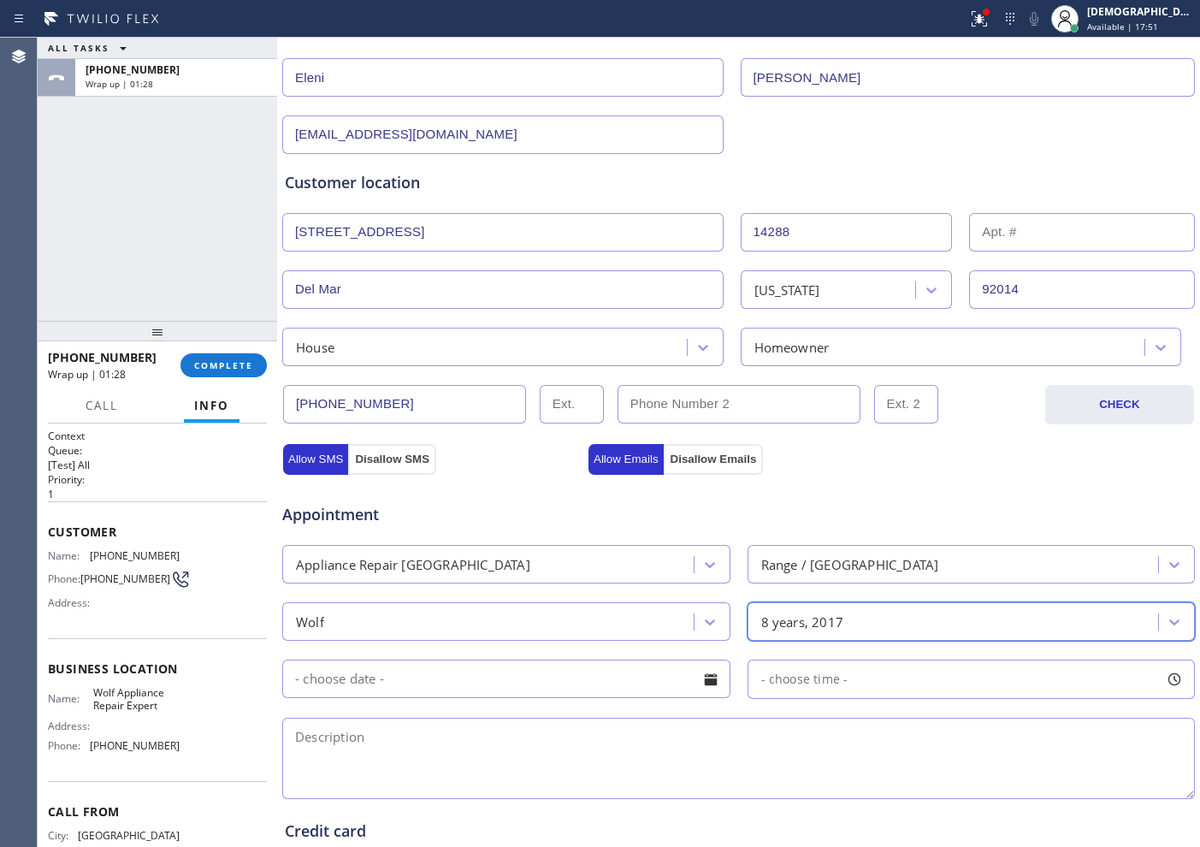
click at [453, 677] on input "text" at bounding box center [506, 678] width 448 height 38
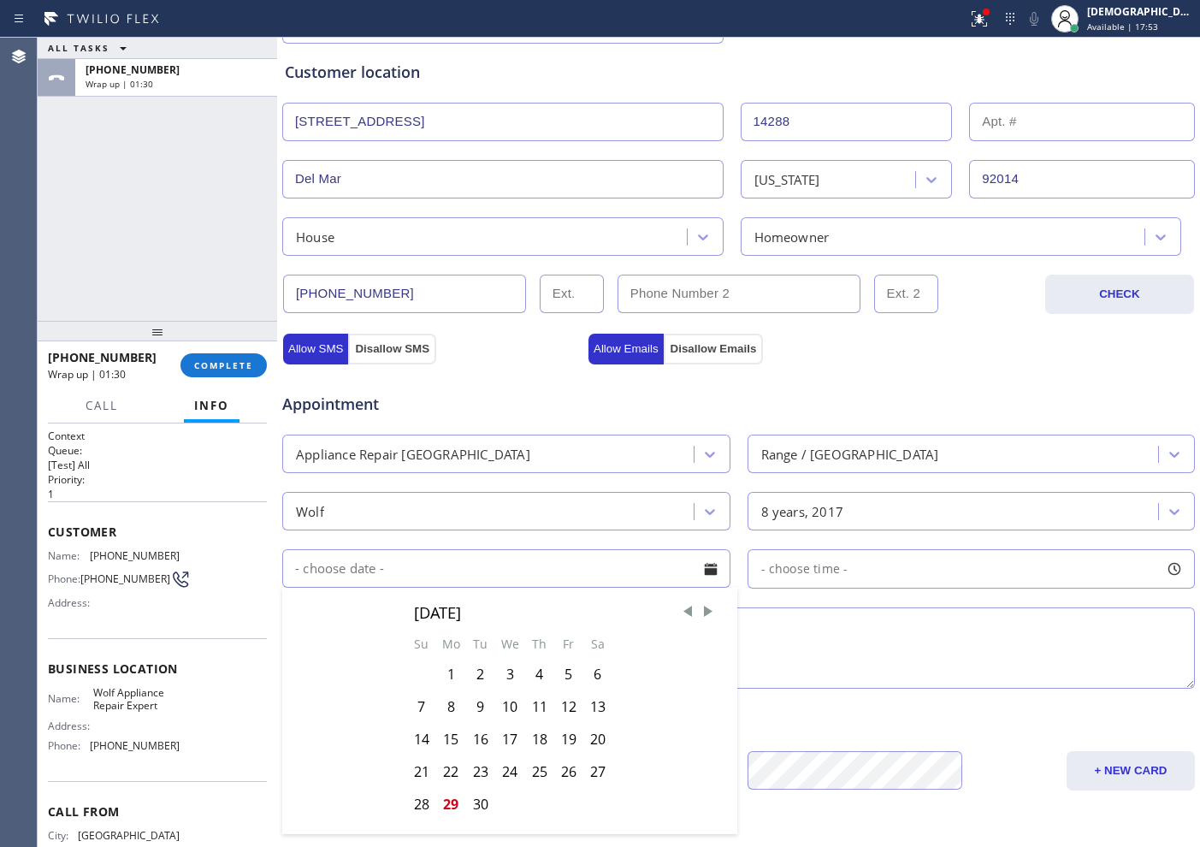
scroll to position [428, 0]
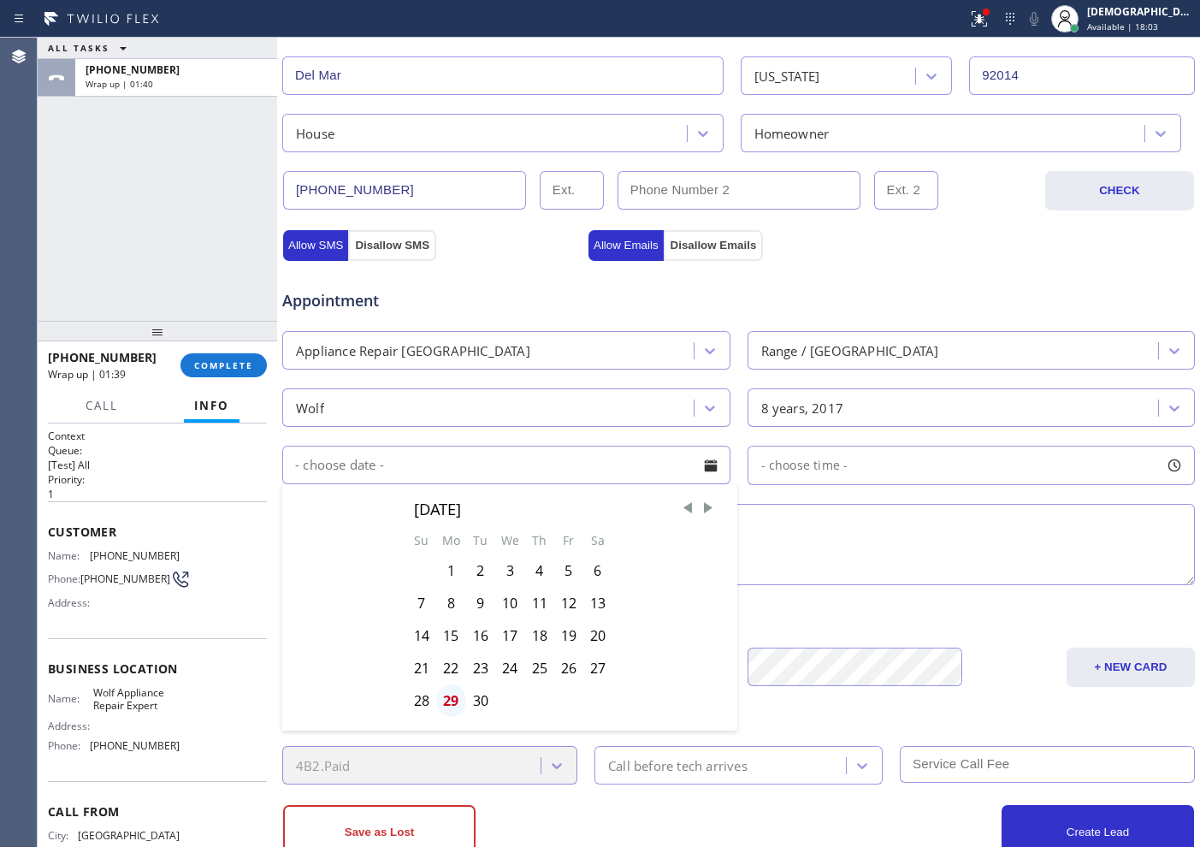
click at [450, 677] on div "29" at bounding box center [451, 700] width 30 height 33
type input "[DATE]"
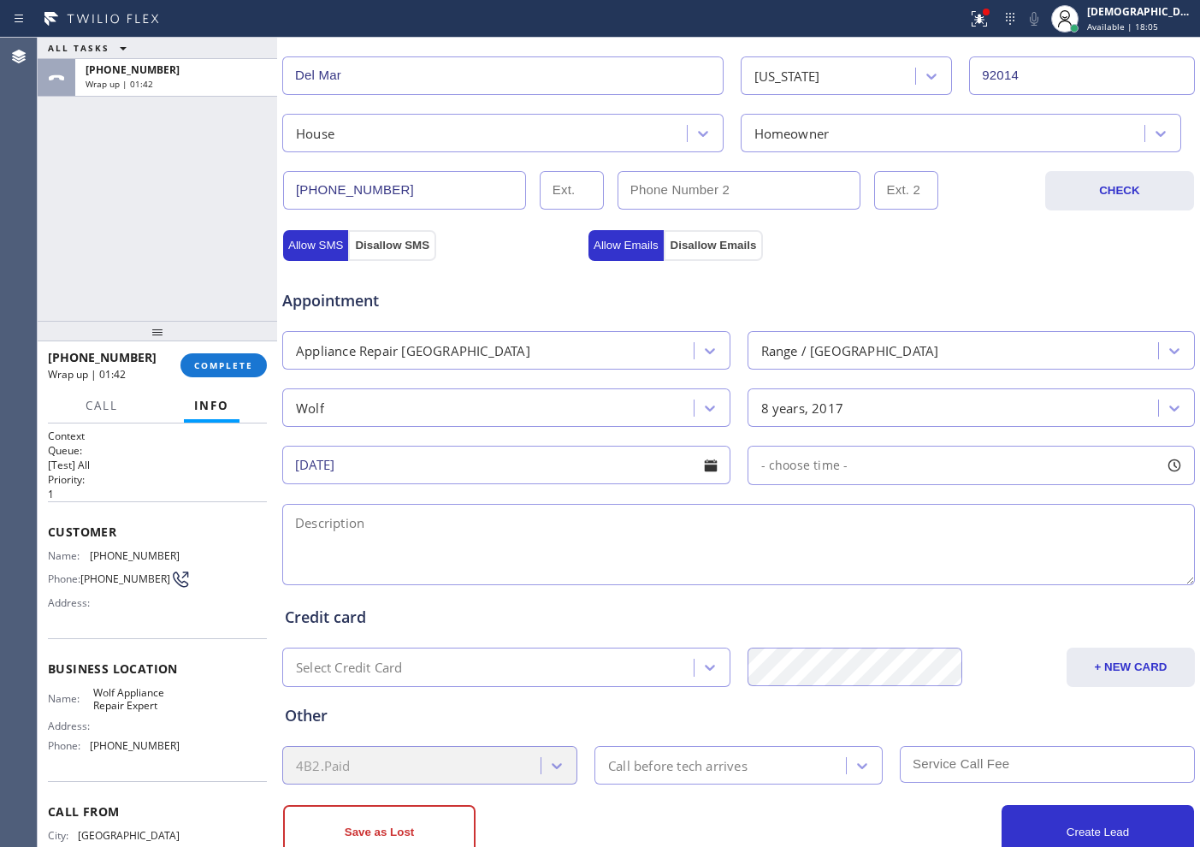
click at [829, 464] on span "- choose time -" at bounding box center [804, 465] width 87 height 16
drag, startPoint x: 758, startPoint y: 569, endPoint x: 919, endPoint y: 594, distance: 162.8
click at [948, 597] on div "FROM TILL 8:00 AM 2:00 PM" at bounding box center [959, 546] width 423 height 123
drag, startPoint x: 759, startPoint y: 568, endPoint x: 845, endPoint y: 573, distance: 85.7
click at [850, 573] on div at bounding box center [860, 570] width 21 height 36
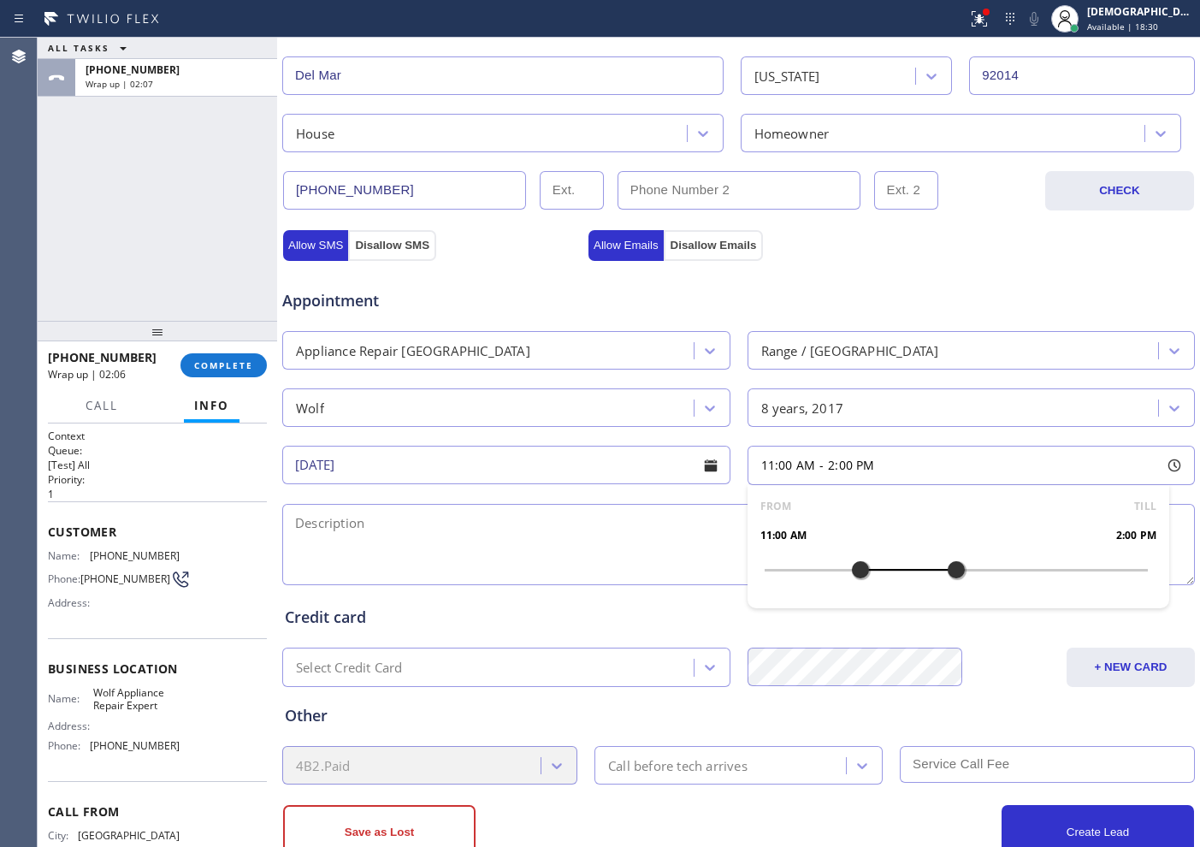
click at [482, 523] on textarea at bounding box center [738, 544] width 913 height 81
click at [522, 502] on div "11-2 /$ 75 /" at bounding box center [739, 544] width 916 height 88
click at [527, 522] on textarea "11-2 /$ 75 /" at bounding box center [738, 544] width 913 height 81
paste textarea "Wolf / Range / front burner it keeps making cliking sound / 8 years"
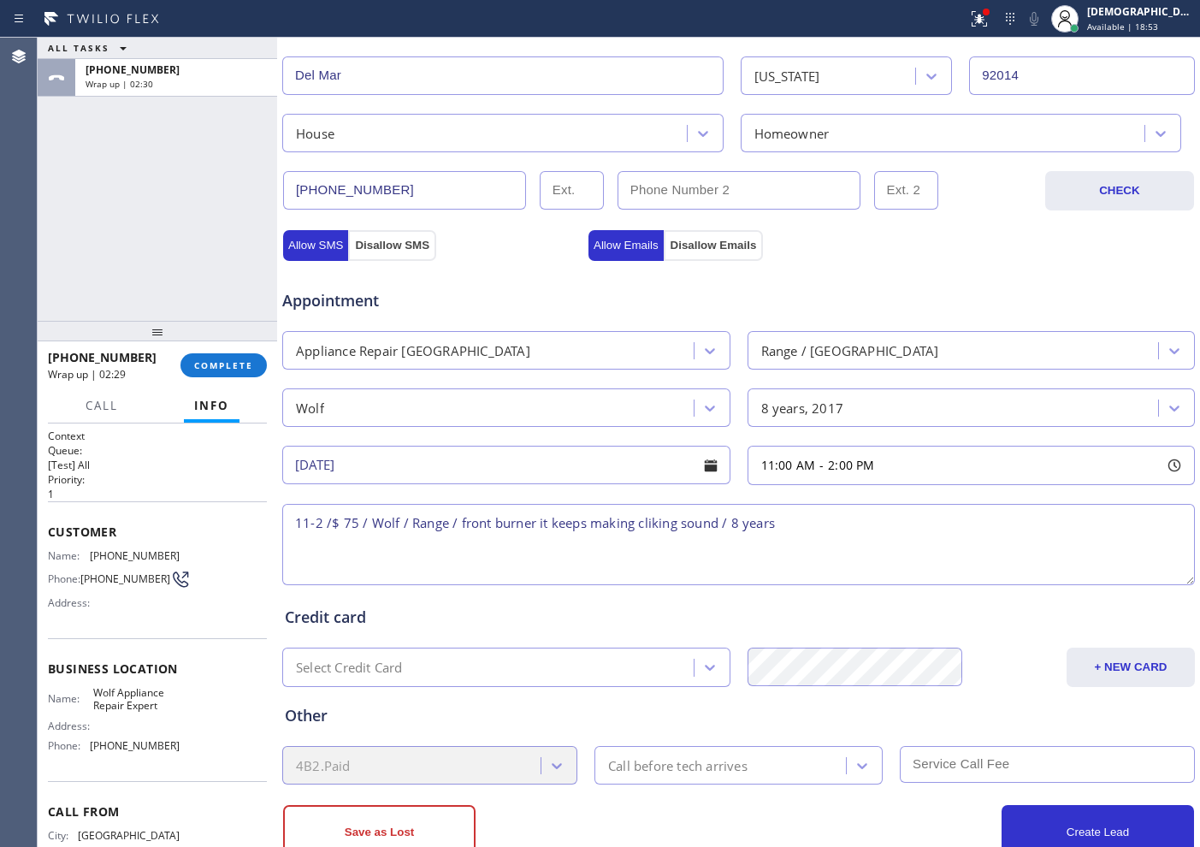
click at [825, 540] on textarea "11-2 /$ 75 / Wolf / Range / front burner it keeps making cliking sound / 8 years" at bounding box center [738, 544] width 913 height 81
click at [873, 525] on textarea "11-2 /$ 75 / Wolf / Range / front burner it keeps making clicking sound / 8 yea…" at bounding box center [738, 544] width 913 height 81
click at [920, 524] on textarea "11-2 /$ 75 / Wolf / Range / front burner it keeps making clicking sound / 8 yea…" at bounding box center [738, 544] width 913 height 81
paste textarea "[STREET_ADDRESS]"
click at [959, 526] on textarea "11-2 /$ 75 / Wolf / Range / front burner it keeps making clicking sound / 8 yea…" at bounding box center [738, 544] width 913 height 81
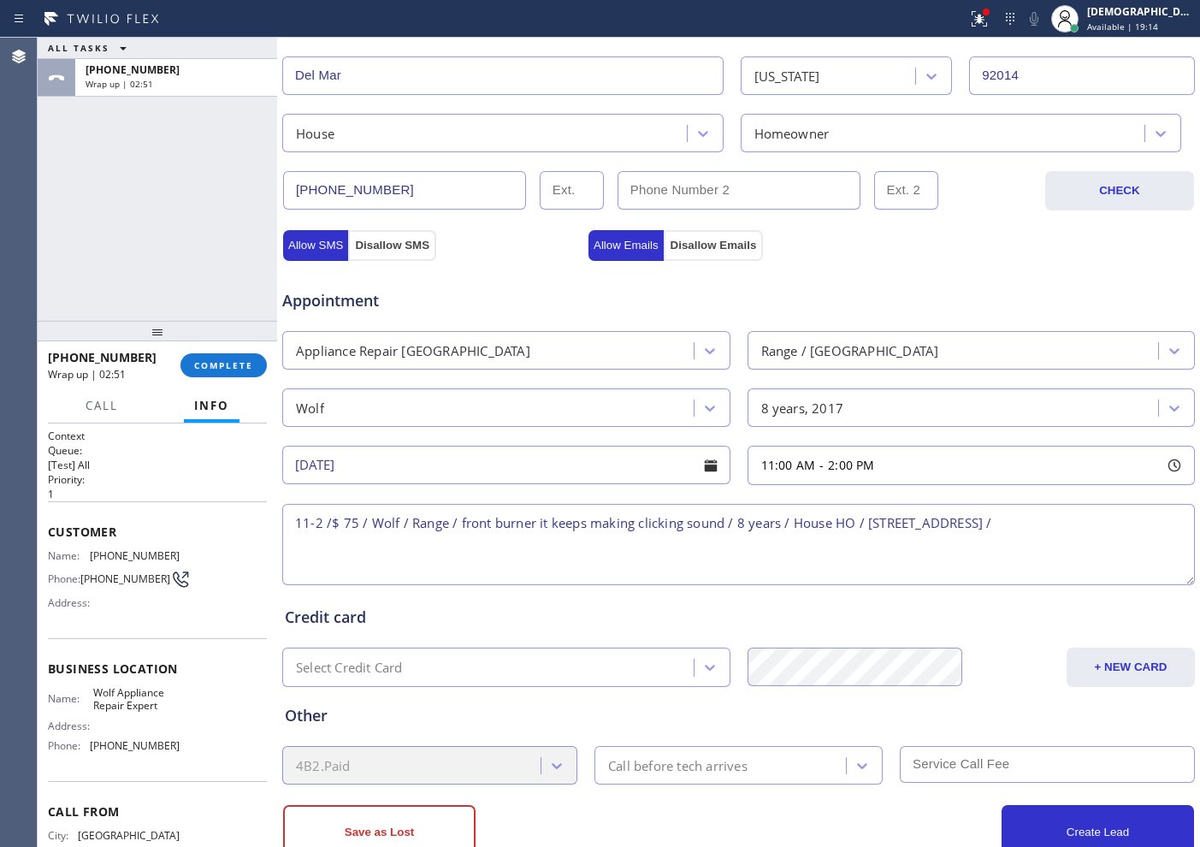
paste textarea "Please call customer 30 minutes prior to arrival"
drag, startPoint x: 143, startPoint y: 712, endPoint x: 94, endPoint y: 697, distance: 50.9
click at [94, 677] on span "Wolf Appliance Repair Expert" at bounding box center [136, 699] width 86 height 27
copy span "Wolf Appliance Repair Expert"
click at [959, 523] on textarea "11-2 /$ 75 / Wolf / Range / front burner it keeps making clicking sound / 8 yea…" at bounding box center [738, 544] width 913 height 81
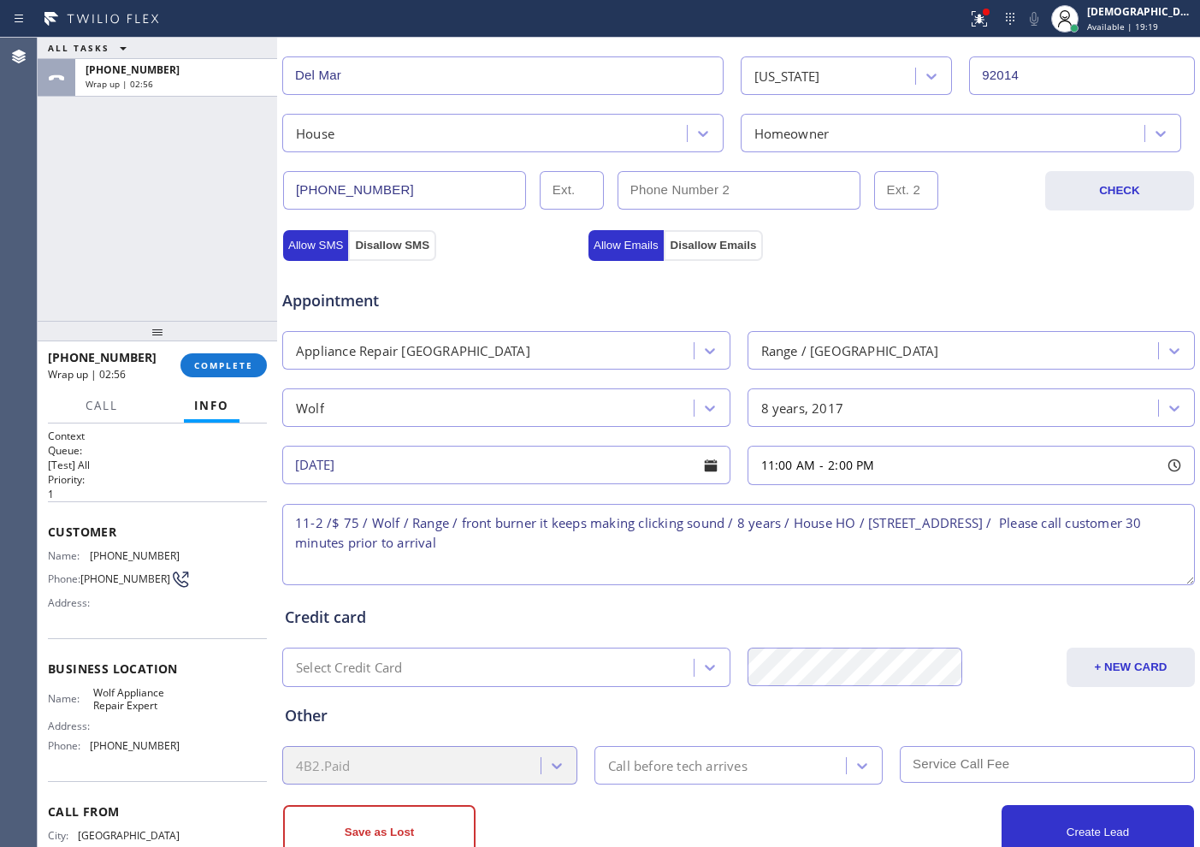
paste textarea "Wolf Appliance Repair Expert"
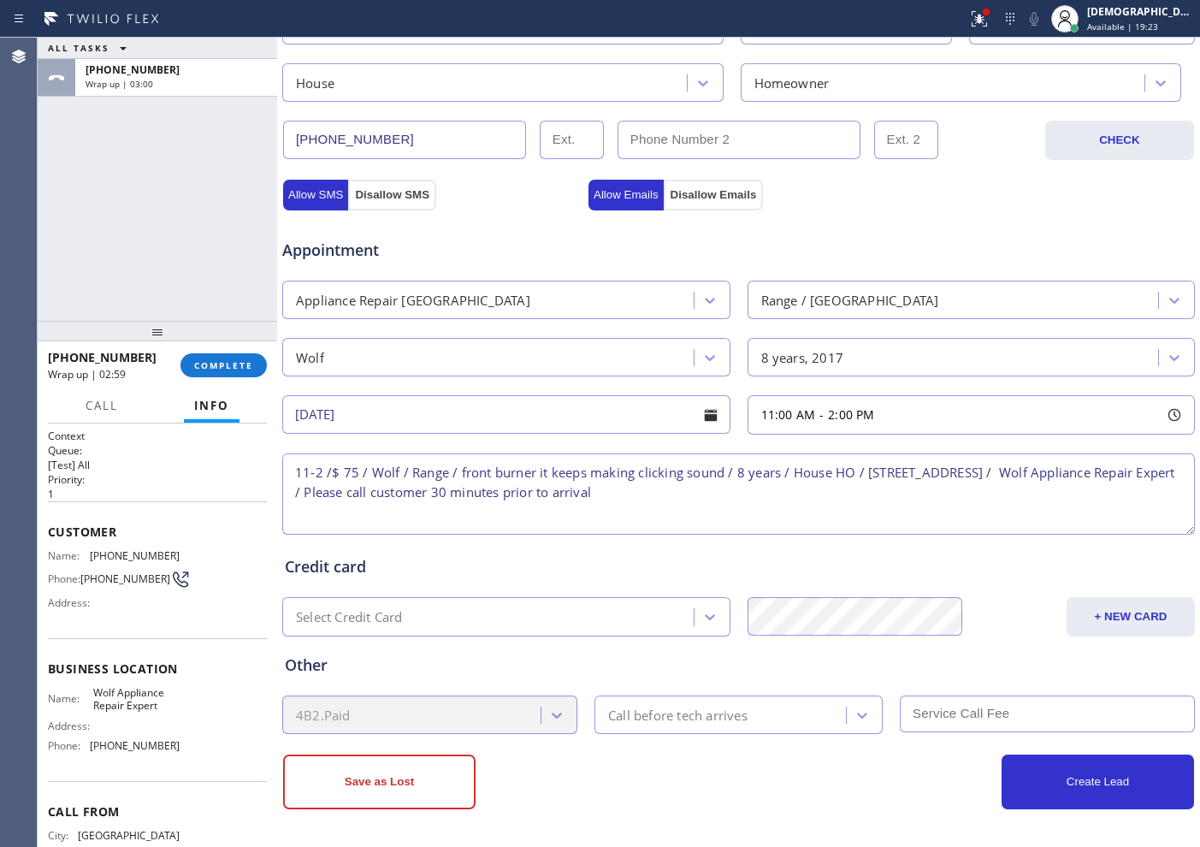
scroll to position [479, 0]
type textarea "11-2 /$ 75 / Wolf / Range / front burner it keeps making clicking sound / 8 yea…"
click at [630, 677] on div "Call before tech arrives" at bounding box center [677, 714] width 139 height 20
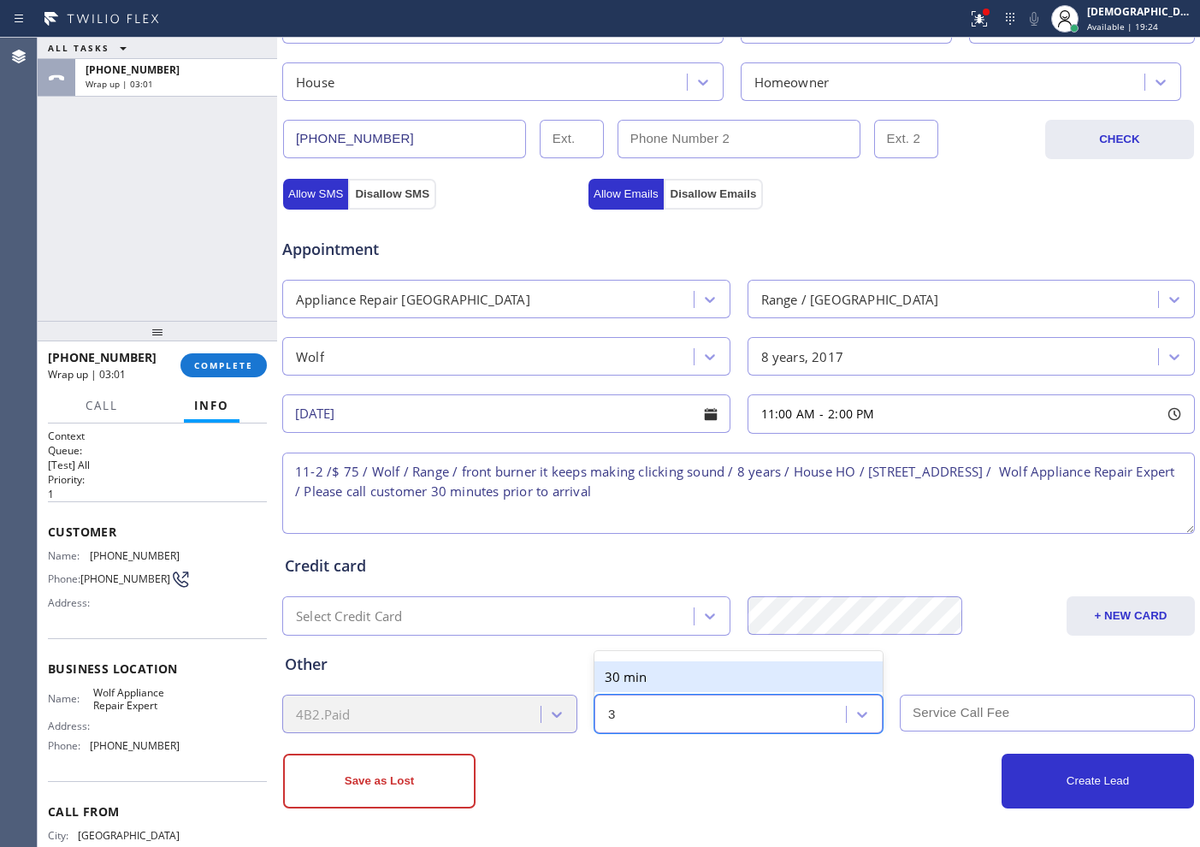
type input "30"
click at [646, 675] on div "30 min" at bounding box center [738, 676] width 288 height 31
click at [957, 677] on input "text" at bounding box center [1047, 712] width 295 height 37
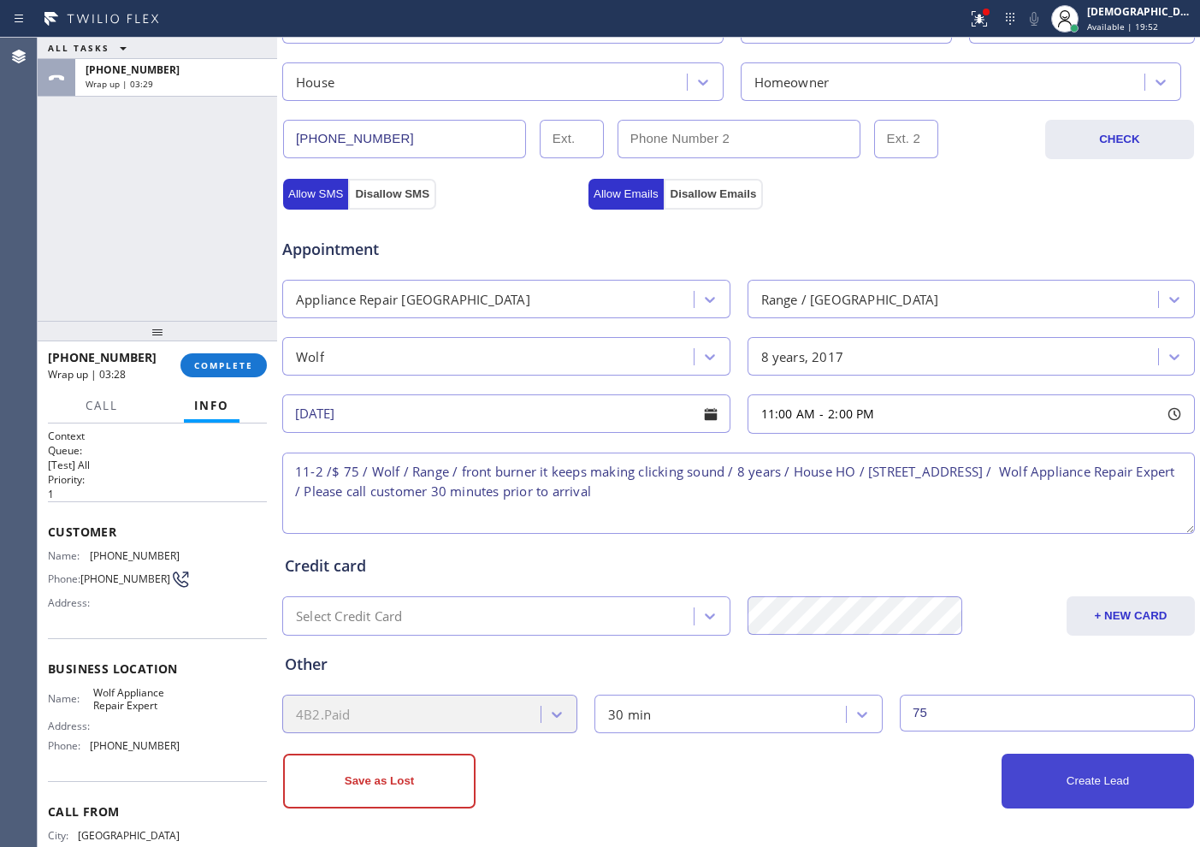
type input "75"
click at [959, 677] on button "Create Lead" at bounding box center [1098, 781] width 192 height 55
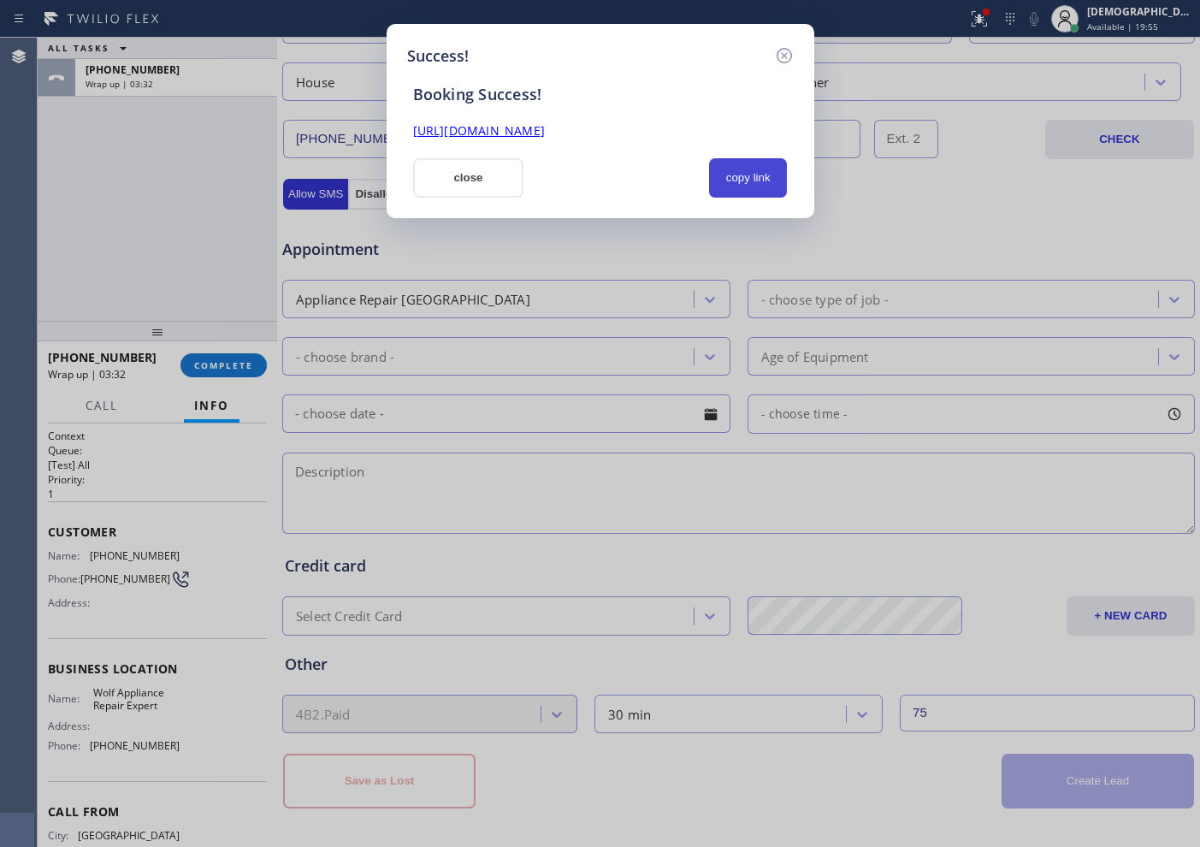
click at [771, 170] on button "copy link" at bounding box center [748, 177] width 79 height 39
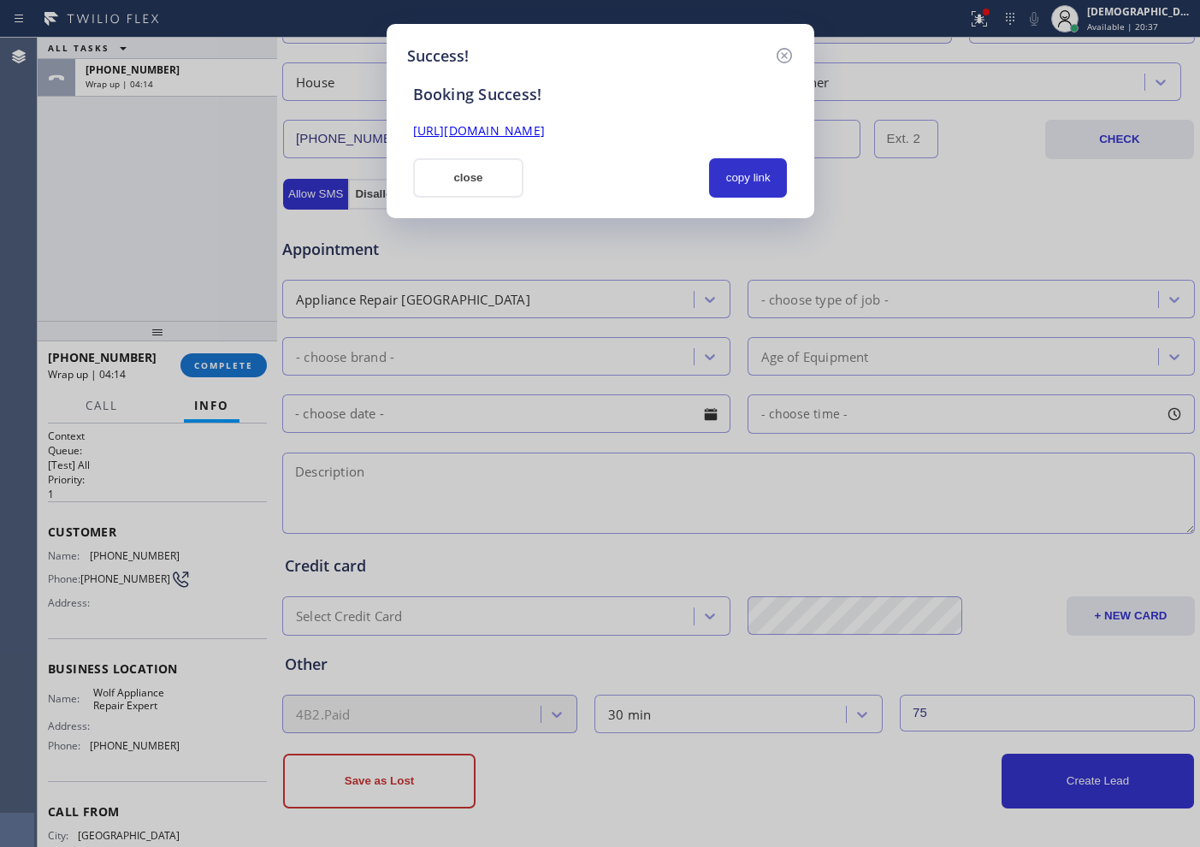
click at [94, 249] on div "Success! Booking Success! [URL][DOMAIN_NAME] close copy link" at bounding box center [600, 423] width 1200 height 847
click at [492, 184] on button "close" at bounding box center [468, 177] width 111 height 39
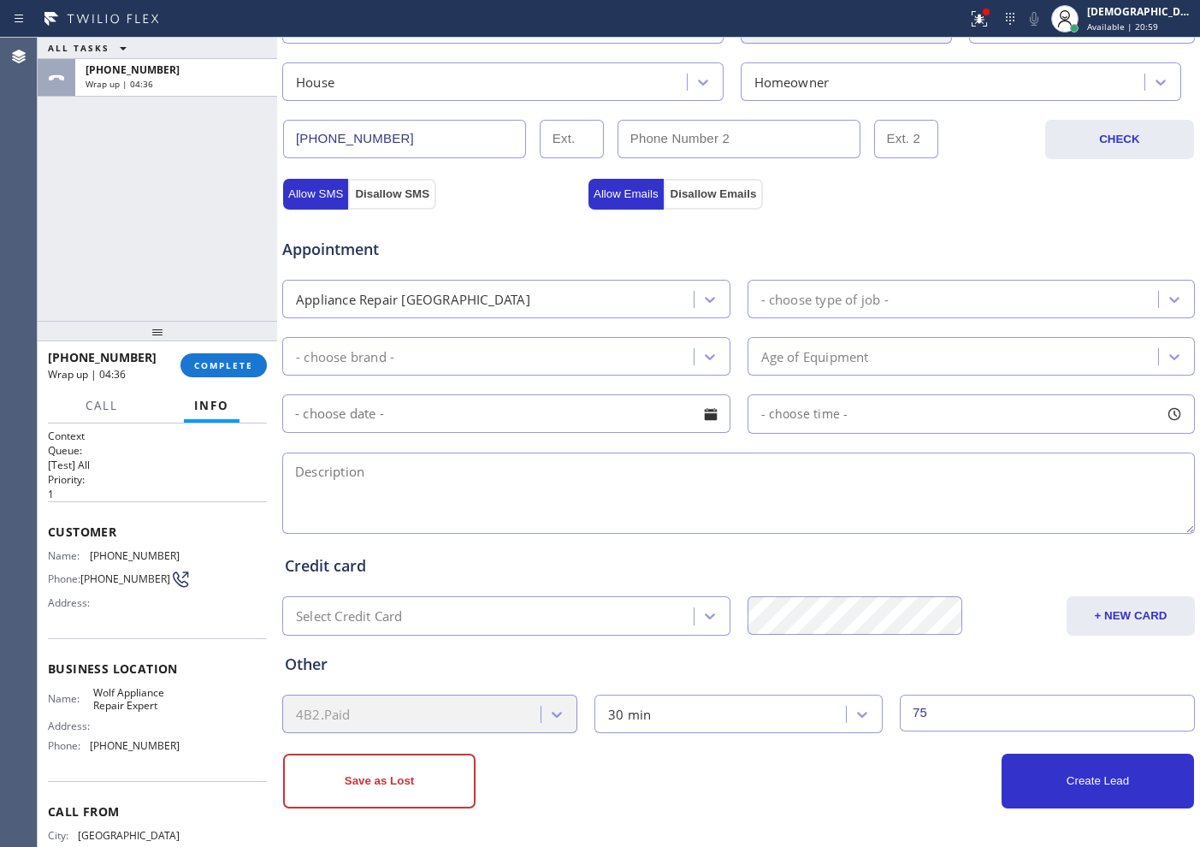
drag, startPoint x: 1135, startPoint y: 27, endPoint x: 1130, endPoint y: 57, distance: 30.4
click at [959, 27] on span "Available | 20:59" at bounding box center [1122, 27] width 71 height 12
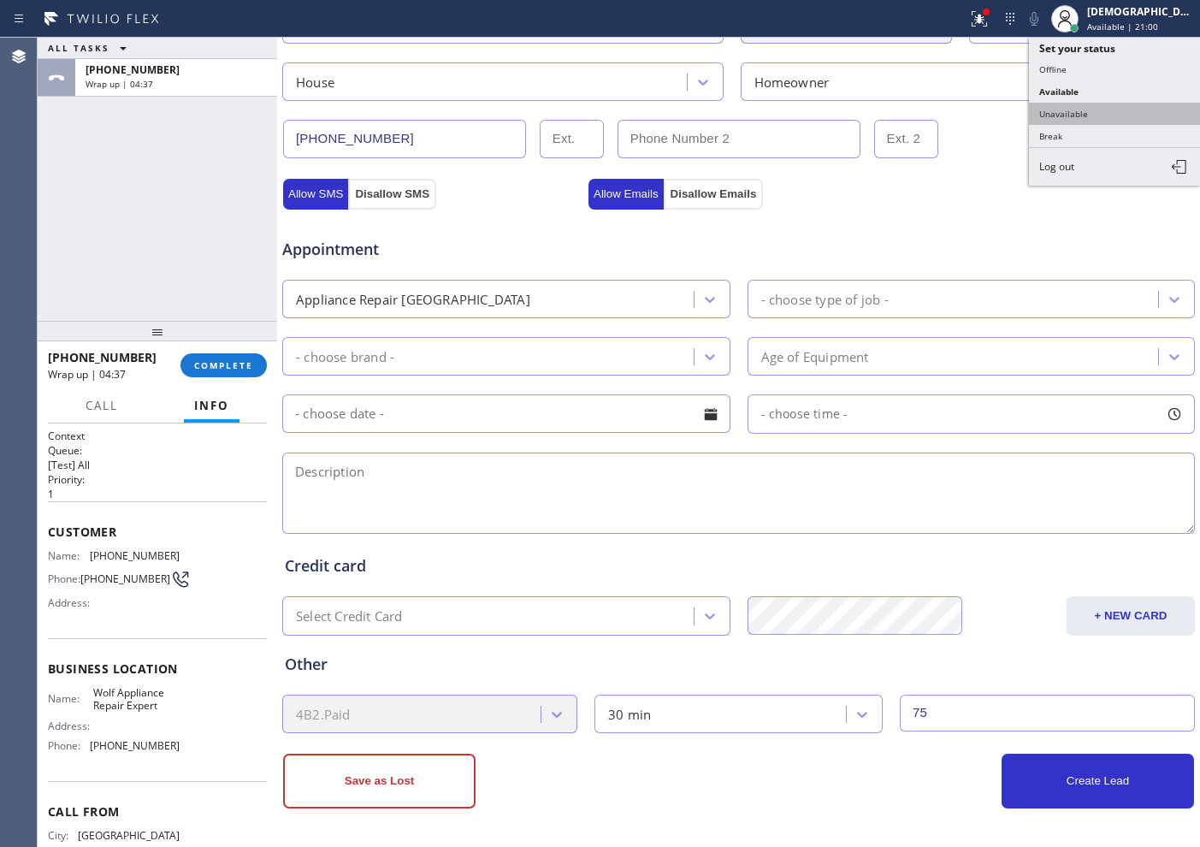
click at [959, 111] on button "Unavailable" at bounding box center [1114, 114] width 171 height 22
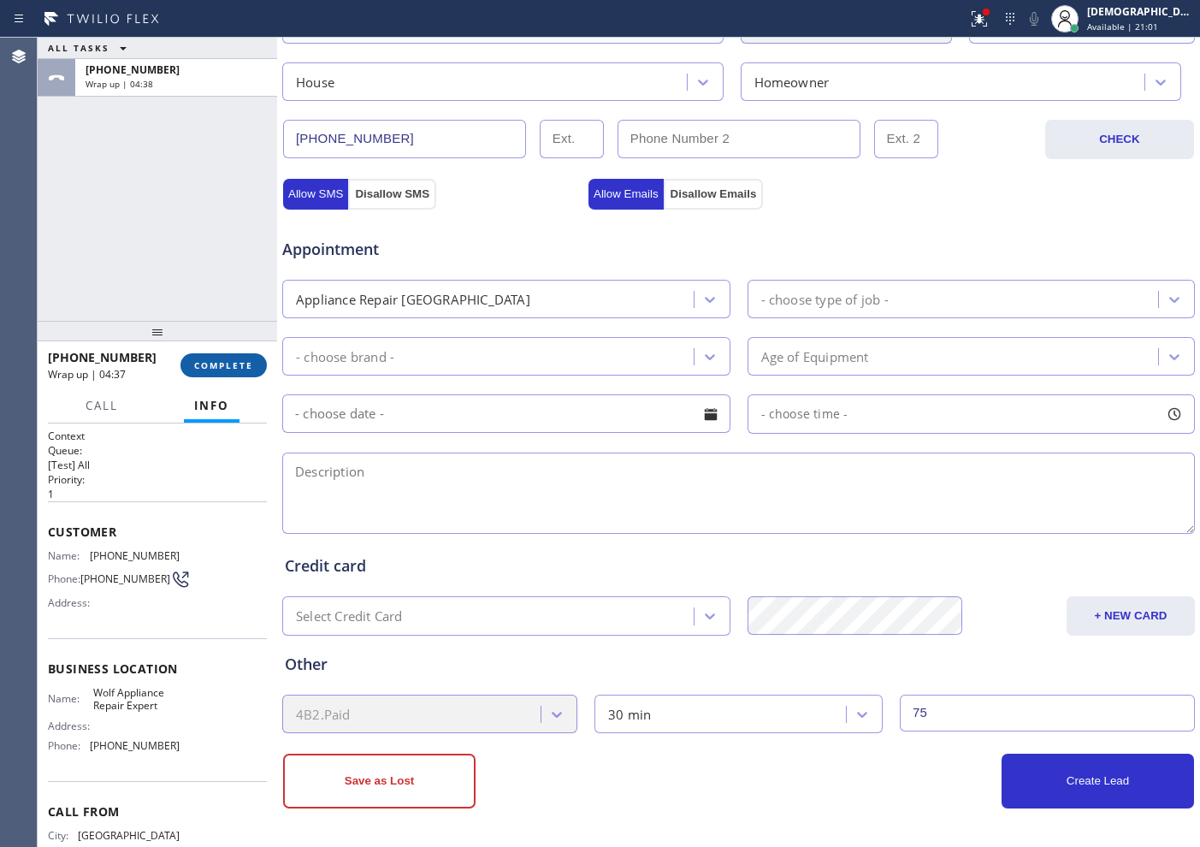
click at [239, 372] on button "COMPLETE" at bounding box center [223, 365] width 86 height 24
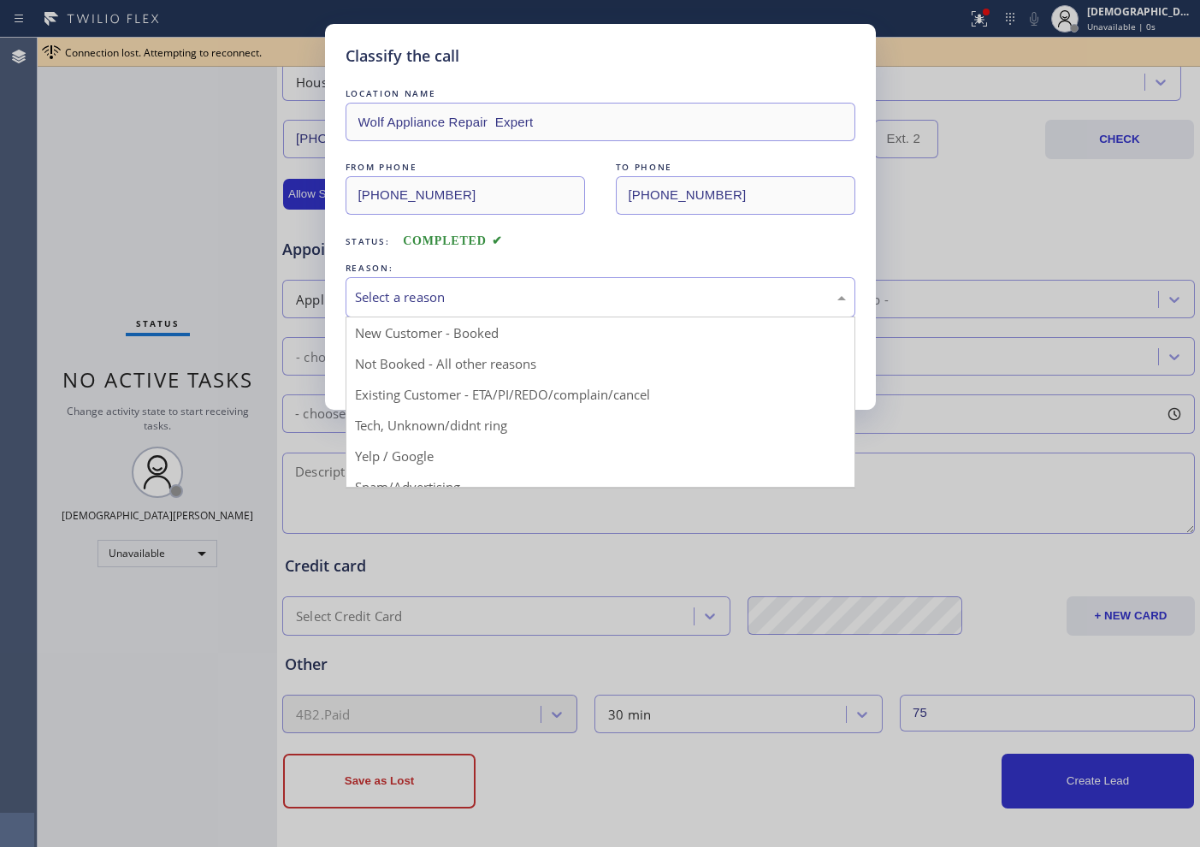
click at [417, 289] on div "Select a reason" at bounding box center [600, 297] width 491 height 20
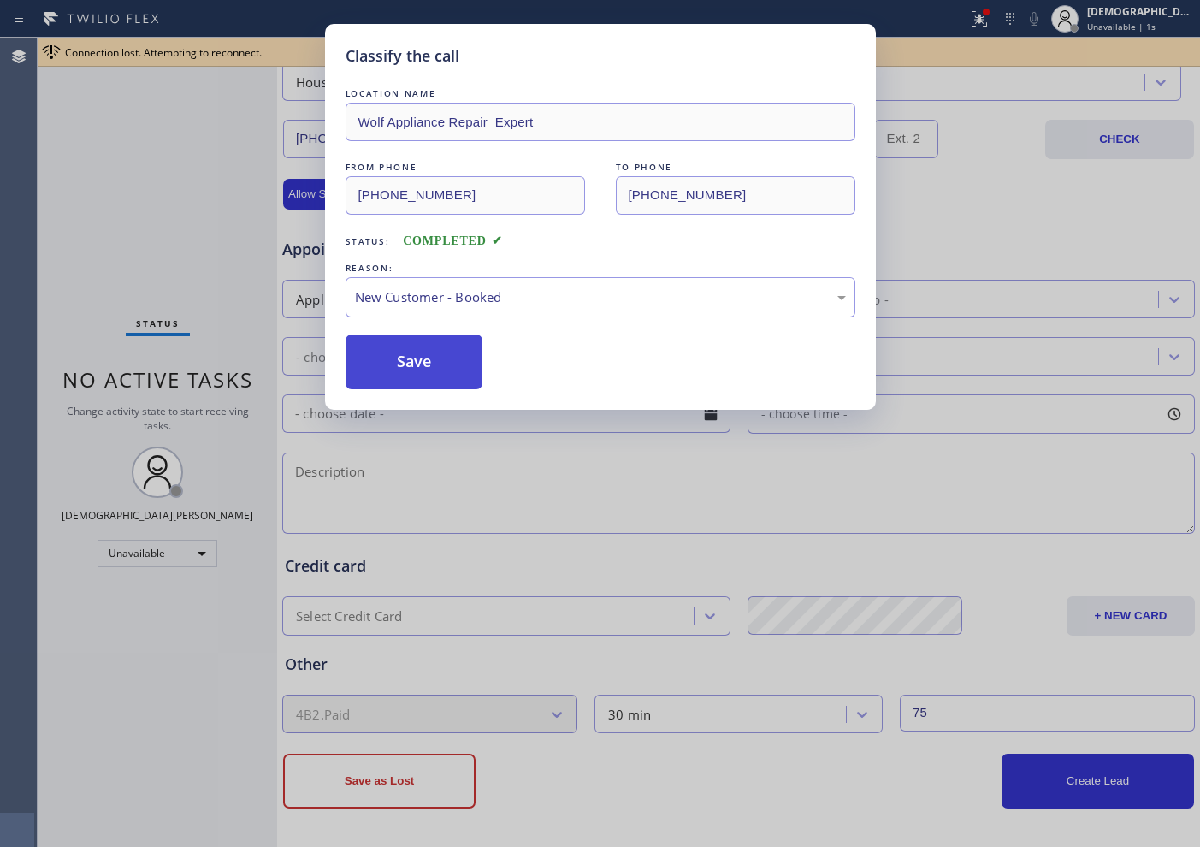
click at [411, 353] on button "Save" at bounding box center [415, 361] width 138 height 55
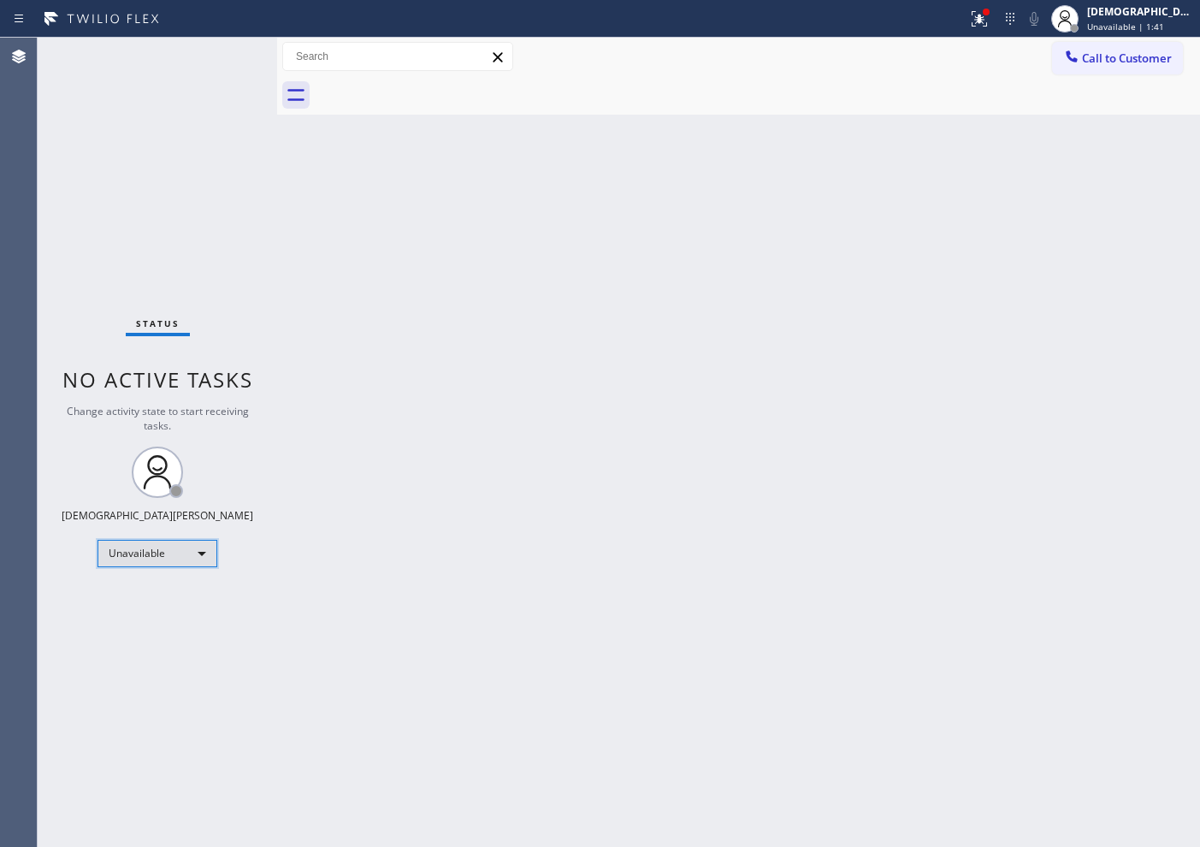
click at [193, 548] on div "Unavailable" at bounding box center [158, 553] width 120 height 27
click at [181, 590] on li "Available" at bounding box center [156, 598] width 116 height 21
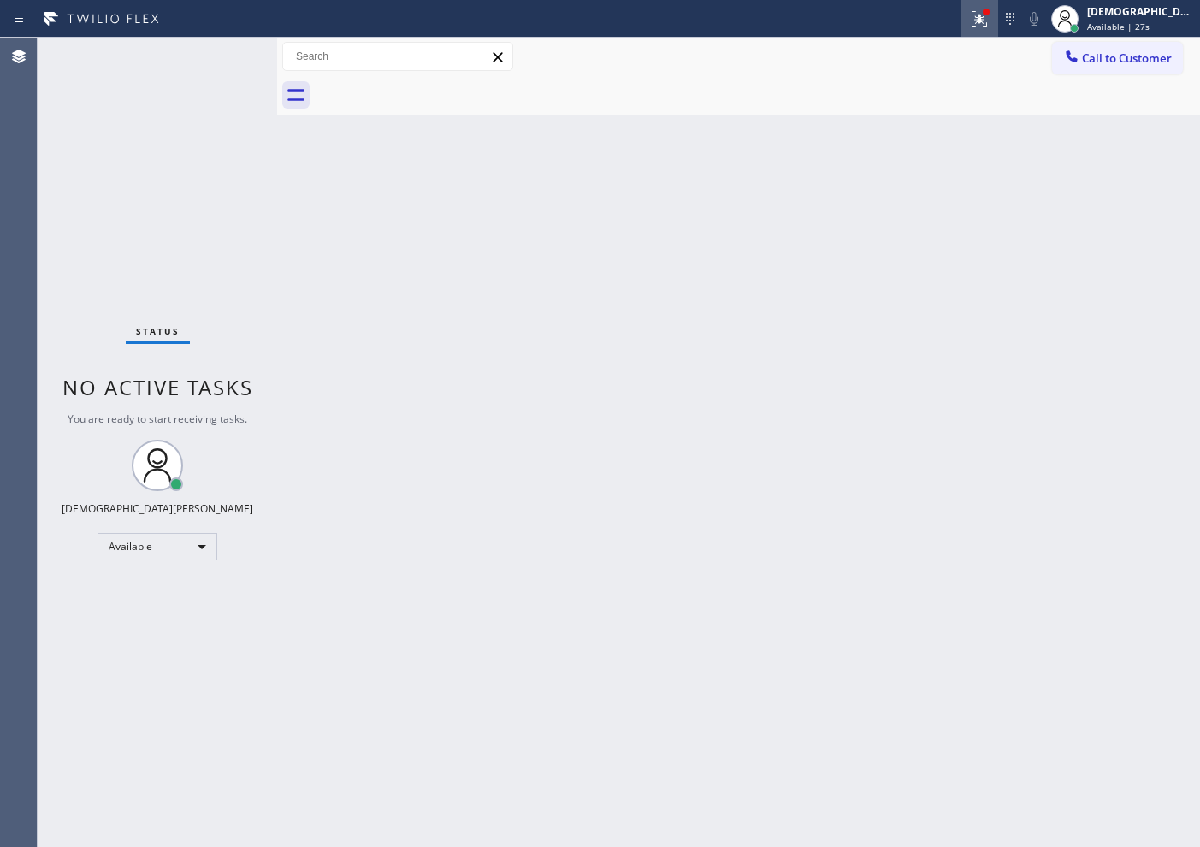
click at [959, 18] on div at bounding box center [979, 19] width 38 height 21
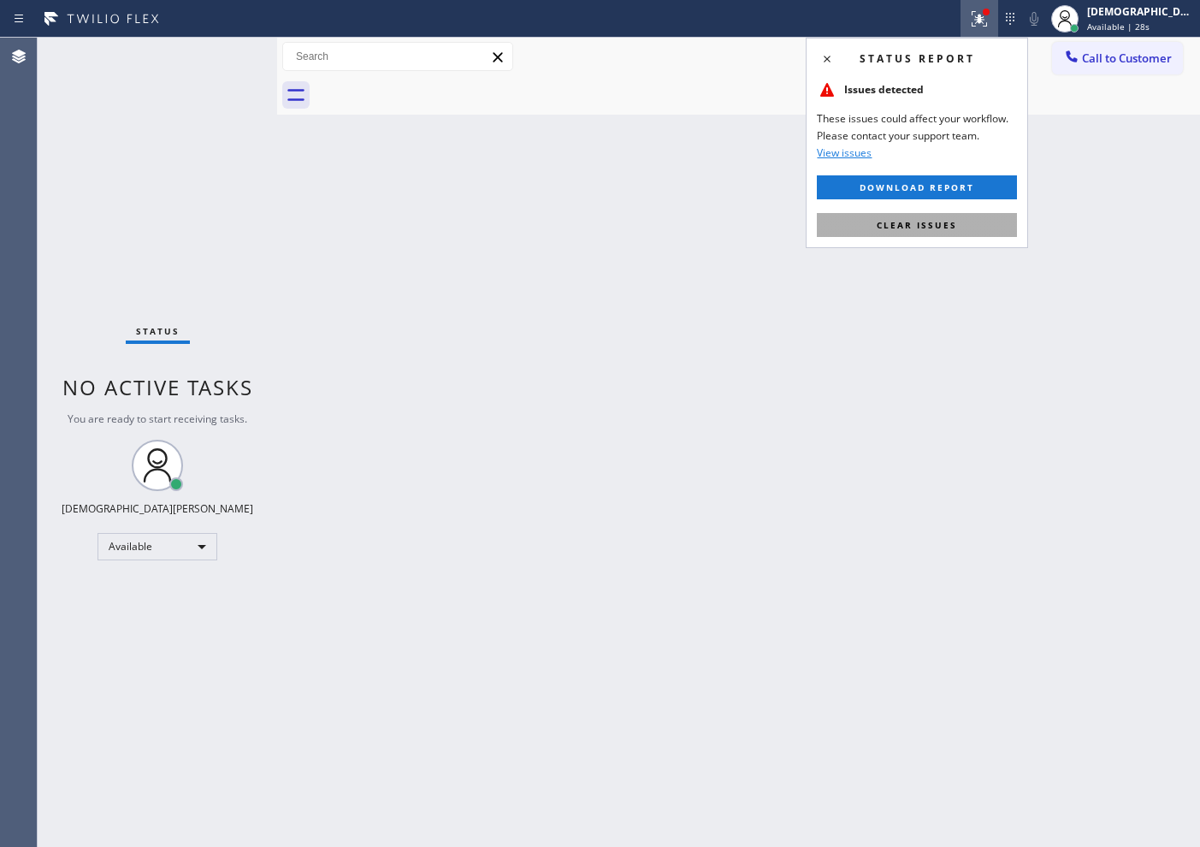
click at [891, 234] on button "Clear issues" at bounding box center [917, 225] width 200 height 24
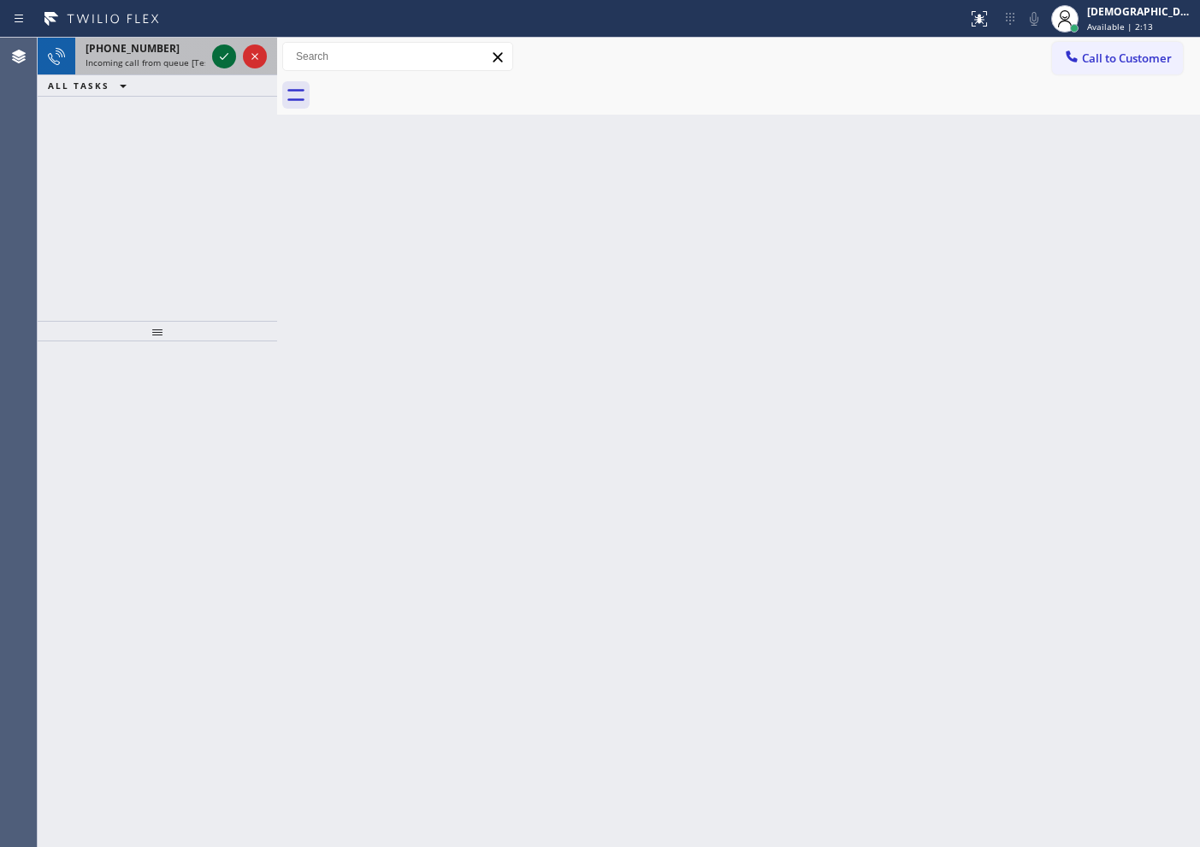
click at [222, 59] on icon at bounding box center [224, 56] width 21 height 21
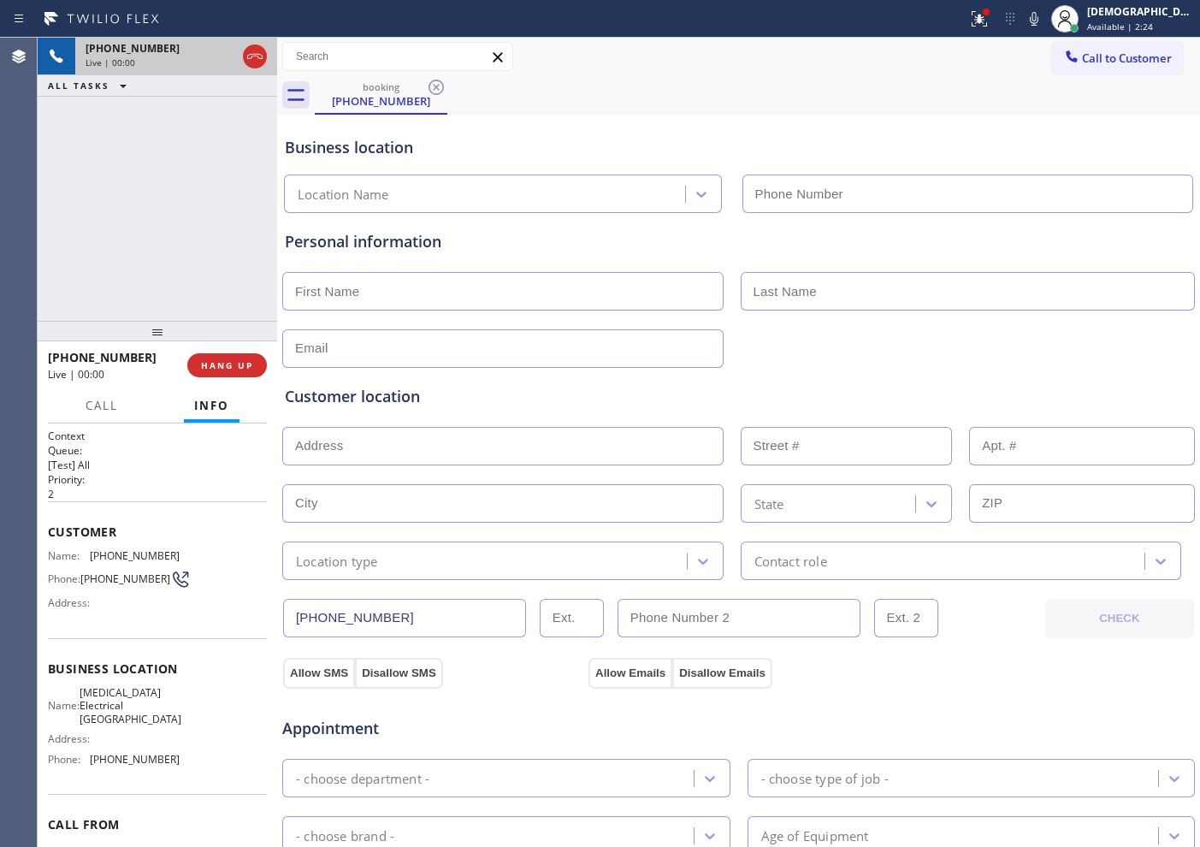
type input "[PHONE_NUMBER]"
click at [86, 198] on div "[PHONE_NUMBER] Live | 00:09 ALL TASKS ALL TASKS ACTIVE TASKS TASKS IN WRAP UP" at bounding box center [157, 179] width 239 height 283
click at [263, 56] on icon at bounding box center [255, 56] width 21 height 21
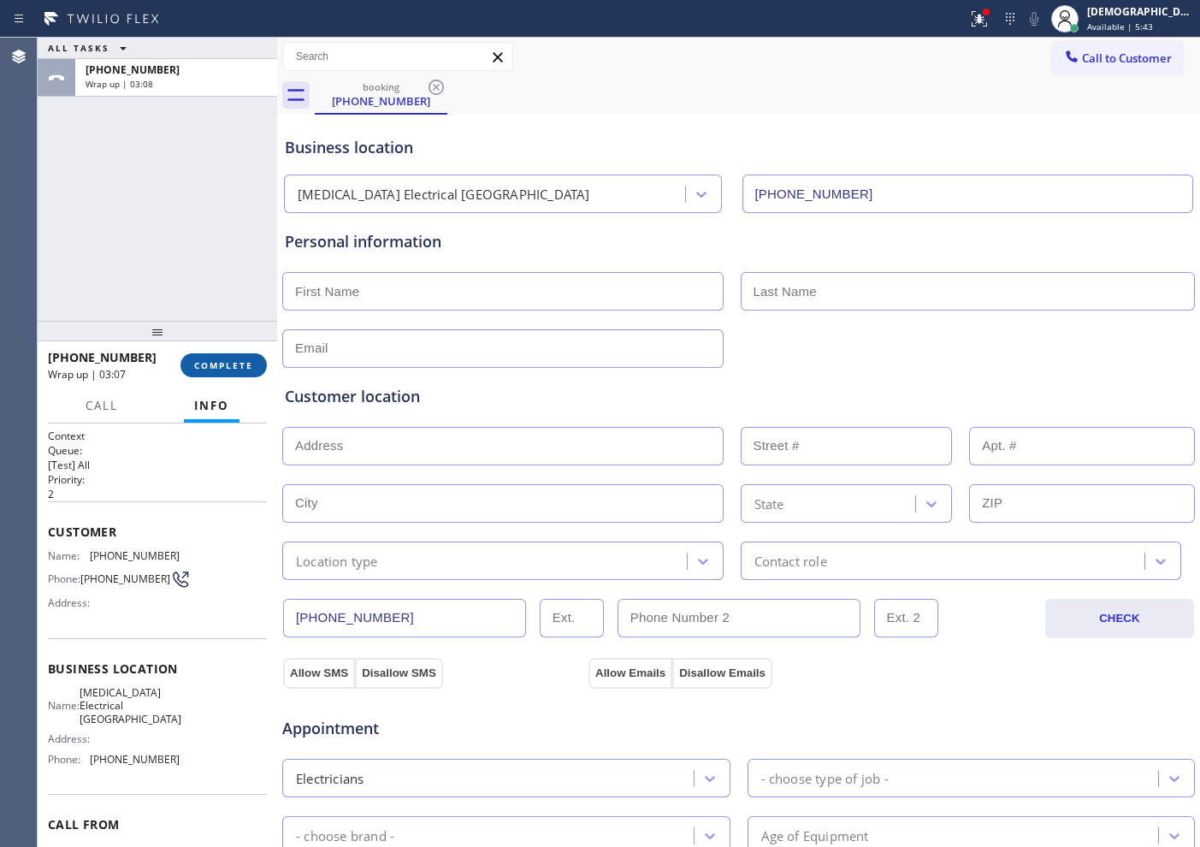
click at [213, 364] on span "COMPLETE" at bounding box center [223, 365] width 59 height 12
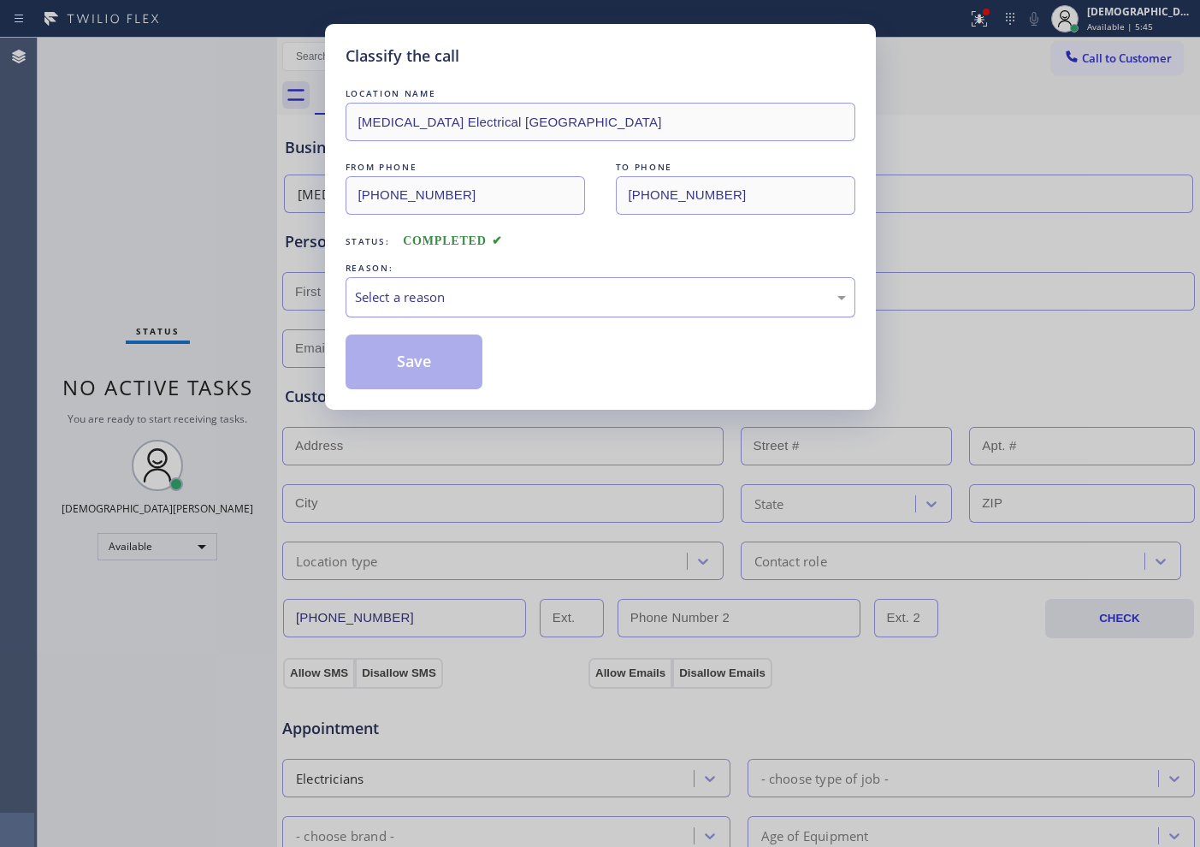
click at [502, 300] on div "Select a reason" at bounding box center [600, 297] width 491 height 20
click at [467, 361] on button "Save" at bounding box center [415, 361] width 138 height 55
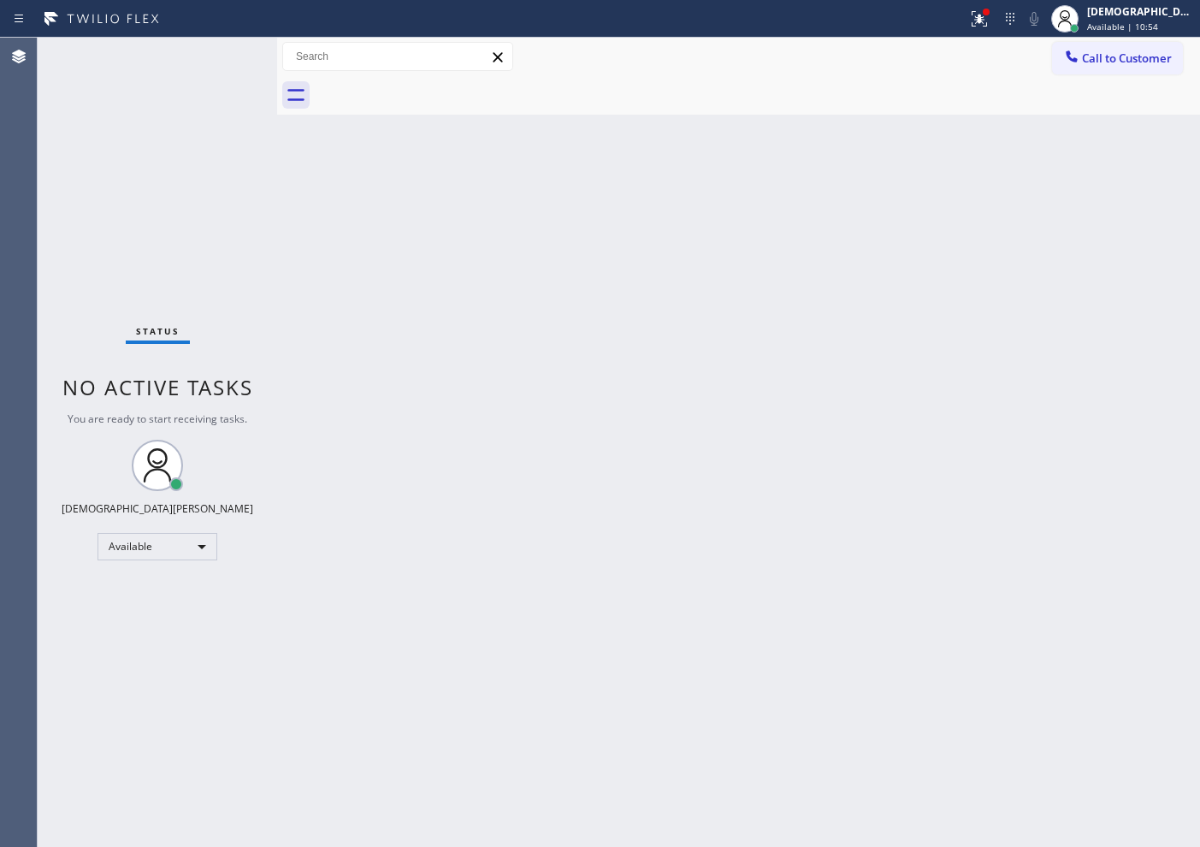
click at [219, 56] on div "Status No active tasks You are ready to start receiving tasks. Christian Cinco …" at bounding box center [157, 442] width 239 height 809
click at [95, 163] on div "Status No active tasks You are ready to start receiving tasks. Christian Cinco …" at bounding box center [157, 442] width 239 height 809
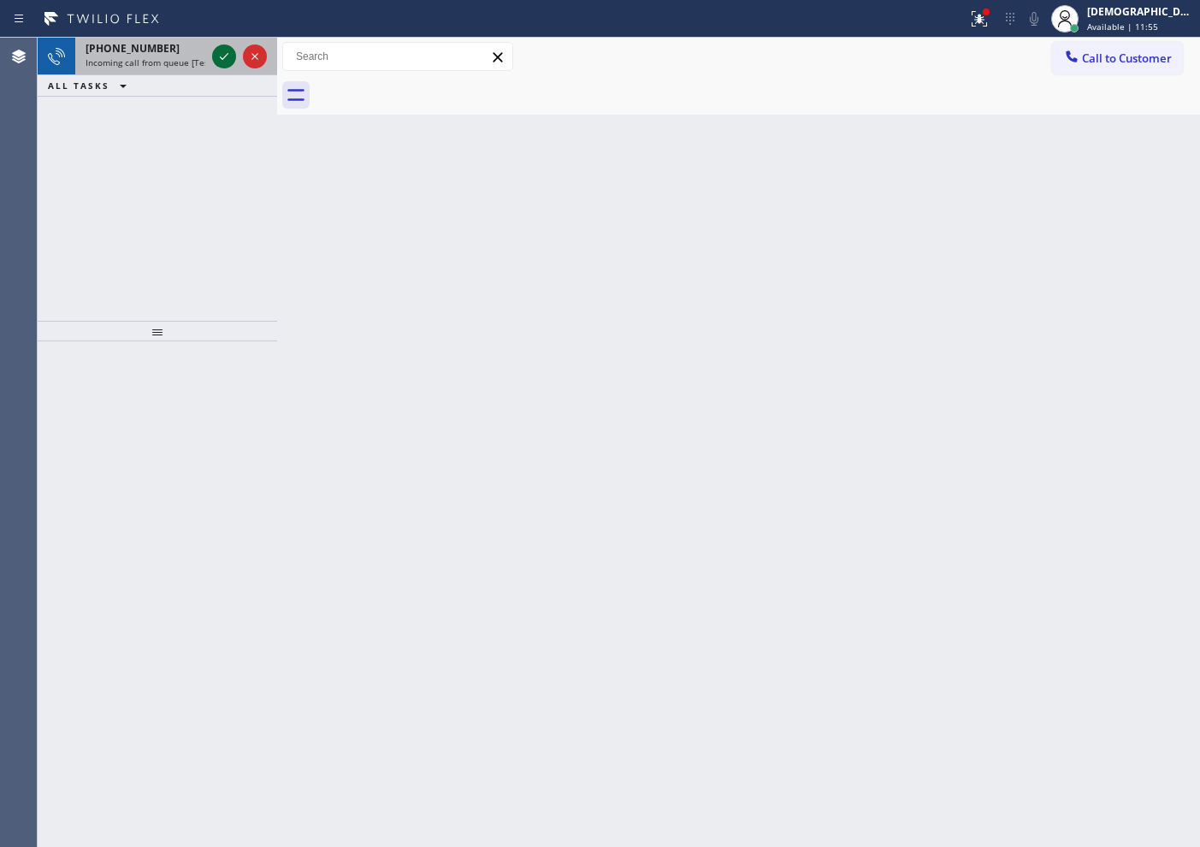
click at [217, 48] on icon at bounding box center [224, 56] width 21 height 21
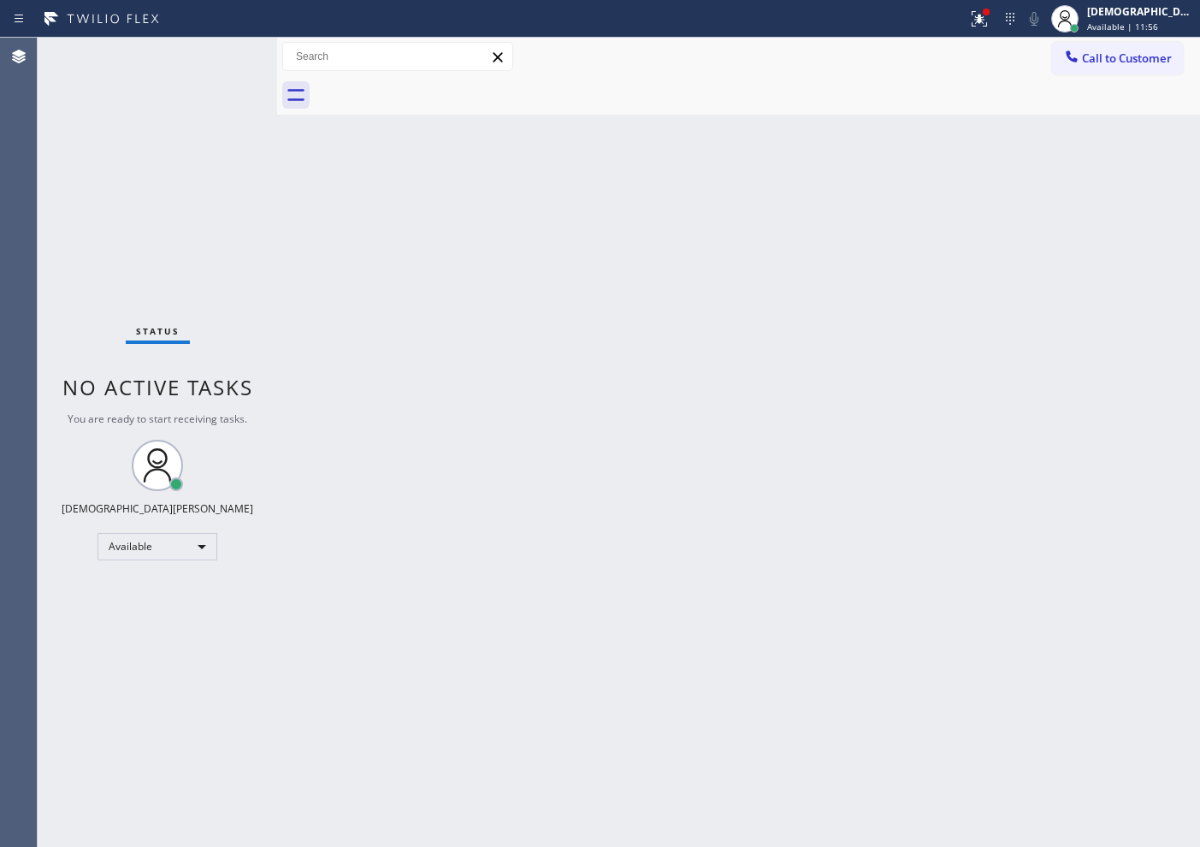
click at [217, 48] on div "Status No active tasks You are ready to start receiving tasks. Christian Cinco …" at bounding box center [157, 442] width 239 height 809
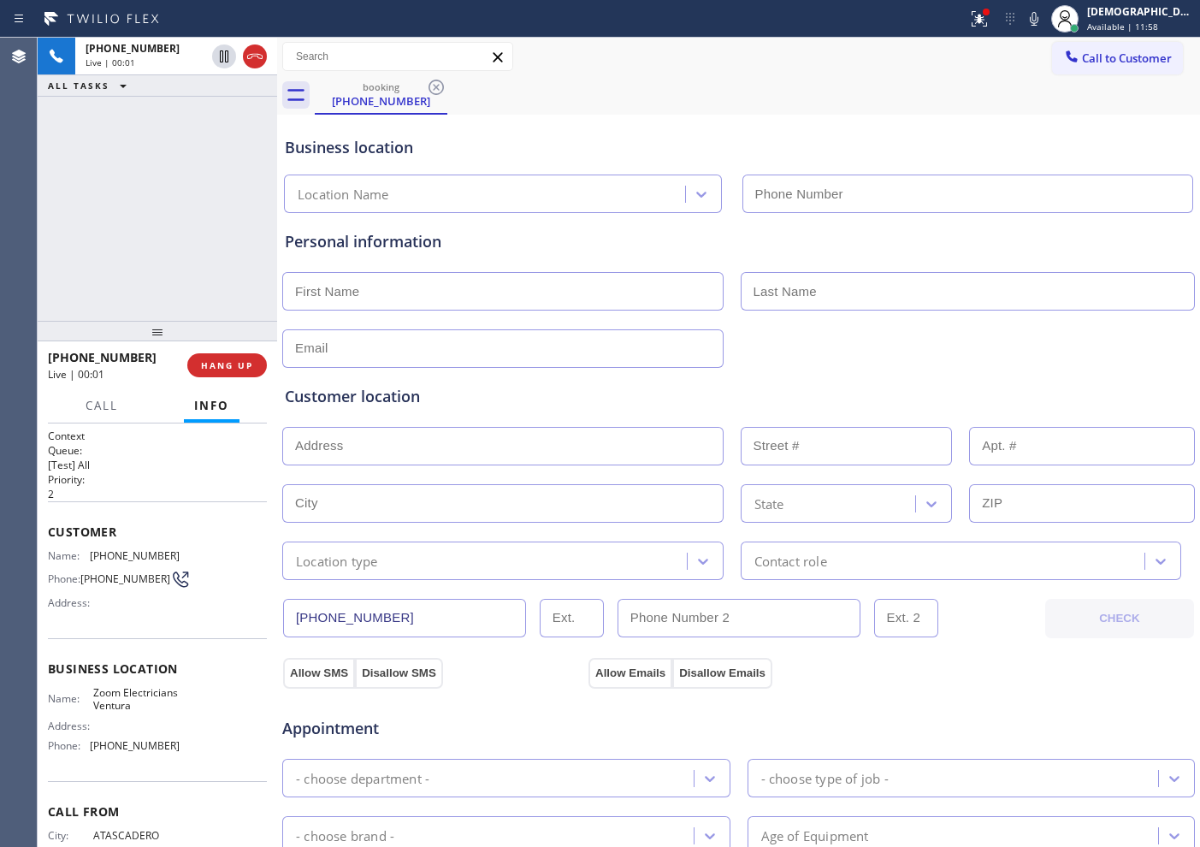
type input "[PHONE_NUMBER]"
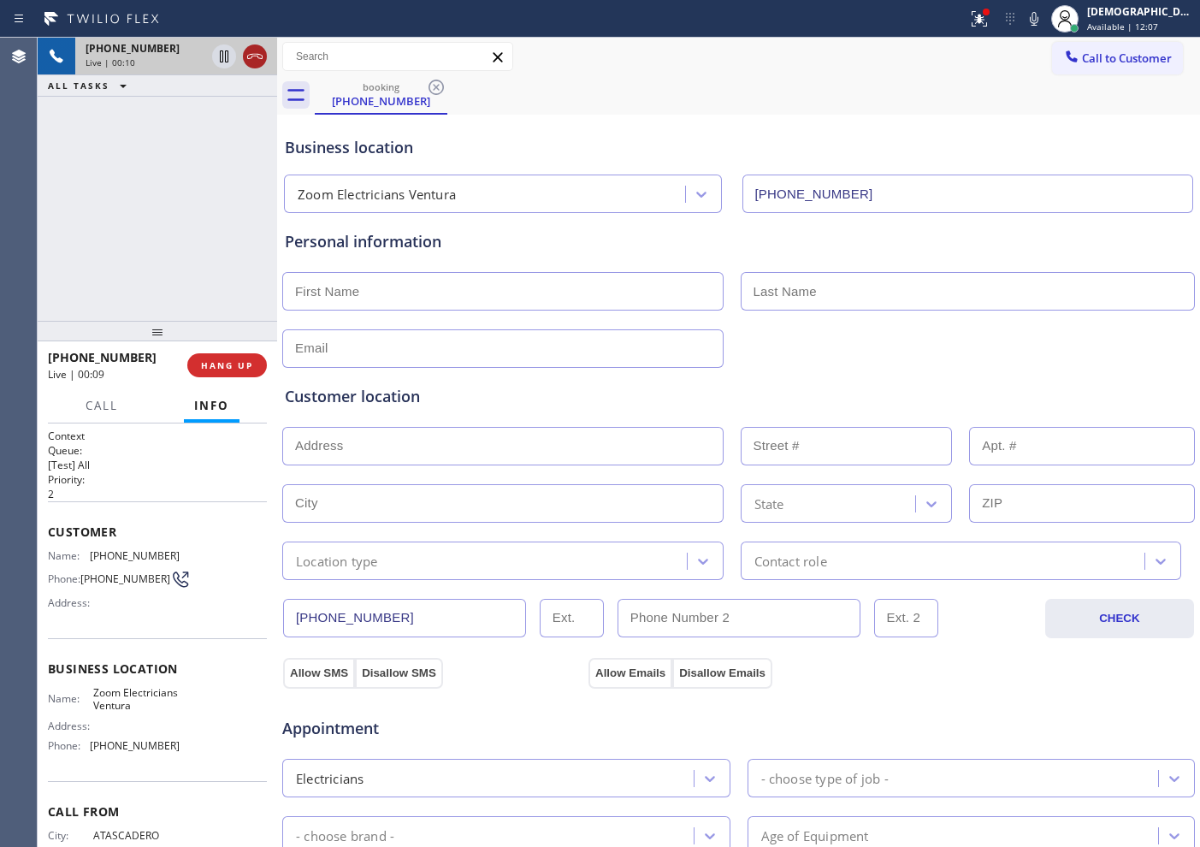
click at [254, 60] on icon at bounding box center [255, 56] width 21 height 21
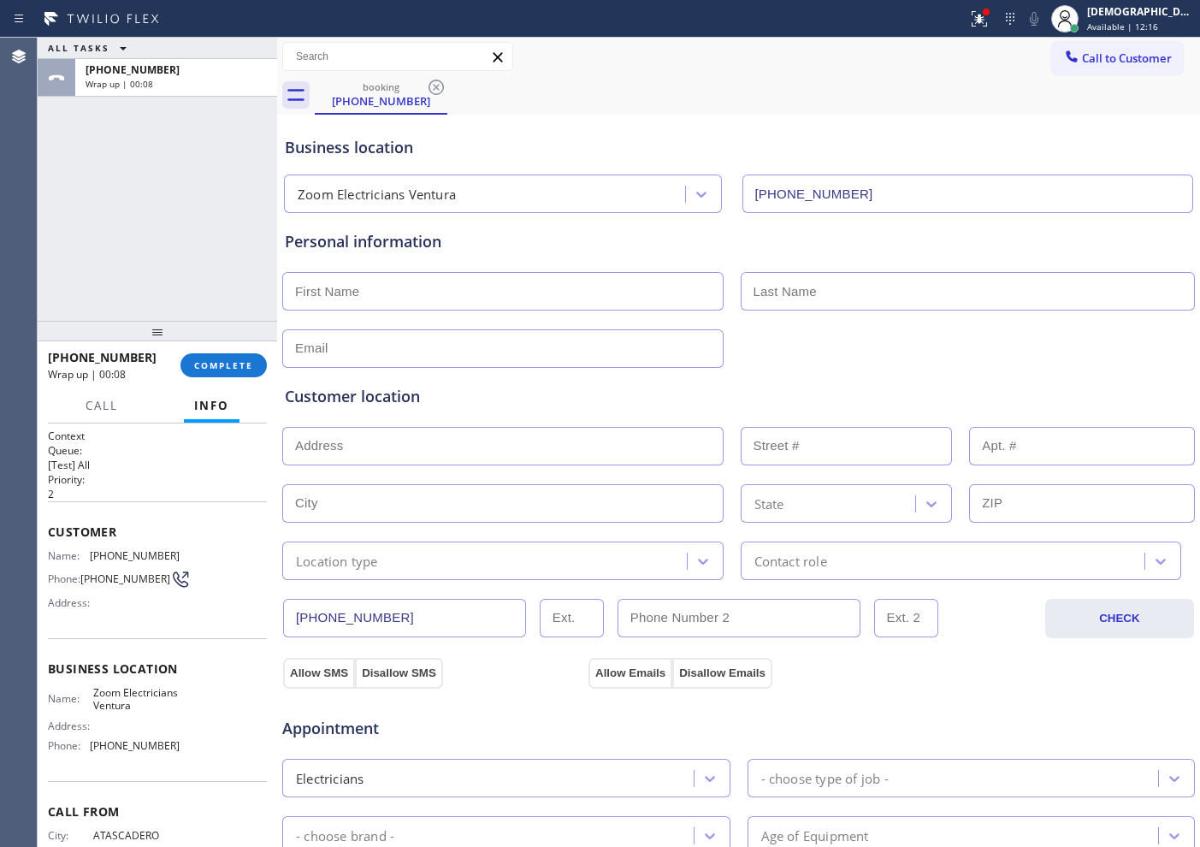
click at [142, 258] on div "ALL TASKS ALL TASKS ACTIVE TASKS TASKS IN WRAP UP [PHONE_NUMBER] Wrap up | 00:08" at bounding box center [157, 179] width 239 height 283
click at [191, 356] on button "COMPLETE" at bounding box center [223, 365] width 86 height 24
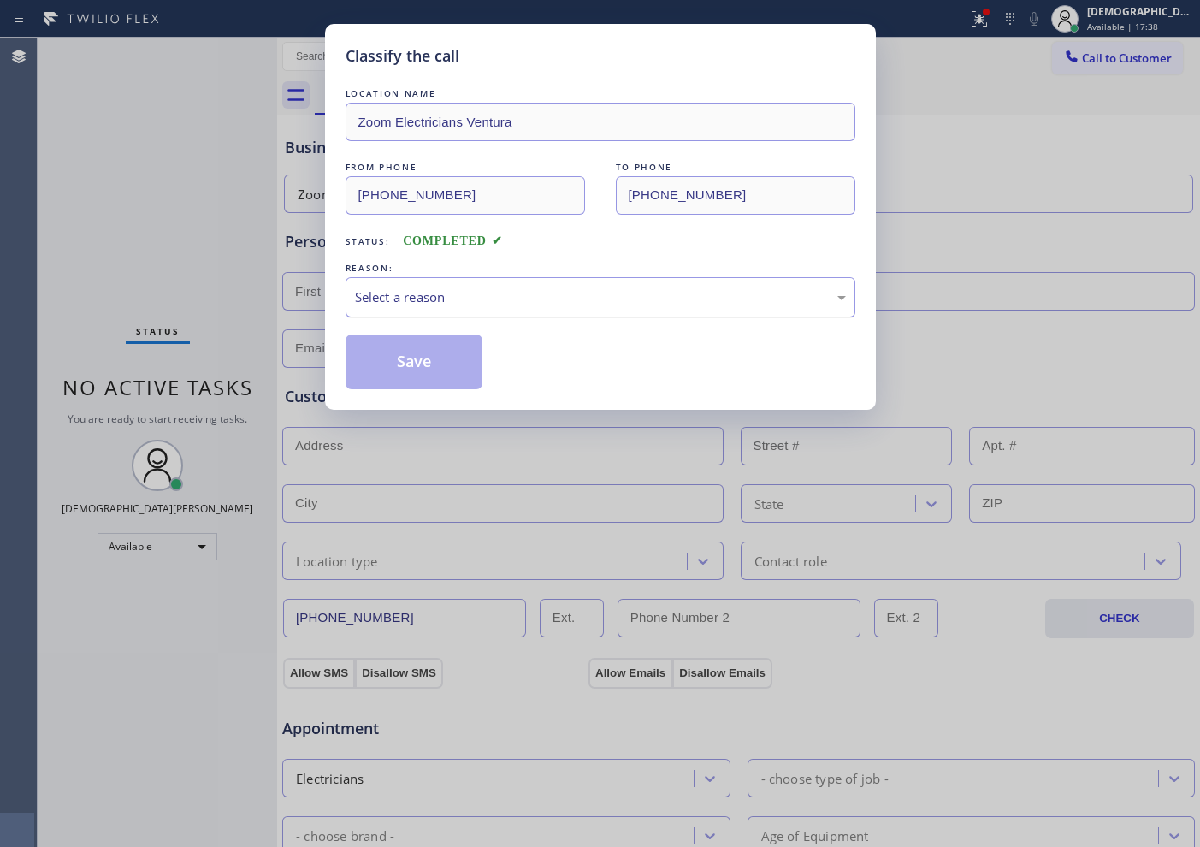
click at [451, 294] on div "Select a reason" at bounding box center [600, 297] width 491 height 20
click at [424, 358] on button "Save" at bounding box center [415, 361] width 138 height 55
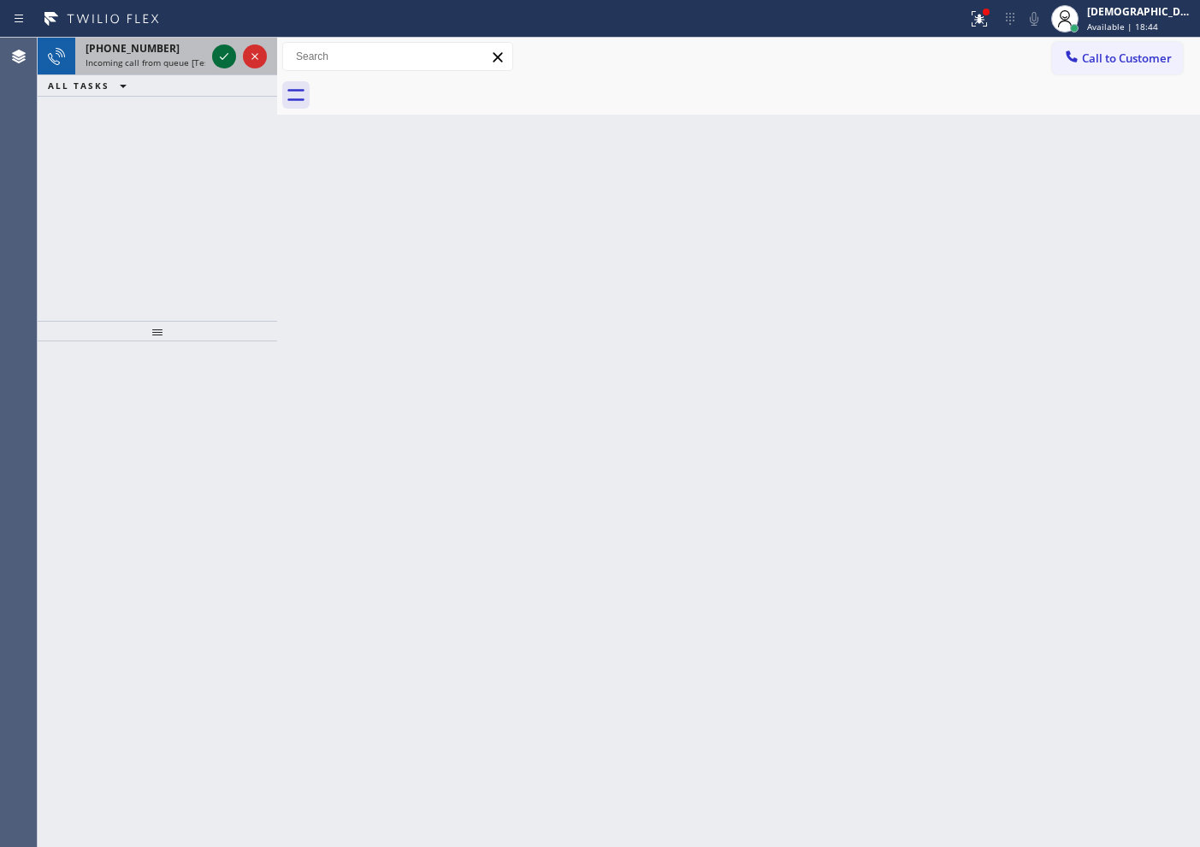
click at [223, 61] on icon at bounding box center [224, 56] width 21 height 21
click at [215, 58] on icon at bounding box center [224, 56] width 21 height 21
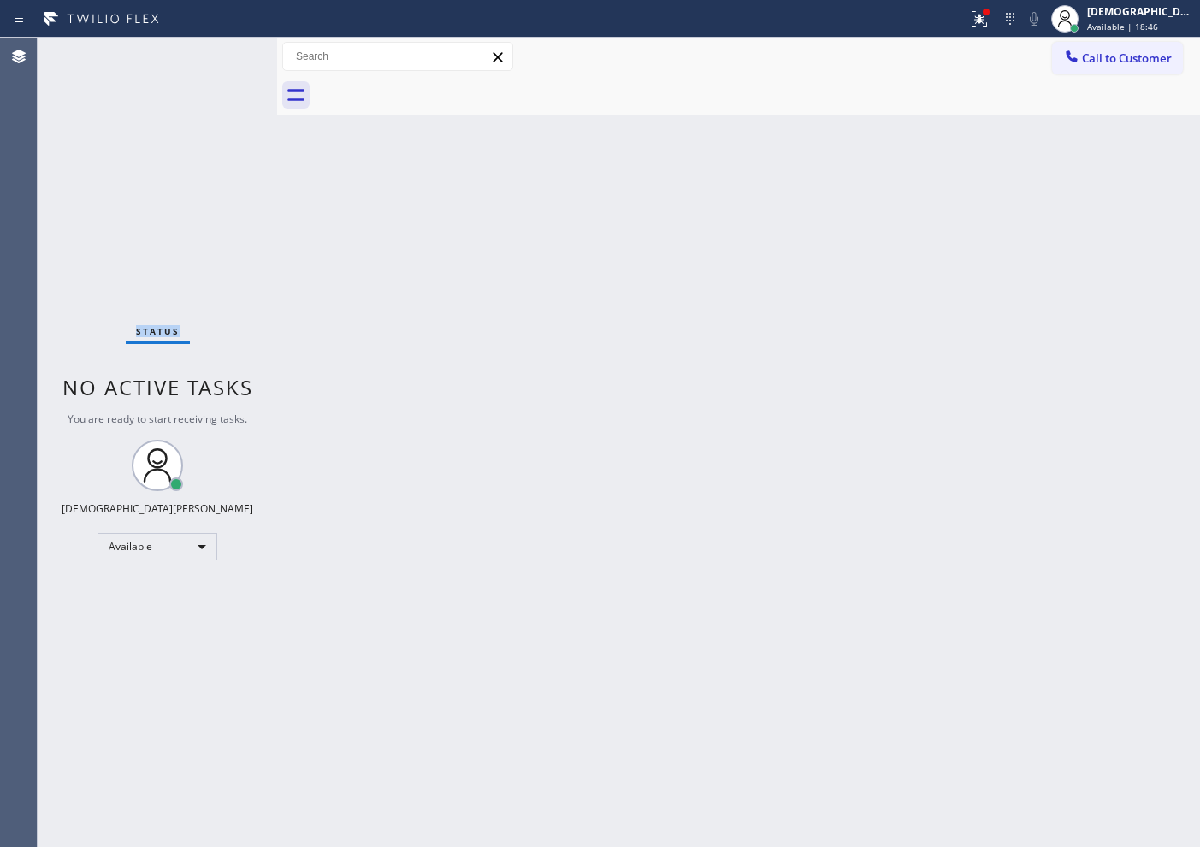
click at [215, 58] on div "Status No active tasks You are ready to start receiving tasks. Christian Cinco …" at bounding box center [157, 442] width 239 height 809
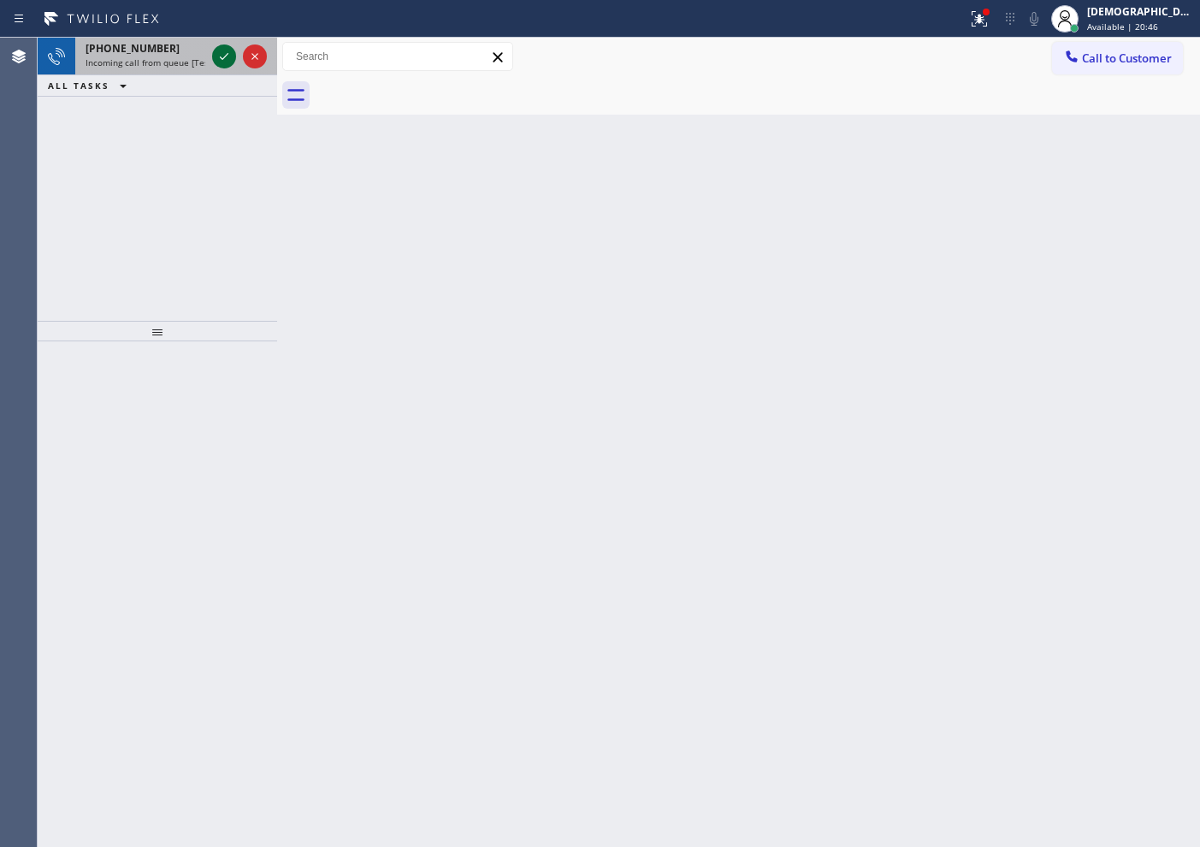
click at [225, 48] on icon at bounding box center [224, 56] width 21 height 21
click at [103, 159] on div "[PHONE_NUMBER] Incoming call from queue [Test] All ALL TASKS ALL TASKS ACTIVE T…" at bounding box center [157, 179] width 239 height 283
click at [222, 62] on icon at bounding box center [224, 56] width 21 height 21
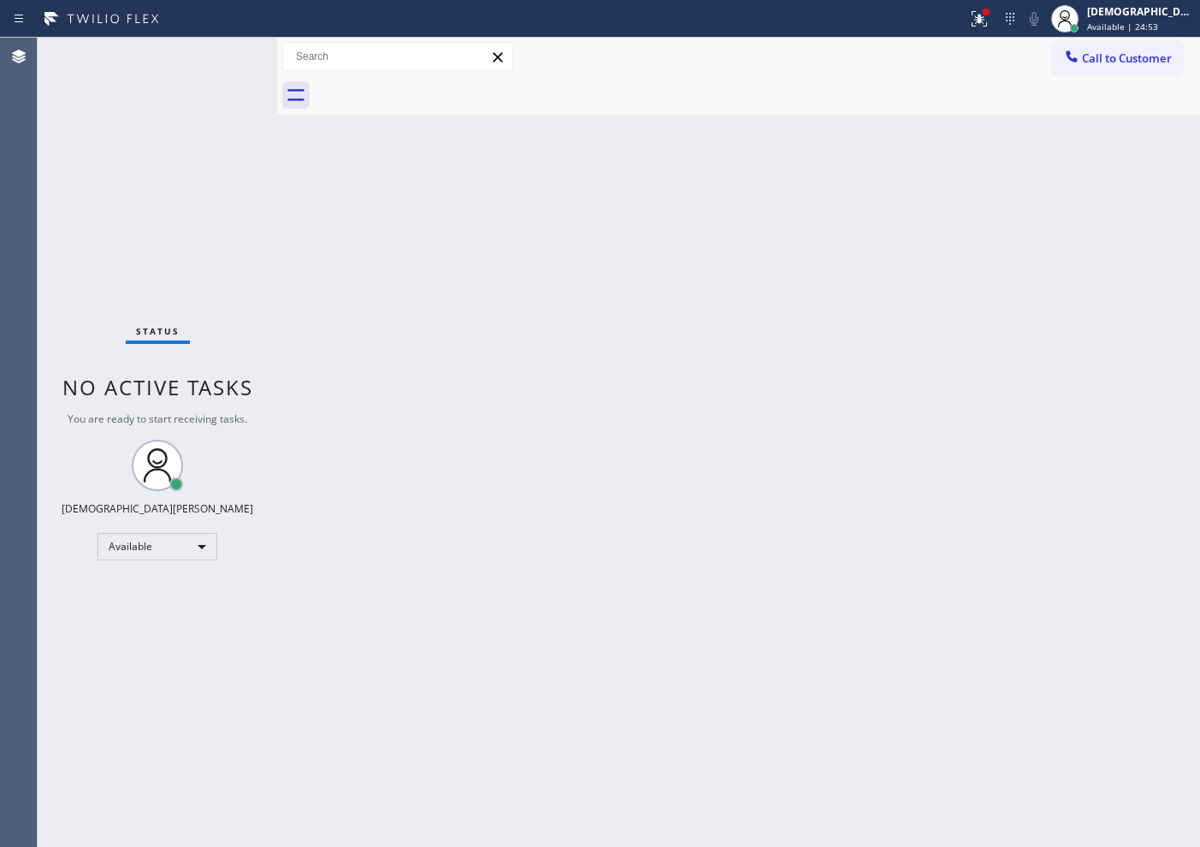
click at [216, 64] on div "Status No active tasks You are ready to start receiving tasks. Christian Cinco …" at bounding box center [157, 442] width 239 height 809
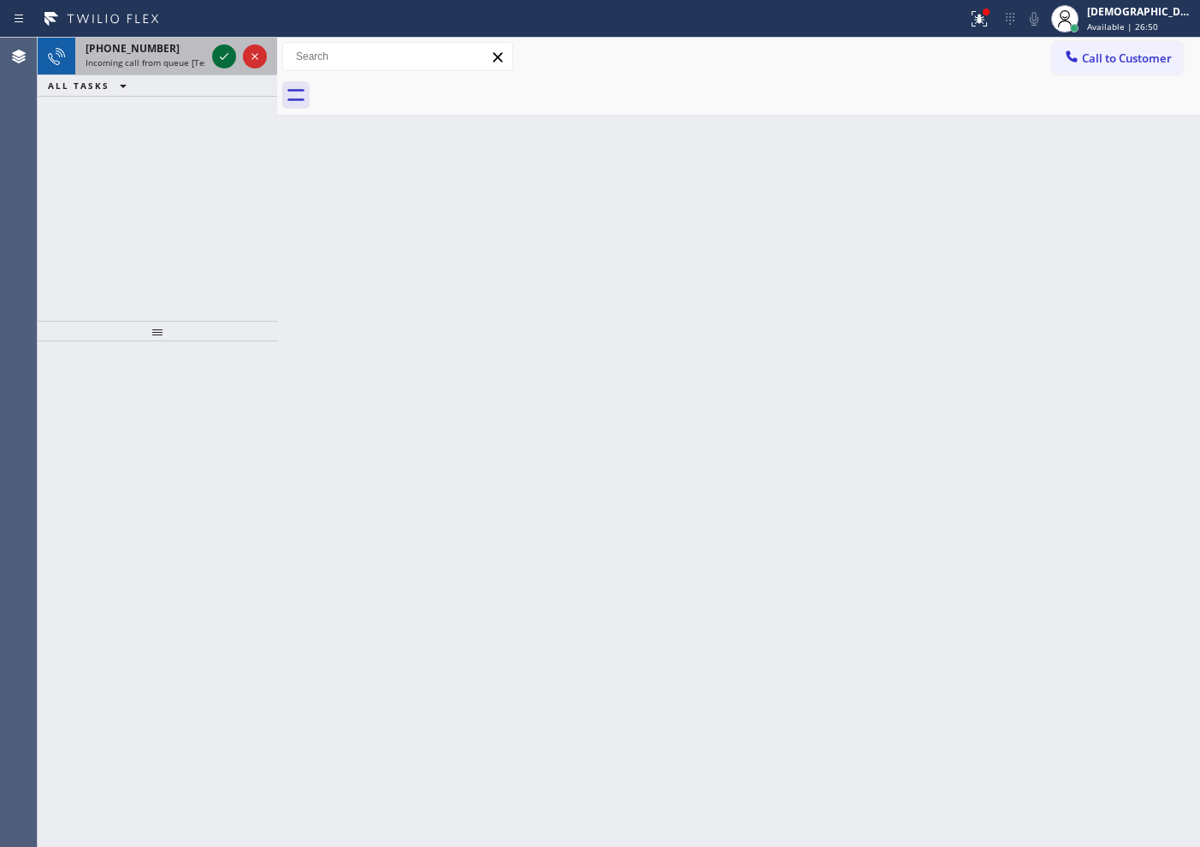
click at [218, 57] on icon at bounding box center [224, 56] width 21 height 21
click at [222, 57] on icon at bounding box center [224, 56] width 9 height 7
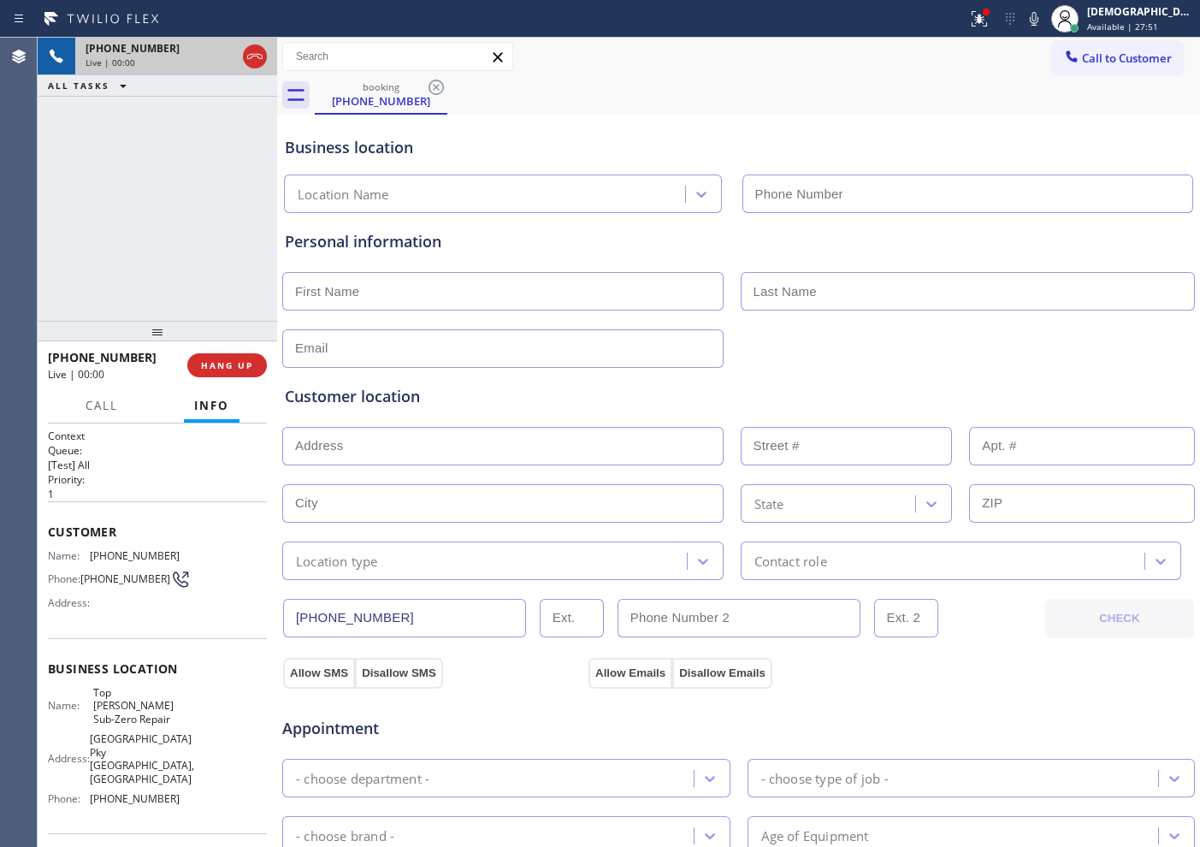
type input "[PHONE_NUMBER]"
click at [222, 56] on icon at bounding box center [224, 56] width 21 height 21
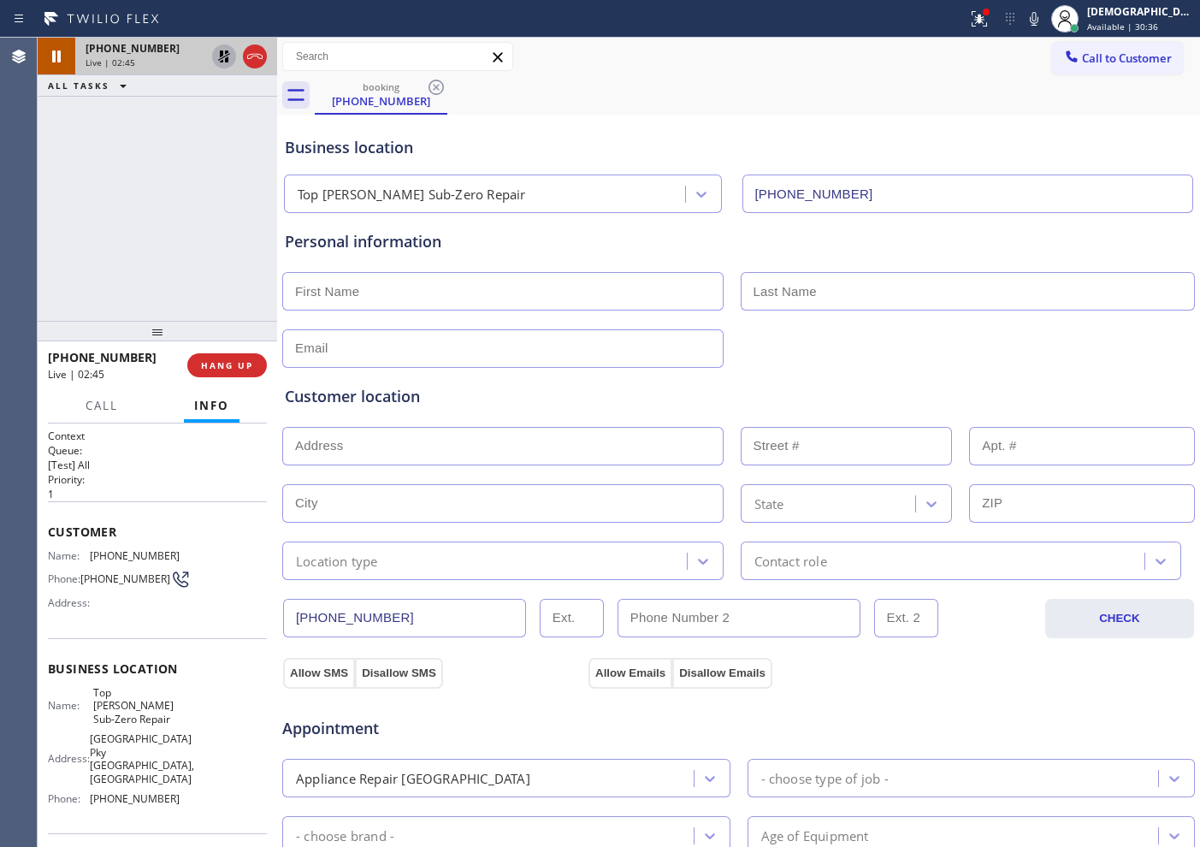
click at [228, 57] on icon at bounding box center [224, 56] width 12 height 12
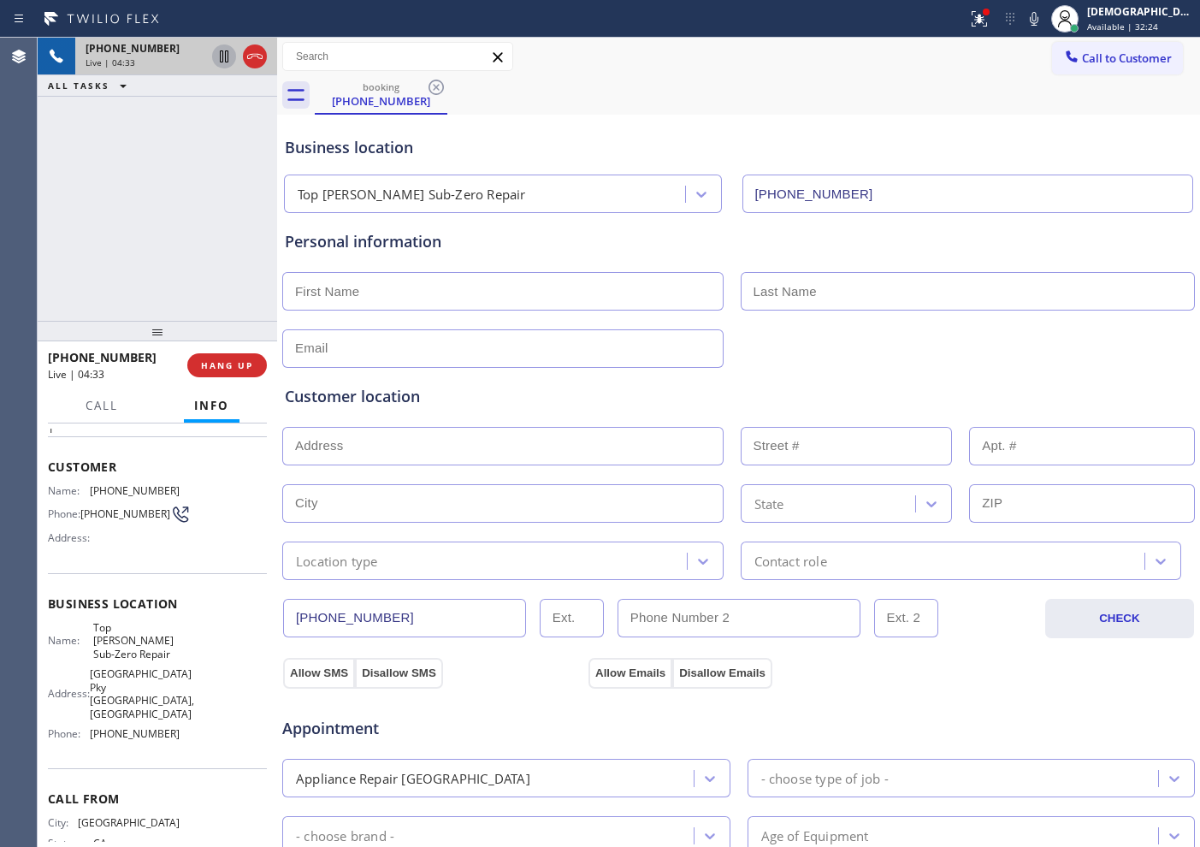
scroll to position [101, 0]
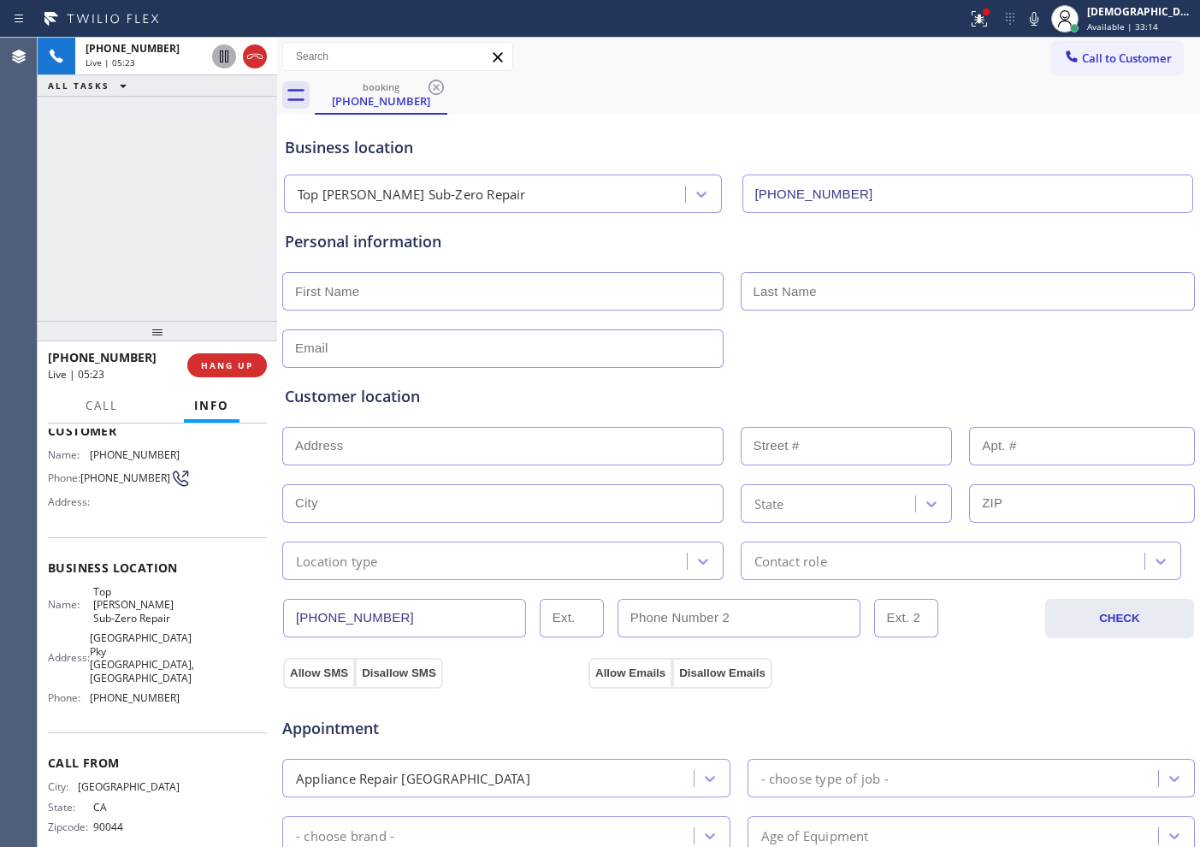
drag, startPoint x: 256, startPoint y: 56, endPoint x: 304, endPoint y: 72, distance: 50.6
click at [256, 55] on icon at bounding box center [255, 56] width 21 height 21
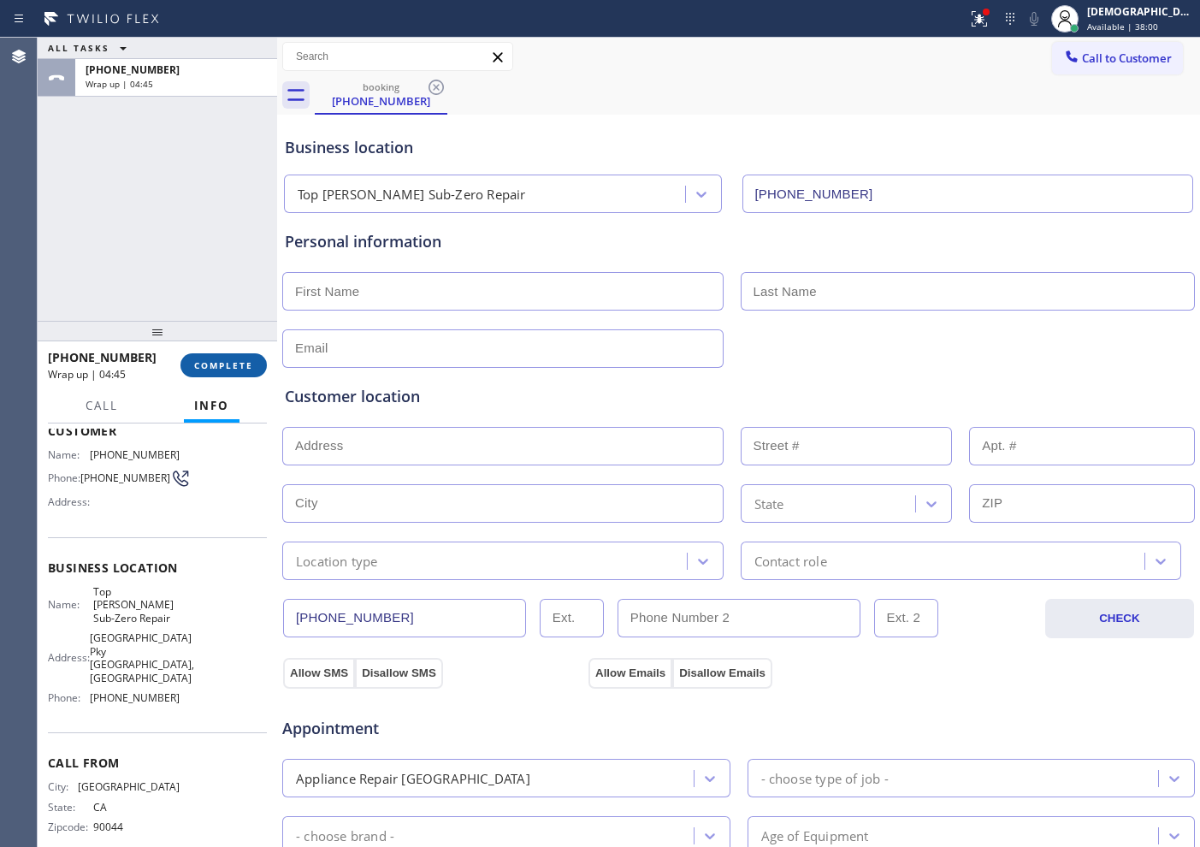
click at [220, 375] on button "COMPLETE" at bounding box center [223, 365] width 86 height 24
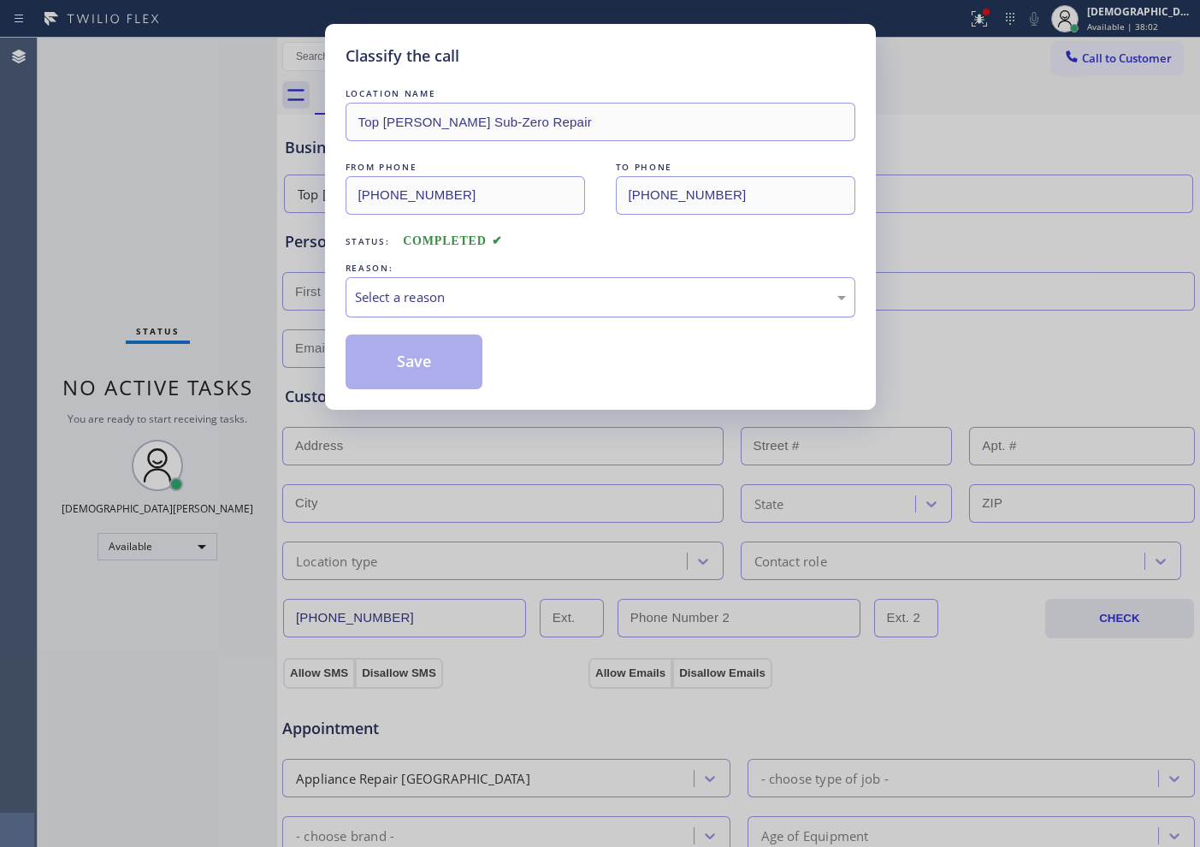
click at [456, 301] on div "Select a reason" at bounding box center [600, 297] width 491 height 20
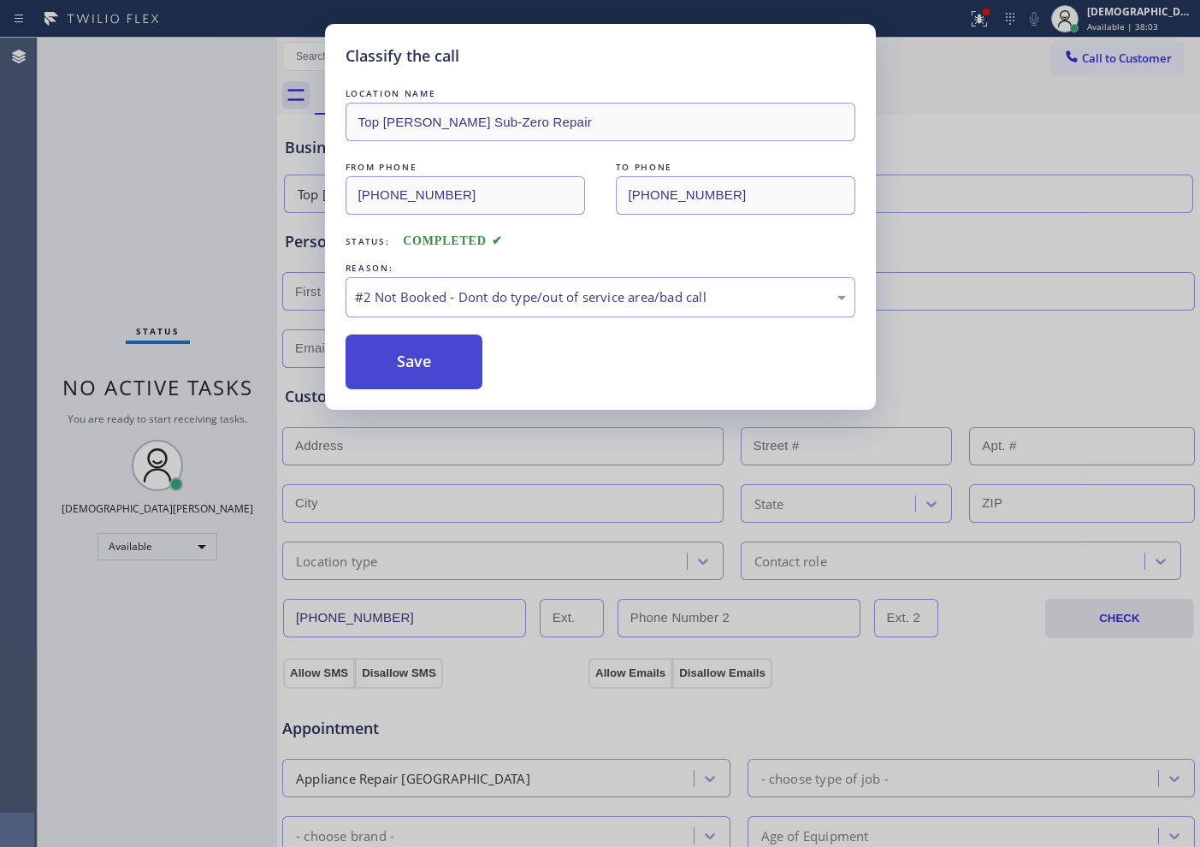
click at [458, 358] on button "Save" at bounding box center [415, 361] width 138 height 55
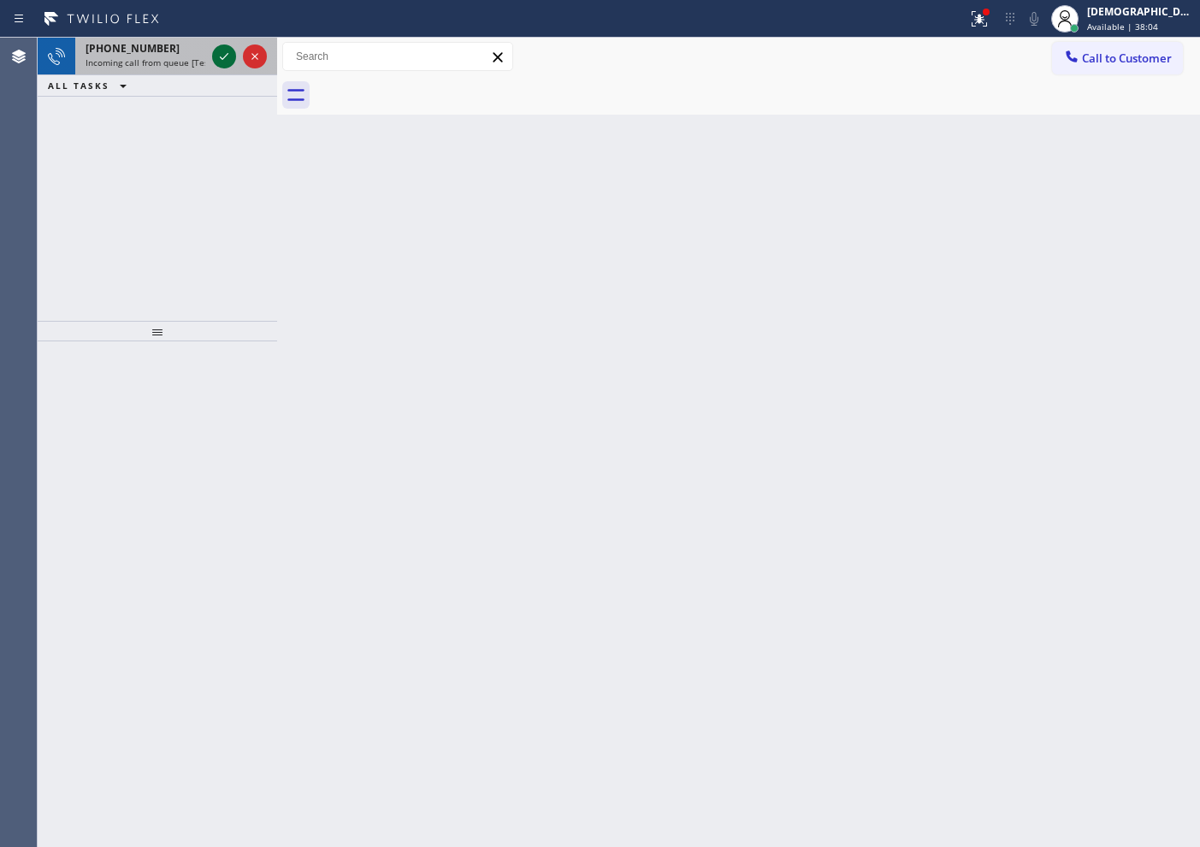
click at [225, 49] on icon at bounding box center [224, 56] width 21 height 21
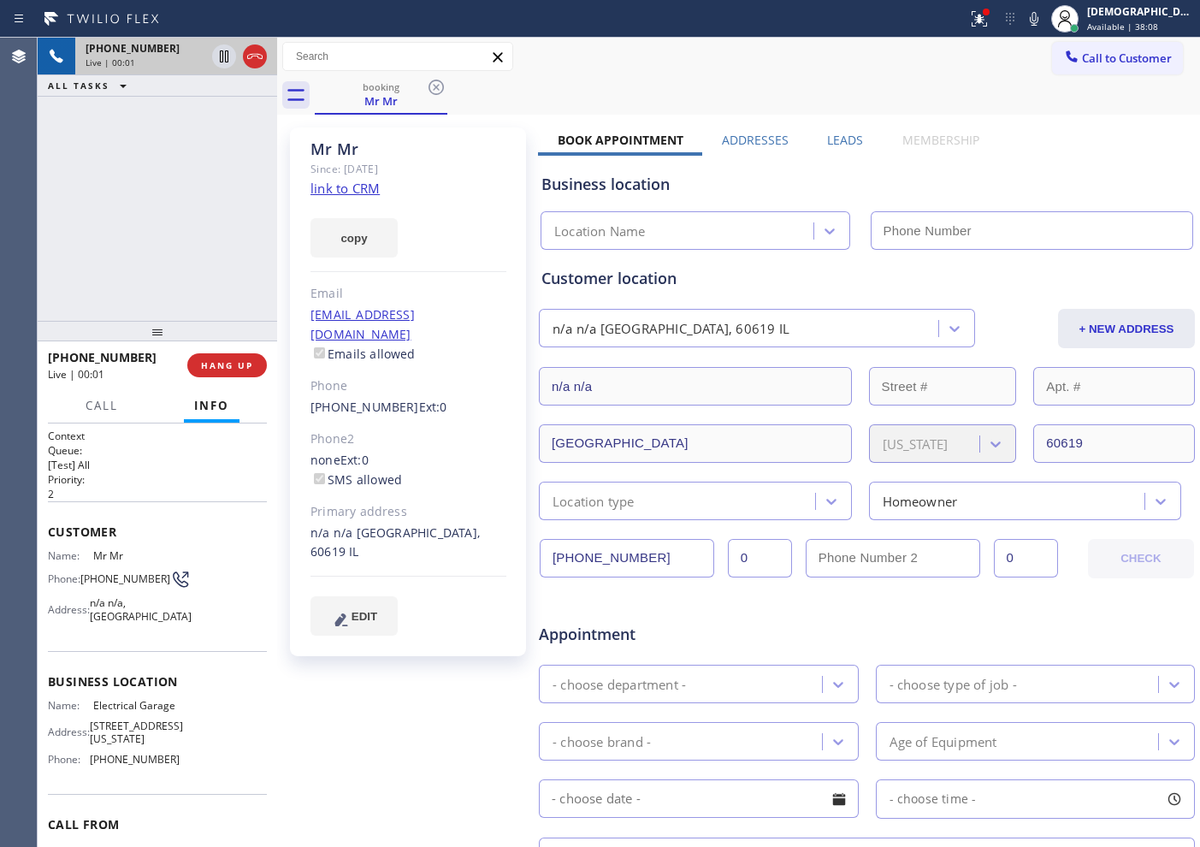
type input "[PHONE_NUMBER]"
click at [355, 185] on link "link to CRM" at bounding box center [344, 188] width 69 height 17
click at [254, 51] on icon at bounding box center [255, 56] width 21 height 21
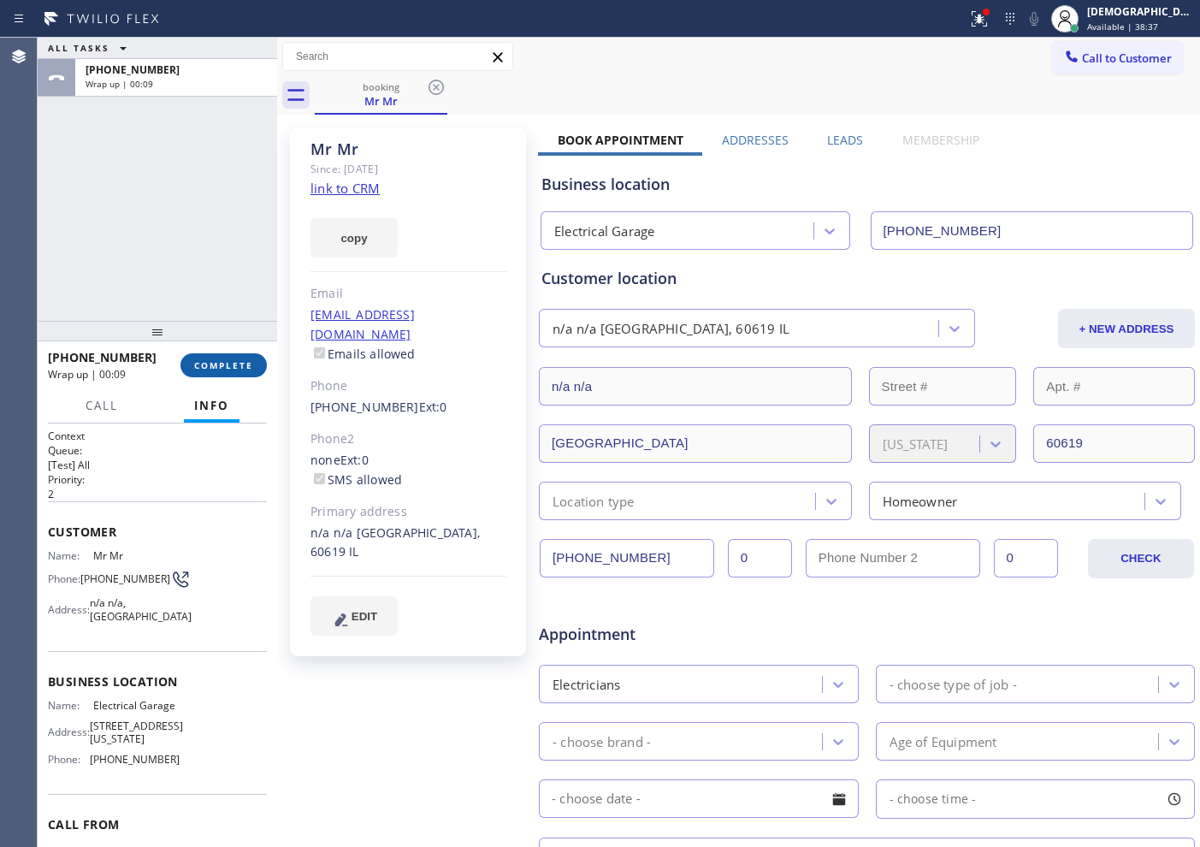
click at [242, 368] on span "COMPLETE" at bounding box center [223, 365] width 59 height 12
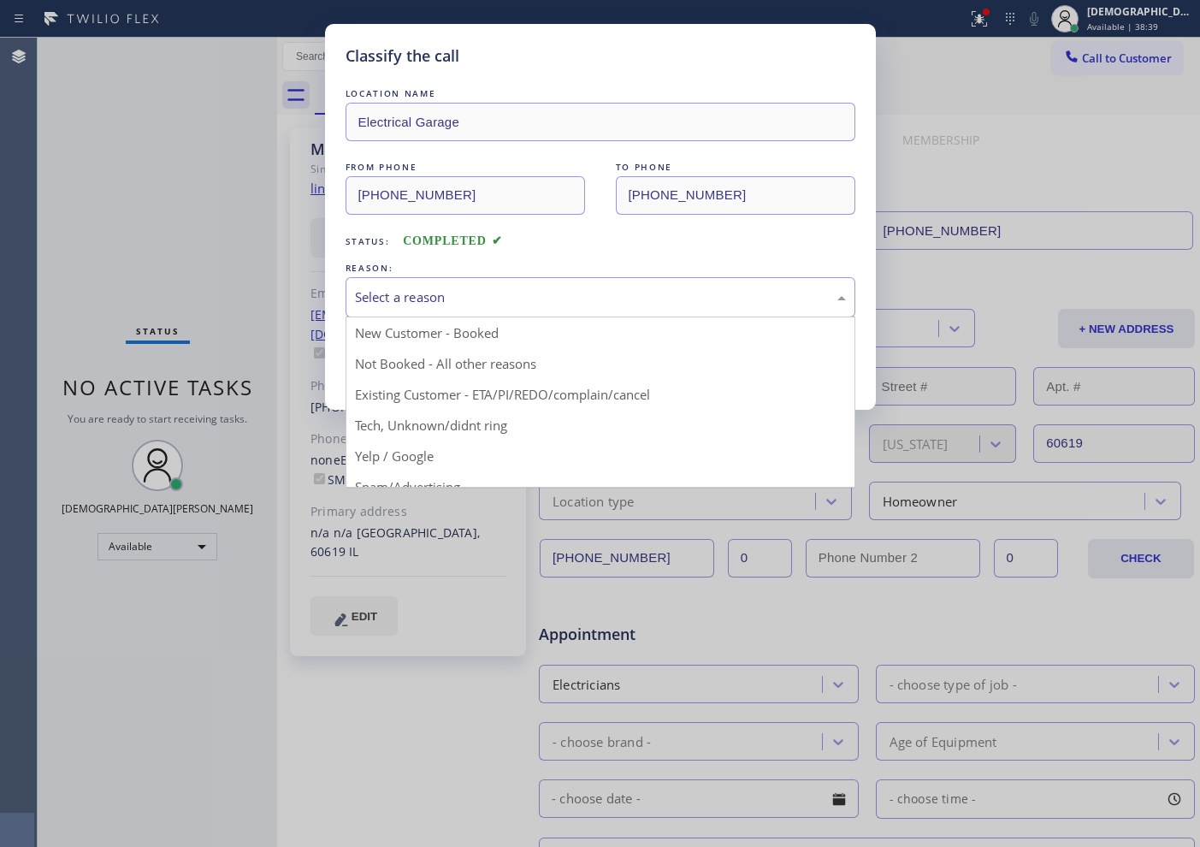
click at [562, 285] on div "Select a reason" at bounding box center [601, 297] width 510 height 40
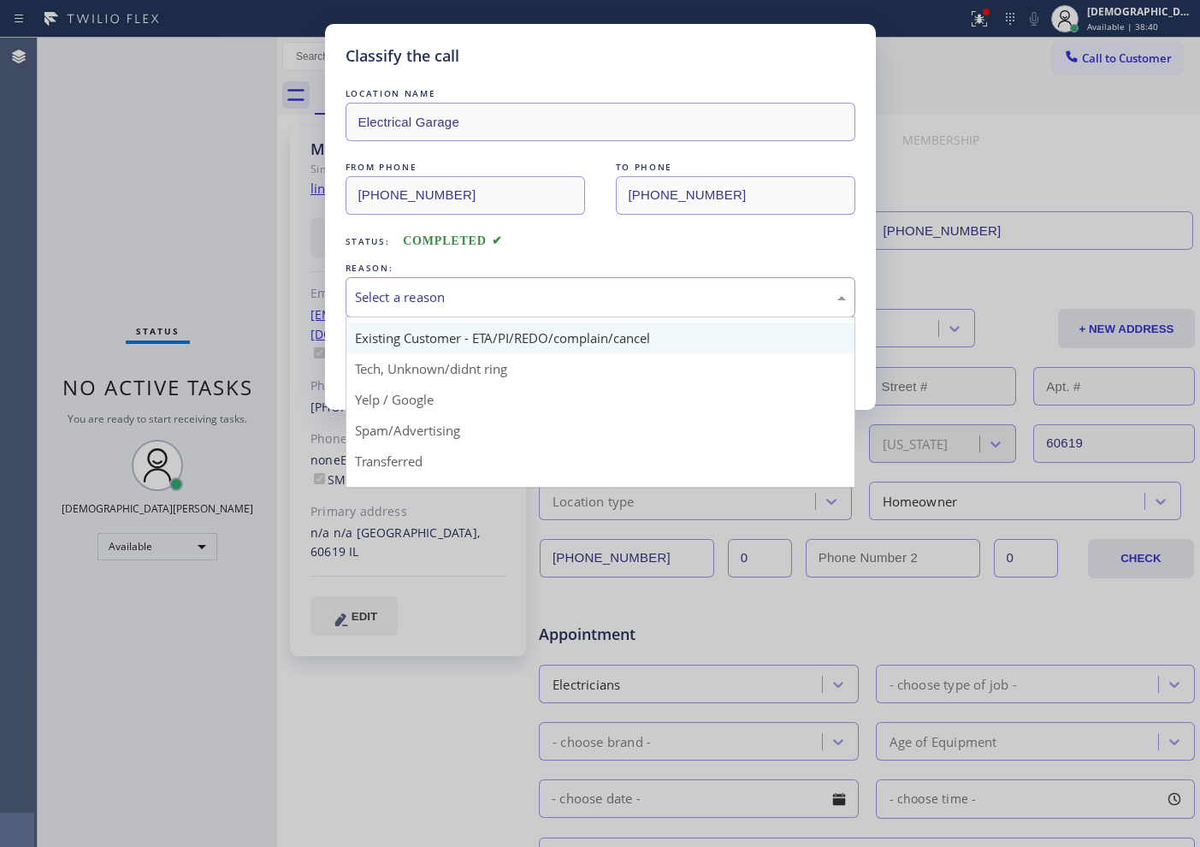
scroll to position [108, 0]
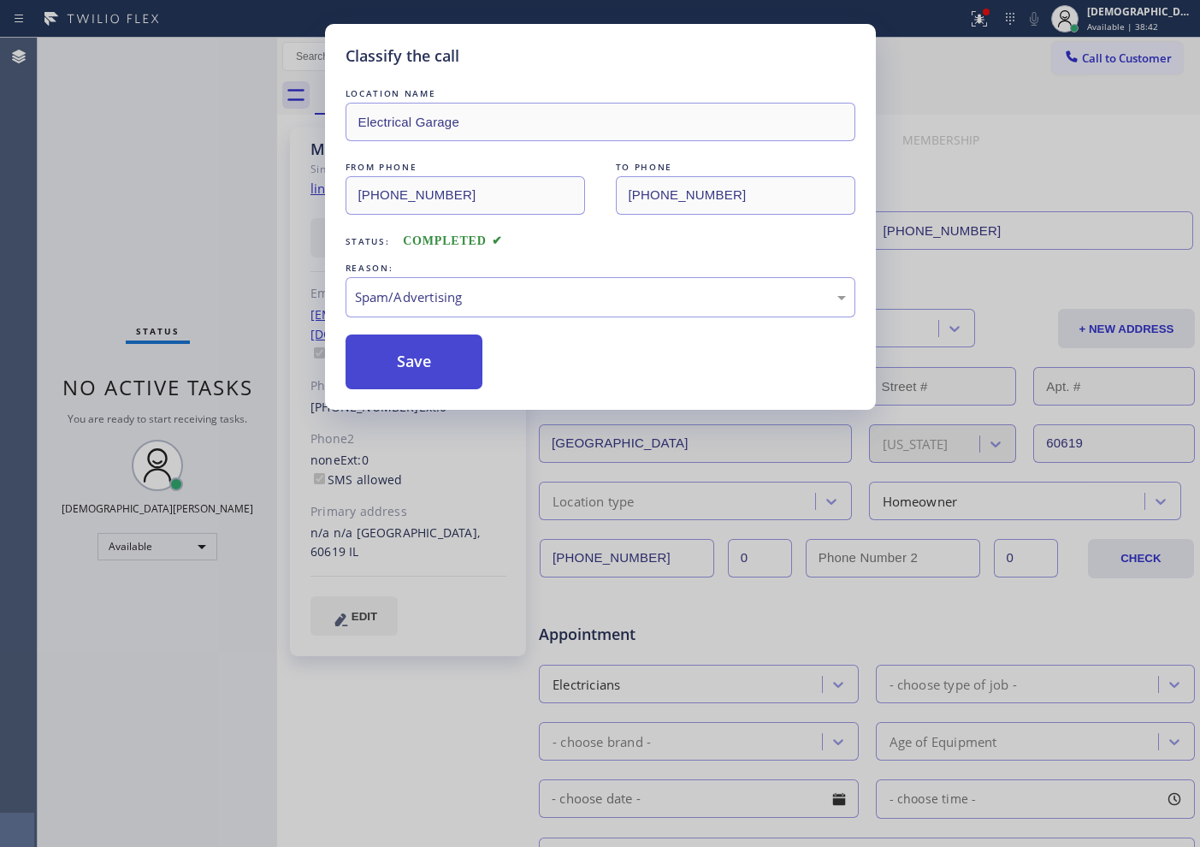
click at [448, 378] on button "Save" at bounding box center [415, 361] width 138 height 55
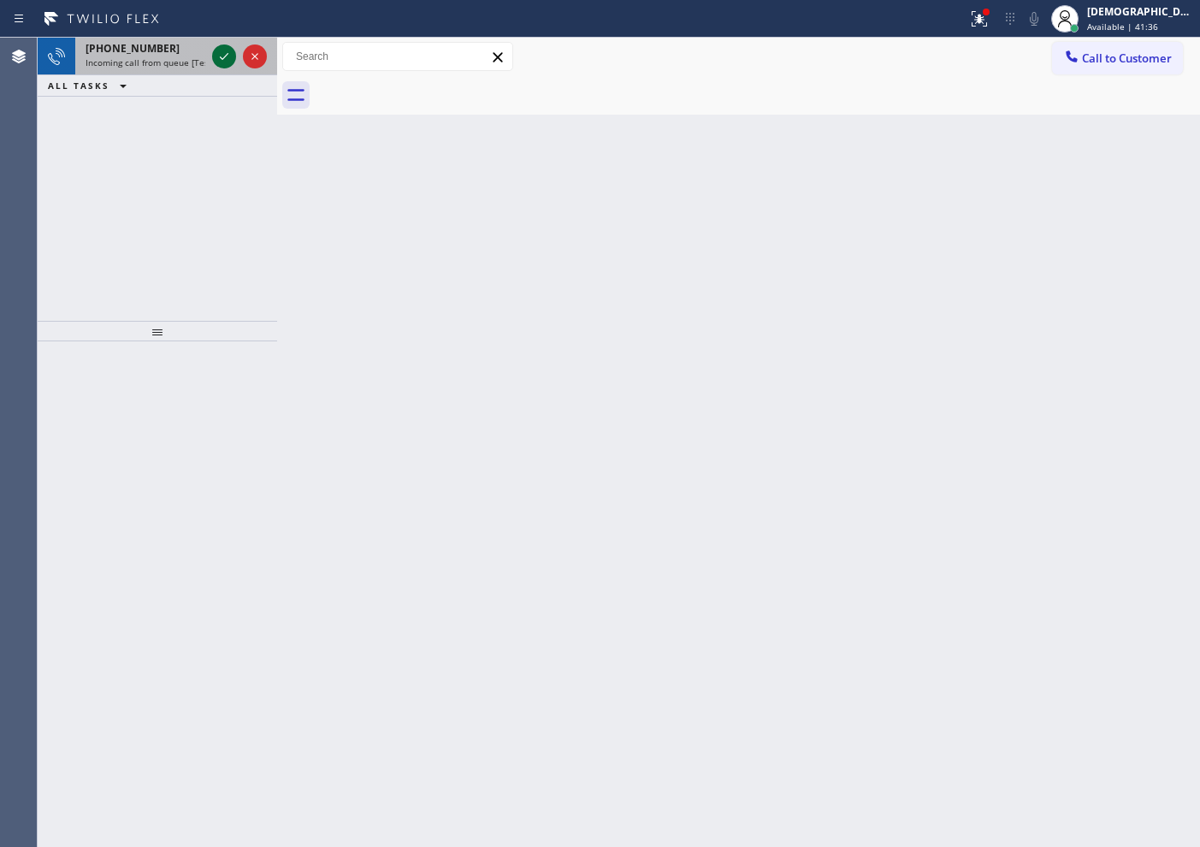
click at [222, 60] on icon at bounding box center [224, 56] width 21 height 21
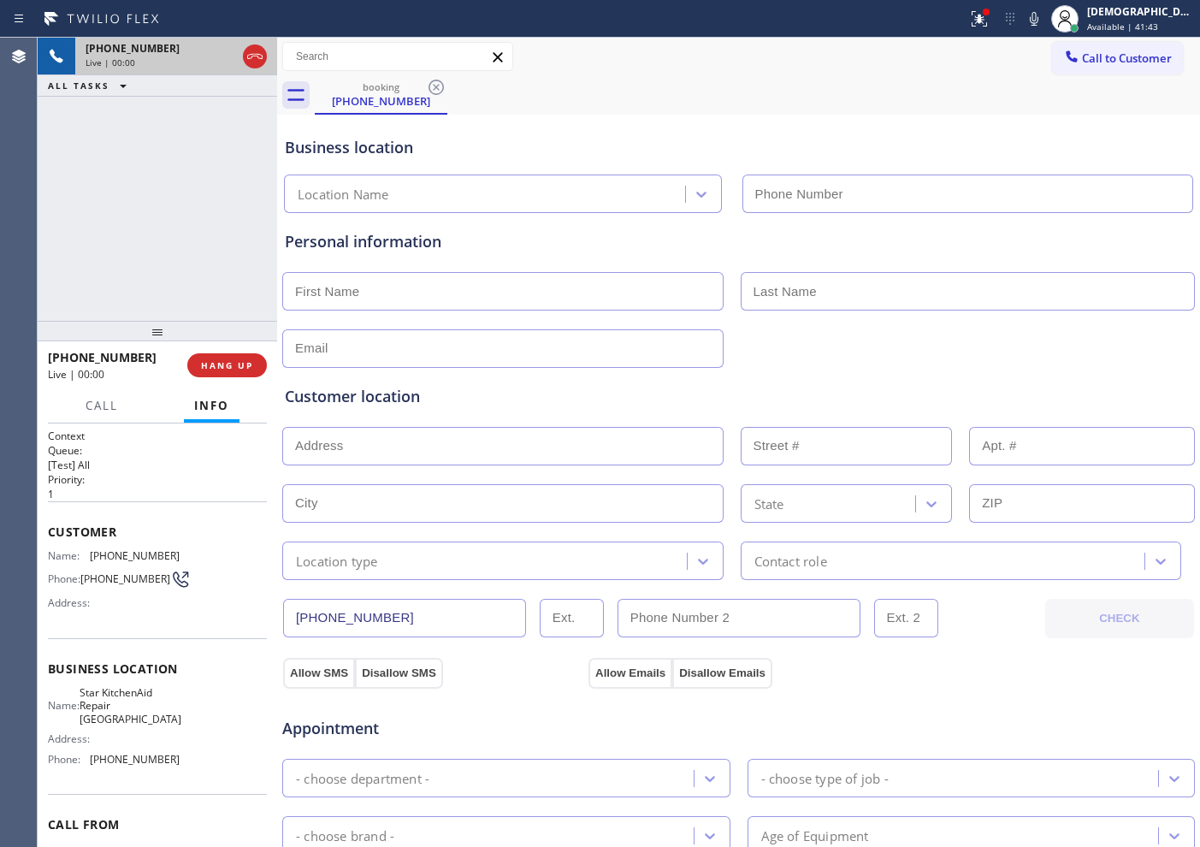
type input "[PHONE_NUMBER]"
click at [227, 57] on icon at bounding box center [224, 56] width 21 height 21
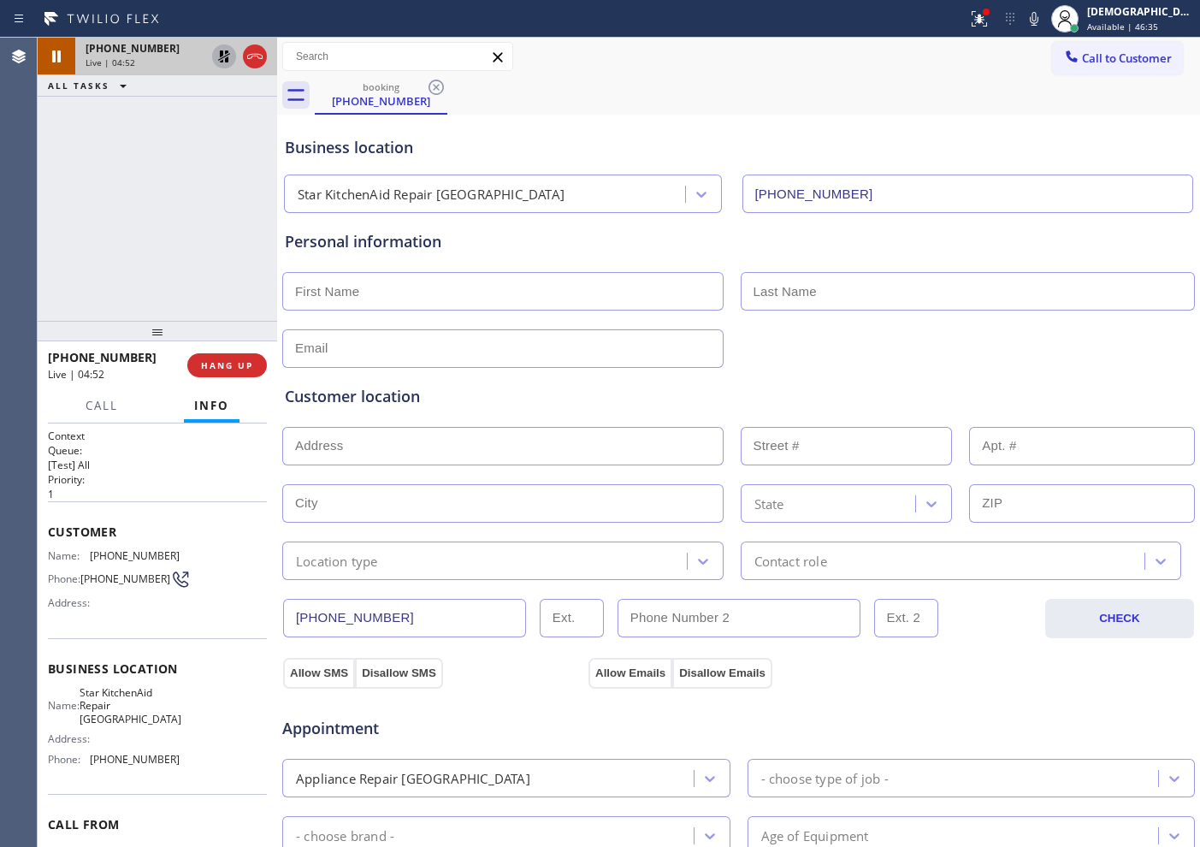
click at [219, 56] on icon at bounding box center [224, 56] width 21 height 21
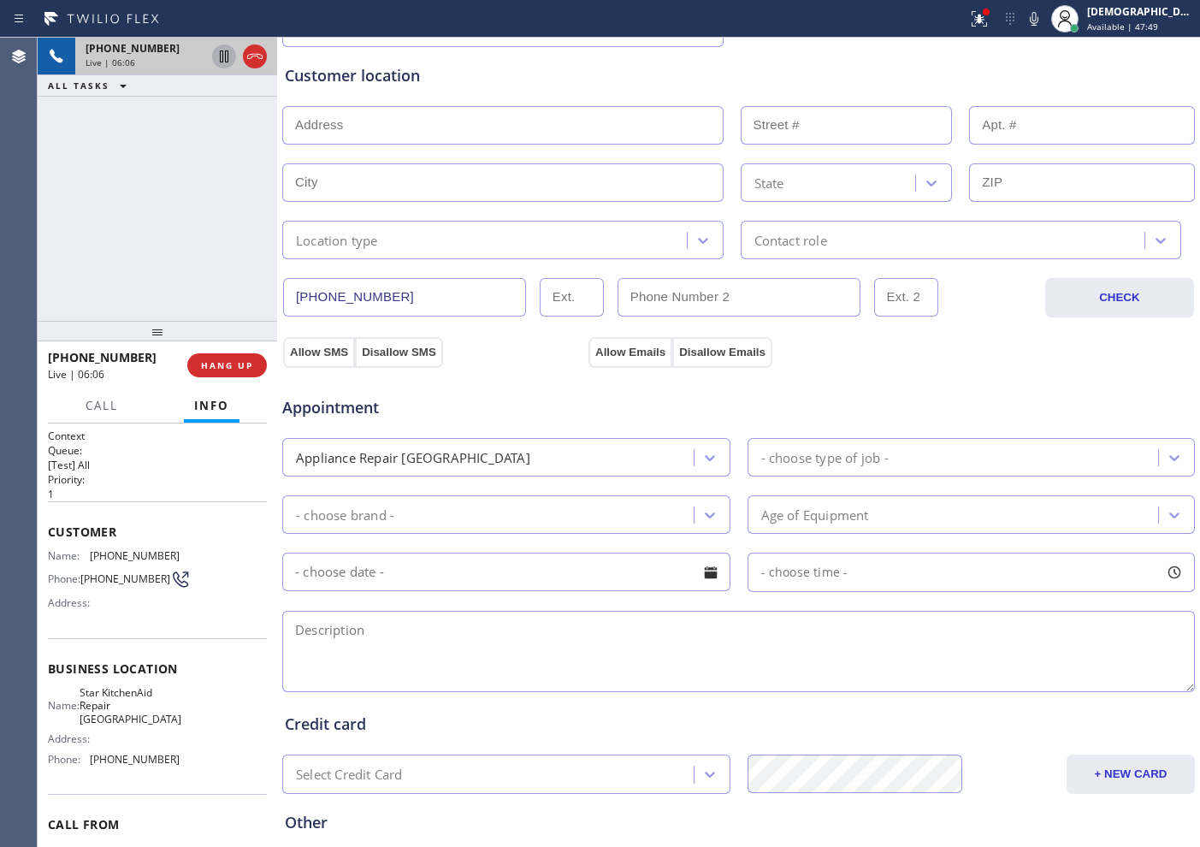
drag, startPoint x: 403, startPoint y: 299, endPoint x: 286, endPoint y: 298, distance: 117.2
click at [286, 298] on input "[PHONE_NUMBER]" at bounding box center [404, 297] width 243 height 38
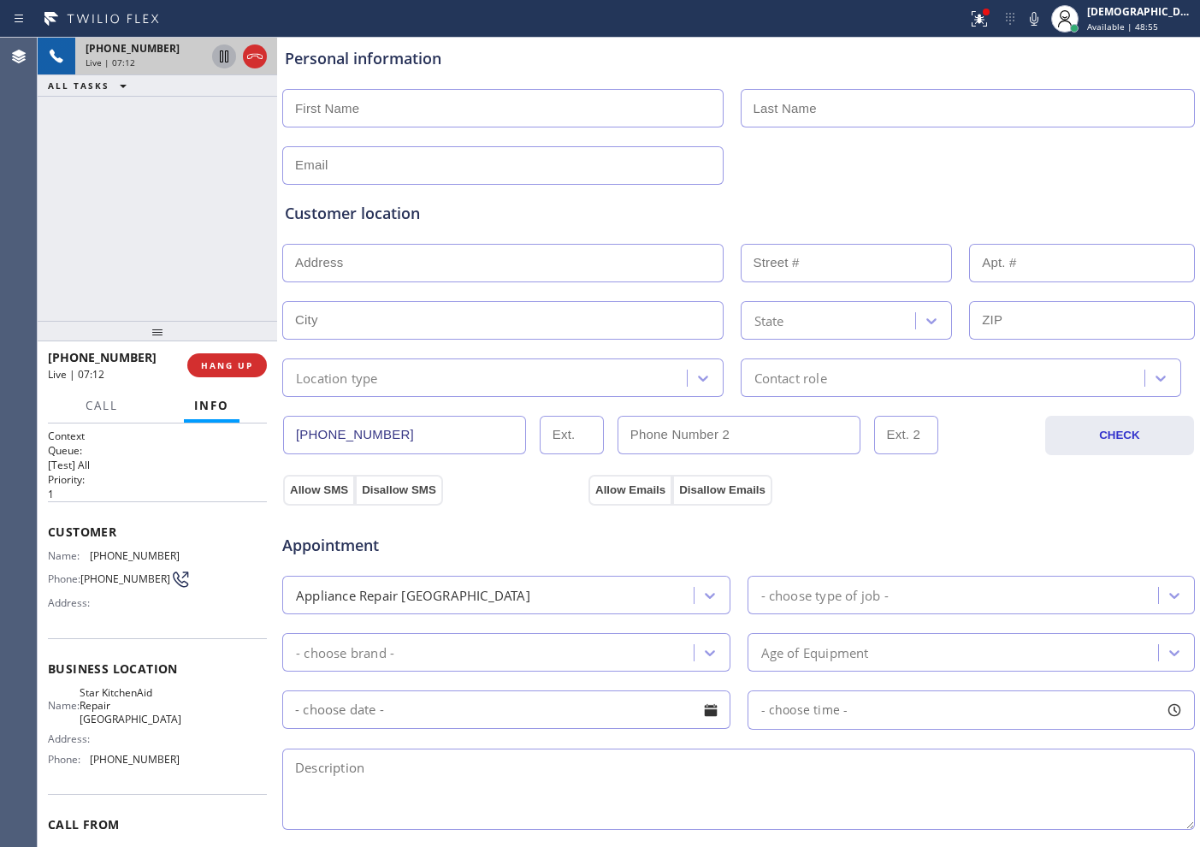
scroll to position [0, 0]
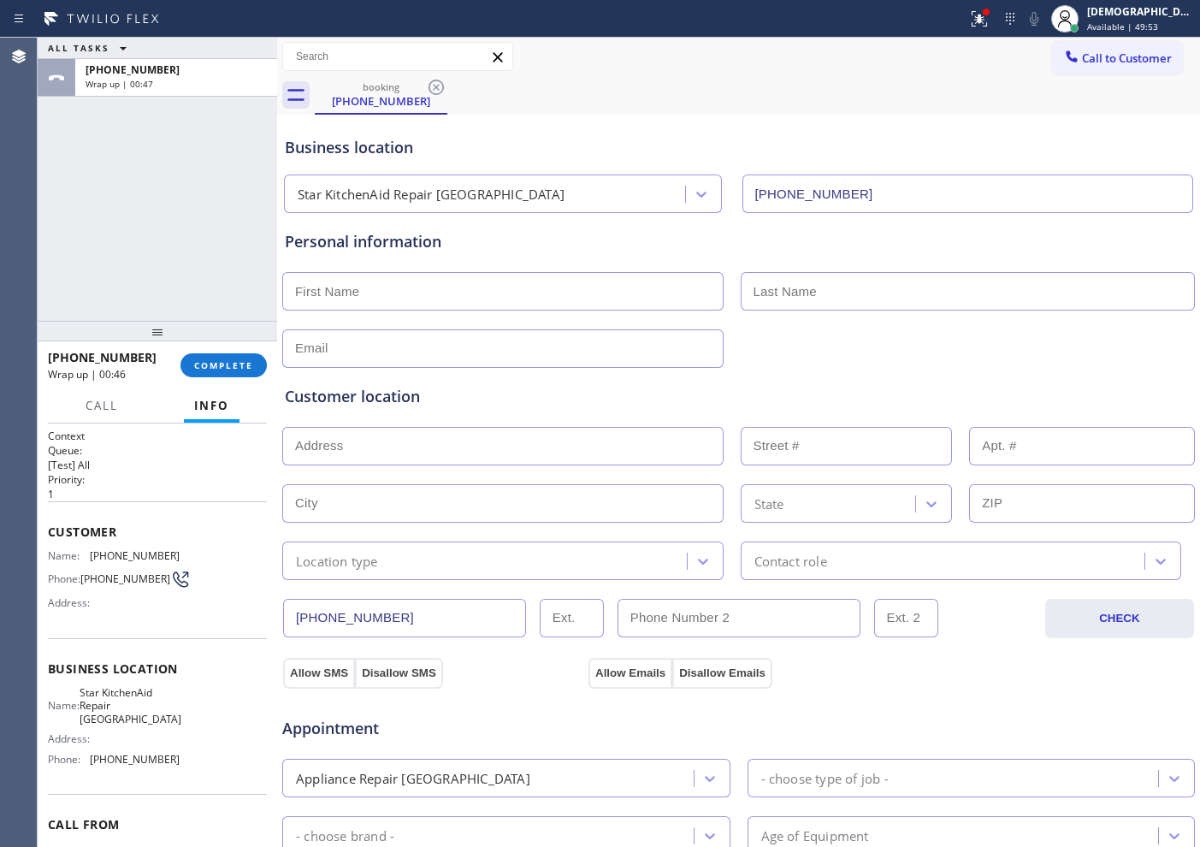
click at [388, 272] on input "text" at bounding box center [502, 291] width 441 height 38
paste input "[PERSON_NAME]"
click at [297, 291] on input "[PERSON_NAME]" at bounding box center [502, 291] width 441 height 38
type input "[PERSON_NAME]"
click at [777, 304] on input "text" at bounding box center [968, 291] width 455 height 38
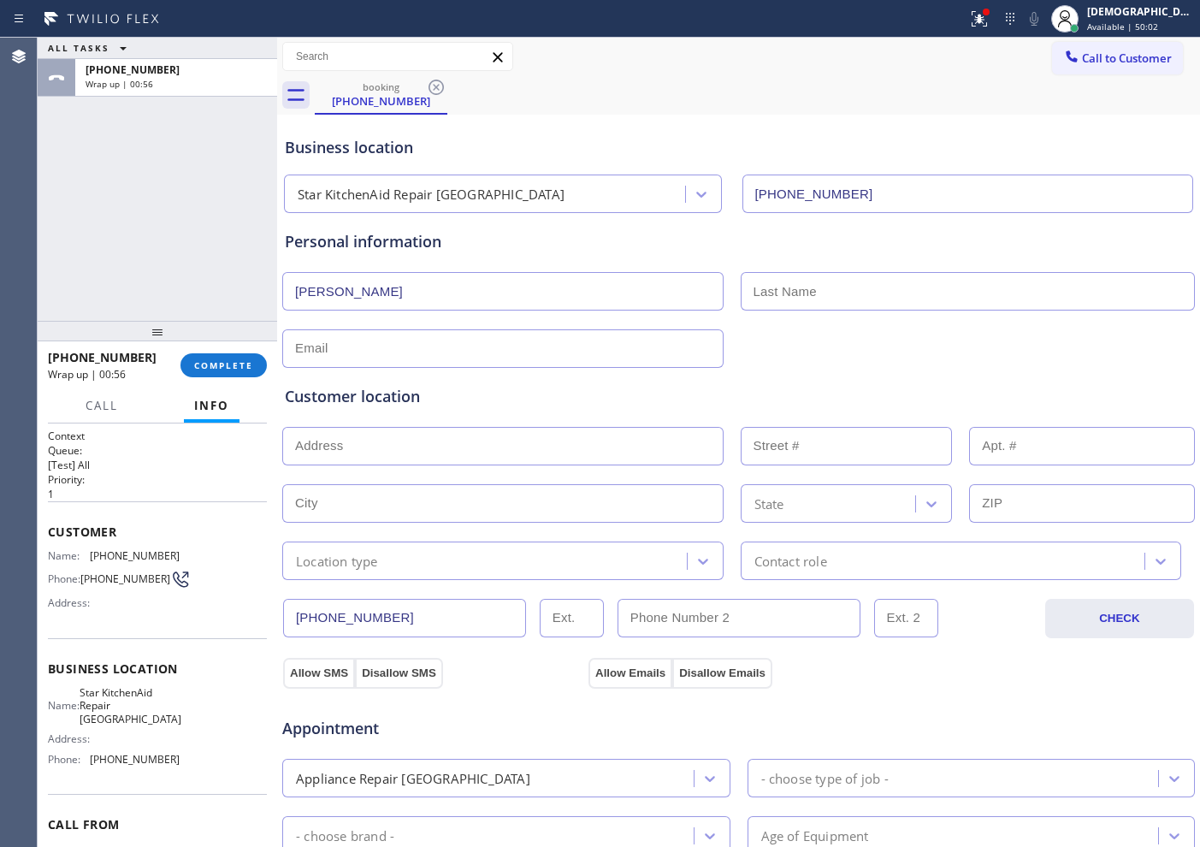
paste input "[PERSON_NAME]"
type input "[PERSON_NAME]"
click at [373, 347] on input "text" at bounding box center [502, 348] width 441 height 38
paste input "[PERSON_NAME][EMAIL_ADDRESS][PERSON_NAME][DOMAIN_NAME]"
type input "[PERSON_NAME][EMAIL_ADDRESS][PERSON_NAME][DOMAIN_NAME]"
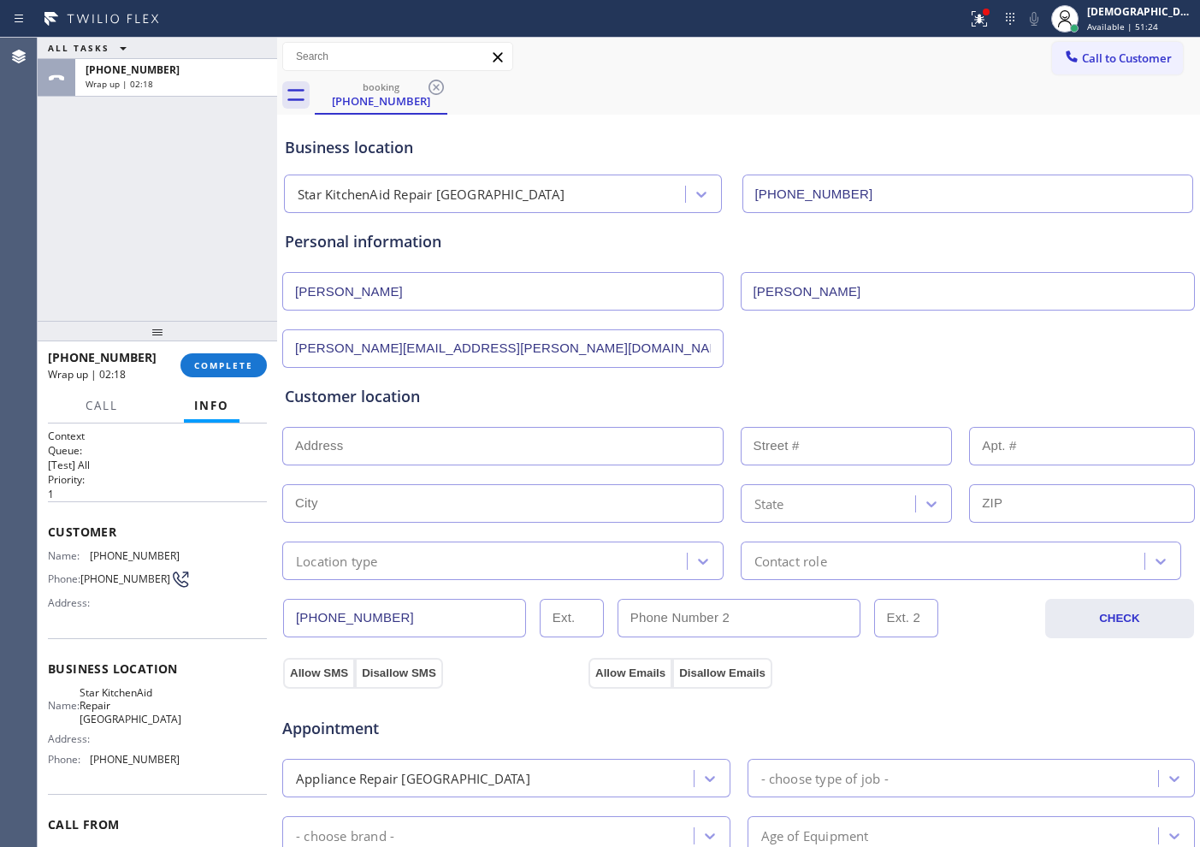
click at [128, 239] on div "ALL TASKS ALL TASKS ACTIVE TASKS TASKS IN WRAP UP [PHONE_NUMBER] Wrap up | 02:18" at bounding box center [157, 179] width 239 height 283
click at [324, 673] on button "Allow SMS" at bounding box center [319, 673] width 72 height 31
click at [626, 671] on button "Allow Emails" at bounding box center [630, 673] width 84 height 31
click at [506, 455] on input "text" at bounding box center [502, 446] width 441 height 38
paste input "[STREET_ADDRESS]"
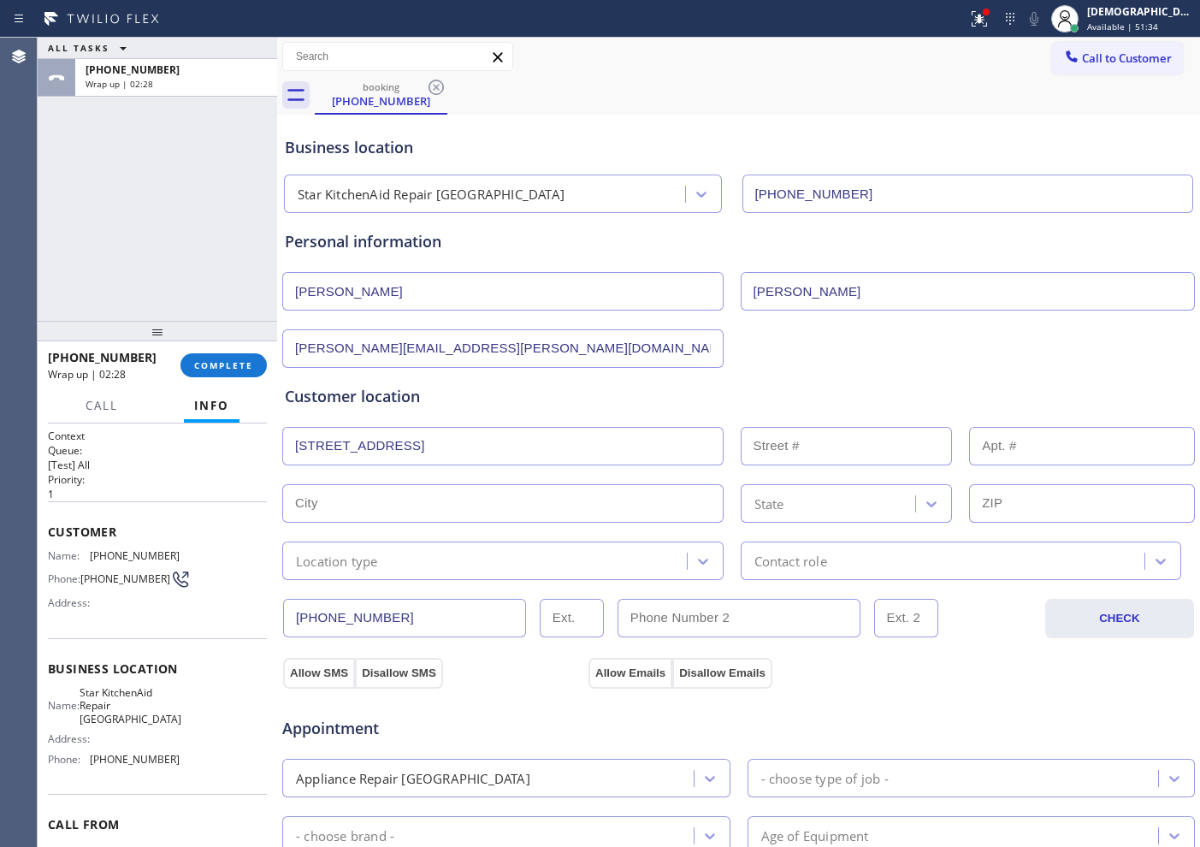
type input "[STREET_ADDRESS]"
type input "14920"
type input "Aurora"
type input "80011"
click at [440, 549] on div "Location type" at bounding box center [486, 561] width 399 height 30
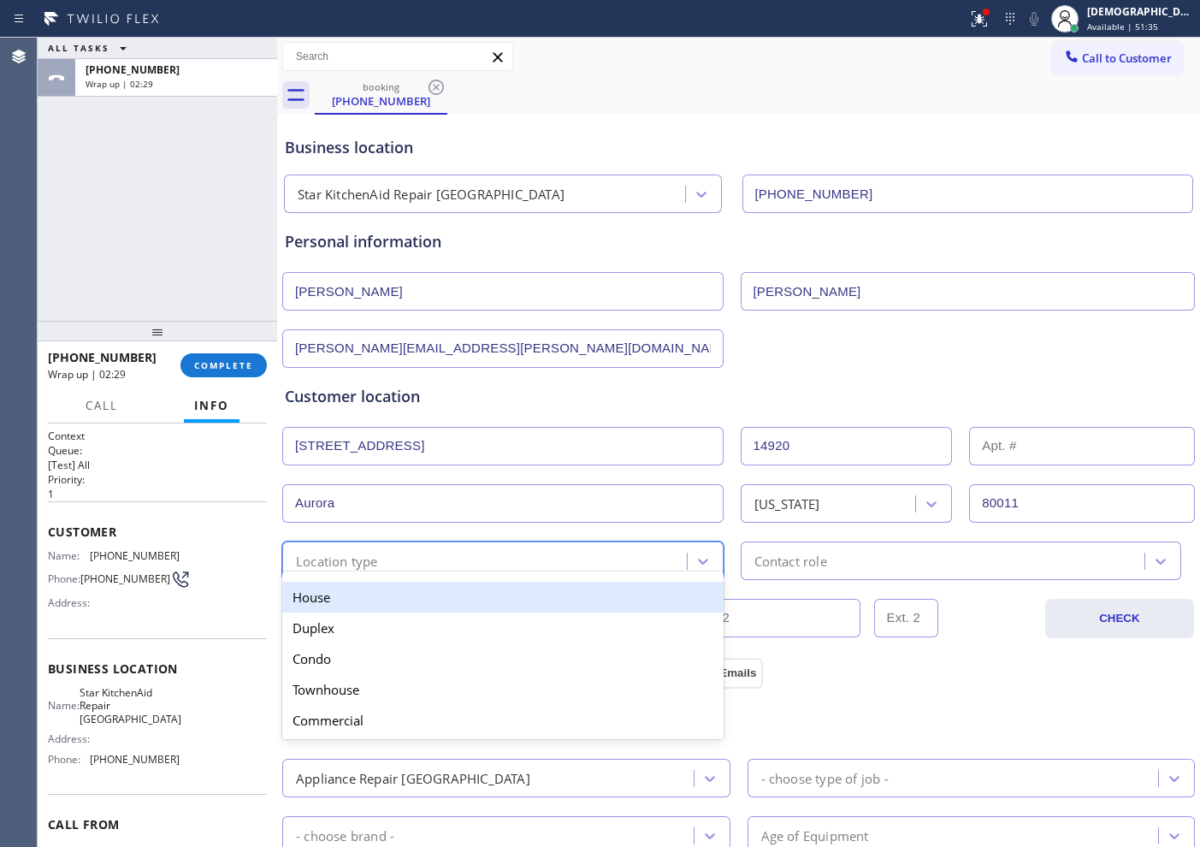
click at [430, 588] on div "House" at bounding box center [502, 597] width 441 height 31
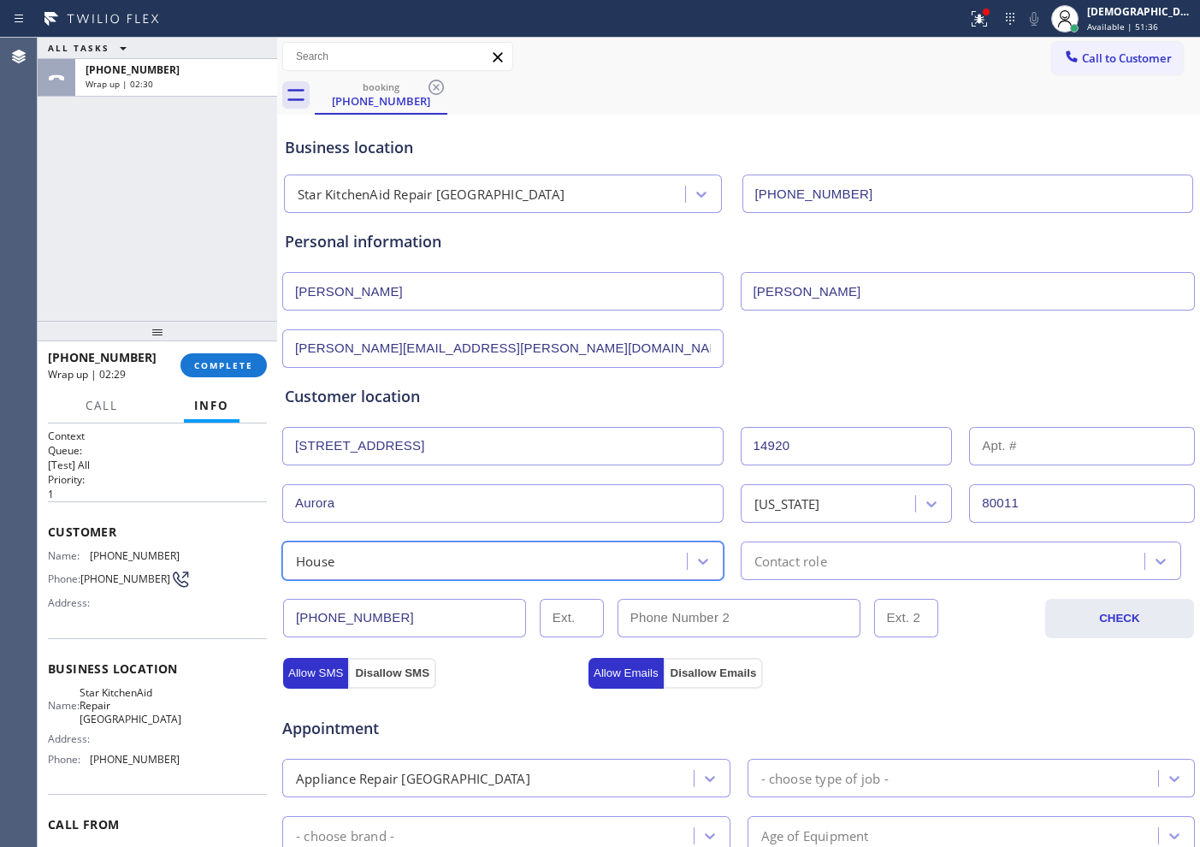
click at [748, 575] on div "Contact role" at bounding box center [961, 560] width 441 height 38
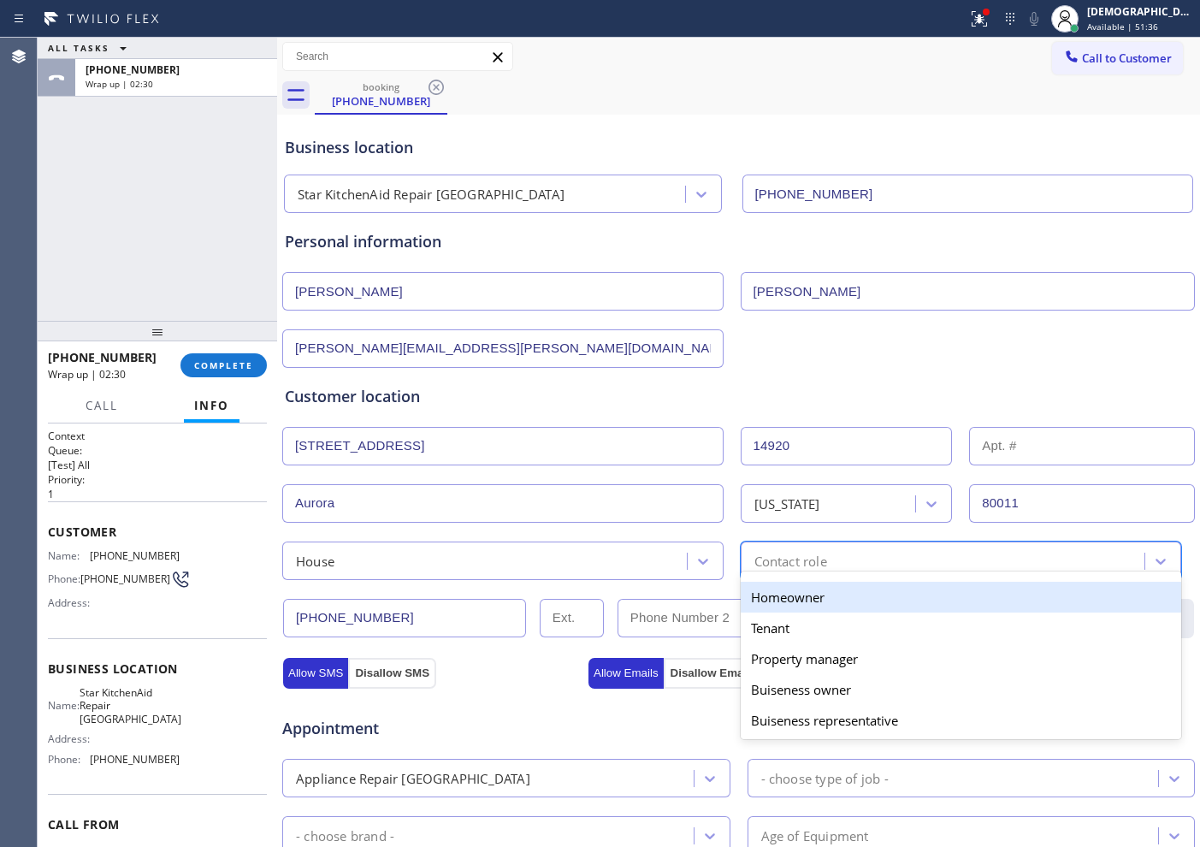
click at [743, 600] on div "Homeowner" at bounding box center [961, 597] width 441 height 31
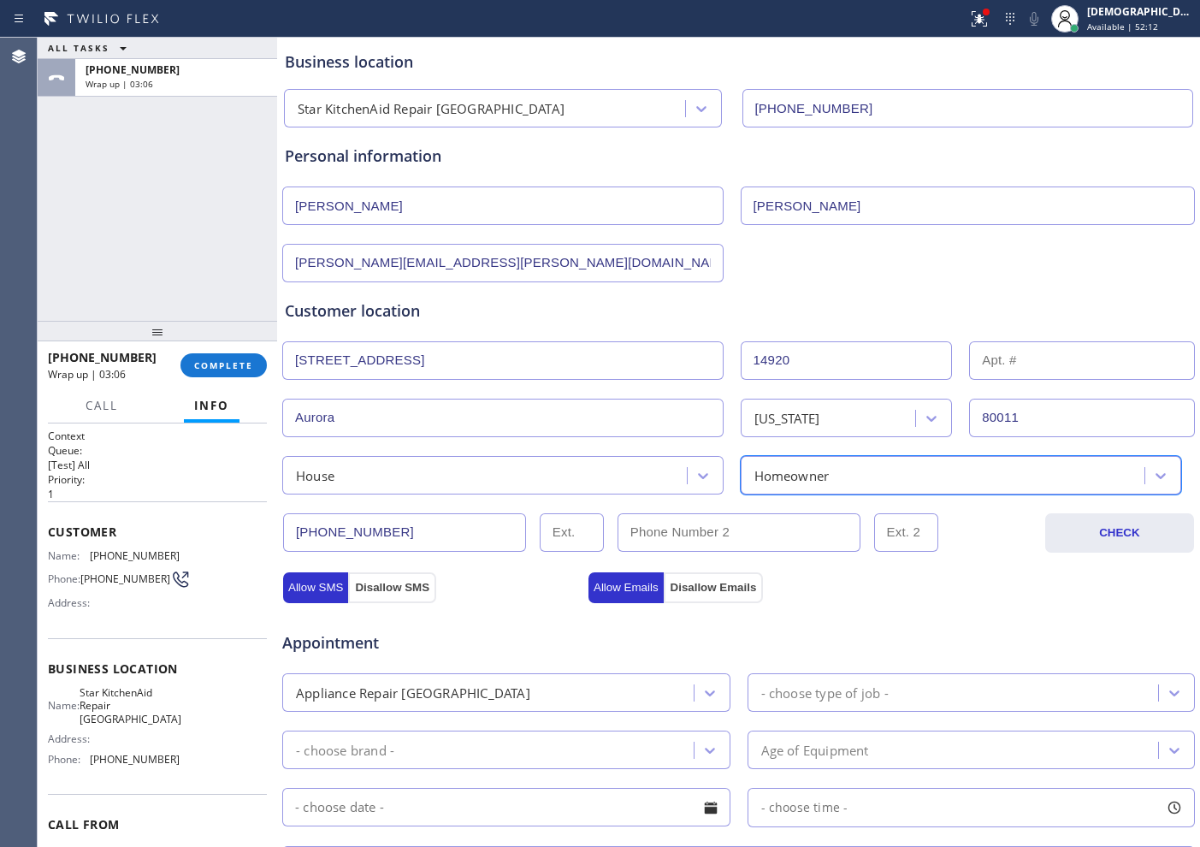
scroll to position [321, 0]
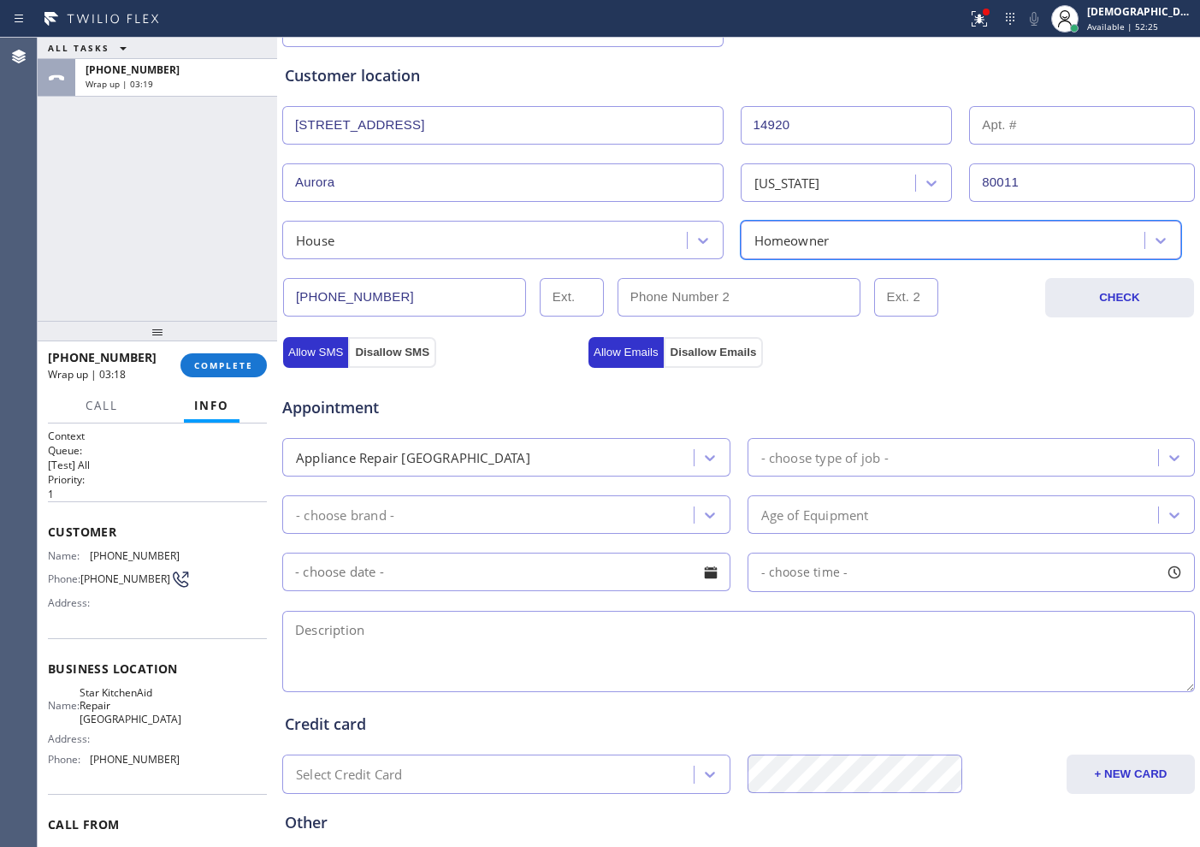
click at [661, 459] on div "Appliance Repair [GEOGRAPHIC_DATA]" at bounding box center [490, 457] width 406 height 30
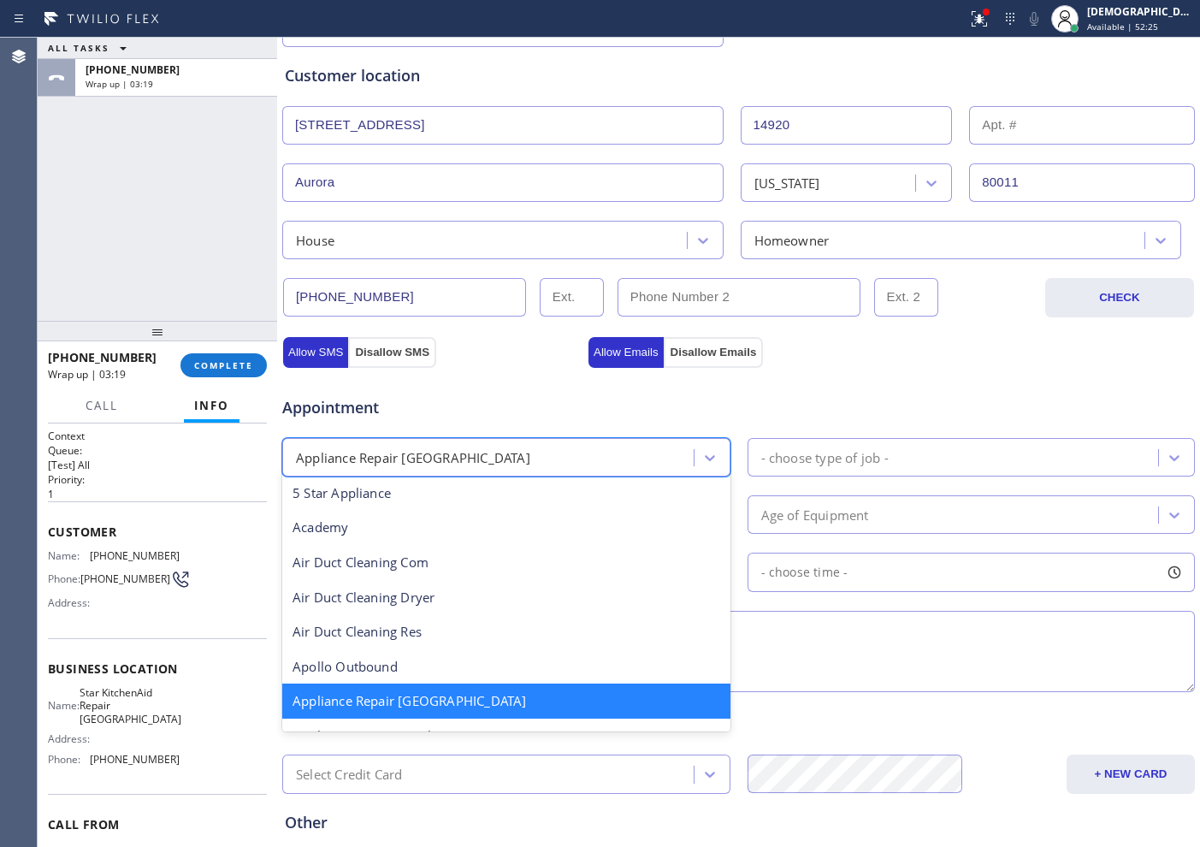
scroll to position [109, 0]
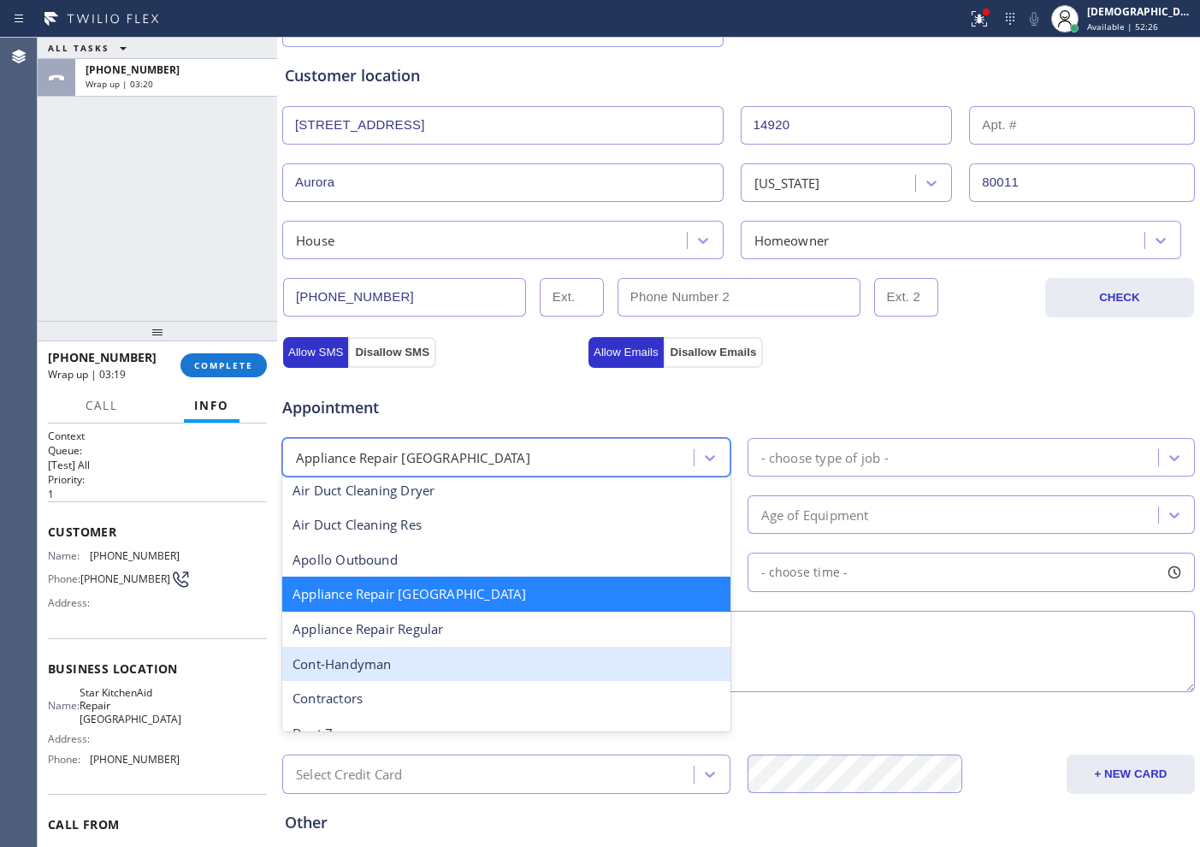
click at [476, 642] on div "Appliance Repair Regular" at bounding box center [506, 629] width 448 height 35
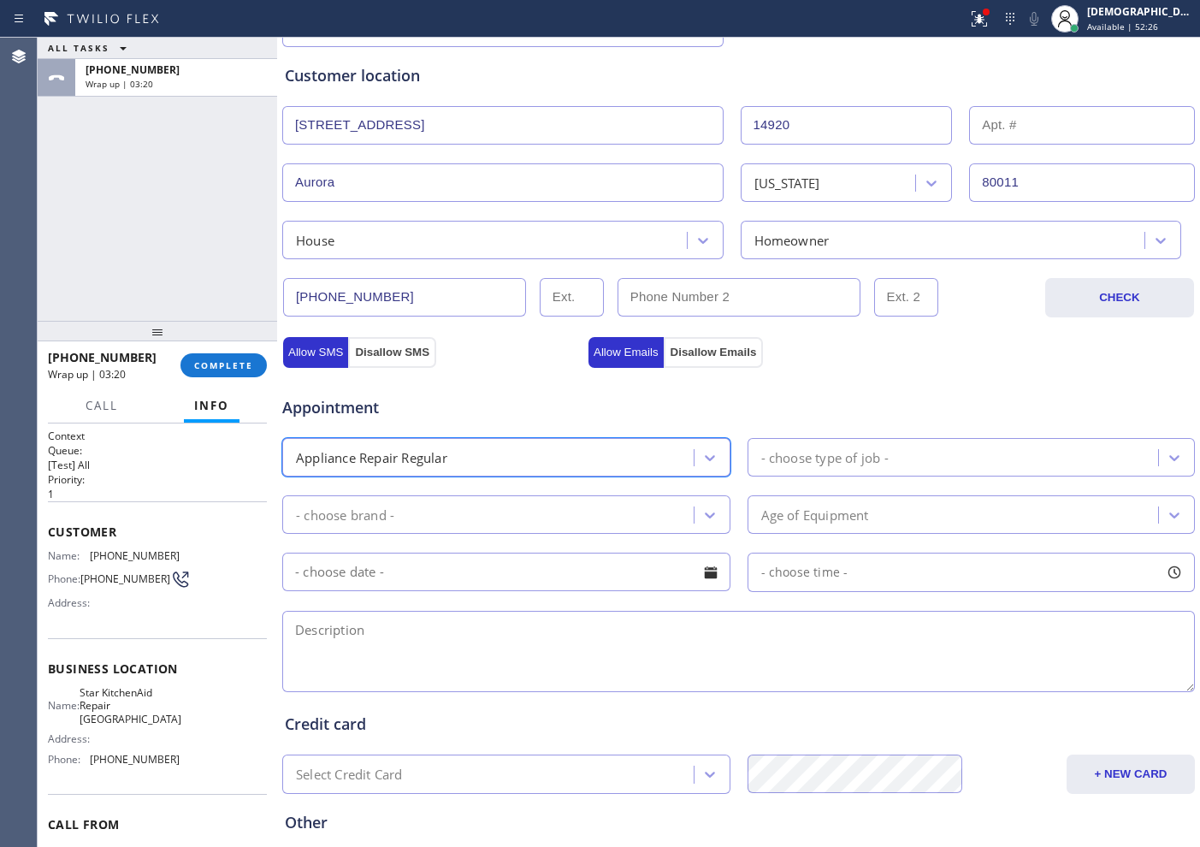
click at [801, 447] on div "- choose type of job -" at bounding box center [824, 457] width 127 height 20
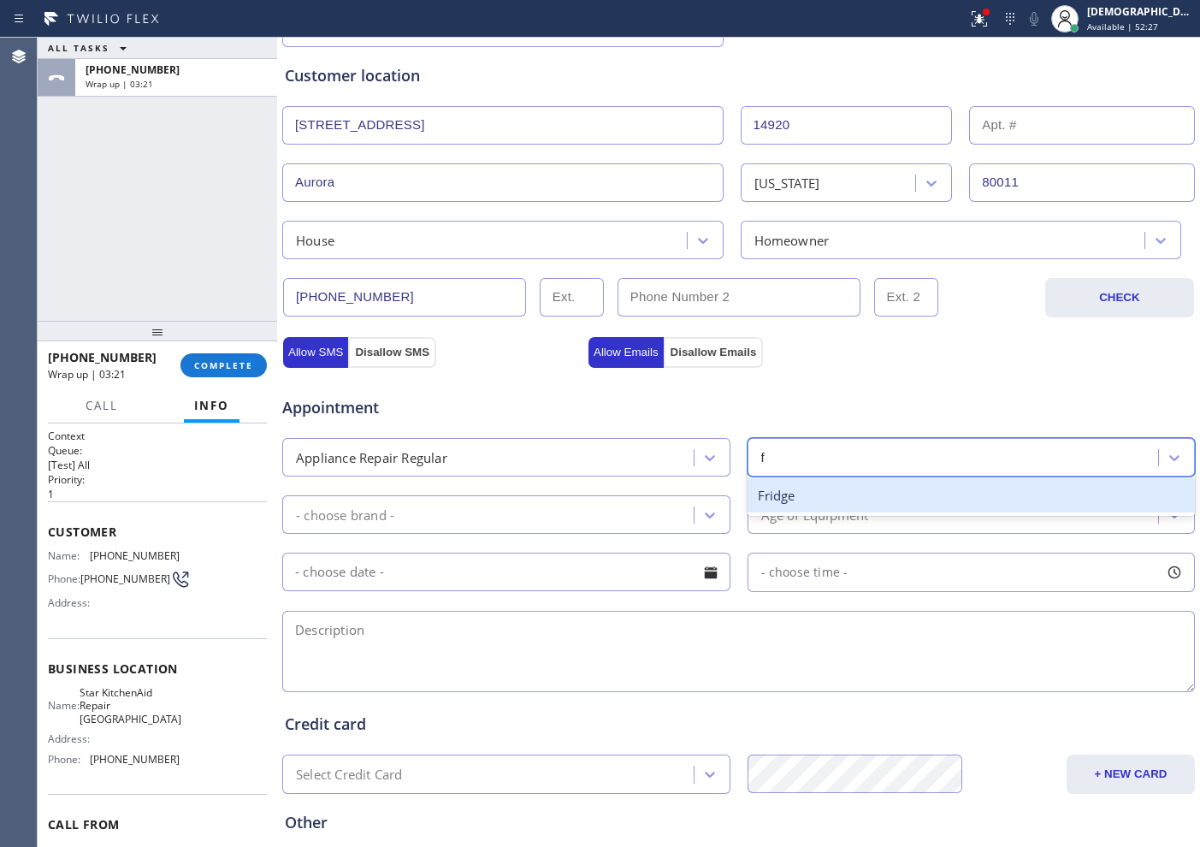
type input "fr"
click at [803, 482] on div "Fridge" at bounding box center [972, 495] width 448 height 35
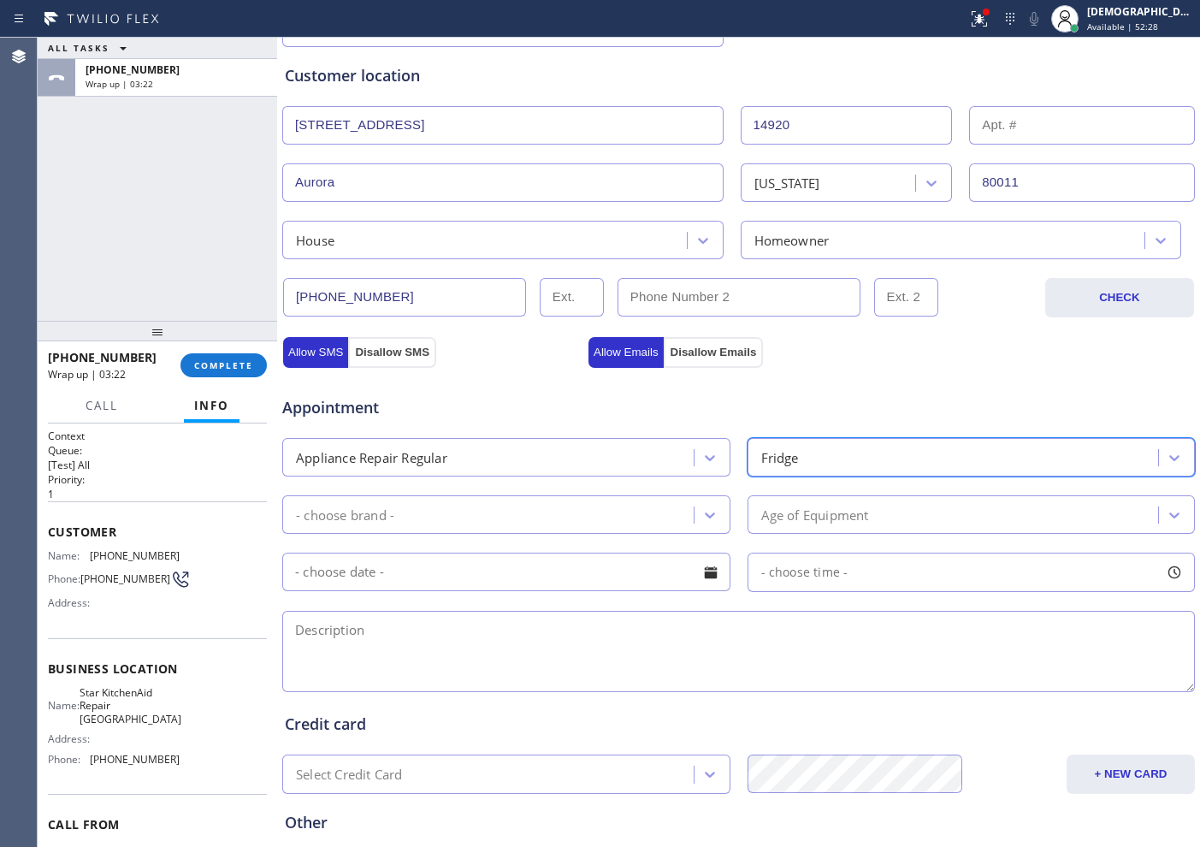
click at [544, 511] on div "- choose brand -" at bounding box center [490, 514] width 406 height 30
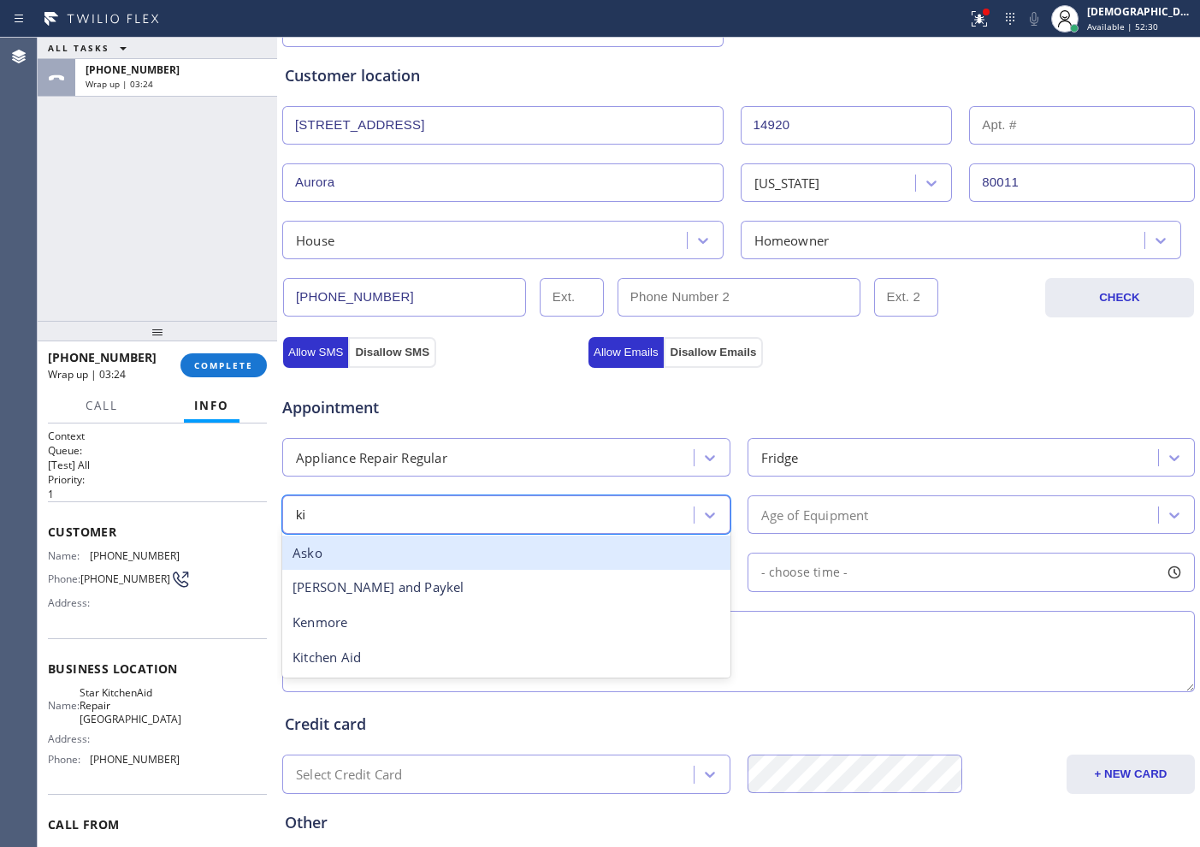
type input "kit"
click at [515, 553] on div "Kitchen Aid" at bounding box center [506, 552] width 448 height 35
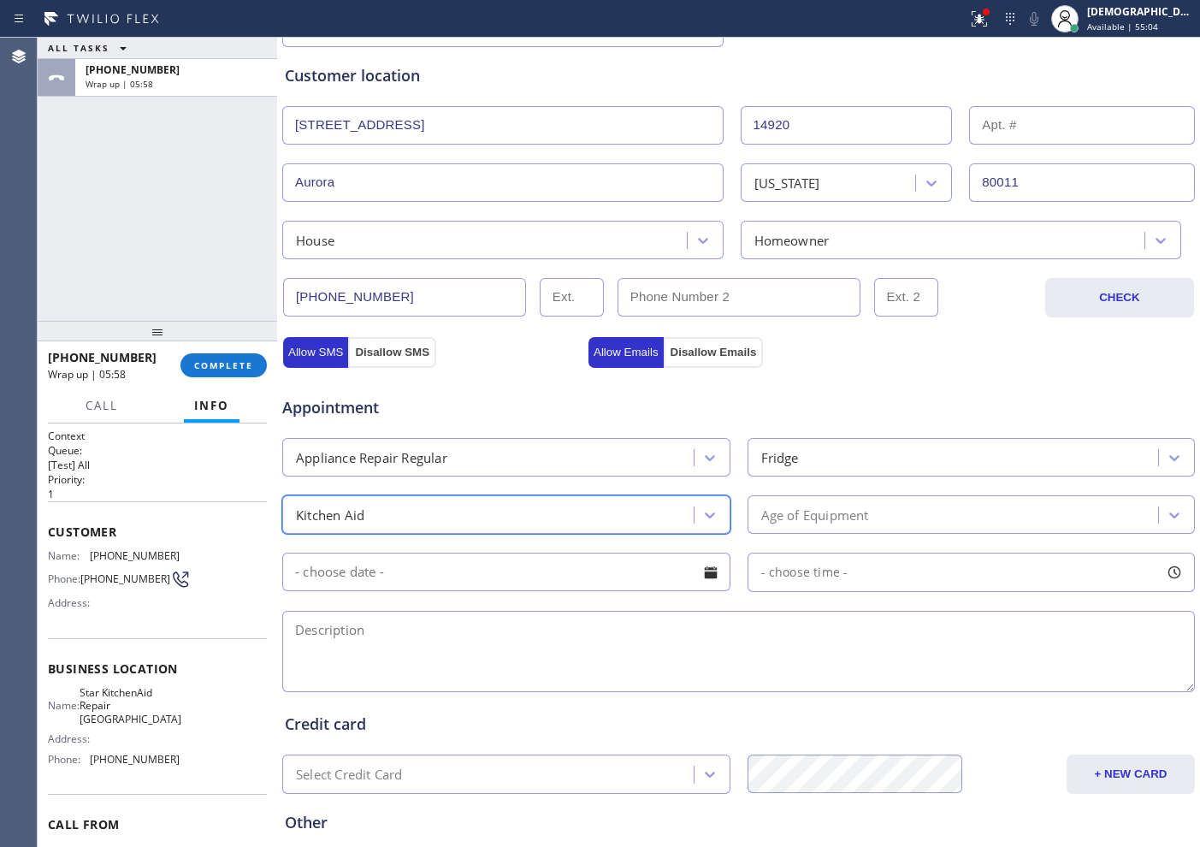
click at [801, 513] on div "Age of Equipment" at bounding box center [815, 515] width 108 height 20
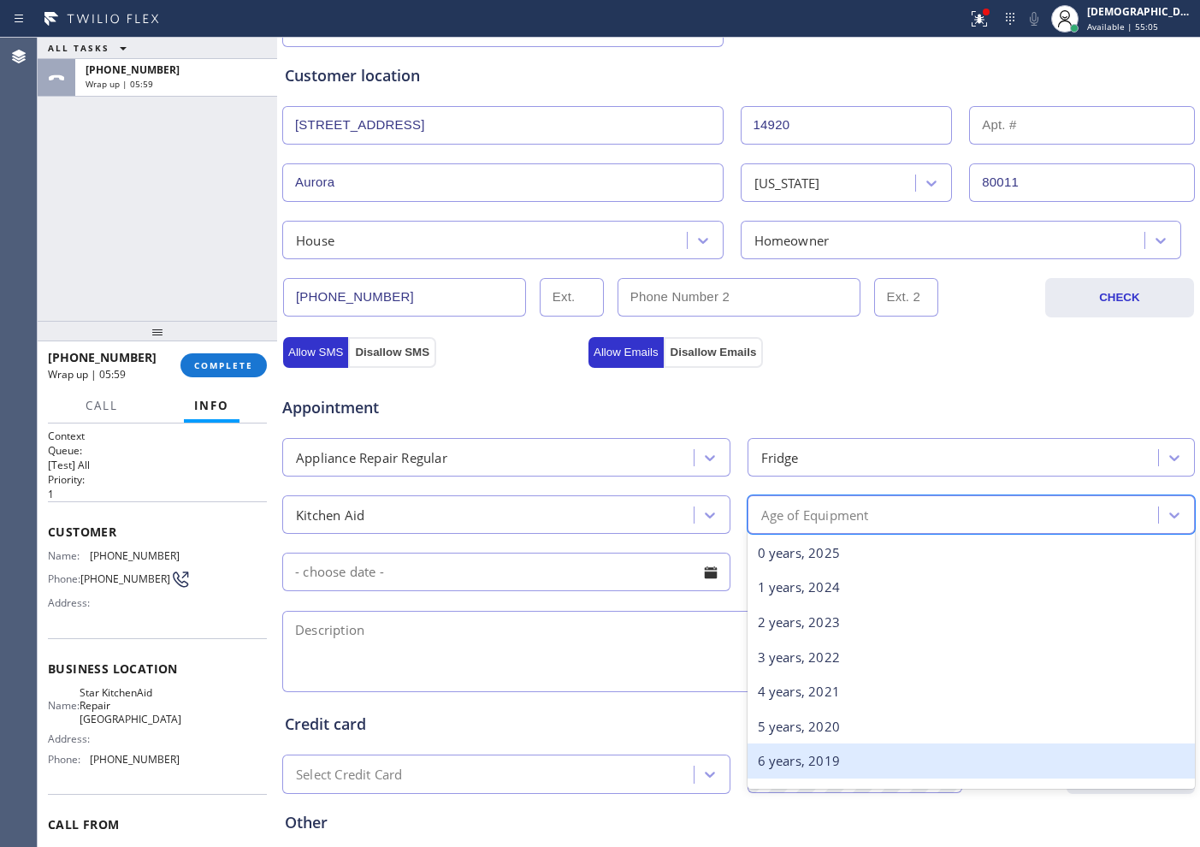
click at [789, 677] on div "6 years, 2019" at bounding box center [972, 760] width 448 height 35
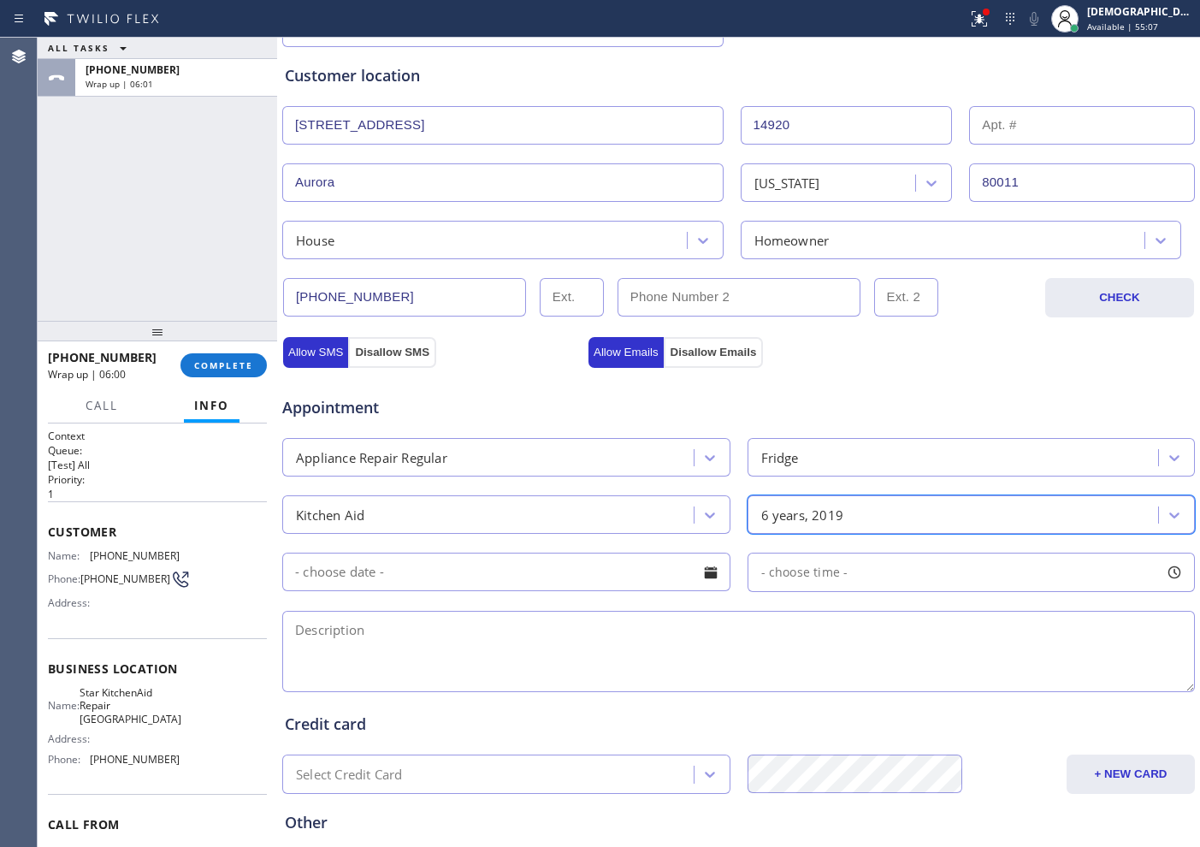
click at [534, 560] on input "text" at bounding box center [506, 572] width 448 height 38
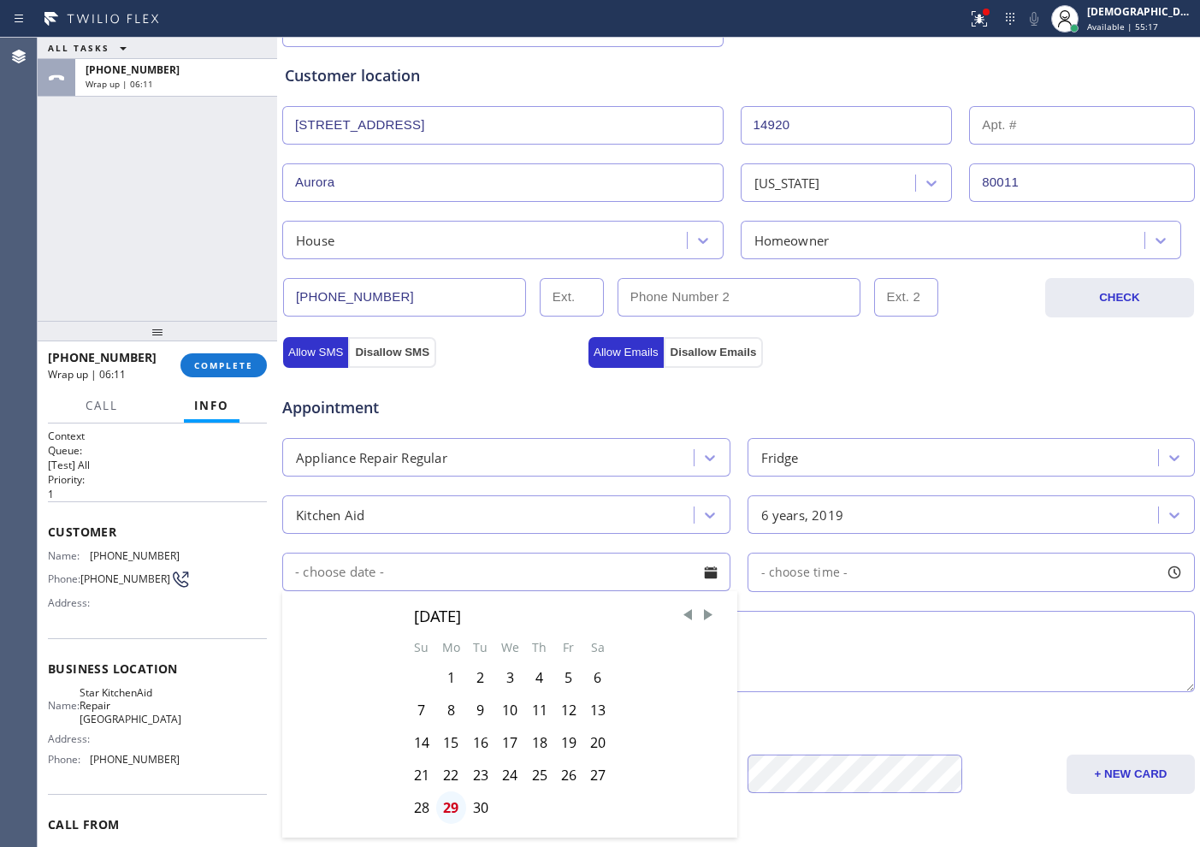
click at [441, 677] on div "29" at bounding box center [451, 807] width 30 height 33
type input "[DATE]"
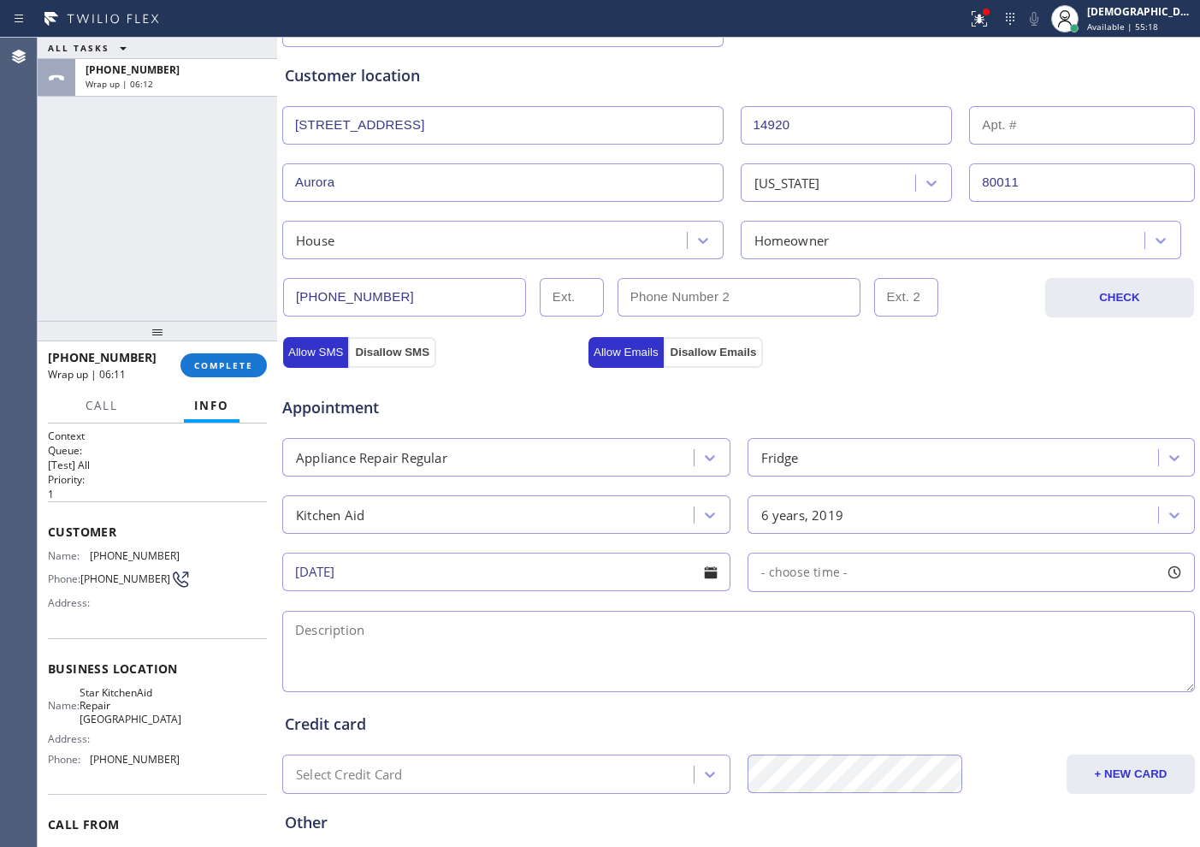
click at [788, 560] on div "- choose time -" at bounding box center [972, 572] width 448 height 39
drag, startPoint x: 760, startPoint y: 665, endPoint x: 1008, endPoint y: 668, distance: 248.0
click at [959, 668] on div at bounding box center [1020, 677] width 21 height 36
click at [769, 669] on div "FROM TILL 8:00 AM 4:00 PM" at bounding box center [959, 653] width 423 height 123
drag, startPoint x: 758, startPoint y: 671, endPoint x: 913, endPoint y: 692, distance: 157.0
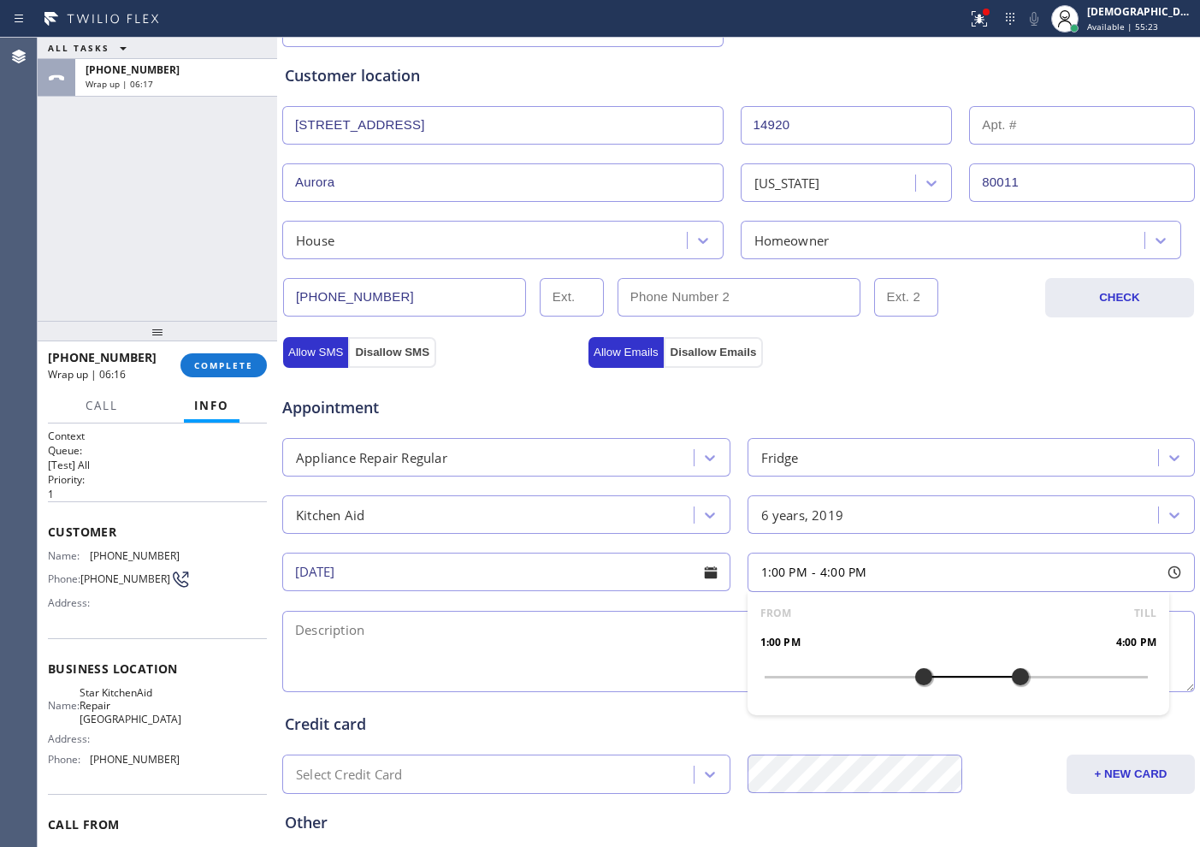
click at [913, 677] on div at bounding box center [923, 677] width 21 height 36
click at [588, 664] on textarea at bounding box center [738, 651] width 913 height 81
click at [517, 631] on textarea "1-4 / $75 /" at bounding box center [738, 651] width 913 height 81
paste textarea "kitchenaid / Fridge / it wont freeze in the freezer part / 6 years / krmf706ebs"
click at [878, 635] on textarea "1-4 / $75 / kitchen aid / Fridge / it wont freeze in the freezer part / 6 years…" at bounding box center [738, 651] width 913 height 81
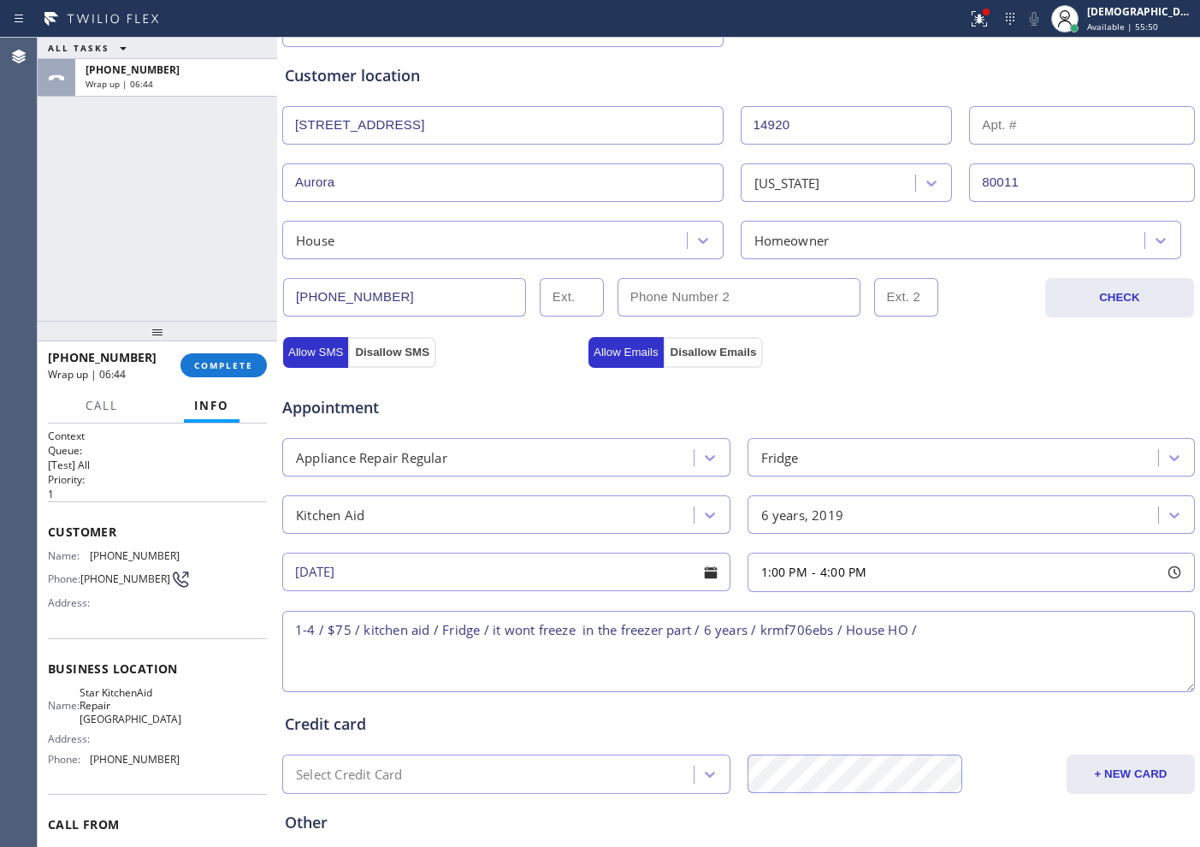
click at [959, 618] on textarea "1-4 / $75 / kitchen aid / Fridge / it wont freeze in the freezer part / 6 years…" at bounding box center [738, 651] width 913 height 81
paste textarea "[STREET_ADDRESS]"
click at [959, 628] on textarea "1-4 / $75 / kitchen aid / Fridge / it wont freeze in the freezer part / 6 years…" at bounding box center [738, 651] width 913 height 81
paste textarea "Please call customer 30 minutes prior to arrival"
click at [699, 655] on textarea "1-4 / $75 / kitchen aid / Fridge / it wont freeze in the freezer part / 6 years…" at bounding box center [738, 651] width 913 height 81
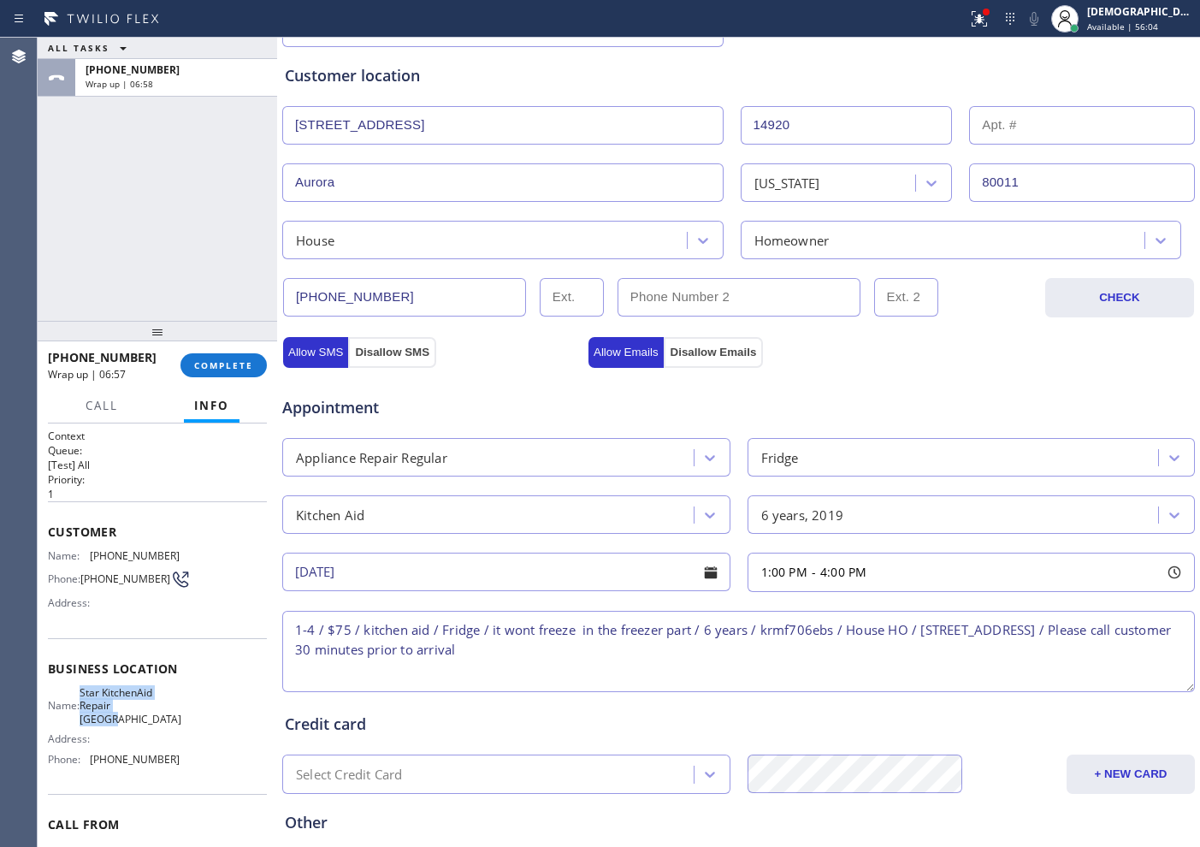
drag, startPoint x: 162, startPoint y: 712, endPoint x: 88, endPoint y: 700, distance: 74.5
click at [88, 677] on div "Name: Star KitchenAid Repair [GEOGRAPHIC_DATA]" at bounding box center [114, 705] width 132 height 39
copy div "Star KitchenAid Repair [GEOGRAPHIC_DATA]"
click at [959, 626] on textarea "1-4 / $75 / kitchen aid / Fridge / it wont freeze in the freezer part / 6 years…" at bounding box center [738, 651] width 913 height 81
paste textarea "Star KitchenAid Repair [GEOGRAPHIC_DATA]"
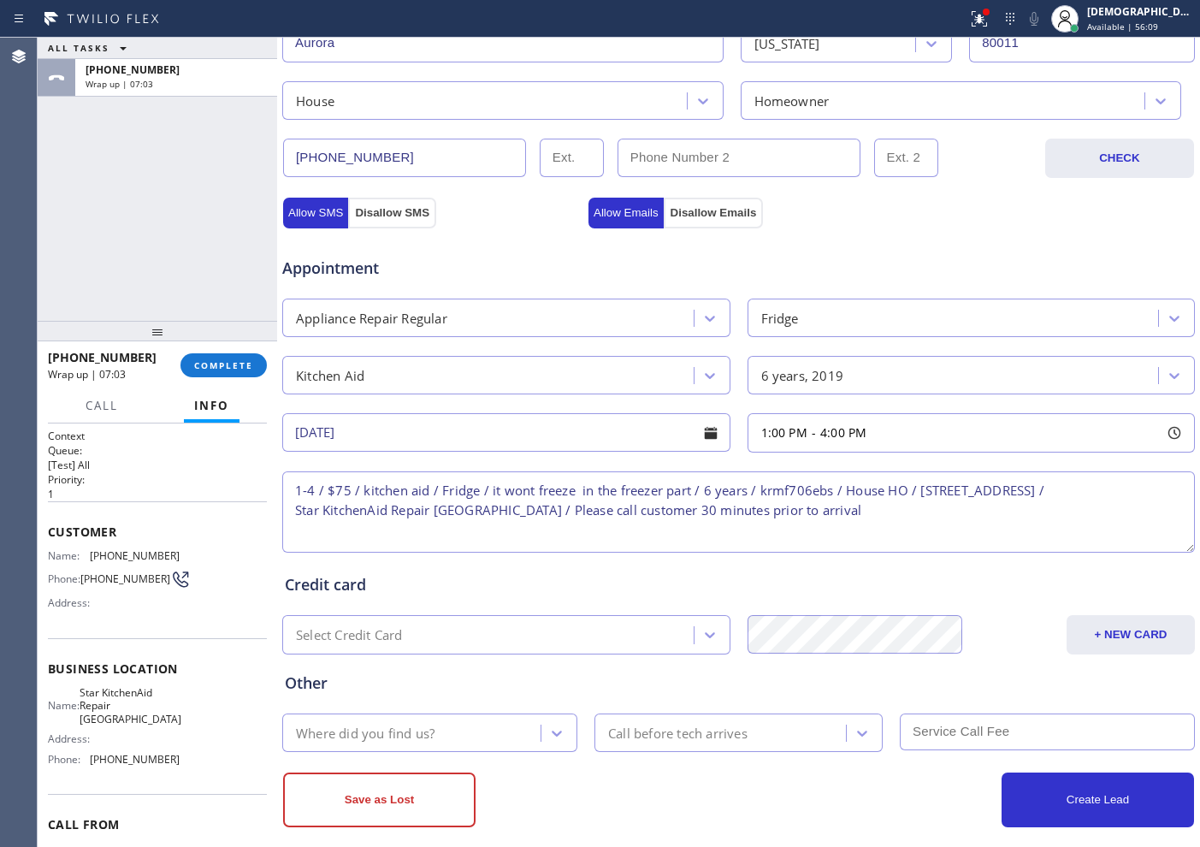
scroll to position [479, 0]
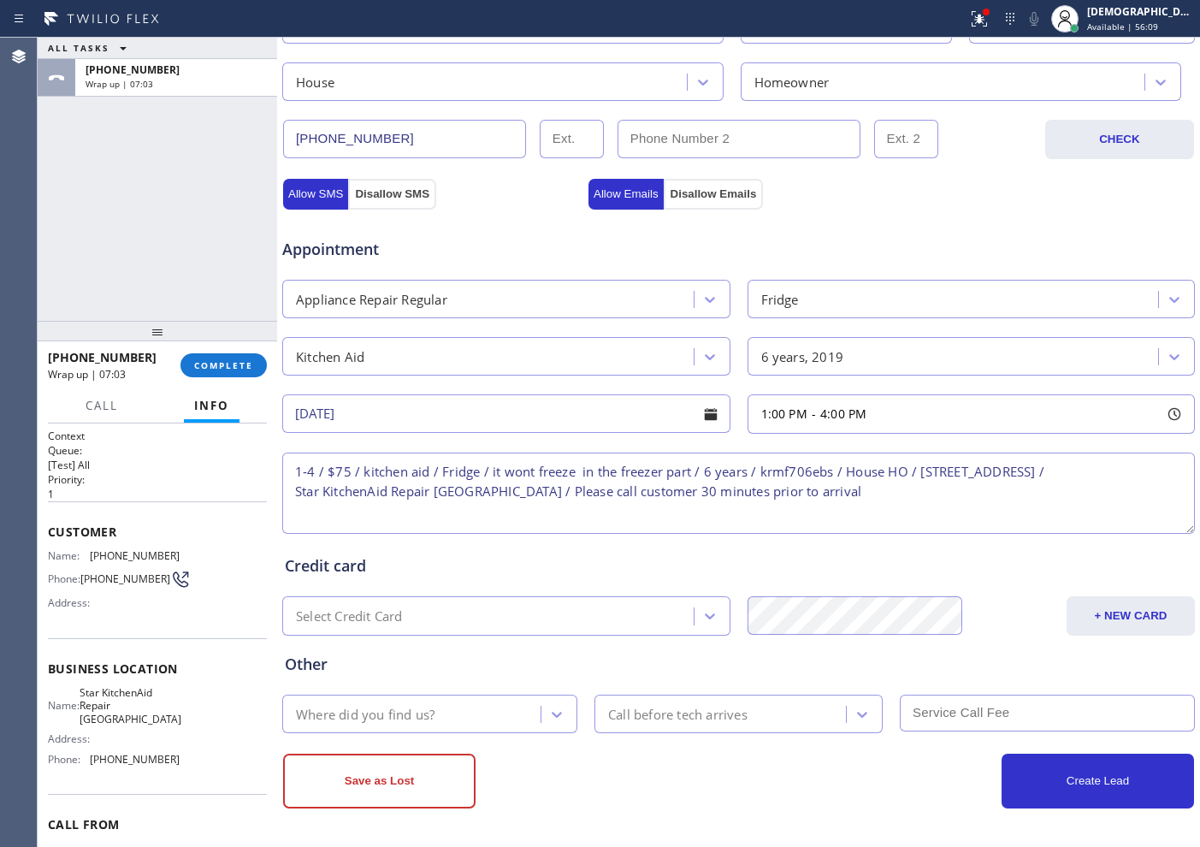
type textarea "1-4 / $75 / kitchen aid / Fridge / it wont freeze in the freezer part / 6 years…"
click at [499, 677] on div "Where did you find us?" at bounding box center [413, 714] width 253 height 30
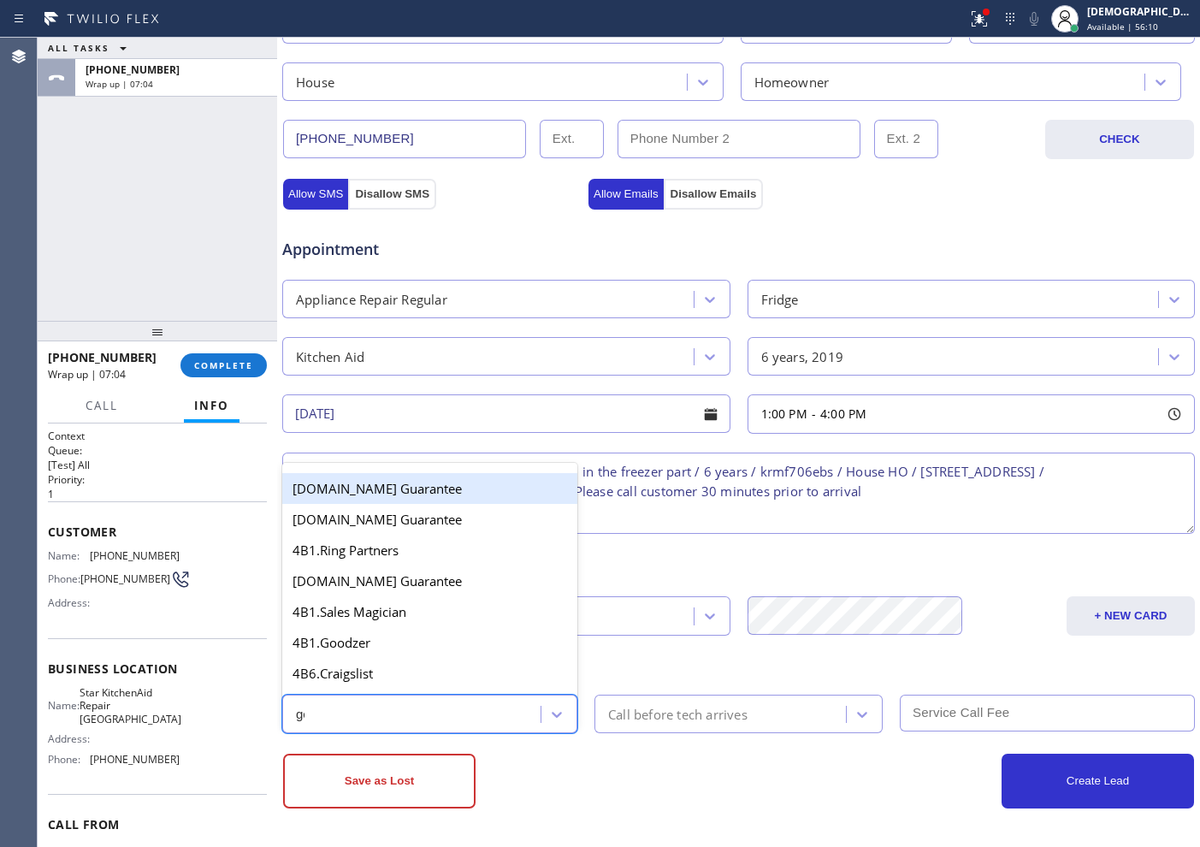
type input "goo"
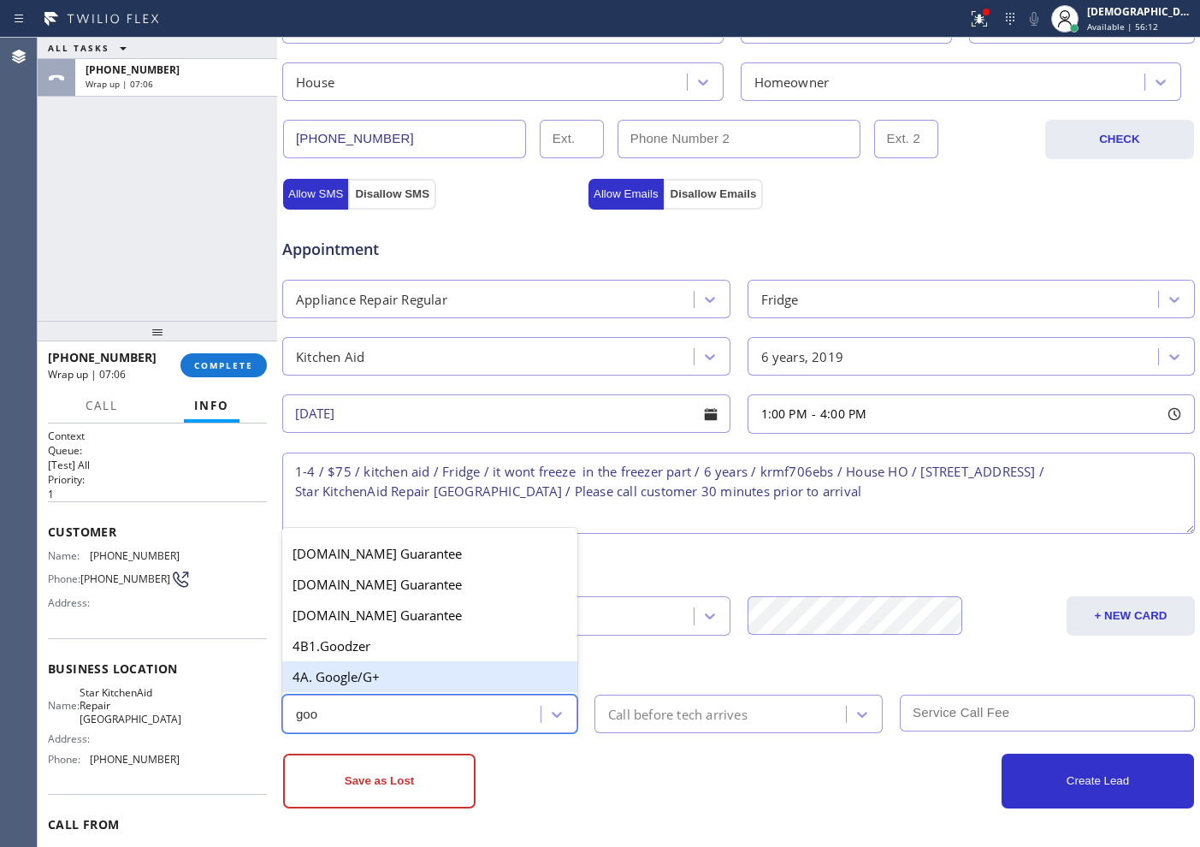
click at [468, 677] on div "4A. Google/G+" at bounding box center [429, 676] width 295 height 31
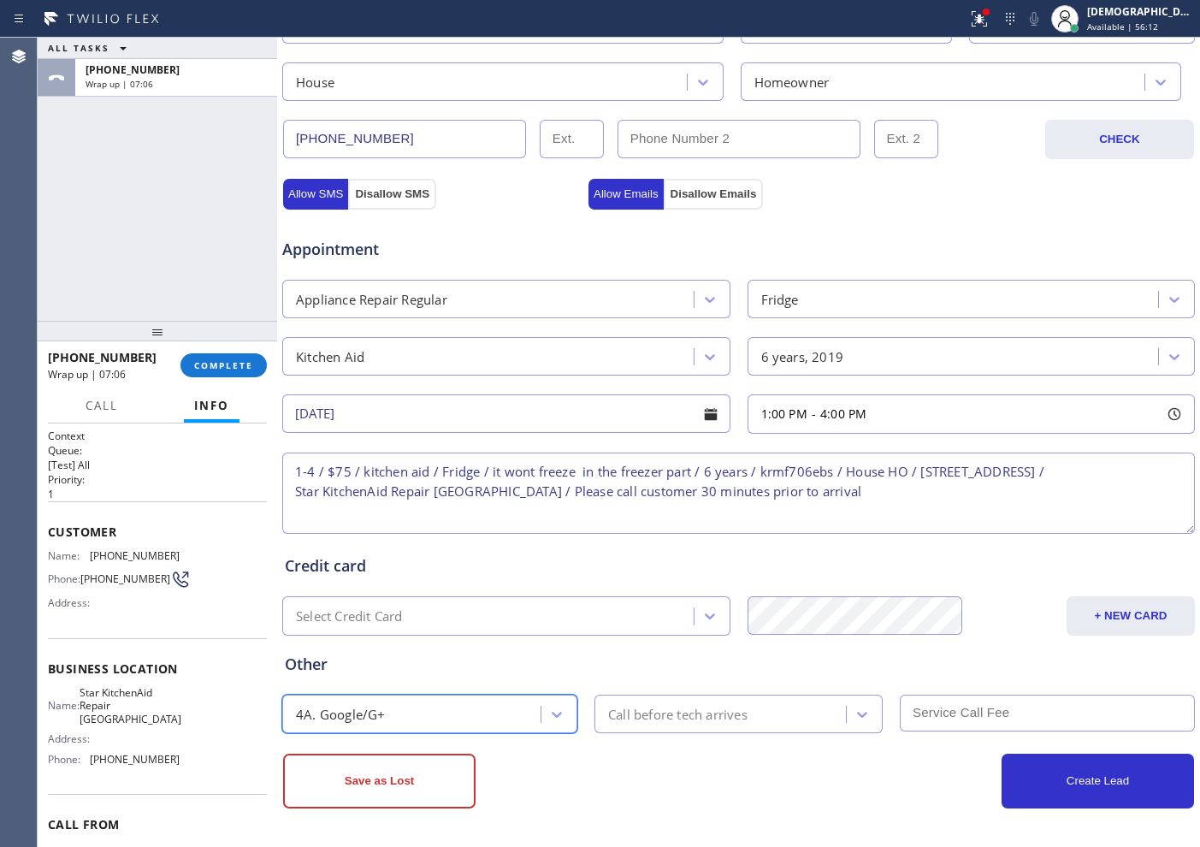
click at [716, 677] on div "Call before tech arrives" at bounding box center [677, 714] width 139 height 20
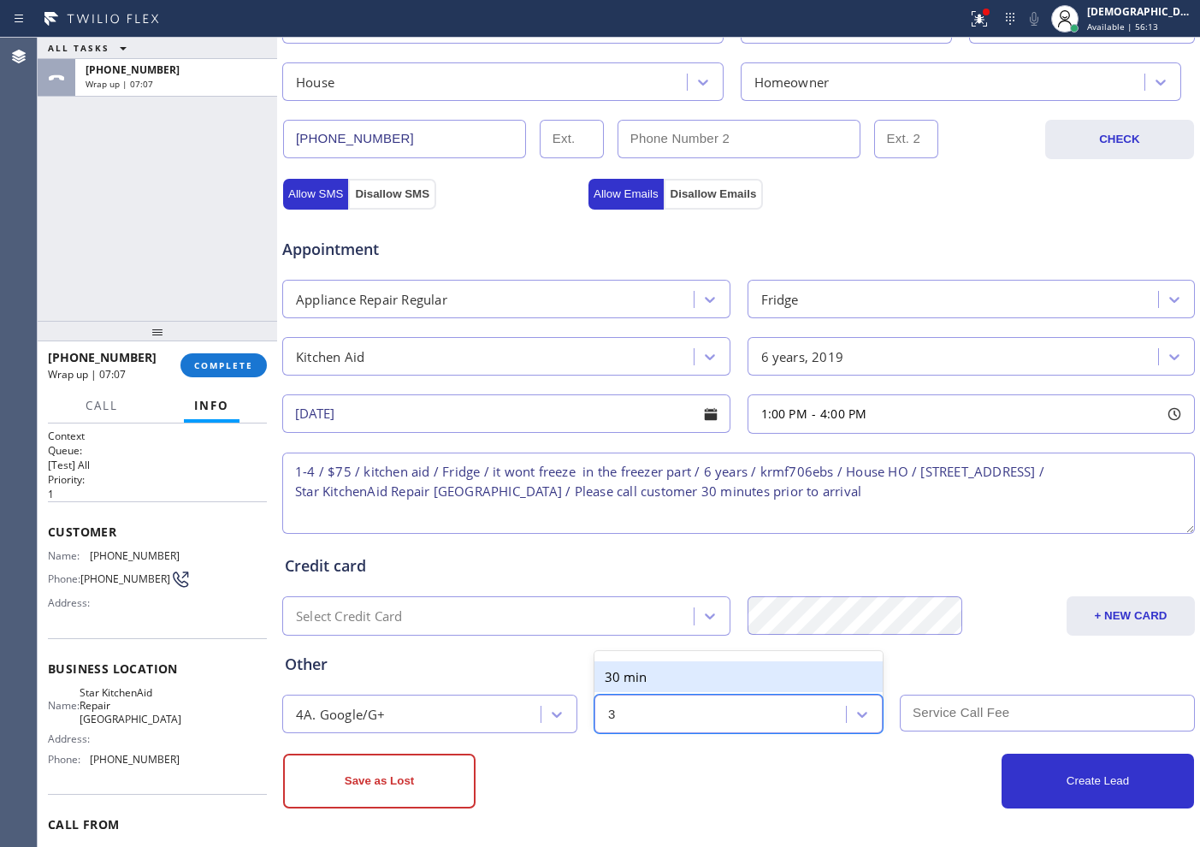
type input "30"
click at [693, 677] on div "30 min" at bounding box center [738, 676] width 288 height 31
click at [959, 677] on input "text" at bounding box center [1047, 712] width 295 height 37
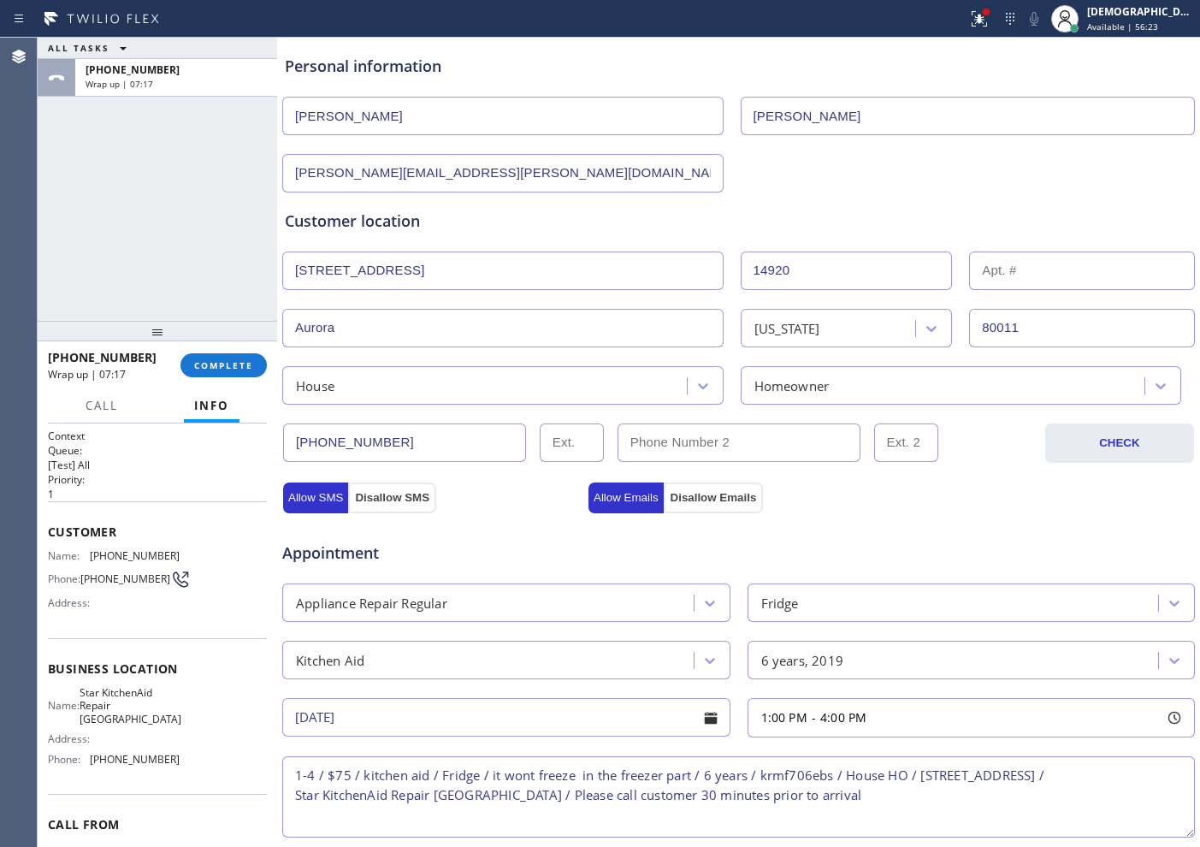
scroll to position [158, 0]
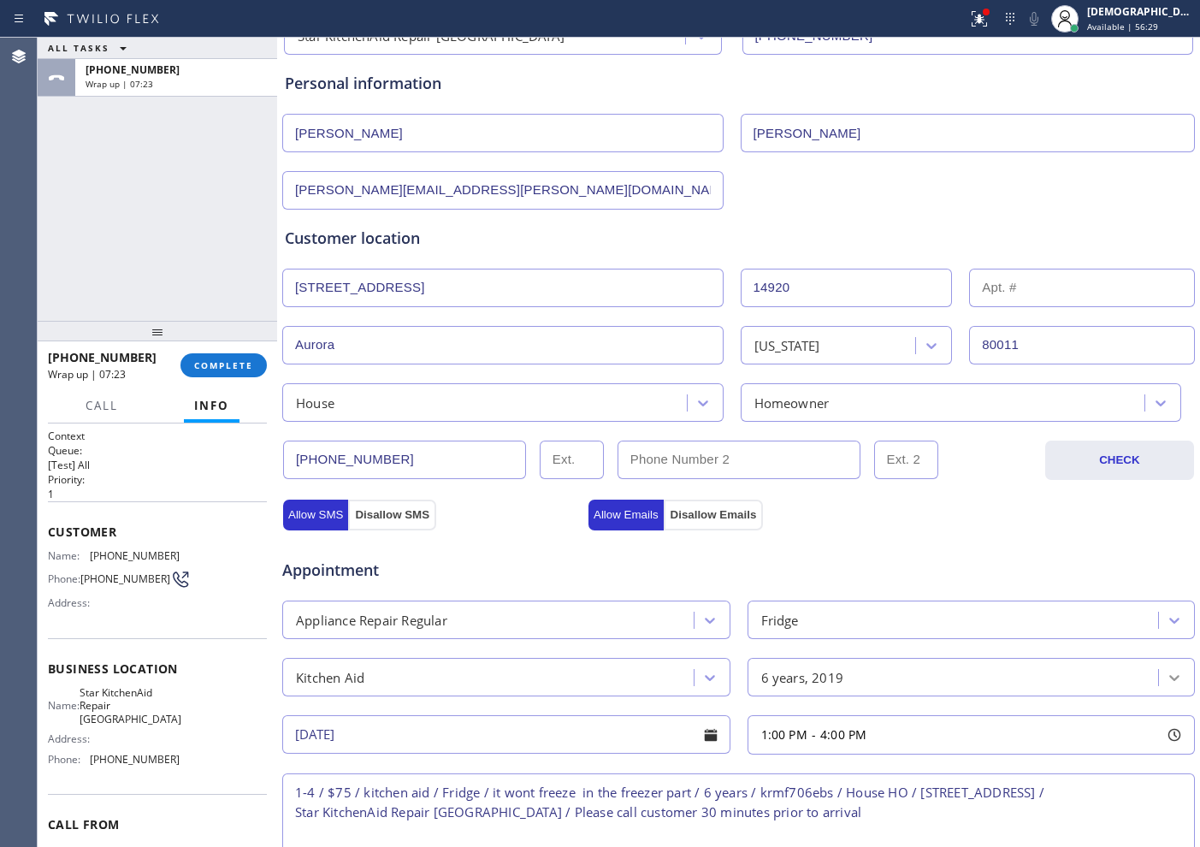
type input "75"
click at [101, 175] on div "ALL TASKS ALL TASKS ACTIVE TASKS TASKS IN WRAP UP [PHONE_NUMBER] Wrap up | 07:30" at bounding box center [157, 179] width 239 height 283
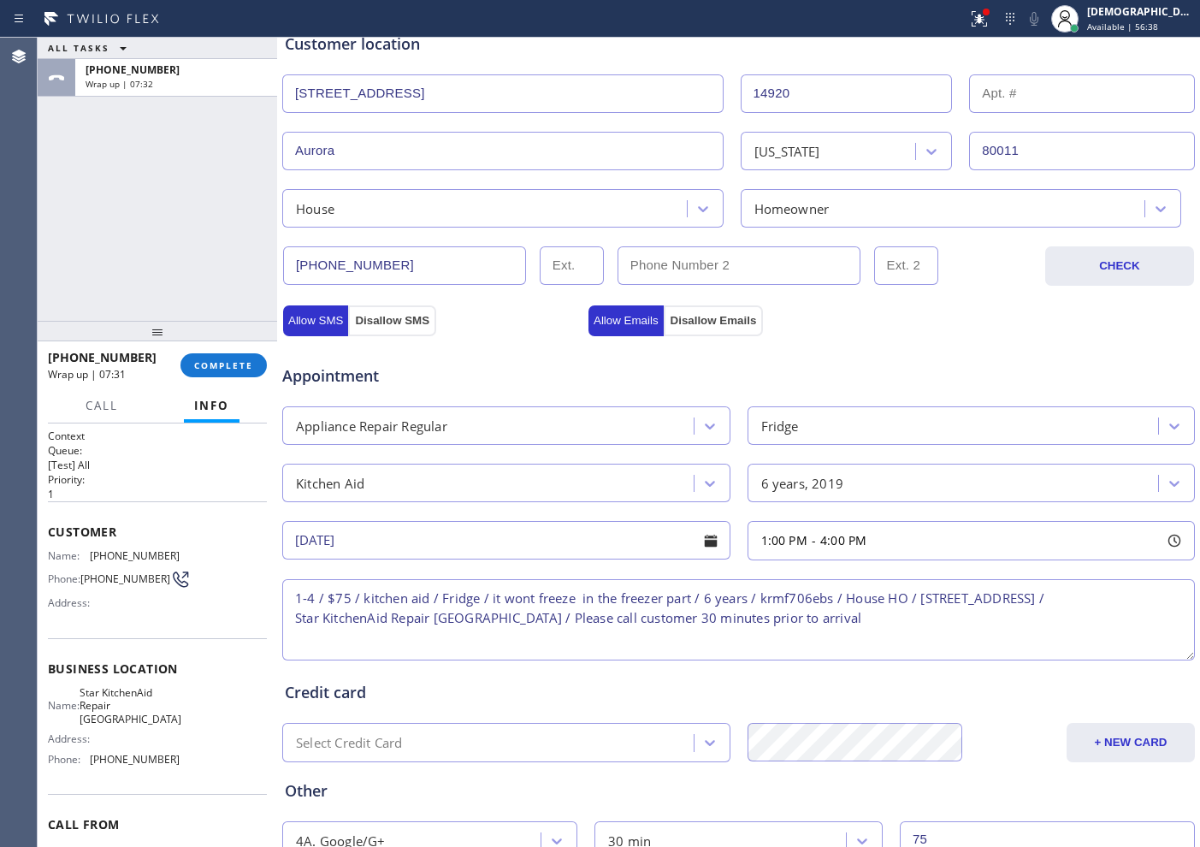
scroll to position [479, 0]
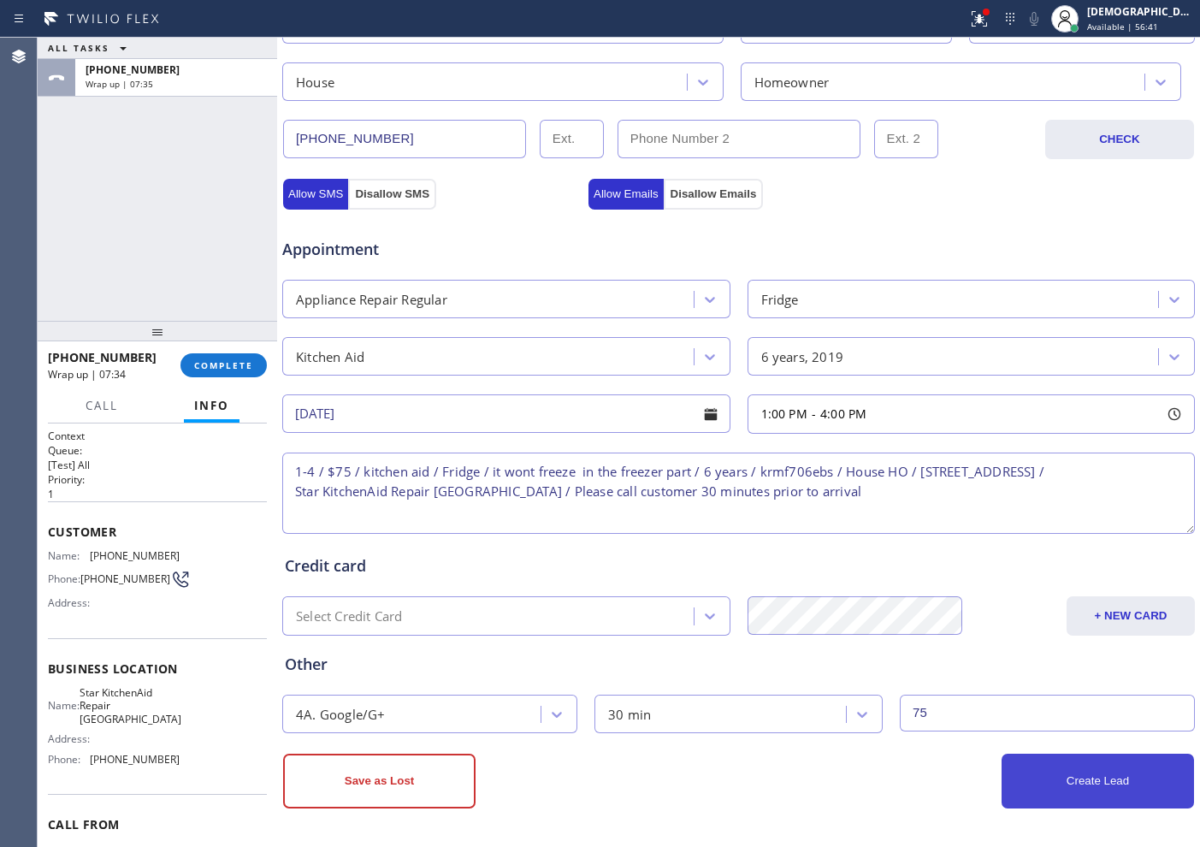
click at [959, 677] on button "Create Lead" at bounding box center [1098, 781] width 192 height 55
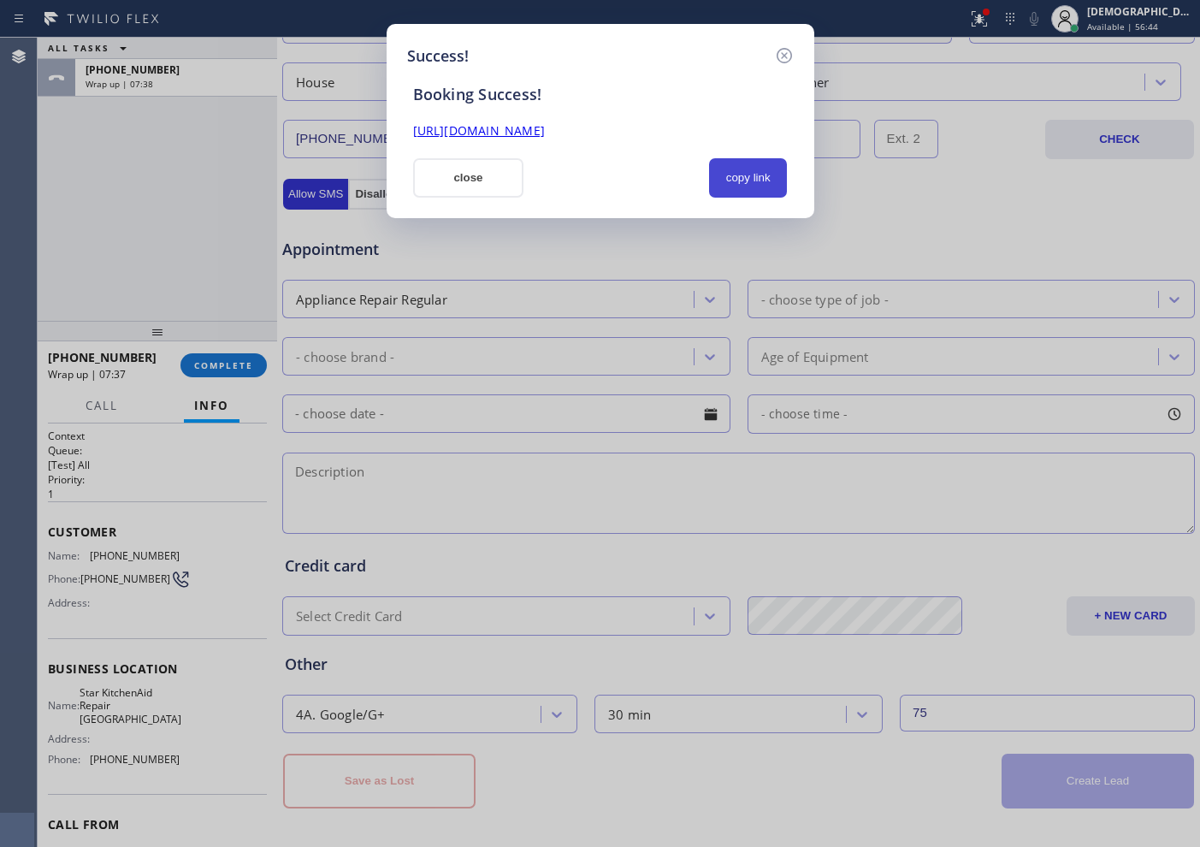
click at [771, 175] on button "copy link" at bounding box center [748, 177] width 79 height 39
click at [545, 123] on link "[URL][DOMAIN_NAME]" at bounding box center [479, 130] width 132 height 16
click at [458, 180] on button "close" at bounding box center [468, 177] width 111 height 39
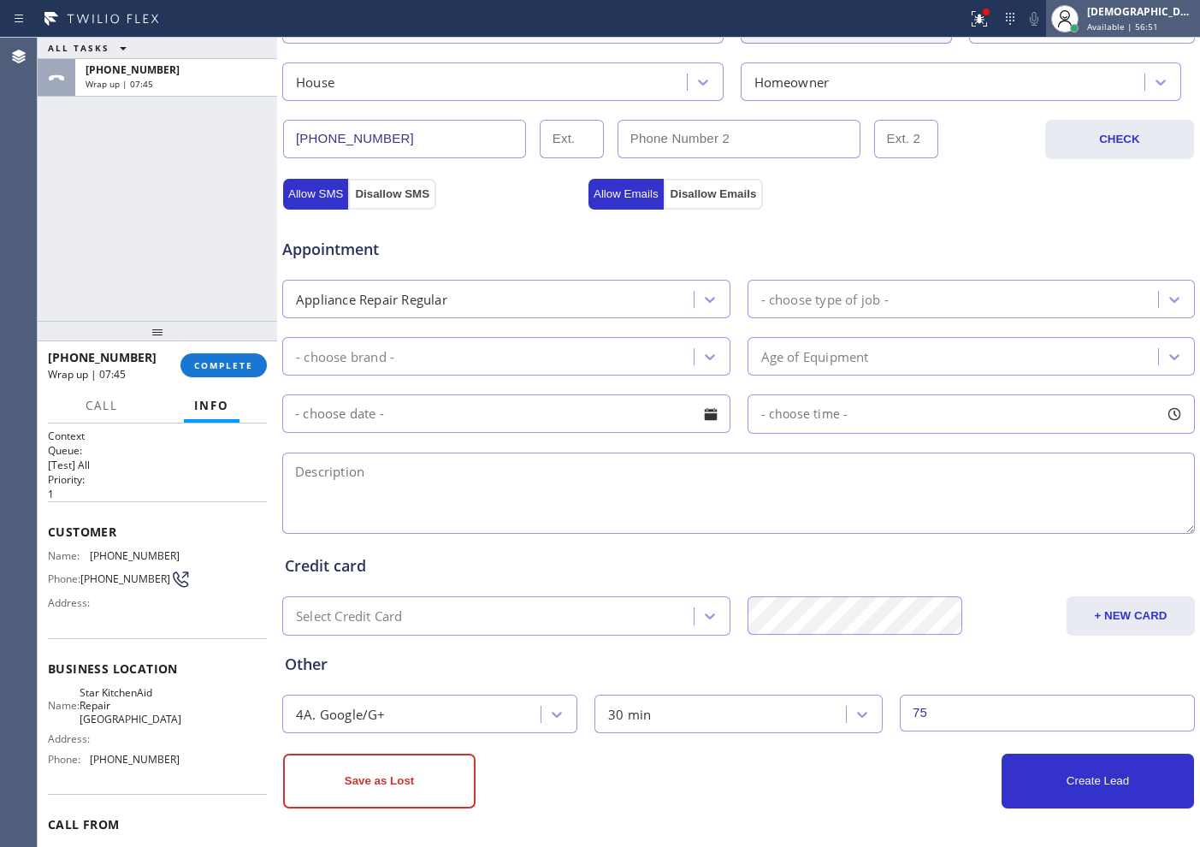
click at [959, 22] on div at bounding box center [1065, 19] width 38 height 38
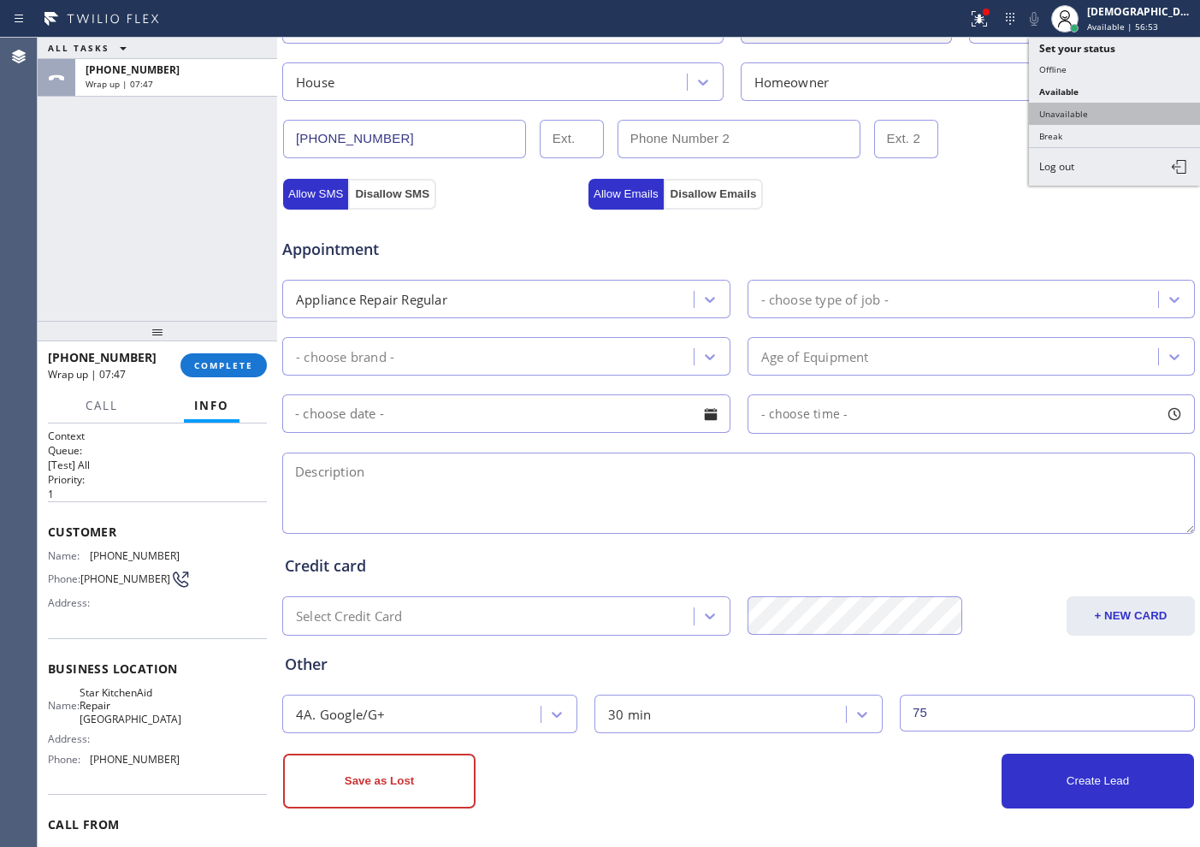
click at [959, 110] on button "Unavailable" at bounding box center [1114, 114] width 171 height 22
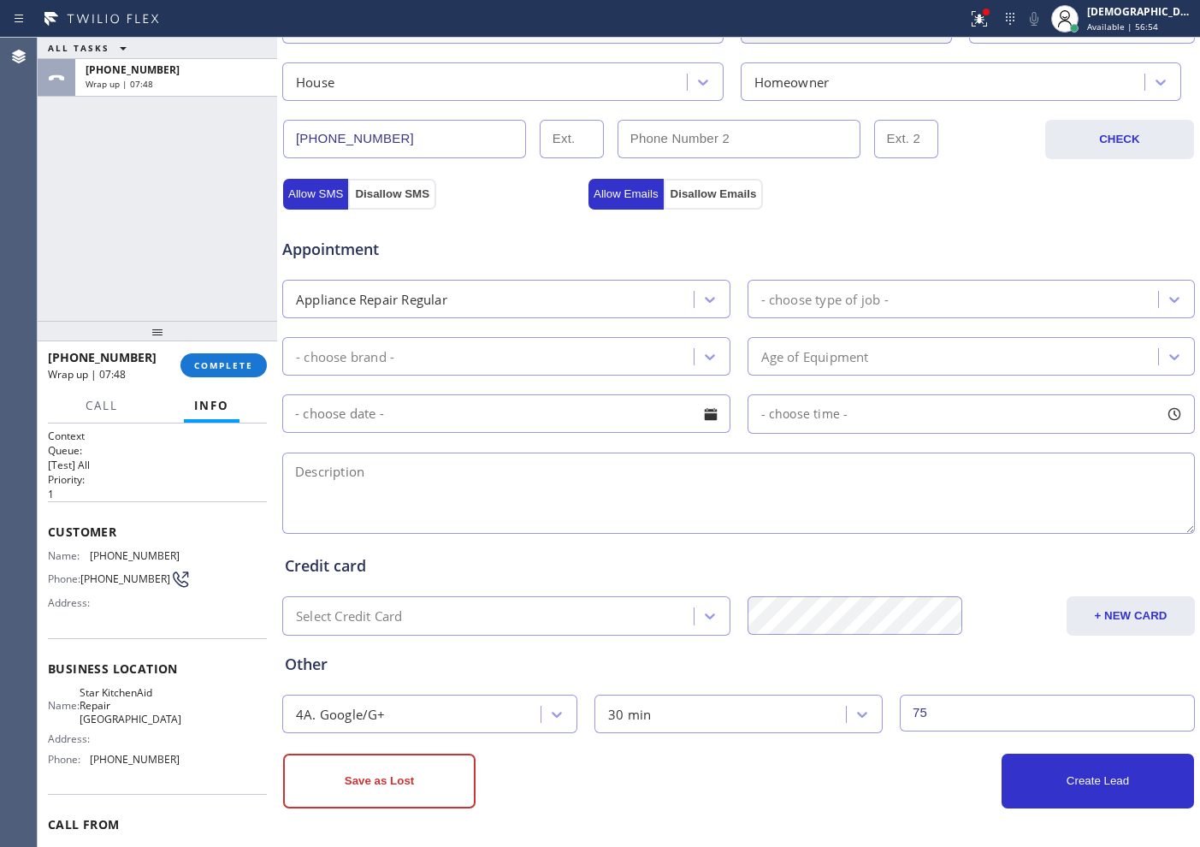
click at [235, 334] on div at bounding box center [157, 331] width 239 height 21
click at [216, 362] on span "COMPLETE" at bounding box center [223, 365] width 59 height 12
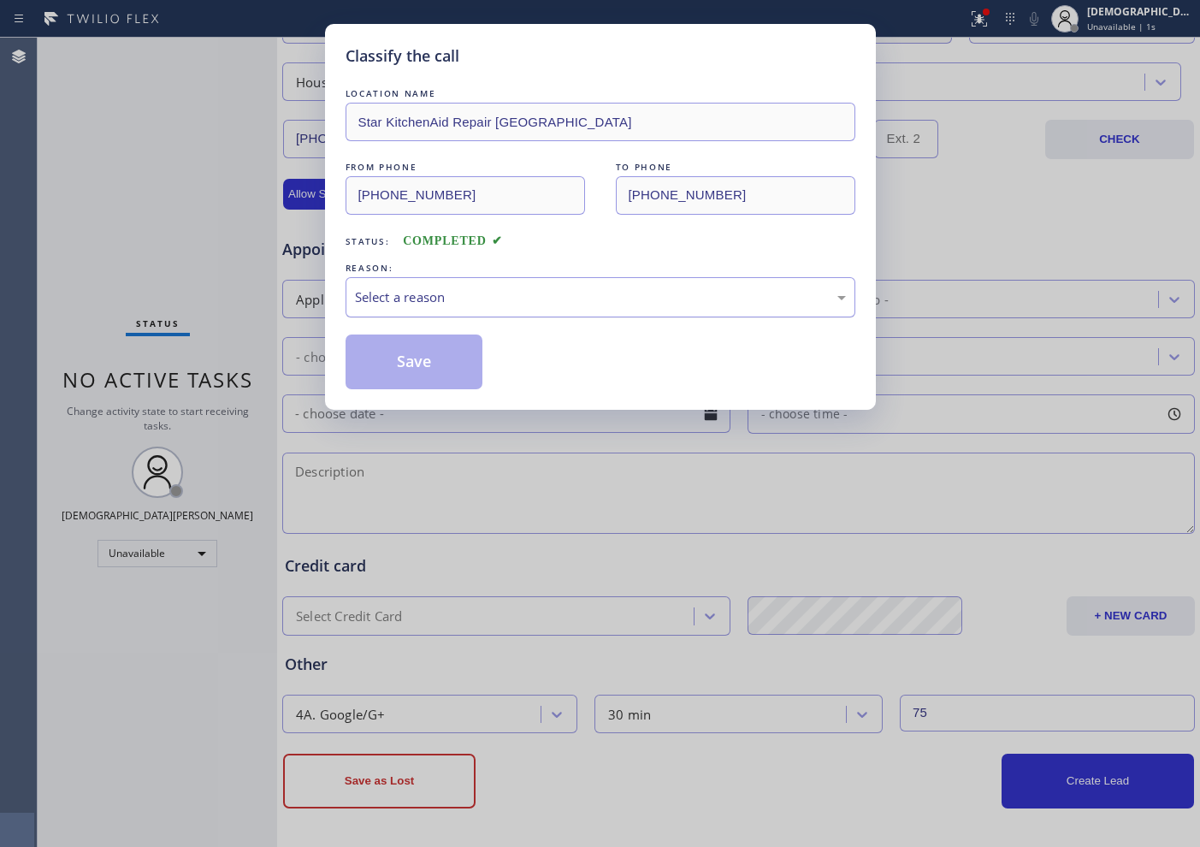
click at [425, 294] on div "Select a reason" at bounding box center [600, 297] width 491 height 20
click at [397, 368] on button "Save" at bounding box center [415, 361] width 138 height 55
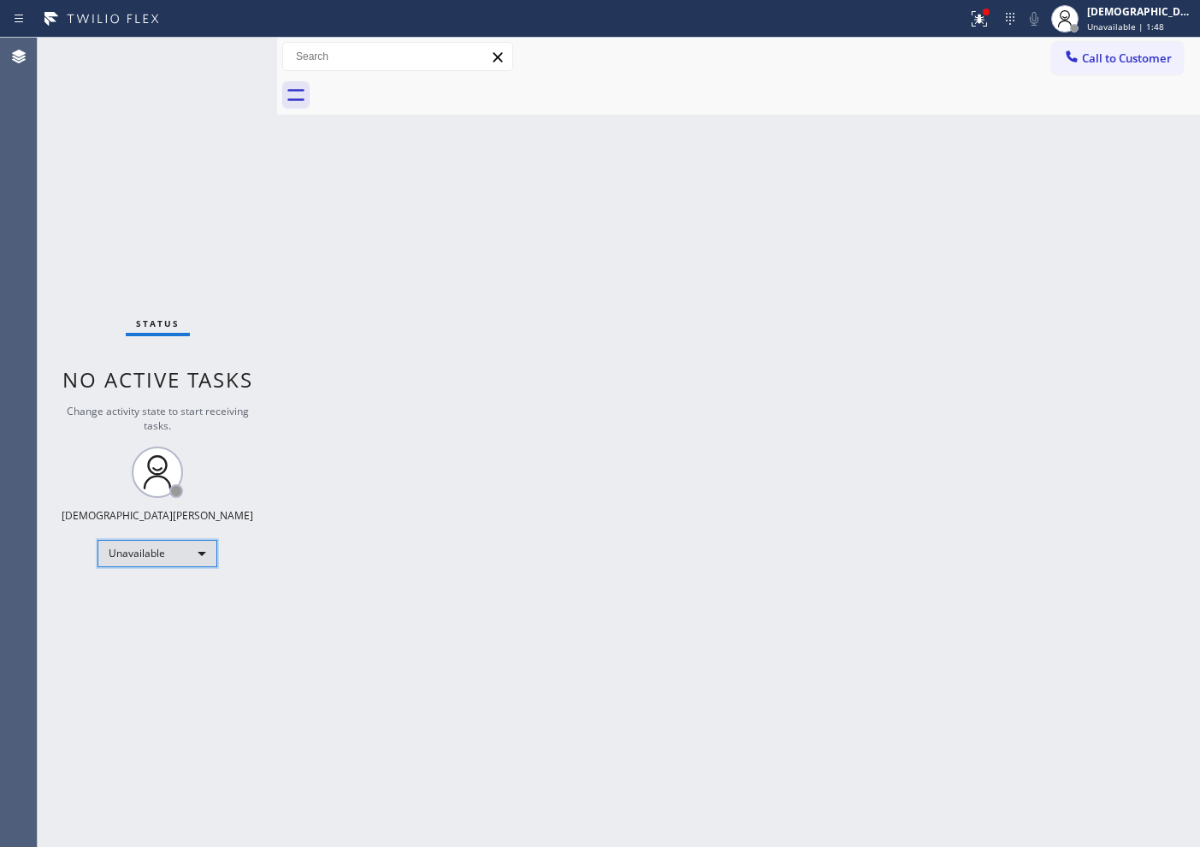
click at [192, 562] on div "Unavailable" at bounding box center [158, 553] width 120 height 27
click at [167, 598] on li "Available" at bounding box center [156, 598] width 116 height 21
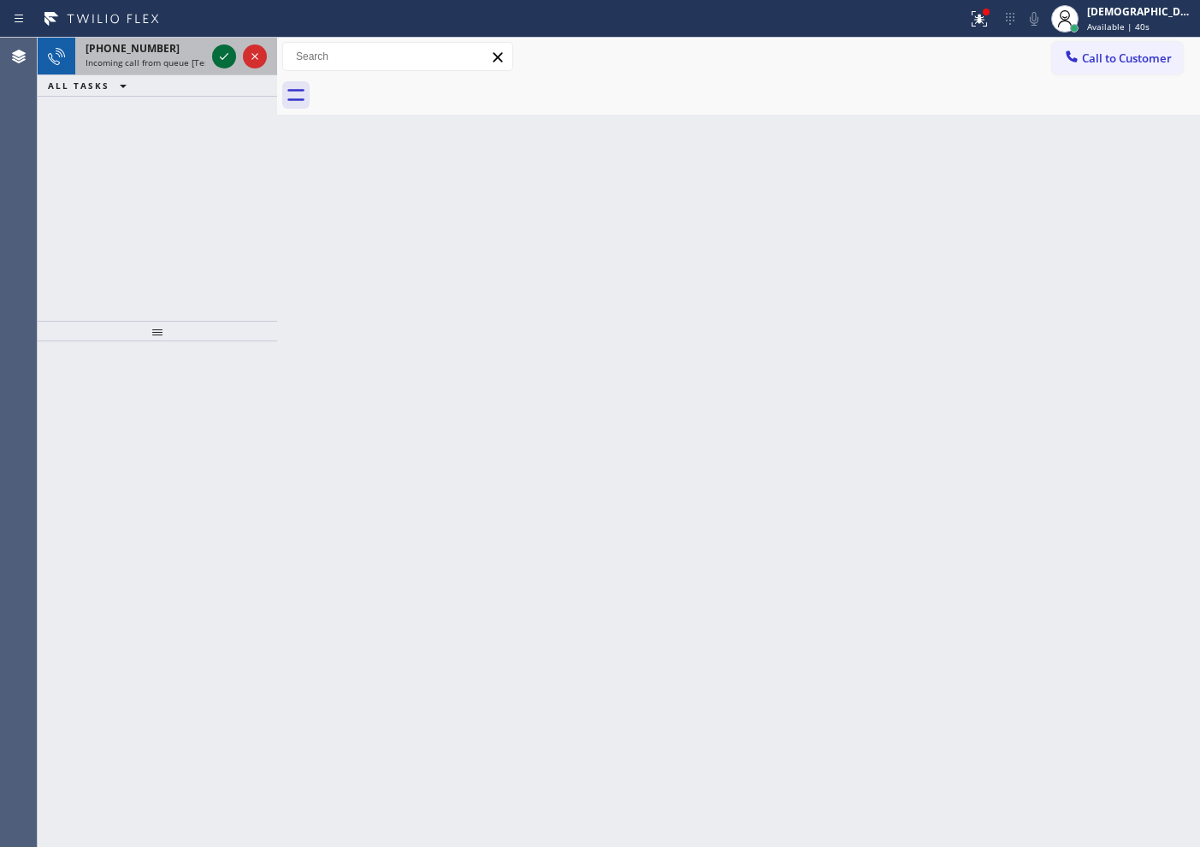
click at [217, 55] on icon at bounding box center [224, 56] width 21 height 21
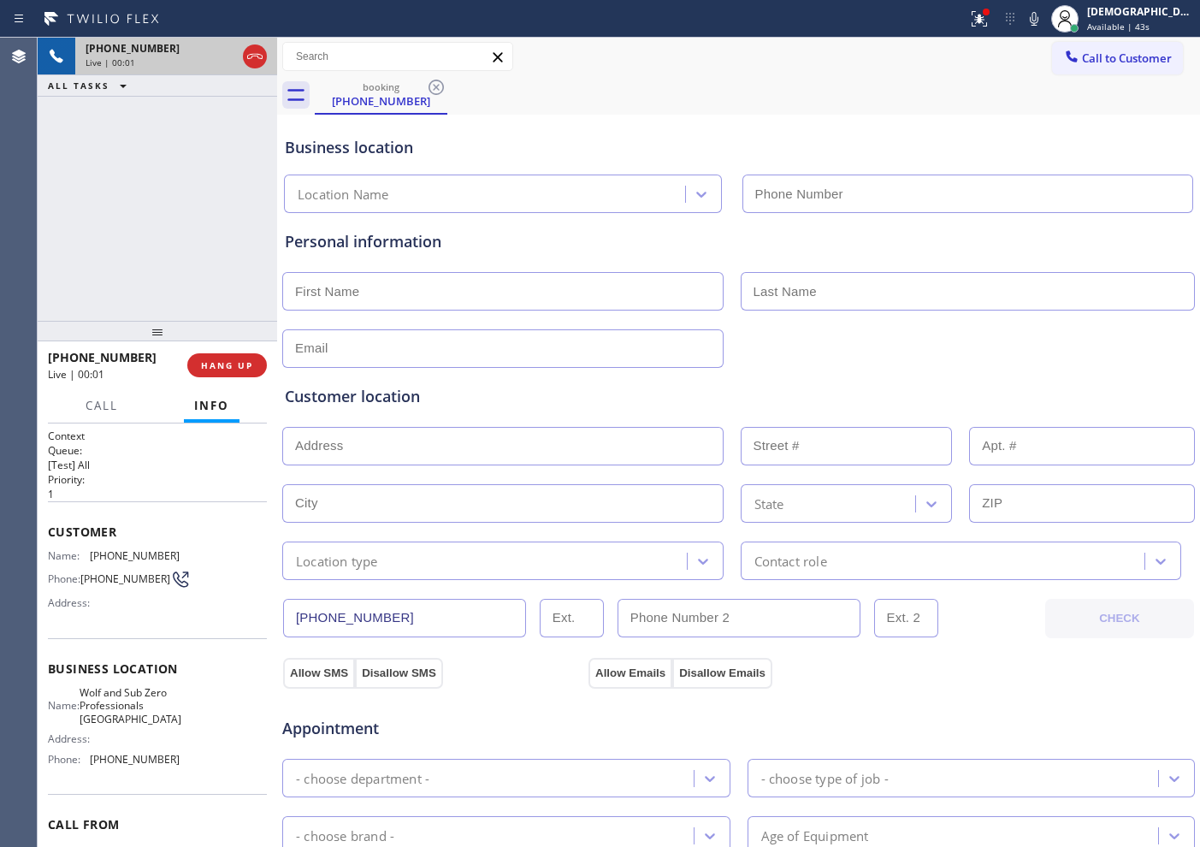
type input "[PHONE_NUMBER]"
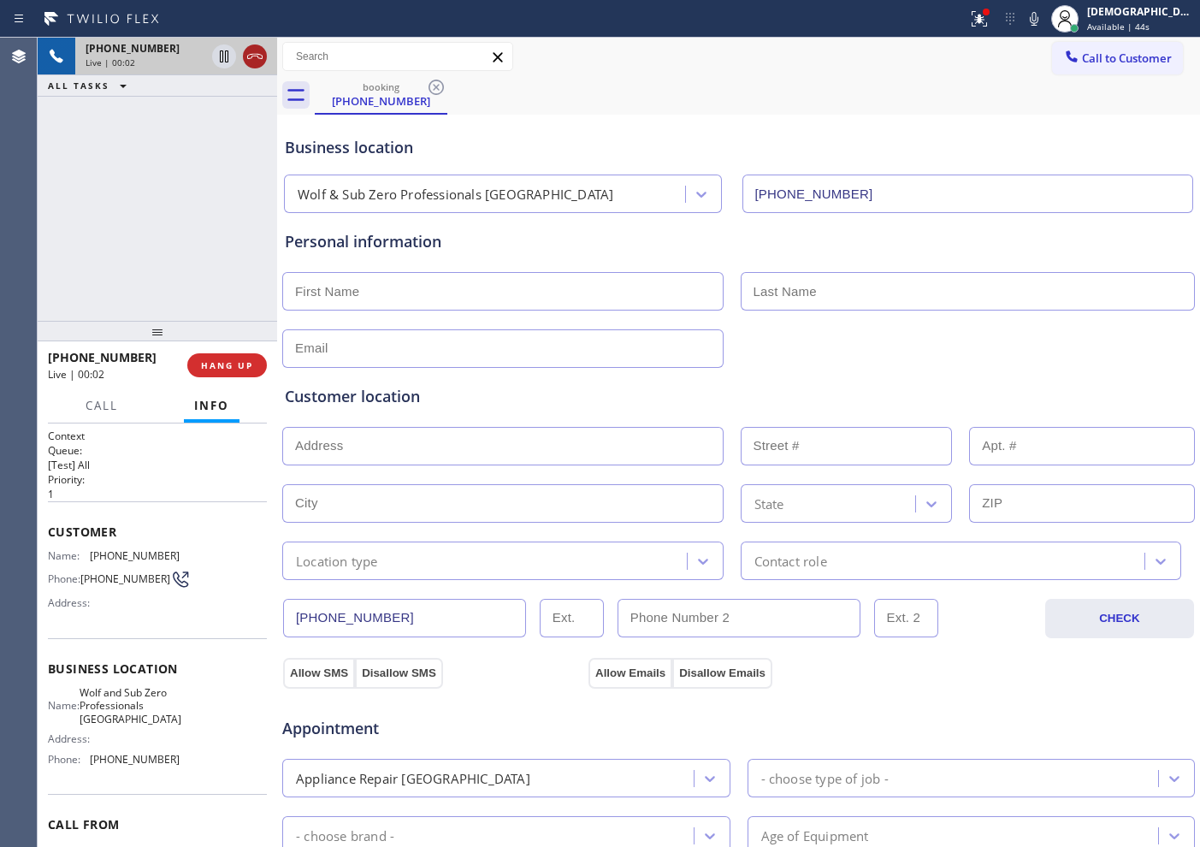
click at [253, 61] on icon at bounding box center [255, 56] width 21 height 21
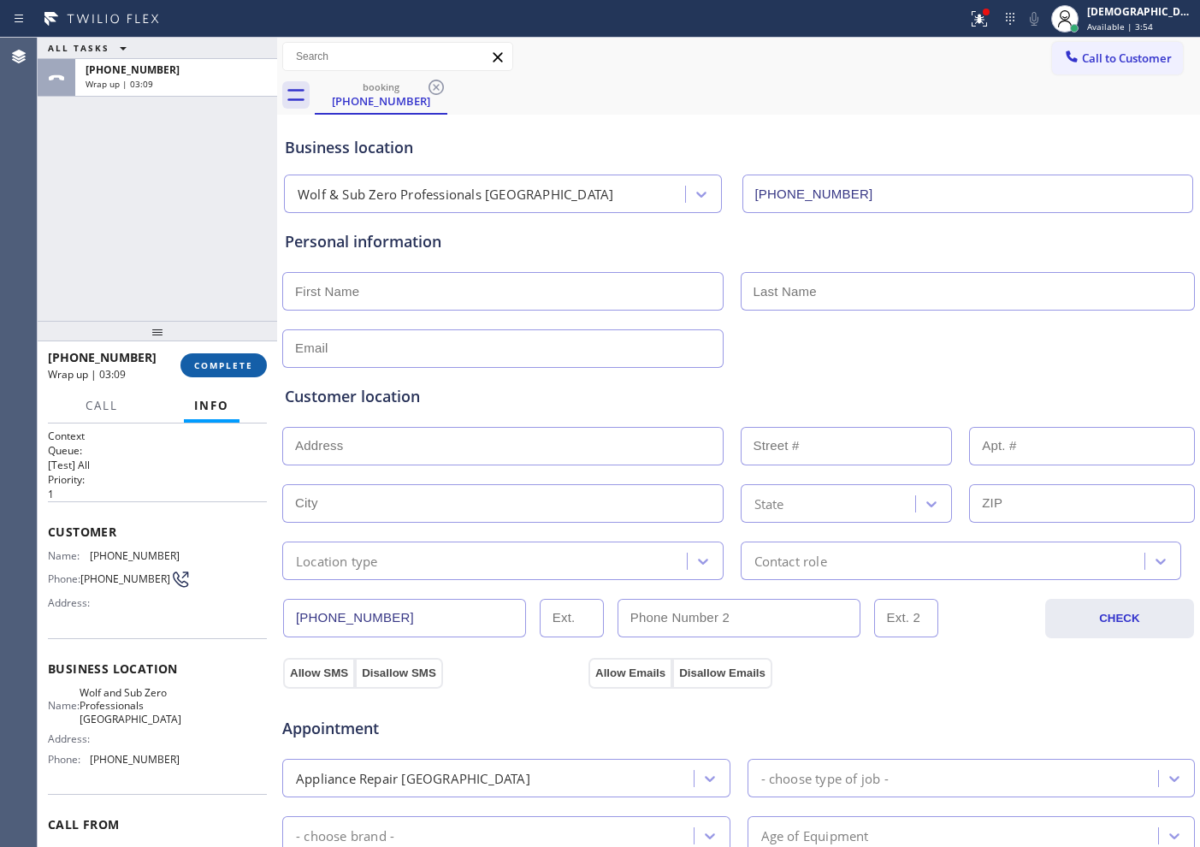
click at [217, 368] on span "COMPLETE" at bounding box center [223, 365] width 59 height 12
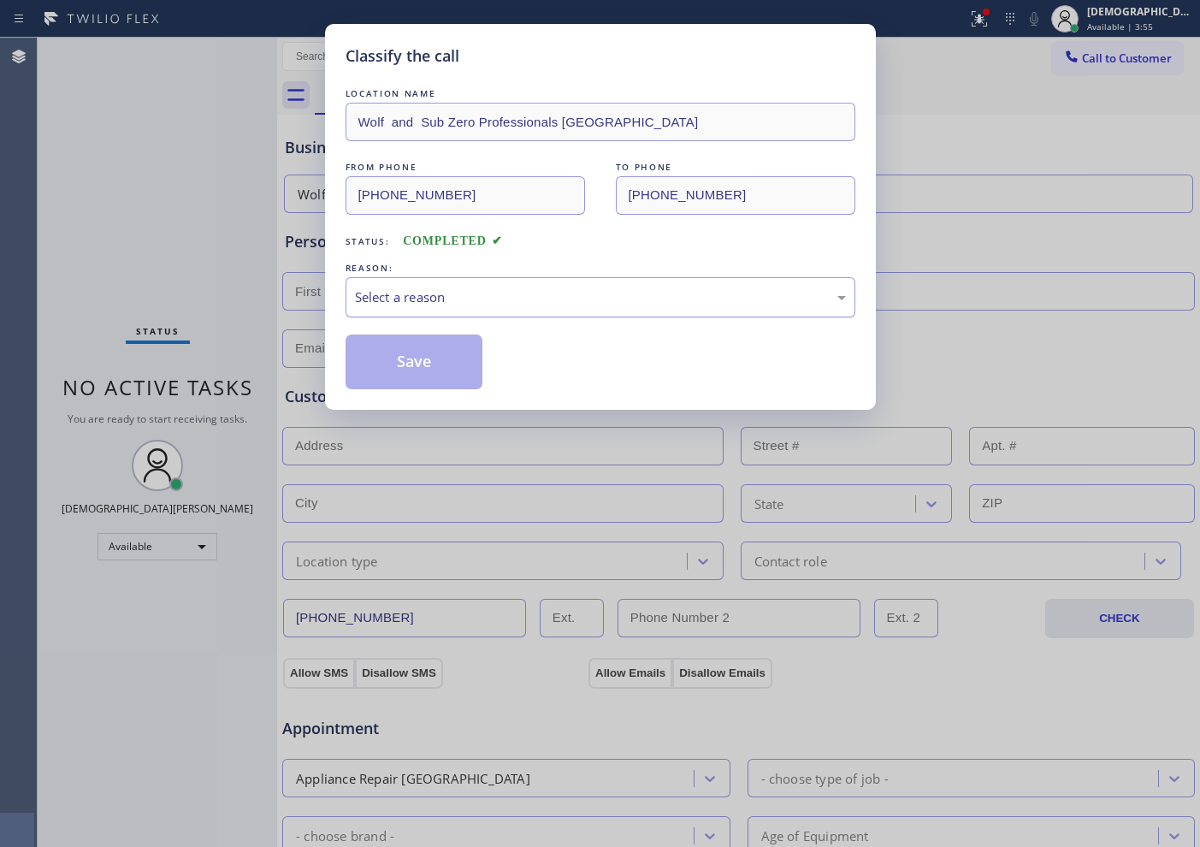
click at [405, 300] on div "Select a reason" at bounding box center [600, 297] width 491 height 20
click at [411, 360] on button "Save" at bounding box center [415, 361] width 138 height 55
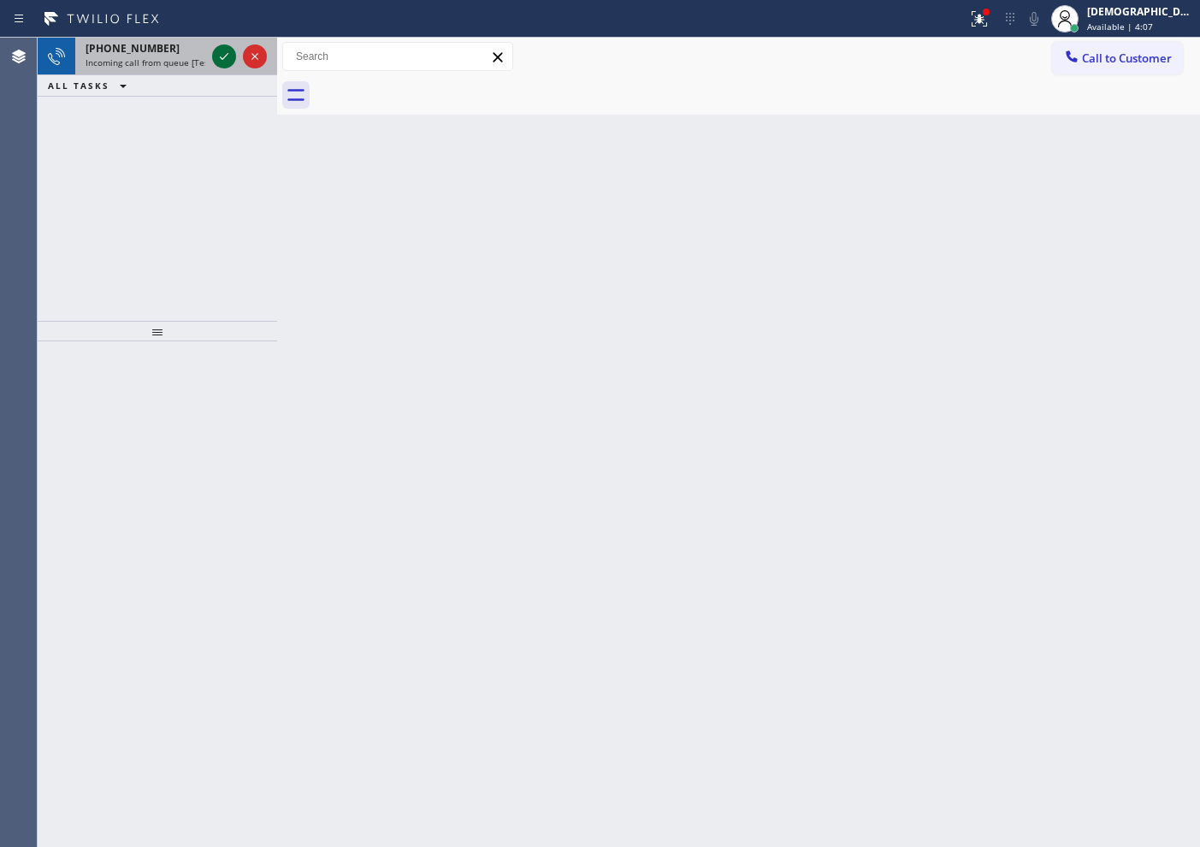
click at [218, 50] on icon at bounding box center [224, 56] width 21 height 21
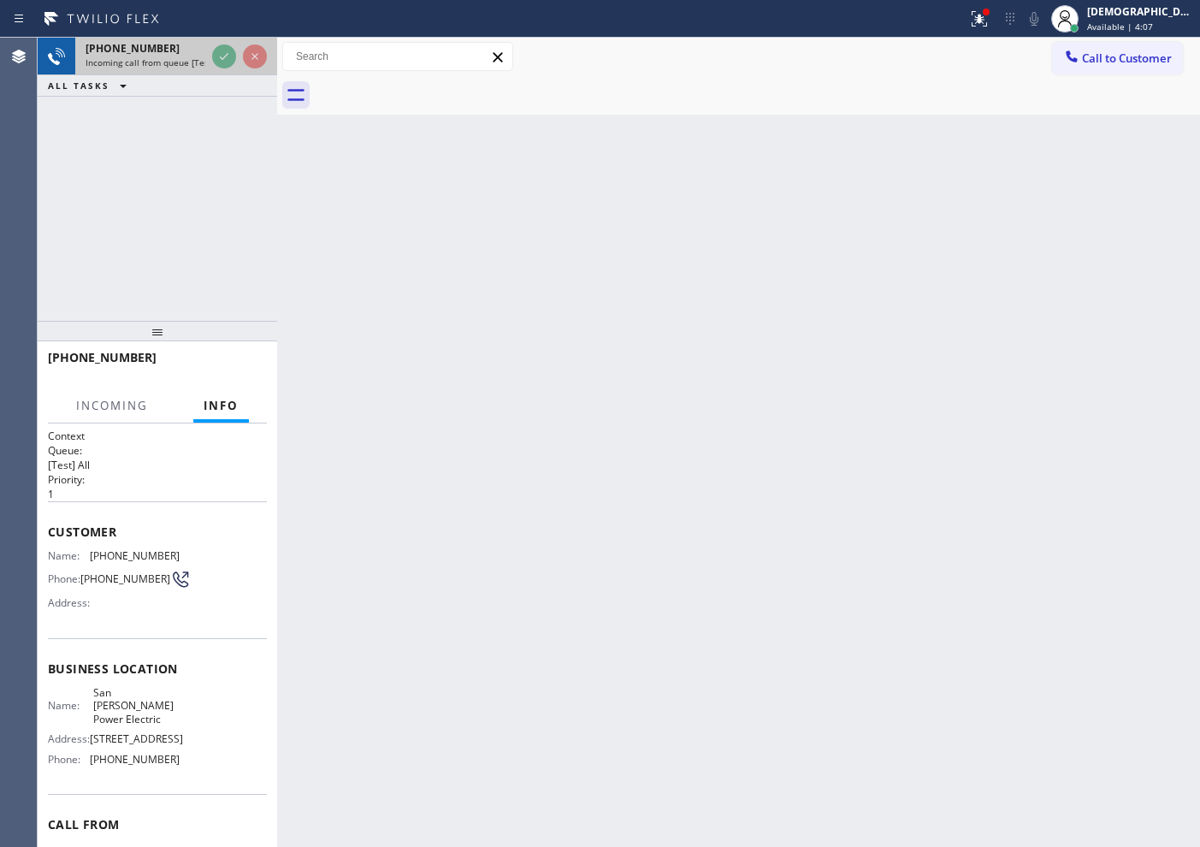
click at [218, 50] on icon at bounding box center [224, 56] width 21 height 21
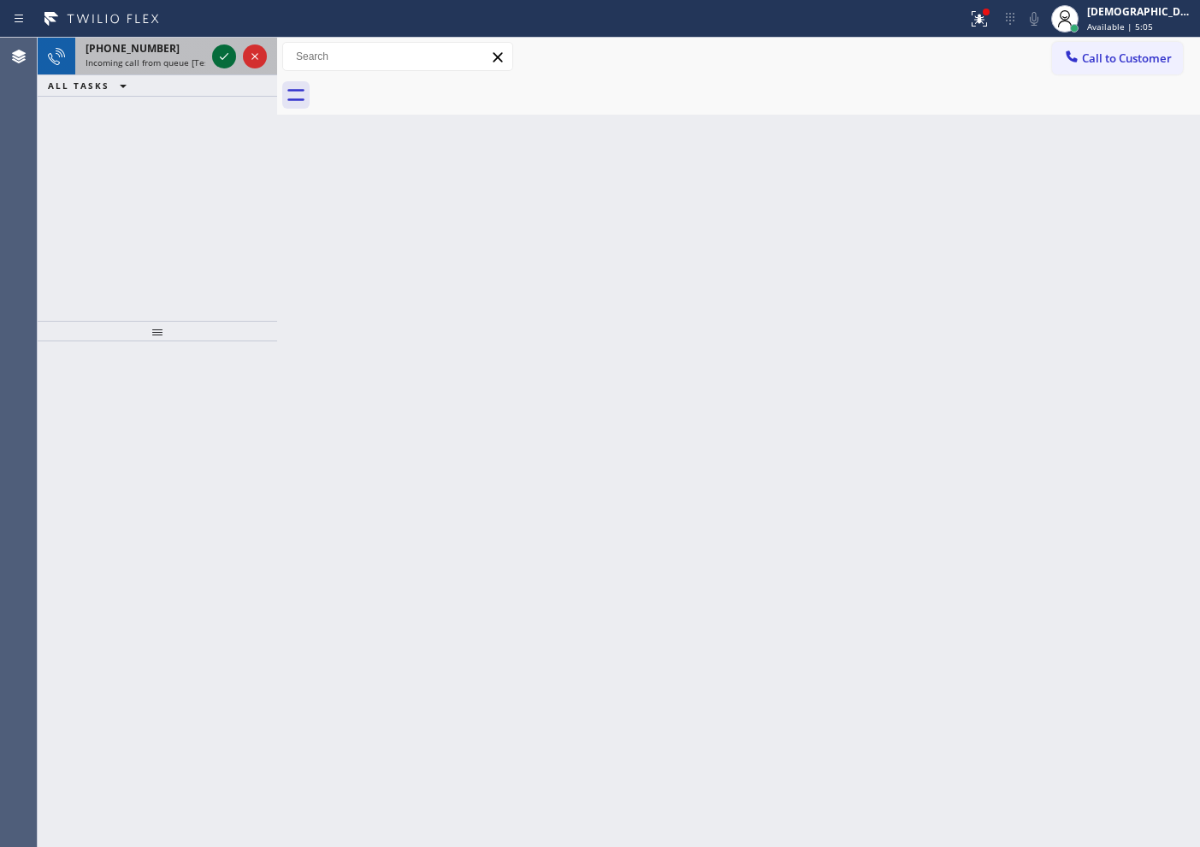
click at [224, 54] on icon at bounding box center [224, 56] width 21 height 21
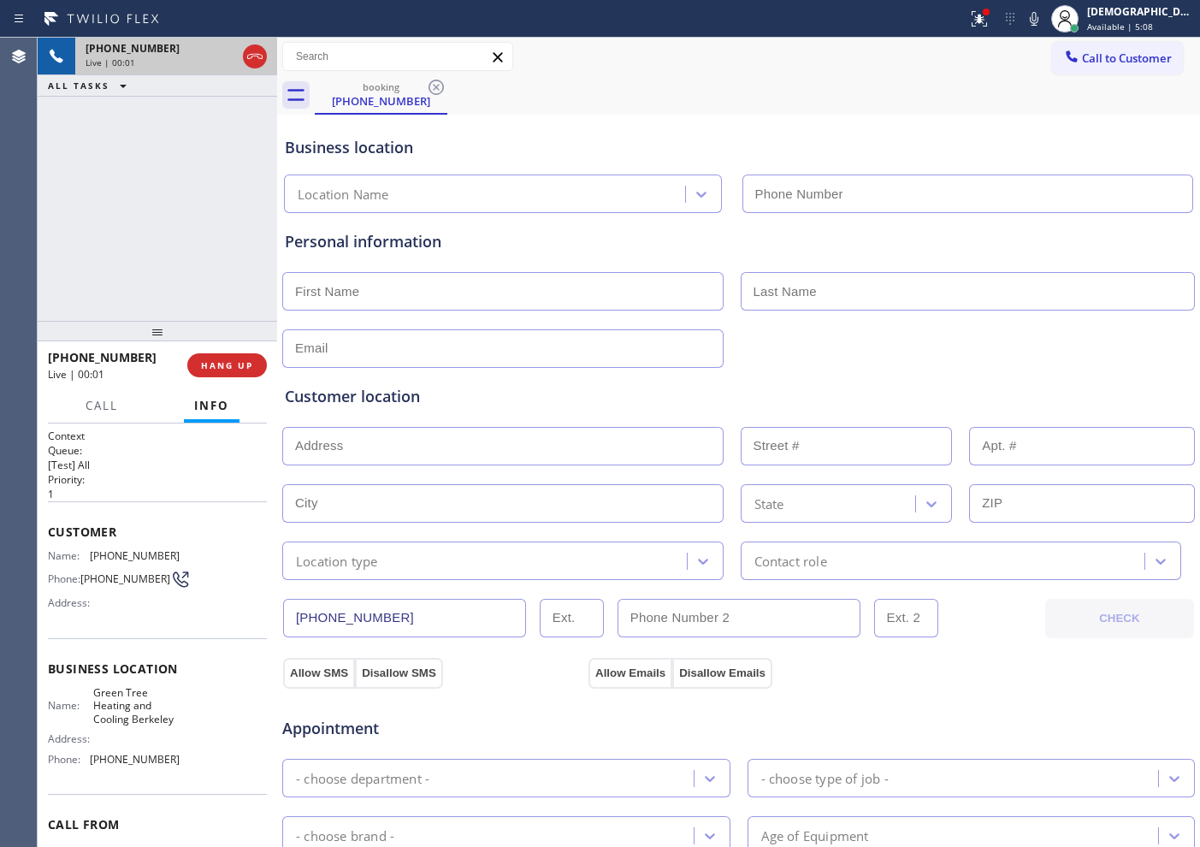
type input "[PHONE_NUMBER]"
click at [250, 58] on icon at bounding box center [255, 56] width 21 height 21
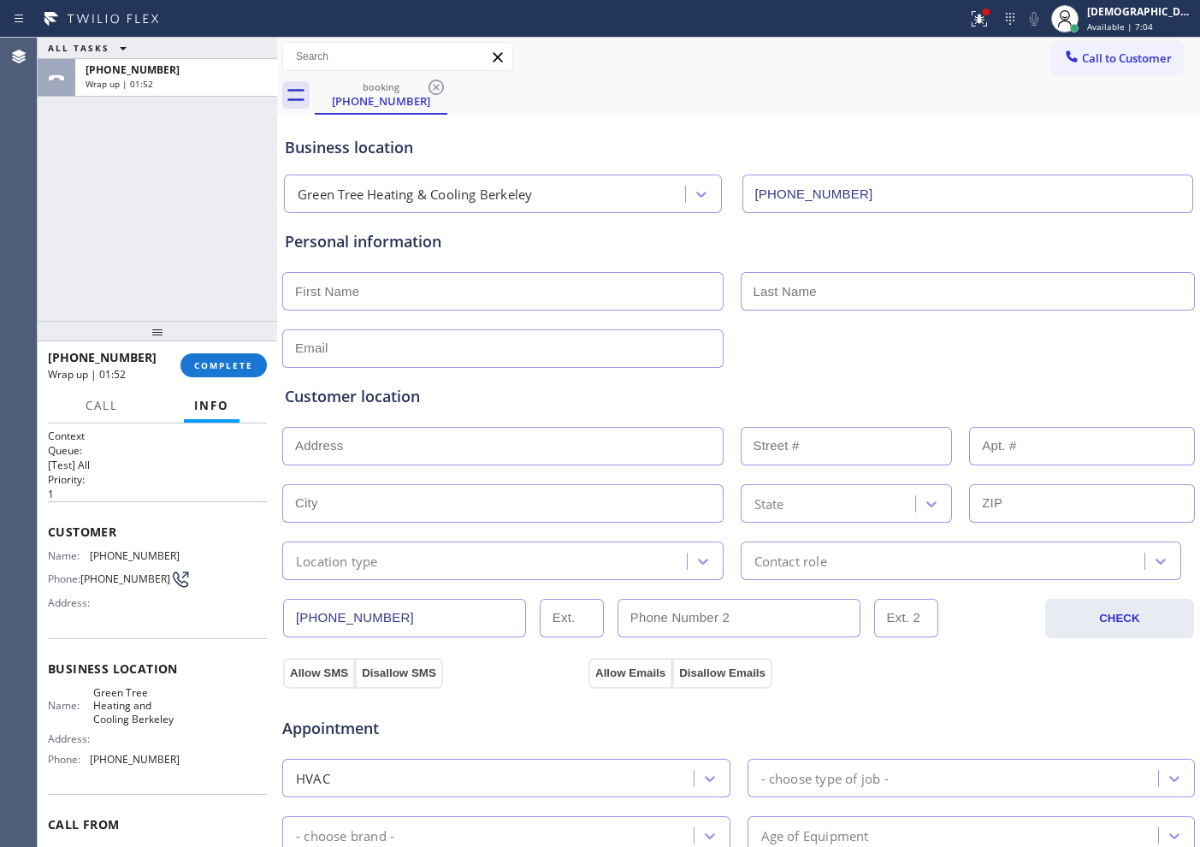
click at [105, 282] on div "ALL TASKS ALL TASKS ACTIVE TASKS TASKS IN WRAP UP [PHONE_NUMBER] Wrap up | 01:52" at bounding box center [157, 179] width 239 height 283
click at [218, 359] on span "COMPLETE" at bounding box center [223, 365] width 59 height 12
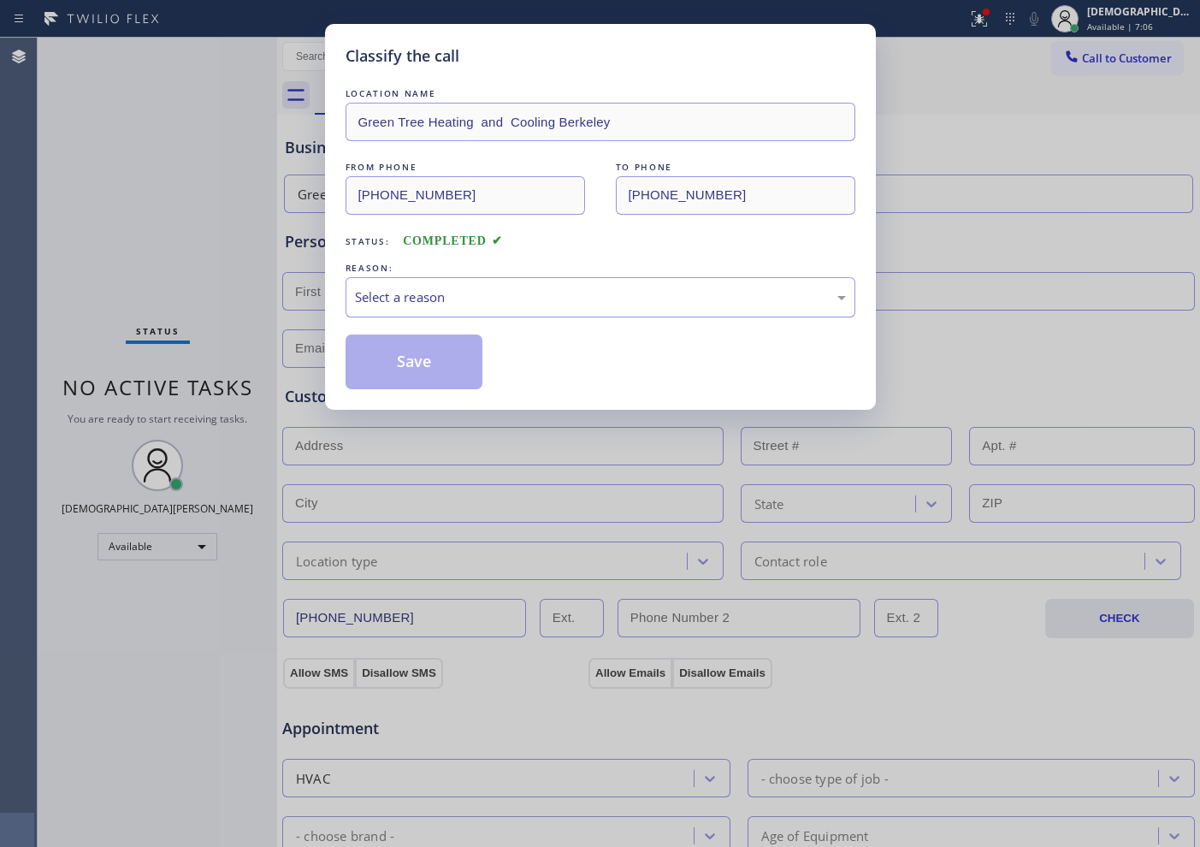
click at [395, 305] on div "Select a reason" at bounding box center [600, 297] width 491 height 20
click at [404, 360] on button "Save" at bounding box center [415, 361] width 138 height 55
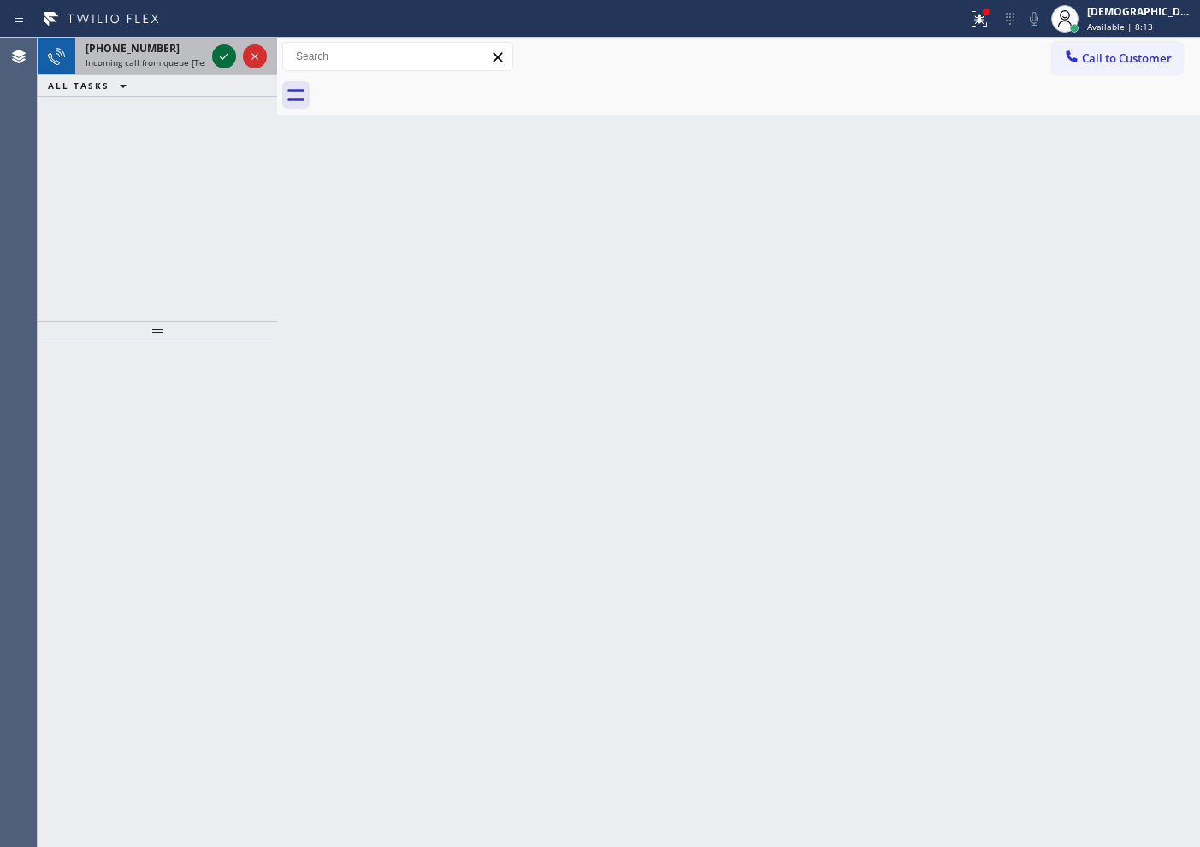
click at [226, 51] on icon at bounding box center [224, 56] width 21 height 21
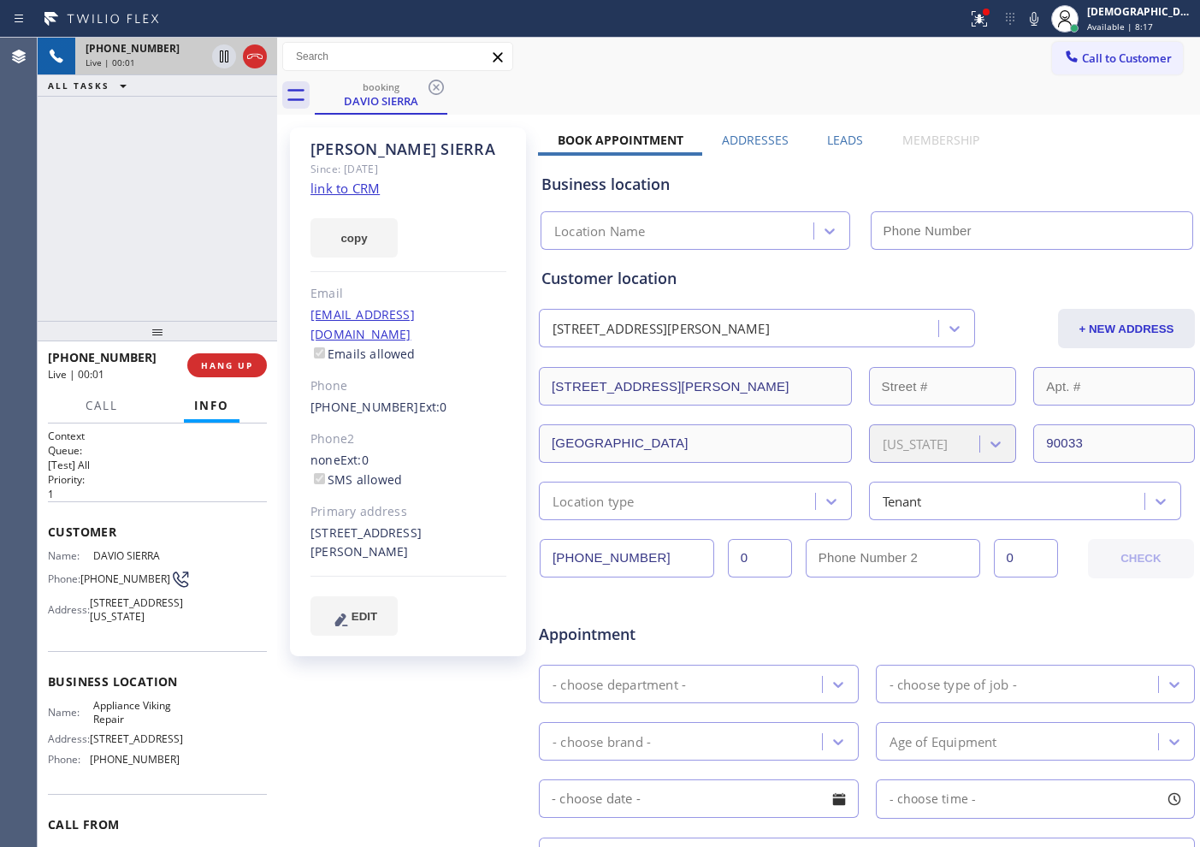
type input "[PHONE_NUMBER]"
click at [365, 185] on link "link to CRM" at bounding box center [344, 188] width 69 height 17
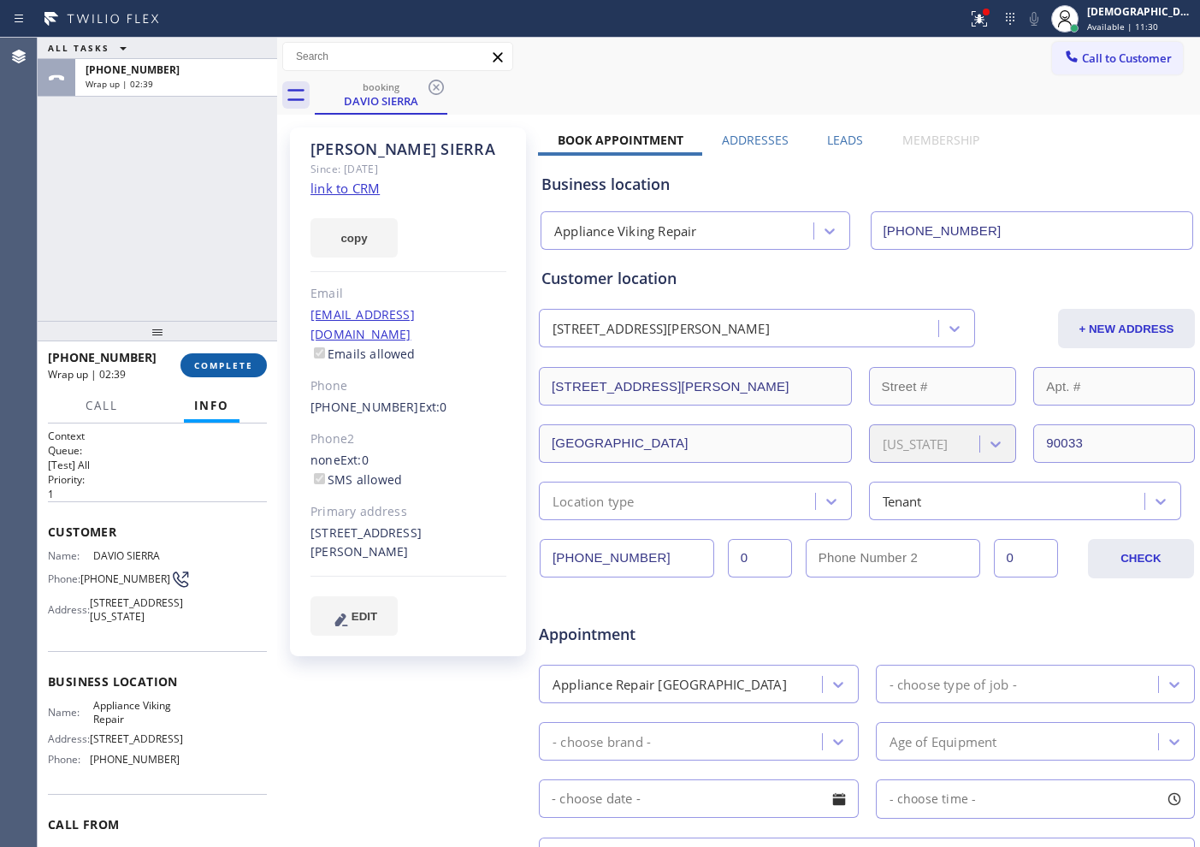
click at [206, 371] on button "COMPLETE" at bounding box center [223, 365] width 86 height 24
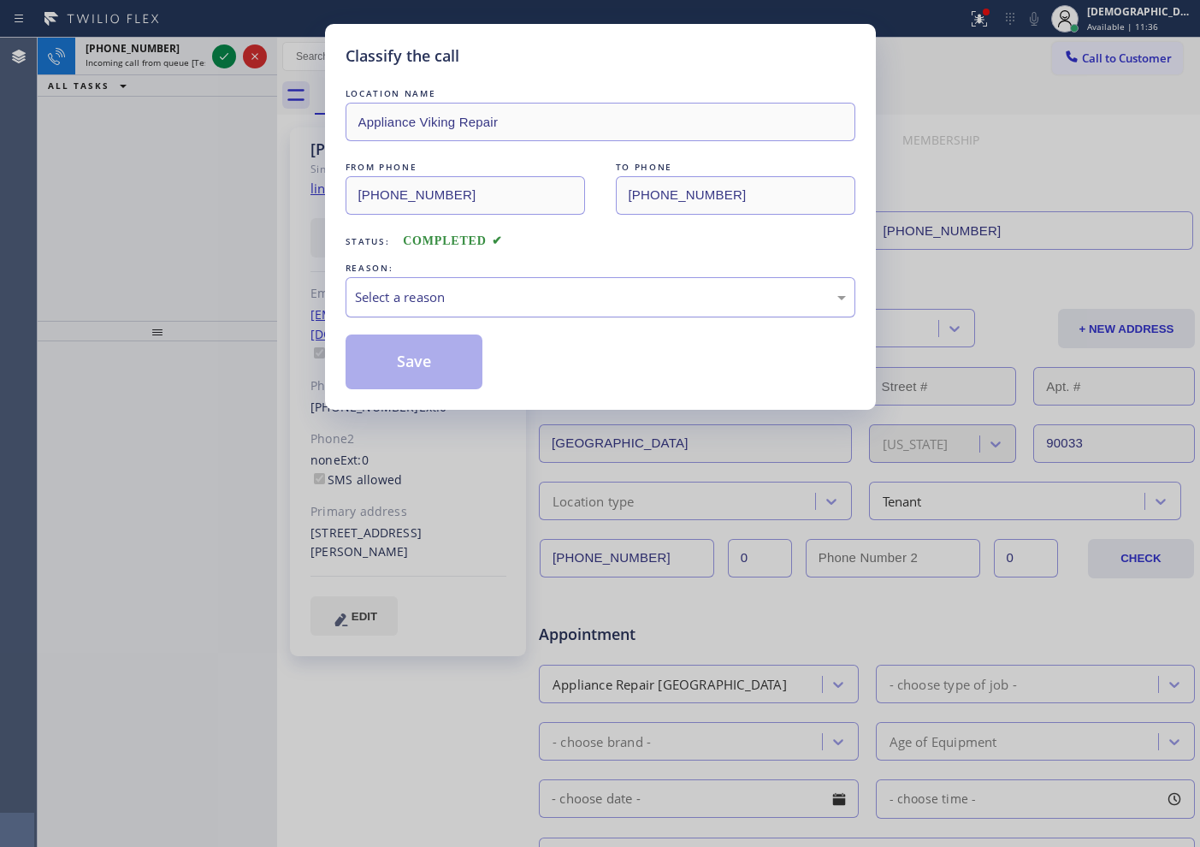
drag, startPoint x: 476, startPoint y: 298, endPoint x: 476, endPoint y: 311, distance: 12.8
click at [476, 298] on div "Select a reason" at bounding box center [600, 297] width 491 height 20
click at [448, 363] on button "Save" at bounding box center [415, 361] width 138 height 55
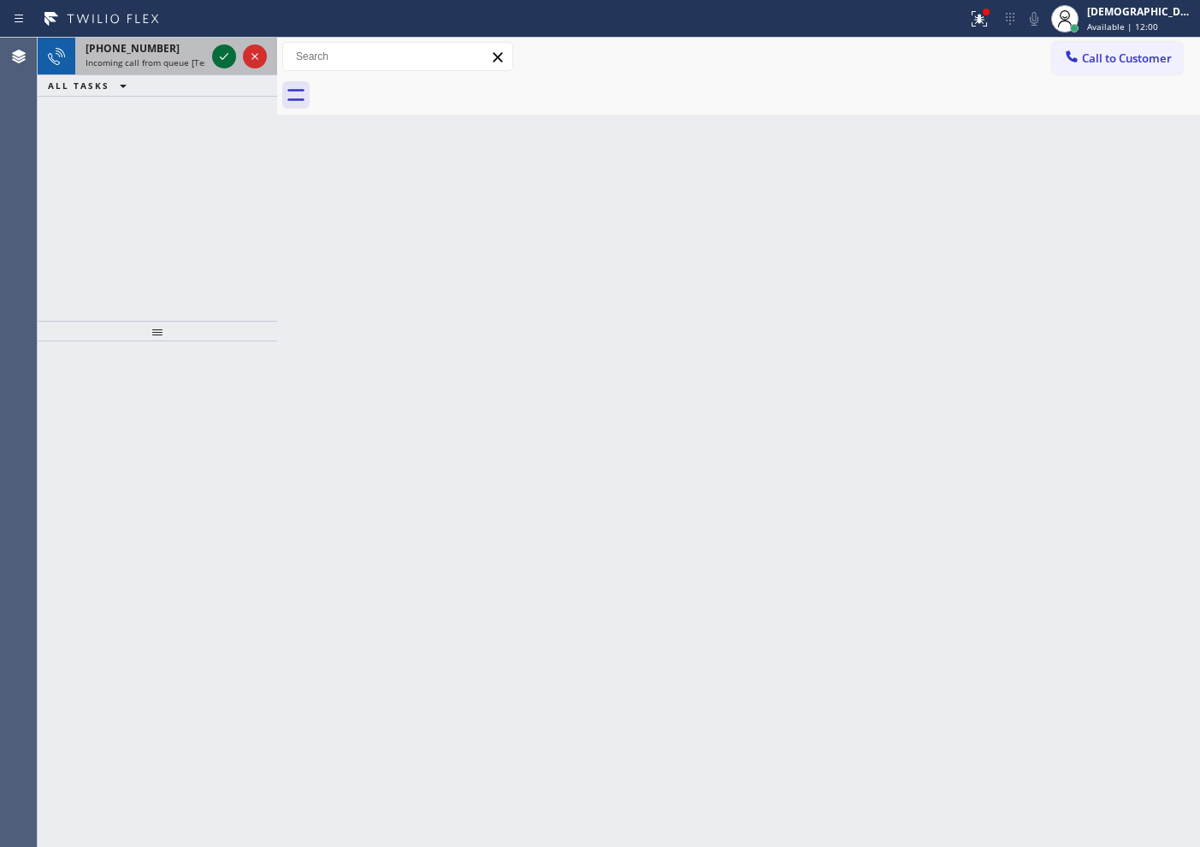
click at [223, 63] on icon at bounding box center [224, 56] width 21 height 21
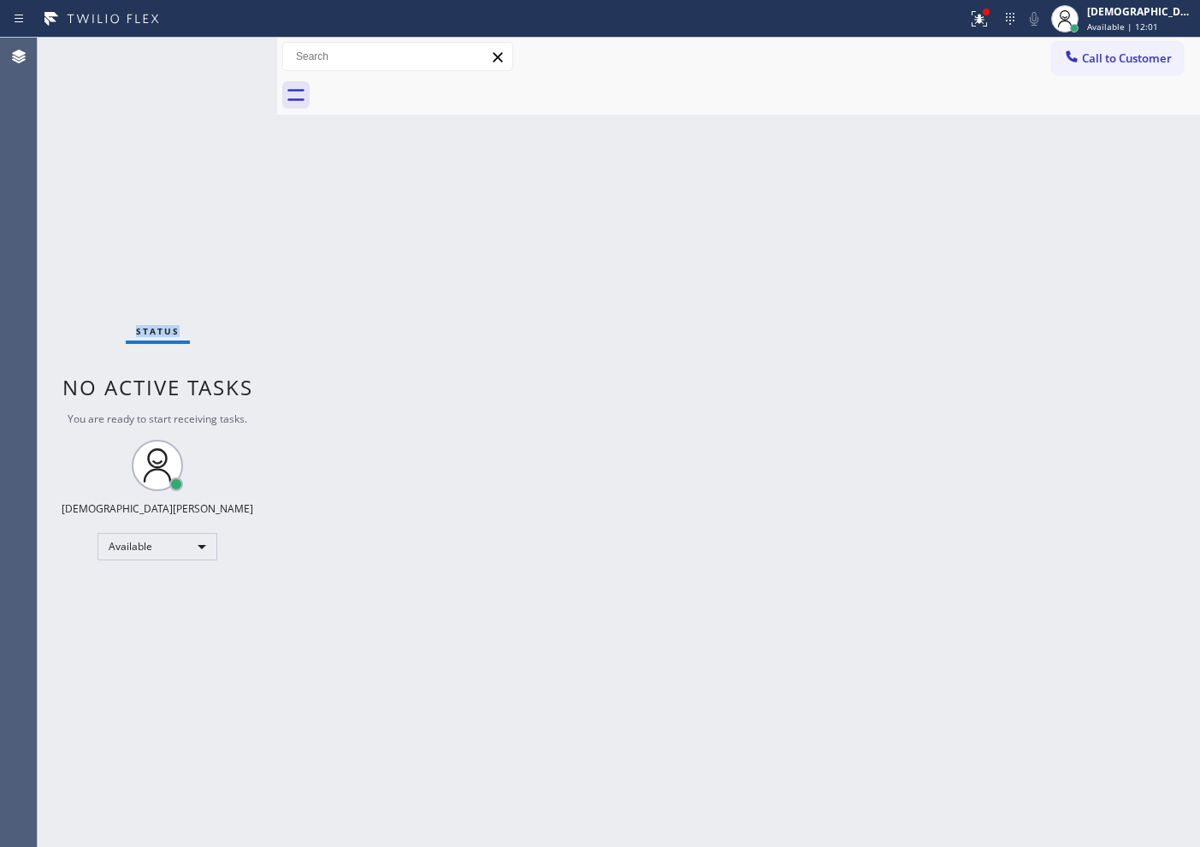
click at [222, 62] on div "Status No active tasks You are ready to start receiving tasks. Christian Cinco …" at bounding box center [157, 442] width 239 height 809
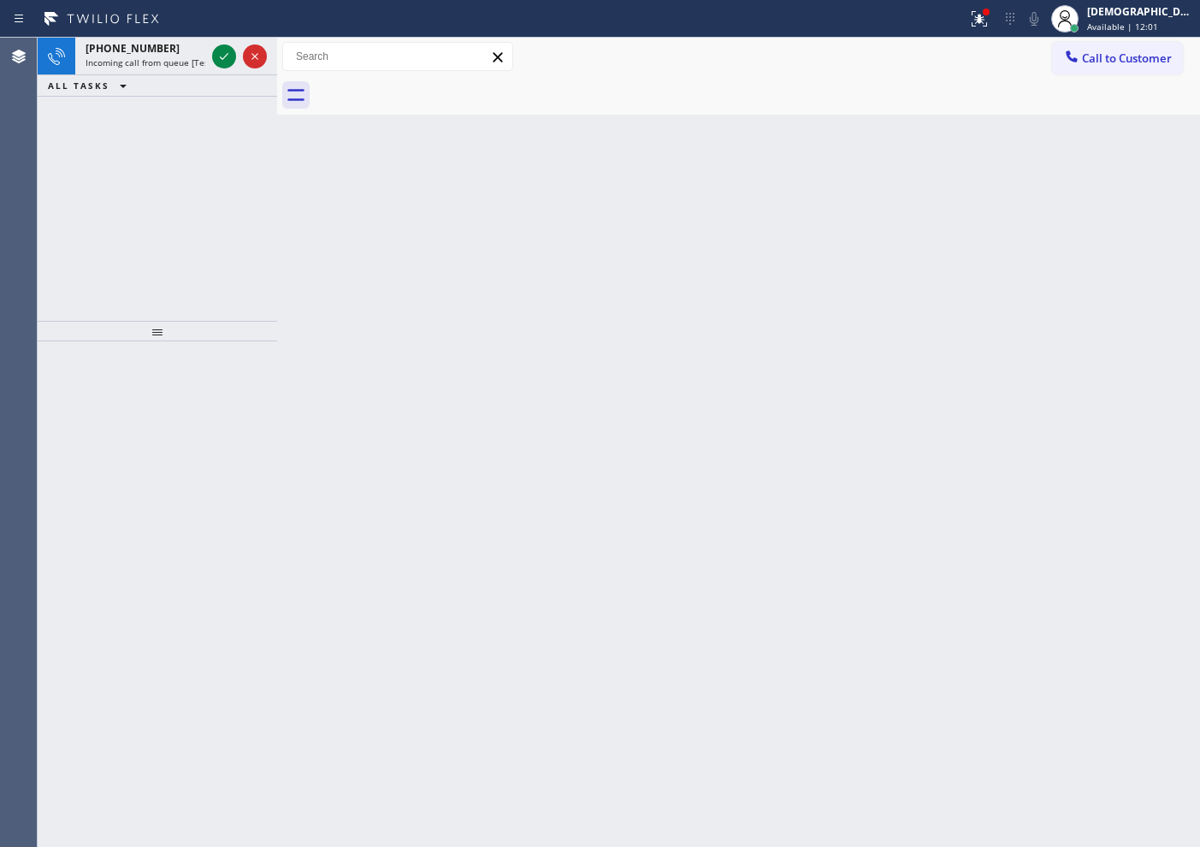
click at [222, 60] on icon at bounding box center [224, 56] width 21 height 21
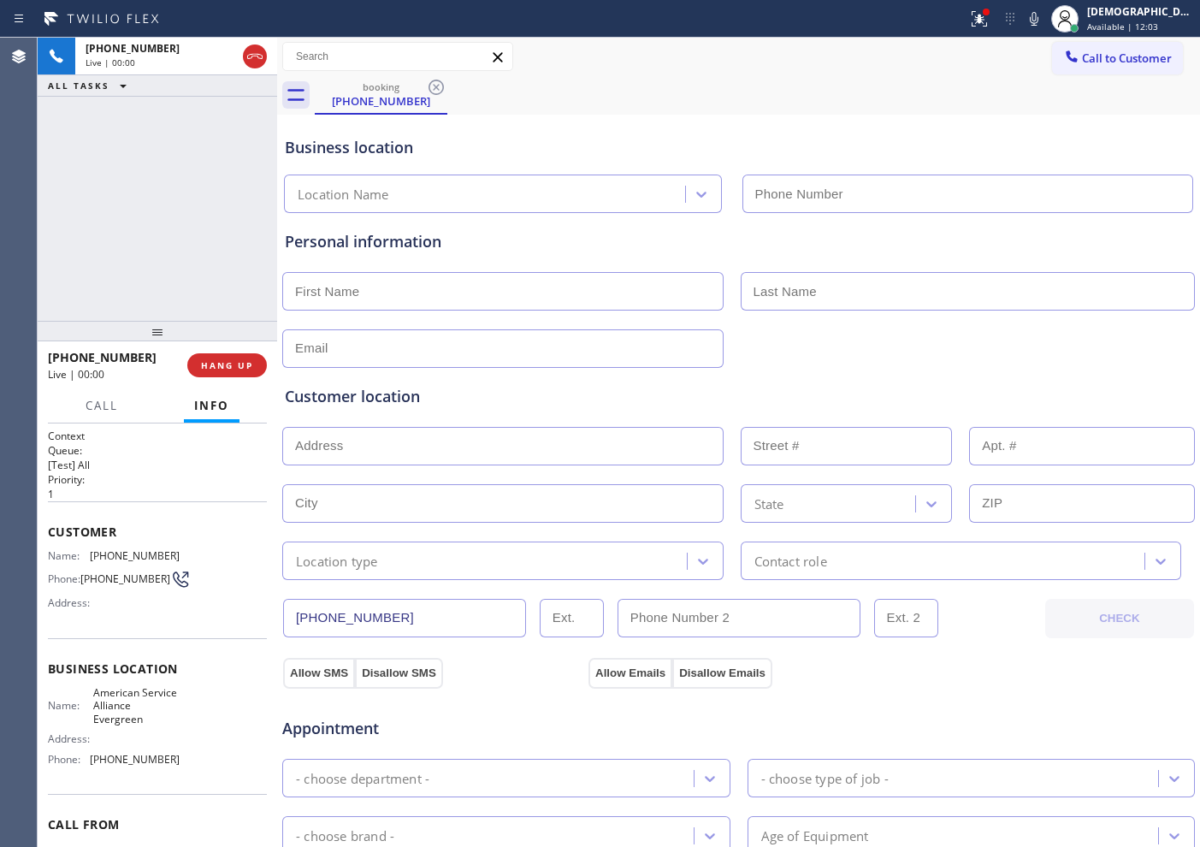
type input "[PHONE_NUMBER]"
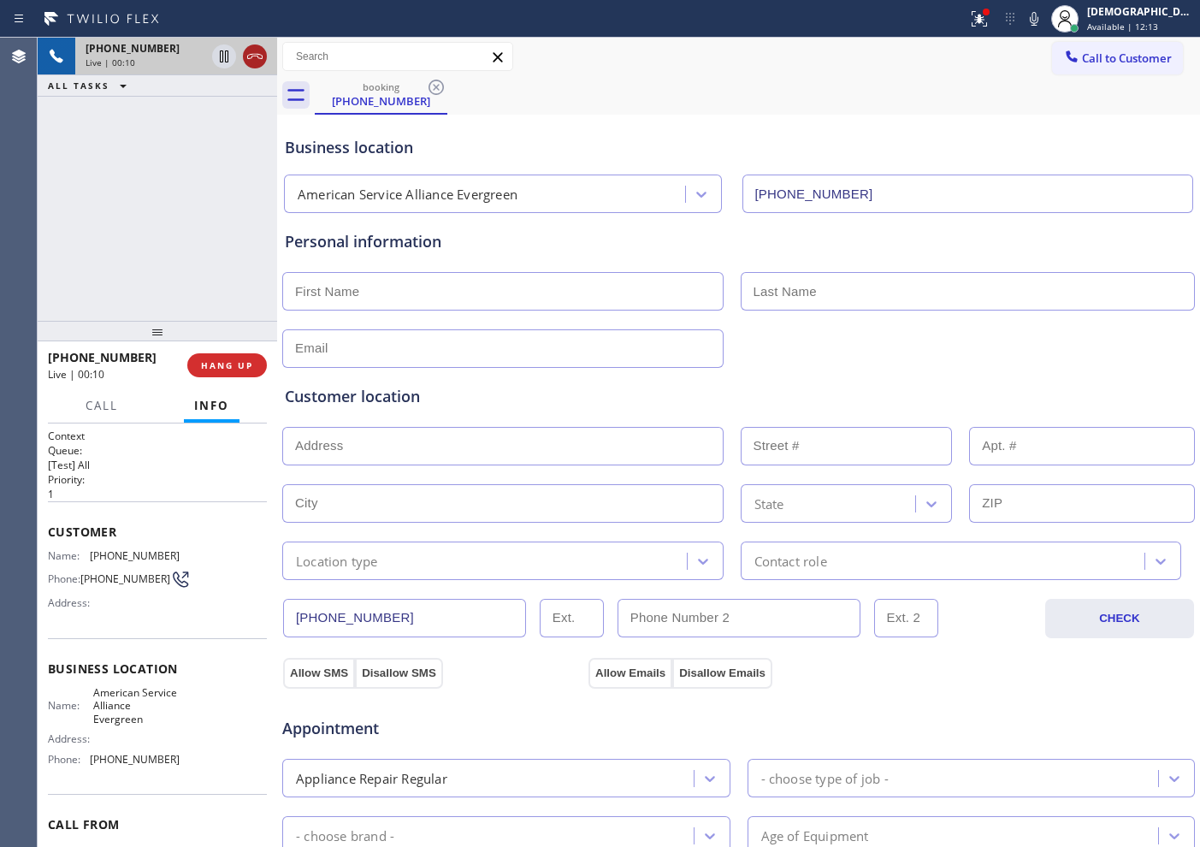
click at [255, 55] on icon at bounding box center [255, 56] width 21 height 21
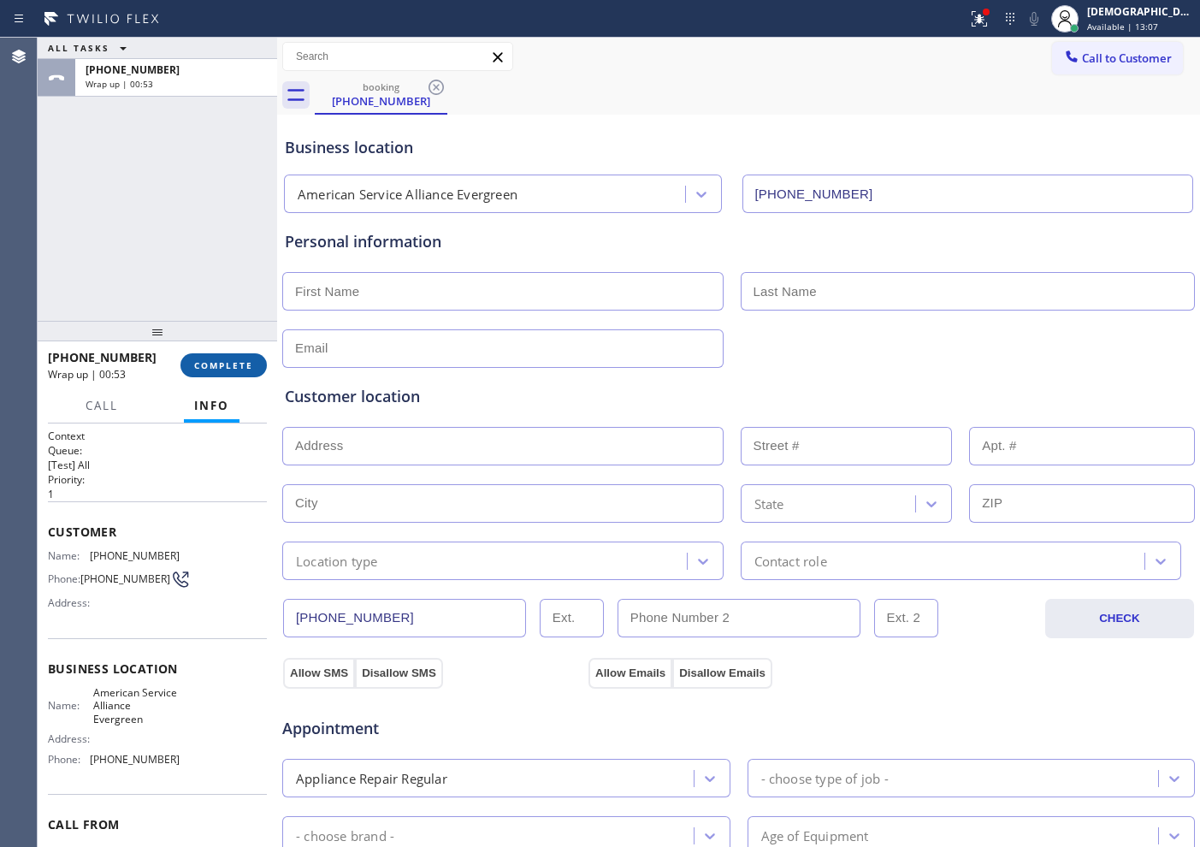
click at [222, 374] on button "COMPLETE" at bounding box center [223, 365] width 86 height 24
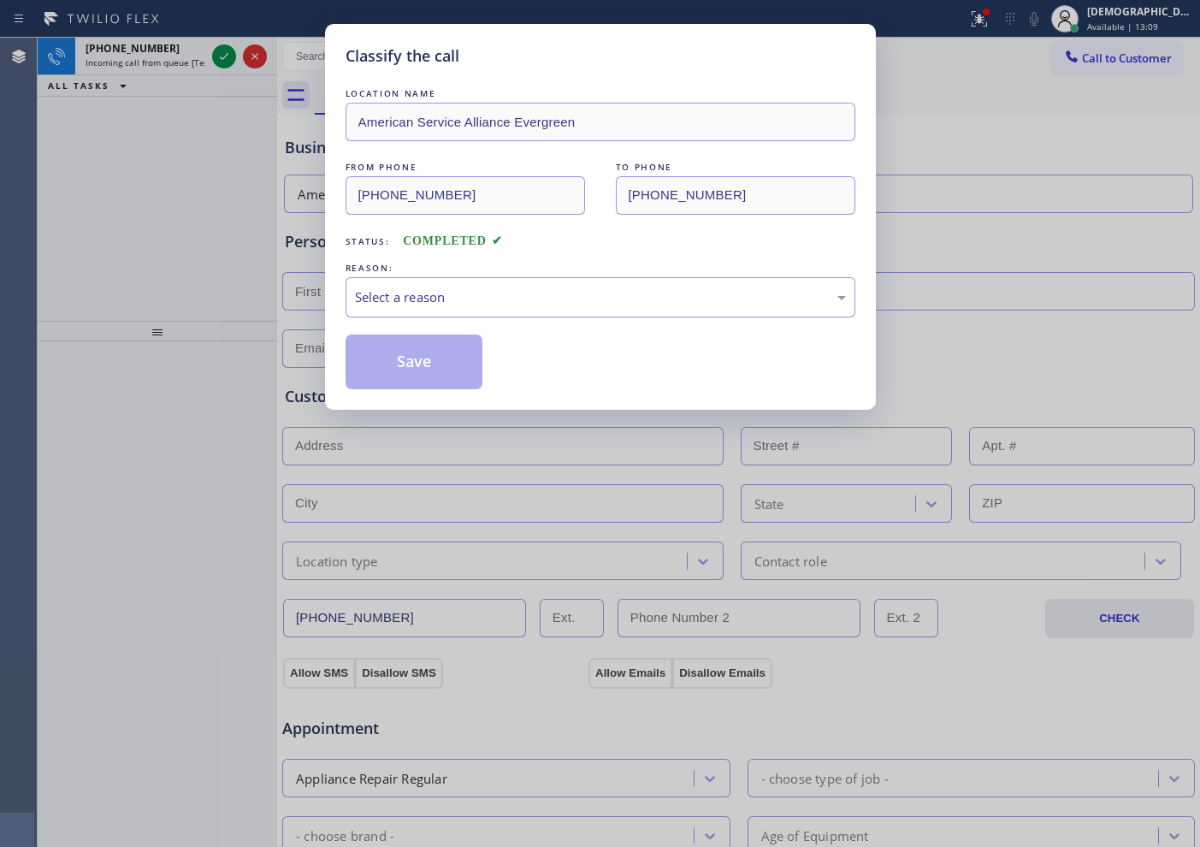
click at [461, 297] on div "Select a reason" at bounding box center [600, 297] width 491 height 20
click at [444, 352] on button "Save" at bounding box center [415, 361] width 138 height 55
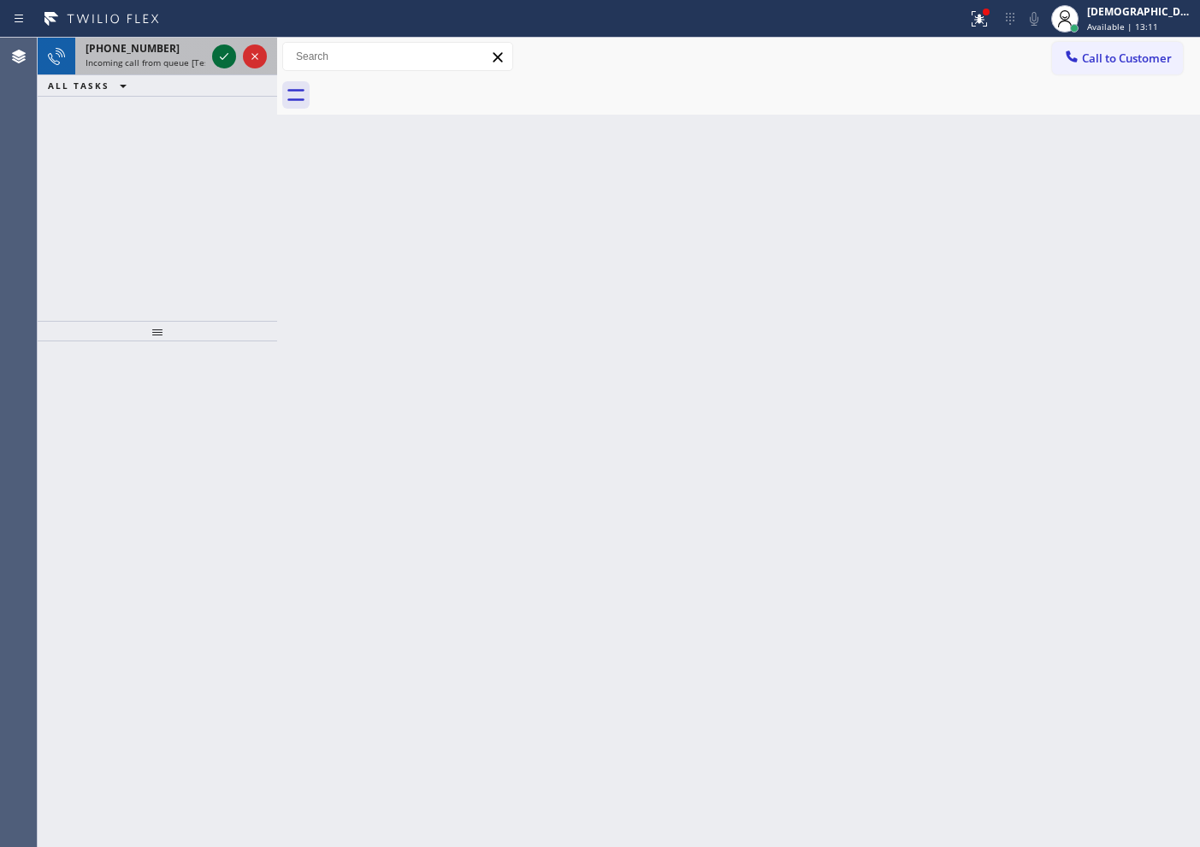
click at [226, 56] on icon at bounding box center [224, 56] width 21 height 21
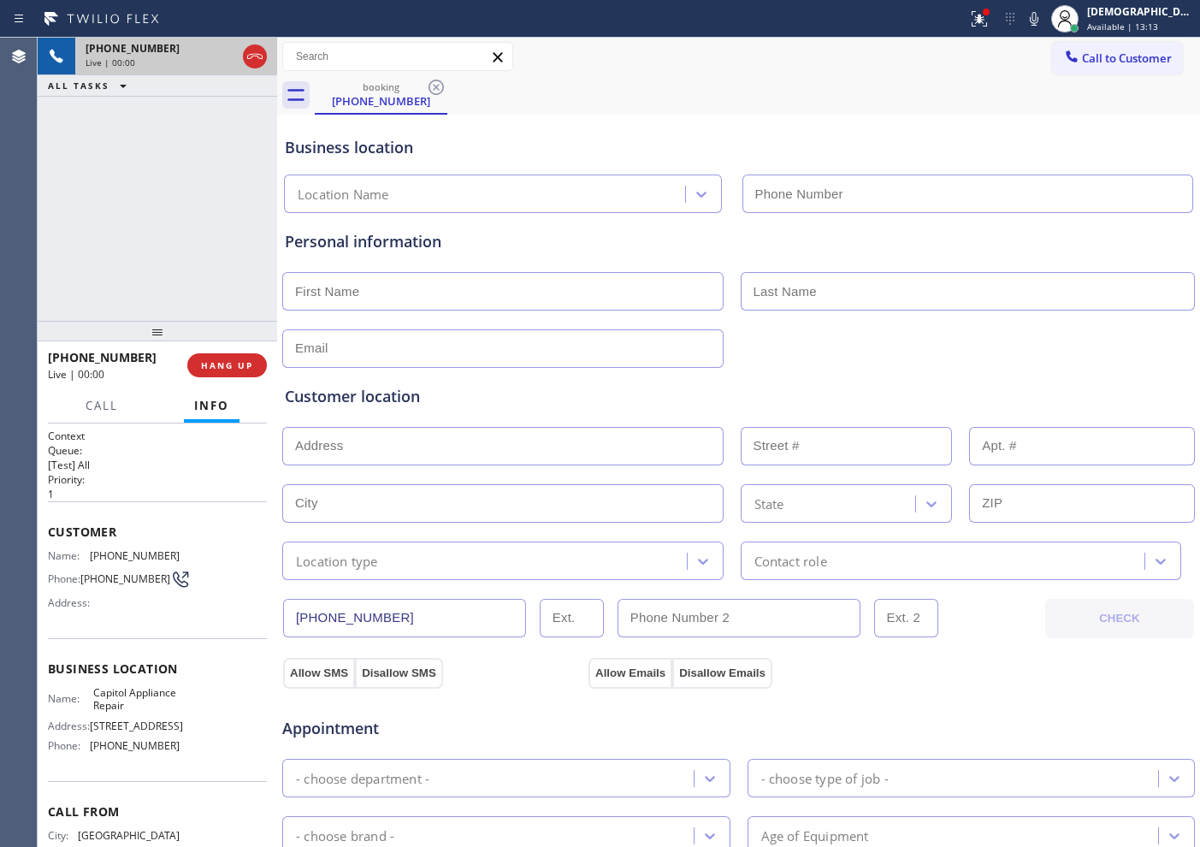
type input "[PHONE_NUMBER]"
click at [257, 58] on icon at bounding box center [255, 56] width 21 height 21
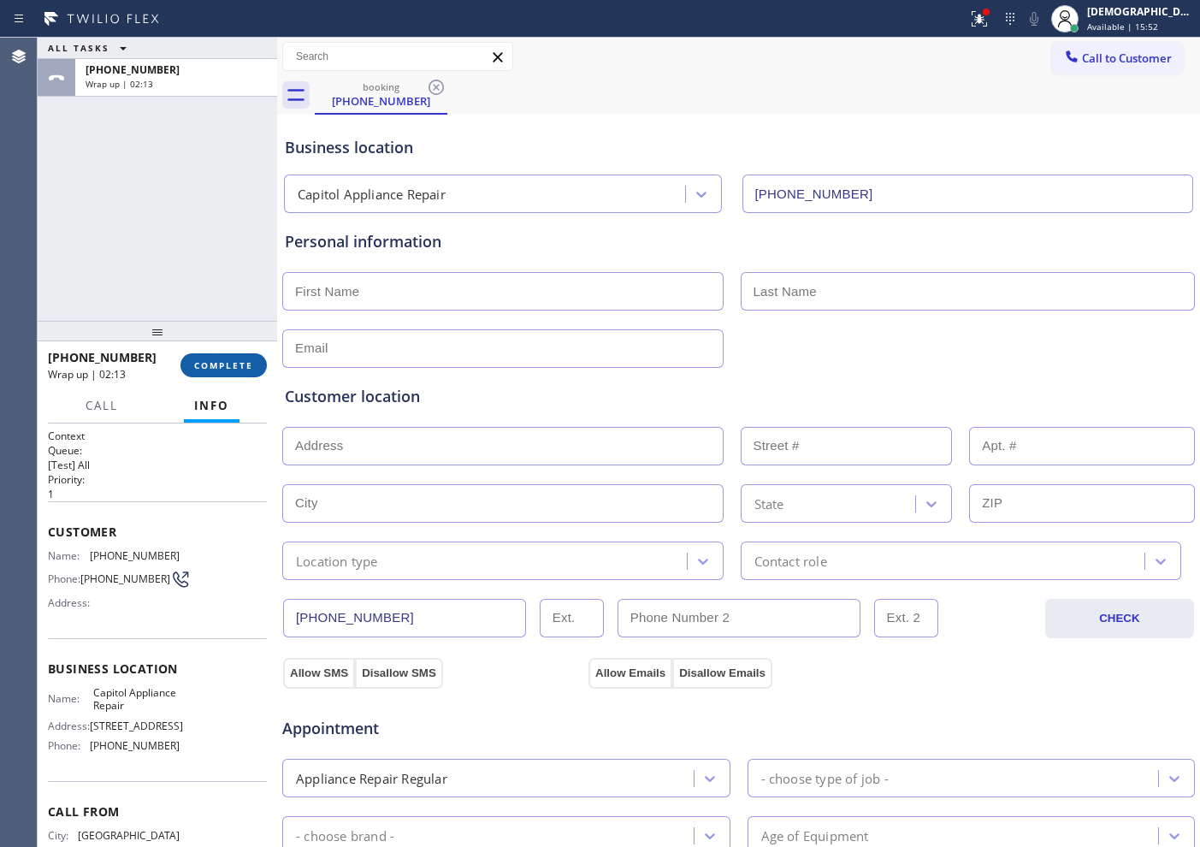
click at [238, 362] on span "COMPLETE" at bounding box center [223, 365] width 59 height 12
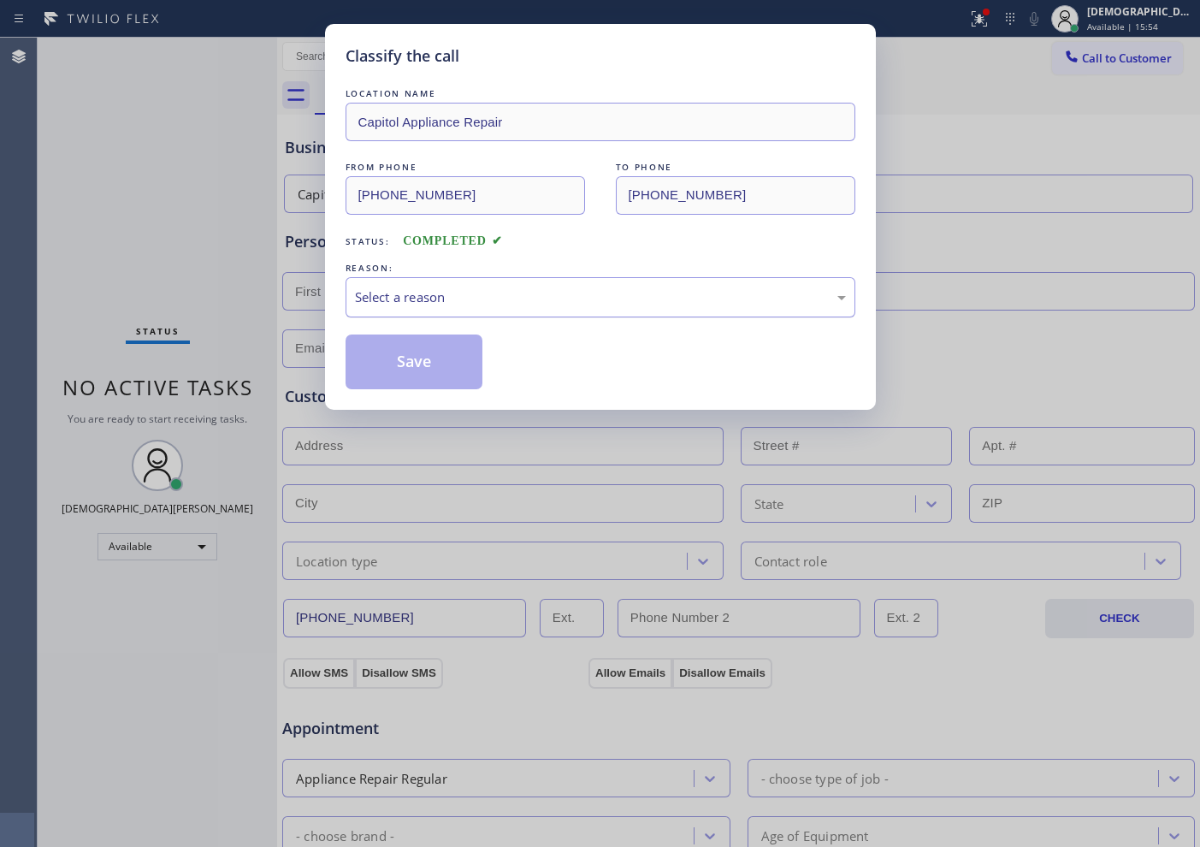
click at [421, 301] on div "Select a reason" at bounding box center [600, 297] width 491 height 20
click at [428, 350] on button "Save" at bounding box center [415, 361] width 138 height 55
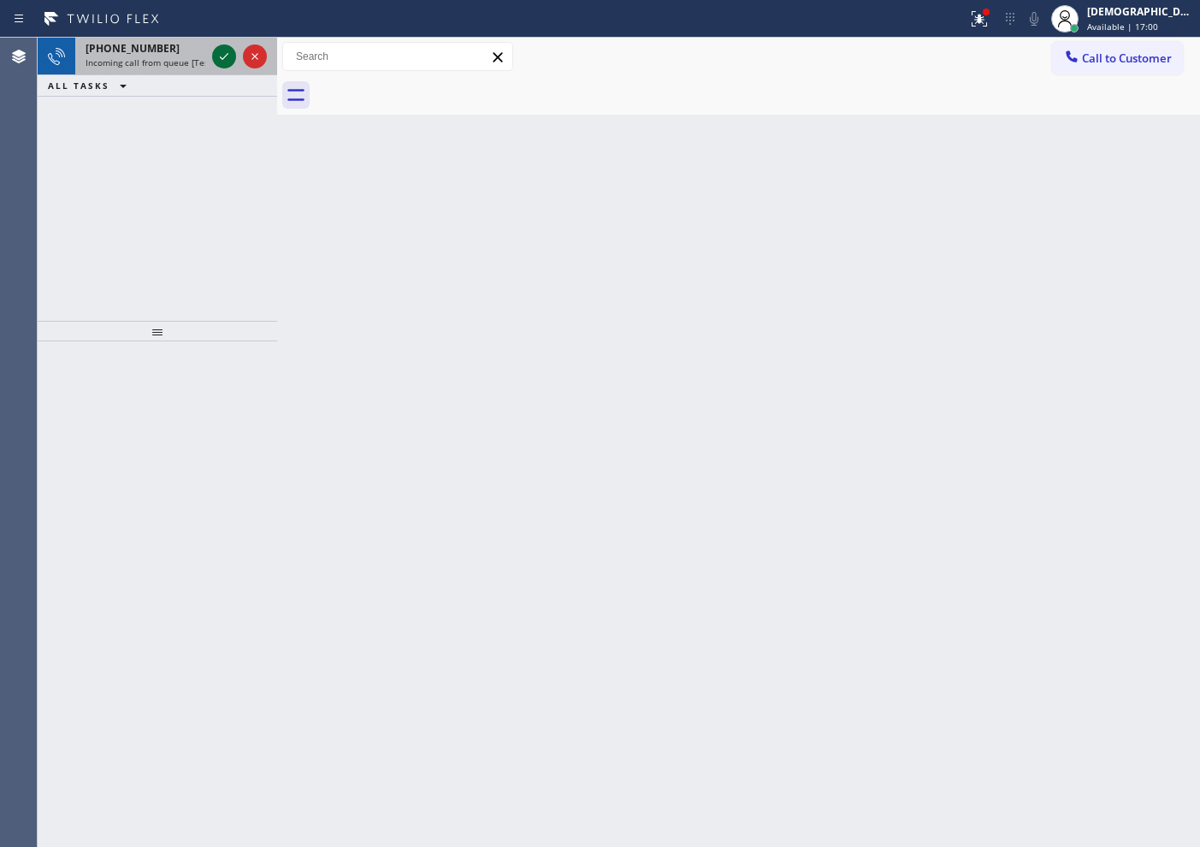
click at [223, 54] on icon at bounding box center [224, 56] width 21 height 21
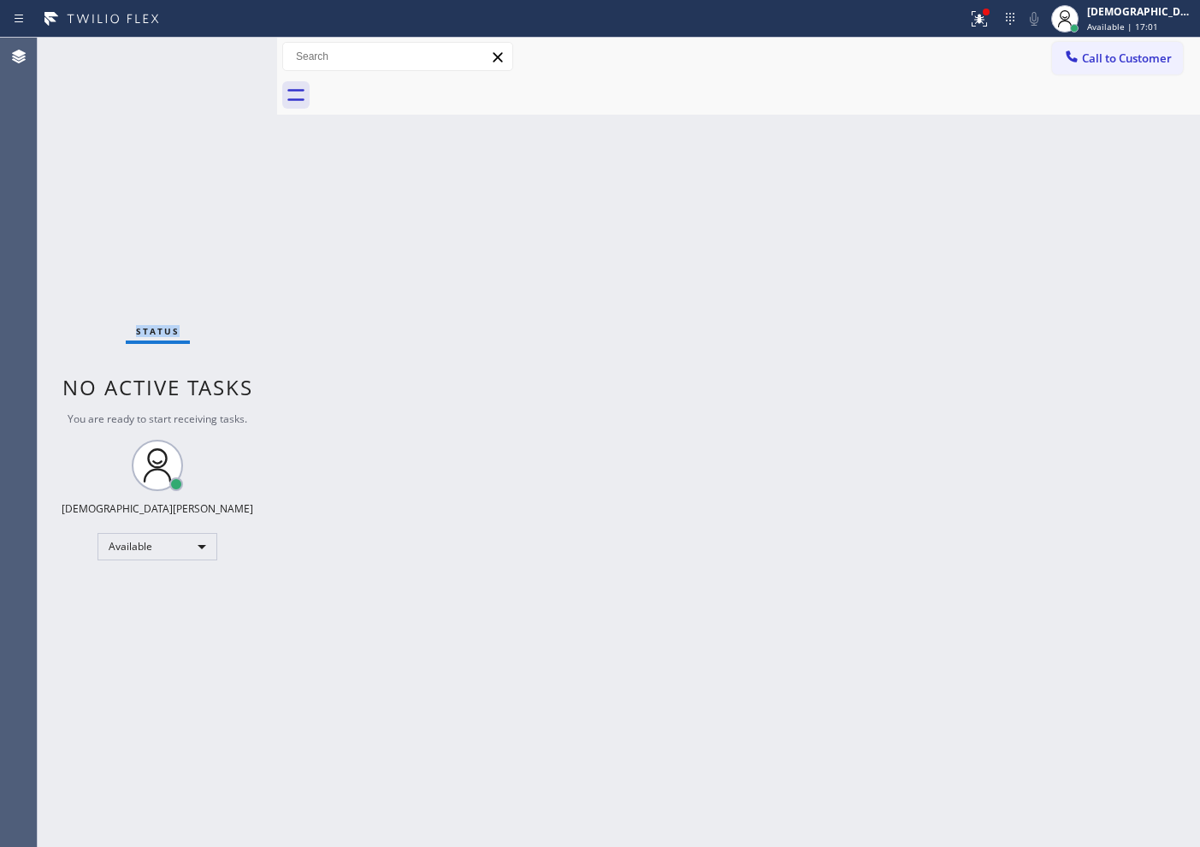
click at [223, 54] on div "Status No active tasks You are ready to start receiving tasks. Christian Cinco …" at bounding box center [157, 442] width 239 height 809
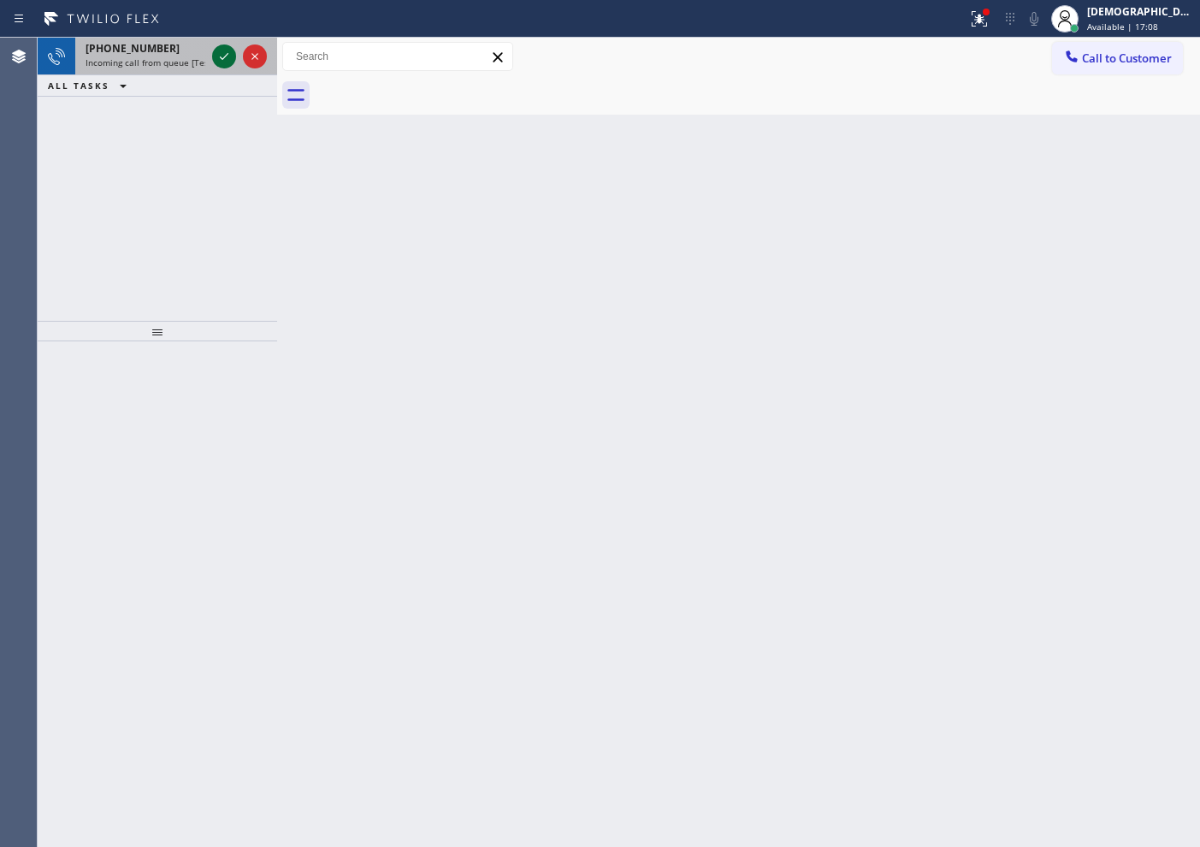
click at [223, 51] on icon at bounding box center [224, 56] width 21 height 21
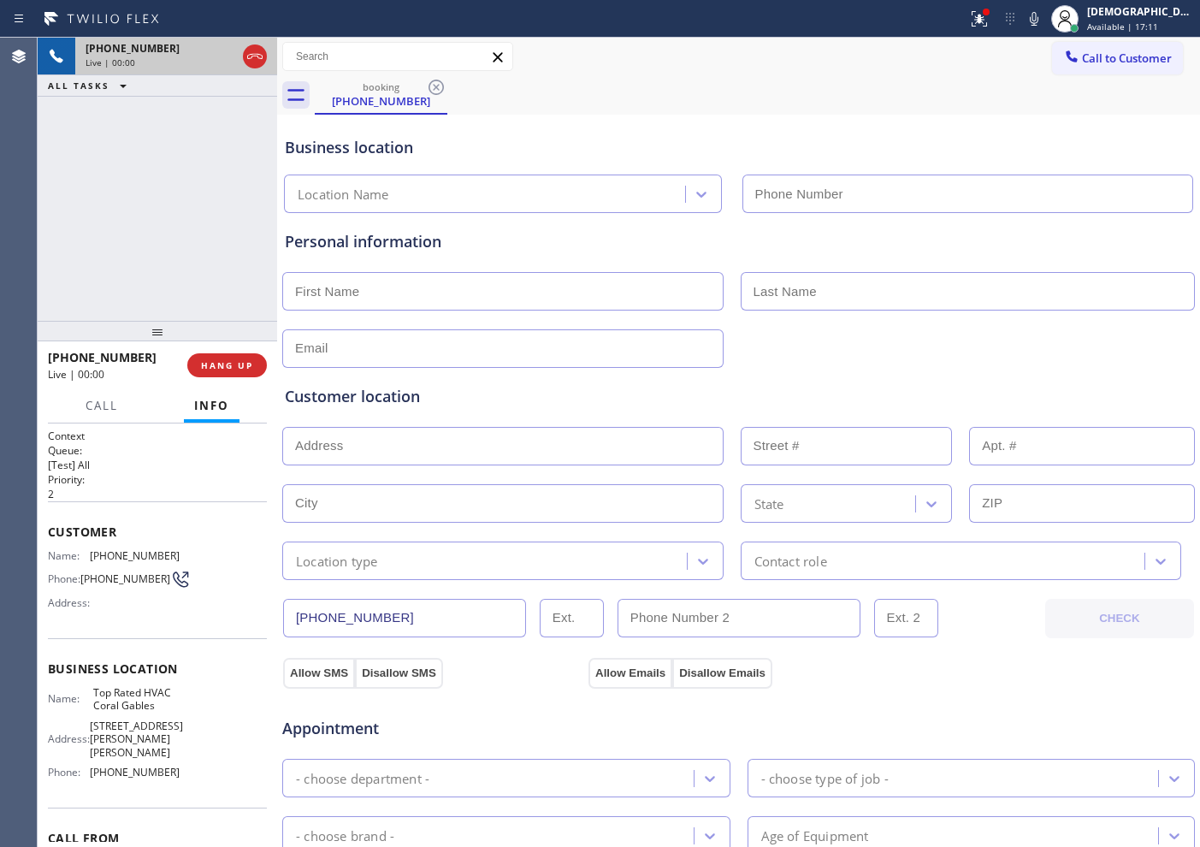
type input "[PHONE_NUMBER]"
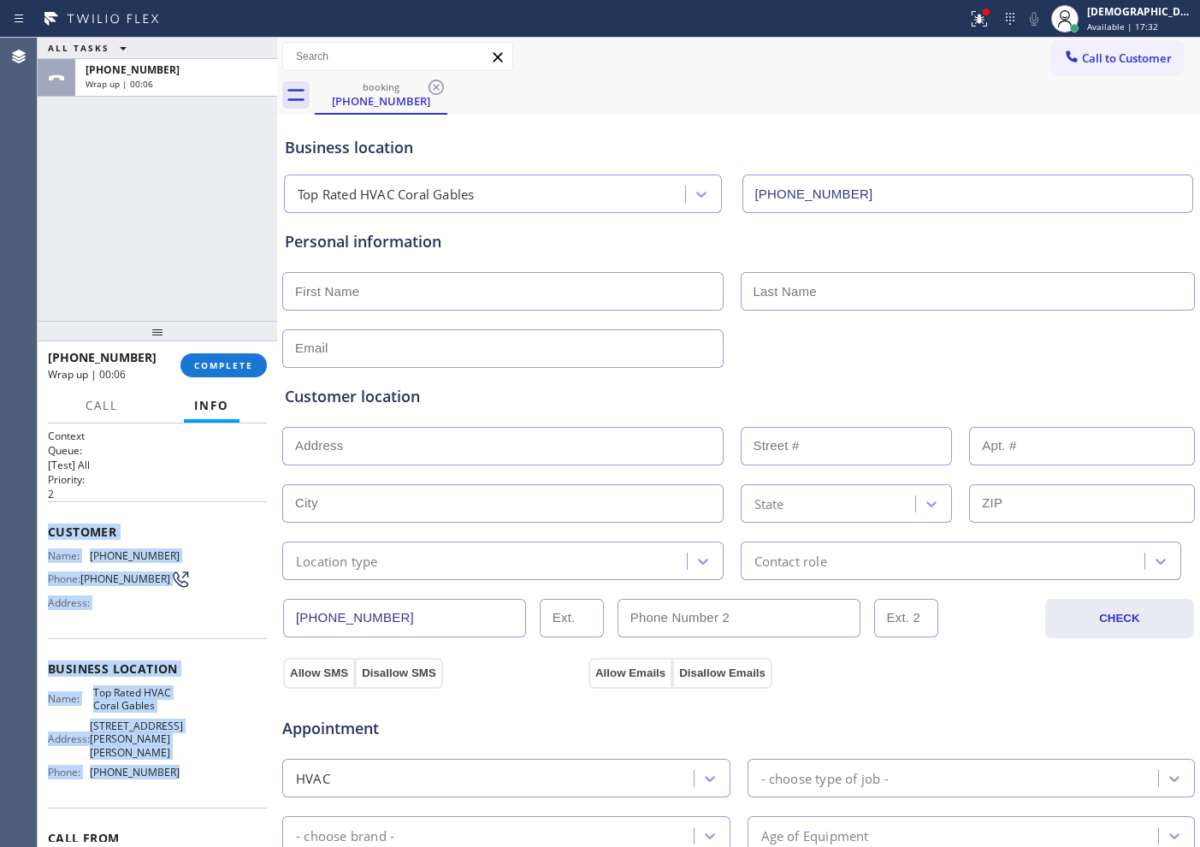
drag, startPoint x: 190, startPoint y: 705, endPoint x: 49, endPoint y: 535, distance: 221.1
click at [49, 535] on div "Context Queue: [Test] All Priority: 2 Customer Name: (786) 714-3874 Phone: (786…" at bounding box center [157, 682] width 219 height 508
copy div "Customer Name: (786) 714-3874 Phone: (786) 714-3874 Address: Business location …"
drag, startPoint x: 75, startPoint y: 267, endPoint x: 103, endPoint y: 283, distance: 32.6
click at [75, 267] on div "ALL TASKS ALL TASKS ACTIVE TASKS TASKS IN WRAP UP +17867143874 Wrap up | 02:41" at bounding box center [157, 179] width 239 height 283
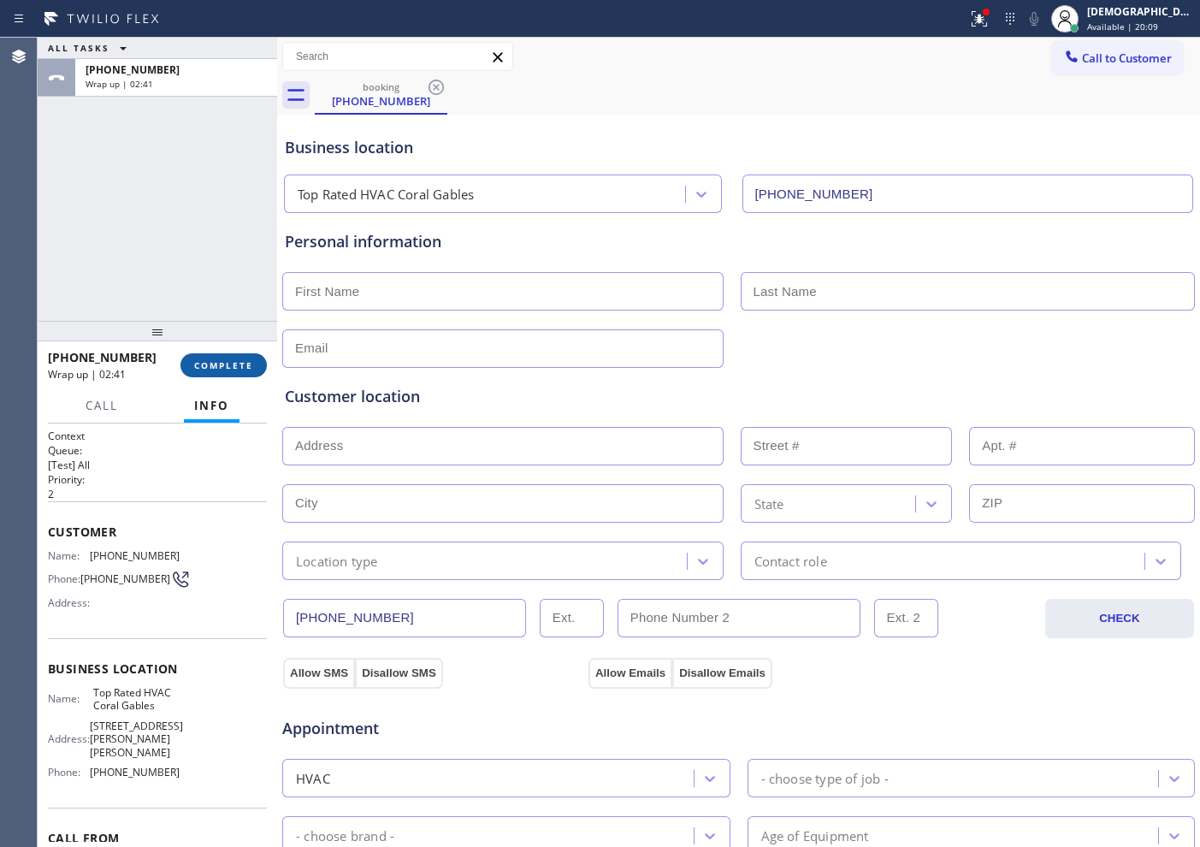
click at [232, 364] on span "COMPLETE" at bounding box center [223, 365] width 59 height 12
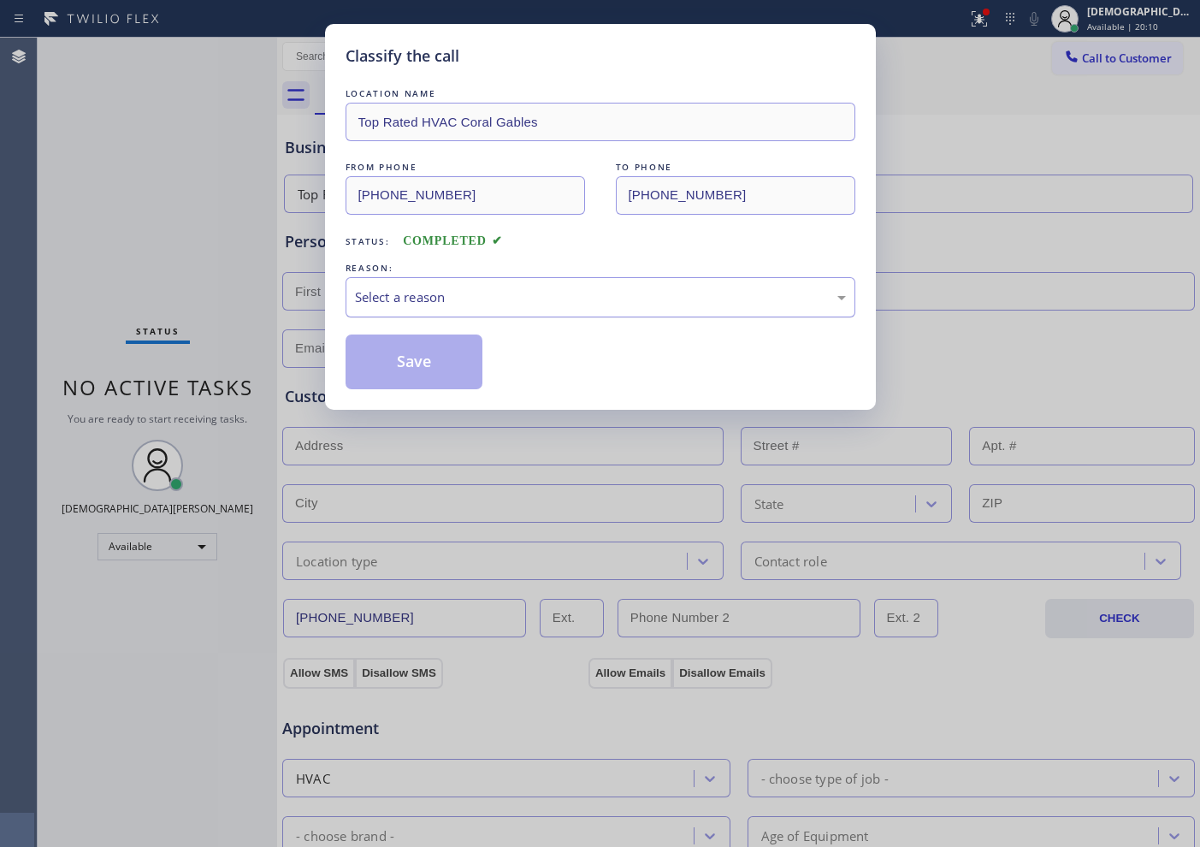
click at [433, 307] on div "Select a reason" at bounding box center [601, 297] width 510 height 40
click at [418, 359] on button "Save" at bounding box center [415, 361] width 138 height 55
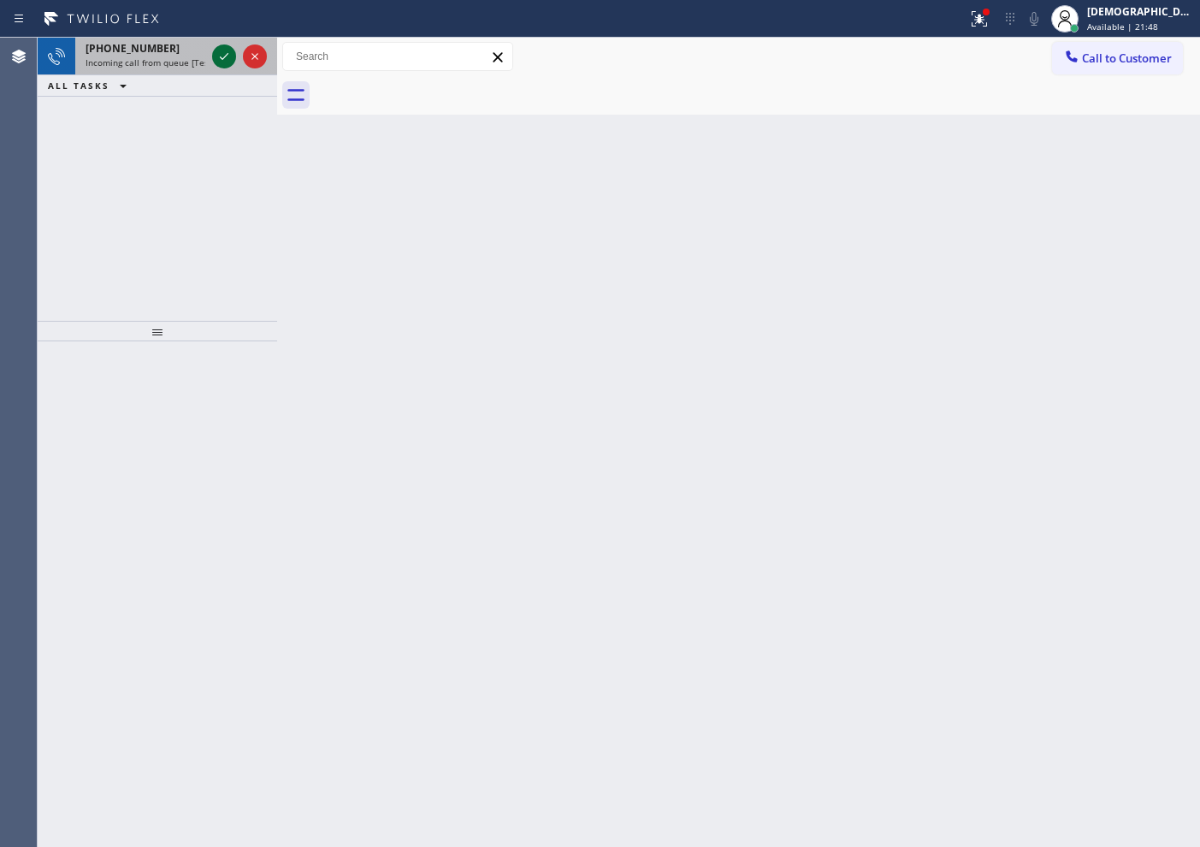
click at [222, 62] on icon at bounding box center [224, 56] width 21 height 21
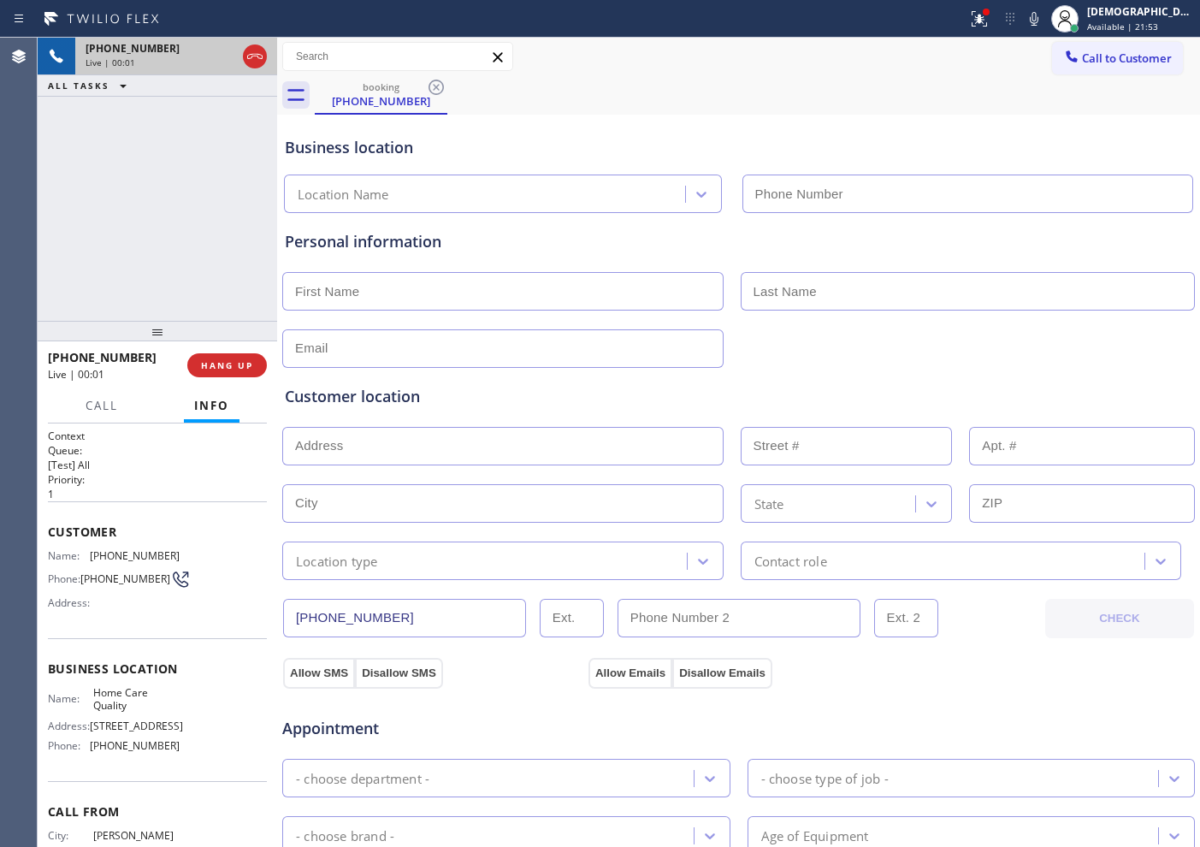
type input "(206) 539-0092"
click at [256, 63] on icon at bounding box center [255, 56] width 21 height 21
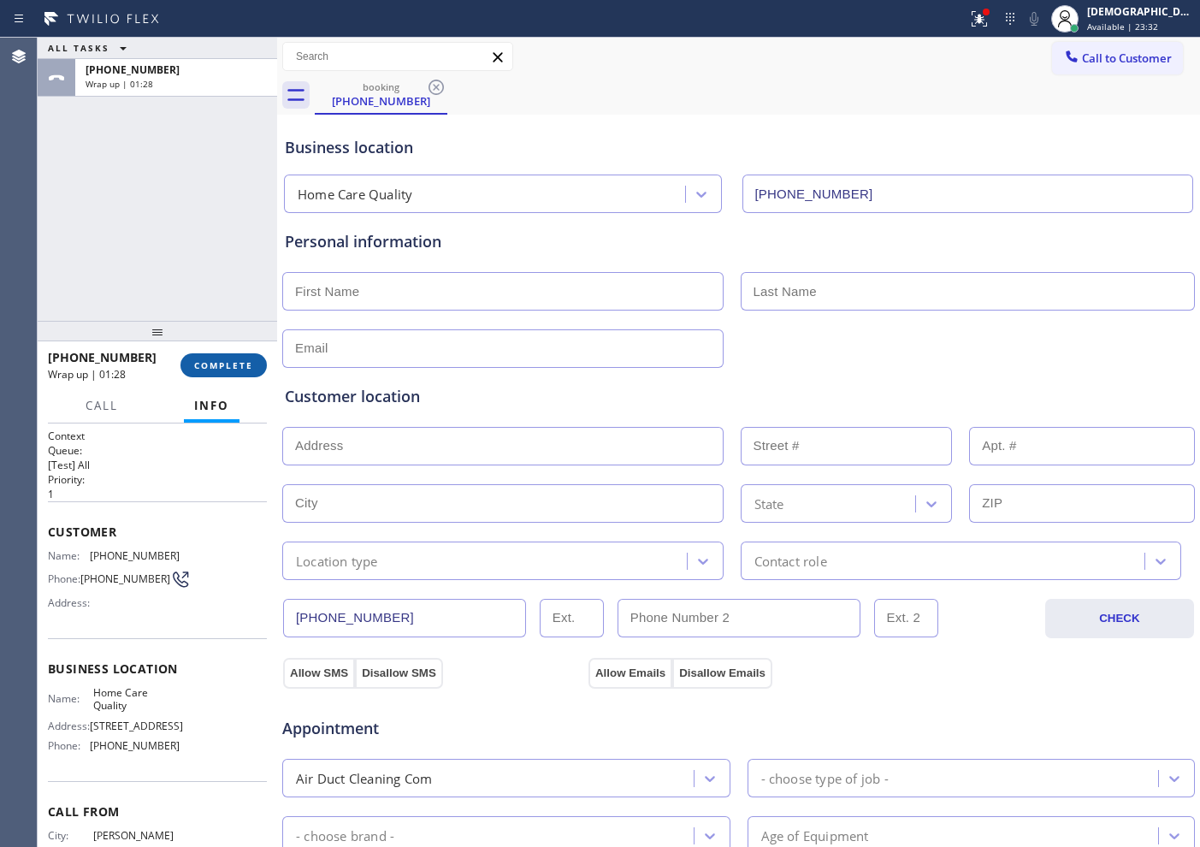
click at [213, 360] on span "COMPLETE" at bounding box center [223, 365] width 59 height 12
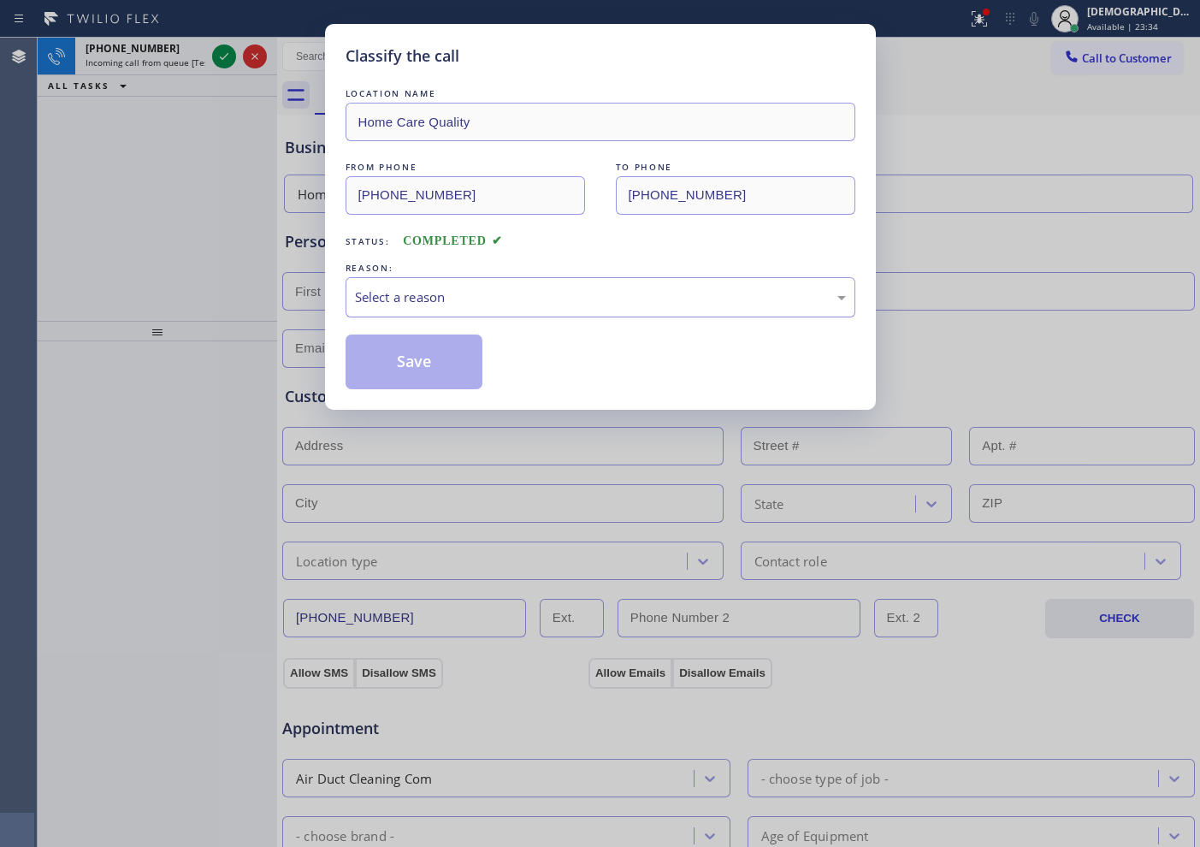
click at [434, 288] on div "Select a reason" at bounding box center [600, 297] width 491 height 20
click at [417, 358] on button "Save" at bounding box center [415, 361] width 138 height 55
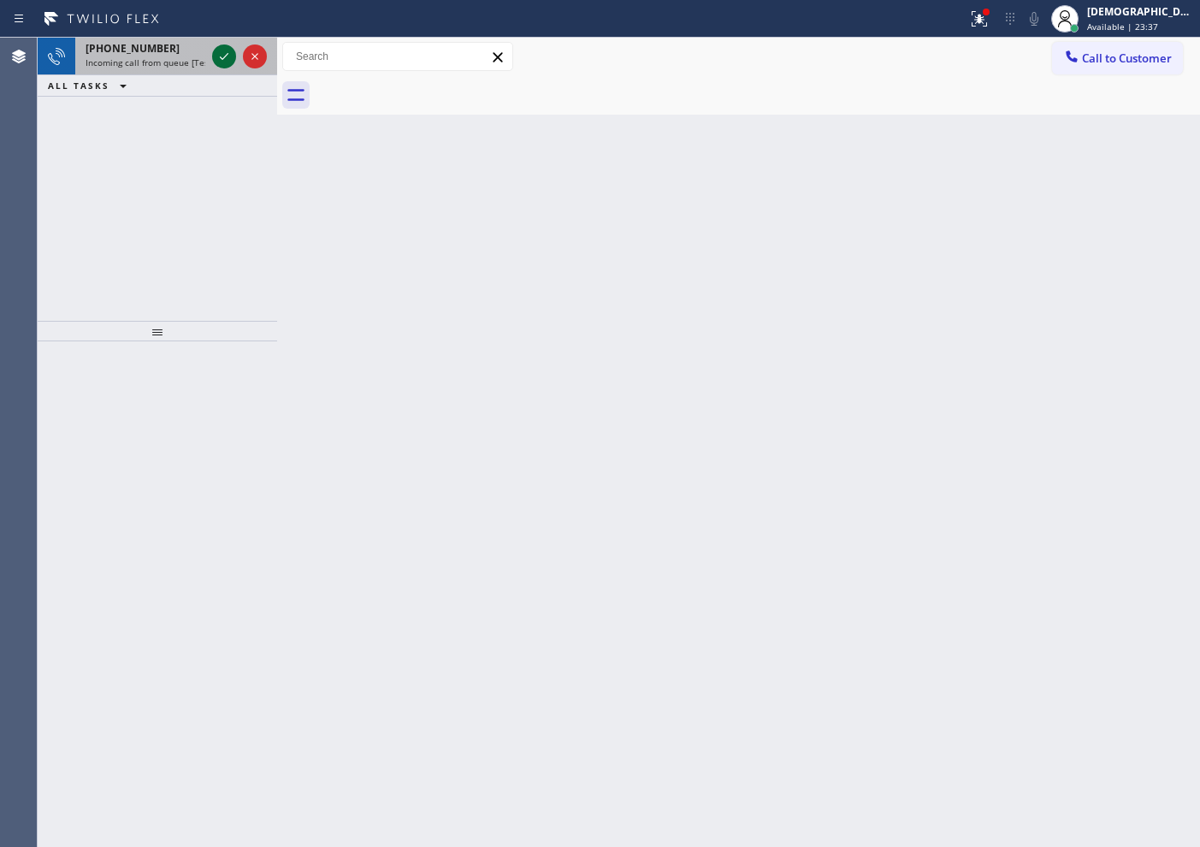
click at [220, 61] on icon at bounding box center [224, 56] width 21 height 21
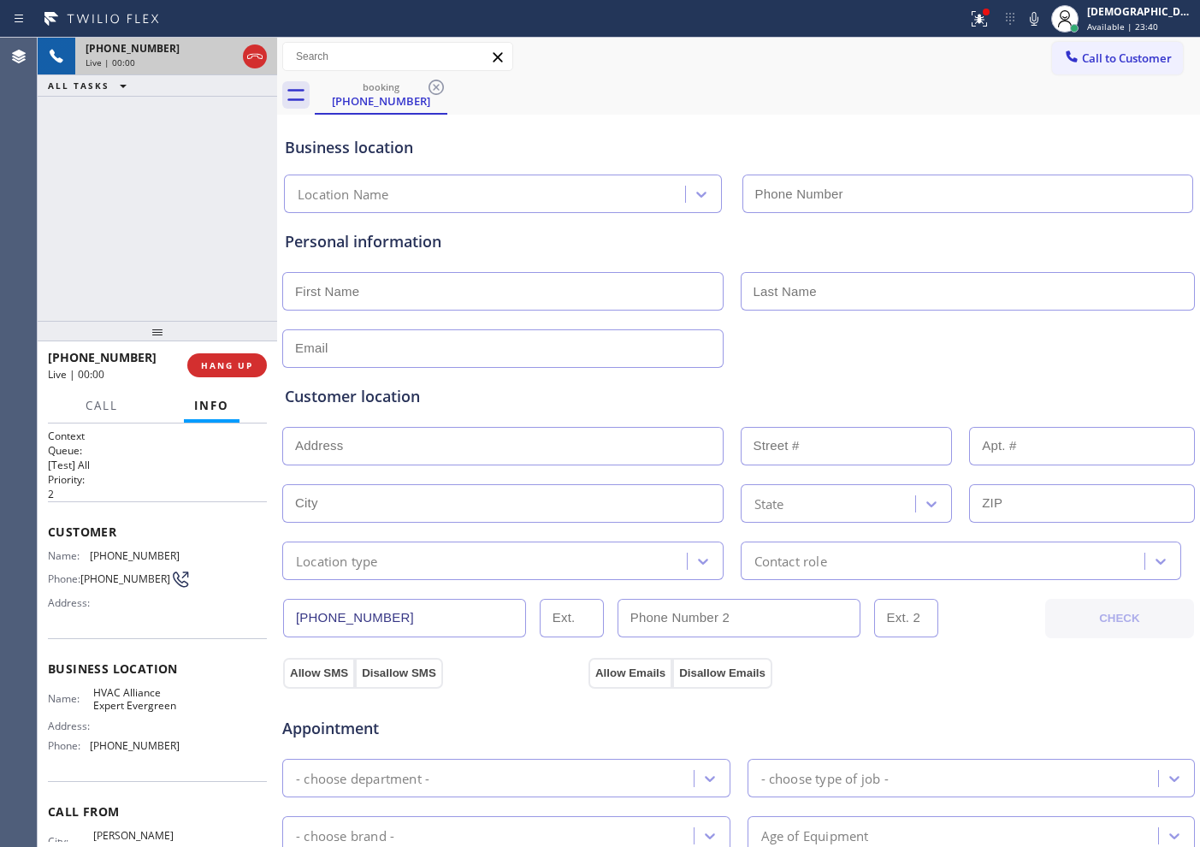
type input "(408) 676-1626"
click at [256, 61] on icon at bounding box center [255, 56] width 21 height 21
click at [237, 360] on span "HANG UP" at bounding box center [227, 365] width 52 height 12
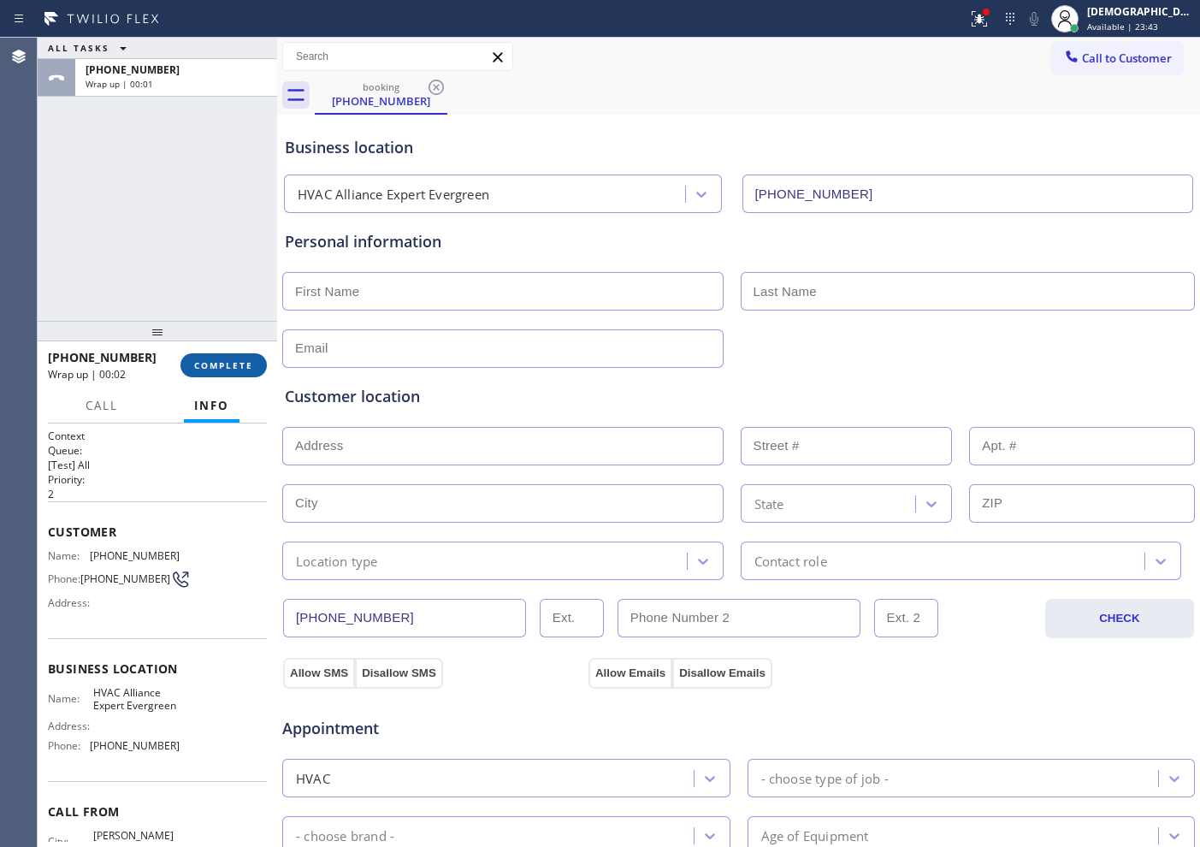
click at [224, 371] on button "COMPLETE" at bounding box center [223, 365] width 86 height 24
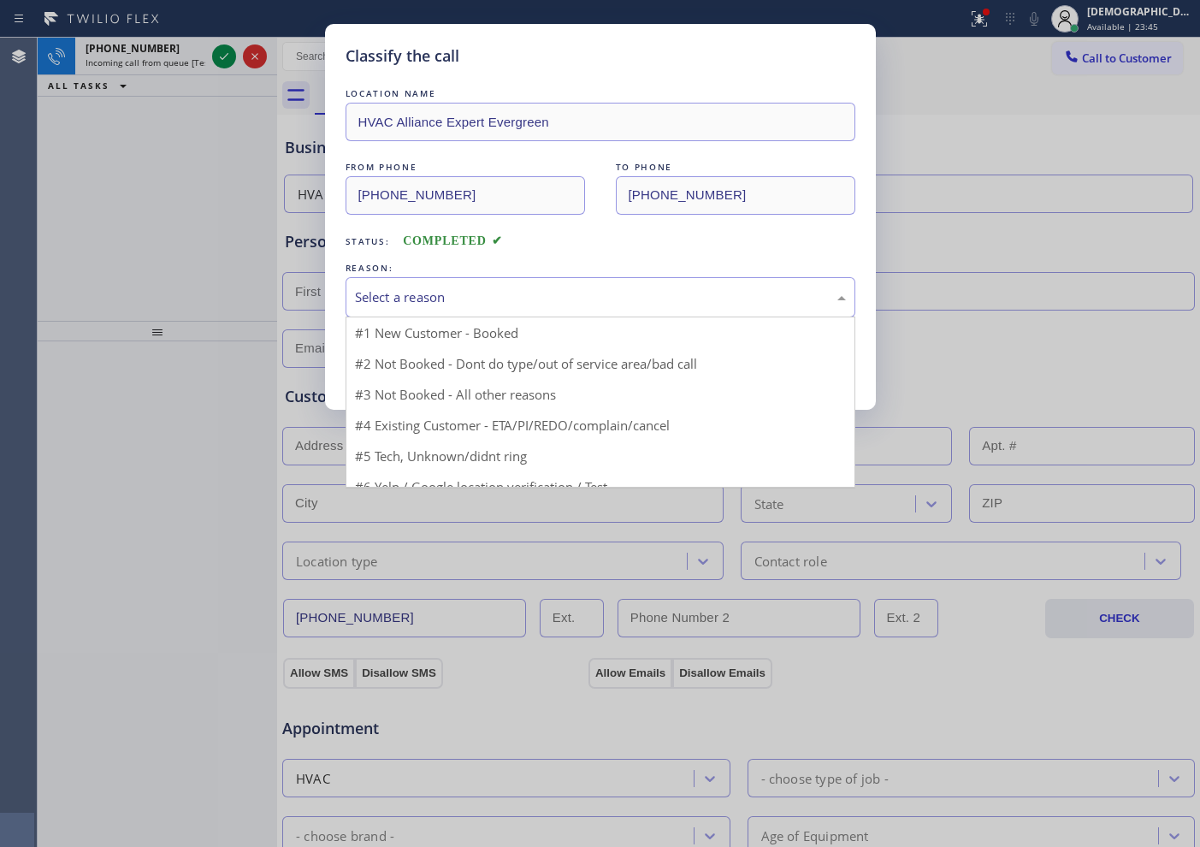
click at [482, 302] on div "Select a reason" at bounding box center [600, 297] width 491 height 20
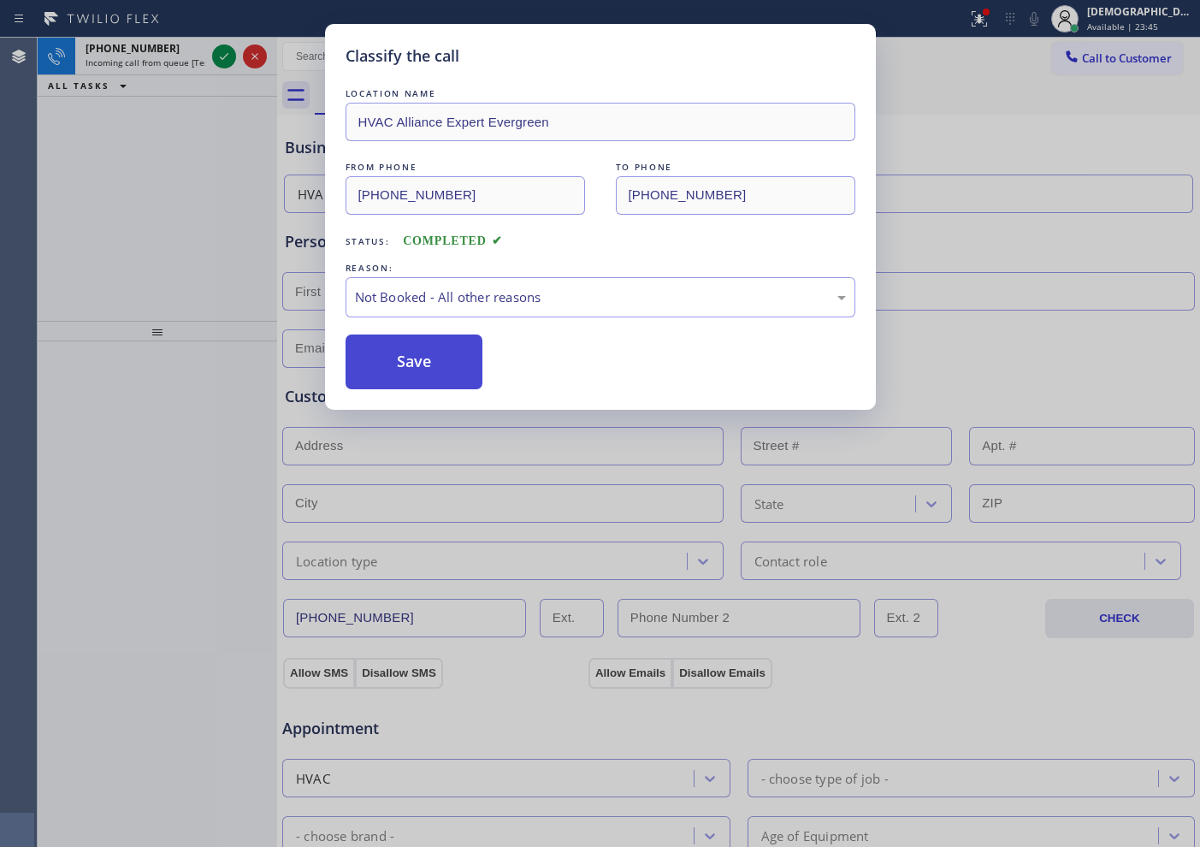
click at [469, 354] on button "Save" at bounding box center [415, 361] width 138 height 55
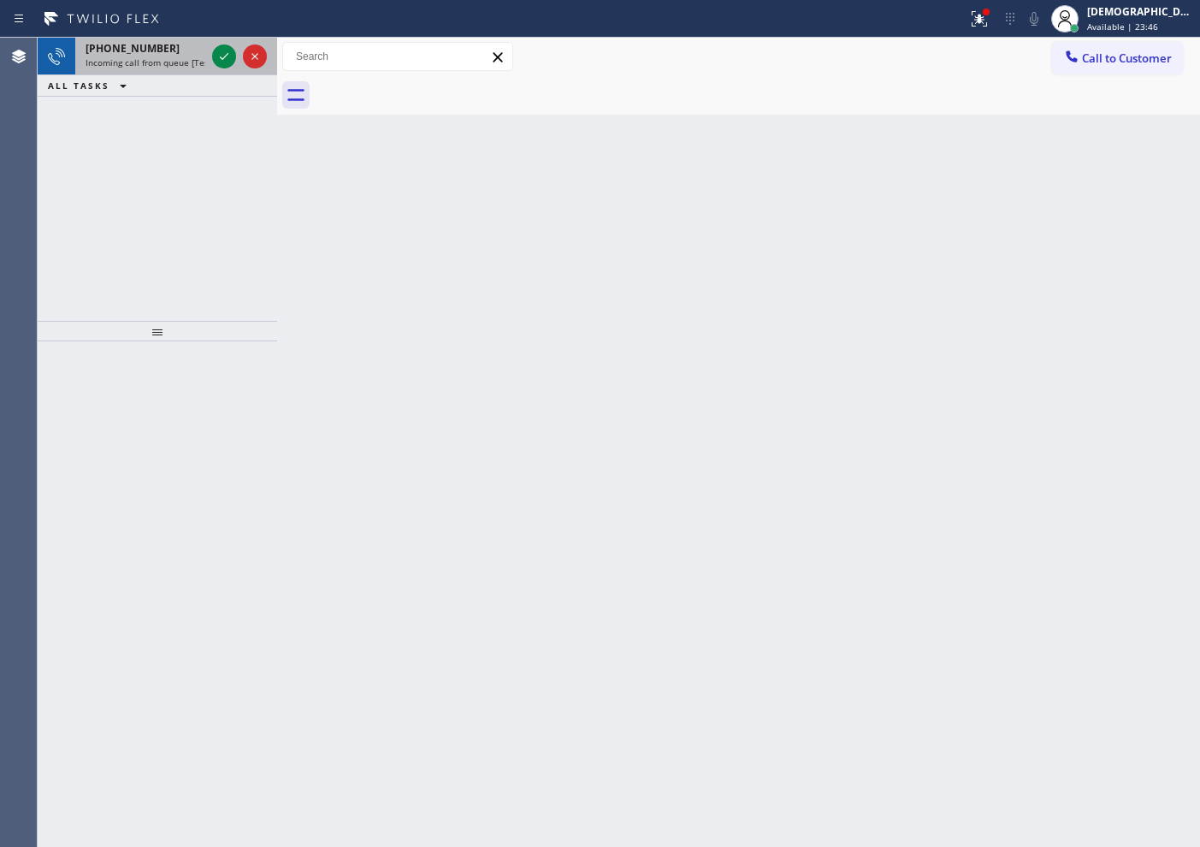
click at [237, 66] on div at bounding box center [240, 57] width 62 height 38
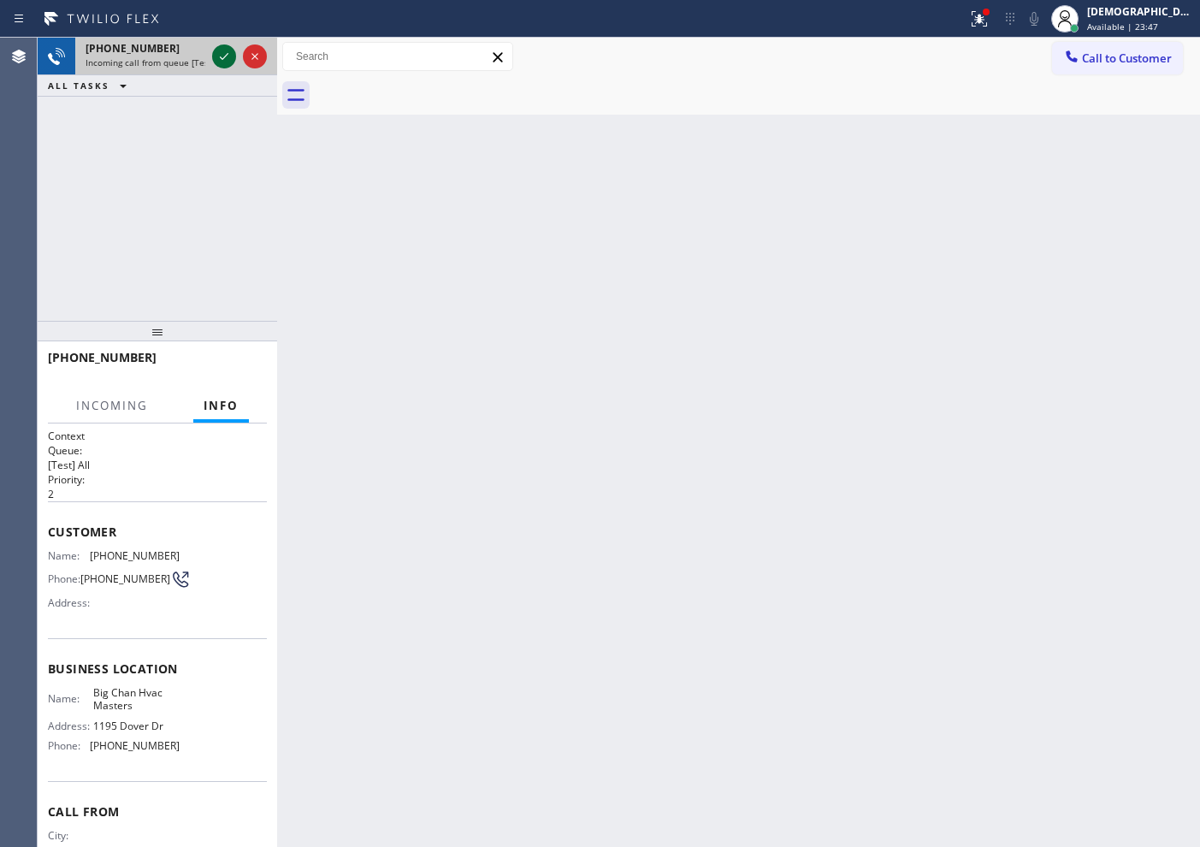
click at [233, 65] on div at bounding box center [224, 56] width 24 height 21
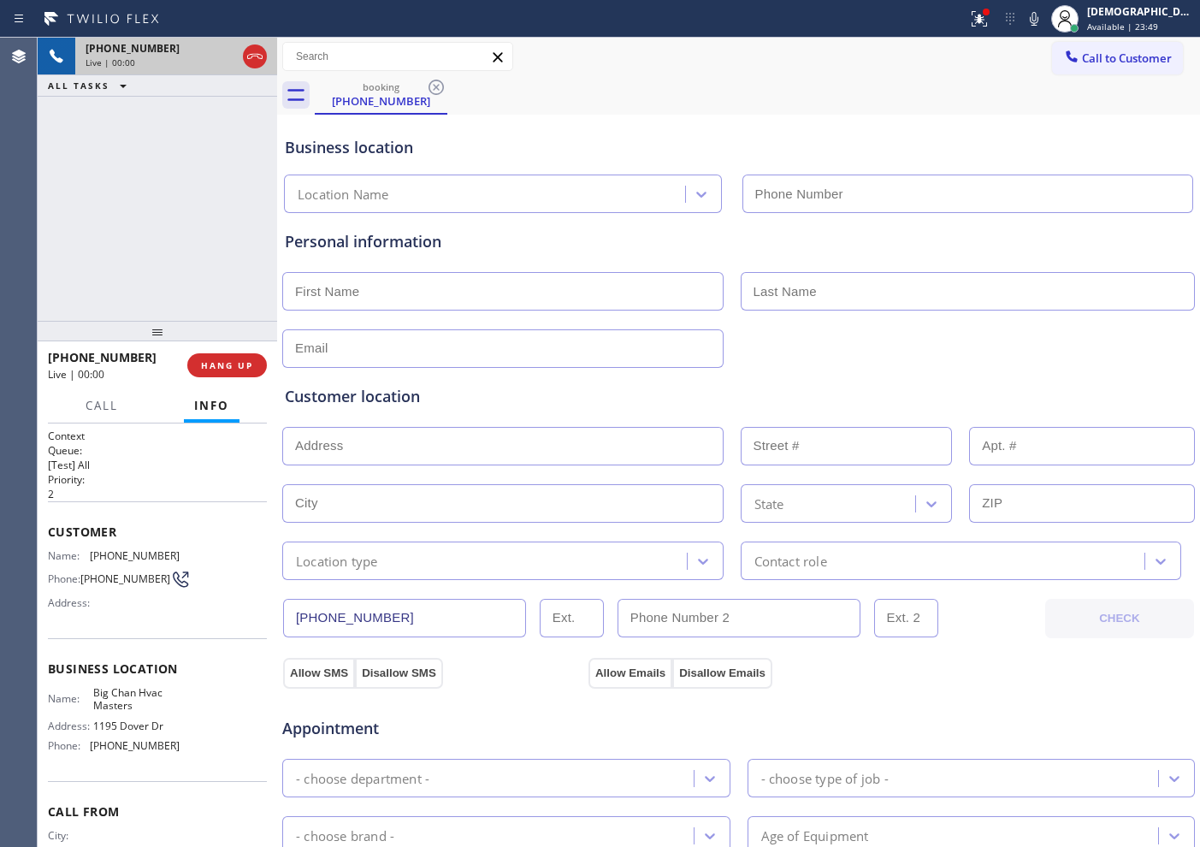
type input "(909) 328-6731"
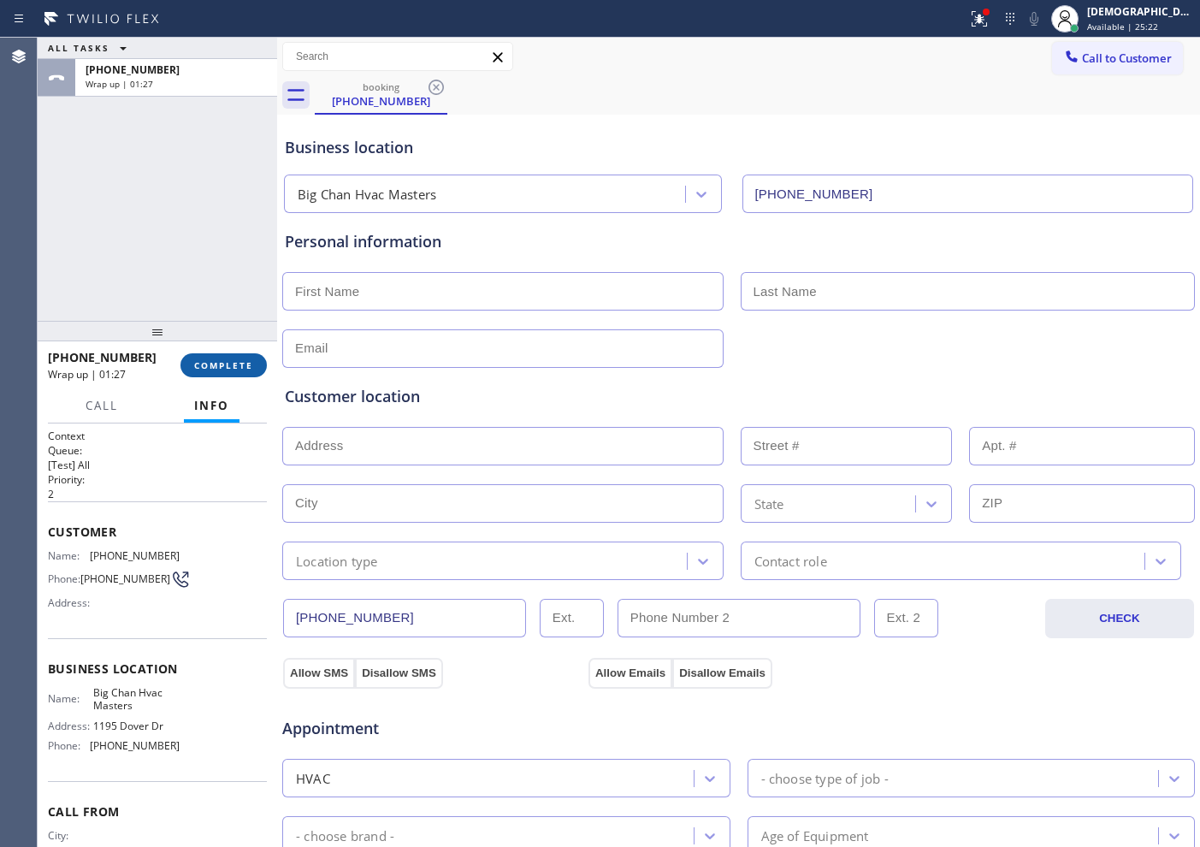
click at [237, 362] on span "COMPLETE" at bounding box center [223, 365] width 59 height 12
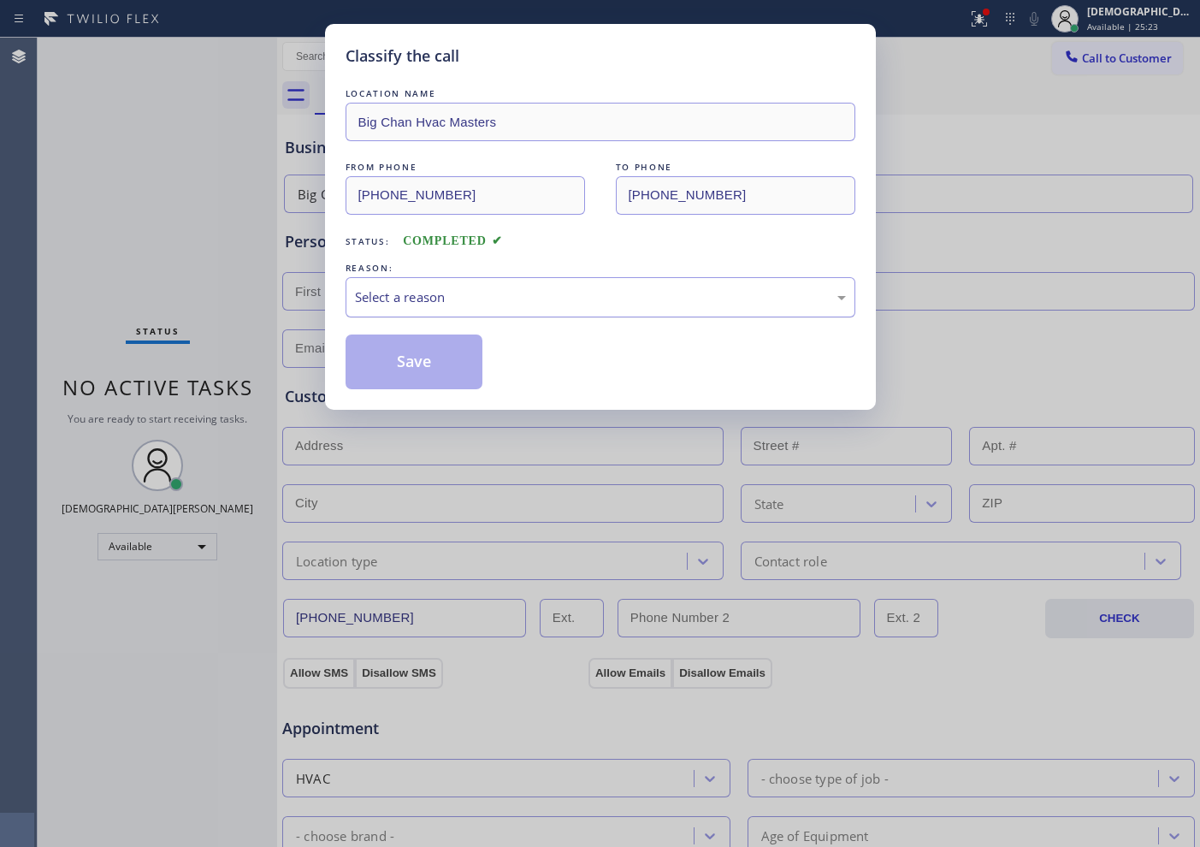
click at [529, 297] on div "Select a reason" at bounding box center [600, 297] width 491 height 20
click at [493, 363] on div "Save" at bounding box center [601, 361] width 510 height 55
click at [457, 363] on button "Save" at bounding box center [415, 361] width 138 height 55
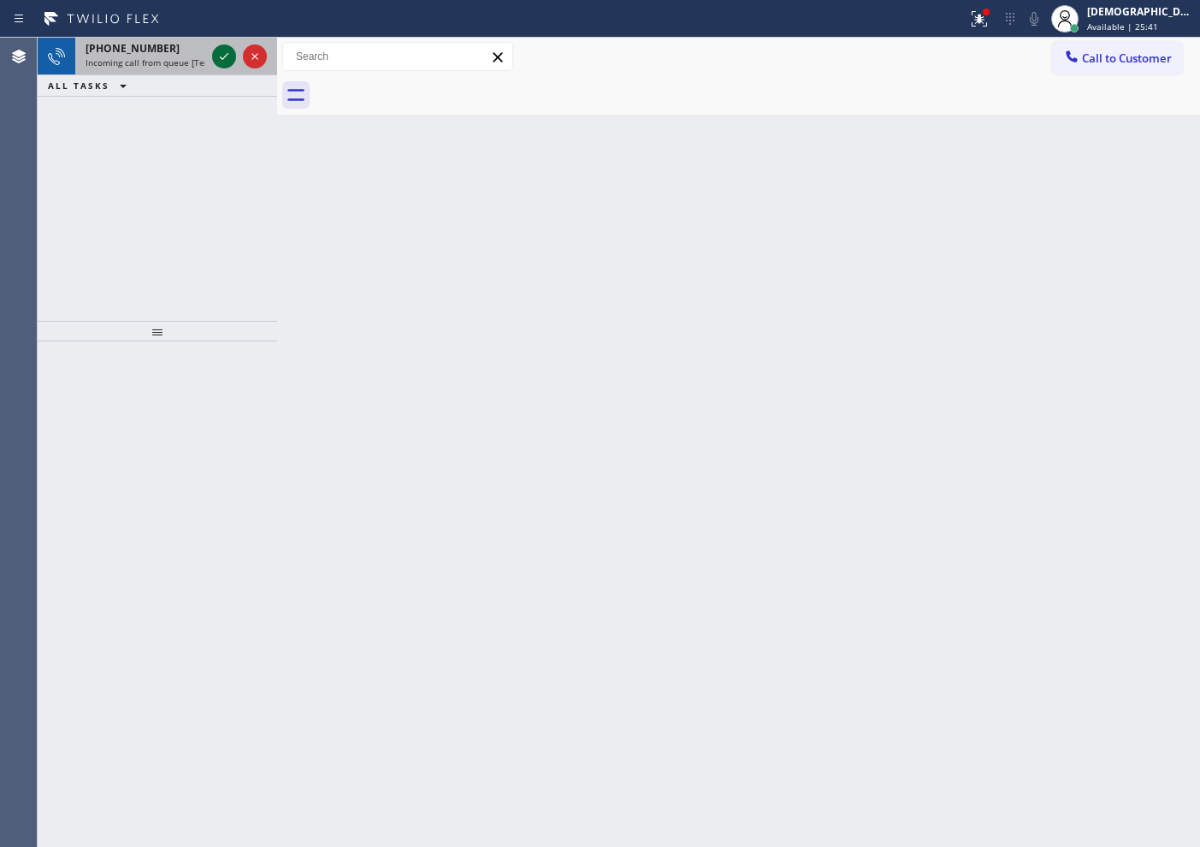
click at [222, 50] on icon at bounding box center [224, 56] width 21 height 21
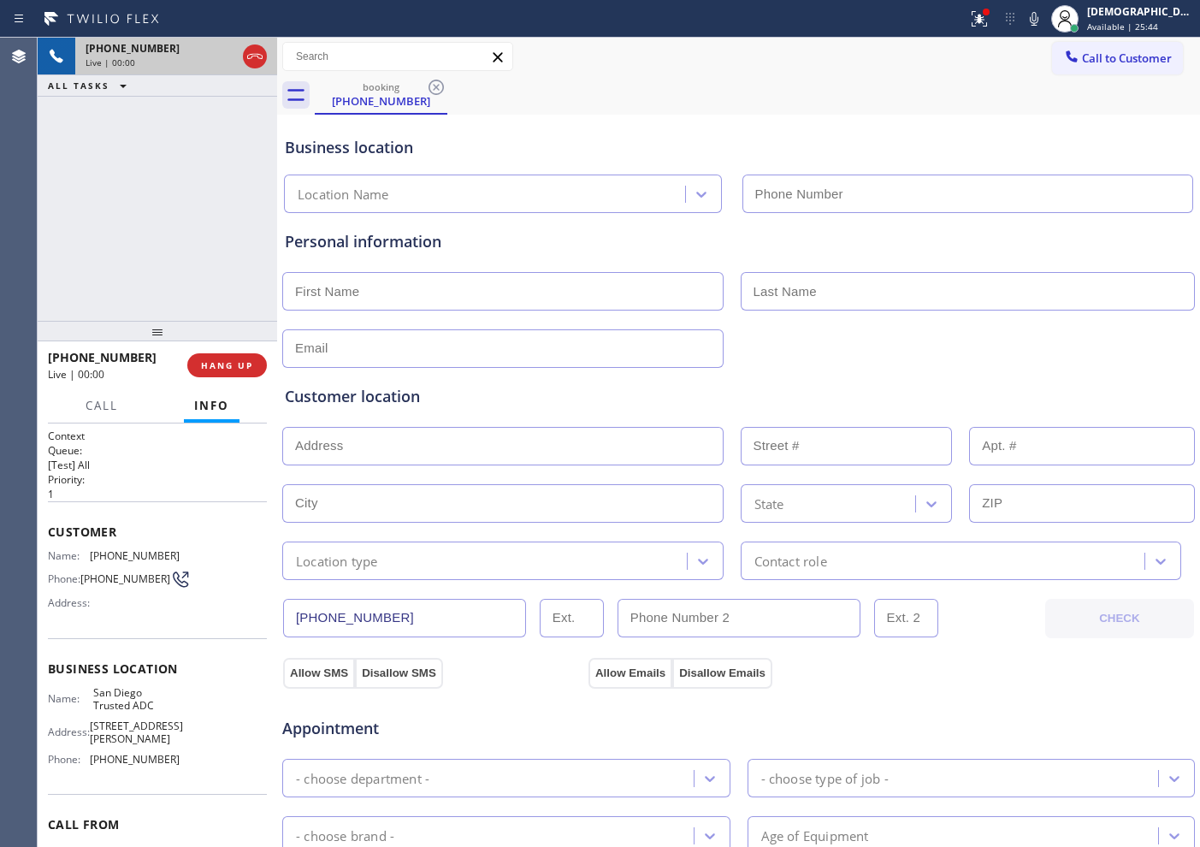
type input "(619) 333-7802"
click at [257, 61] on icon at bounding box center [255, 56] width 21 height 21
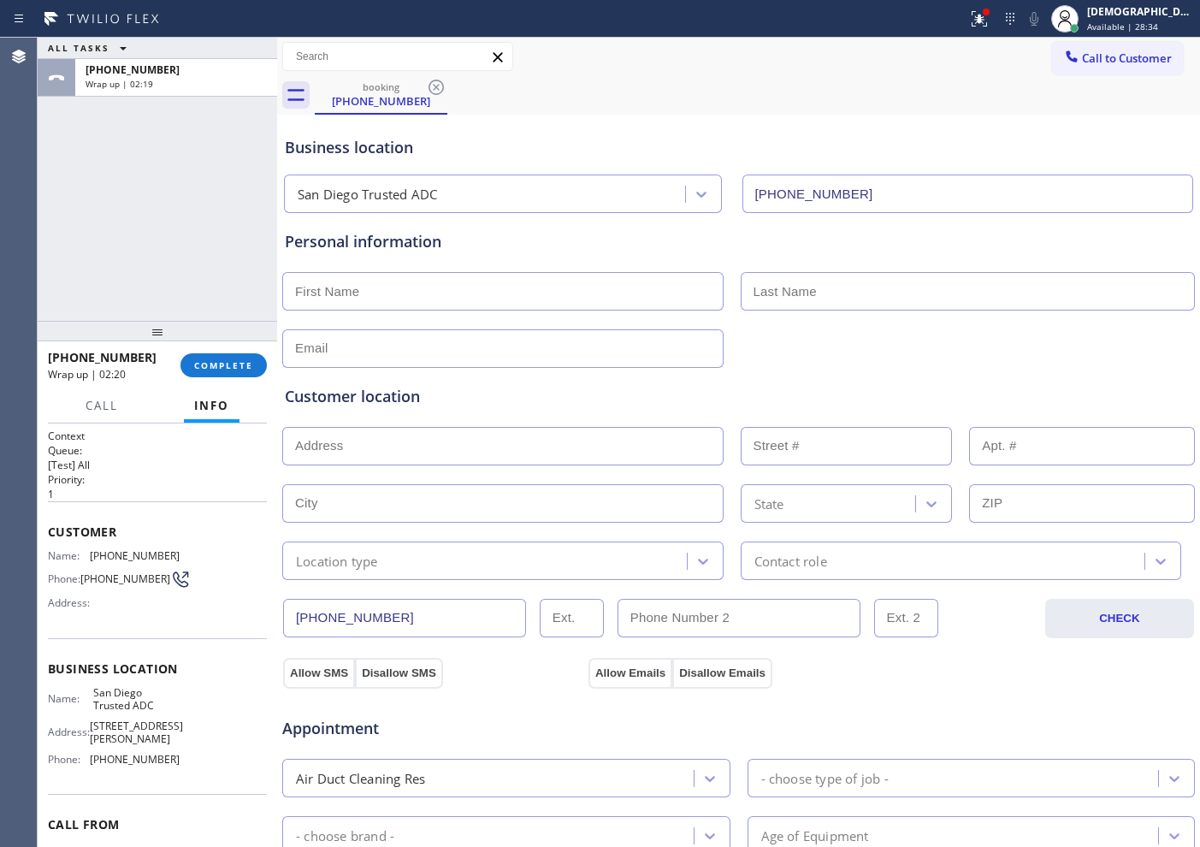
click at [107, 304] on div "ALL TASKS ALL TASKS ACTIVE TASKS TASKS IN WRAP UP +18475045000 Wrap up | 02:19" at bounding box center [157, 179] width 239 height 283
click at [208, 365] on span "COMPLETE" at bounding box center [223, 365] width 59 height 12
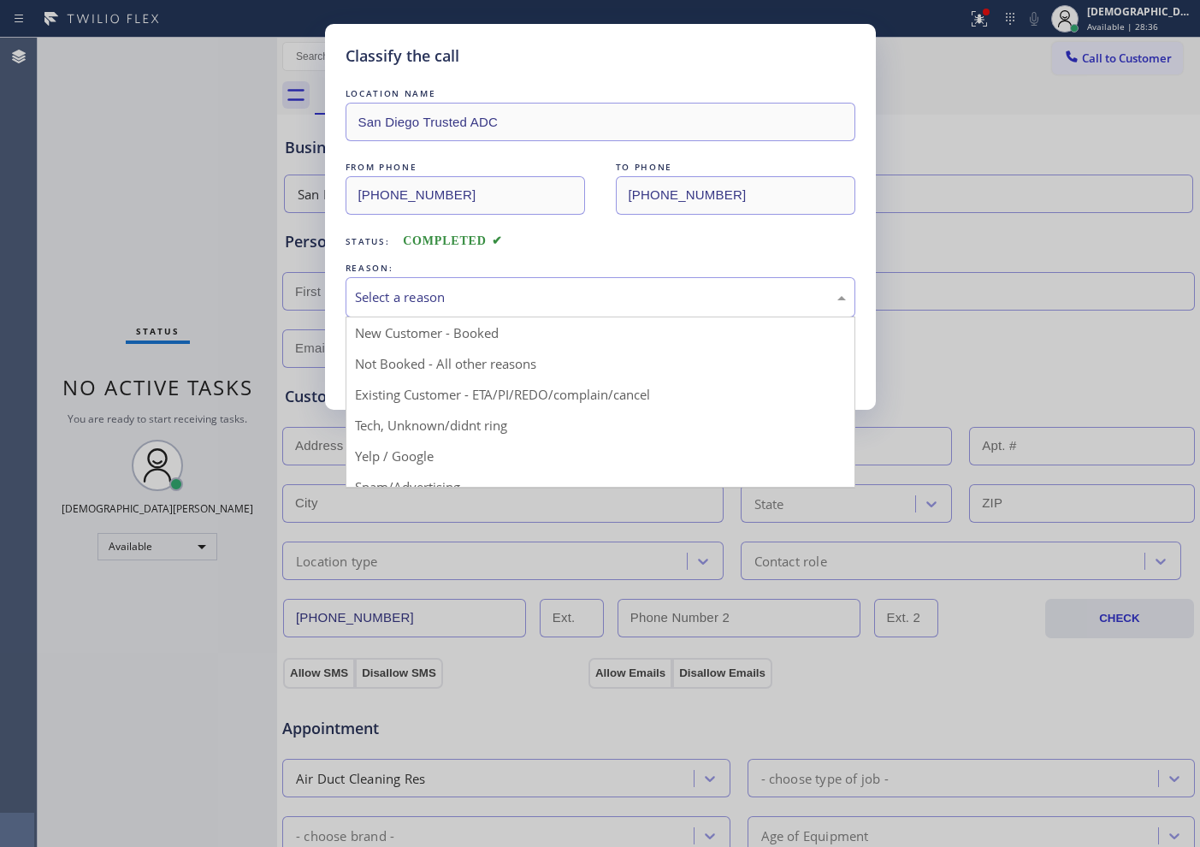
click at [389, 298] on div "Select a reason" at bounding box center [600, 297] width 491 height 20
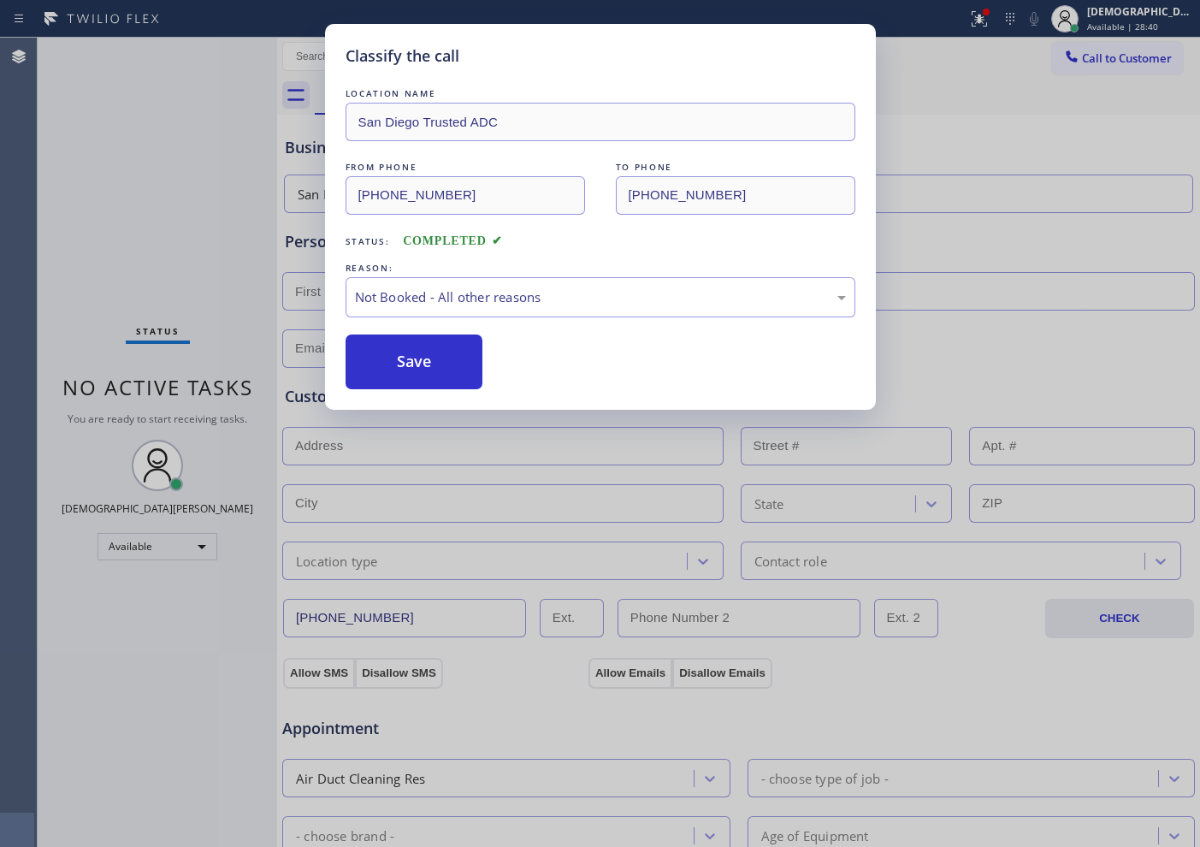
click at [385, 356] on button "Save" at bounding box center [415, 361] width 138 height 55
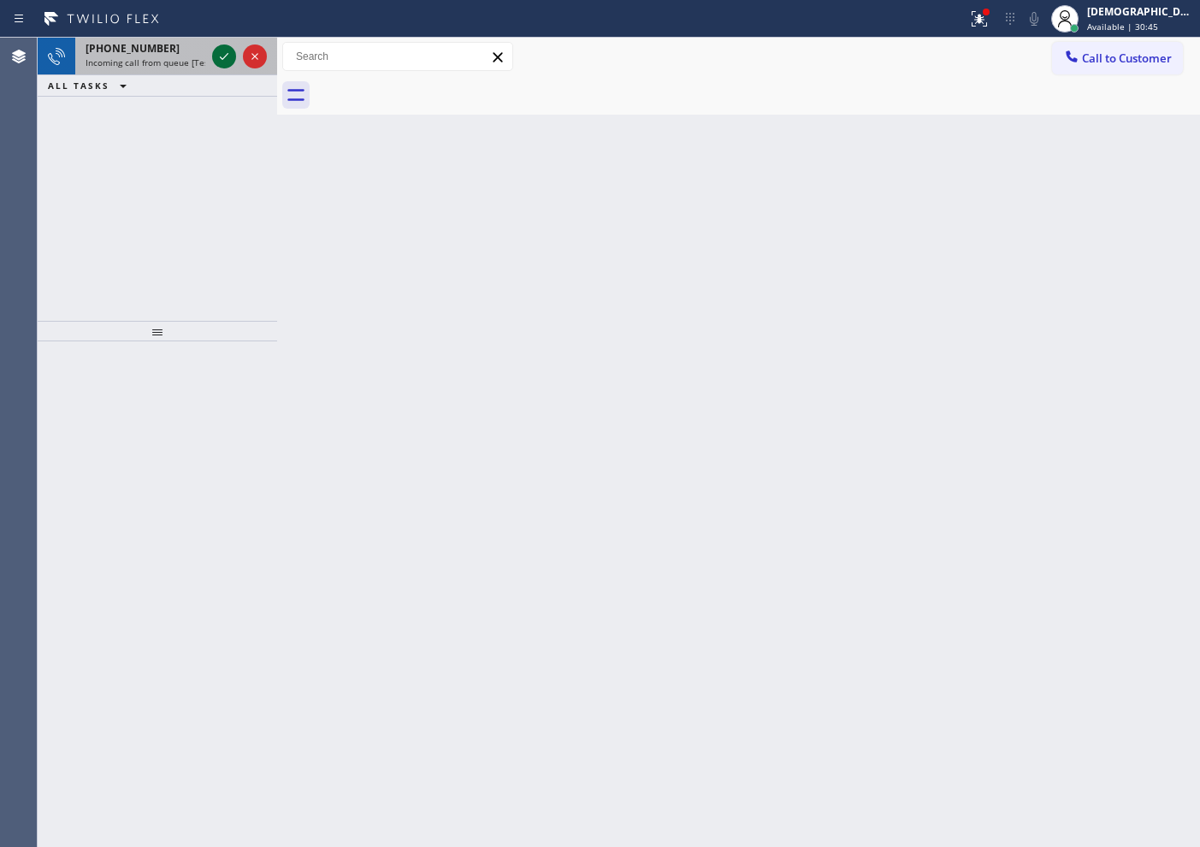
click at [217, 59] on icon at bounding box center [224, 56] width 21 height 21
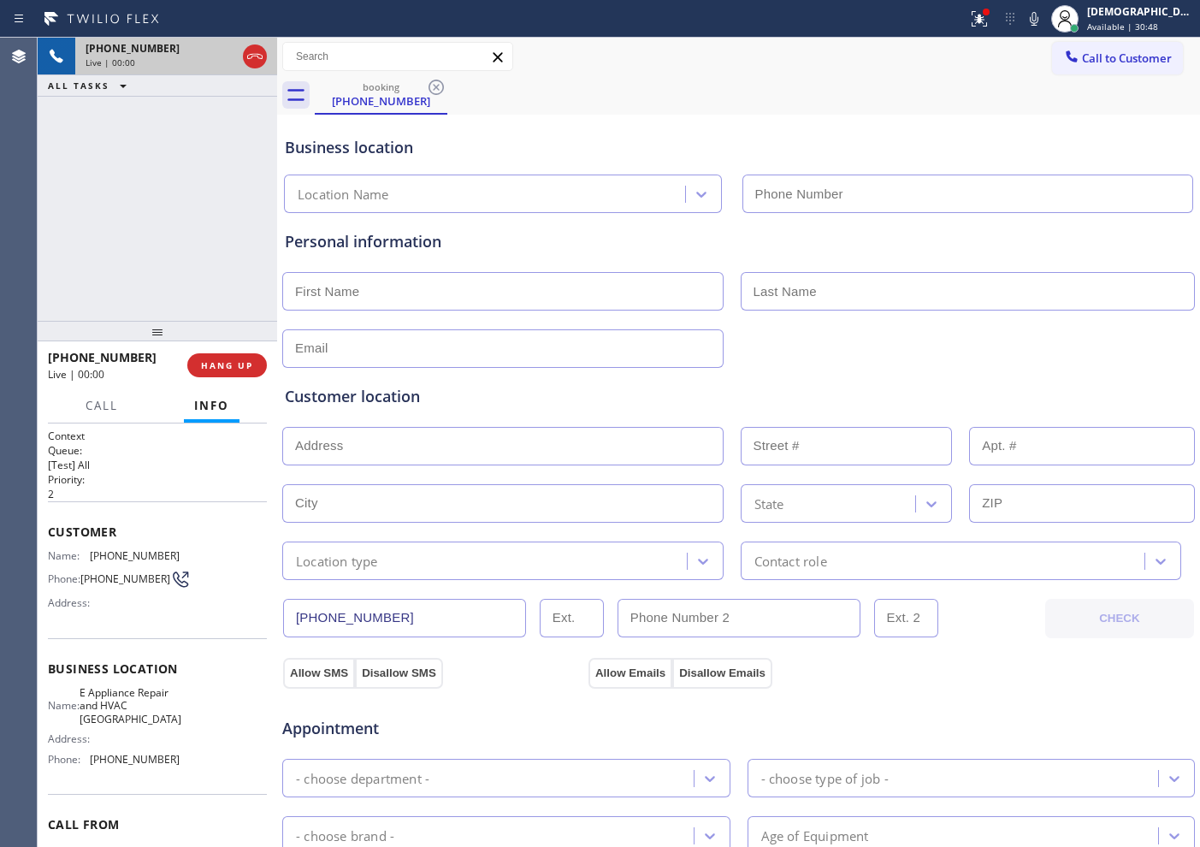
type input "(469) 489-3257"
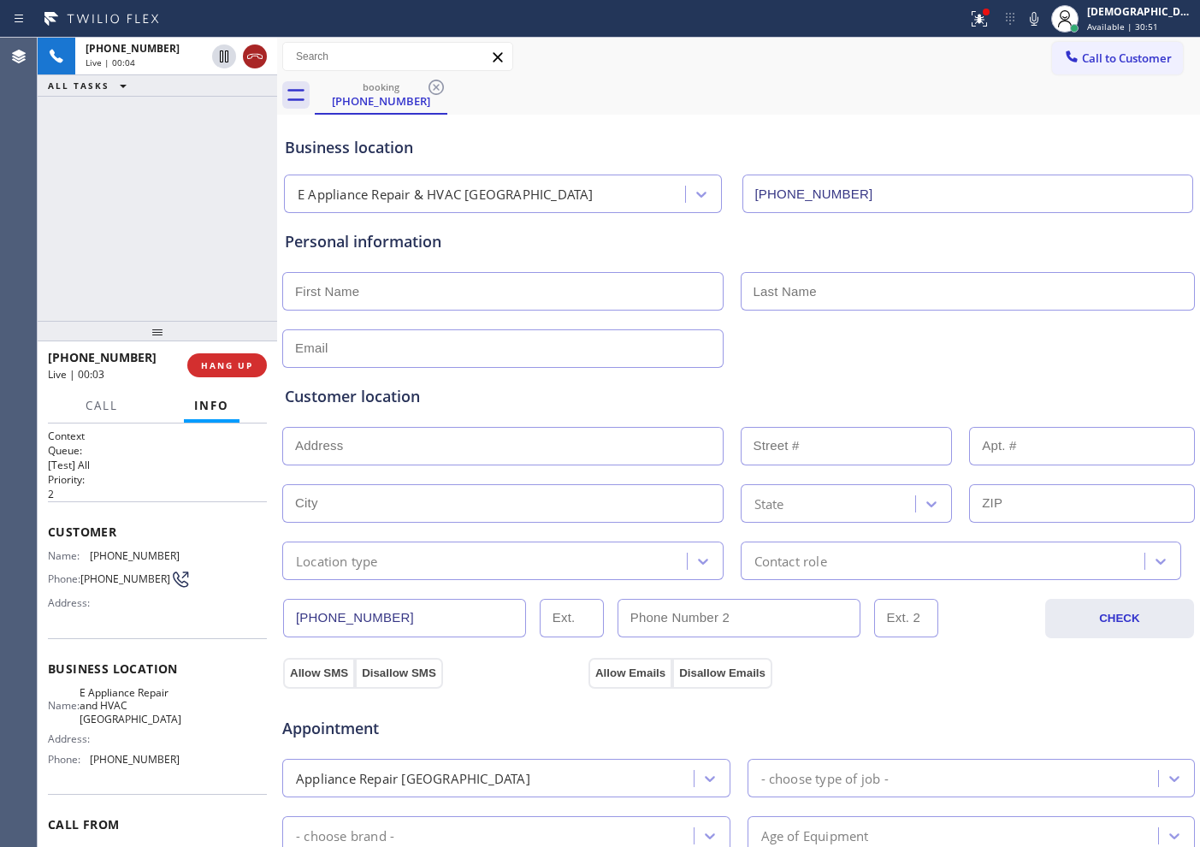
click at [260, 55] on icon at bounding box center [255, 56] width 21 height 21
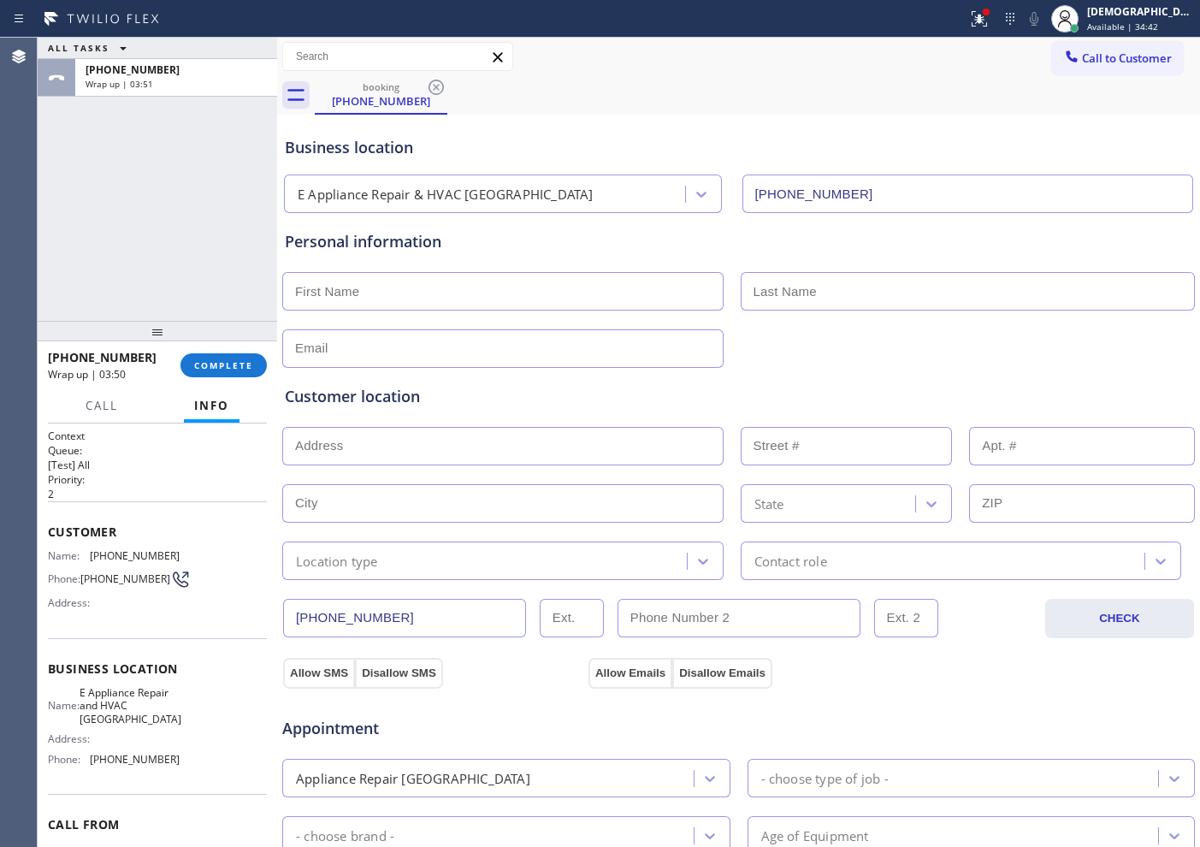
click at [81, 212] on div "ALL TASKS ALL TASKS ACTIVE TASKS TASKS IN WRAP UP +14692007630 Wrap up | 03:51" at bounding box center [157, 179] width 239 height 283
click at [222, 375] on button "COMPLETE" at bounding box center [223, 365] width 86 height 24
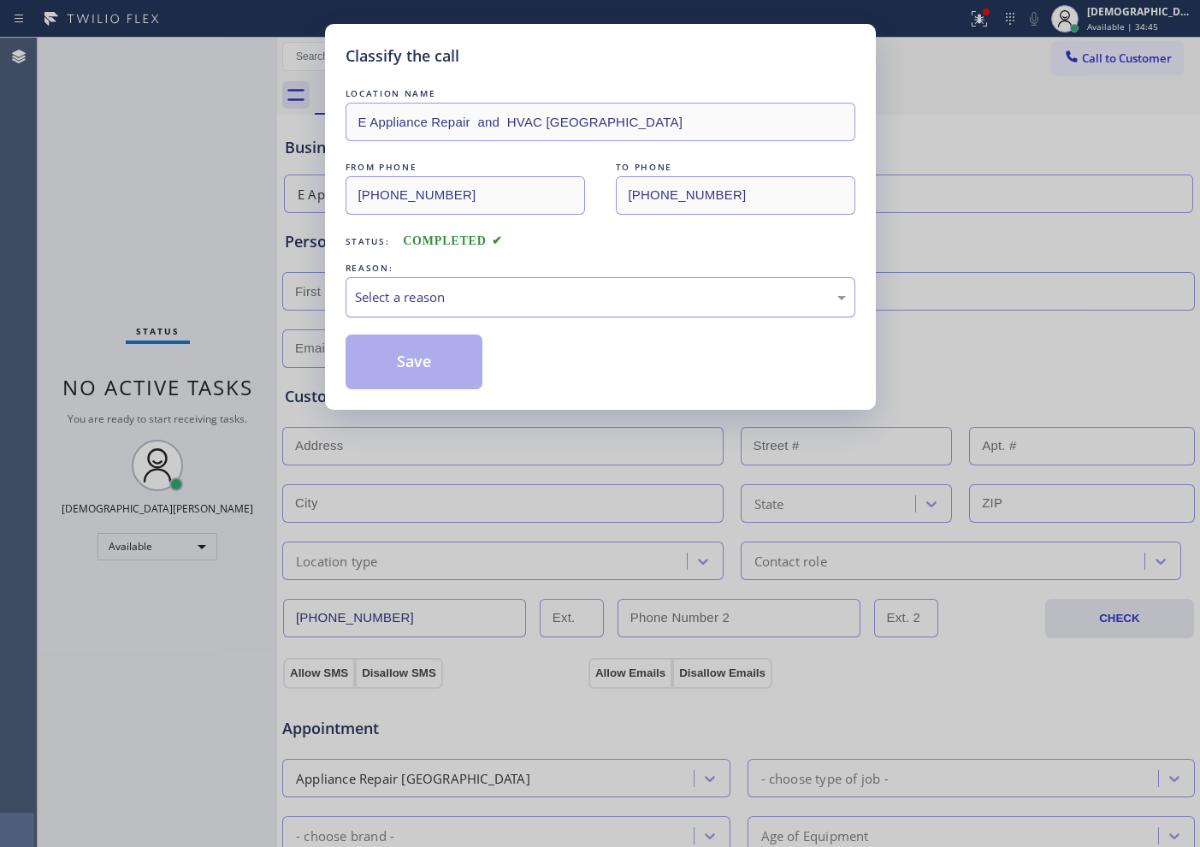
click at [416, 294] on div "Select a reason" at bounding box center [600, 297] width 491 height 20
click at [384, 371] on button "Save" at bounding box center [415, 361] width 138 height 55
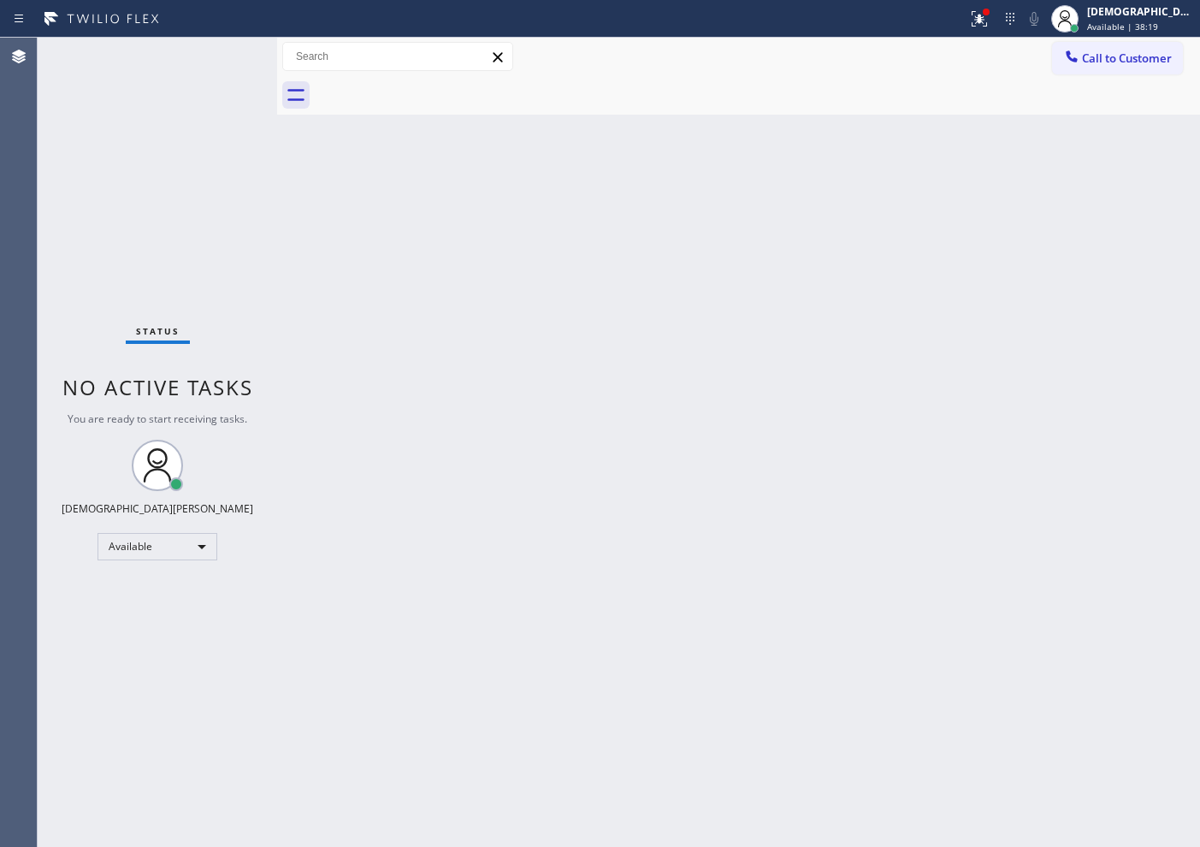
click at [222, 58] on div "Status No active tasks You are ready to start receiving tasks. Christian Cinco …" at bounding box center [157, 442] width 239 height 809
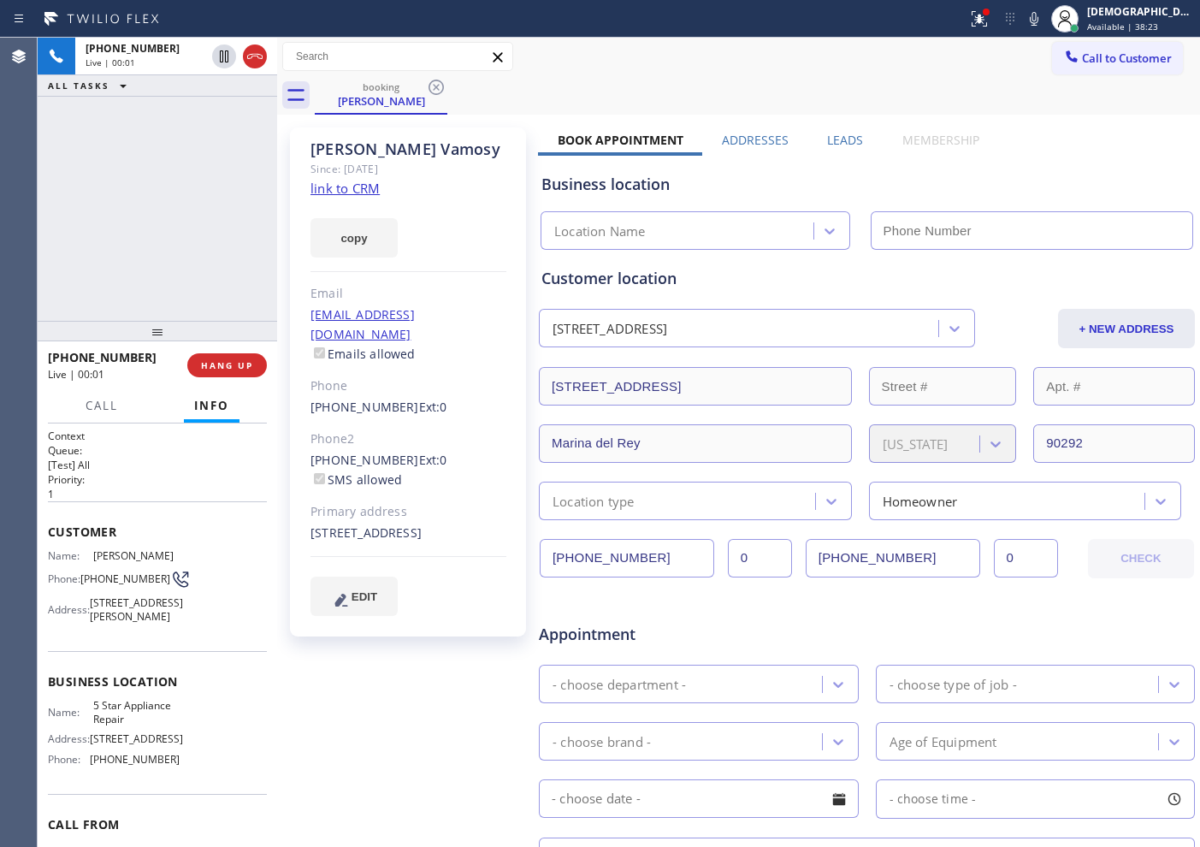
type input "[PHONE_NUMBER]"
click at [360, 187] on link "link to CRM" at bounding box center [344, 188] width 69 height 17
drag, startPoint x: 450, startPoint y: 145, endPoint x: 379, endPoint y: 151, distance: 71.2
click at [379, 151] on div "Sherissa Vamosy" at bounding box center [408, 149] width 196 height 20
copy div "Vamosy"
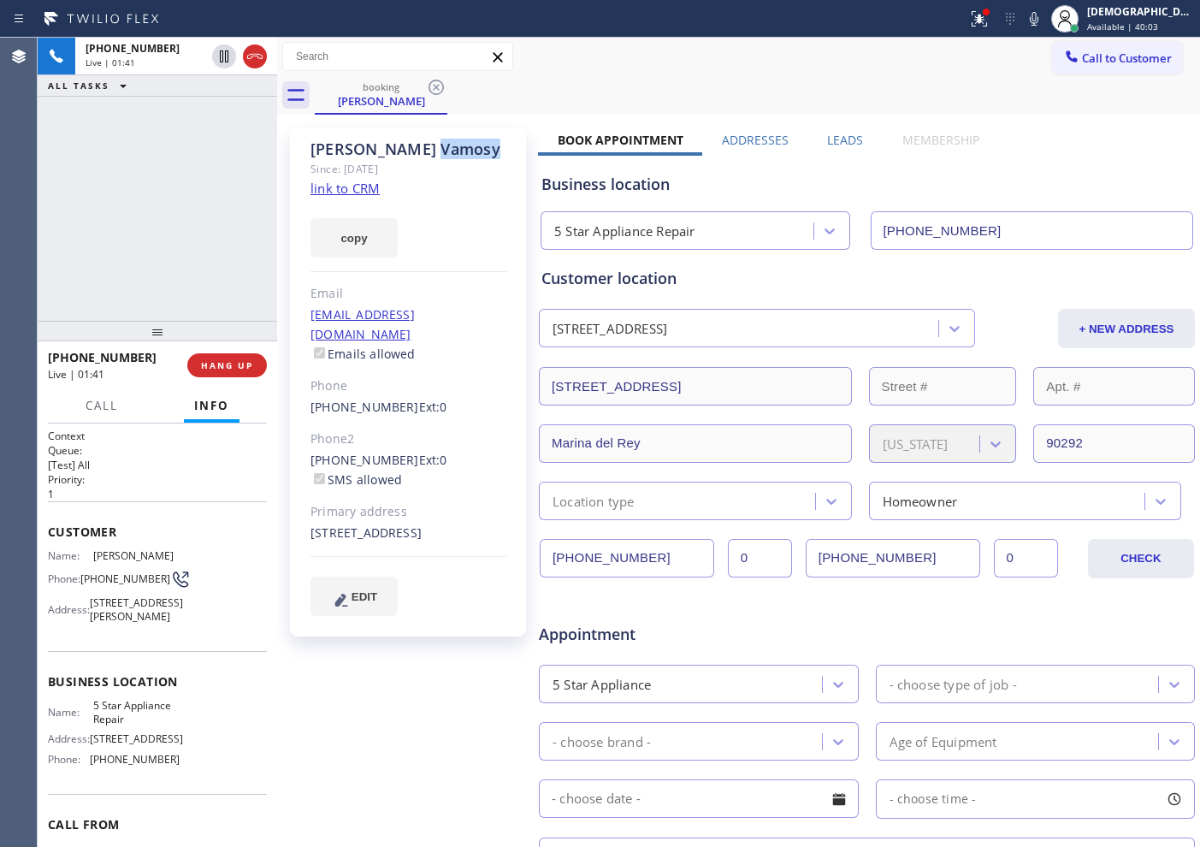
click at [352, 192] on link "link to CRM" at bounding box center [344, 188] width 69 height 17
click at [225, 62] on icon at bounding box center [224, 56] width 21 height 21
click at [139, 227] on div "+13104637737 Live | 04:47 ALL TASKS ALL TASKS ACTIVE TASKS TASKS IN WRAP UP" at bounding box center [157, 179] width 239 height 283
click at [222, 54] on icon at bounding box center [224, 56] width 12 height 12
drag, startPoint x: 166, startPoint y: 772, endPoint x: 92, endPoint y: 772, distance: 74.4
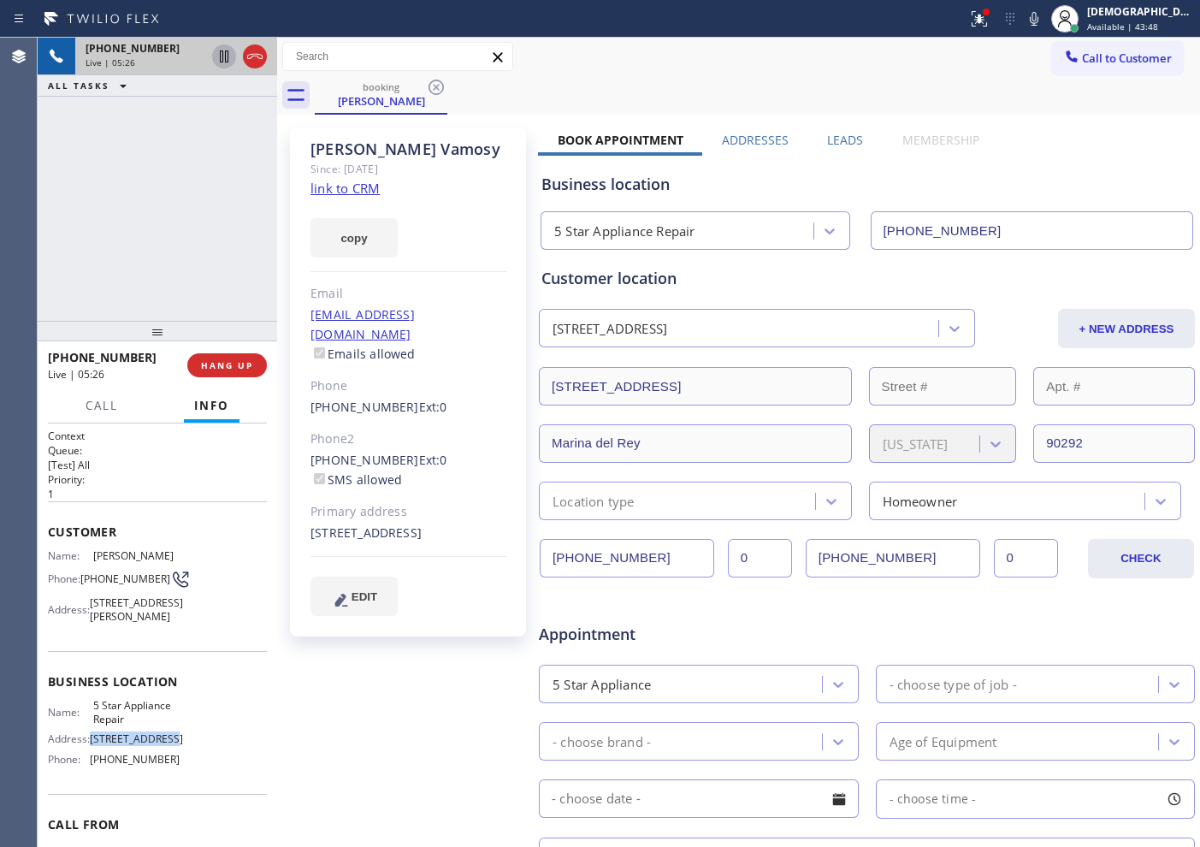
click at [92, 745] on span "[STREET_ADDRESS]" at bounding box center [136, 738] width 93 height 13
copy span "[STREET_ADDRESS]"
click at [366, 180] on link "link to CRM" at bounding box center [344, 188] width 69 height 17
drag, startPoint x: 916, startPoint y: 555, endPoint x: 791, endPoint y: 557, distance: 124.9
click at [791, 557] on div "(310) 463-7737 0 (818) 235-6045 0" at bounding box center [812, 558] width 545 height 38
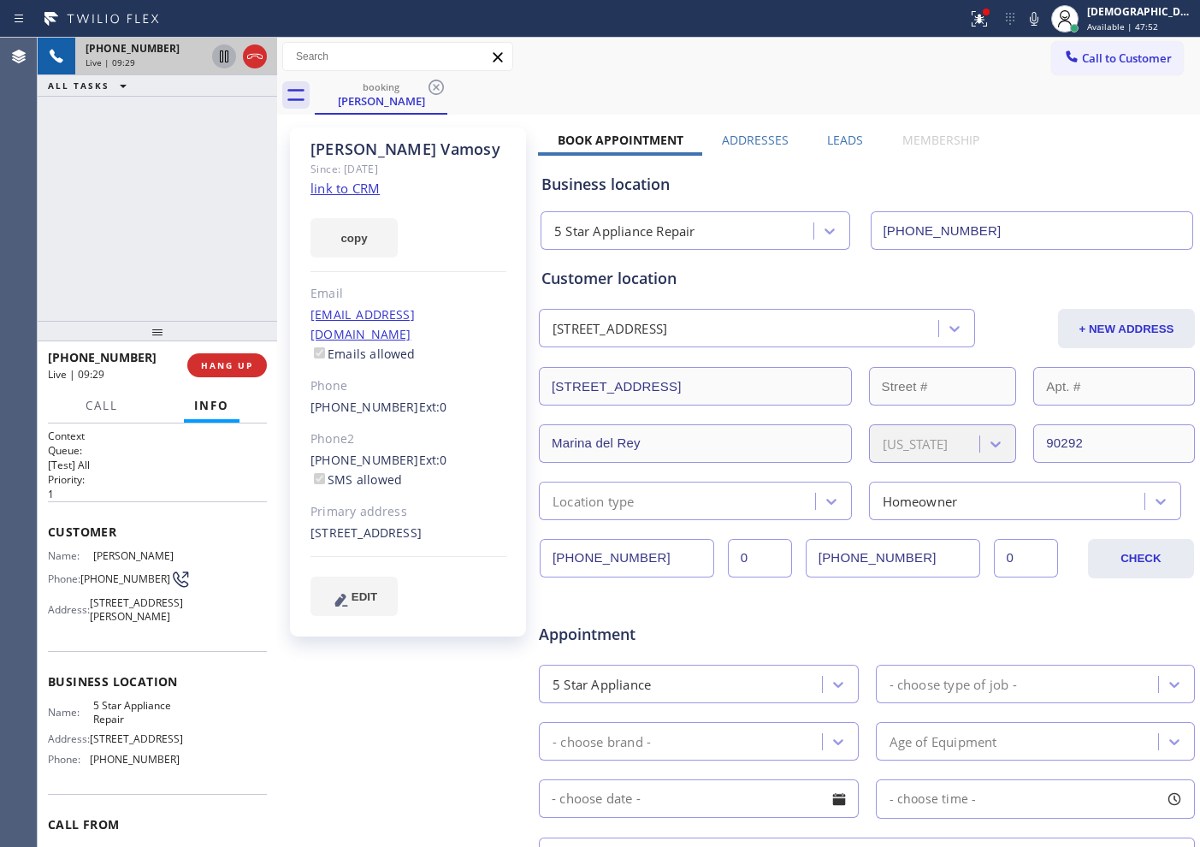
click at [222, 59] on icon at bounding box center [224, 56] width 21 height 21
click at [222, 58] on icon at bounding box center [224, 56] width 21 height 21
click at [225, 55] on icon at bounding box center [224, 56] width 9 height 12
click at [218, 52] on icon at bounding box center [224, 56] width 21 height 21
click at [228, 57] on icon at bounding box center [224, 56] width 9 height 12
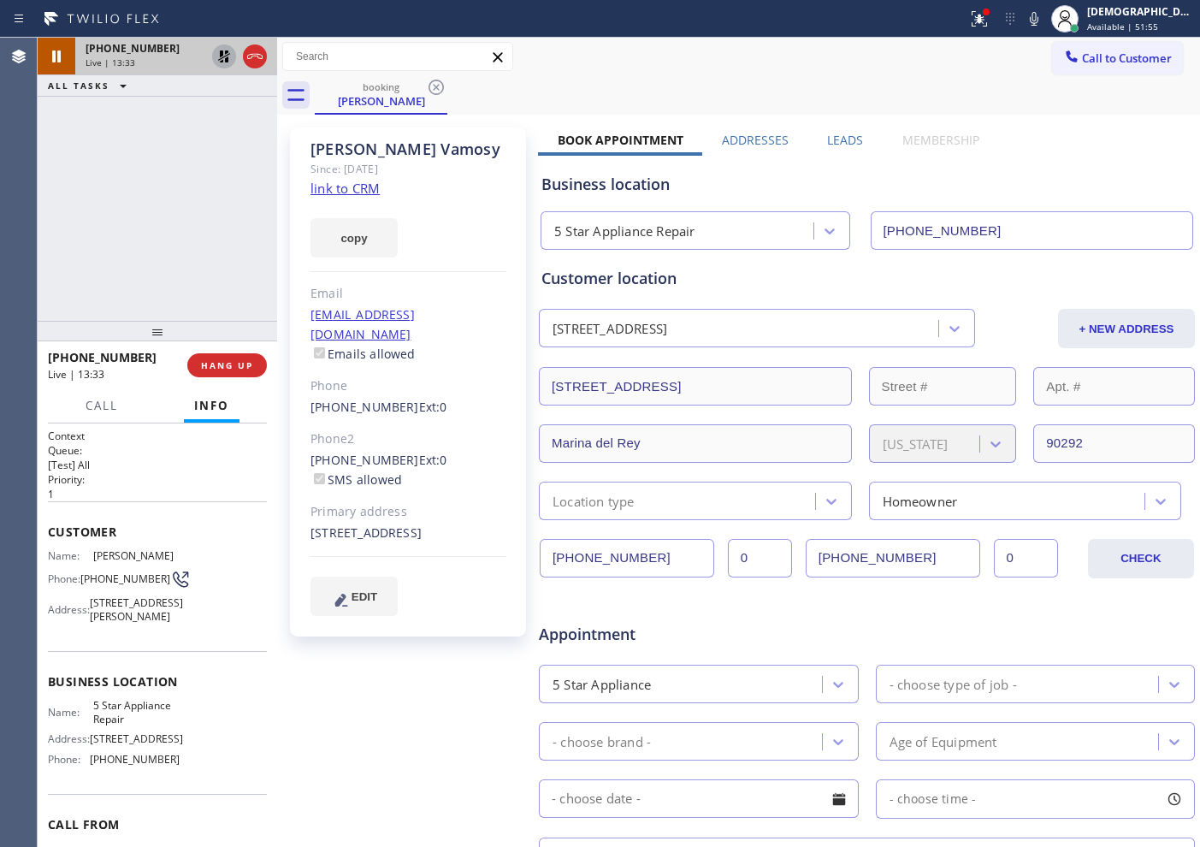
click at [107, 384] on div "+13104637737 Live | 13:33" at bounding box center [117, 365] width 139 height 44
click at [94, 410] on span "Call" at bounding box center [102, 405] width 33 height 15
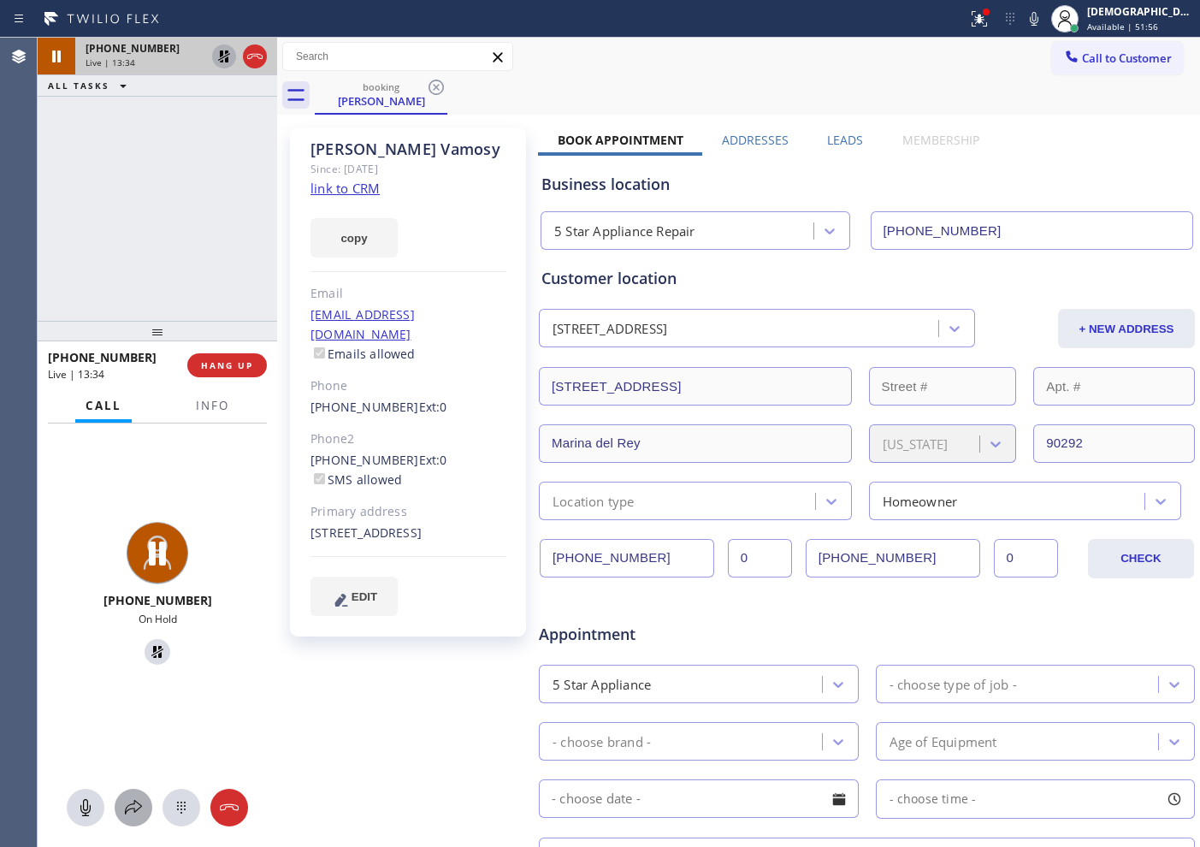
click at [128, 805] on icon at bounding box center [133, 807] width 17 height 15
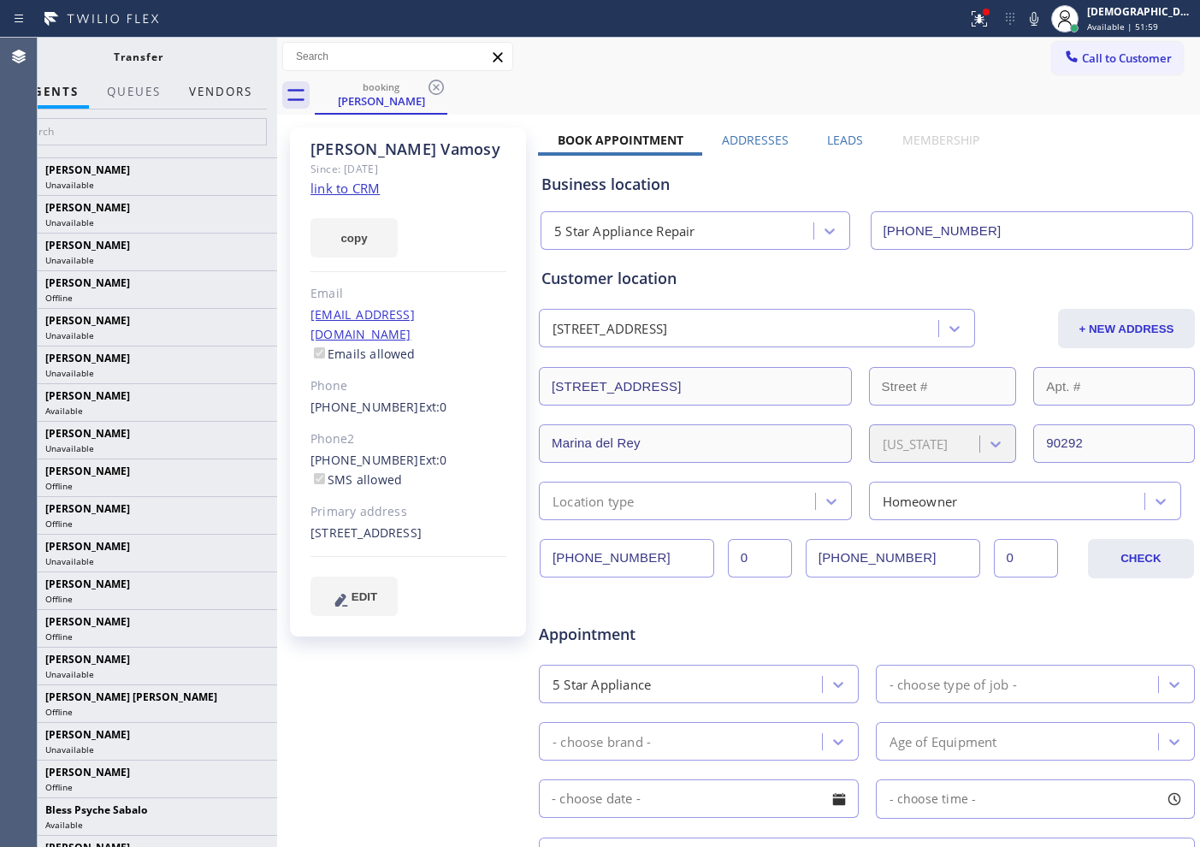
click at [210, 88] on button "Vendors" at bounding box center [221, 91] width 84 height 33
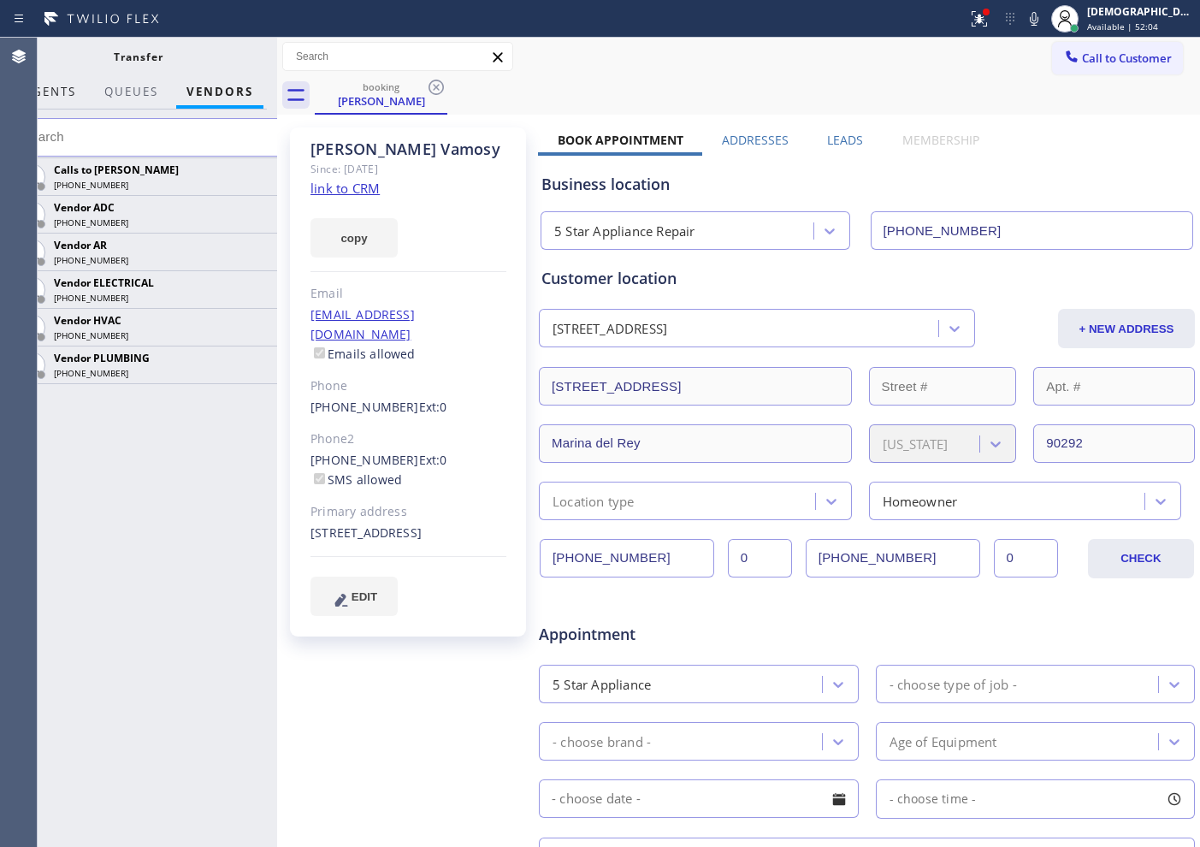
click at [61, 86] on span "AGENTS" at bounding box center [50, 91] width 52 height 15
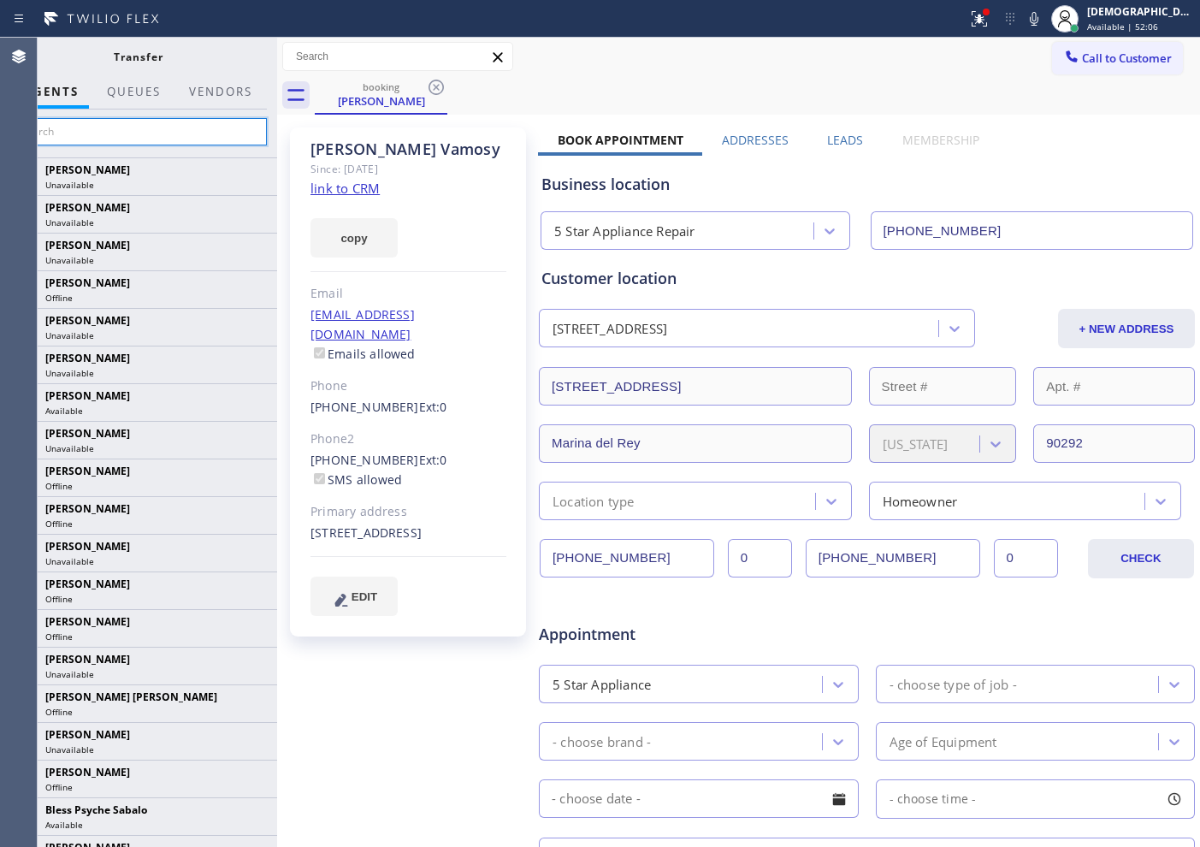
click at [103, 123] on input "text" at bounding box center [137, 131] width 257 height 27
paste input "yevgeniy korobkin"
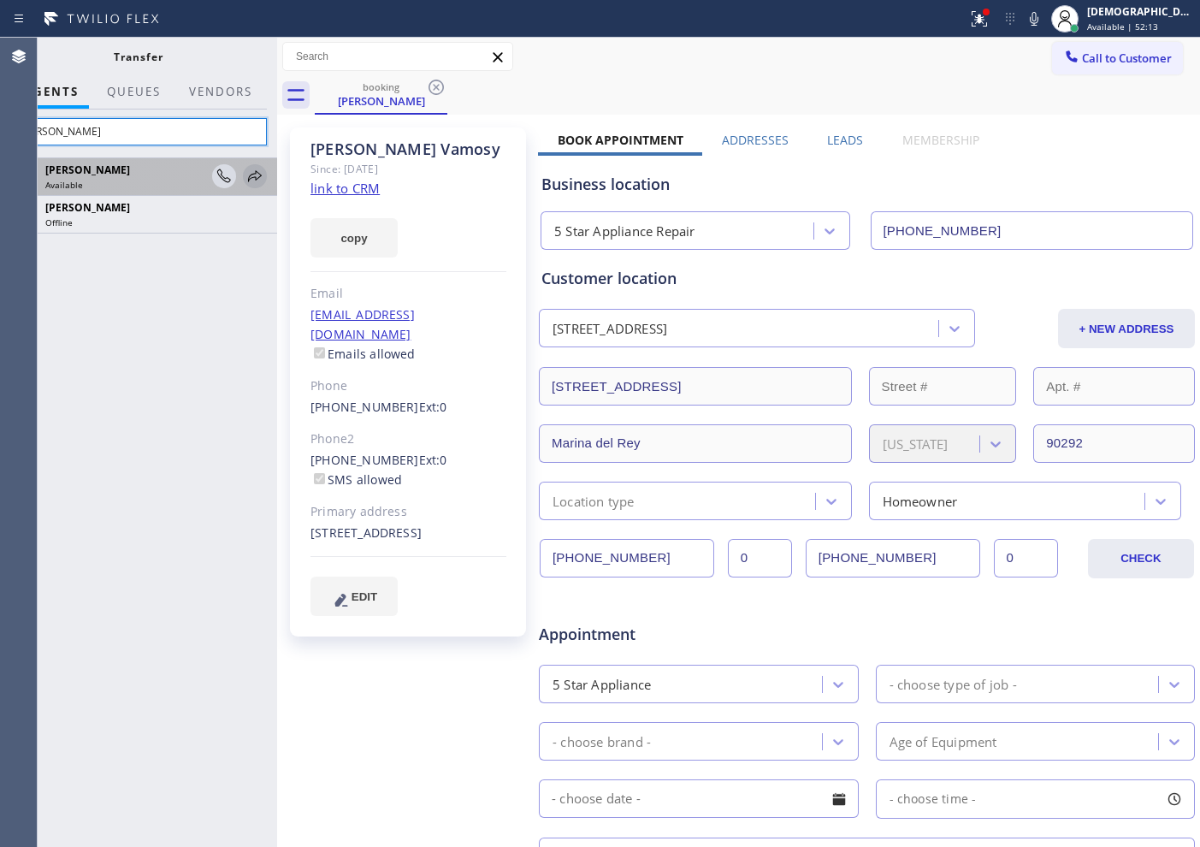
type input "yevgeni"
click at [262, 174] on icon at bounding box center [255, 176] width 21 height 21
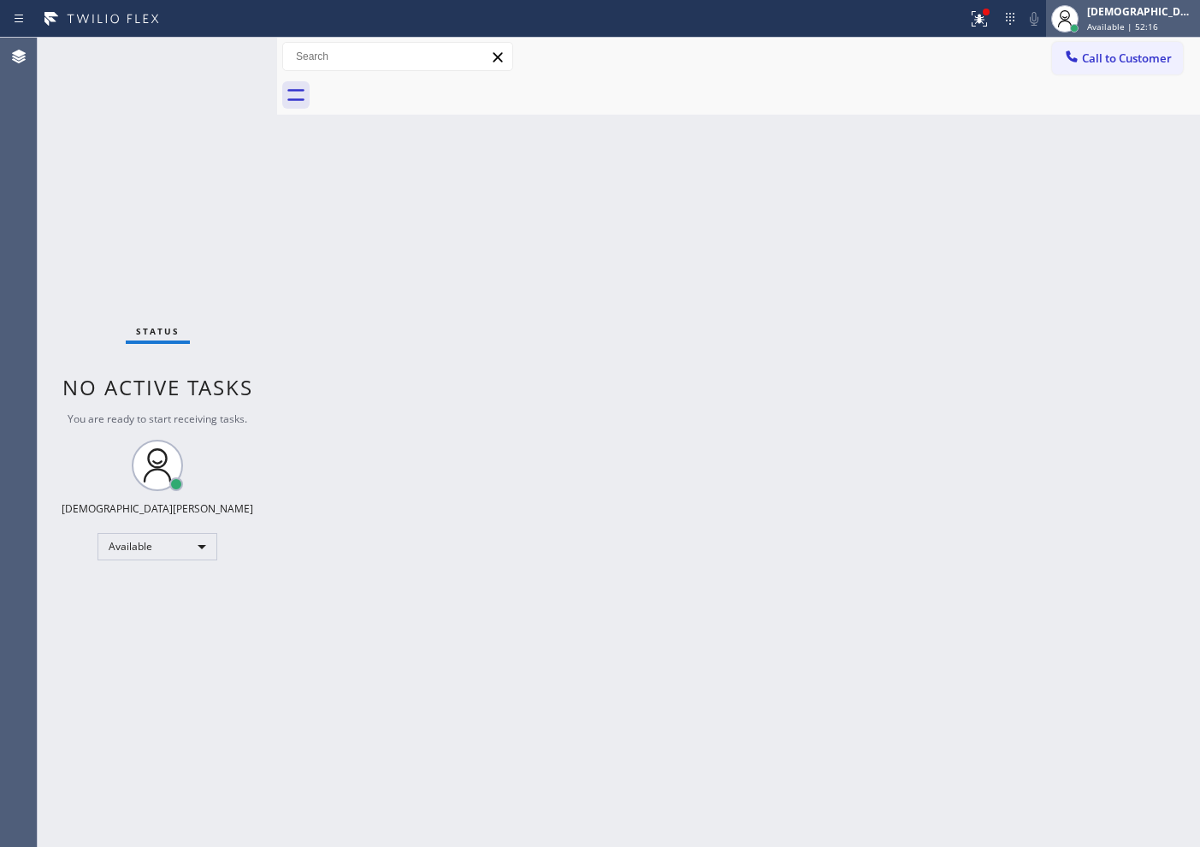
click at [1084, 14] on div at bounding box center [1065, 19] width 38 height 38
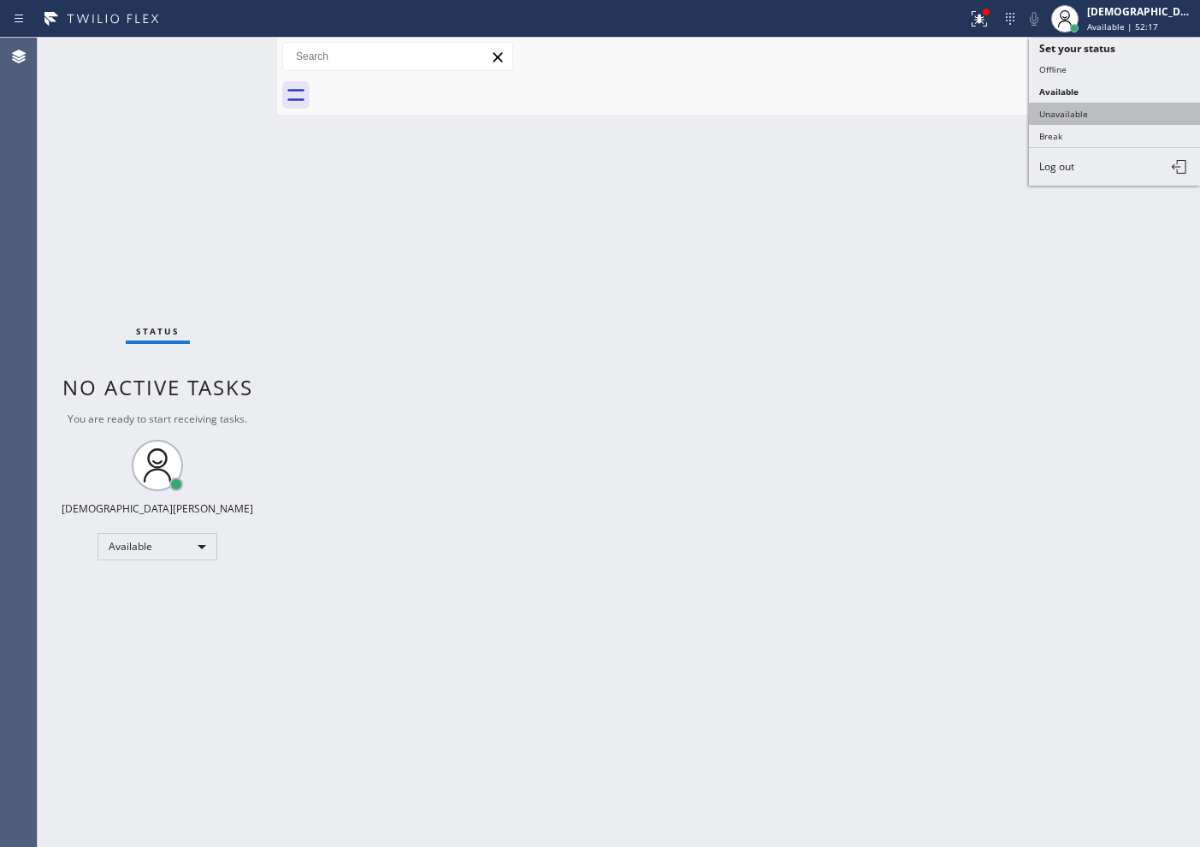
drag, startPoint x: 1120, startPoint y: 108, endPoint x: 1120, endPoint y: 117, distance: 9.4
click at [1120, 117] on button "Unavailable" at bounding box center [1114, 114] width 171 height 22
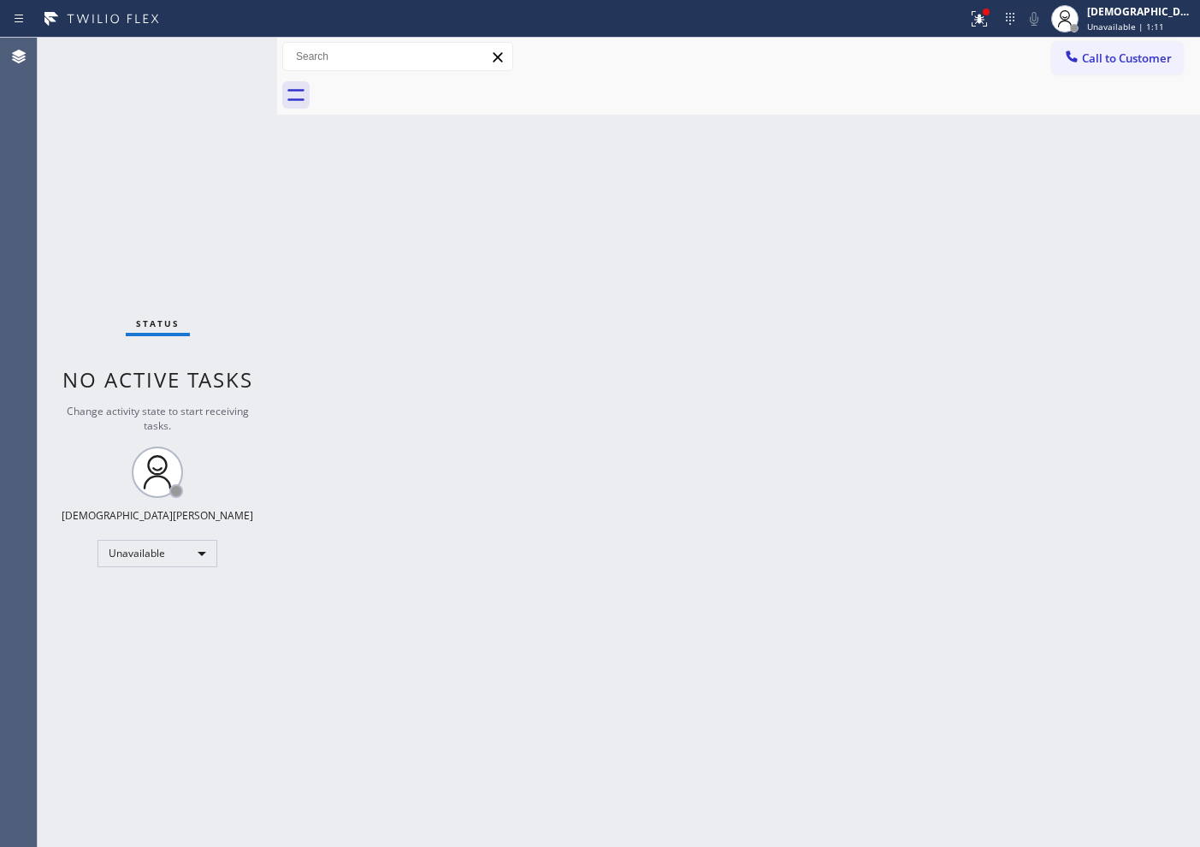
click at [56, 228] on div "Status No active tasks Change activity state to start receiving tasks. Christia…" at bounding box center [157, 442] width 239 height 809
click at [98, 321] on div "Status No active tasks Change activity state to start receiving tasks. Christia…" at bounding box center [157, 442] width 239 height 809
click at [154, 551] on div "Unavailable" at bounding box center [158, 553] width 120 height 27
click at [153, 600] on li "Available" at bounding box center [156, 598] width 116 height 21
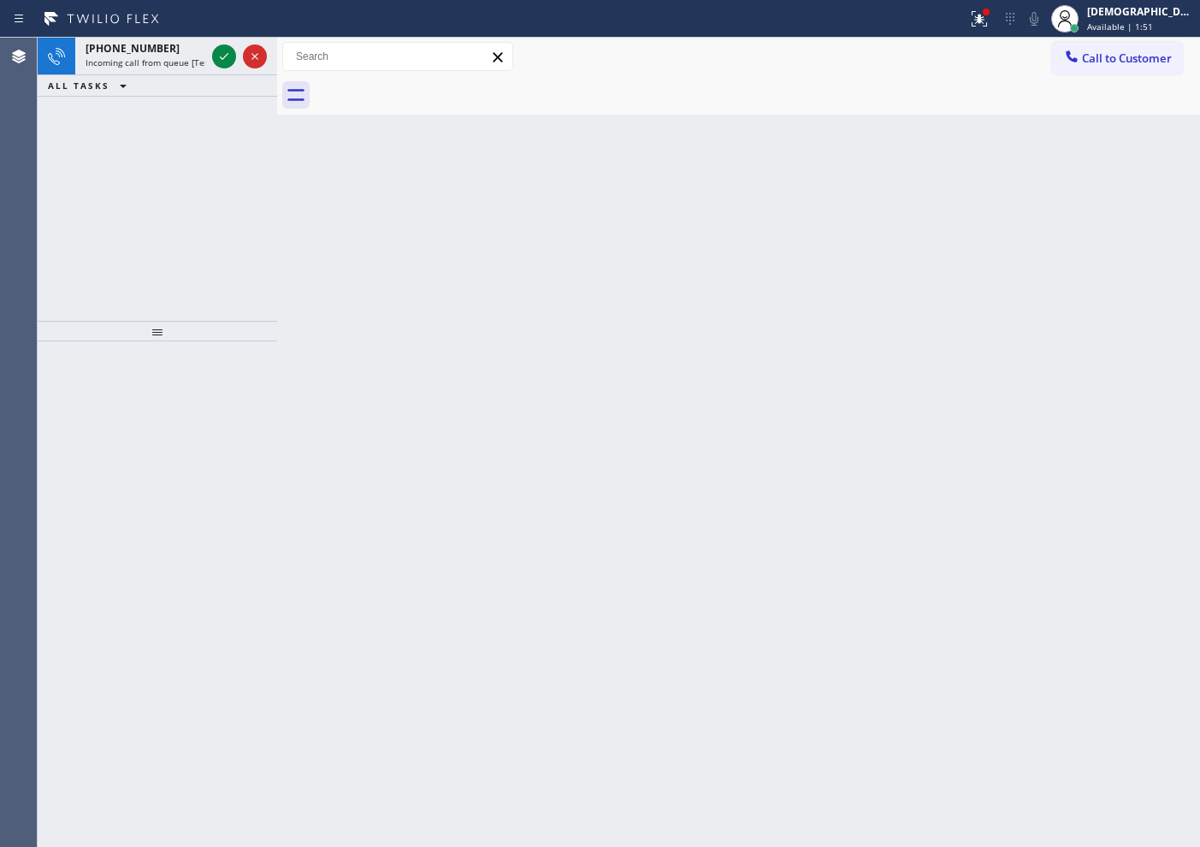
click at [99, 211] on div "+17147462143 Incoming call from queue [Test] All ALL TASKS ALL TASKS ACTIVE TAS…" at bounding box center [157, 179] width 239 height 283
click at [222, 54] on icon at bounding box center [224, 56] width 21 height 21
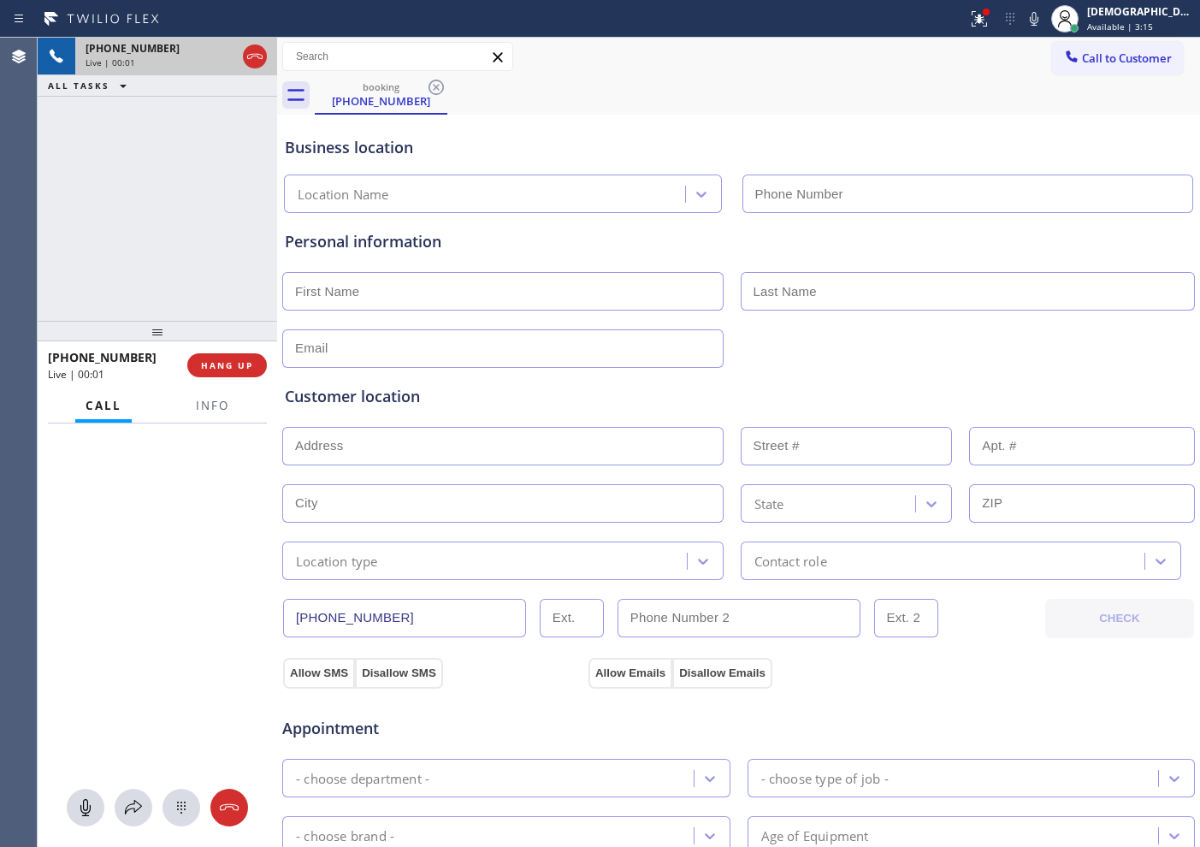
type input "(646) 362-7346"
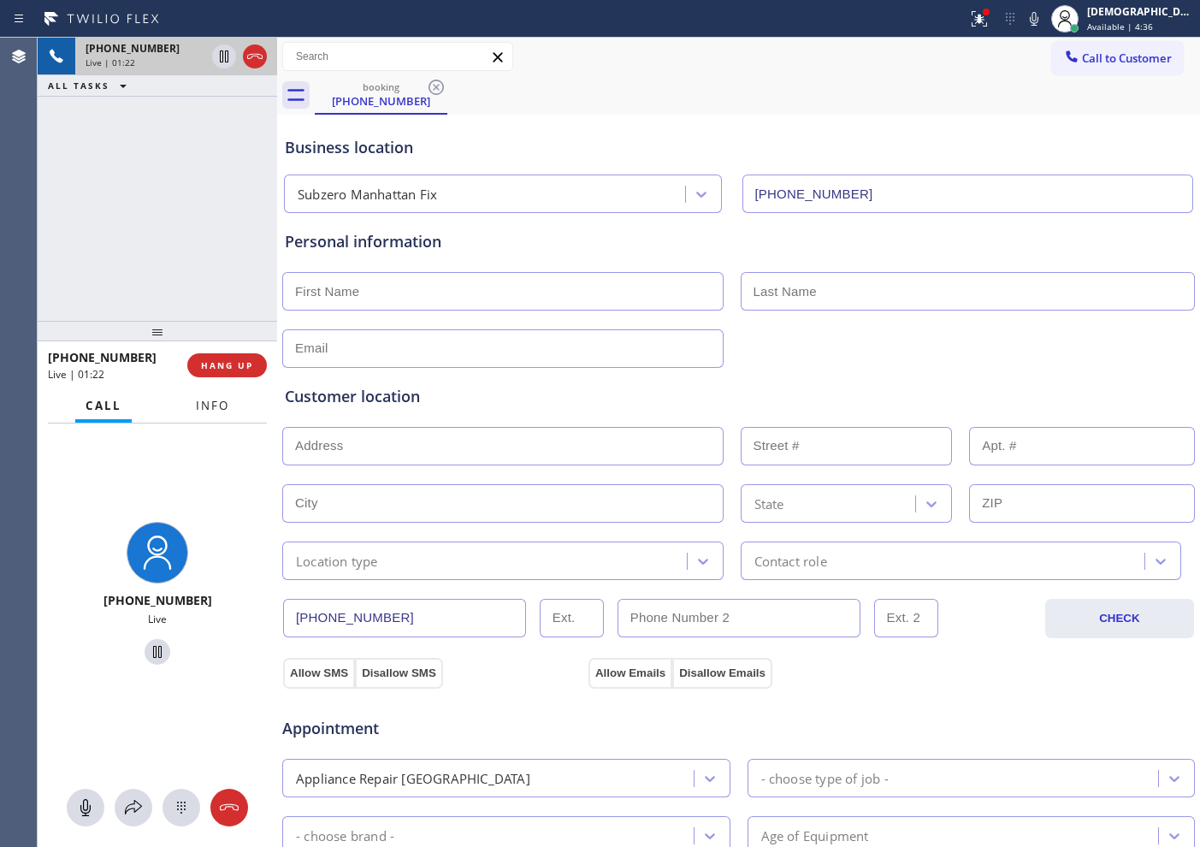
click at [228, 409] on span "Info" at bounding box center [212, 405] width 33 height 15
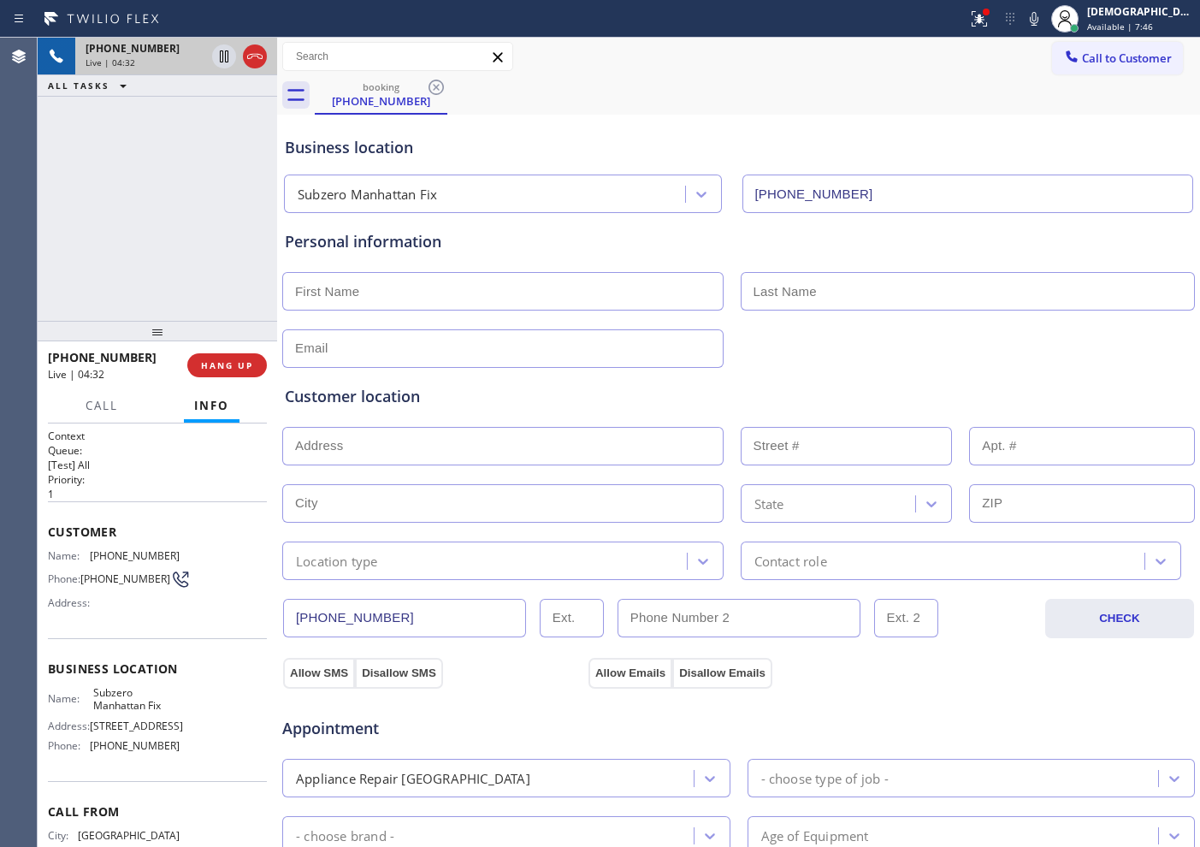
drag, startPoint x: 409, startPoint y: 615, endPoint x: 270, endPoint y: 611, distance: 138.6
click at [270, 611] on div "+16194007274 Live | 04:32 ALL TASKS ALL TASKS ACTIVE TASKS TASKS IN WRAP UP +16…" at bounding box center [619, 442] width 1162 height 809
click at [251, 65] on icon at bounding box center [255, 56] width 21 height 21
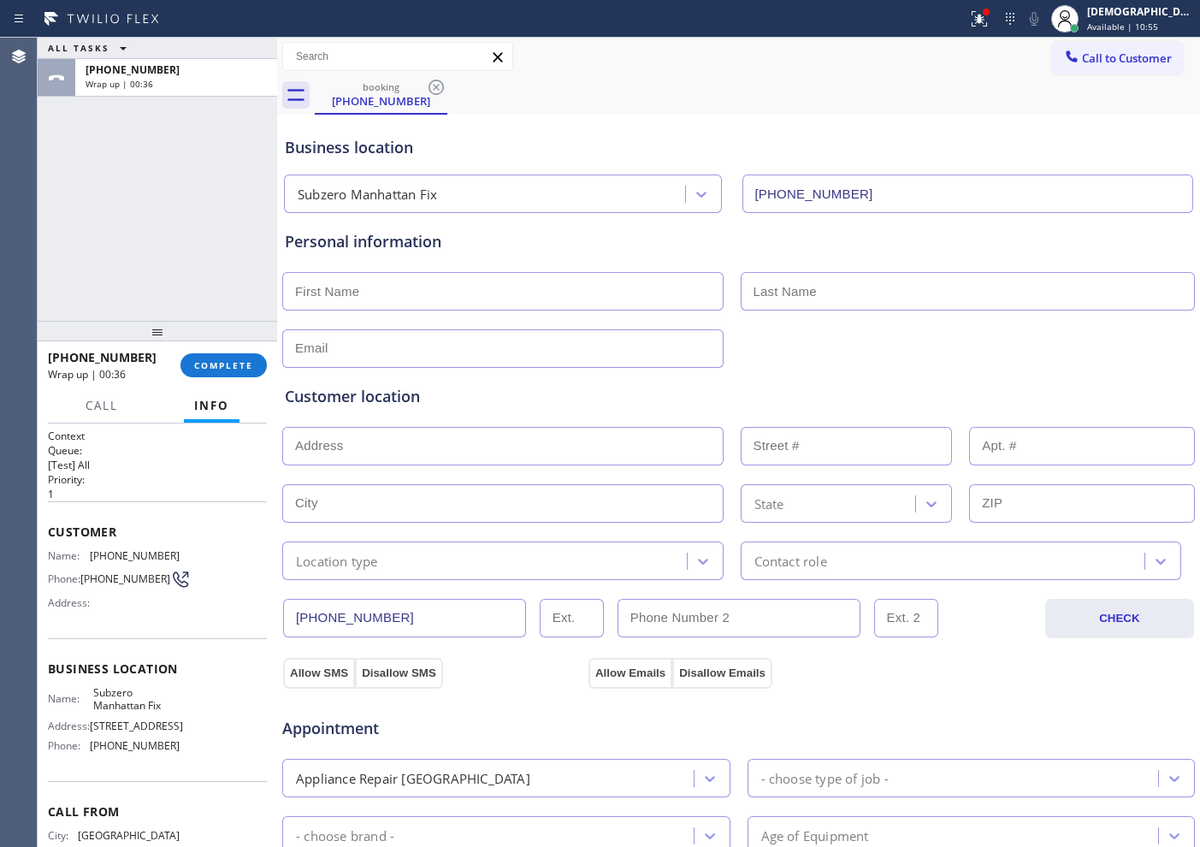
click at [456, 306] on input "text" at bounding box center [502, 291] width 441 height 38
paste input "Eugine"
type input "Eugene"
click at [808, 291] on input "text" at bounding box center [968, 291] width 455 height 38
type input "bergerson"
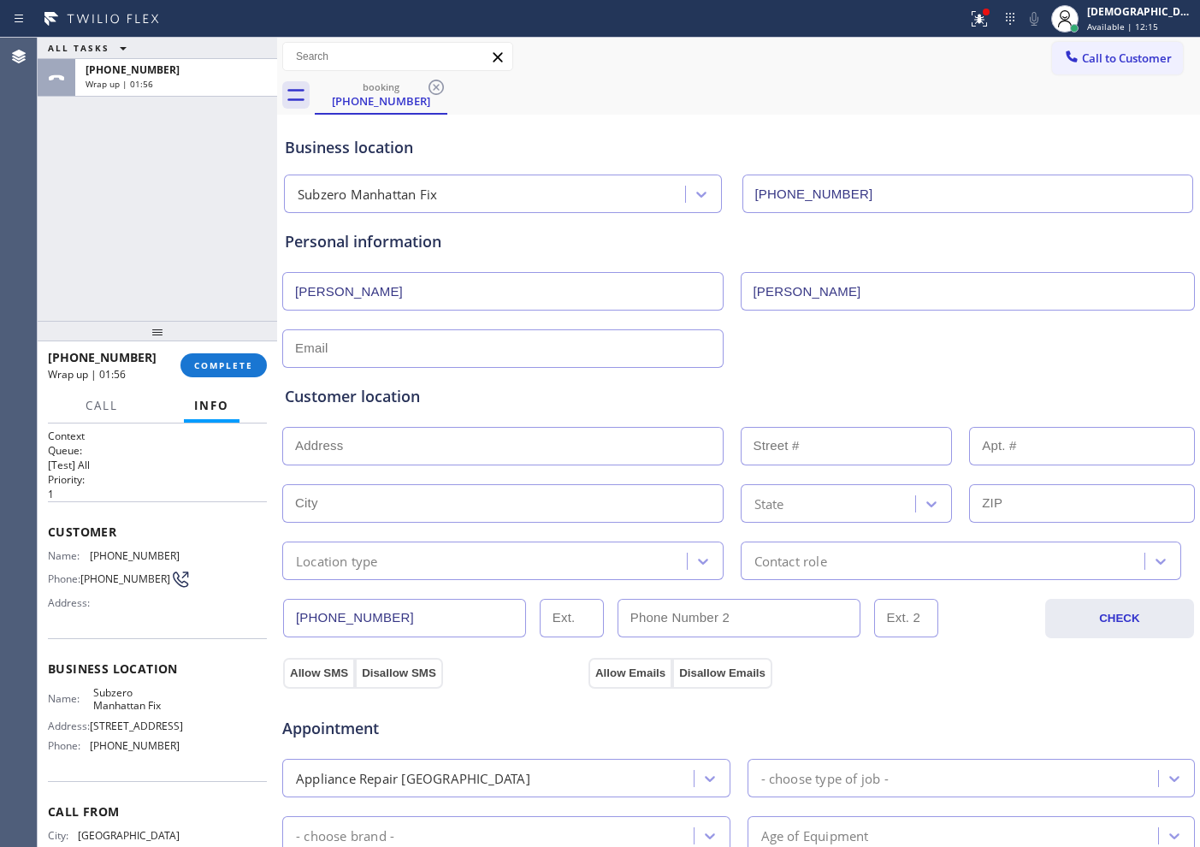
click at [550, 352] on input "text" at bounding box center [502, 348] width 441 height 38
paste input "eugenebergerson@gmail.com"
type input "eugenebergerson@gmail.com"
click at [502, 432] on input "text" at bounding box center [502, 446] width 441 height 38
paste input "4835 Lotus StSan Diego, CA 92107"
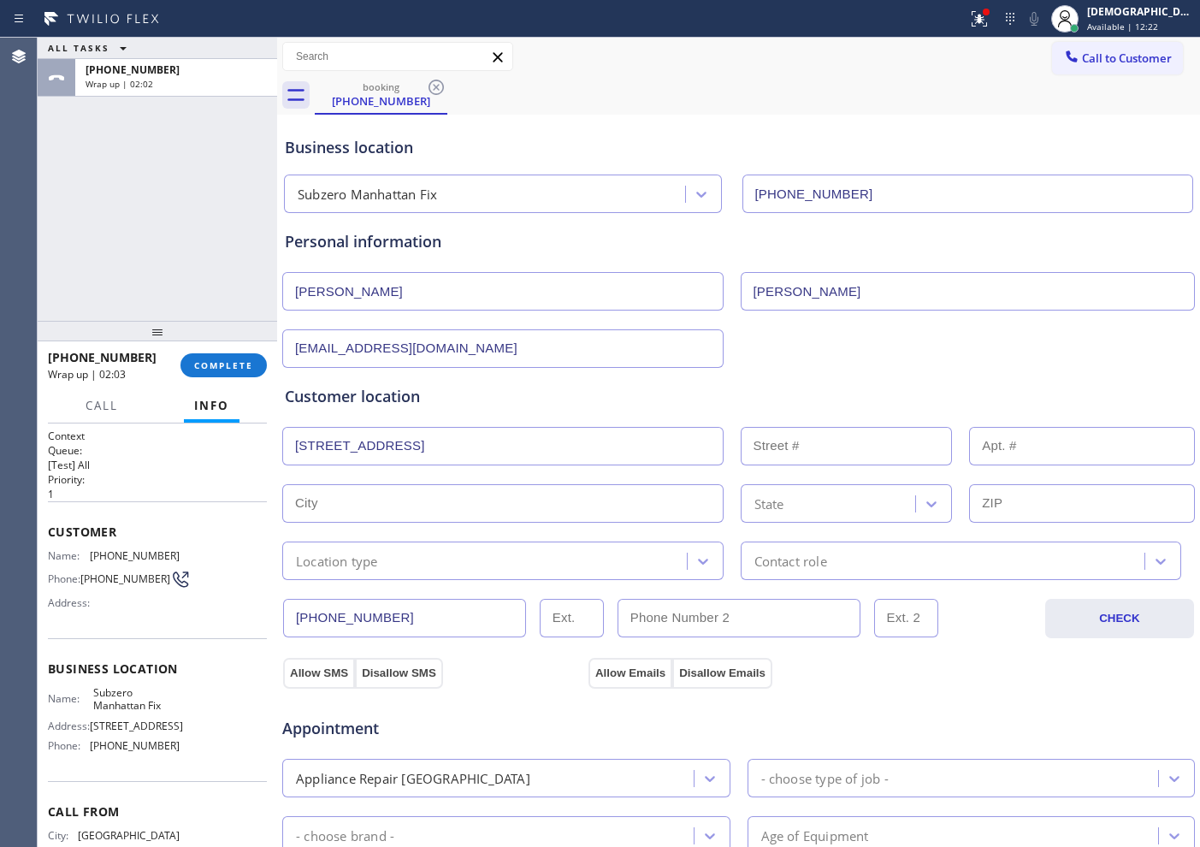
type input "4835 Lotus St"
type input "4835"
type input "San Diego"
type input "92107"
click at [545, 568] on div "Location type" at bounding box center [486, 561] width 399 height 30
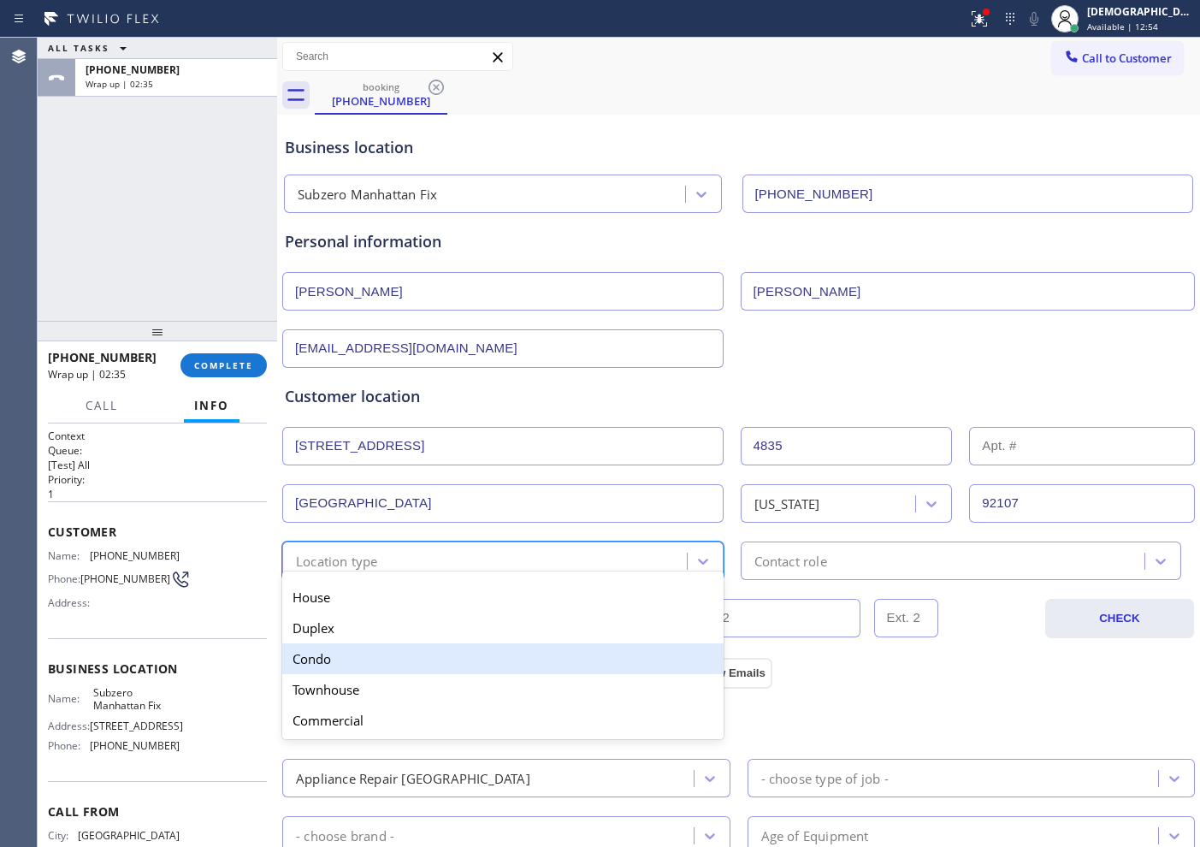
click at [485, 662] on div "Condo" at bounding box center [502, 658] width 441 height 31
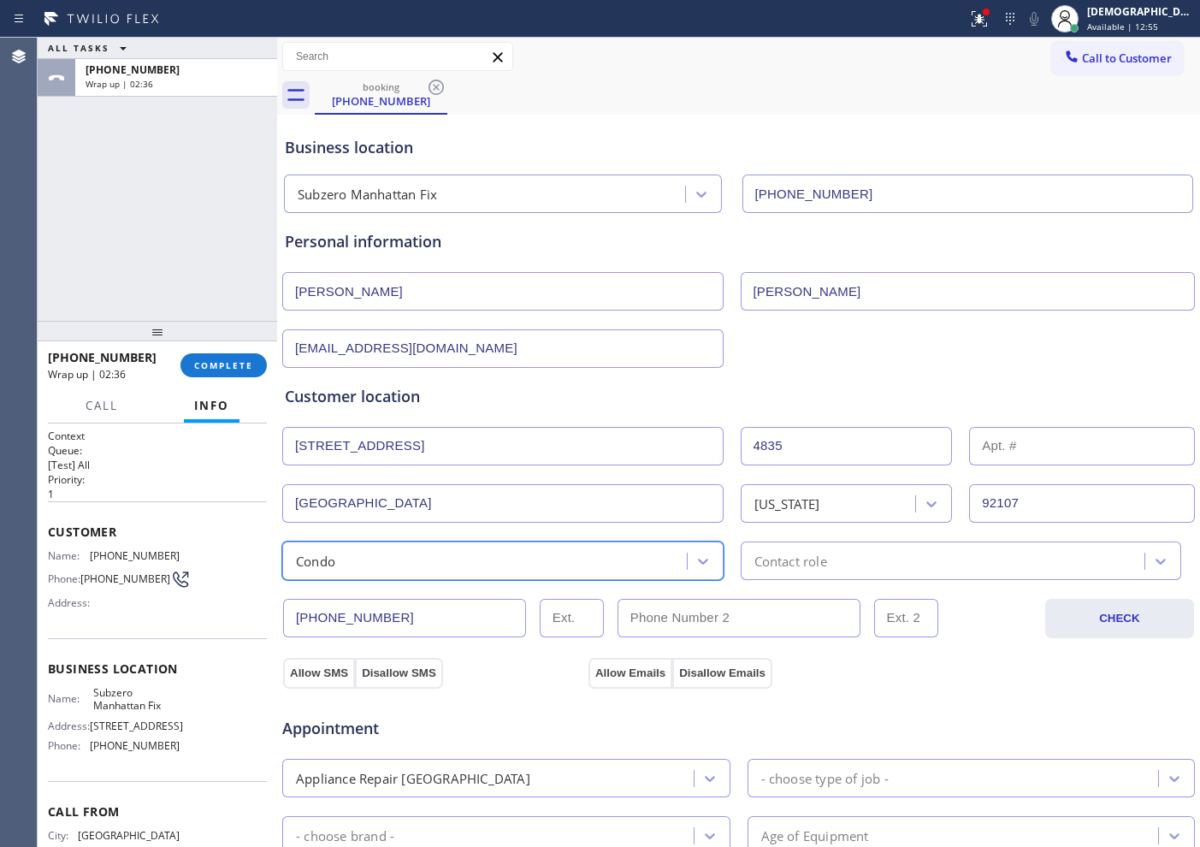
click at [795, 555] on div "Contact role" at bounding box center [790, 561] width 73 height 20
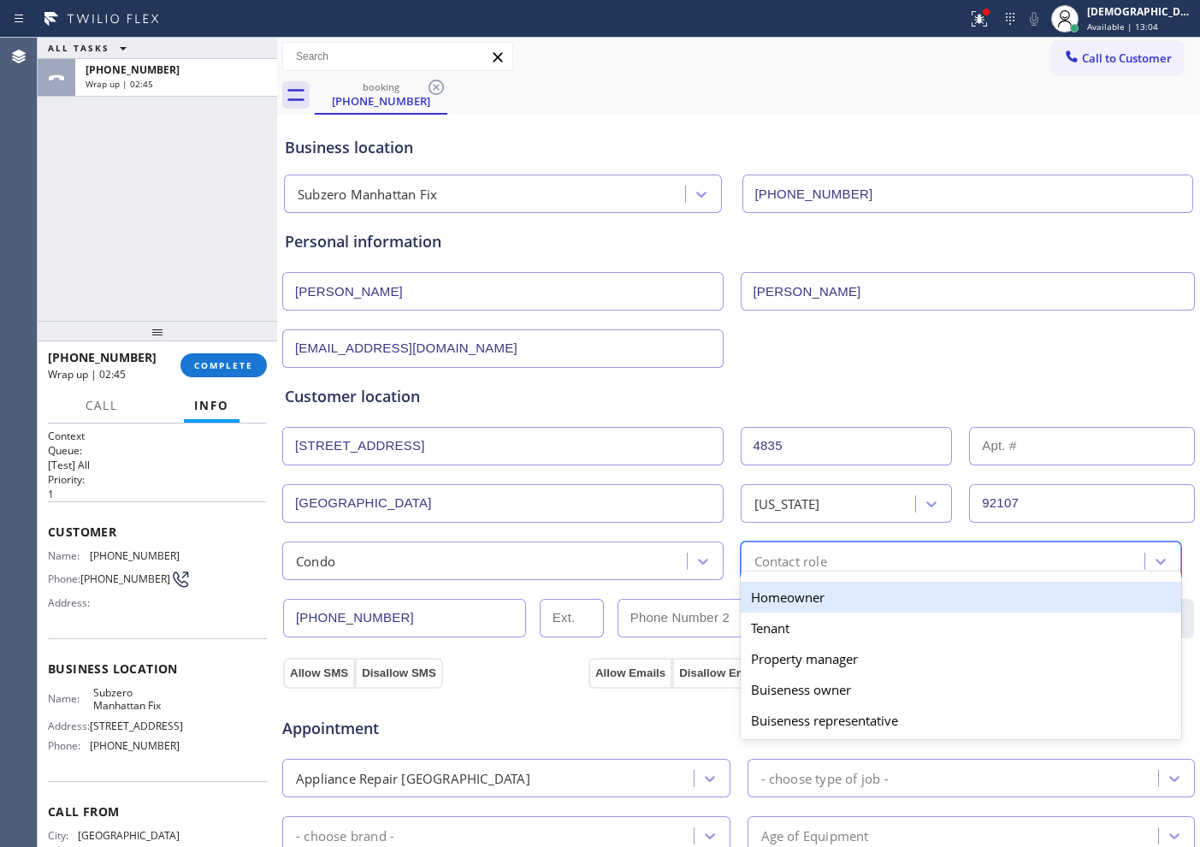
click at [801, 603] on div "Homeowner" at bounding box center [961, 597] width 441 height 31
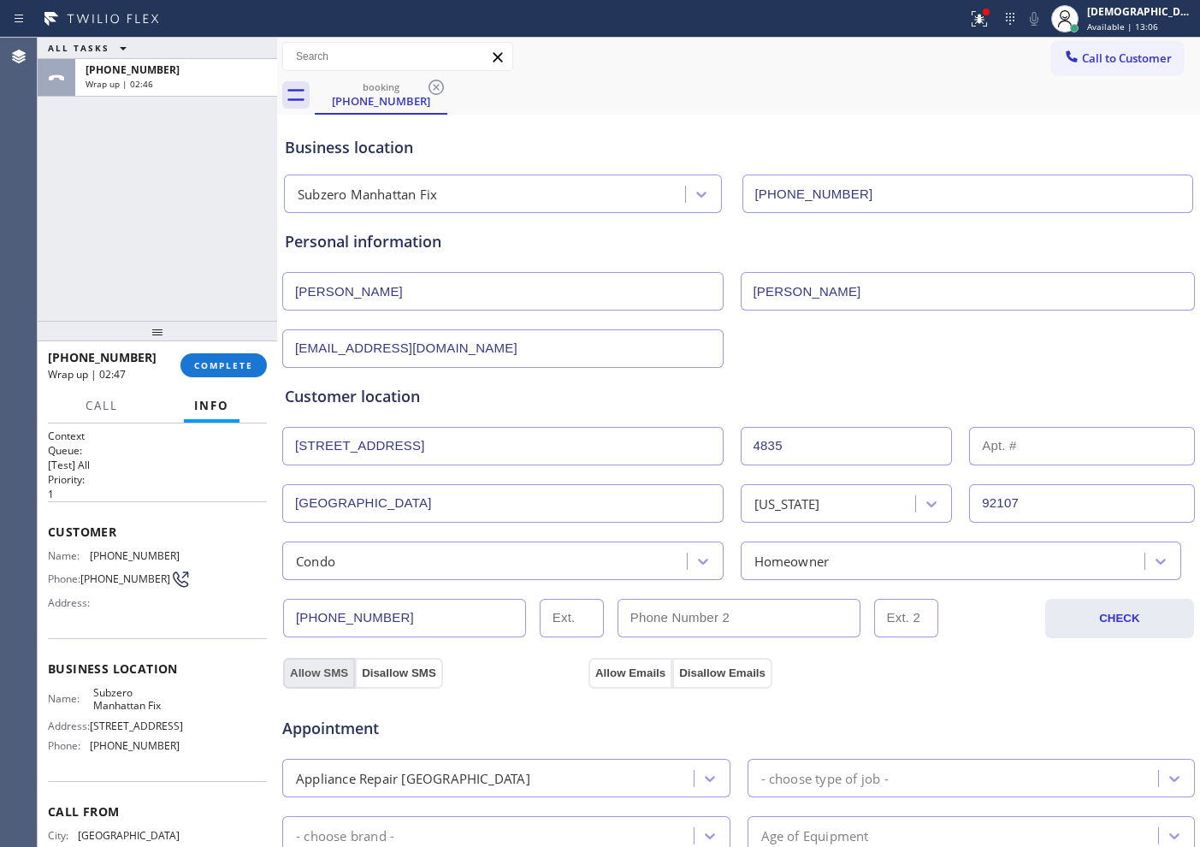
click at [318, 669] on button "Allow SMS" at bounding box center [319, 673] width 72 height 31
click at [638, 673] on button "Allow Emails" at bounding box center [630, 673] width 84 height 31
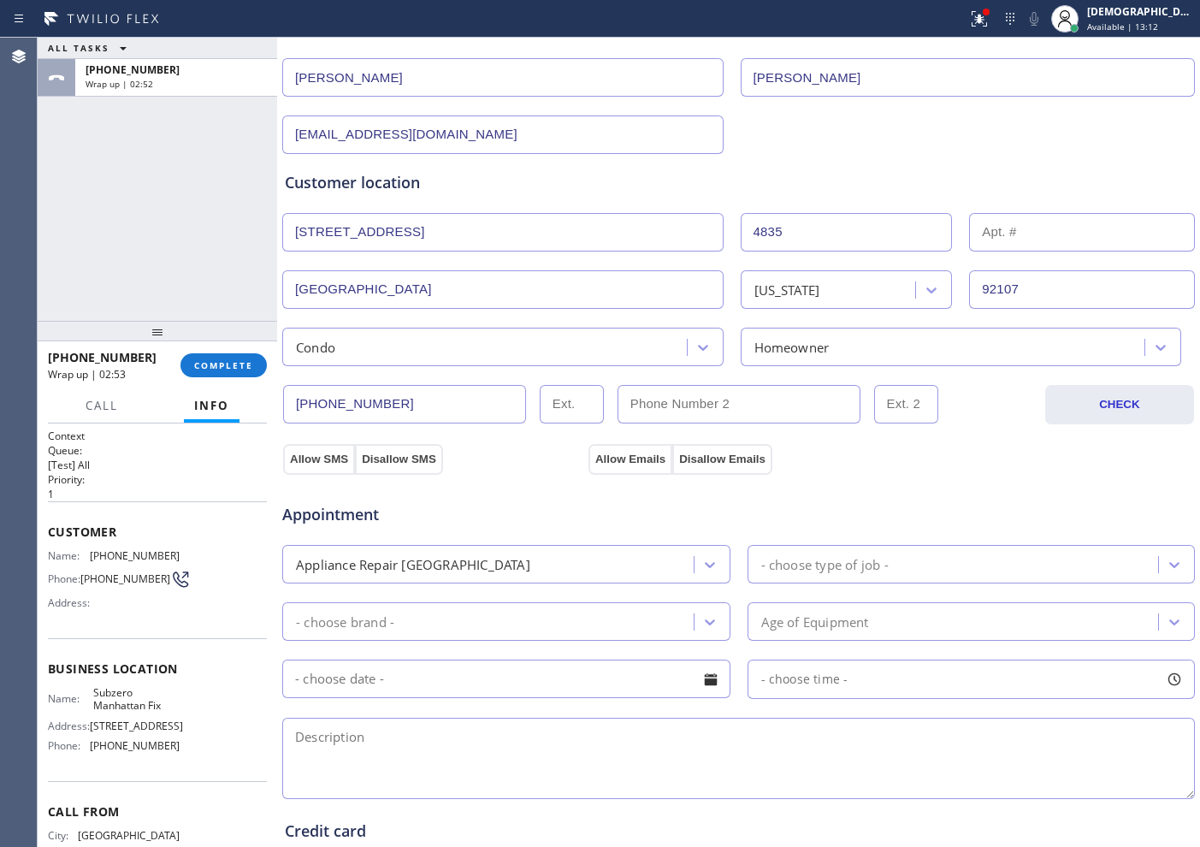
click at [617, 559] on div "Appliance Repair [GEOGRAPHIC_DATA]" at bounding box center [490, 564] width 406 height 30
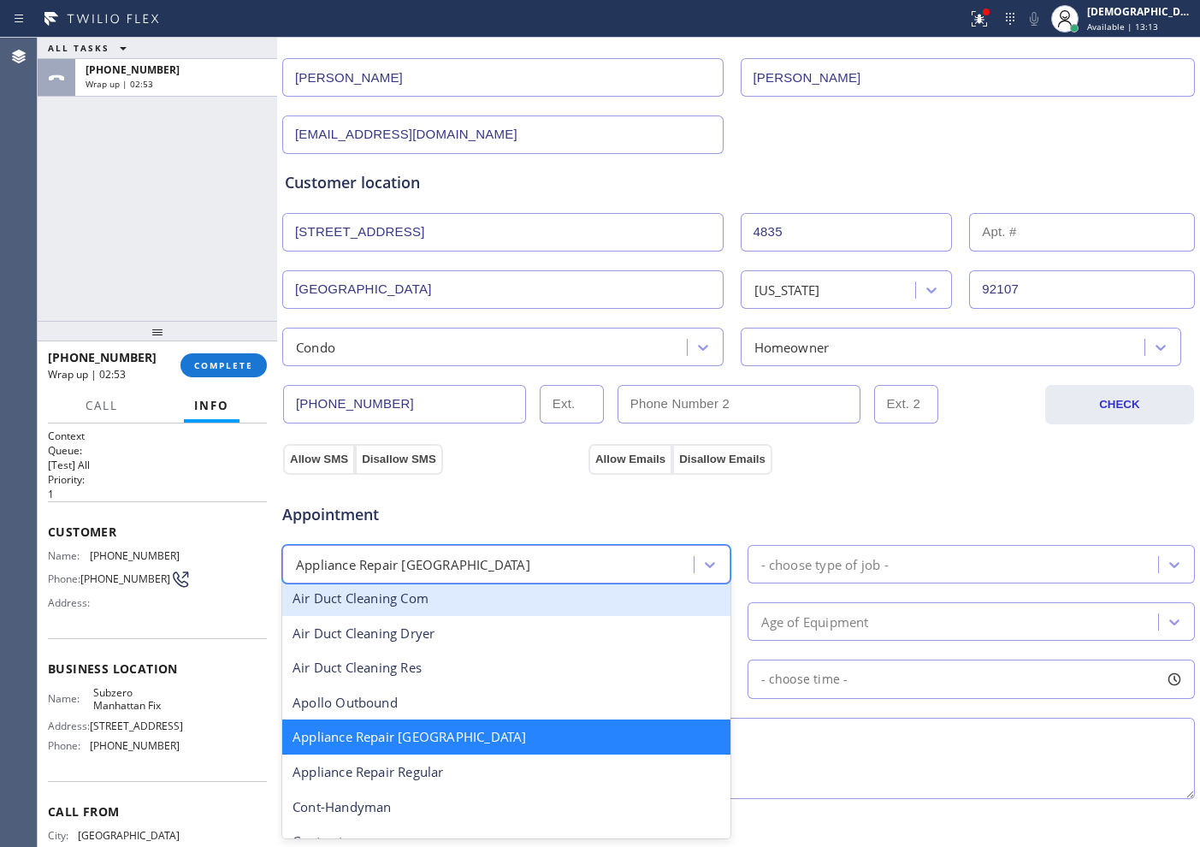
scroll to position [109, 0]
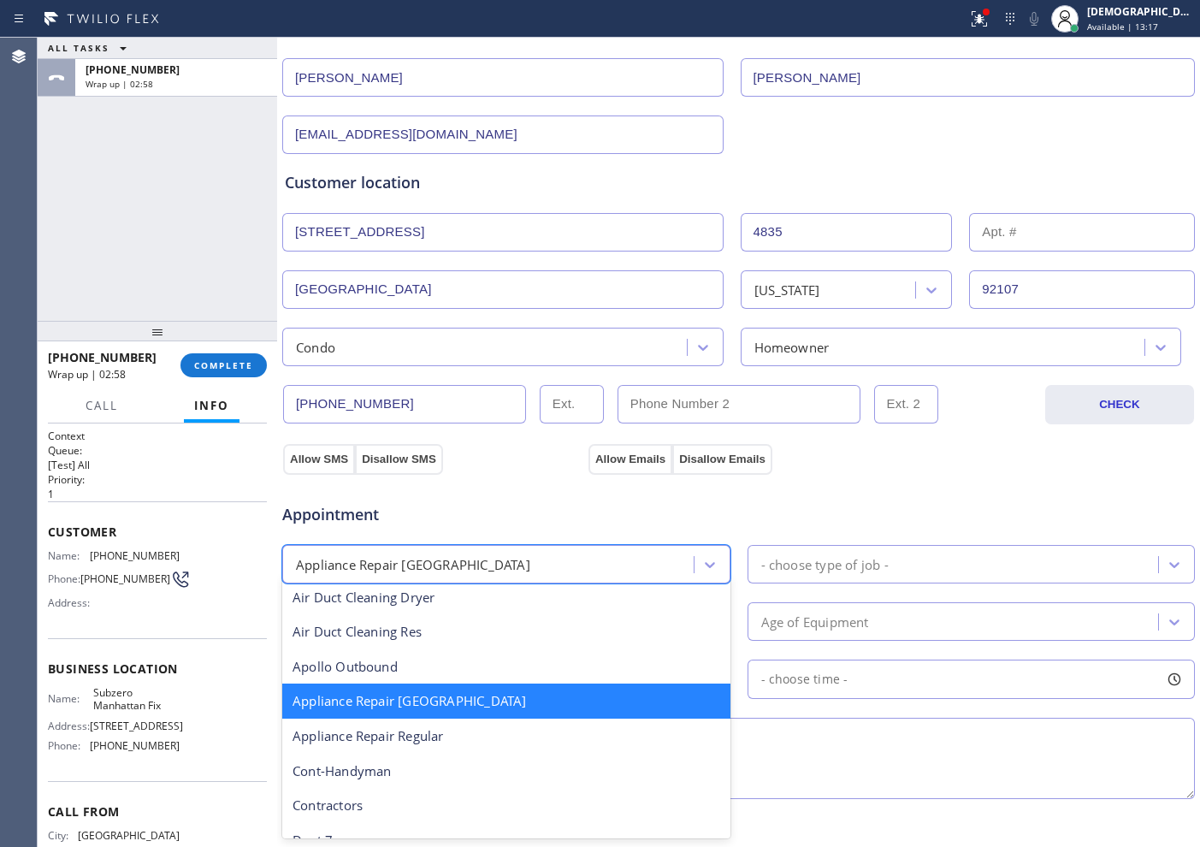
click at [587, 701] on div "Appliance Repair [GEOGRAPHIC_DATA]" at bounding box center [506, 700] width 448 height 35
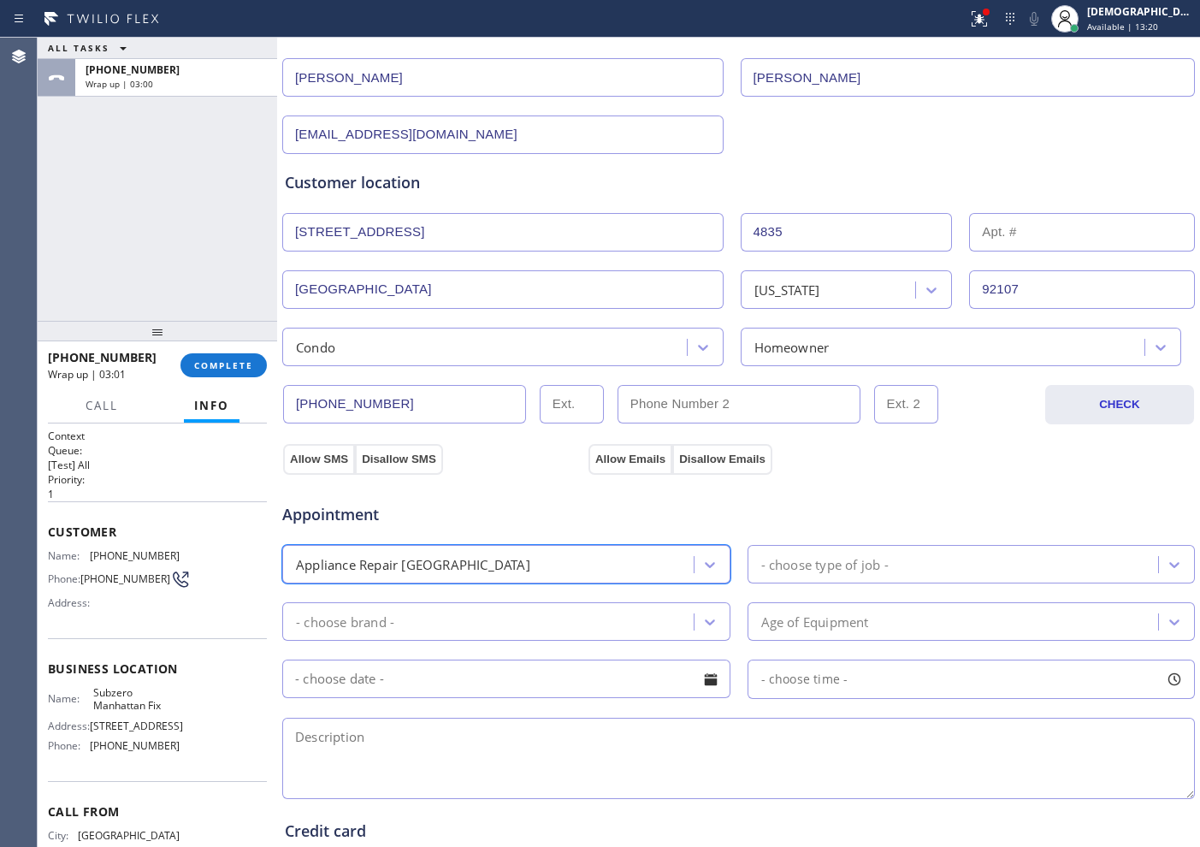
click at [636, 543] on div "option Appliance Repair High End, selected. 24 results available. Select is foc…" at bounding box center [739, 562] width 916 height 42
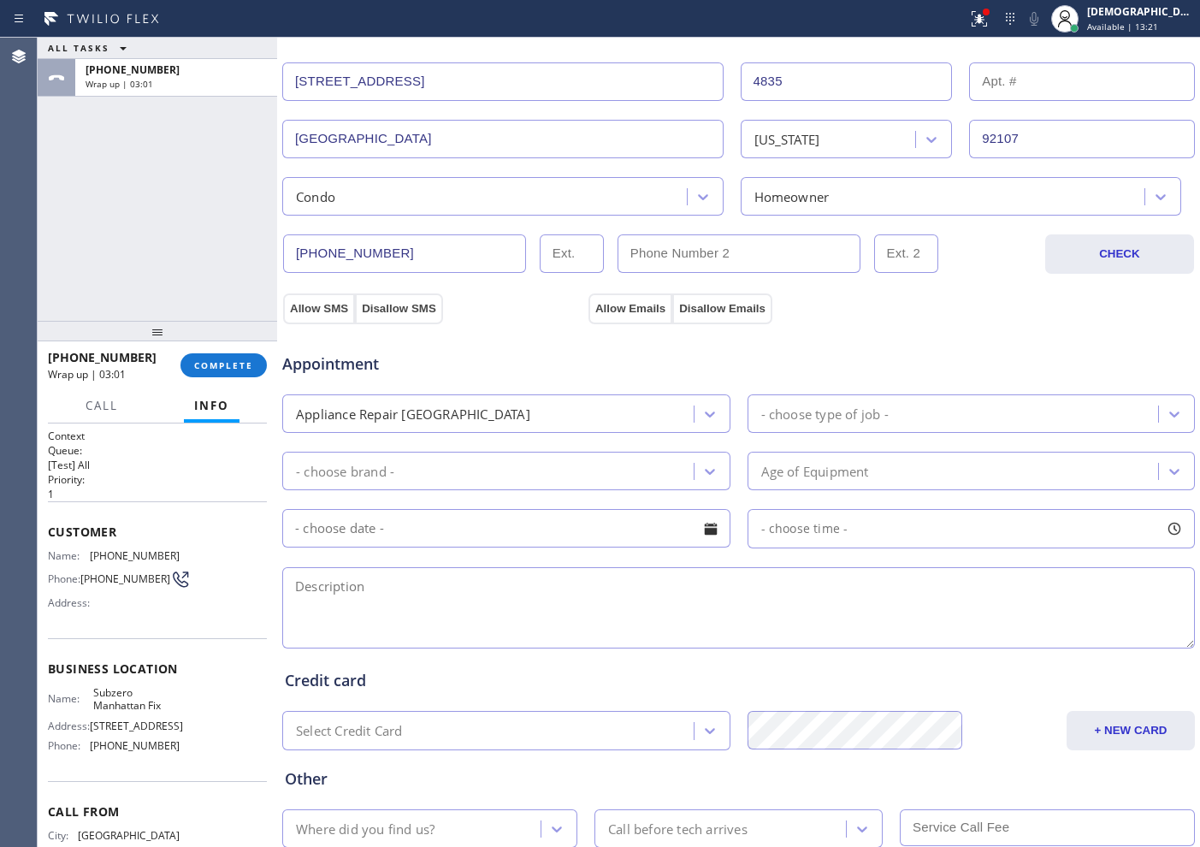
scroll to position [428, 0]
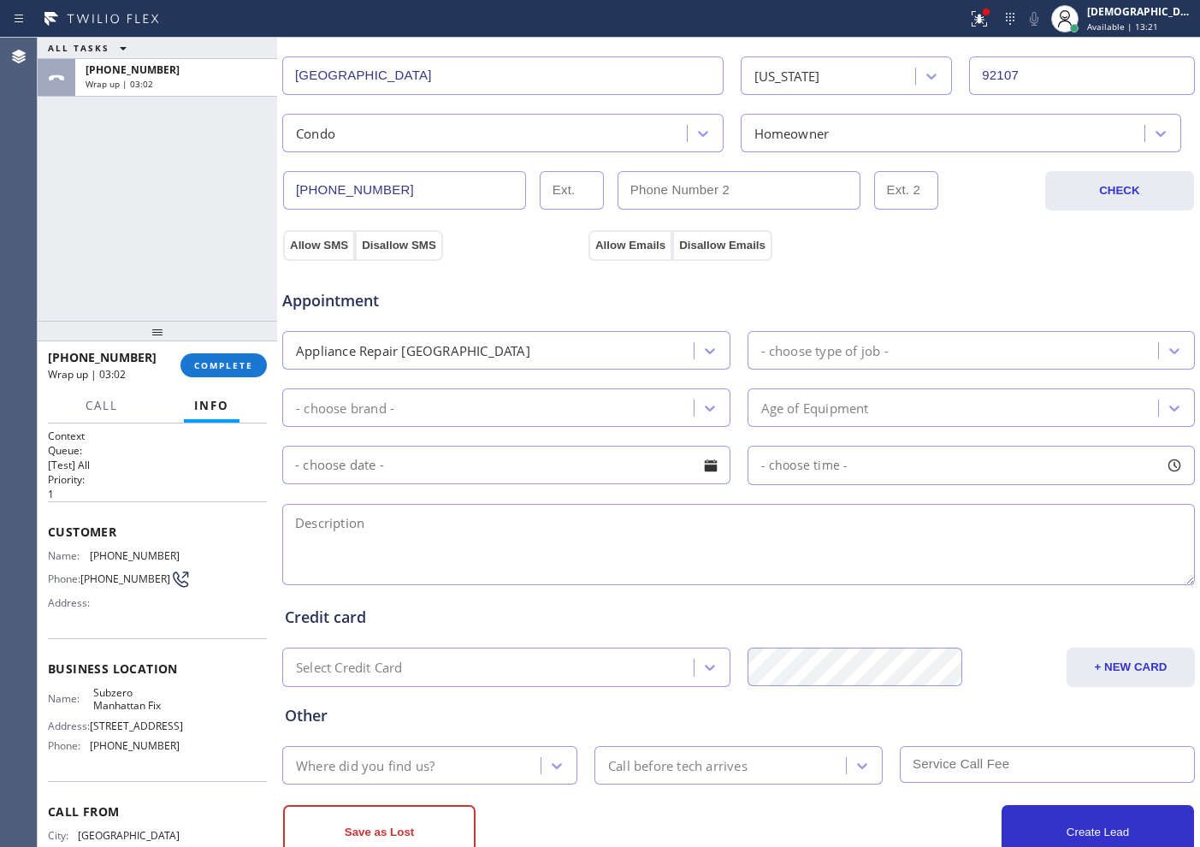
click at [540, 356] on div "Appliance Repair [GEOGRAPHIC_DATA]" at bounding box center [490, 350] width 406 height 30
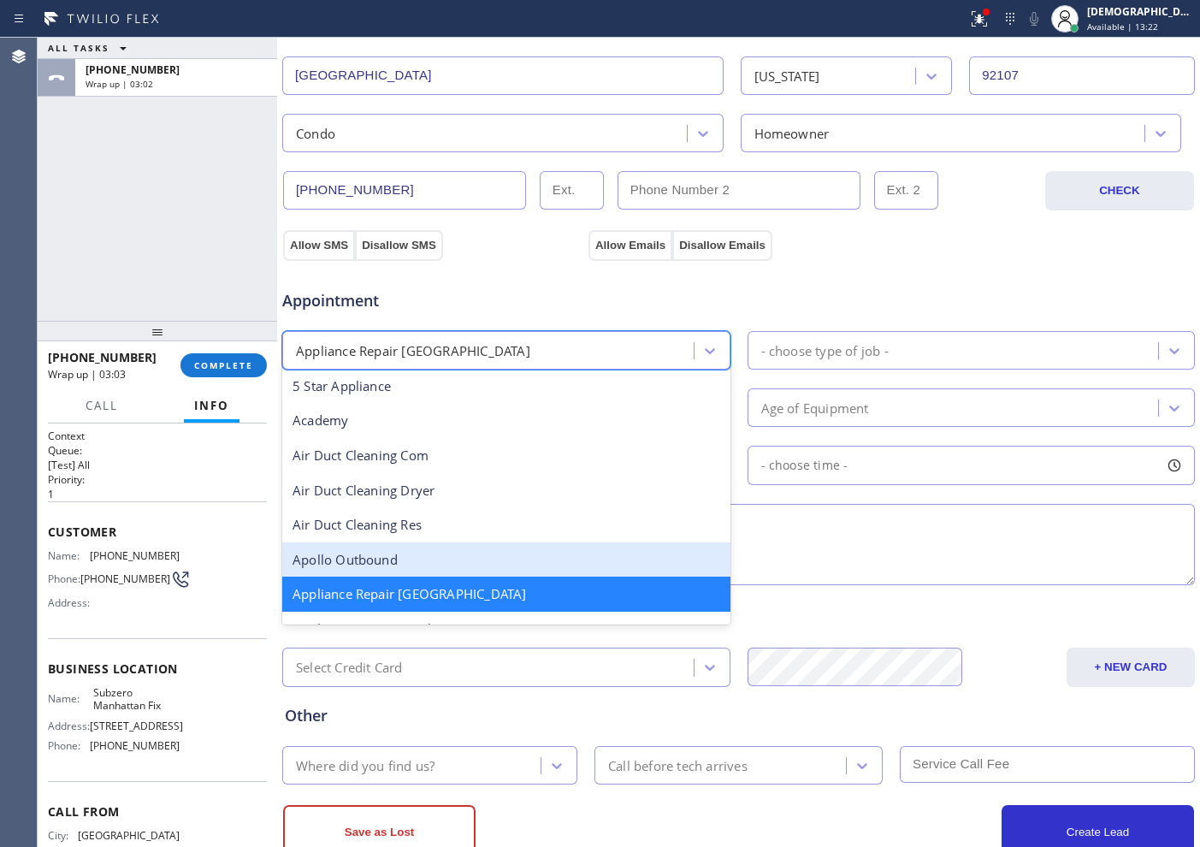
scroll to position [109, 0]
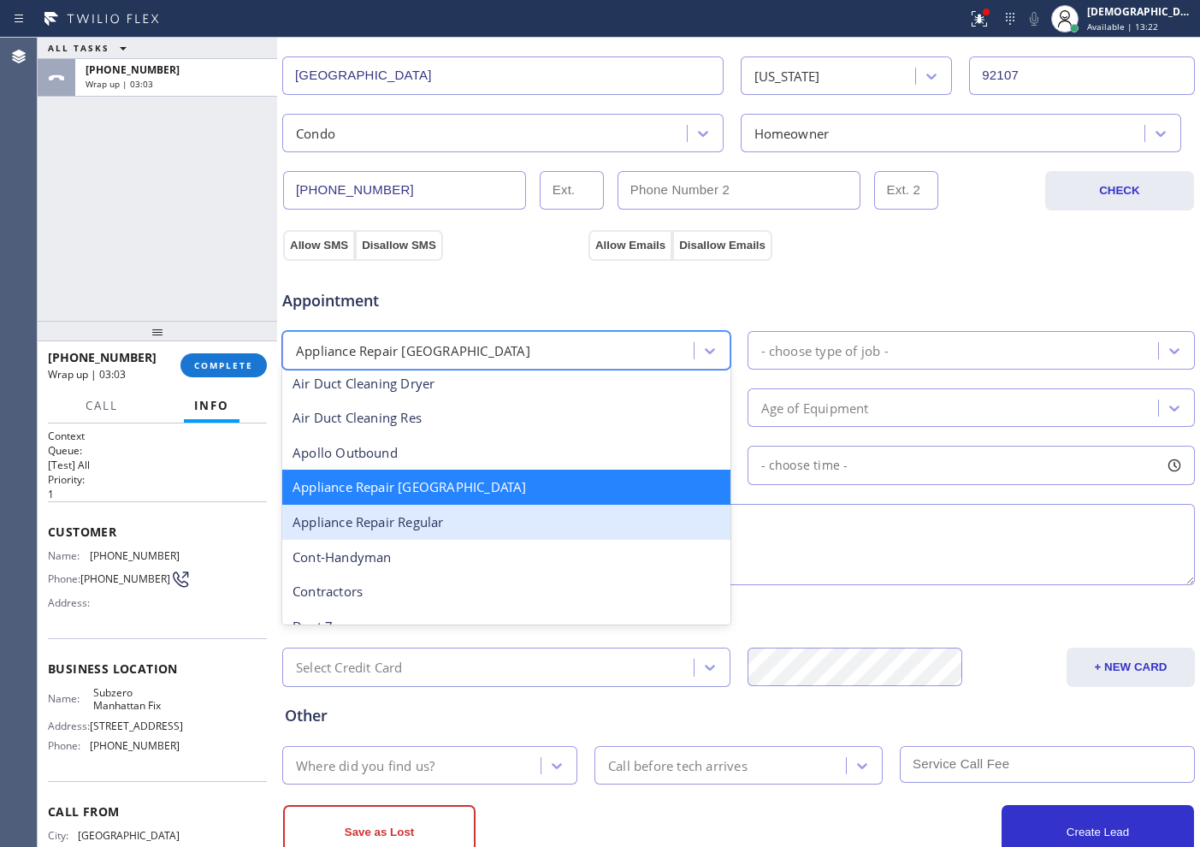
click at [498, 523] on div "Appliance Repair Regular" at bounding box center [506, 522] width 448 height 35
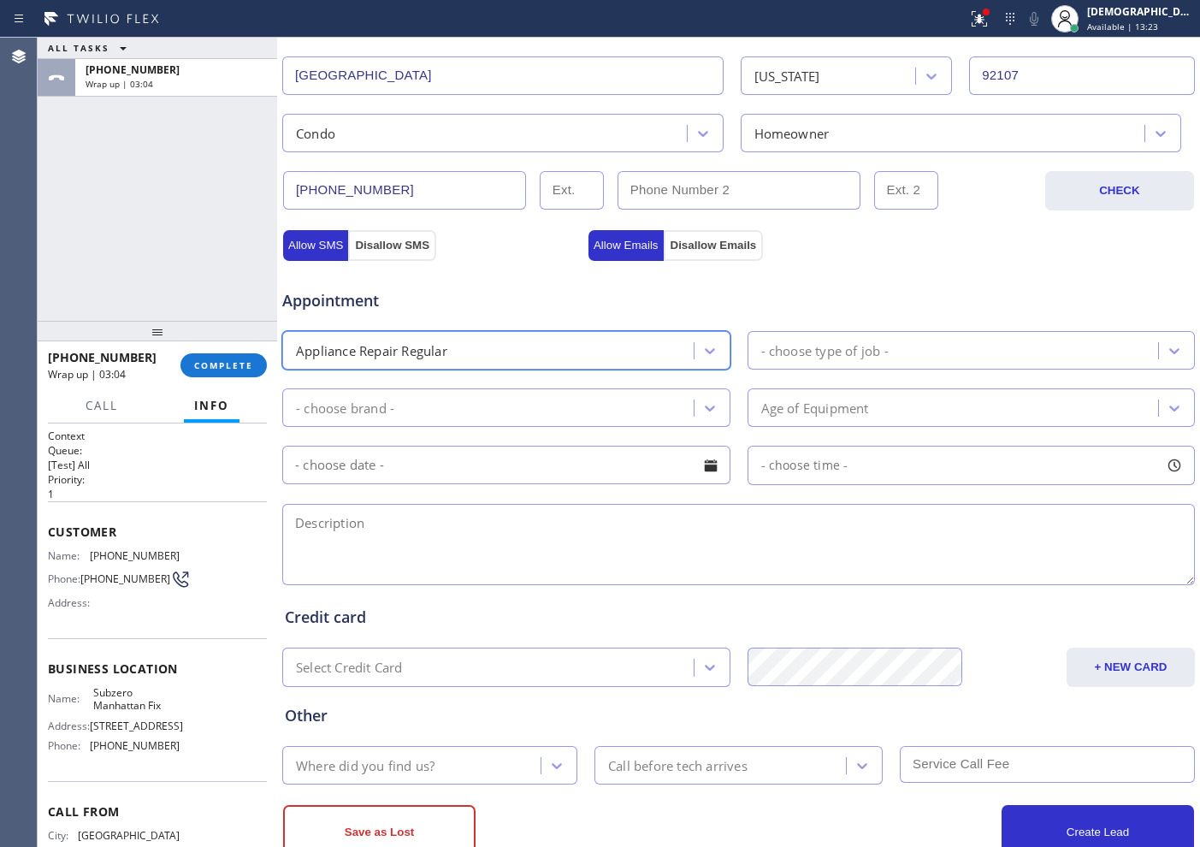
click at [886, 328] on div "option Appliance Repair Regular, selected. 24 results available. Select is focu…" at bounding box center [739, 349] width 916 height 42
click at [878, 361] on div "- choose type of job -" at bounding box center [956, 350] width 406 height 30
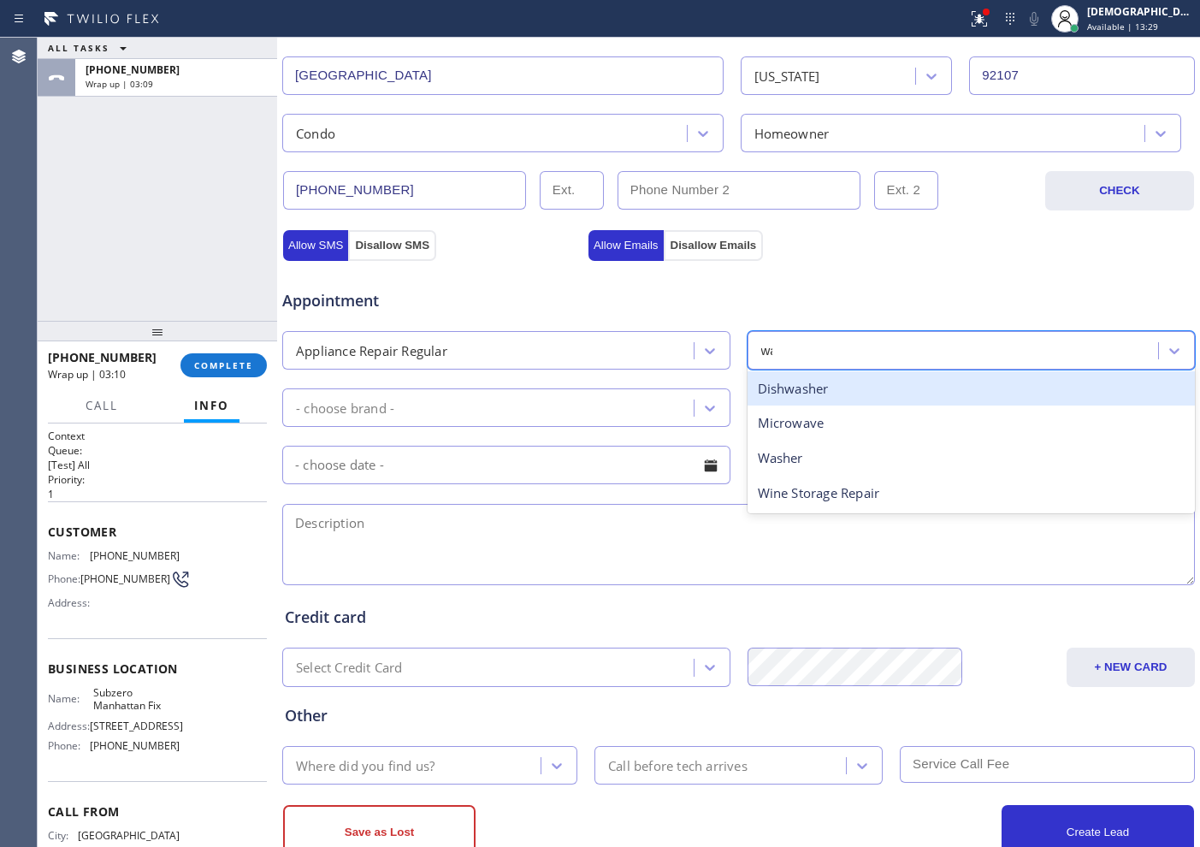
type input "was"
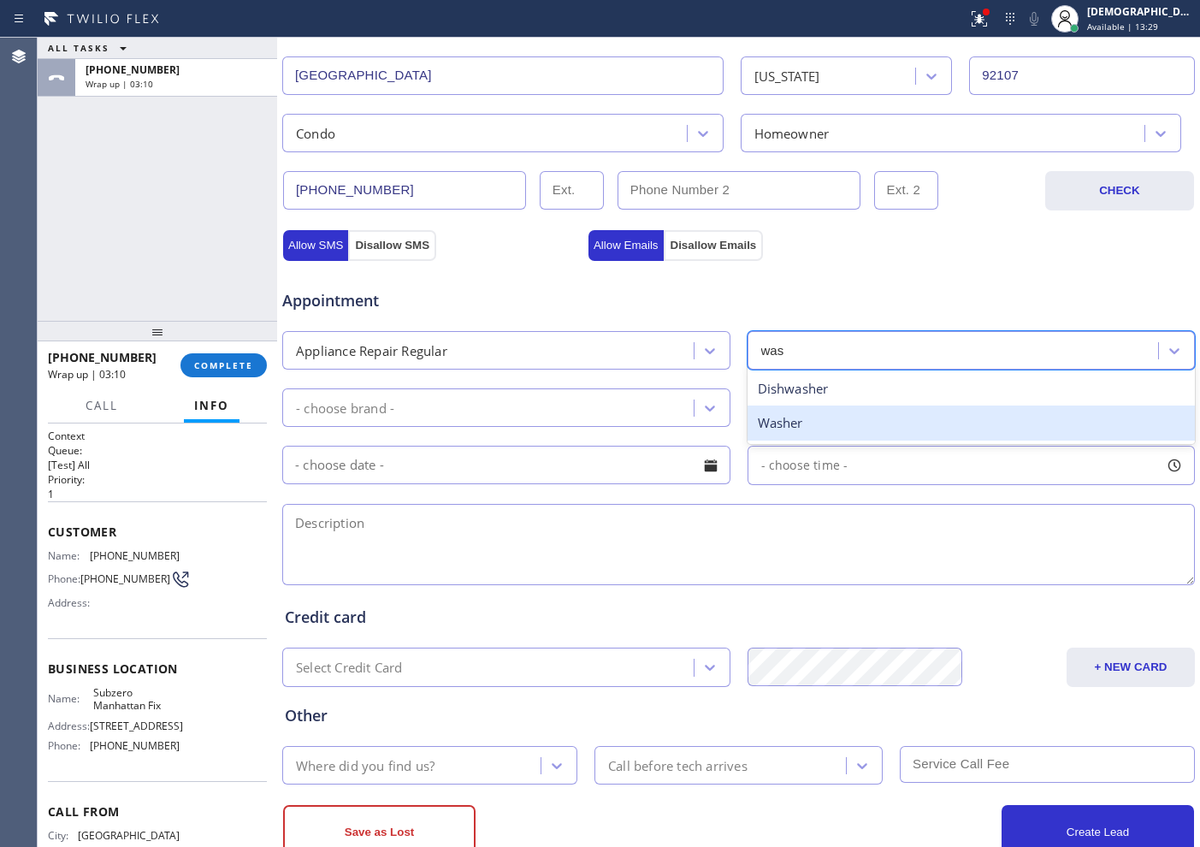
click at [817, 433] on div "Washer" at bounding box center [972, 422] width 448 height 35
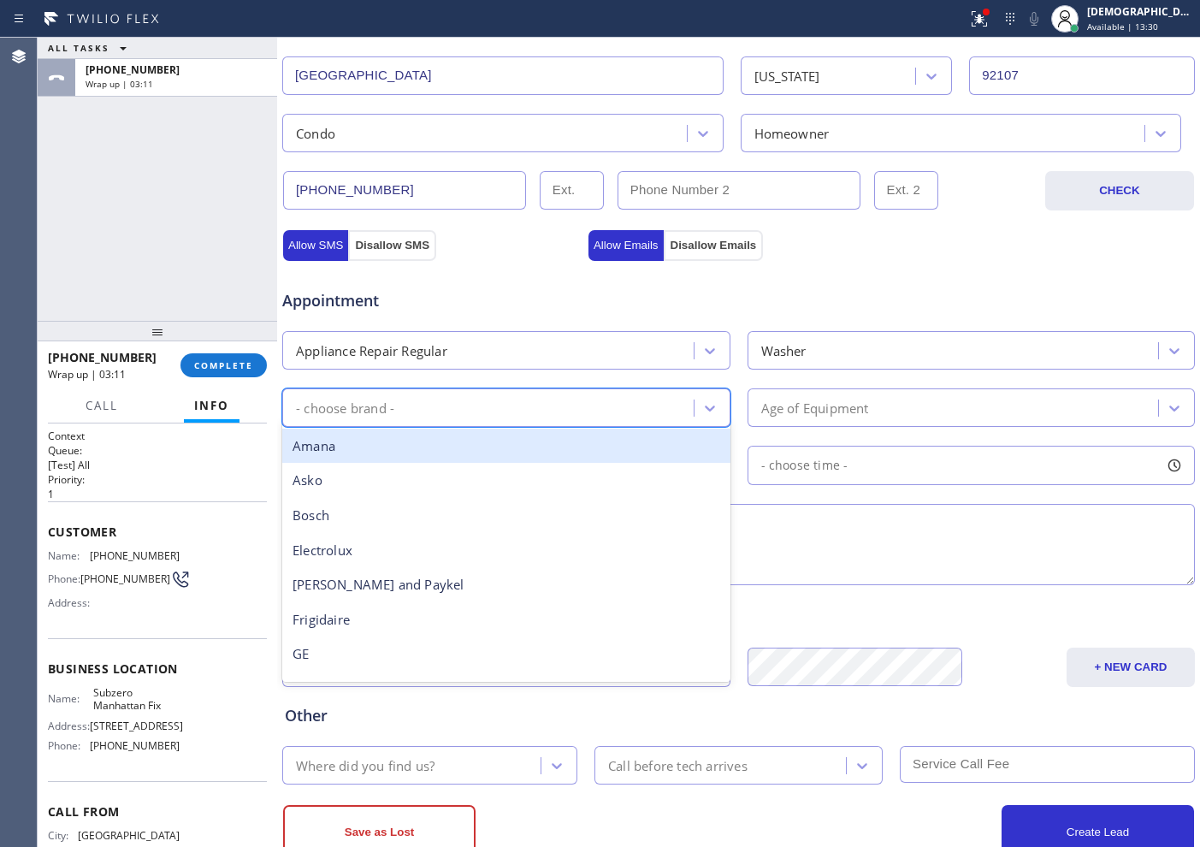
click at [470, 404] on div "- choose brand -" at bounding box center [490, 408] width 406 height 30
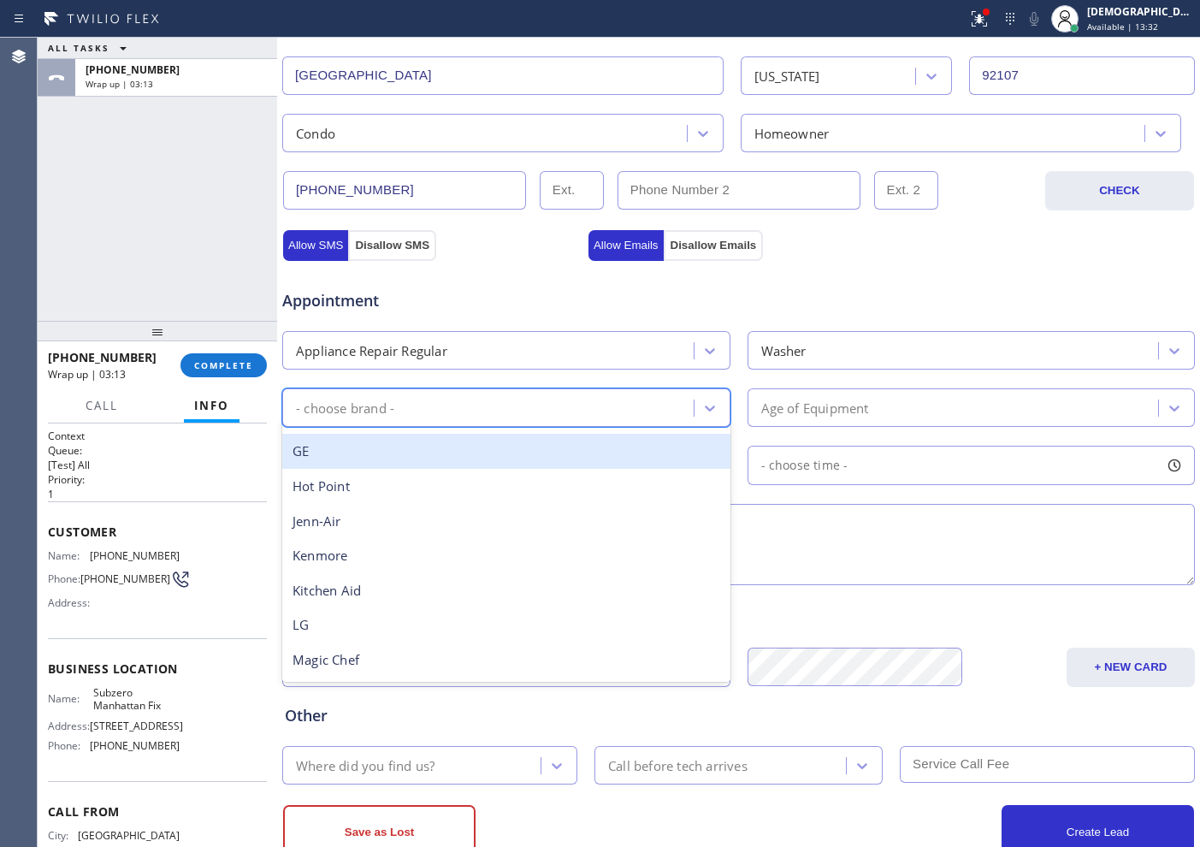
scroll to position [214, 0]
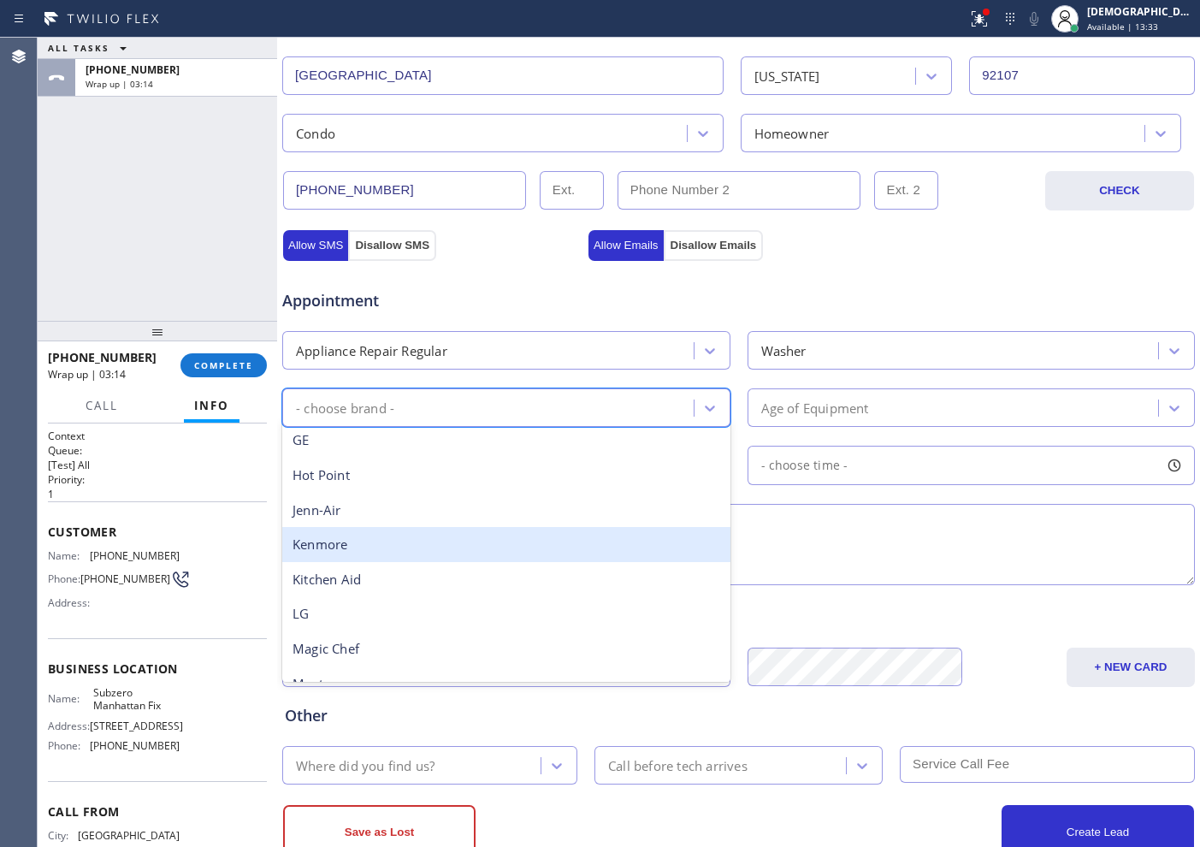
click at [523, 548] on div "Kenmore" at bounding box center [506, 544] width 448 height 35
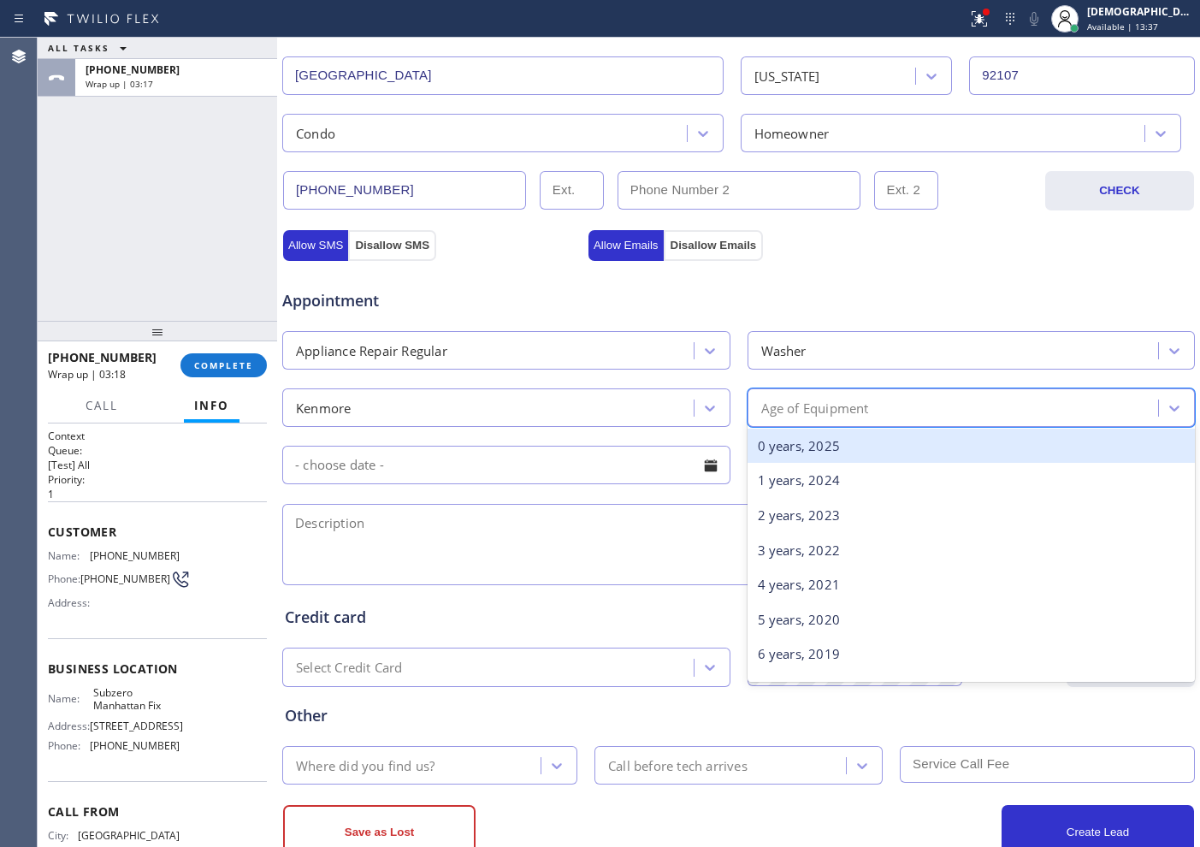
click at [889, 415] on div "Age of Equipment" at bounding box center [956, 408] width 406 height 30
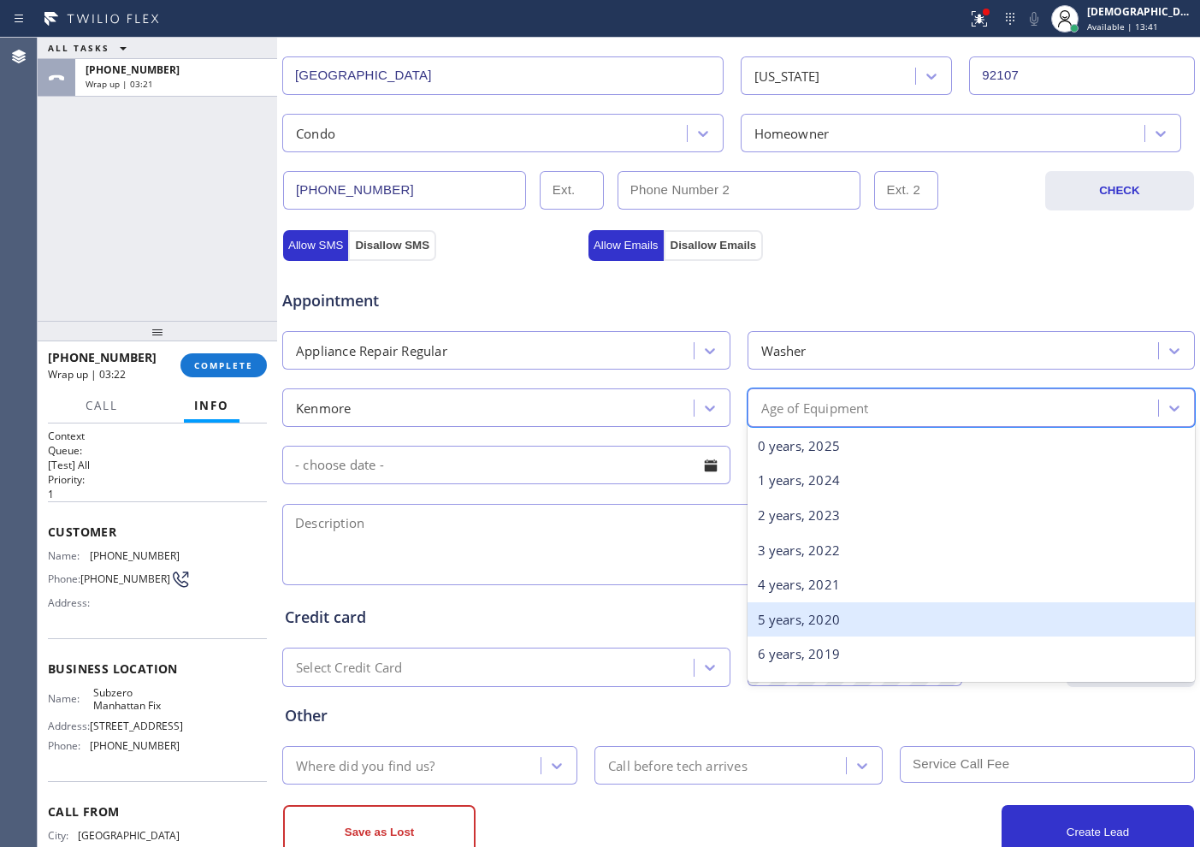
click at [822, 615] on div "5 years, 2020" at bounding box center [972, 619] width 448 height 35
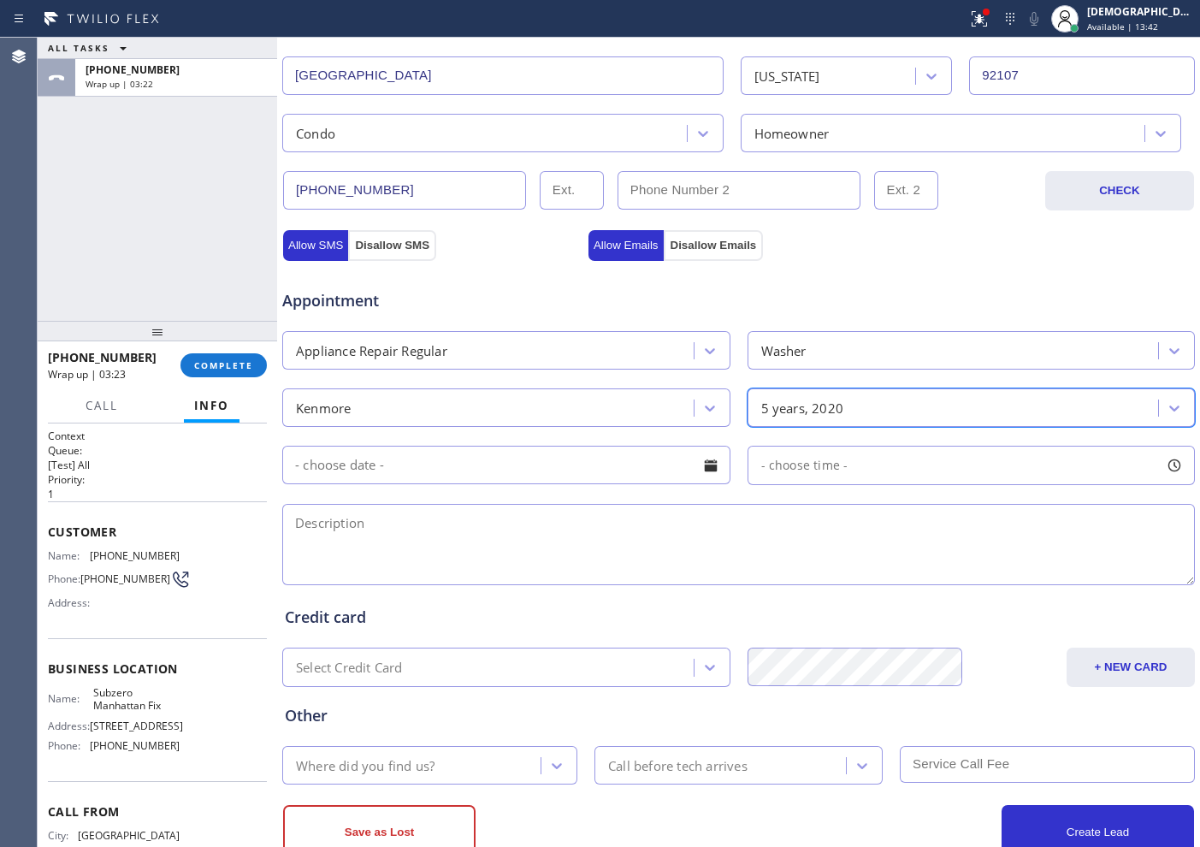
click at [446, 475] on input "text" at bounding box center [506, 465] width 448 height 38
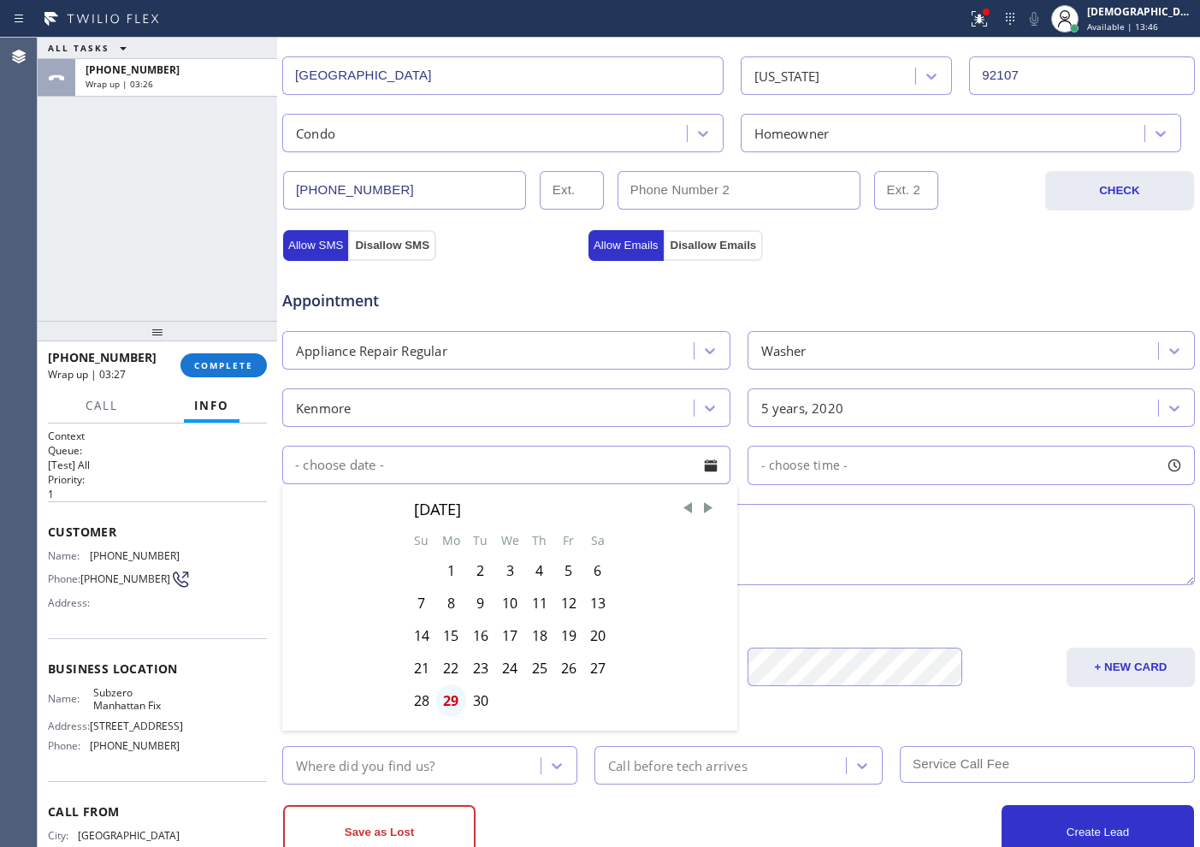
click at [455, 698] on div "29" at bounding box center [451, 700] width 30 height 33
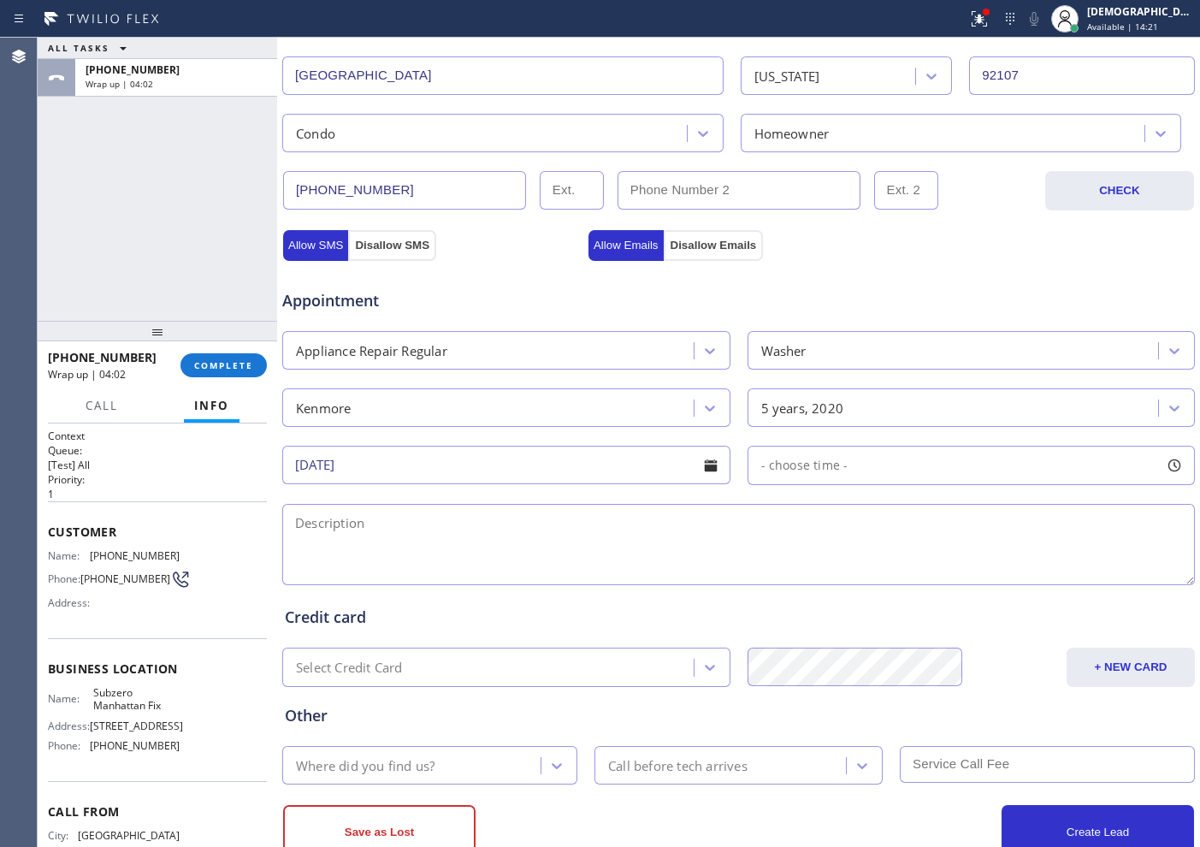
click at [831, 446] on div "- choose time -" at bounding box center [972, 465] width 448 height 39
click at [830, 459] on span "- choose time -" at bounding box center [804, 465] width 87 height 16
click at [830, 459] on span "8:00 AM" at bounding box center [844, 465] width 47 height 16
drag, startPoint x: 776, startPoint y: 567, endPoint x: 889, endPoint y: 576, distance: 114.1
click at [898, 576] on div at bounding box center [908, 570] width 21 height 36
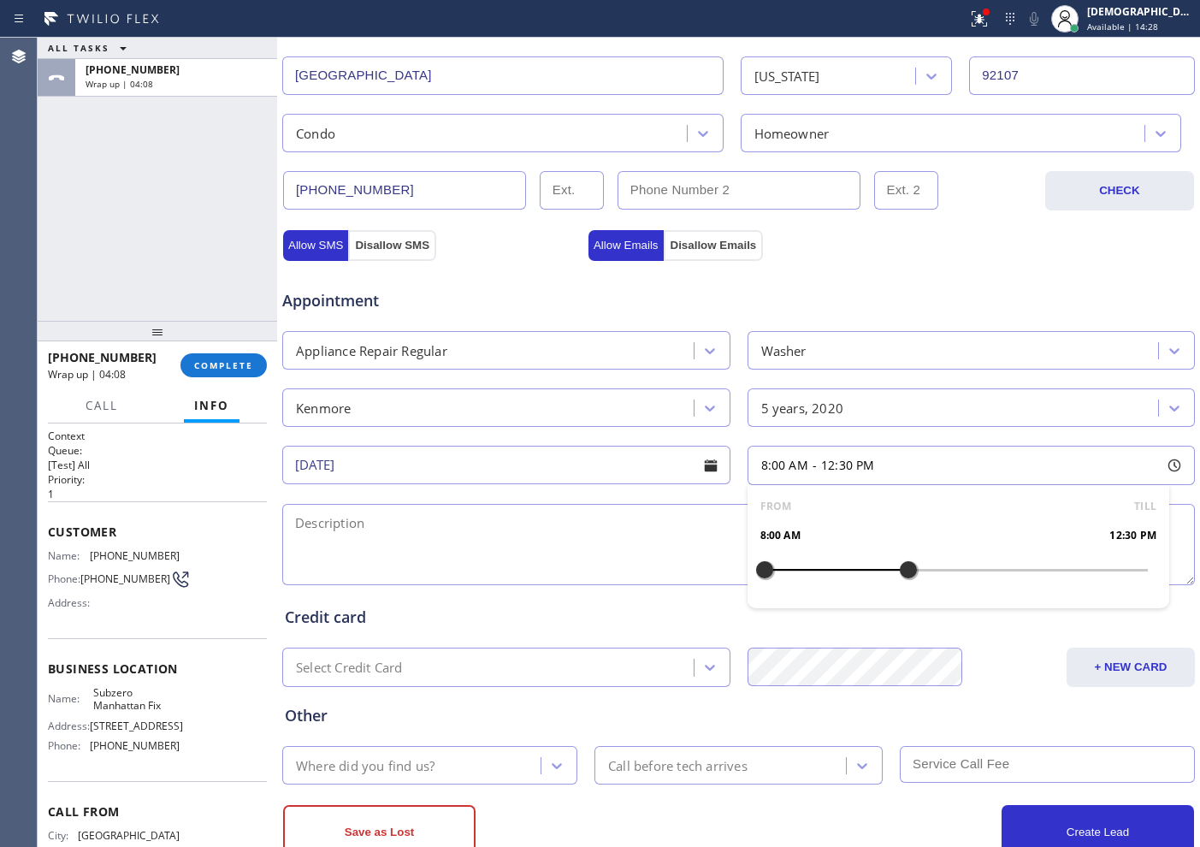
click at [509, 472] on input "[DATE]" at bounding box center [506, 465] width 448 height 38
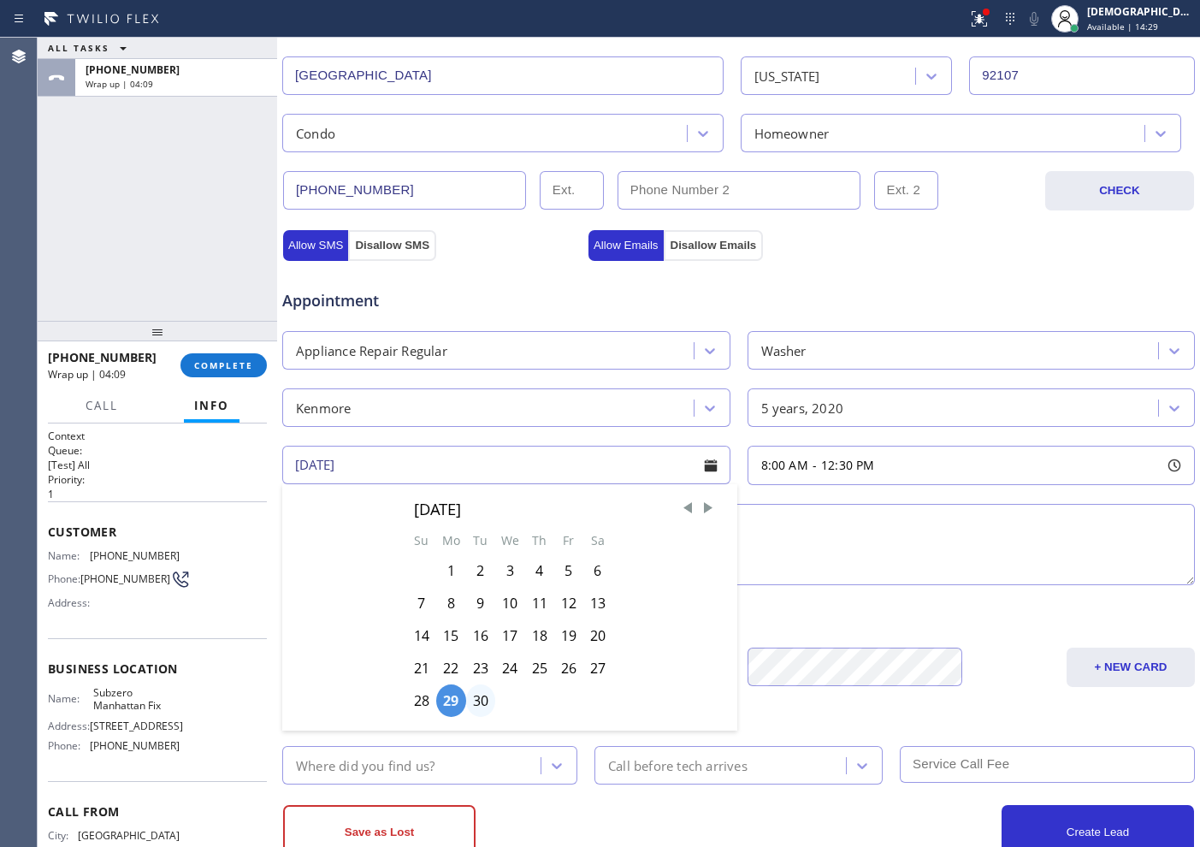
click at [479, 694] on div "30" at bounding box center [480, 700] width 29 height 33
type input "09/30/2025"
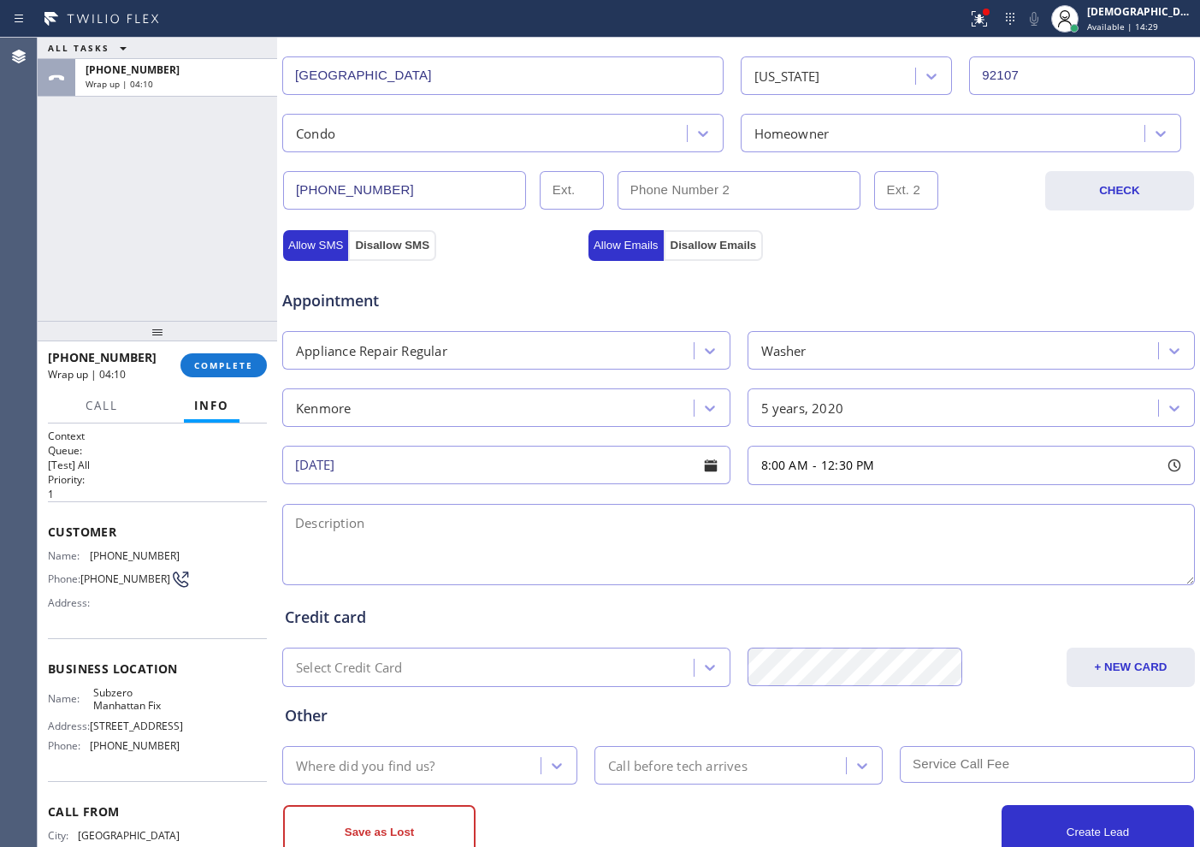
click at [880, 454] on div "8:00 AM - 12:30 PM" at bounding box center [972, 465] width 448 height 39
drag, startPoint x: 761, startPoint y: 565, endPoint x: 794, endPoint y: 570, distance: 32.9
click at [794, 570] on div at bounding box center [796, 570] width 21 height 36
drag, startPoint x: 906, startPoint y: 570, endPoint x: 825, endPoint y: 576, distance: 80.6
click at [882, 576] on div at bounding box center [892, 570] width 21 height 36
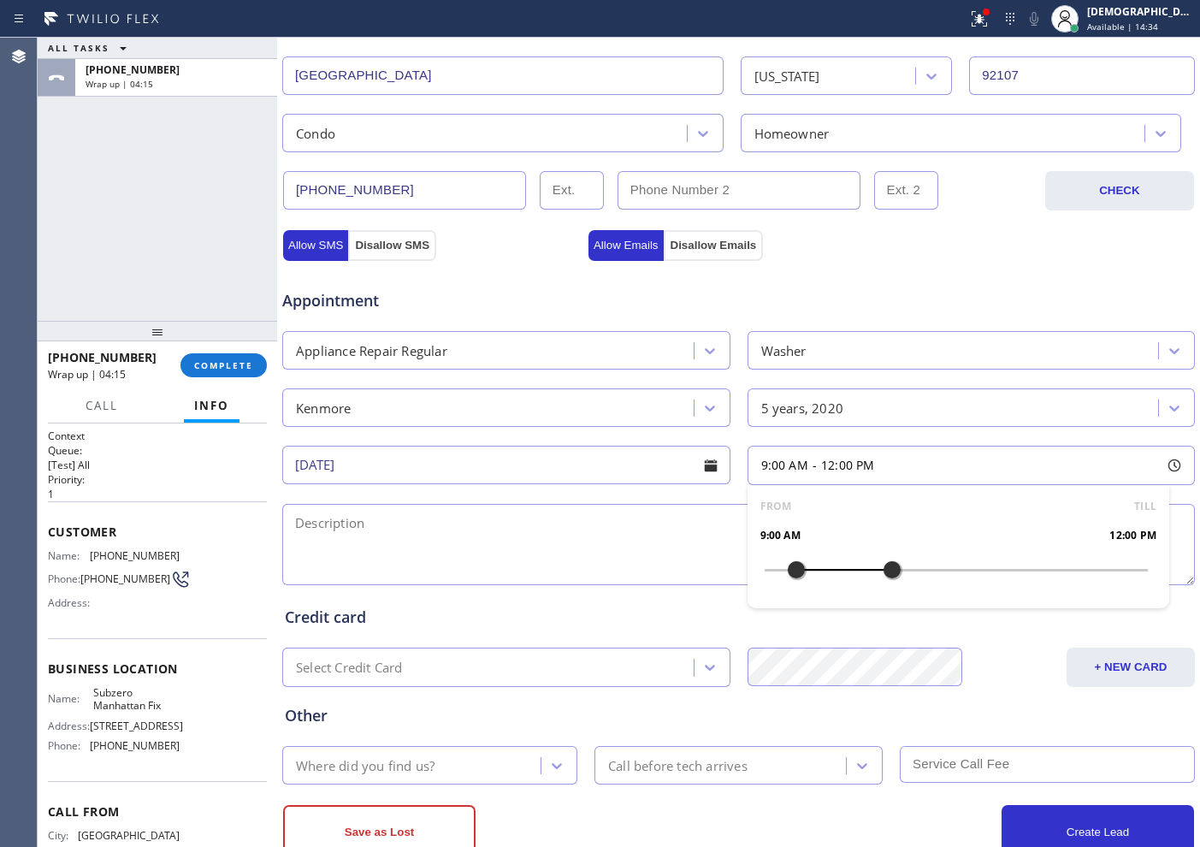
click at [513, 556] on textarea at bounding box center [738, 544] width 913 height 81
type textarea "1"
click at [659, 548] on textarea "9-12 / $75 /" at bounding box center [738, 544] width 913 height 81
paste textarea "Kenmore/ Washer / Stack / it stops in the middle of the cycle / 5 years"
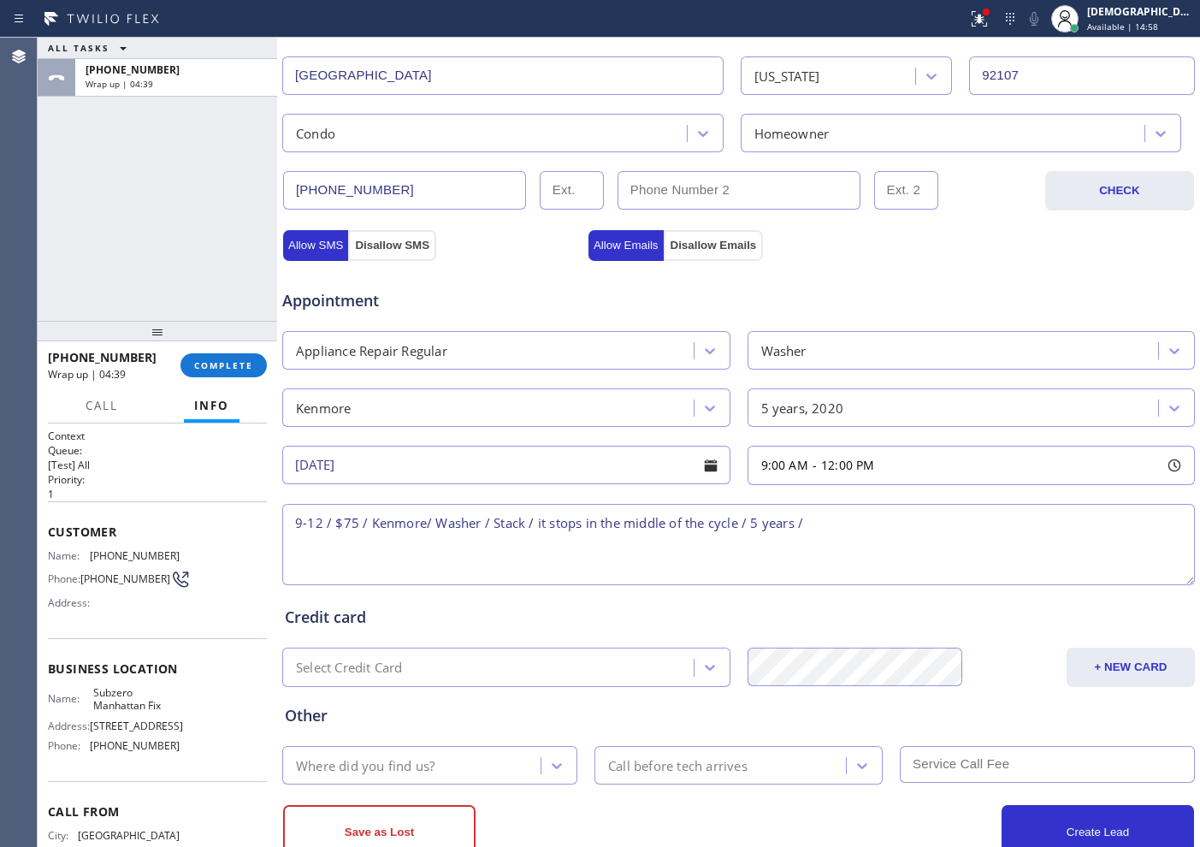
click at [858, 521] on textarea "9-12 / $75 / Kenmore/ Washer / Stack / it stops in the middle of the cycle / 5 …" at bounding box center [738, 544] width 913 height 81
click at [911, 509] on textarea "9-12 / $75 / Kenmore/ Washer / Stack / it stops in the middle of the cycle / 5 …" at bounding box center [738, 544] width 913 height 81
paste textarea "4835 Lotus StSan Diego, CA 92107,APt A"
click at [959, 523] on textarea "9-12 / $75 / Kenmore/ Washer / Stack / it stops in the middle of the cycle / 5 …" at bounding box center [738, 544] width 913 height 81
click at [1140, 517] on textarea "9-12 / $75 / Kenmore/ Washer / Stack / it stops in the middle of the cycle / 5 …" at bounding box center [738, 544] width 913 height 81
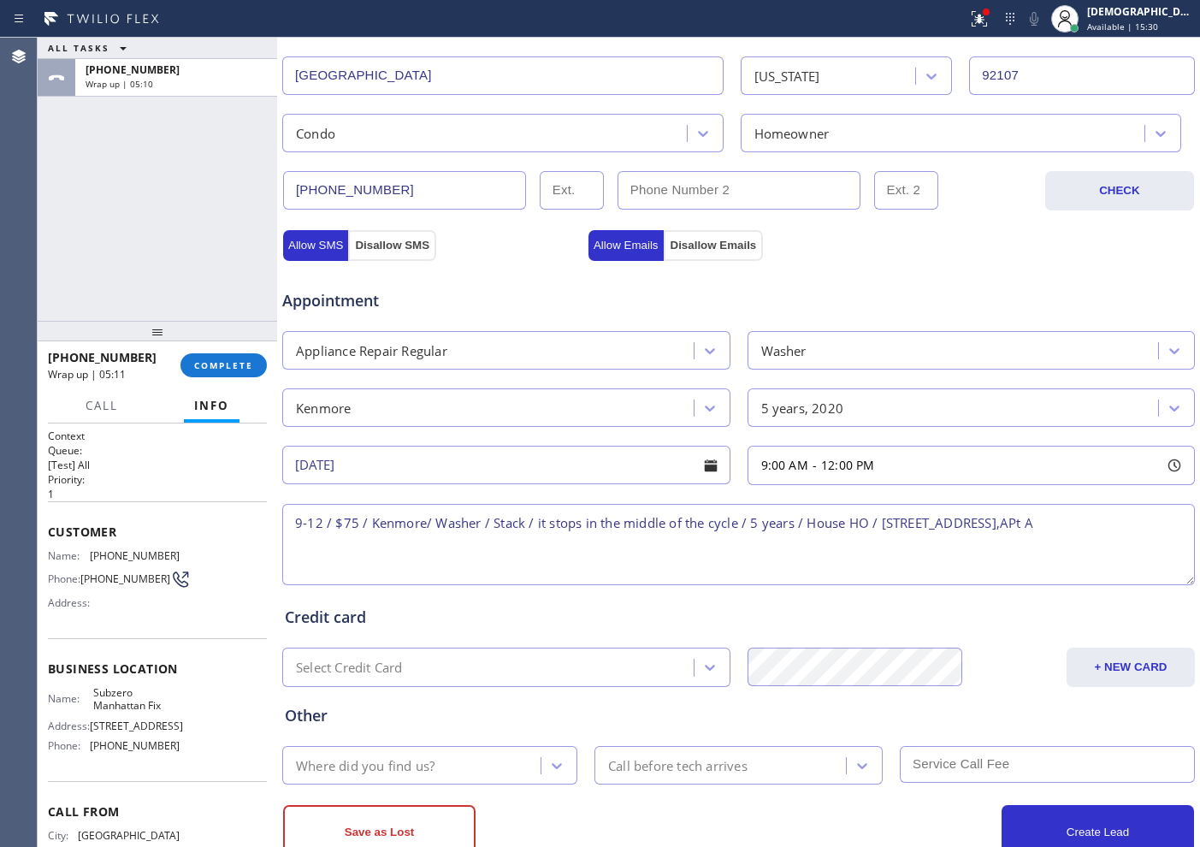
click at [823, 520] on textarea "9-12 / $75 / Kenmore/ Washer / Stack / it stops in the middle of the cycle / 5 …" at bounding box center [738, 544] width 913 height 81
drag, startPoint x: 113, startPoint y: 704, endPoint x: 136, endPoint y: 704, distance: 23.1
click at [114, 703] on span "Subzero Manhattan Fix" at bounding box center [136, 699] width 86 height 27
drag, startPoint x: 167, startPoint y: 708, endPoint x: 92, endPoint y: 691, distance: 76.4
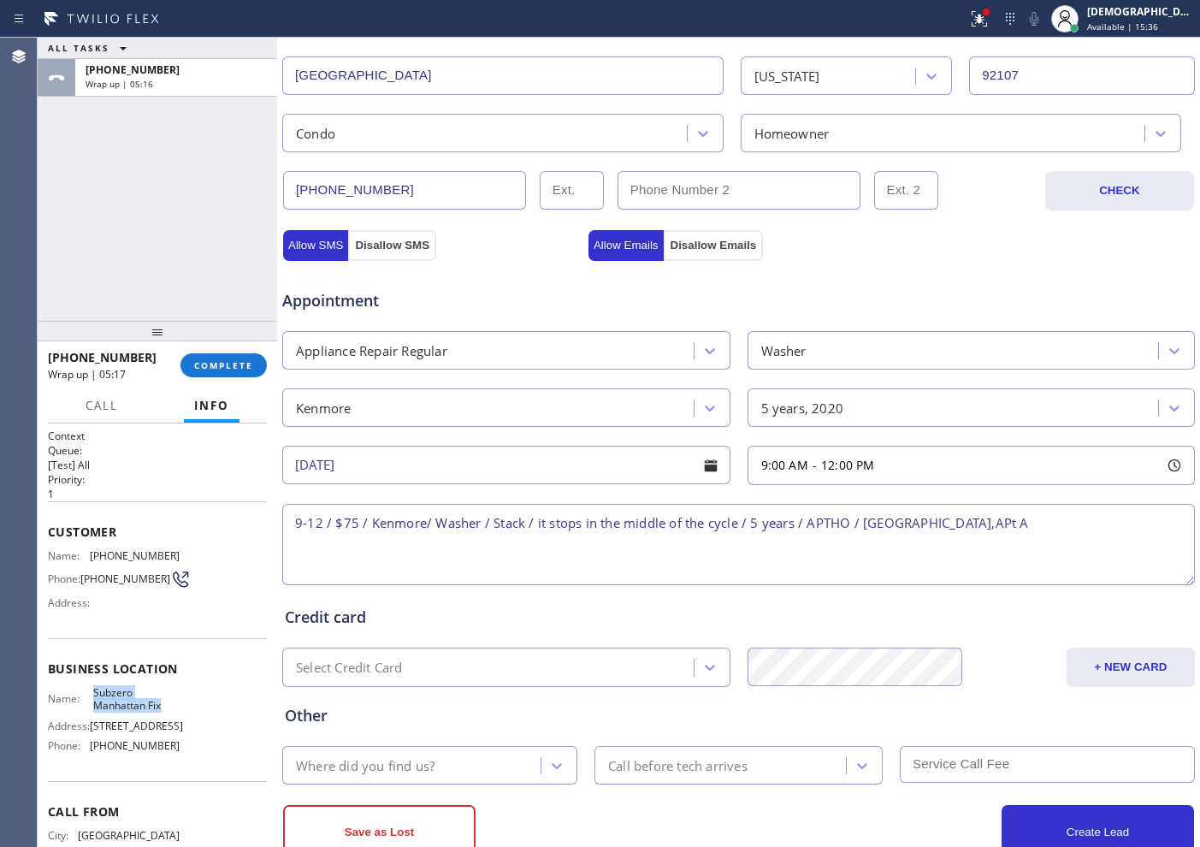
click at [93, 691] on span "Subzero Manhattan Fix" at bounding box center [136, 699] width 86 height 27
copy span "Subzero Manhattan Fix"
click at [1114, 512] on textarea "9-12 / $75 / Kenmore/ Washer / Stack / it stops in the middle of the cycle / 5 …" at bounding box center [738, 544] width 913 height 81
paste textarea "Subzero Manhattan Fix"
click at [623, 549] on textarea "9-12 / $75 / Kenmore/ Washer / Stack / it stops in the middle of the cycle / 5 …" at bounding box center [738, 544] width 913 height 81
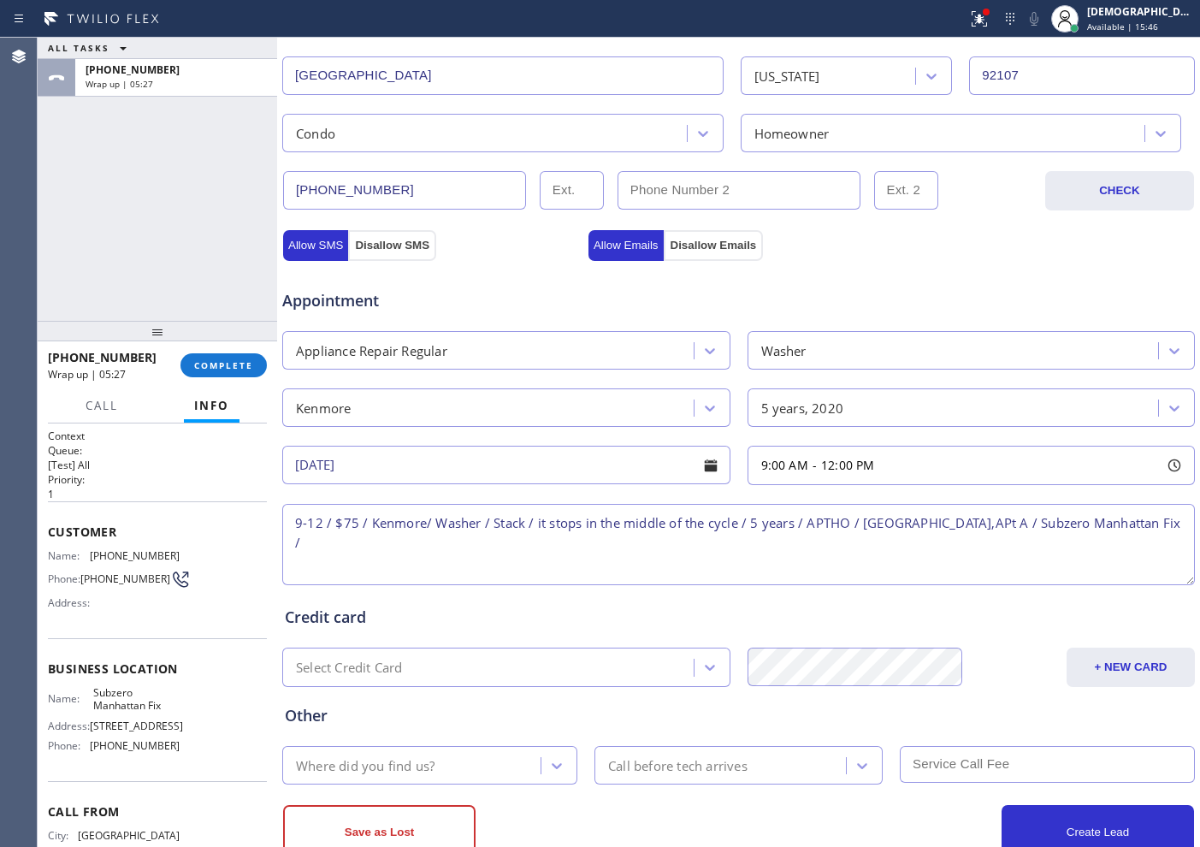
paste textarea "Please call customer 30 minutes prior to arrival"
click at [296, 564] on textarea "9-12 / $75 / Kenmore/ Washer / Stack / it stops in the middle of the cycle / 5 …" at bounding box center [738, 544] width 913 height 81
type textarea "9-12 / $75 / Kenmore/ Washer / Stack / it stops in the middle of the cycle / 5 …"
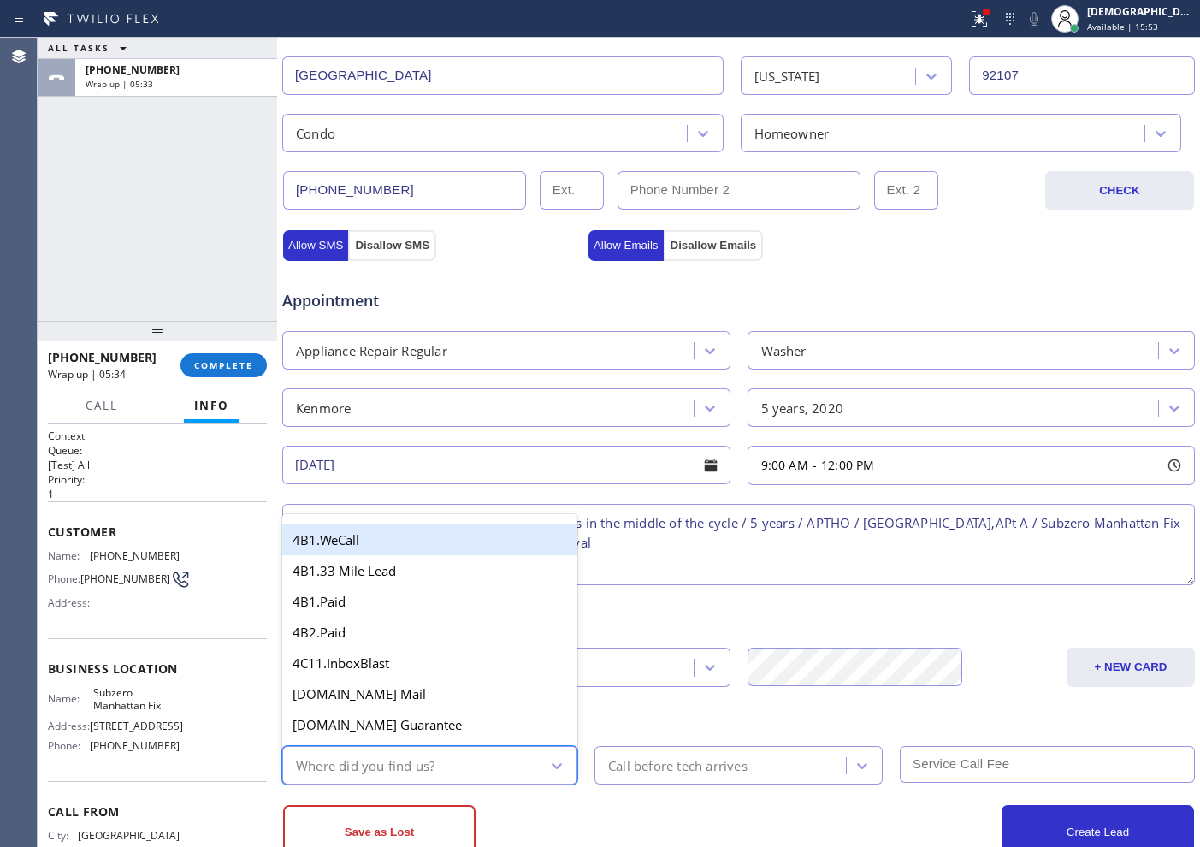
click at [452, 765] on div "Where did you find us?" at bounding box center [413, 765] width 253 height 30
type input "goo"
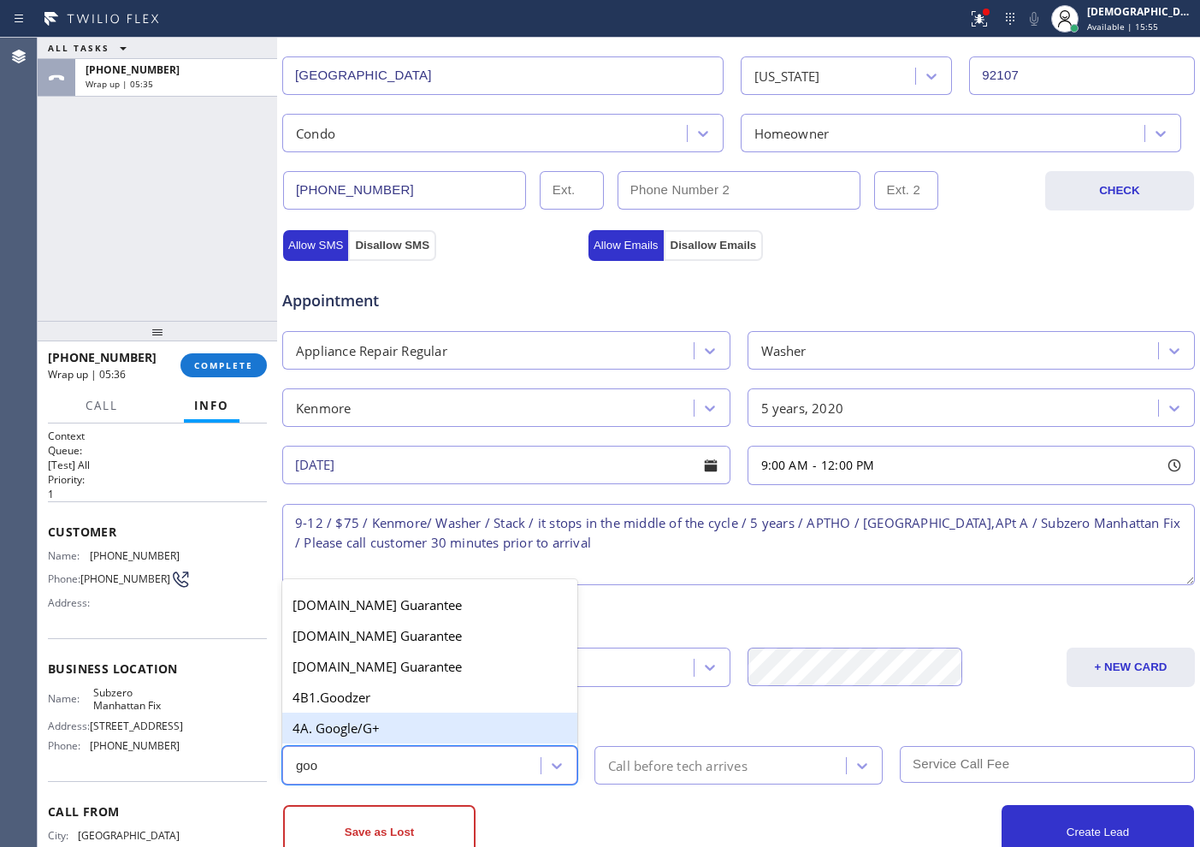
click at [440, 736] on div "4A. Google/G+" at bounding box center [429, 727] width 295 height 31
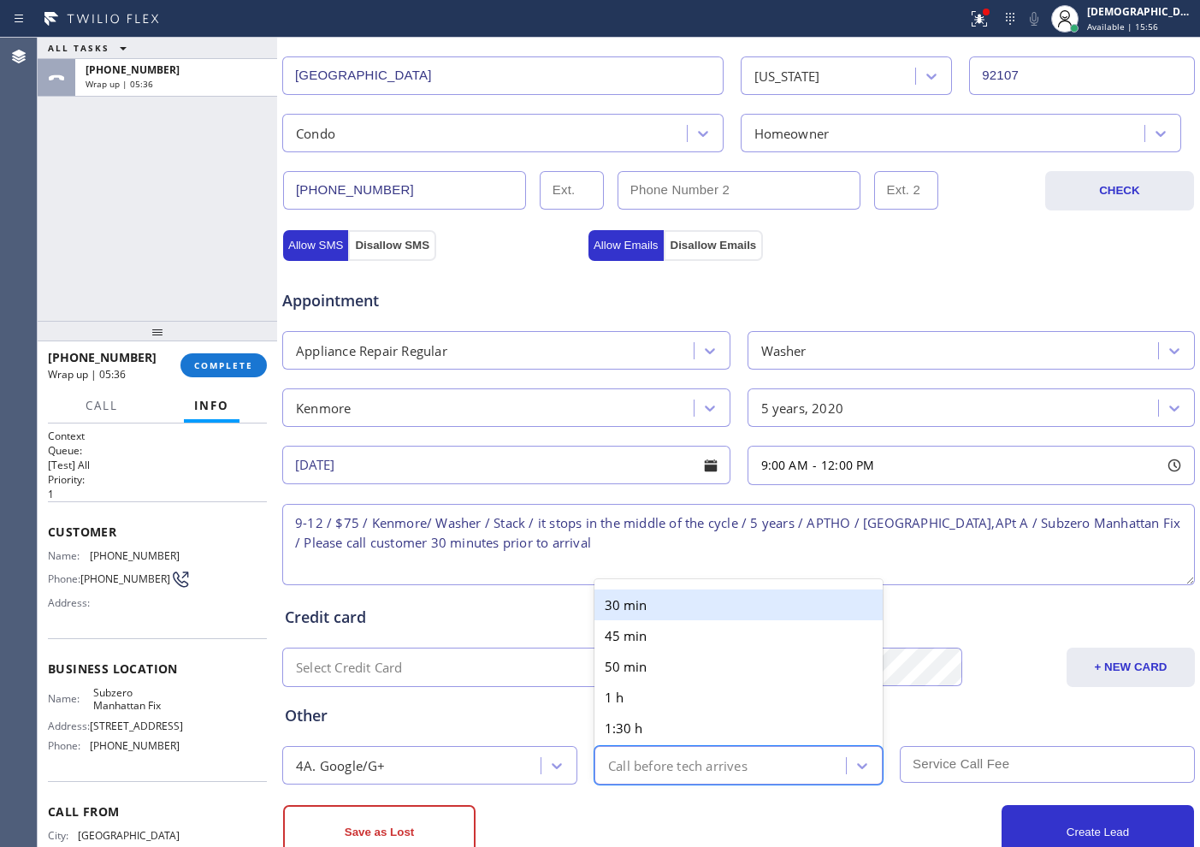
click at [639, 767] on div "Call before tech arrives" at bounding box center [677, 765] width 139 height 20
type input "30"
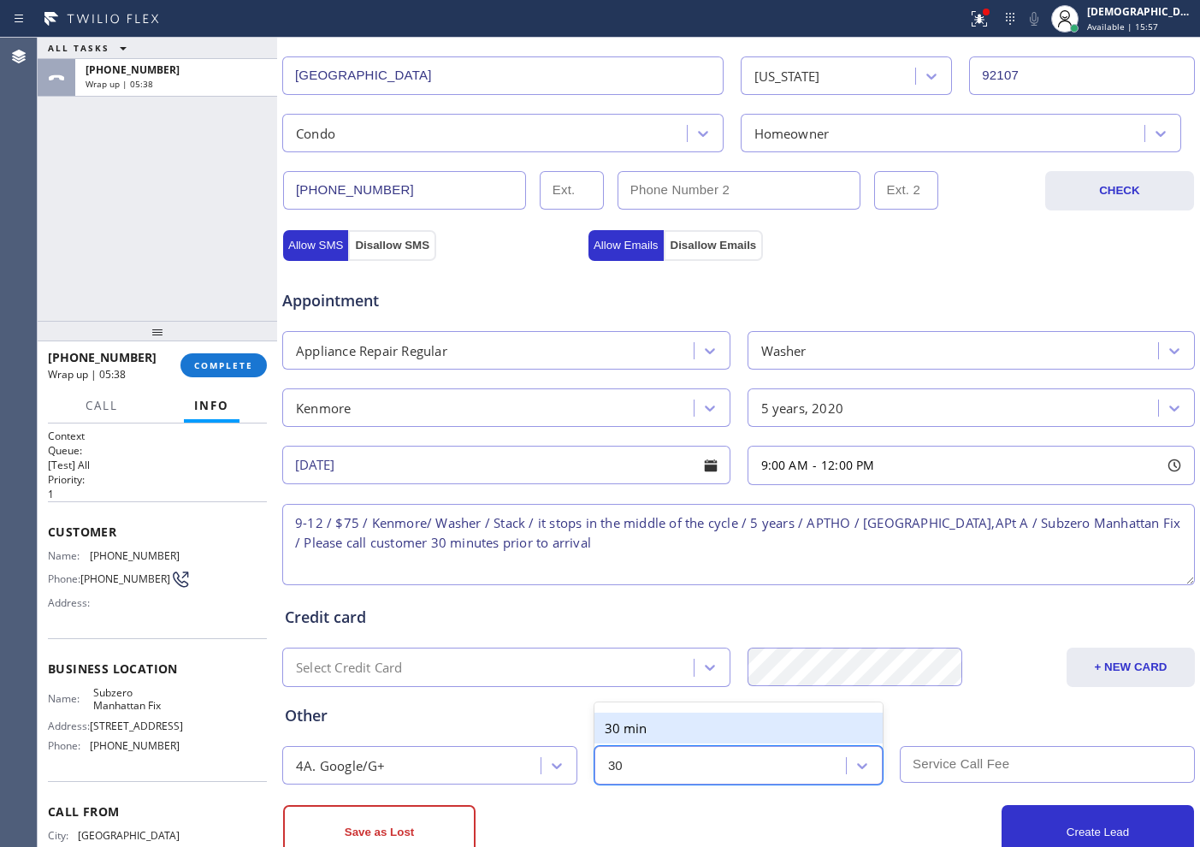
click at [668, 732] on div "30 min" at bounding box center [738, 727] width 288 height 31
click at [1010, 765] on input "text" at bounding box center [1047, 764] width 295 height 37
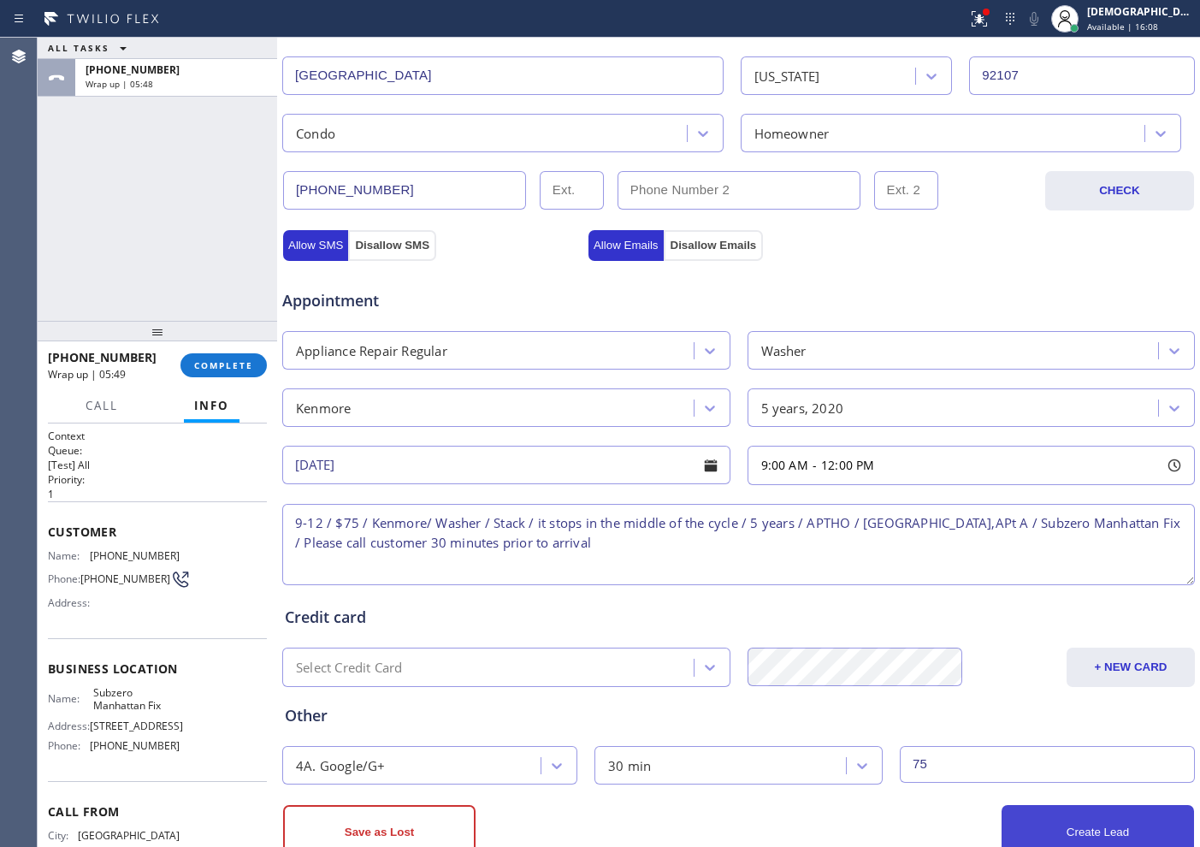
type input "75"
click at [1050, 823] on button "Create Lead" at bounding box center [1098, 832] width 192 height 55
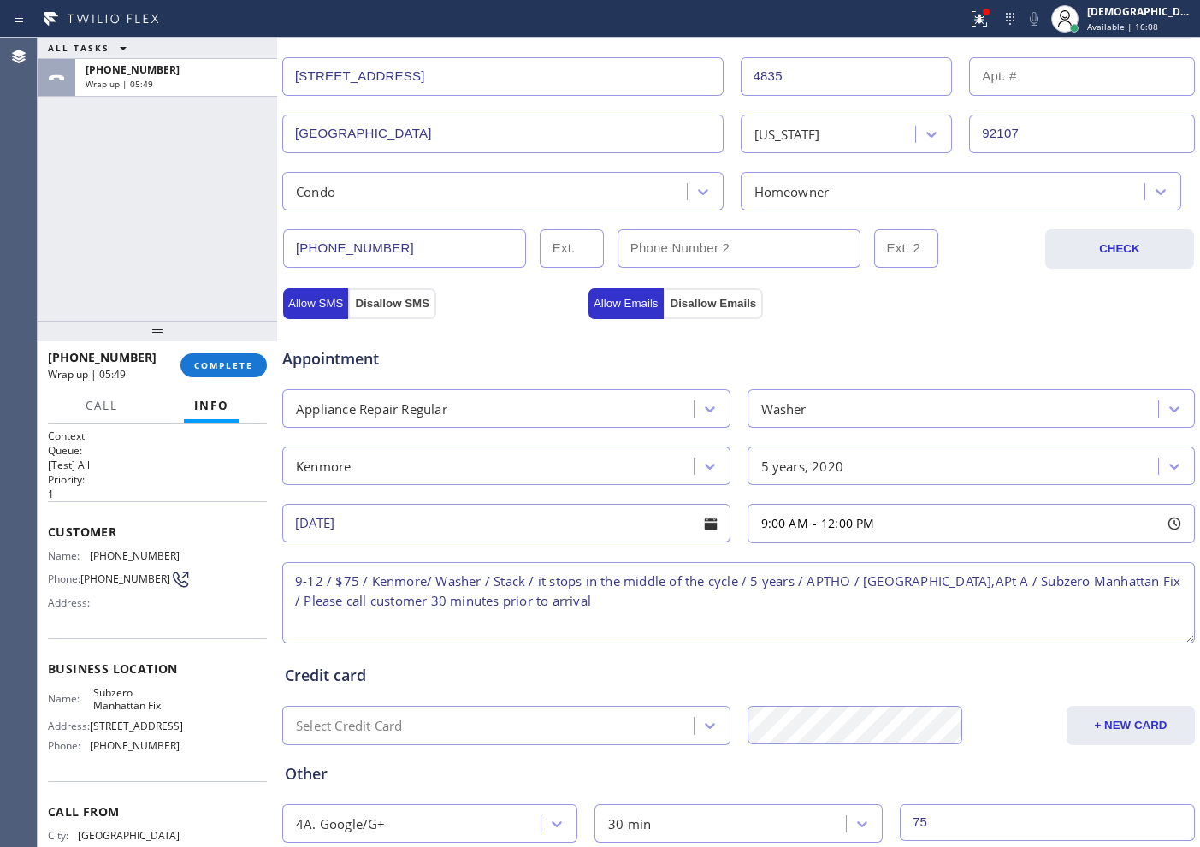
scroll to position [486, 0]
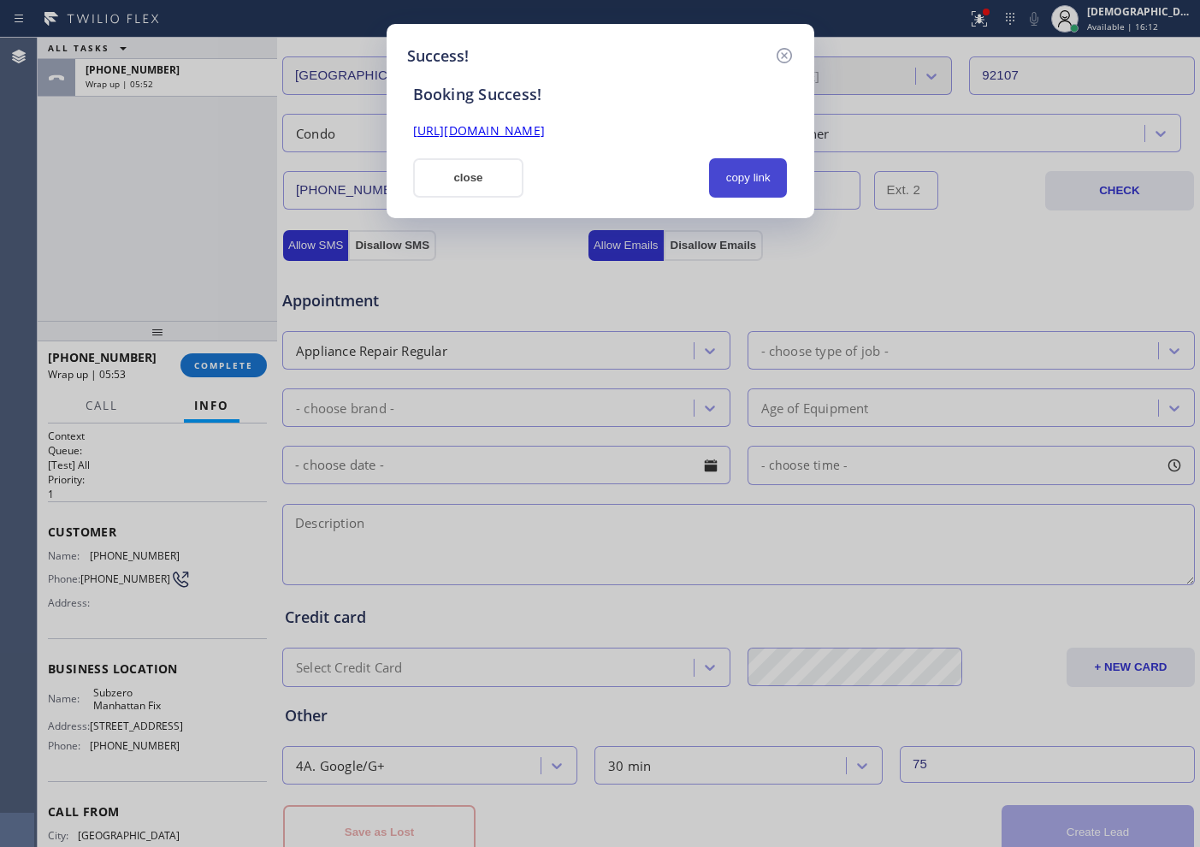
click at [754, 184] on button "copy link" at bounding box center [748, 177] width 79 height 39
click at [545, 125] on link "https://erp.apollosoft.co/customer/765028#portlet_lead" at bounding box center [479, 130] width 132 height 16
drag, startPoint x: 499, startPoint y: 181, endPoint x: 1036, endPoint y: 74, distance: 547.8
click at [501, 181] on button "close" at bounding box center [468, 177] width 111 height 39
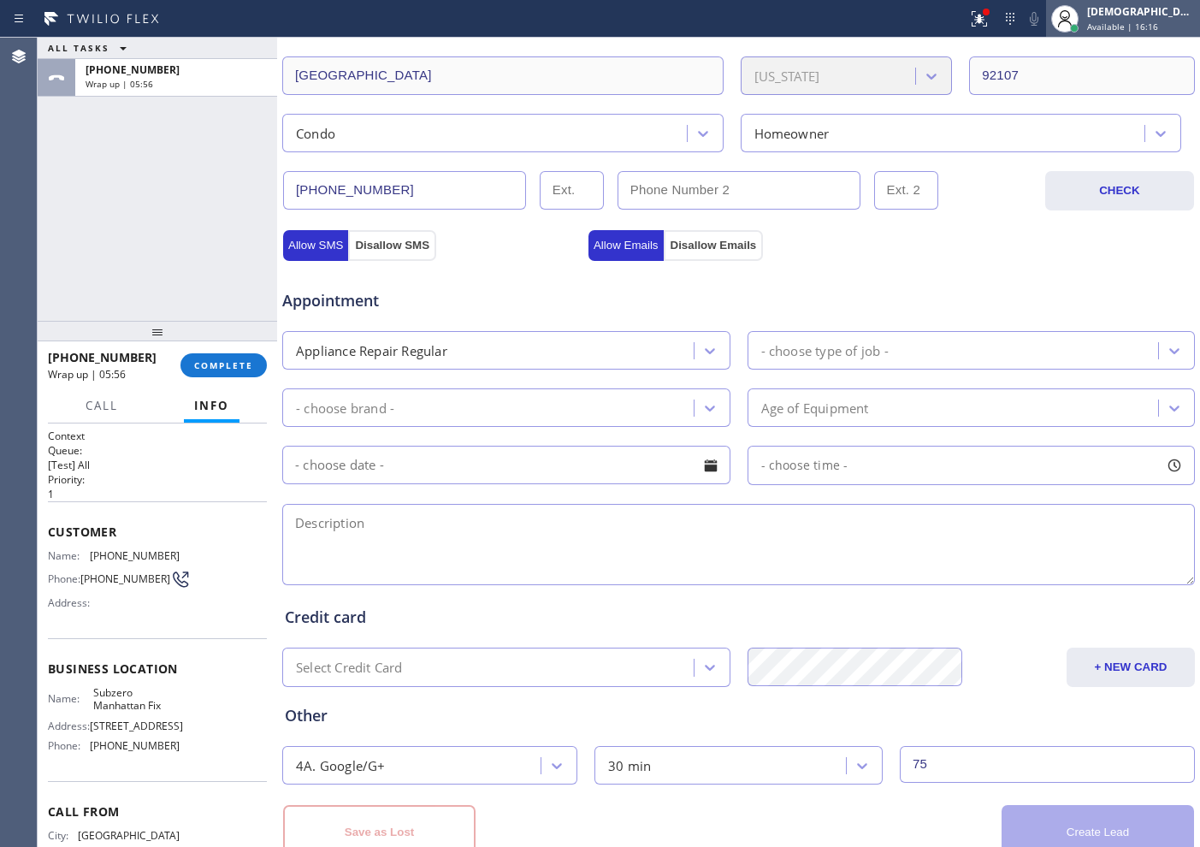
click at [1127, 25] on span "Available | 16:16" at bounding box center [1122, 27] width 71 height 12
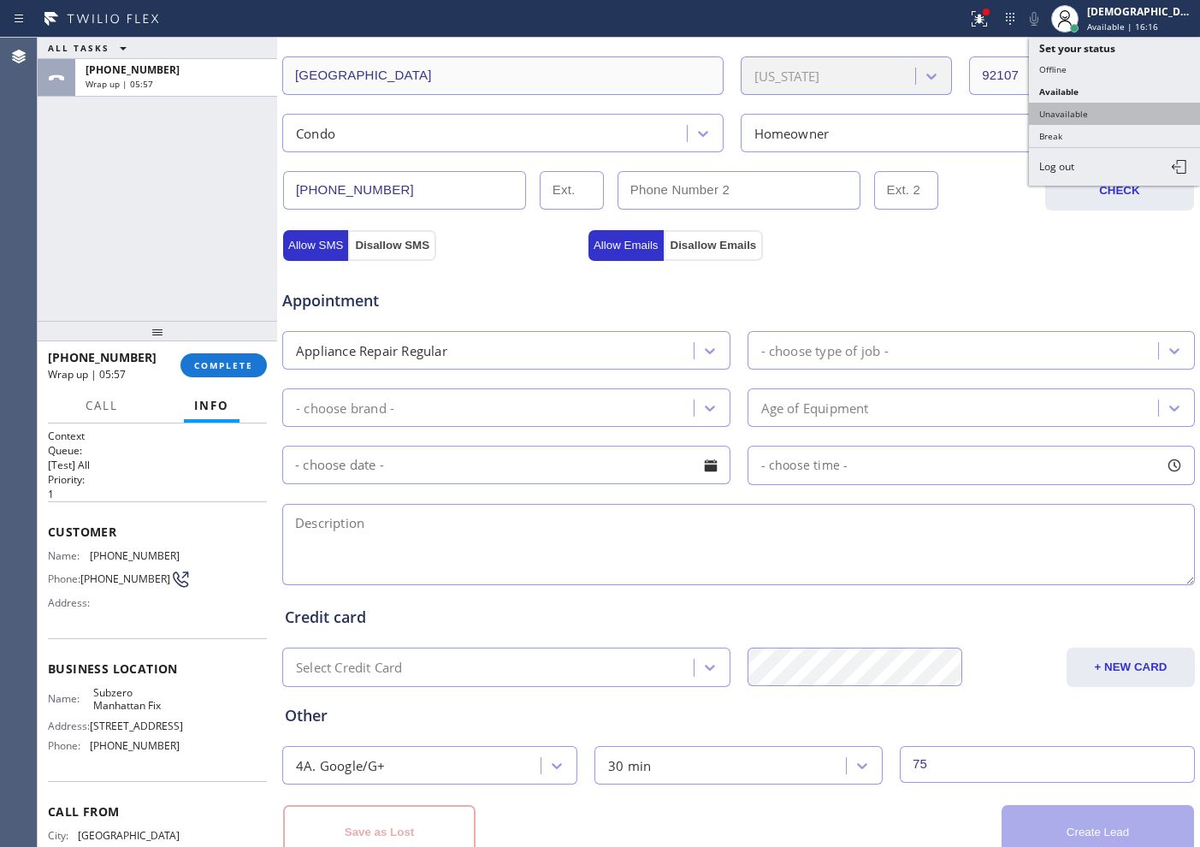
click at [1084, 114] on button "Unavailable" at bounding box center [1114, 114] width 171 height 22
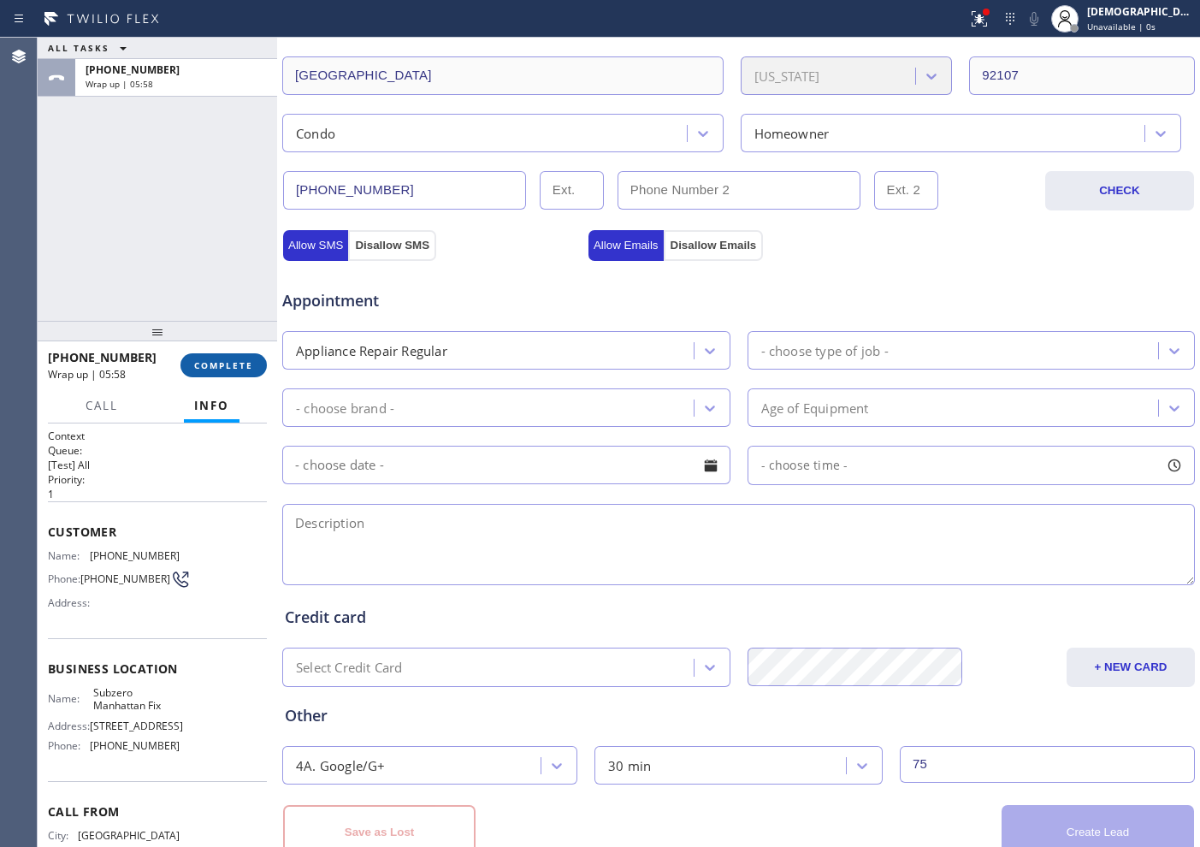
click at [206, 358] on button "COMPLETE" at bounding box center [223, 365] width 86 height 24
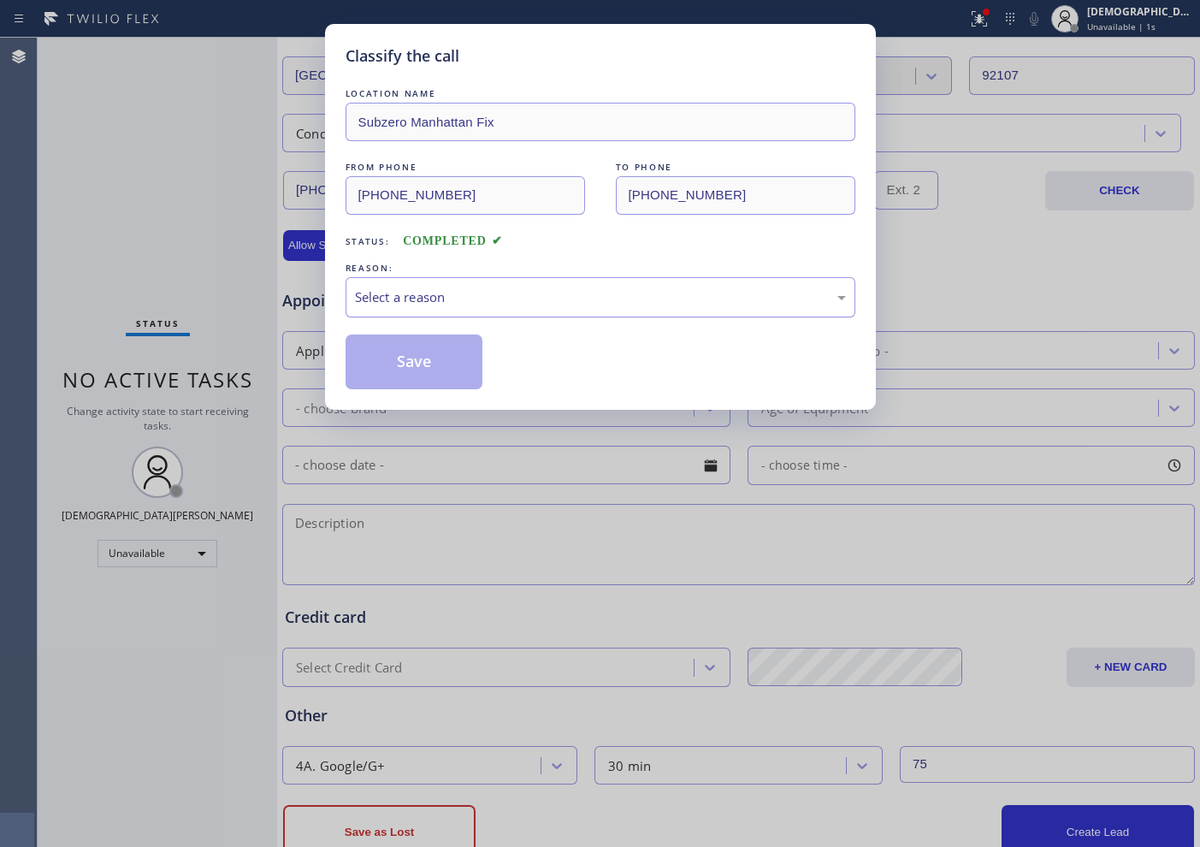
click at [451, 296] on div "Select a reason" at bounding box center [600, 297] width 491 height 20
click at [416, 368] on button "Save" at bounding box center [415, 361] width 138 height 55
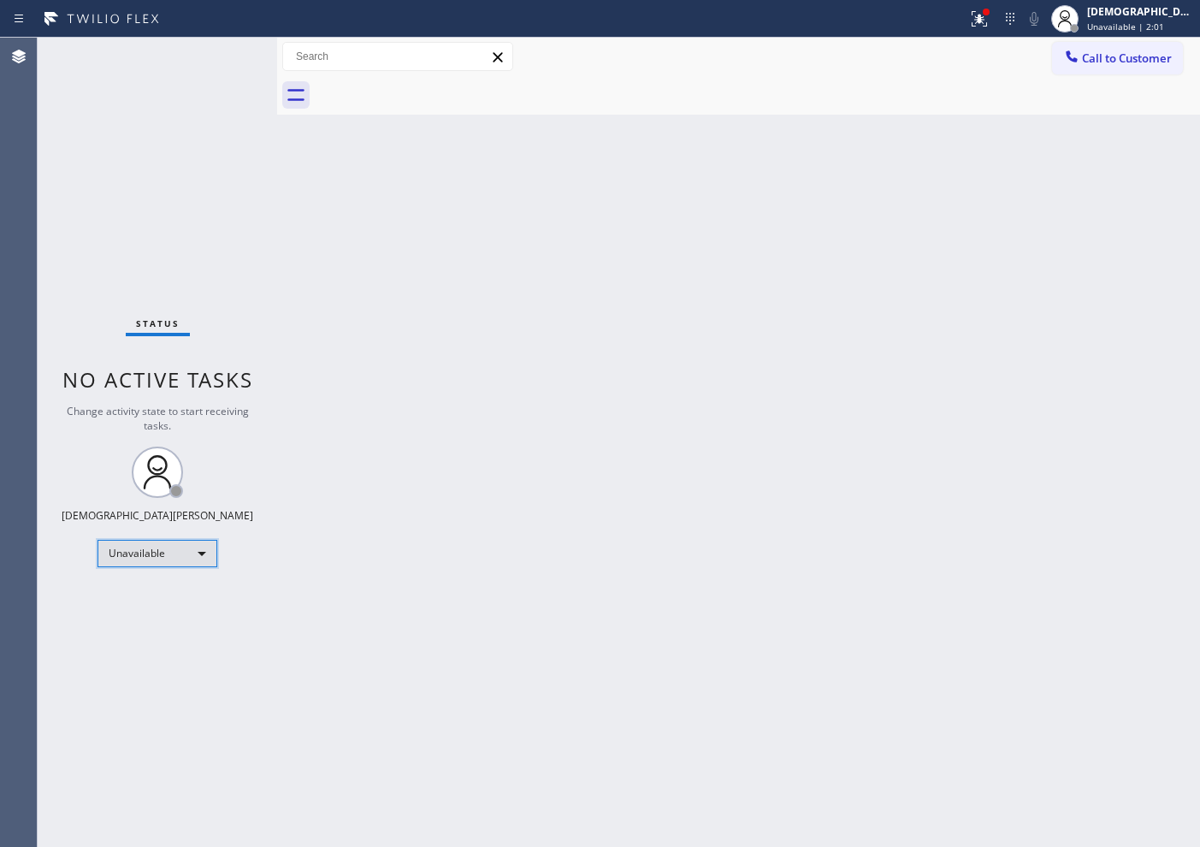
click at [166, 561] on div "Unavailable" at bounding box center [158, 553] width 120 height 27
click at [153, 602] on li "Available" at bounding box center [156, 598] width 116 height 21
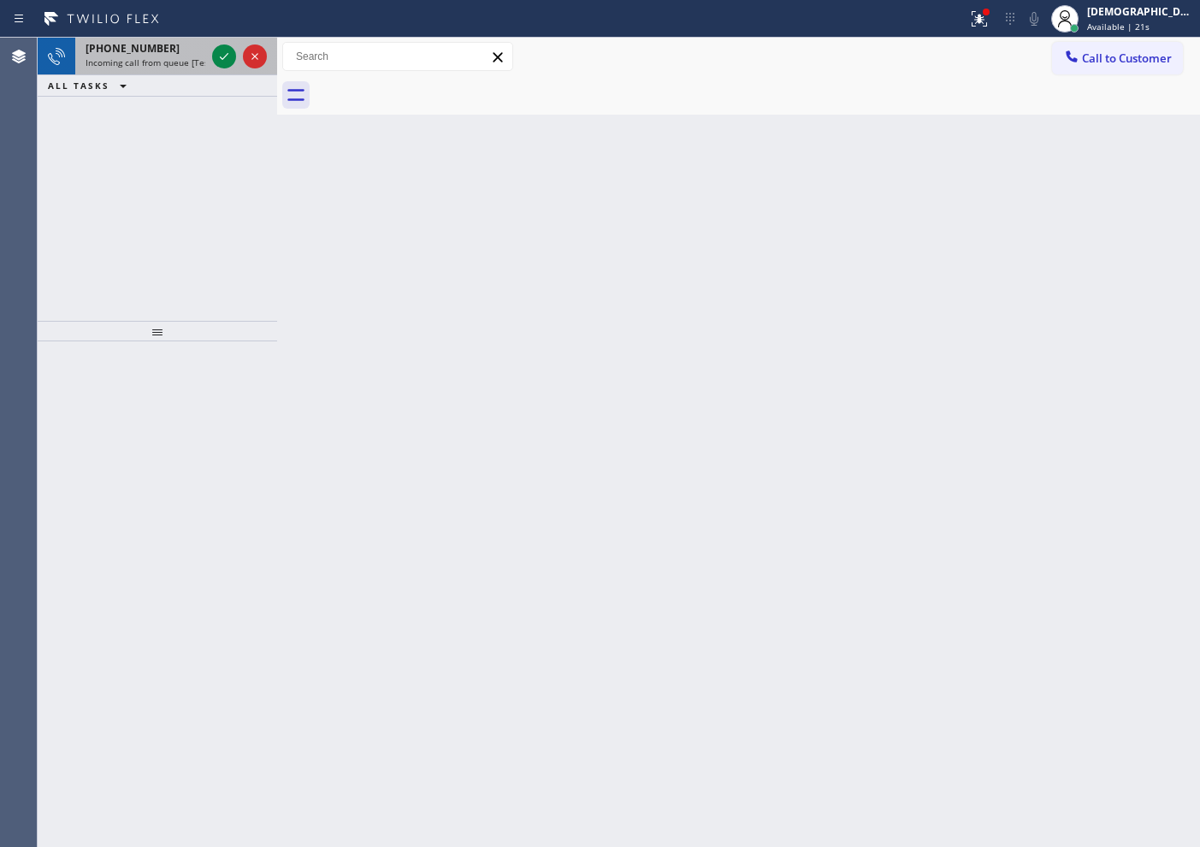
click at [227, 67] on button at bounding box center [224, 56] width 24 height 24
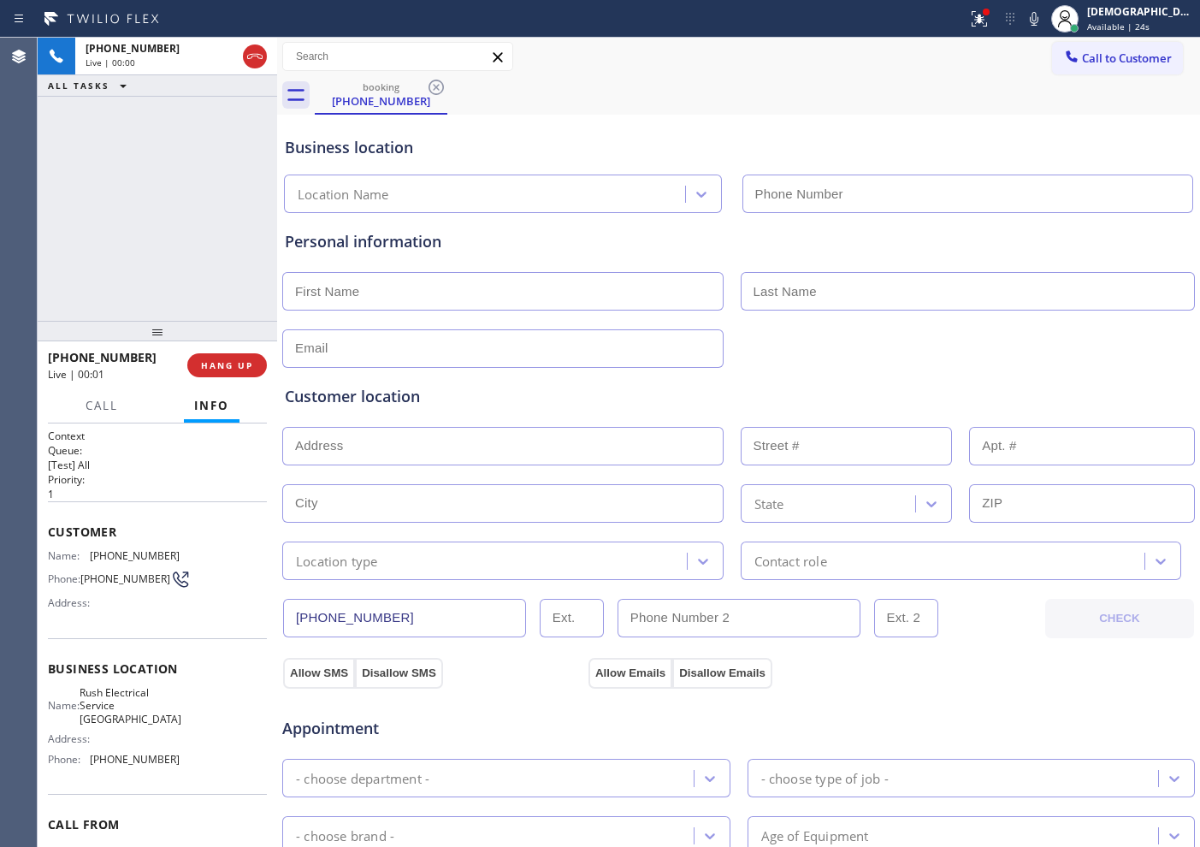
type input "[PHONE_NUMBER]"
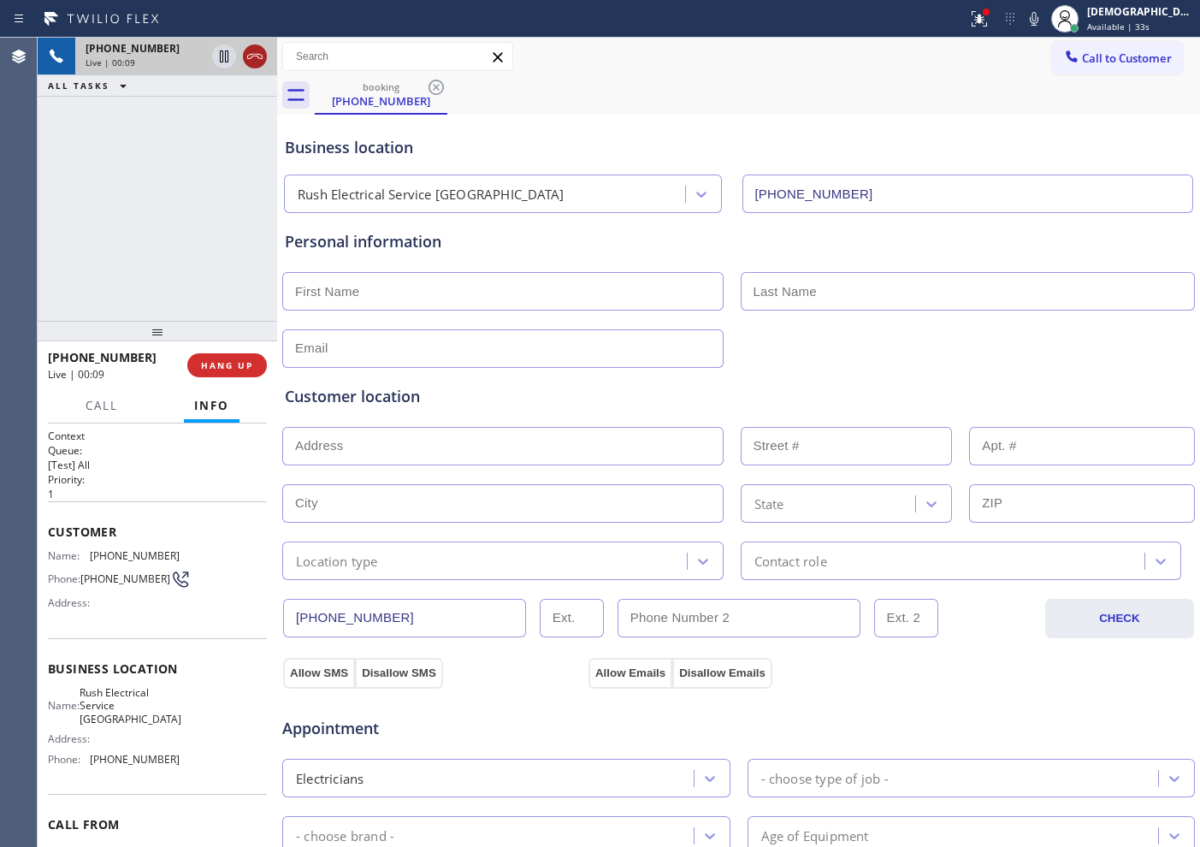
click at [257, 56] on icon at bounding box center [254, 56] width 15 height 5
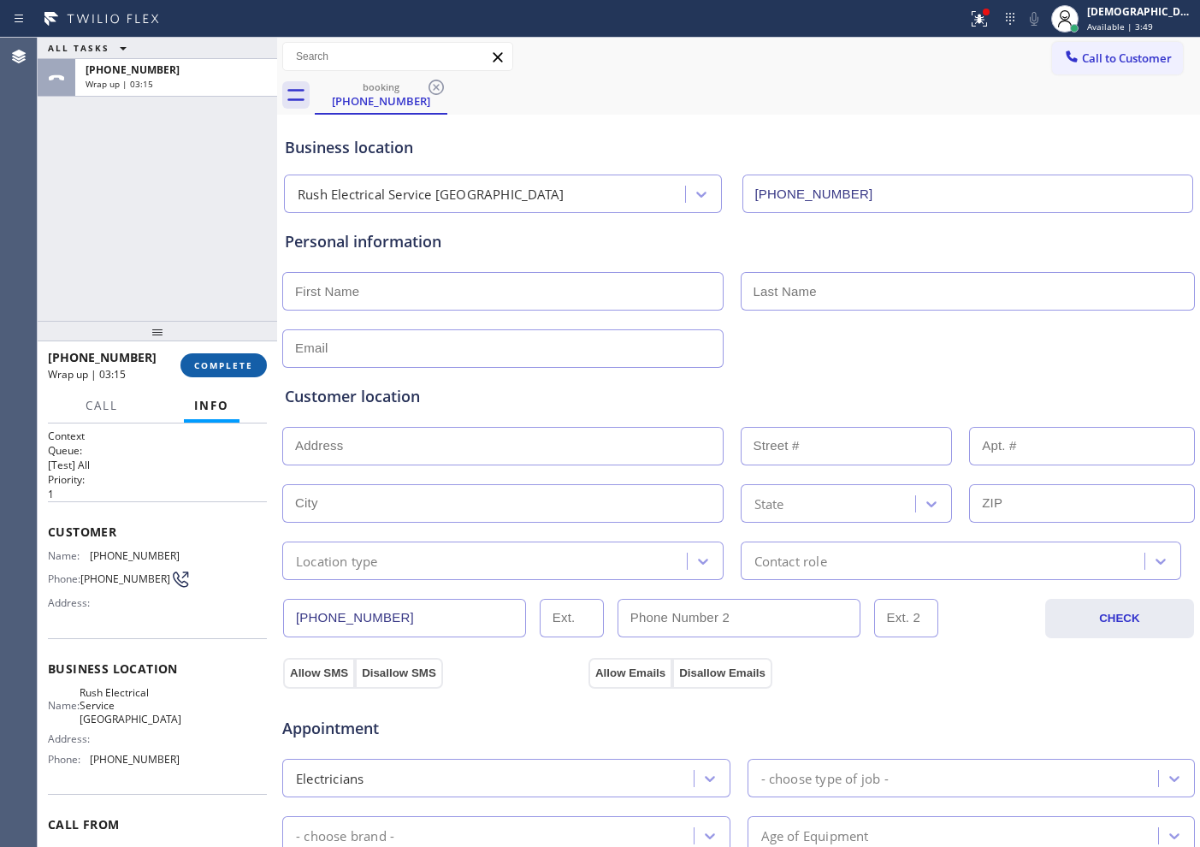
click at [199, 362] on span "COMPLETE" at bounding box center [223, 365] width 59 height 12
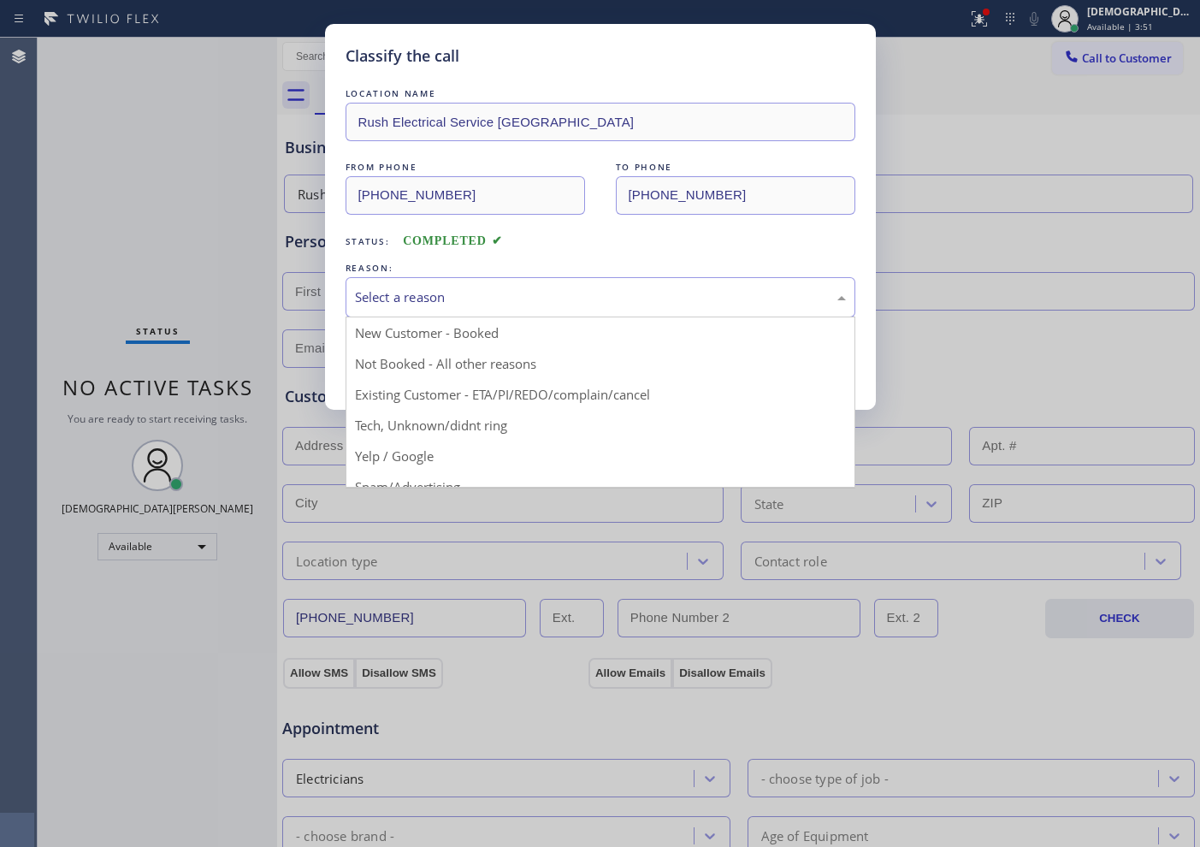
click at [423, 305] on div "Select a reason" at bounding box center [600, 297] width 491 height 20
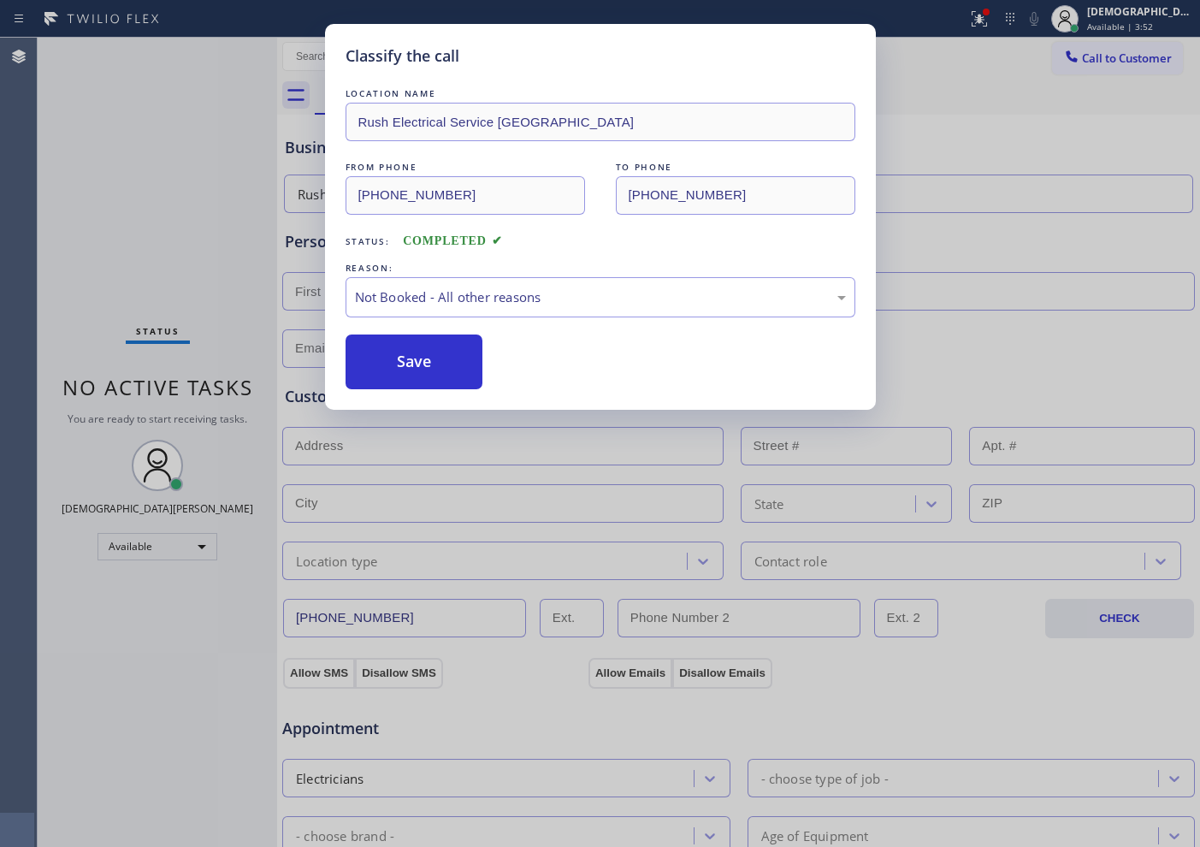
click at [410, 356] on button "Save" at bounding box center [415, 361] width 138 height 55
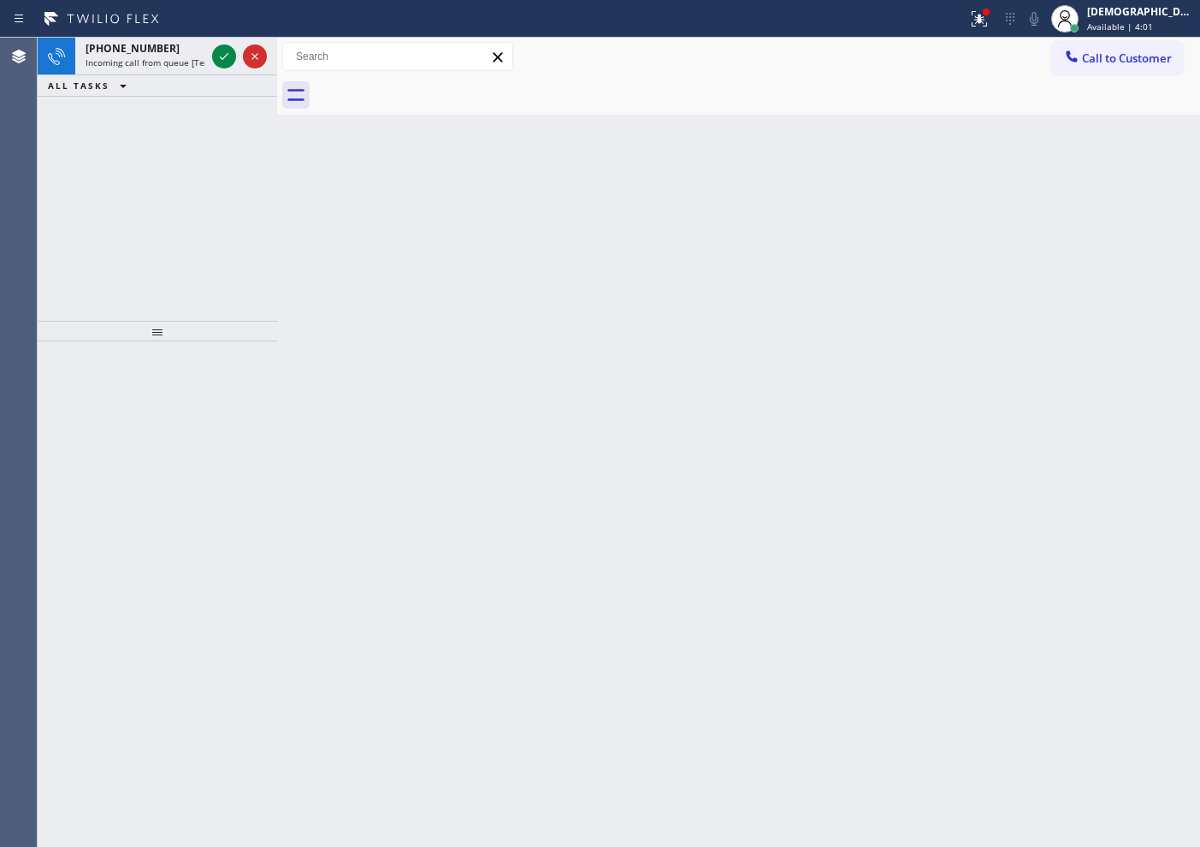
click at [97, 164] on div "+13127282428 Incoming call from queue [Test] All ALL TASKS ALL TASKS ACTIVE TAS…" at bounding box center [157, 179] width 239 height 283
click at [216, 64] on icon at bounding box center [224, 56] width 21 height 21
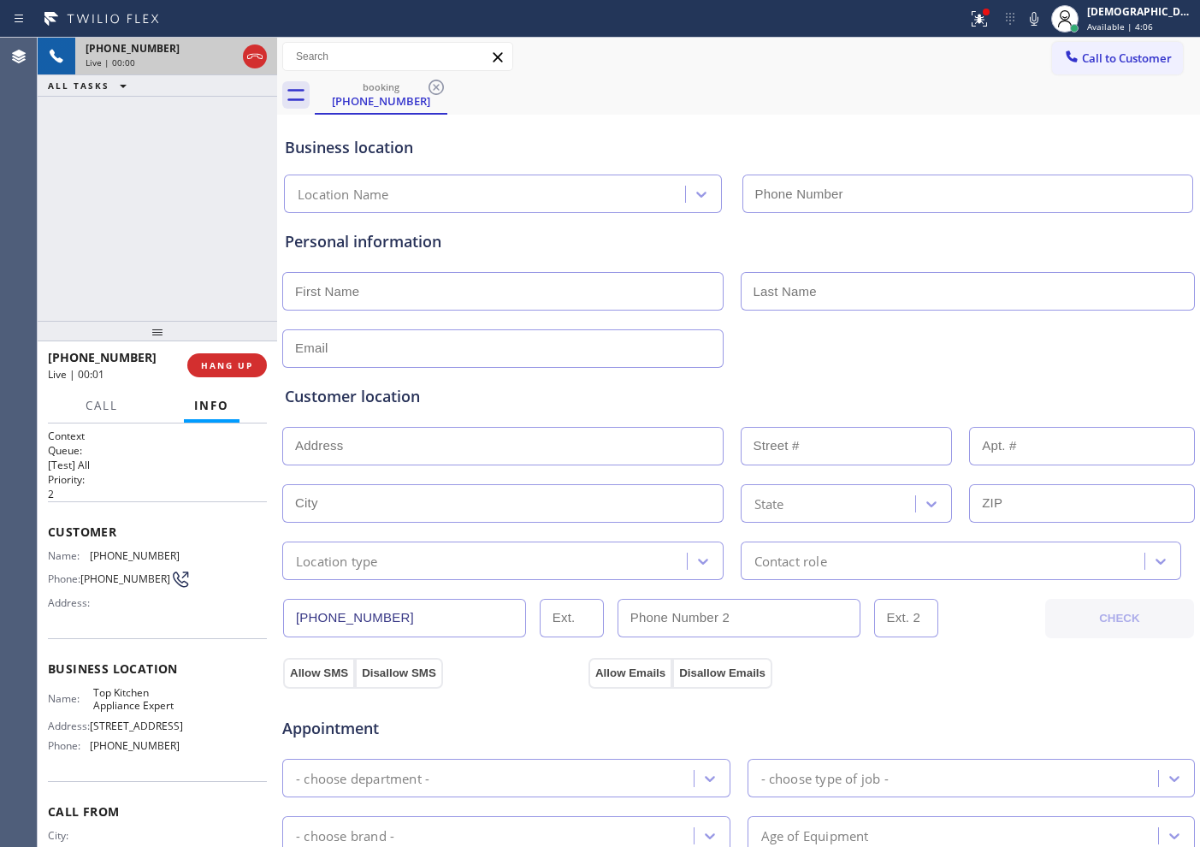
type input "(312) 313-2957"
click at [255, 64] on icon at bounding box center [255, 56] width 21 height 21
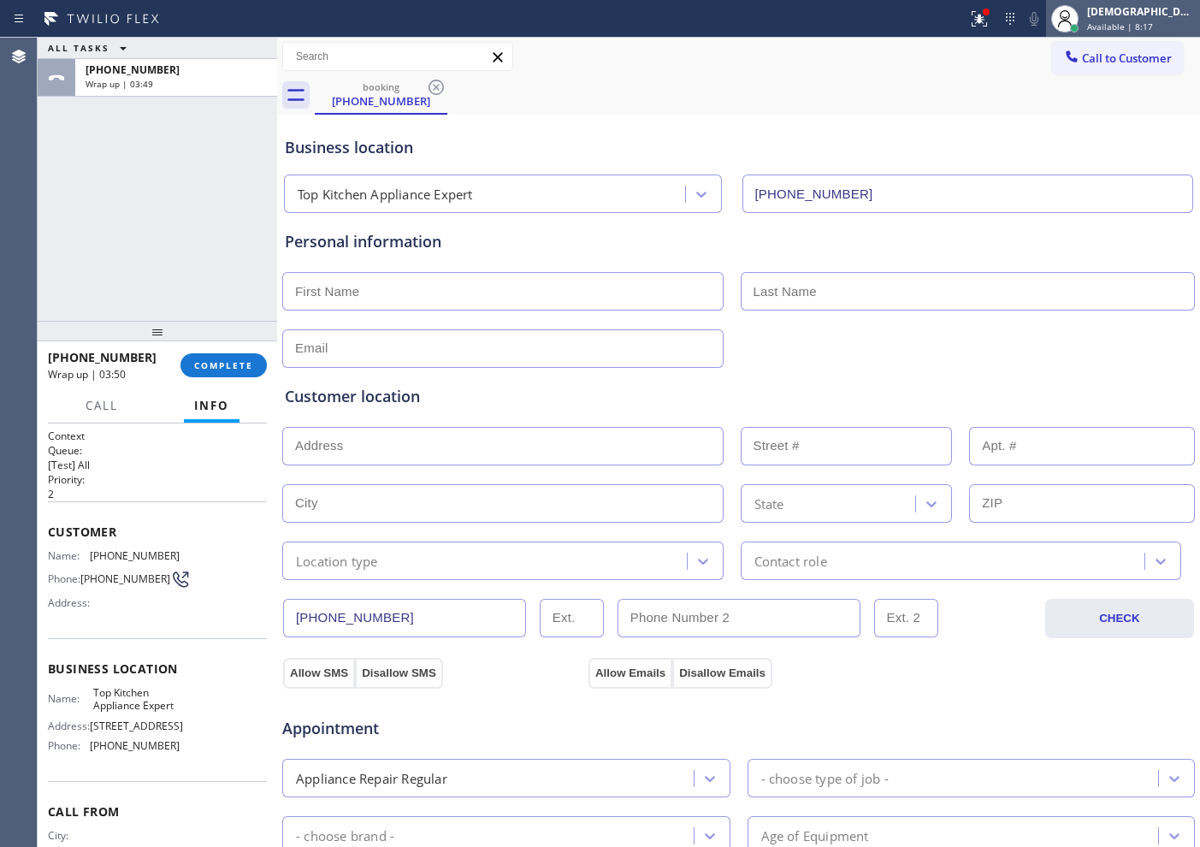
click at [1151, 21] on span "Available | 8:17" at bounding box center [1120, 27] width 66 height 12
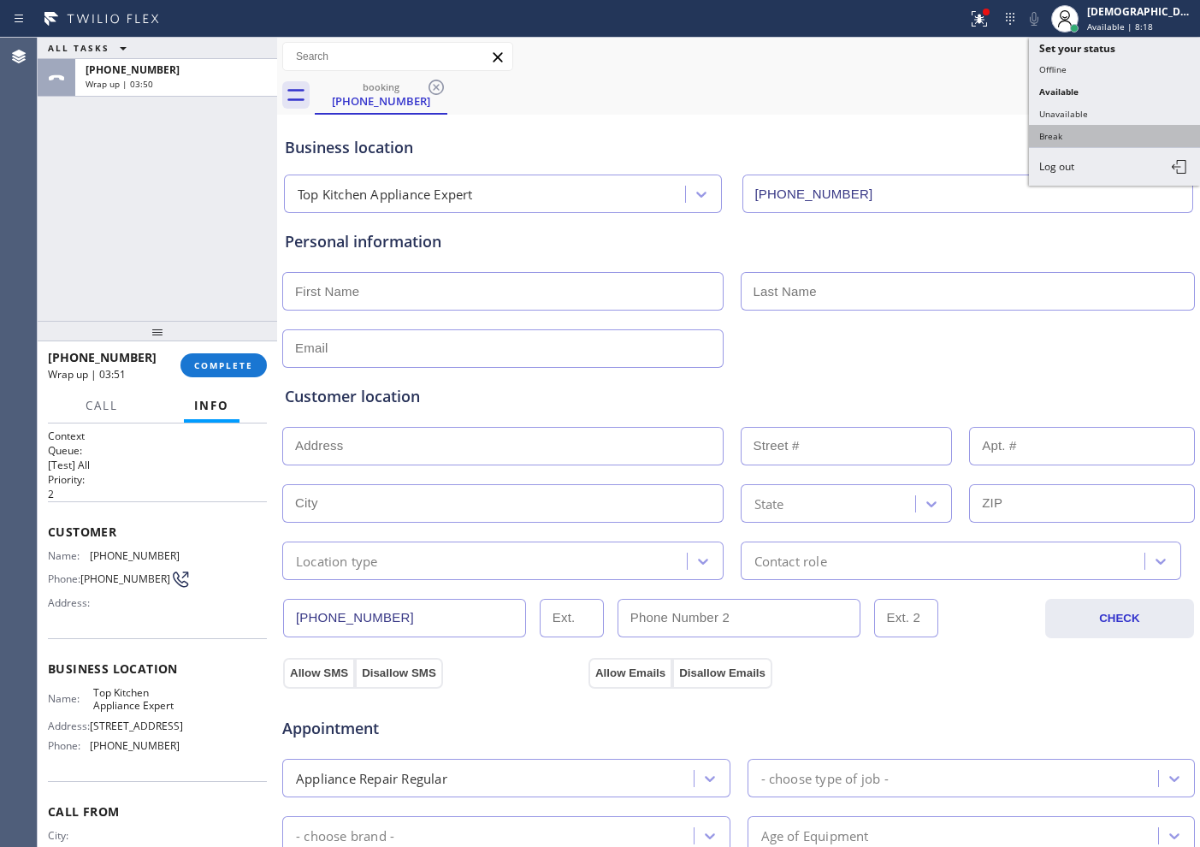
click at [1113, 141] on button "Break" at bounding box center [1114, 136] width 171 height 22
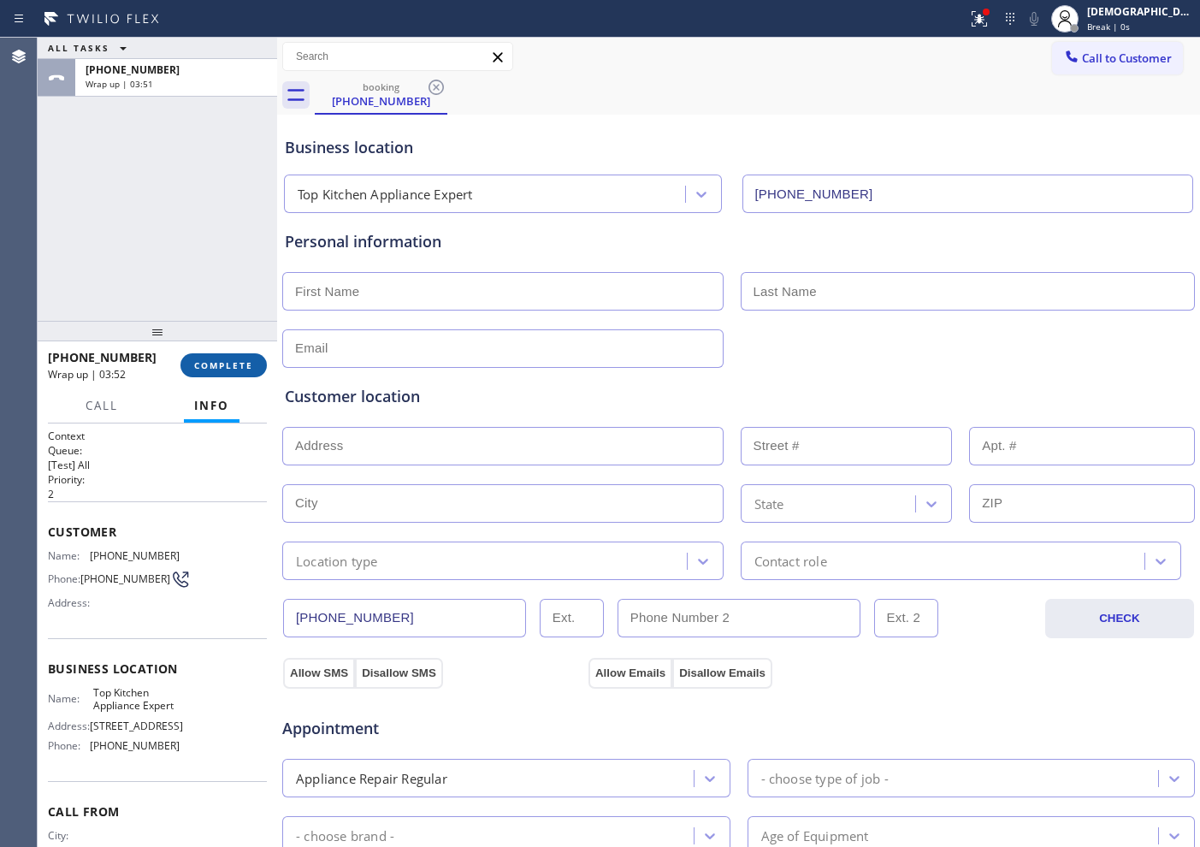
click at [208, 356] on button "COMPLETE" at bounding box center [223, 365] width 86 height 24
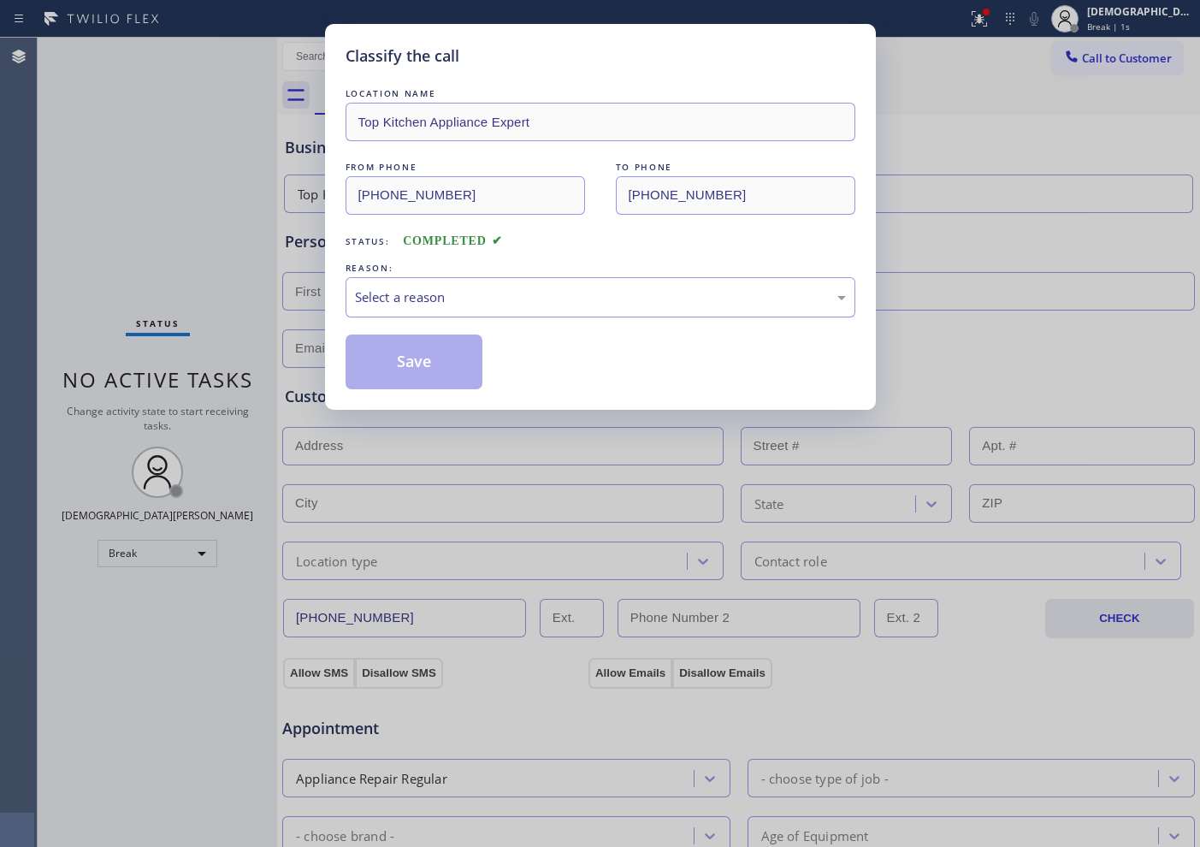
drag, startPoint x: 540, startPoint y: 303, endPoint x: 535, endPoint y: 313, distance: 11.5
click at [540, 304] on div "Select a reason" at bounding box center [600, 297] width 491 height 20
click at [443, 360] on button "Save" at bounding box center [415, 361] width 138 height 55
